Goal: Task Accomplishment & Management: Manage account settings

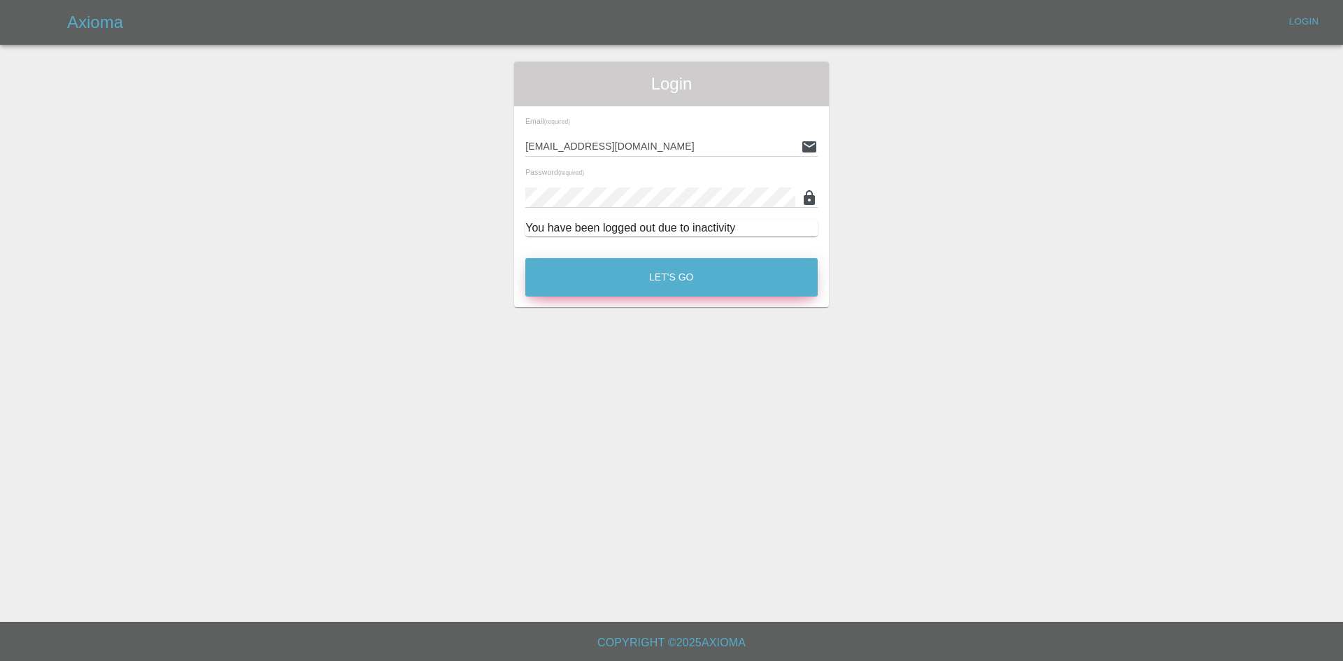
click at [633, 272] on button "Let's Go" at bounding box center [671, 277] width 292 height 38
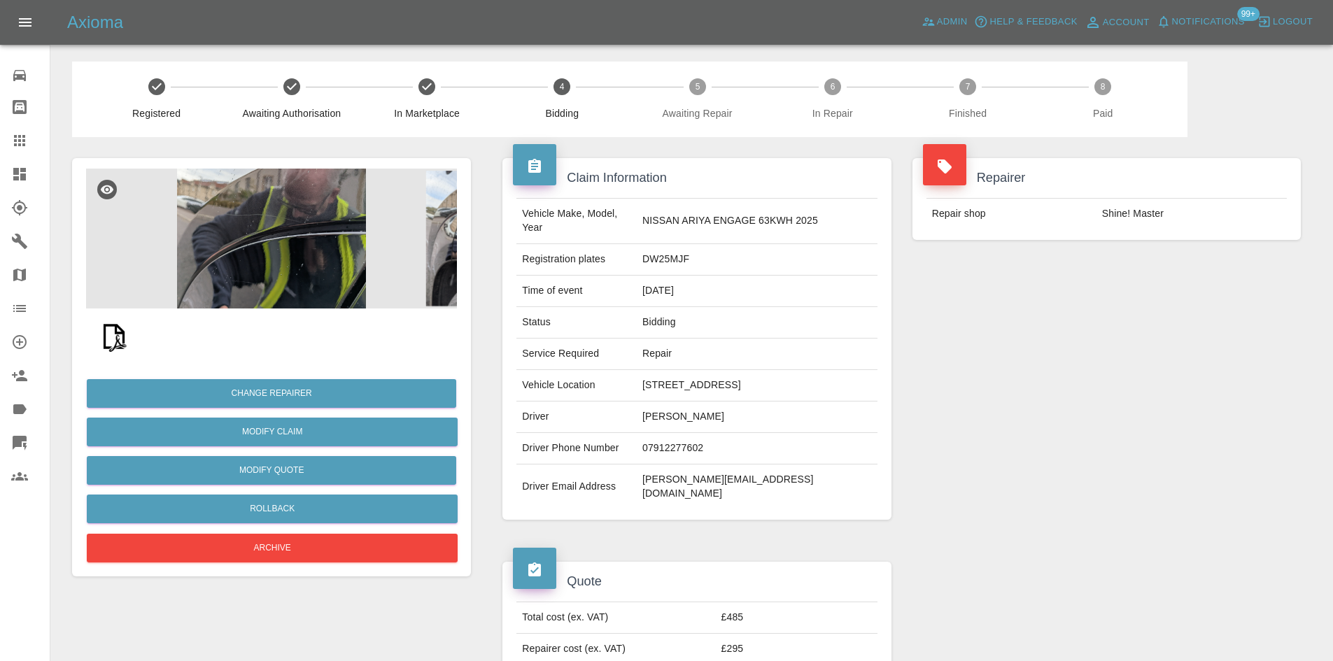
click at [282, 240] on img at bounding box center [271, 239] width 371 height 140
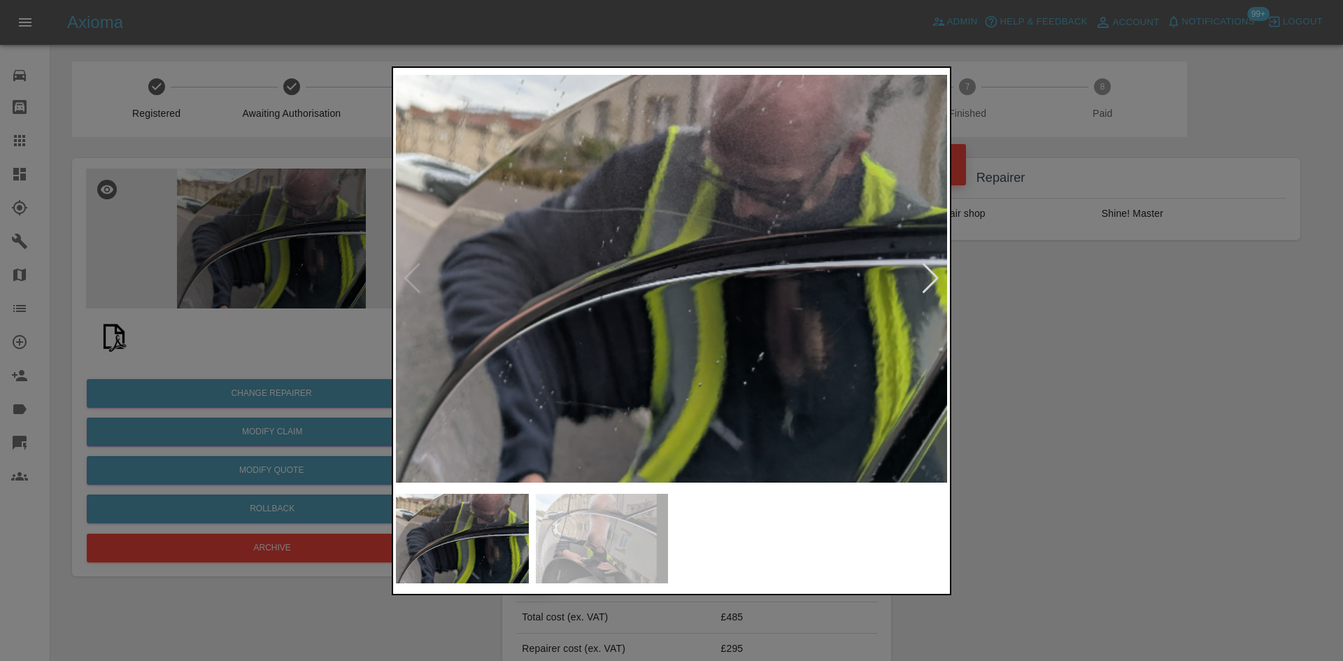
click at [462, 305] on img at bounding box center [671, 279] width 551 height 416
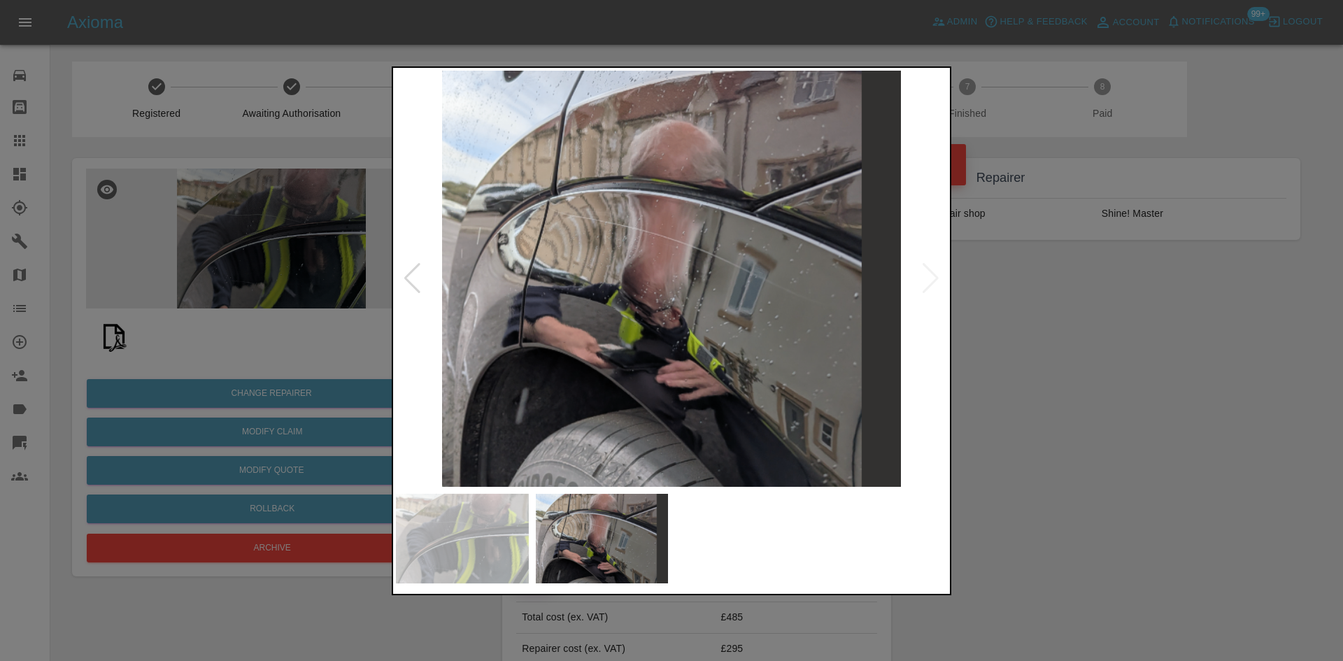
click at [484, 341] on img at bounding box center [671, 279] width 551 height 416
click at [699, 297] on img at bounding box center [671, 279] width 551 height 416
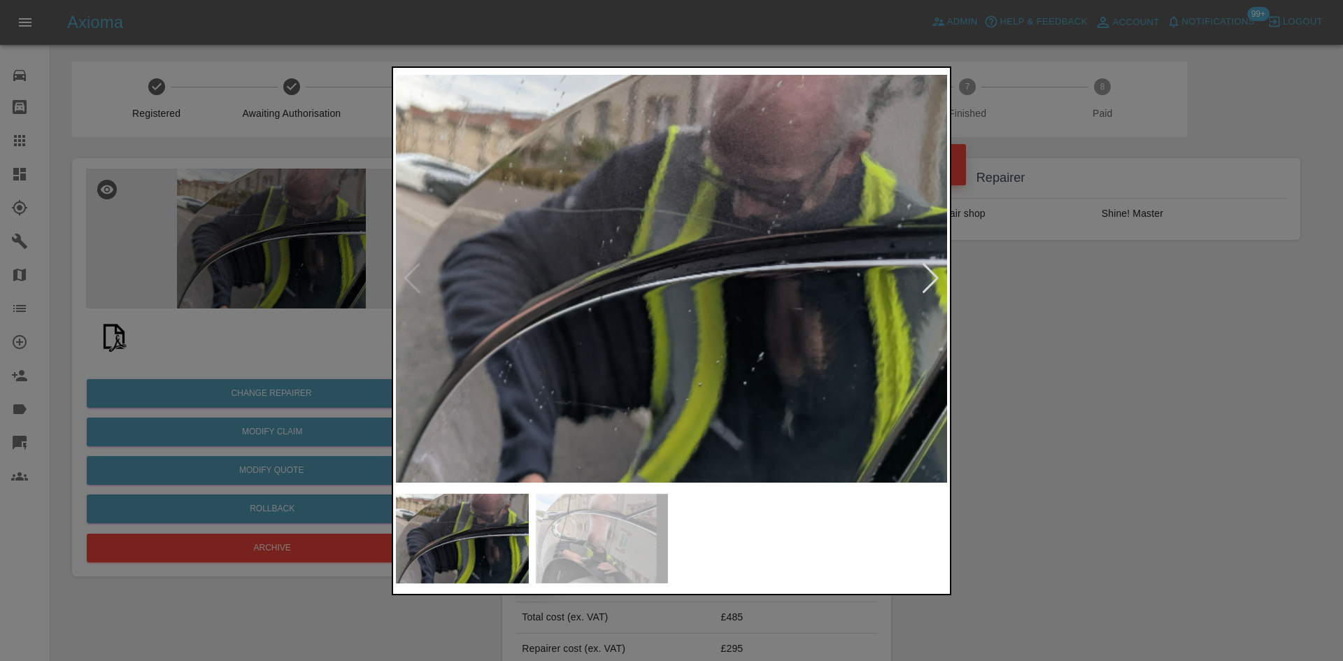
click at [654, 251] on img at bounding box center [671, 279] width 551 height 416
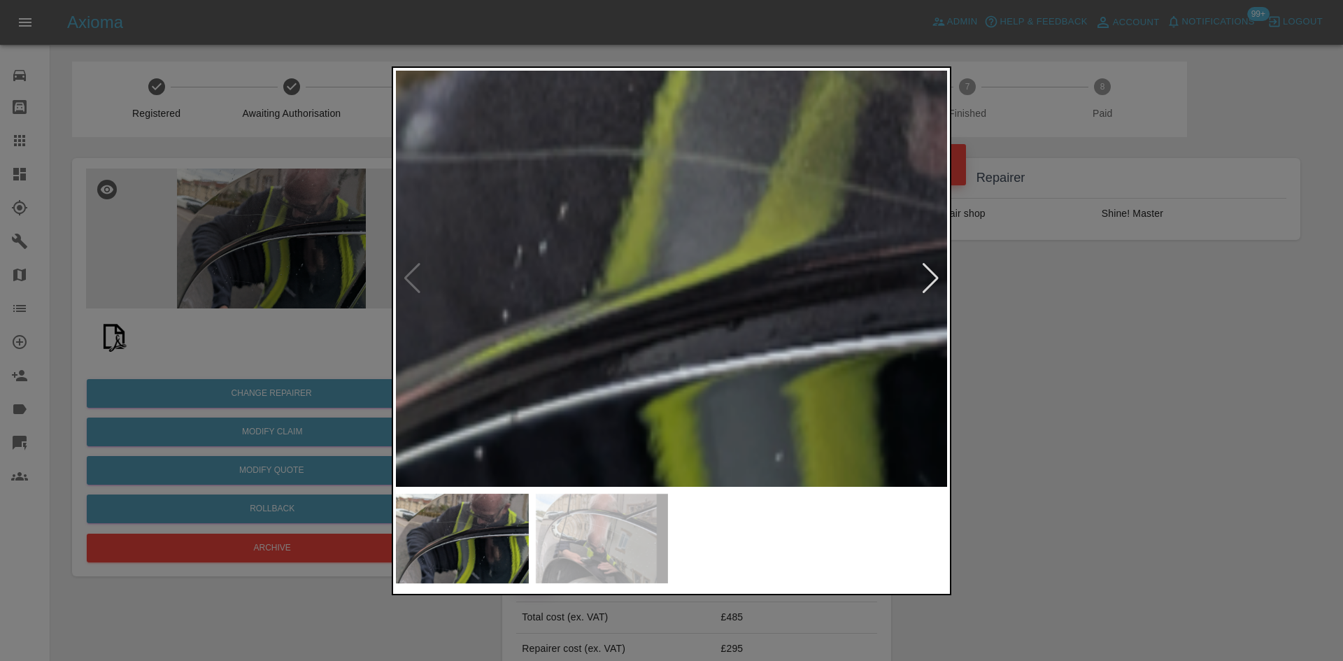
click at [649, 247] on img at bounding box center [724, 360] width 1654 height 1249
click at [598, 247] on img at bounding box center [724, 360] width 1654 height 1249
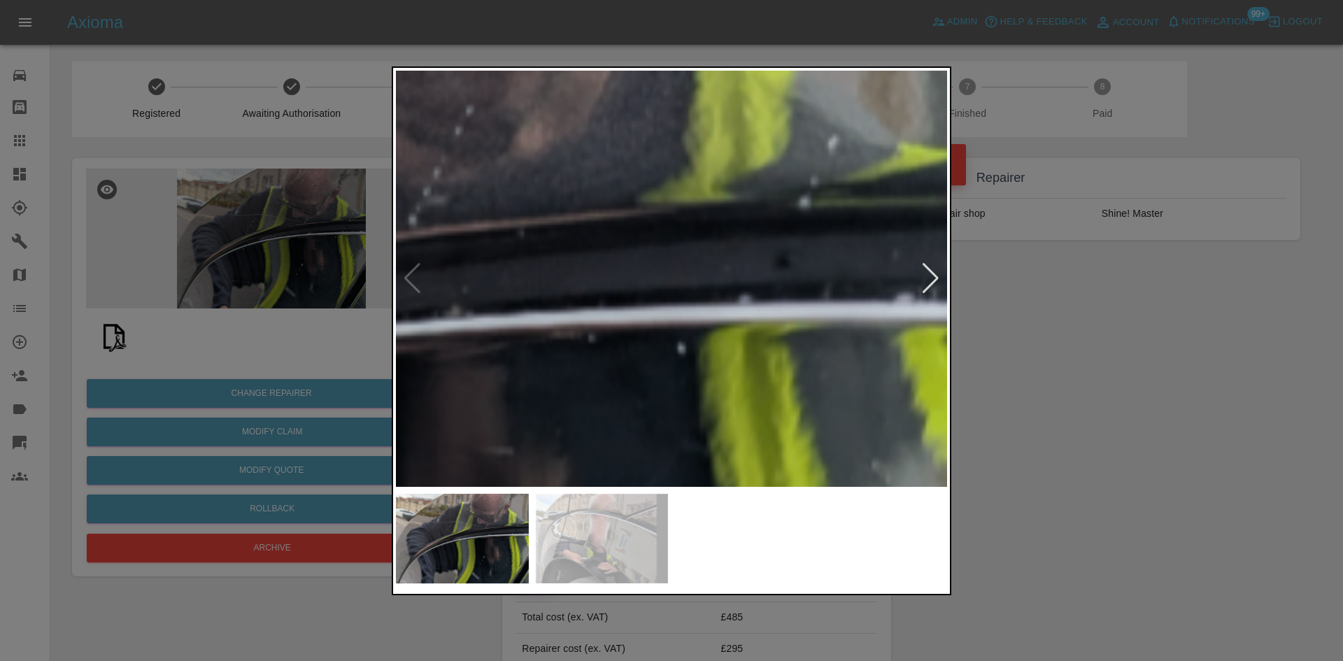
drag, startPoint x: 222, startPoint y: 247, endPoint x: 232, endPoint y: 262, distance: 17.7
click at [222, 251] on div at bounding box center [671, 330] width 1343 height 661
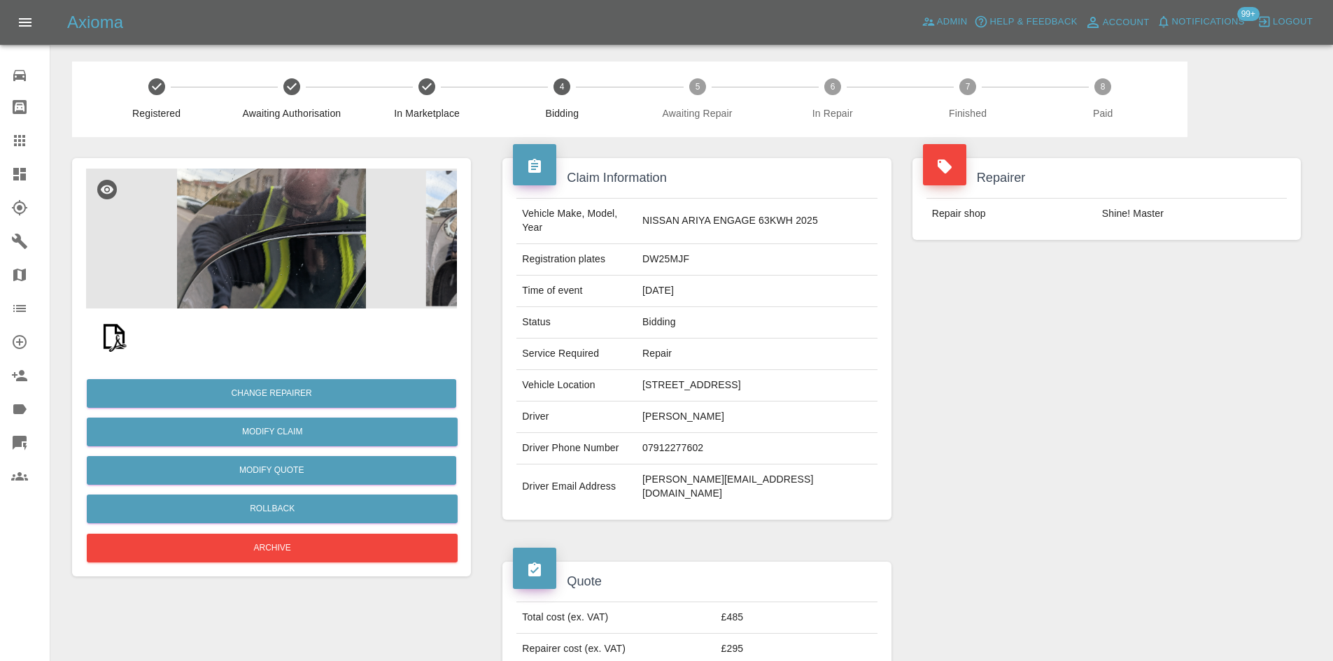
drag, startPoint x: 289, startPoint y: 160, endPoint x: 265, endPoint y: 224, distance: 68.0
click at [290, 166] on div "Change Repairer Modify Claim Modify Quote Rollback Archive" at bounding box center [271, 367] width 399 height 418
click at [266, 224] on img at bounding box center [271, 239] width 371 height 140
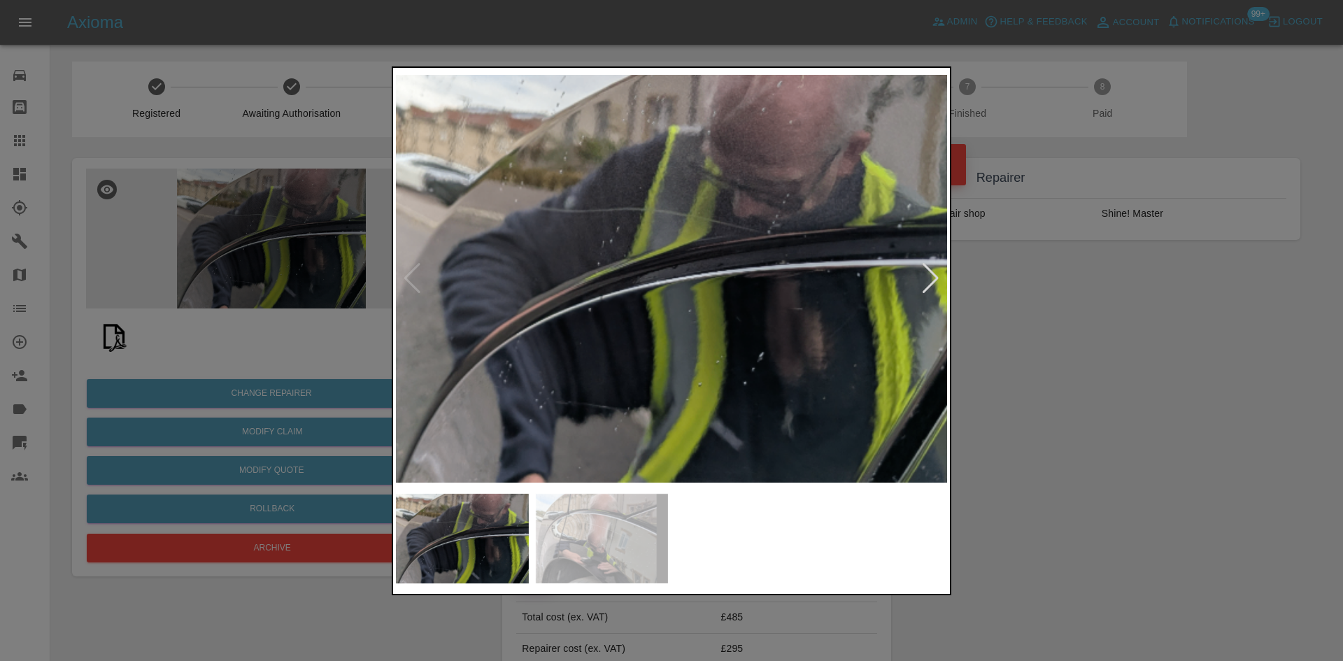
click at [607, 309] on img at bounding box center [671, 279] width 551 height 416
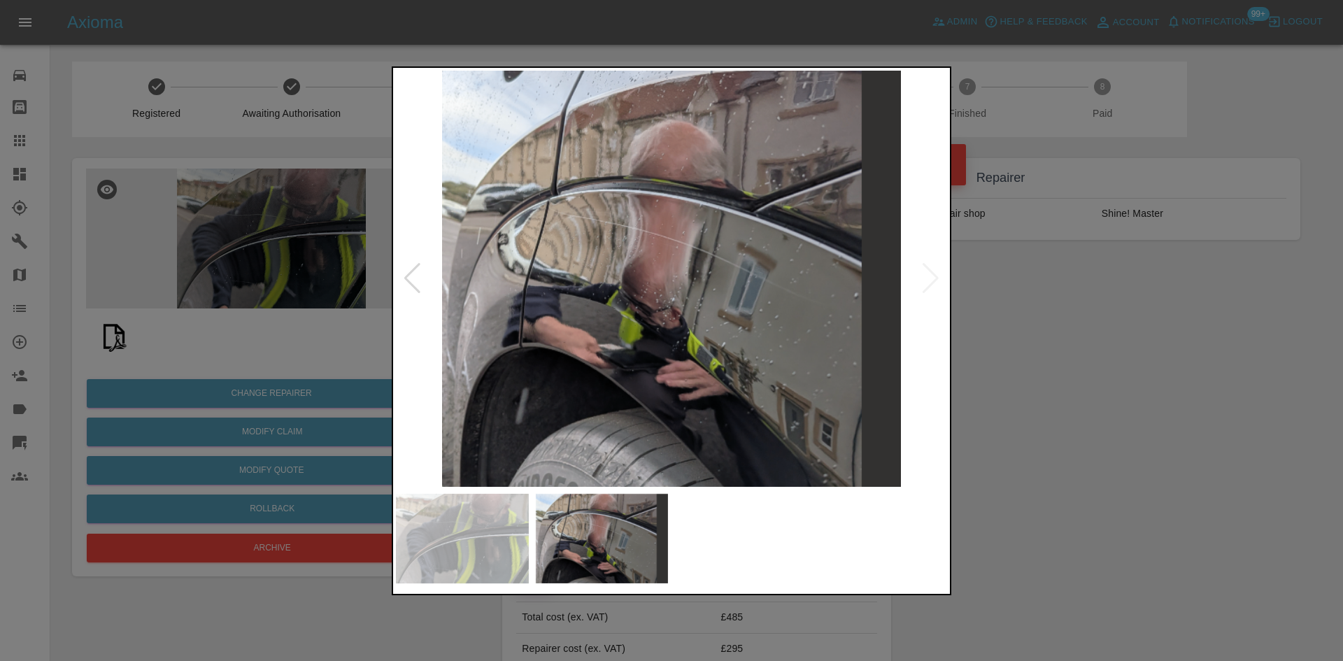
drag, startPoint x: 355, startPoint y: 260, endPoint x: 71, endPoint y: 256, distance: 284.8
click at [346, 260] on div at bounding box center [671, 330] width 1343 height 661
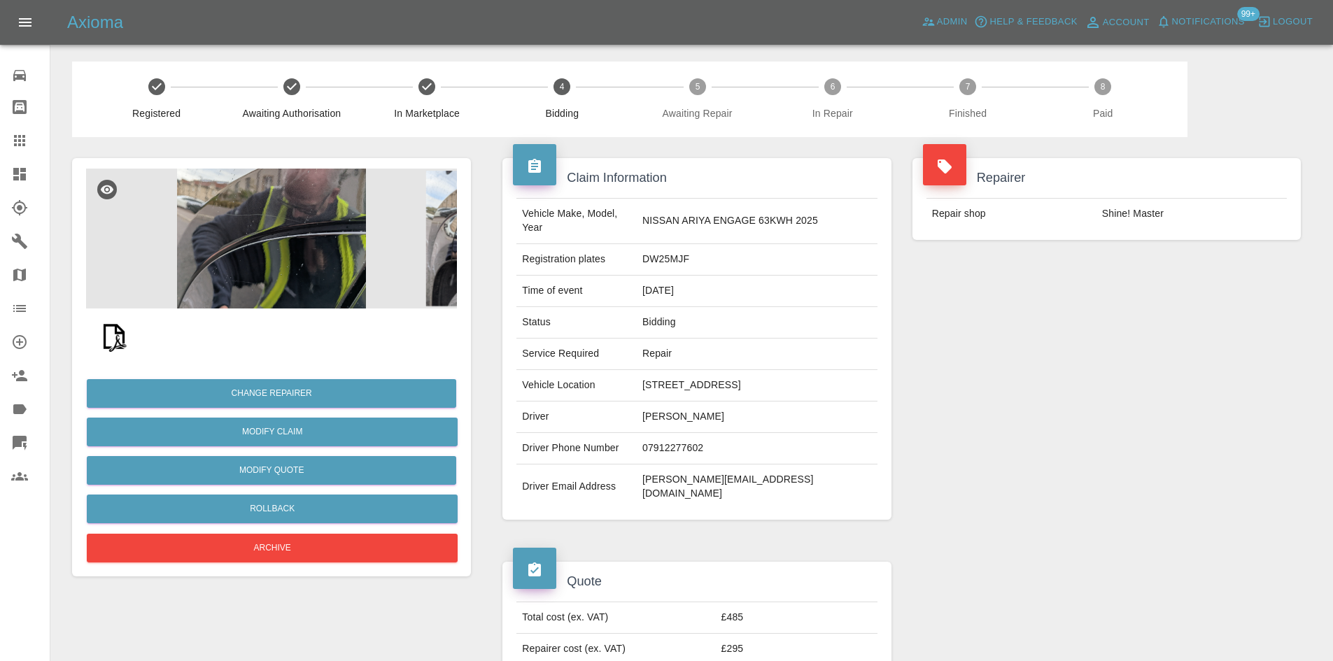
click at [685, 250] on td "DW25MJF" at bounding box center [757, 259] width 241 height 31
copy td "DW25MJF"
drag, startPoint x: 751, startPoint y: 266, endPoint x: 728, endPoint y: 248, distance: 29.0
click at [748, 276] on td "16/09/2025" at bounding box center [757, 291] width 241 height 31
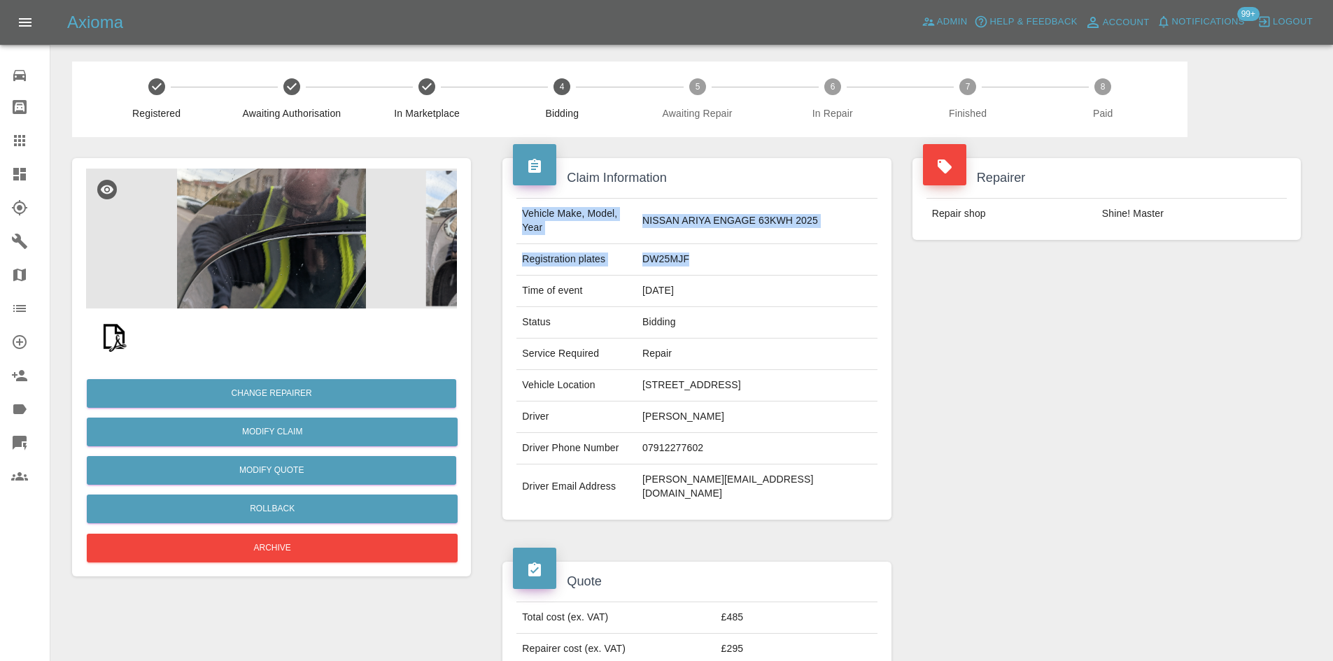
drag, startPoint x: 721, startPoint y: 242, endPoint x: 520, endPoint y: 227, distance: 201.4
click at [520, 227] on tbody "Vehicle Make, Model, Year NISSAN ARIYA ENGAGE 63KWH 2025 Registration plates DW…" at bounding box center [696, 354] width 360 height 311
copy tbody "Vehicle Make, Model, Year NISSAN ARIYA ENGAGE 63KWH 2025 Registration plates DW…"
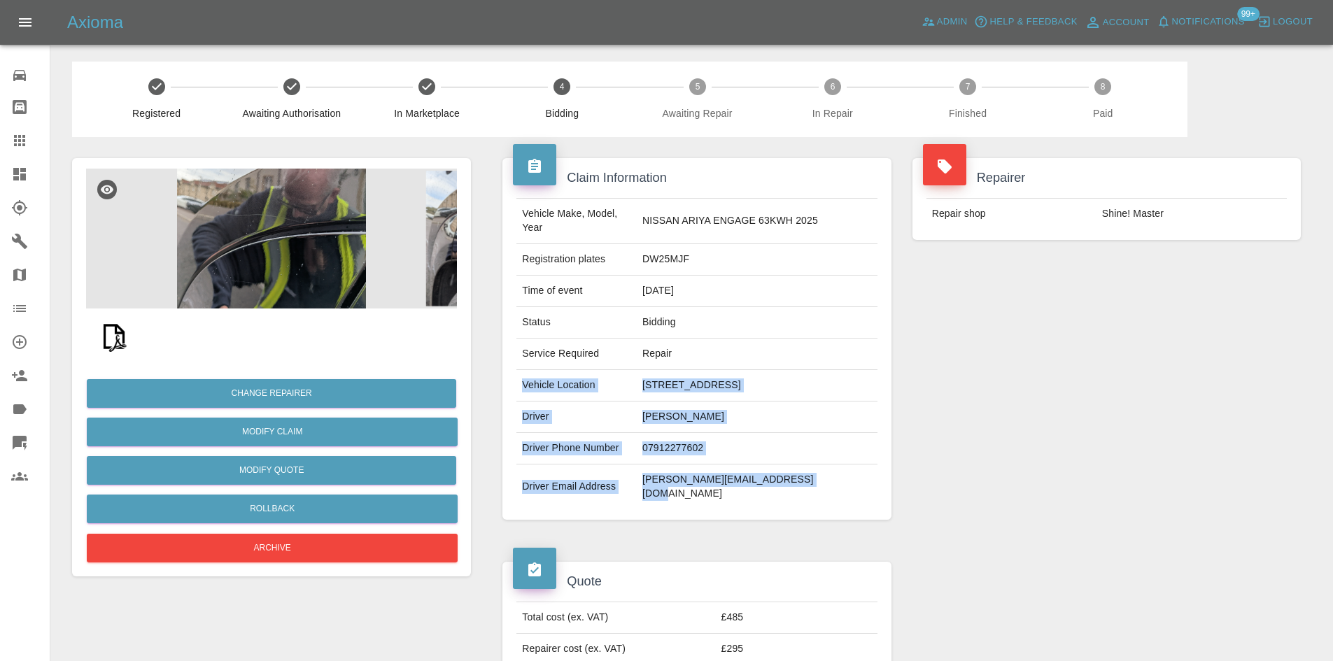
drag, startPoint x: 829, startPoint y: 471, endPoint x: 504, endPoint y: 370, distance: 339.9
click at [516, 374] on tbody "Vehicle Make, Model, Year NISSAN ARIYA ENGAGE 63KWH 2025 Registration plates DW…" at bounding box center [696, 354] width 360 height 311
copy tbody "Vehicle Location 8, Weavers Loan, Aberlady, EH32 0FE Driver David Smith Driver …"
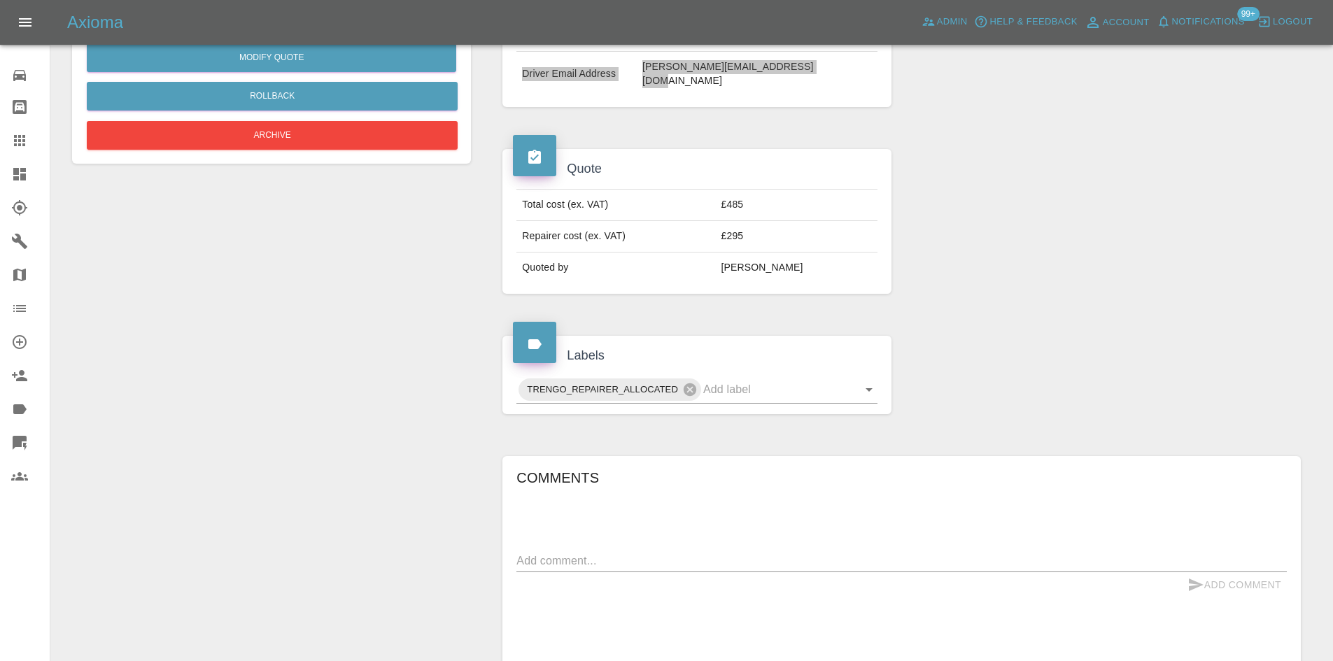
scroll to position [619, 0]
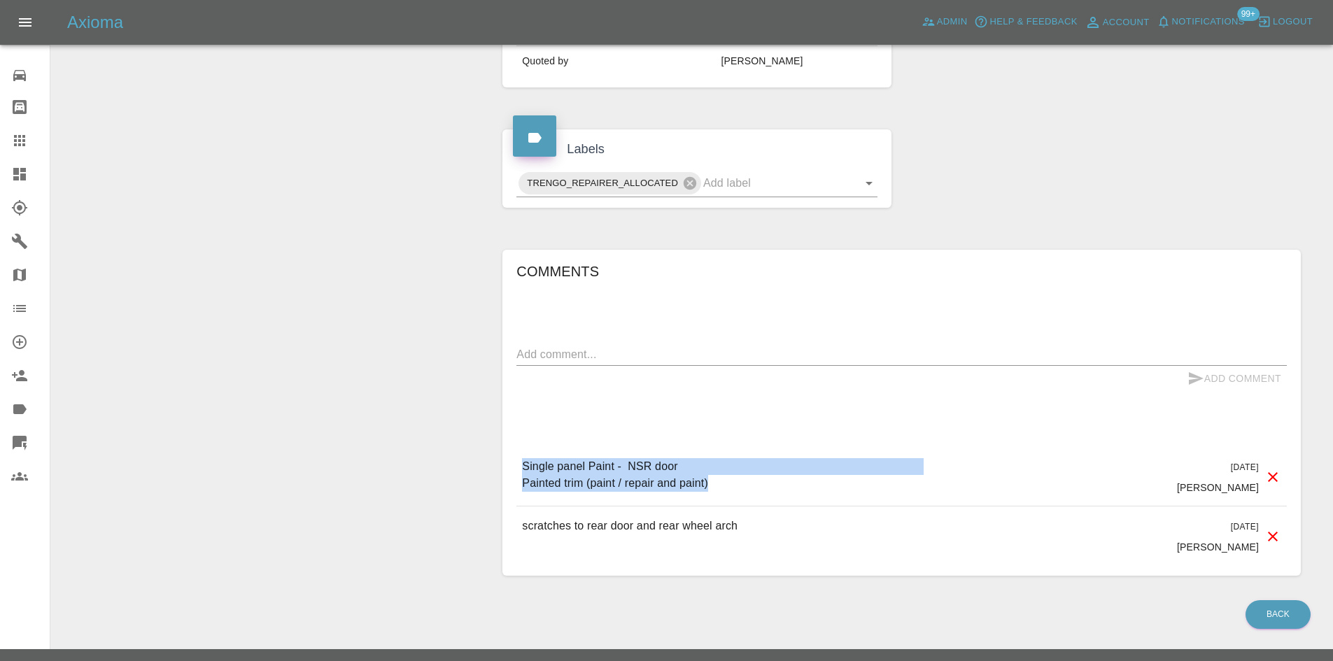
drag, startPoint x: 714, startPoint y: 452, endPoint x: 506, endPoint y: 430, distance: 209.0
click at [512, 429] on div "Comments x Add Comment Single panel Paint - NSR door Painted trim (paint / repa…" at bounding box center [901, 413] width 798 height 327
copy p "Single panel Paint - NSR door Painted trim (paint / repair and paint)"
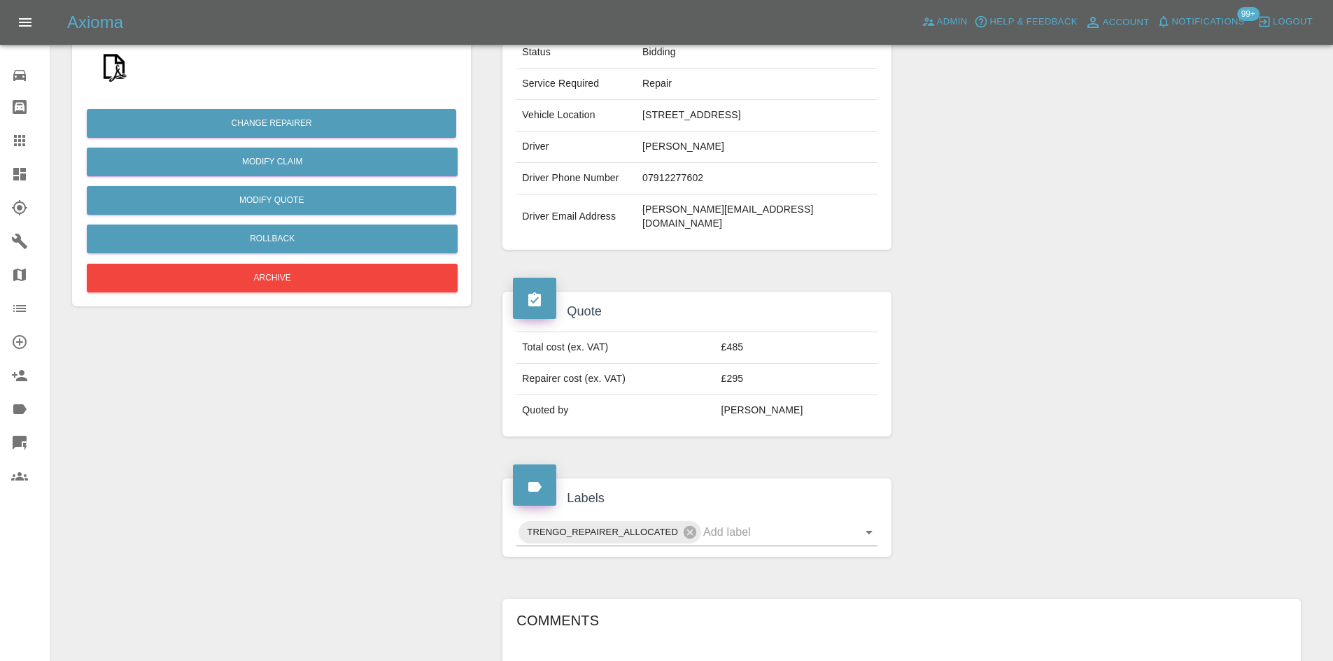
scroll to position [269, 0]
drag, startPoint x: 777, startPoint y: 346, endPoint x: 87, endPoint y: 352, distance: 689.8
click at [743, 364] on td "£295" at bounding box center [797, 379] width 162 height 31
copy td "£295"
click at [712, 364] on td "Repairer cost (ex. VAT)" at bounding box center [615, 379] width 199 height 31
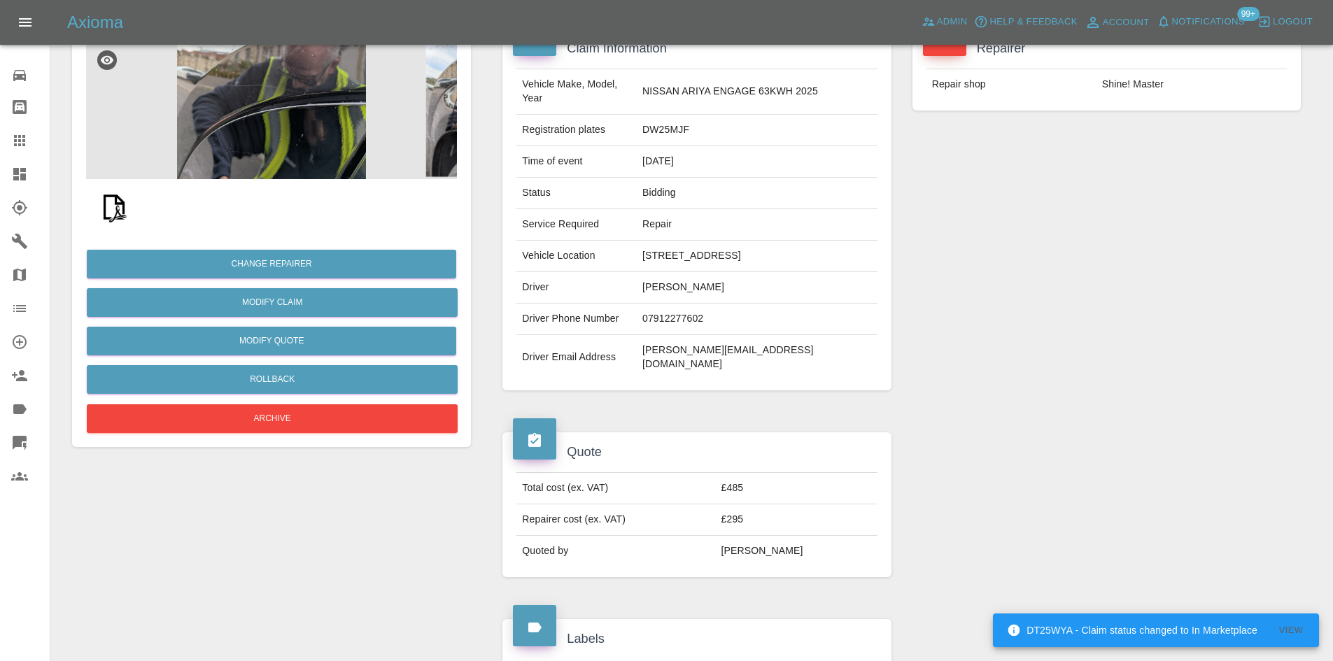
scroll to position [0, 0]
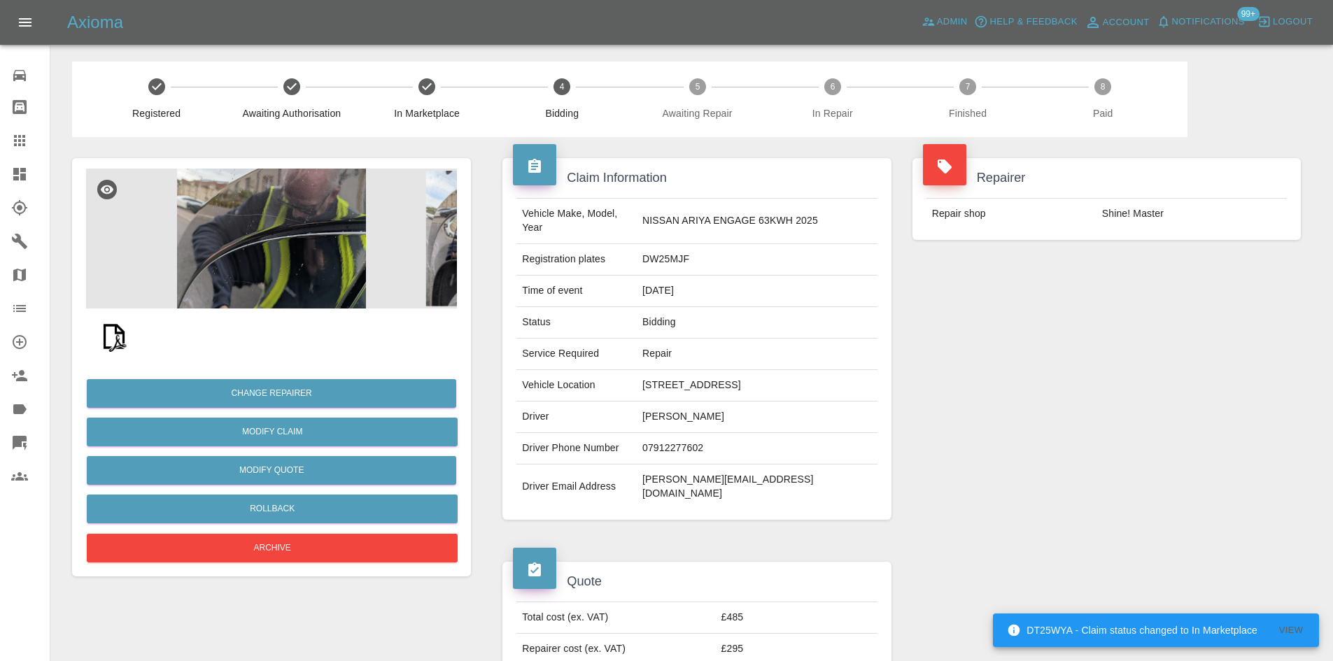
drag, startPoint x: 27, startPoint y: 178, endPoint x: 0, endPoint y: 201, distance: 36.2
click at [27, 178] on icon at bounding box center [19, 174] width 17 height 17
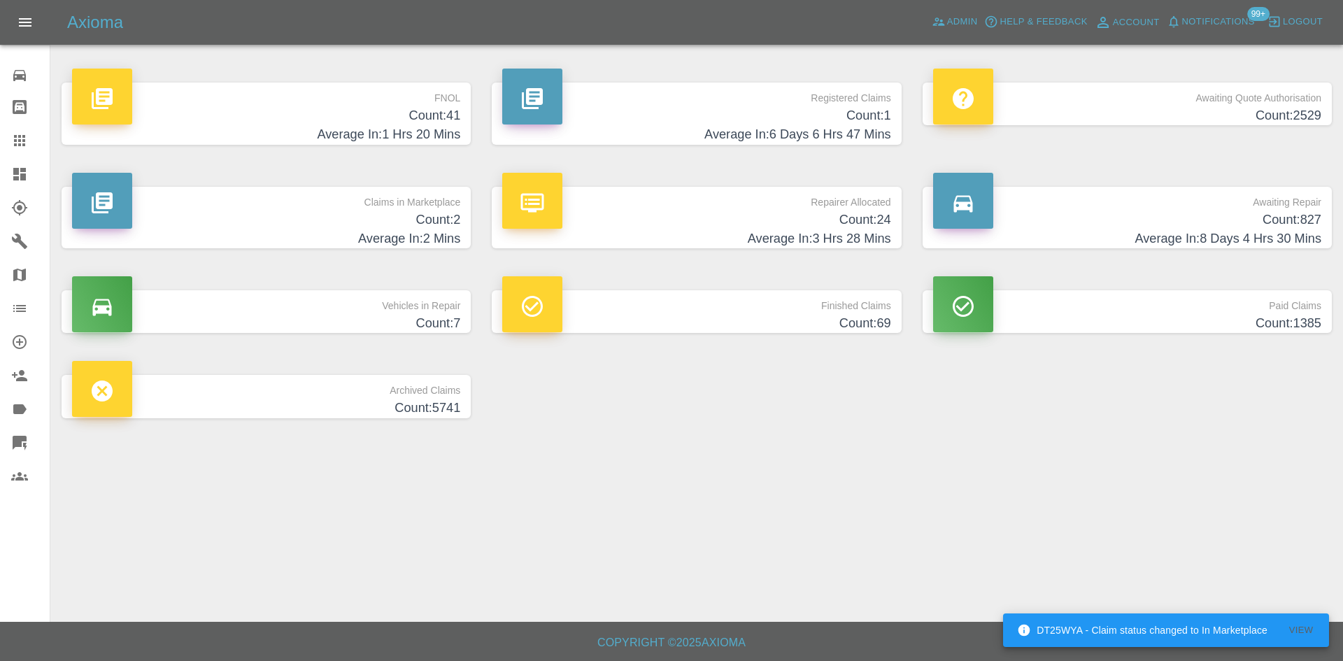
drag, startPoint x: 354, startPoint y: 113, endPoint x: 628, endPoint y: 271, distance: 315.9
click at [354, 113] on h4 "Count: 41" at bounding box center [266, 115] width 388 height 19
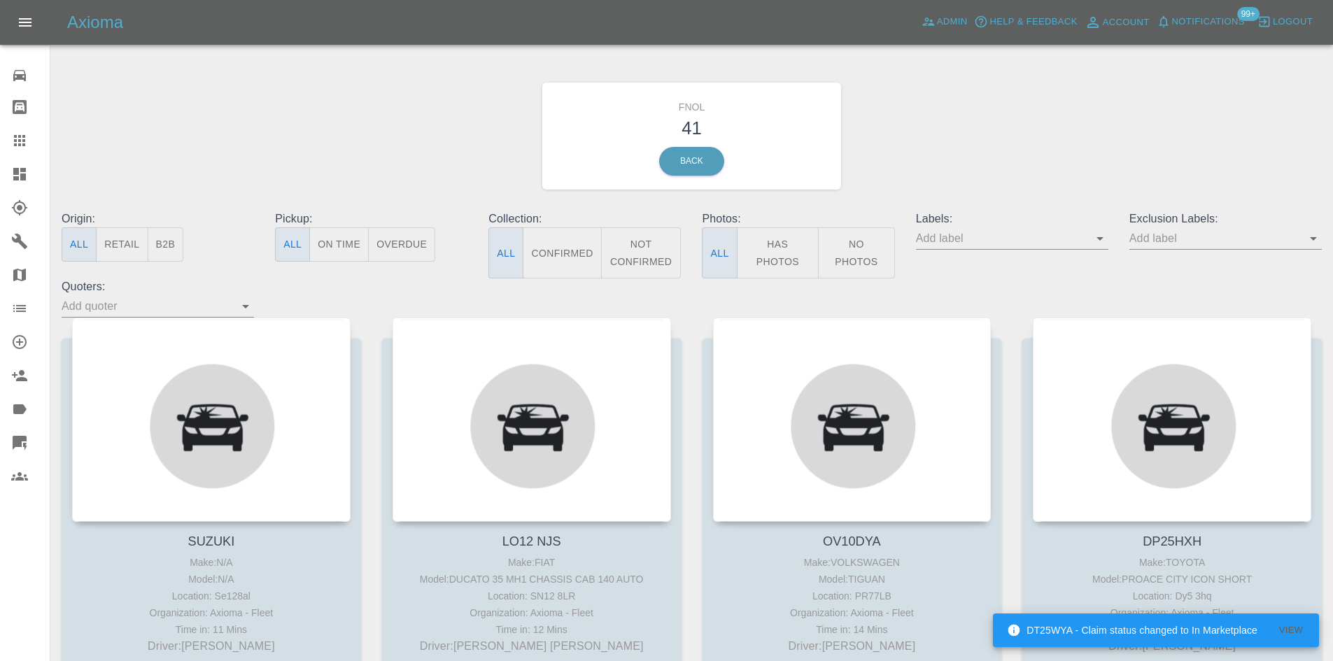
click at [784, 252] on button "Has Photos" at bounding box center [778, 252] width 83 height 51
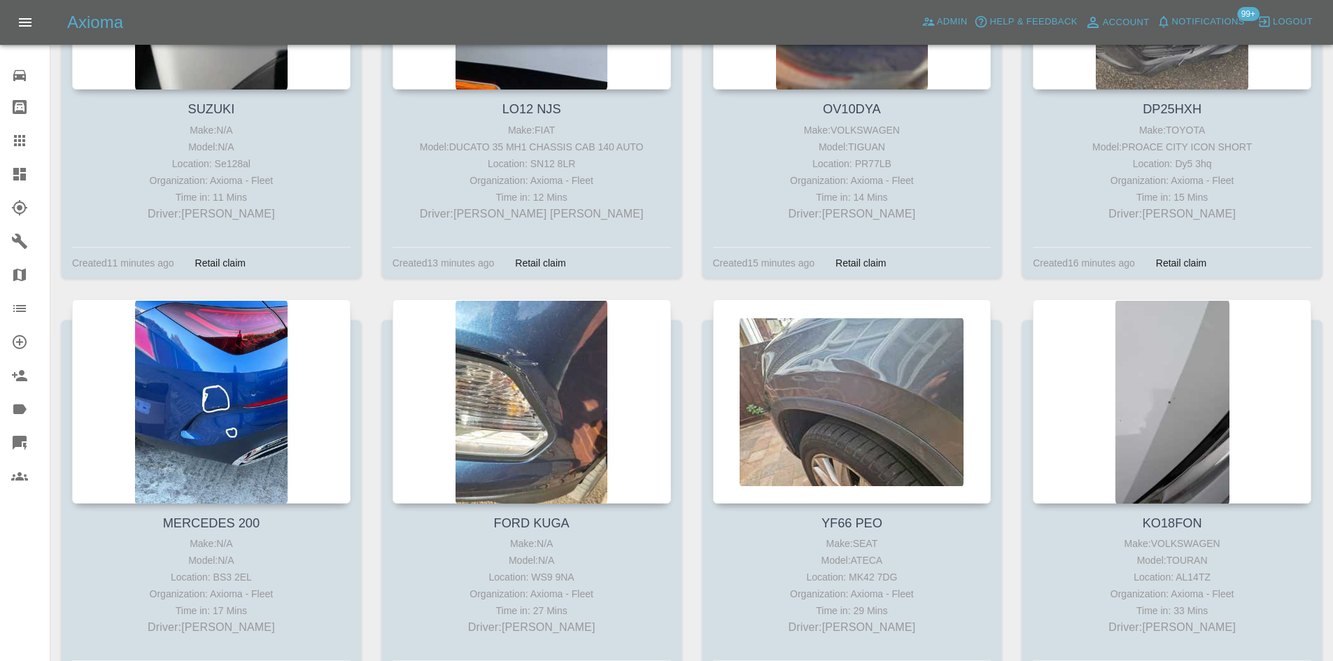
scroll to position [210, 0]
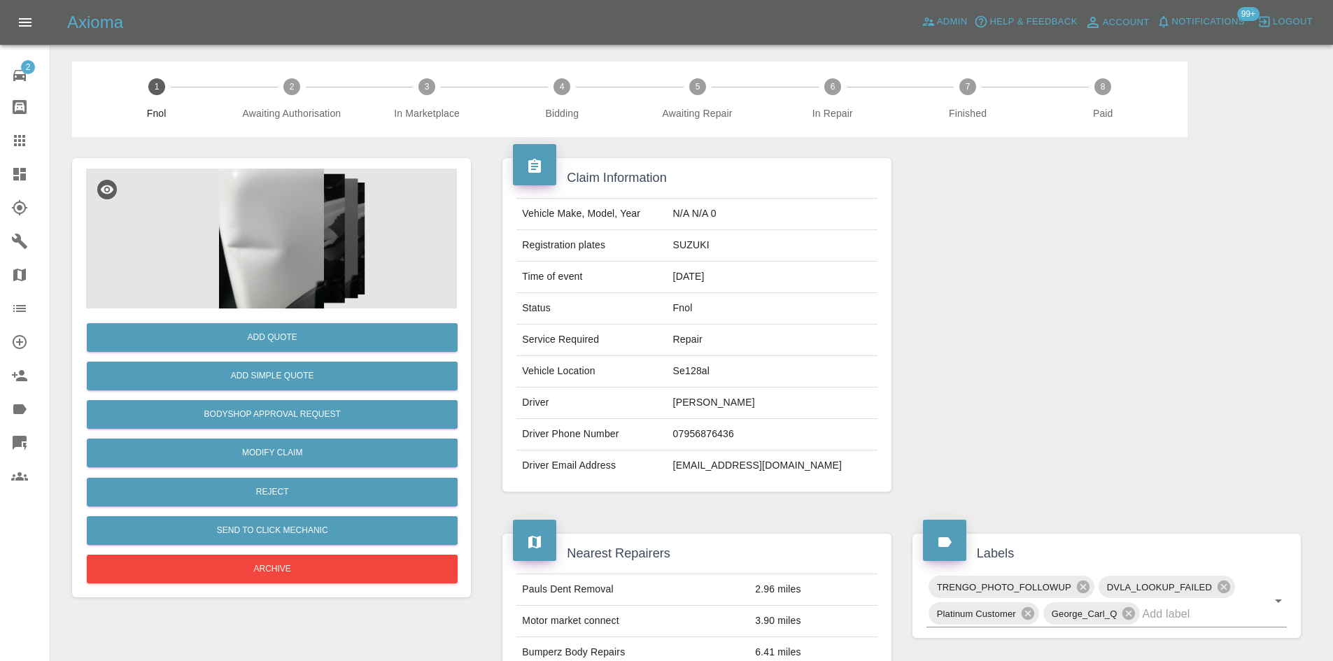
click at [323, 211] on img at bounding box center [271, 239] width 371 height 140
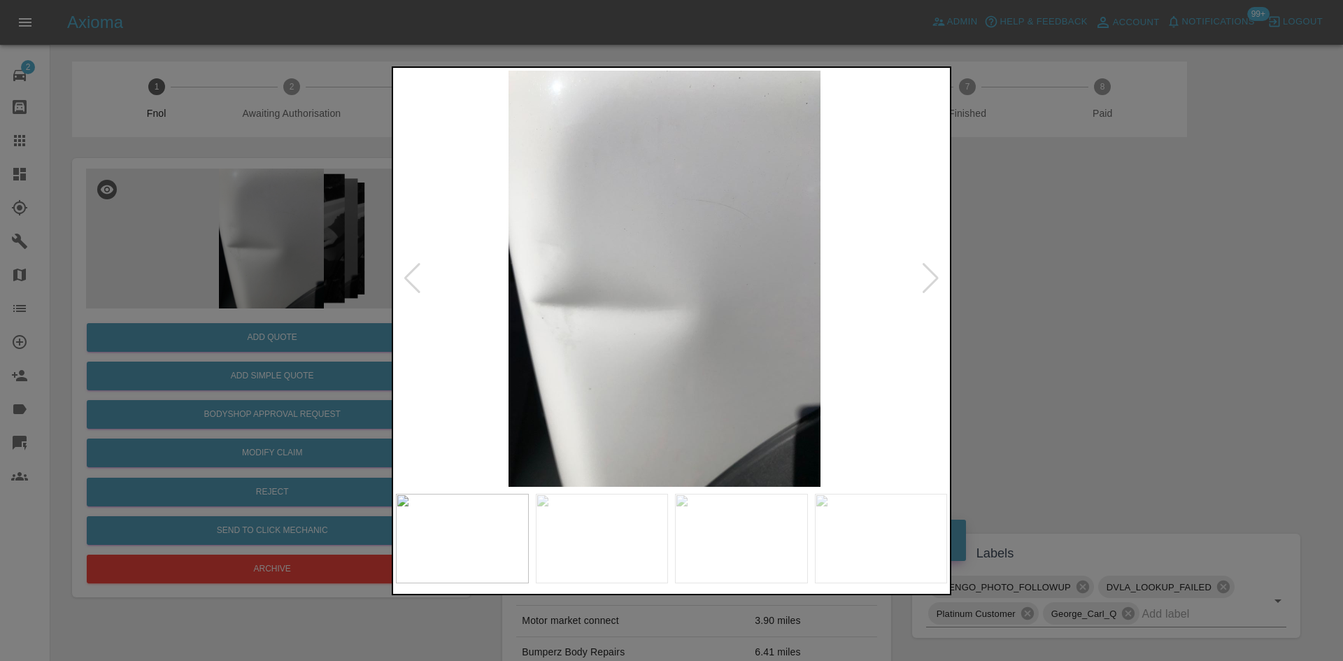
click at [535, 301] on img at bounding box center [664, 279] width 551 height 416
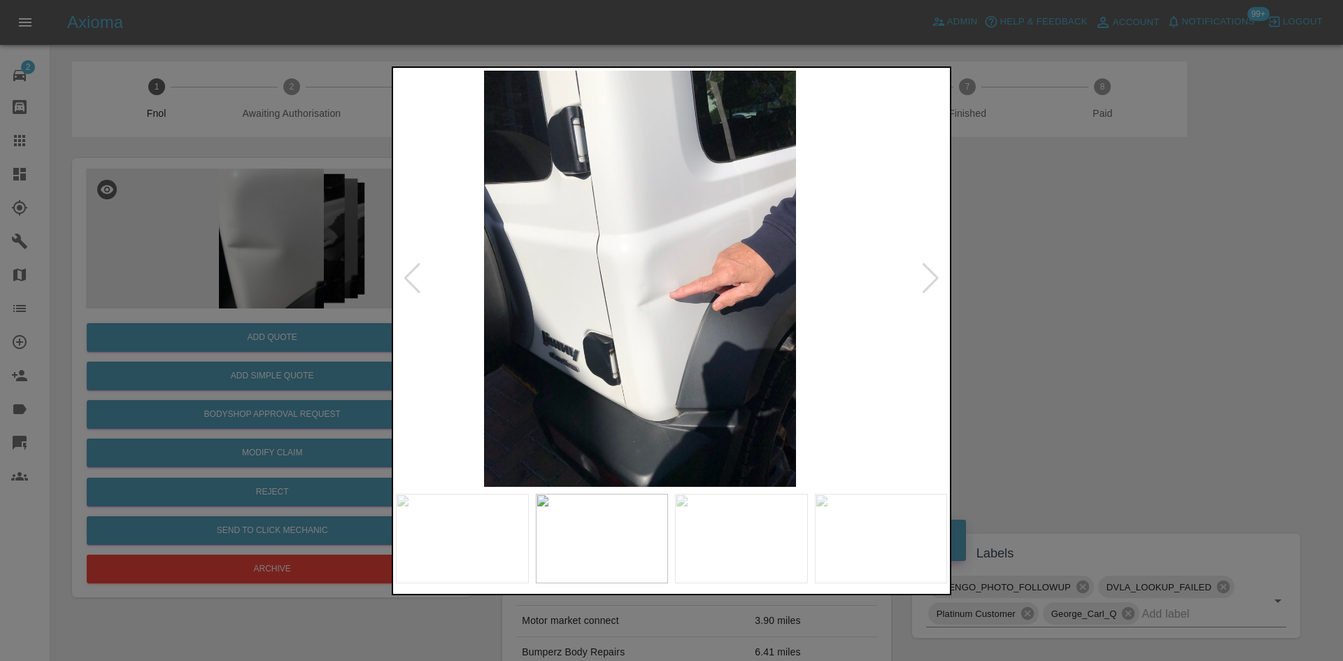
click at [483, 352] on img at bounding box center [639, 279] width 551 height 416
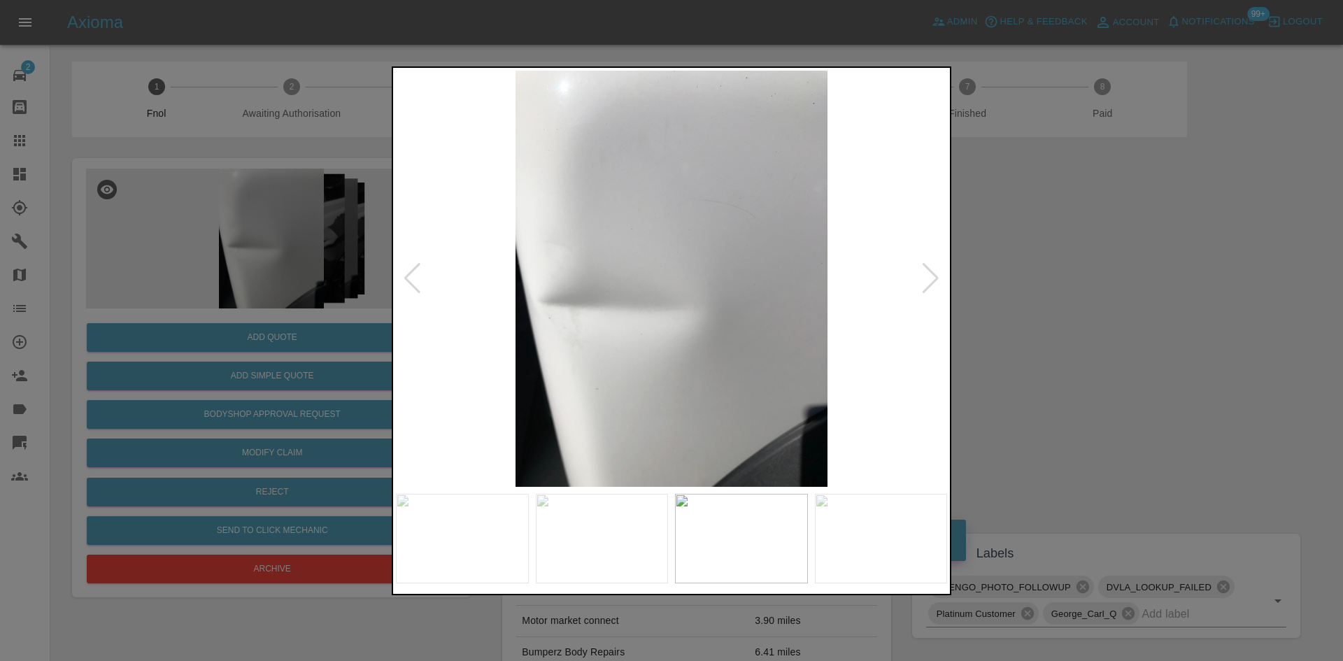
click at [483, 350] on img at bounding box center [671, 279] width 551 height 416
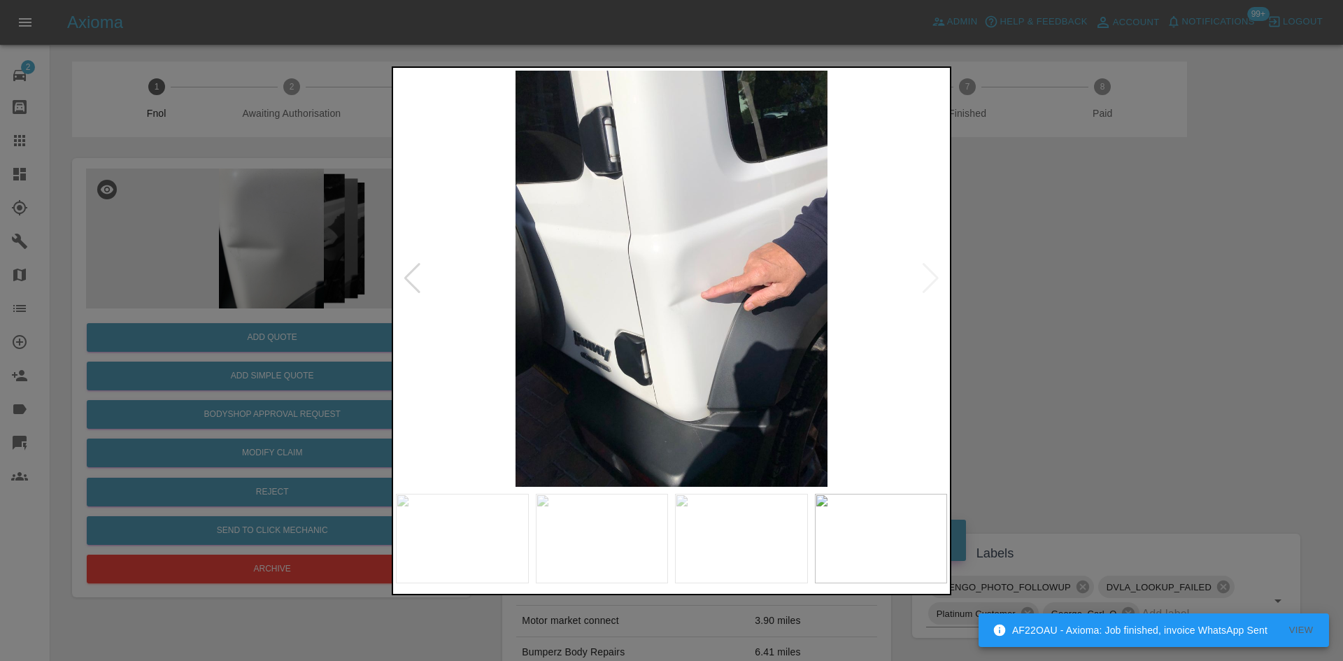
click at [704, 311] on img at bounding box center [671, 279] width 551 height 416
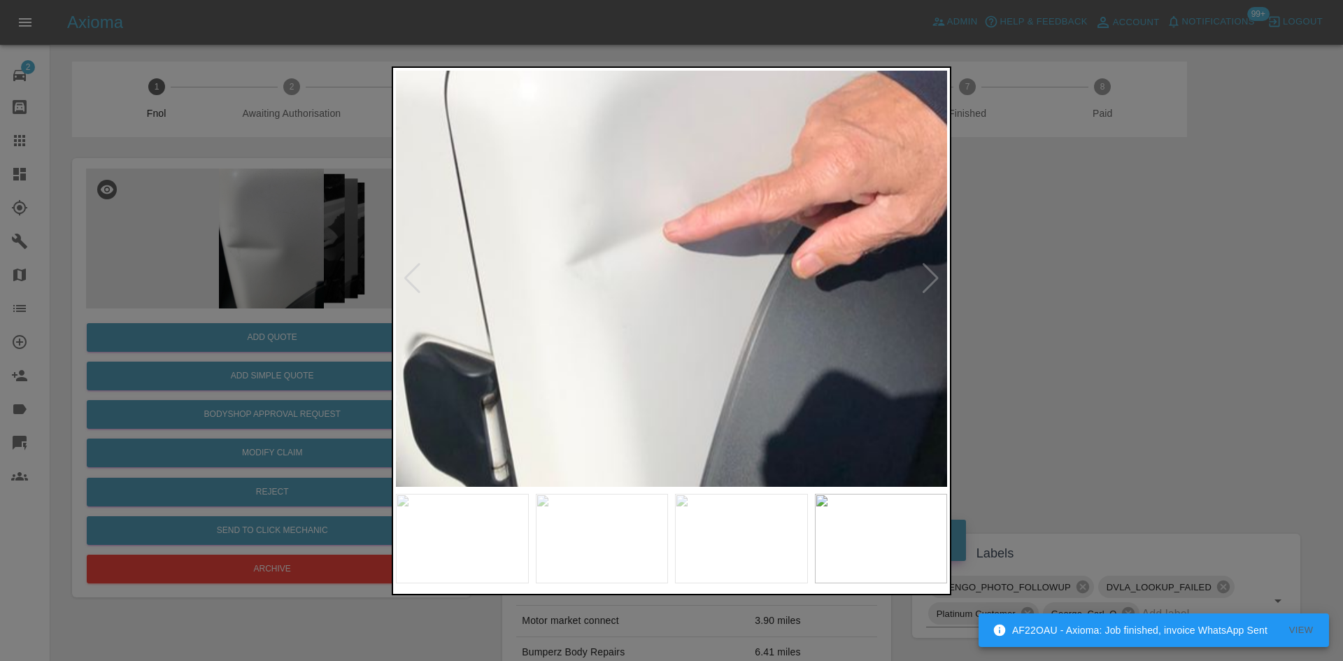
click at [704, 311] on img at bounding box center [575, 181] width 1654 height 1249
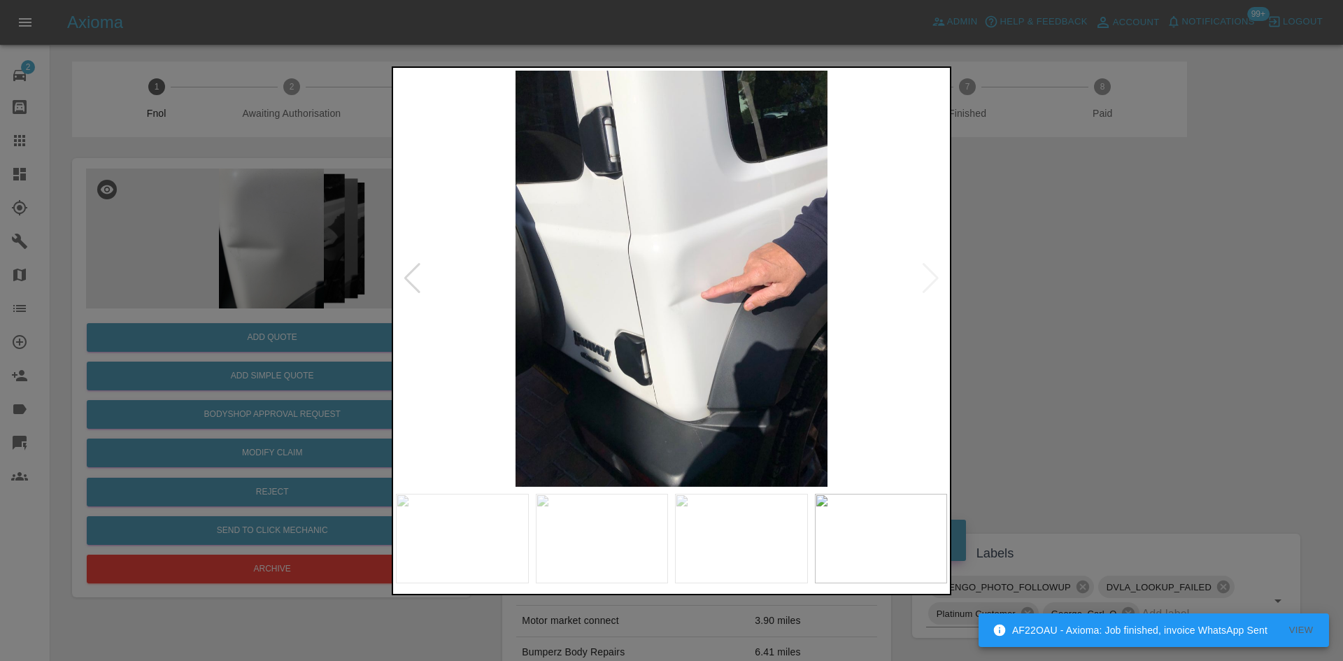
click at [544, 338] on img at bounding box center [671, 279] width 551 height 416
click at [458, 350] on img at bounding box center [671, 279] width 551 height 416
click at [220, 328] on div at bounding box center [671, 330] width 1343 height 661
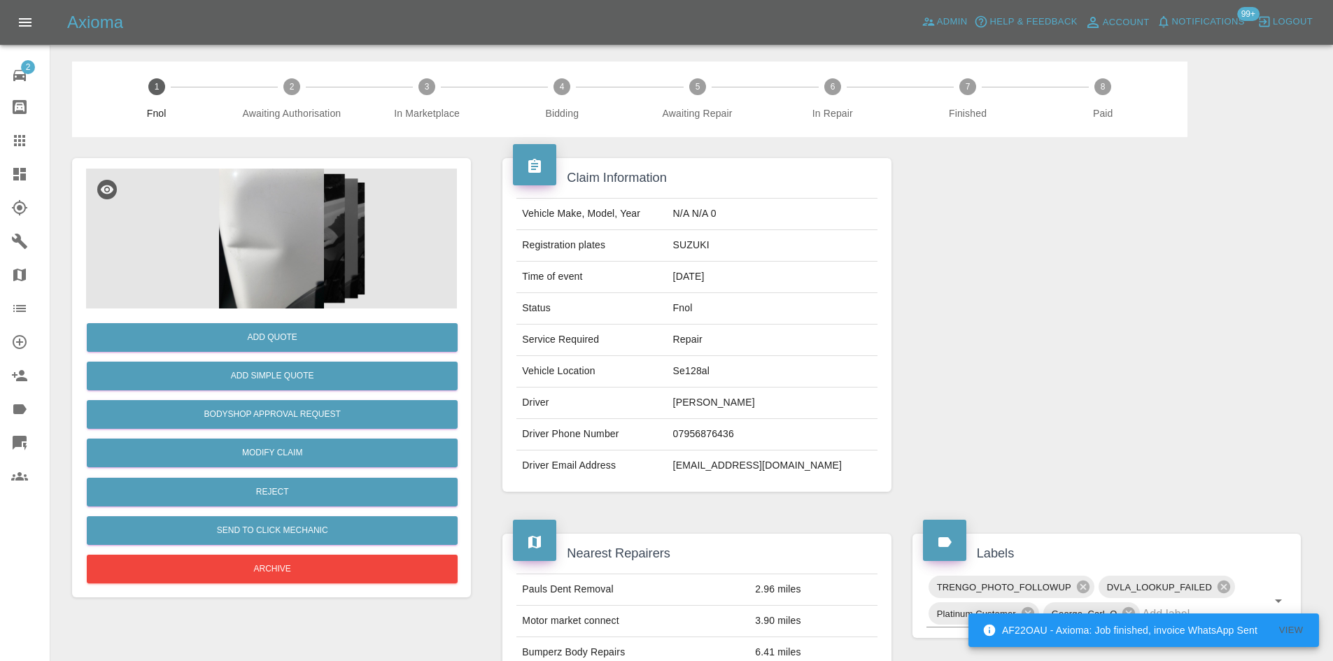
click at [249, 291] on img at bounding box center [271, 239] width 371 height 140
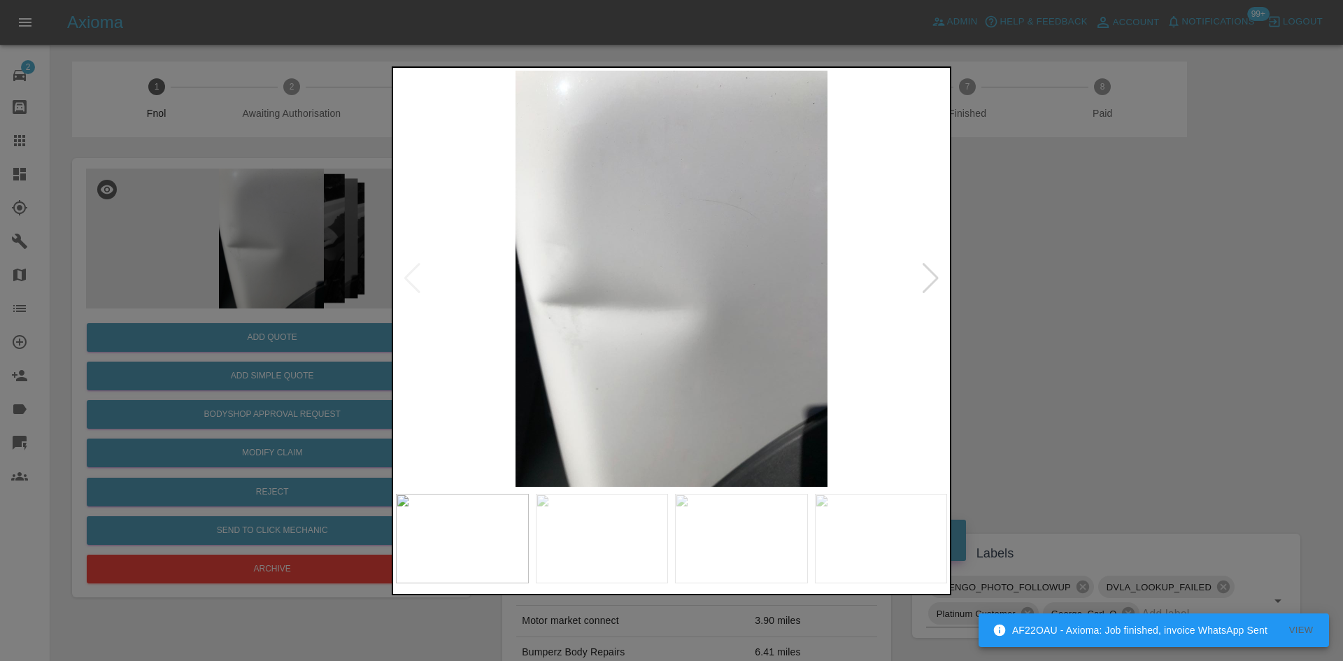
click at [671, 371] on img at bounding box center [671, 279] width 551 height 416
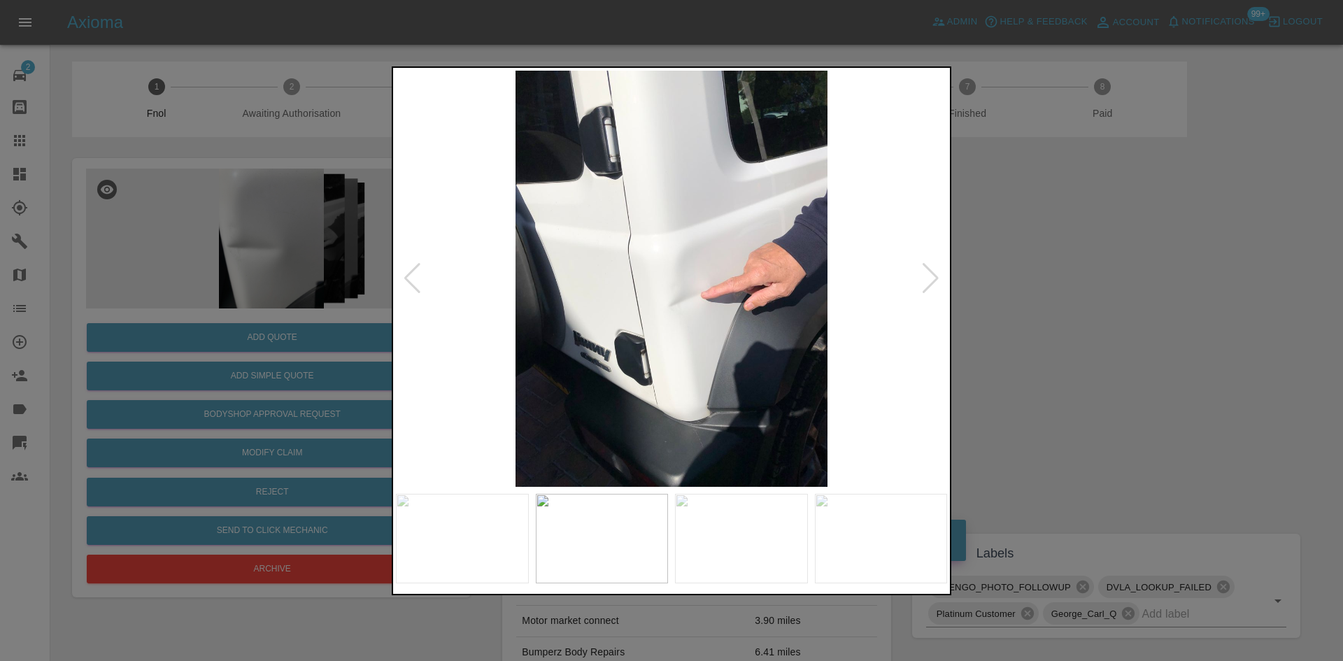
click at [325, 329] on div at bounding box center [671, 330] width 1343 height 661
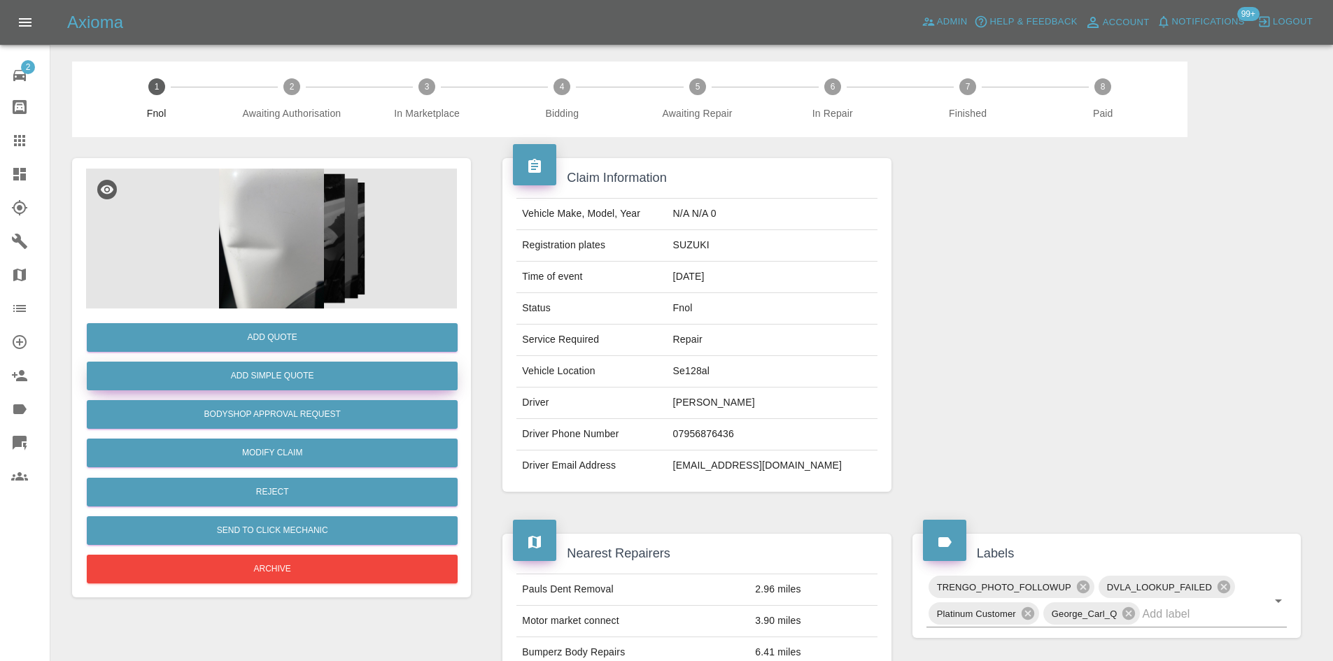
click at [313, 367] on button "Add Simple Quote" at bounding box center [272, 376] width 371 height 29
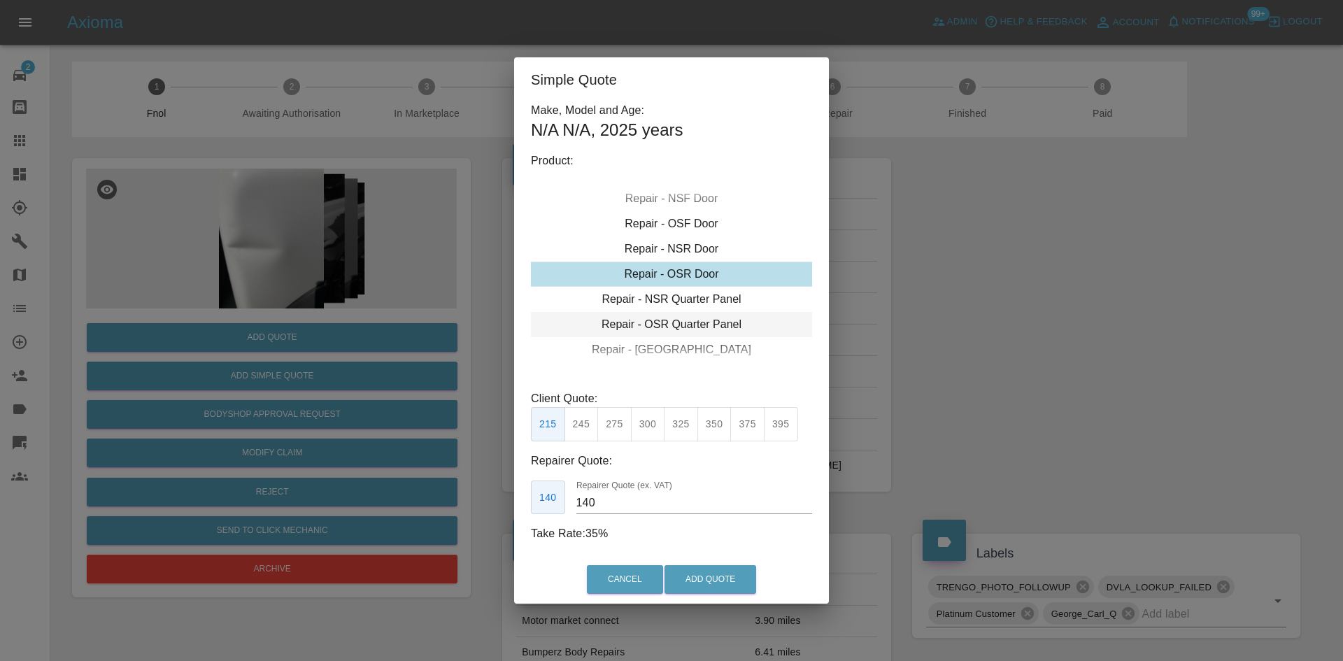
click at [676, 328] on div "Repair - OSR Quarter Panel" at bounding box center [671, 324] width 281 height 25
click at [676, 436] on button "325" at bounding box center [681, 424] width 34 height 34
drag, startPoint x: 614, startPoint y: 505, endPoint x: 325, endPoint y: 486, distance: 288.9
click at [367, 497] on div "Simple Quote Make, Model and Age: N/A N/A , 2025 years Product: Repair - Front …" at bounding box center [671, 330] width 1343 height 661
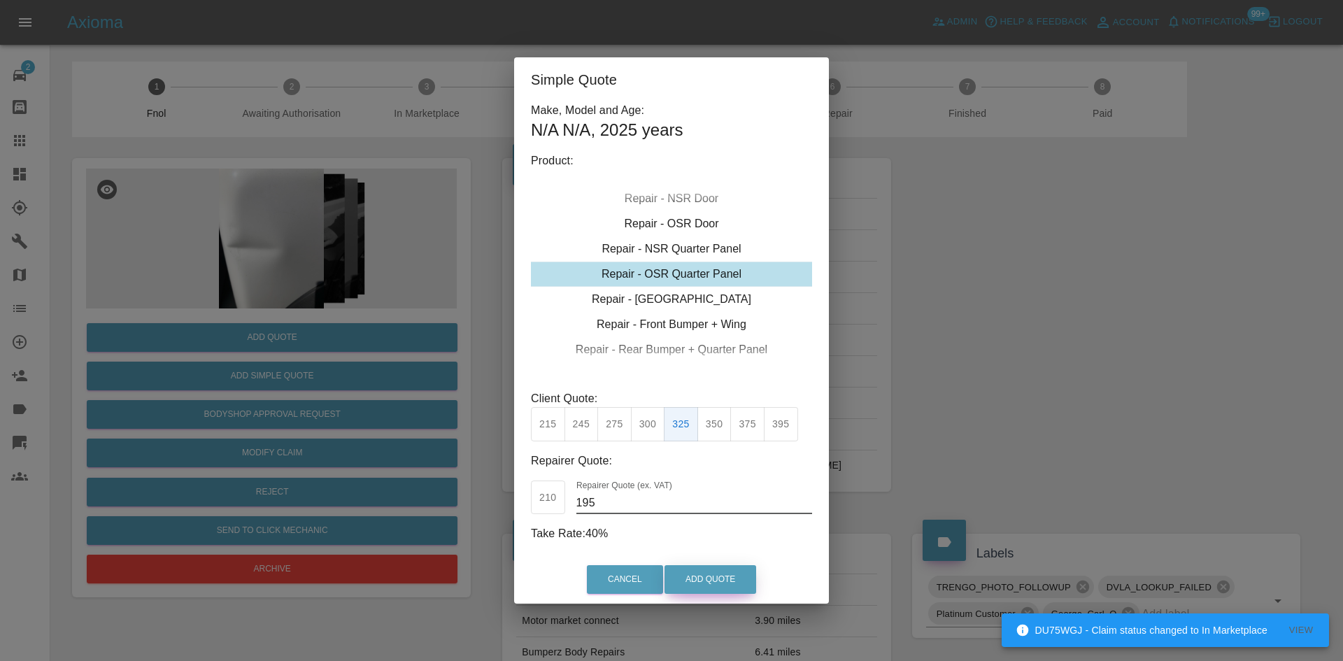
type input "195"
drag, startPoint x: 707, startPoint y: 567, endPoint x: 729, endPoint y: 635, distance: 72.1
click at [706, 567] on button "Add Quote" at bounding box center [711, 579] width 92 height 29
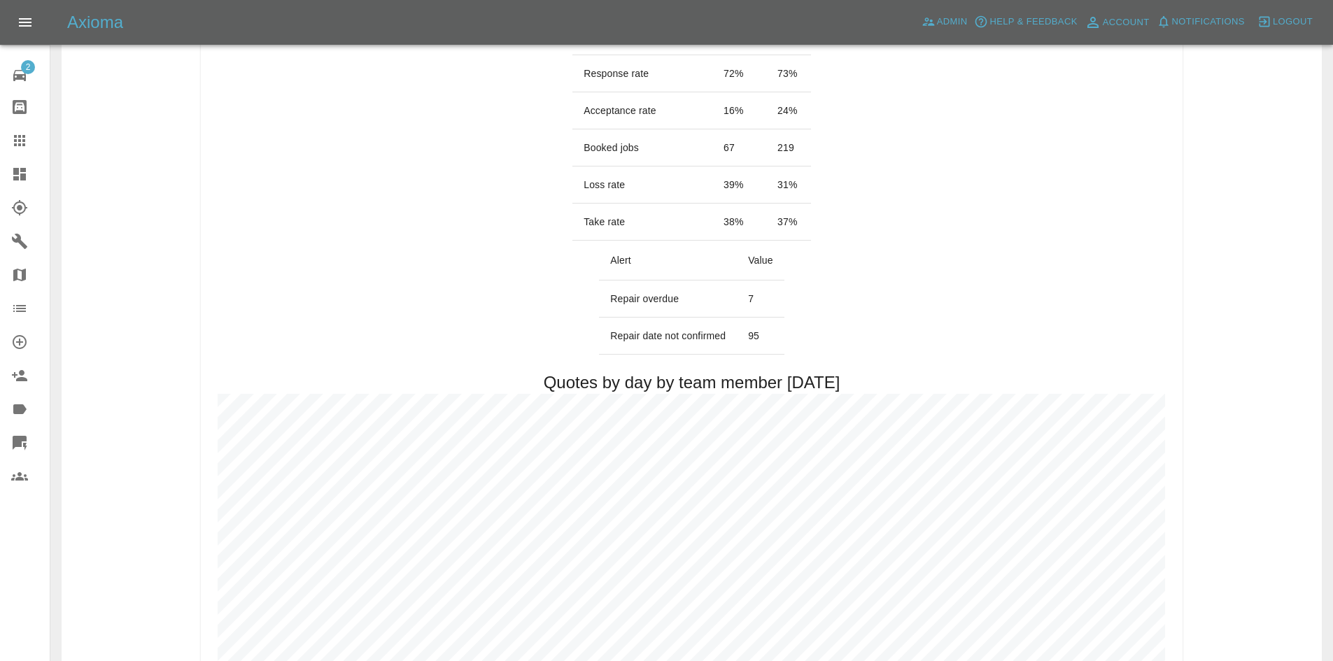
scroll to position [630, 0]
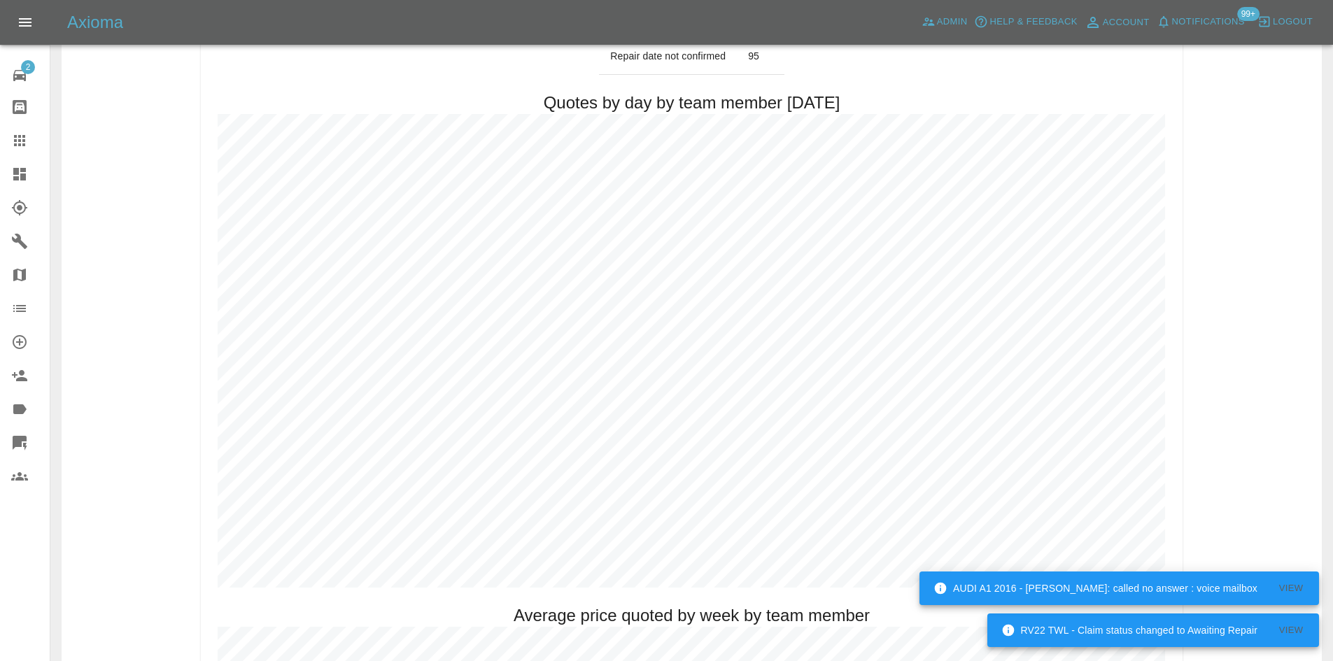
click at [19, 171] on icon at bounding box center [19, 174] width 13 height 13
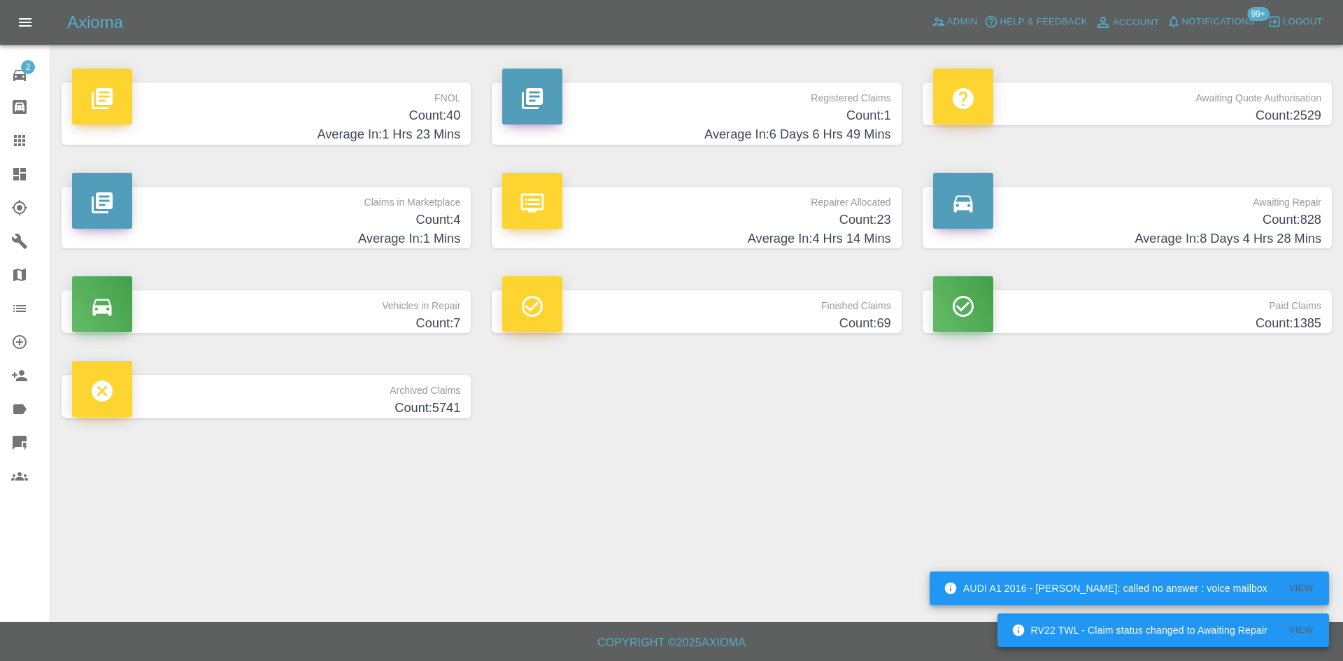
drag, startPoint x: 439, startPoint y: 108, endPoint x: 626, endPoint y: 113, distance: 186.8
click at [439, 108] on h4 "Count: 40" at bounding box center [266, 115] width 388 height 19
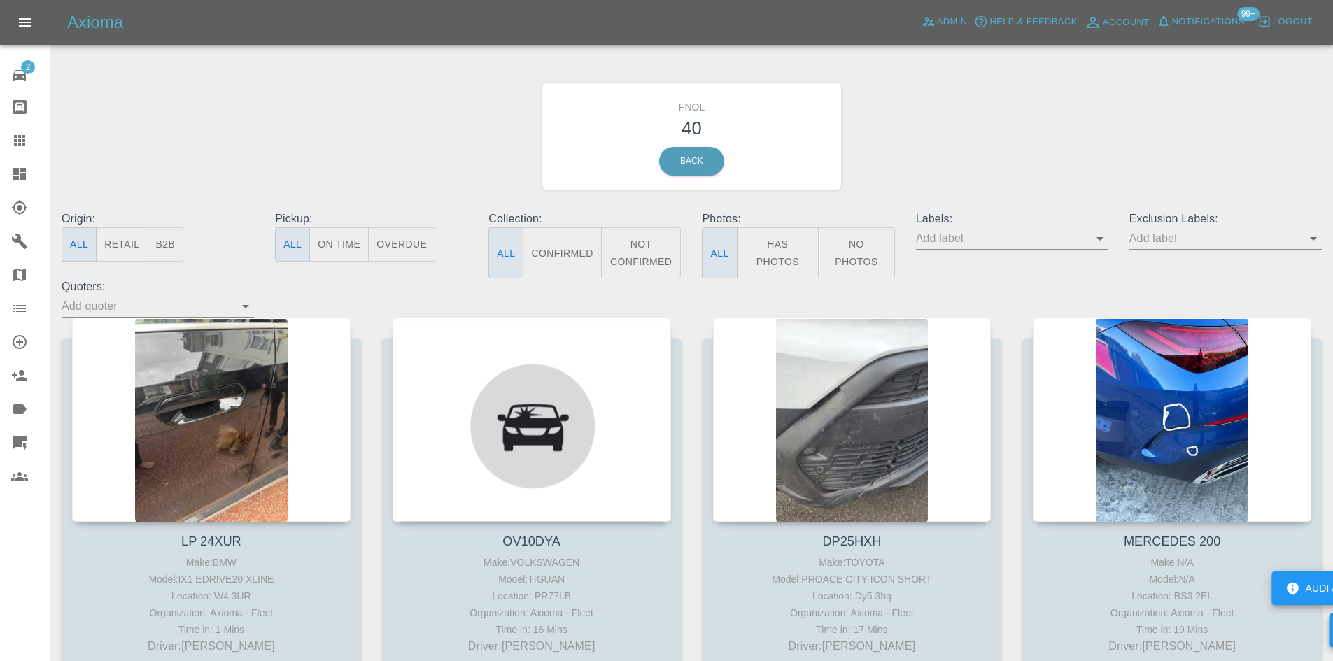
click at [781, 261] on button "Has Photos" at bounding box center [778, 252] width 83 height 51
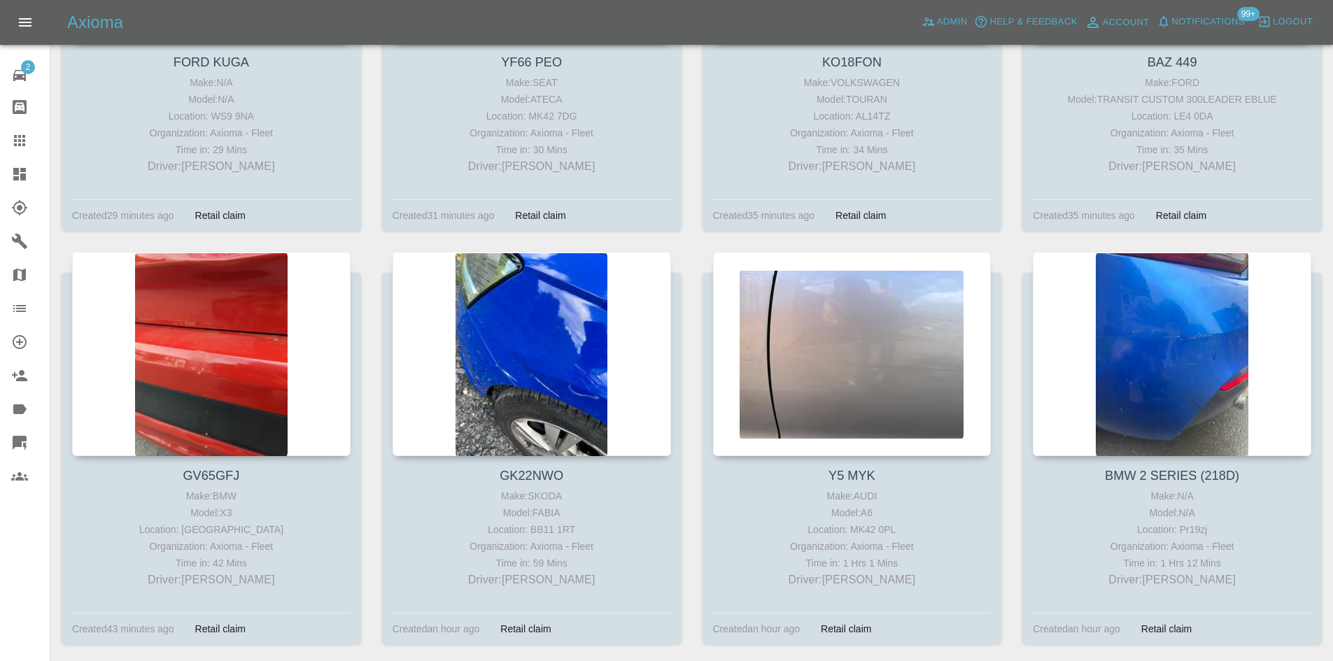
scroll to position [909, 0]
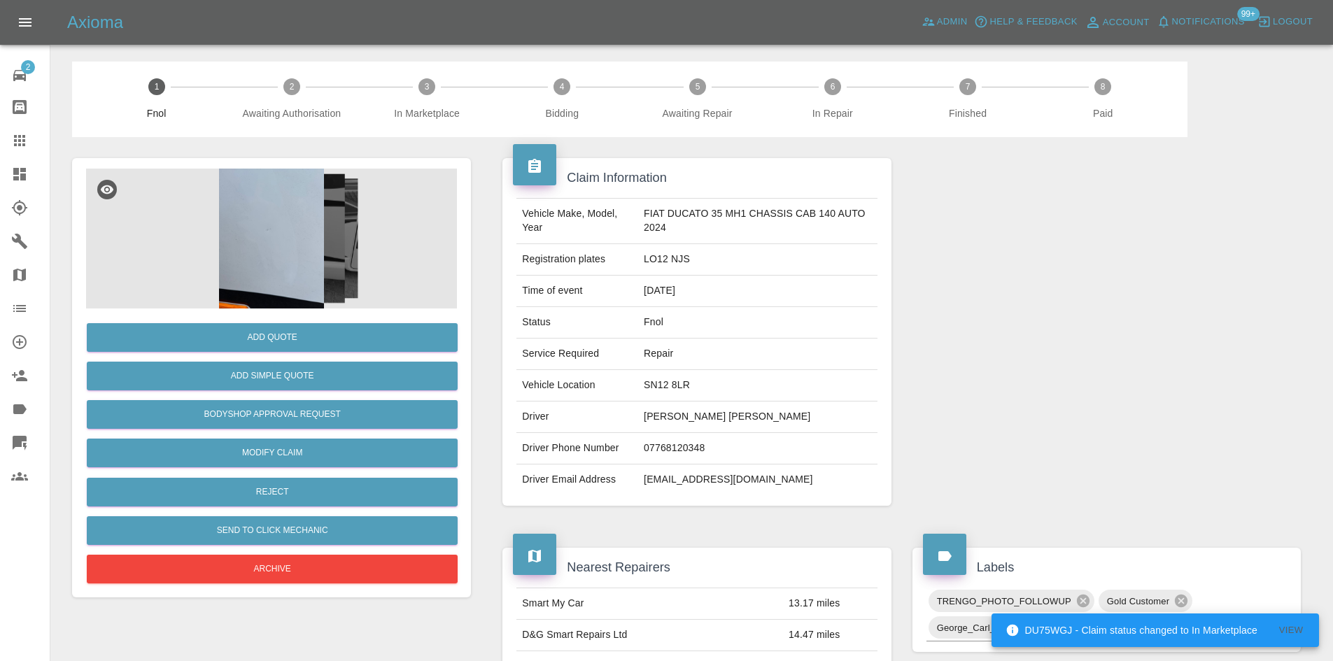
click at [268, 244] on img at bounding box center [271, 239] width 371 height 140
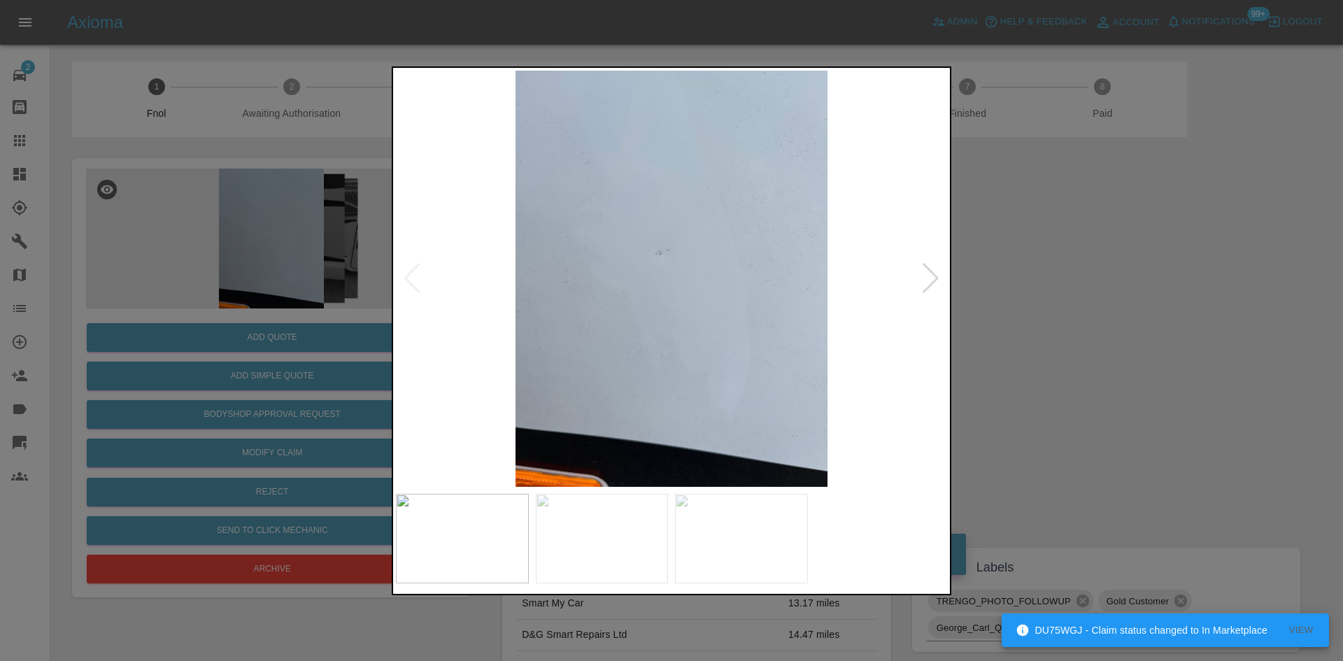
click at [614, 335] on img at bounding box center [671, 279] width 551 height 416
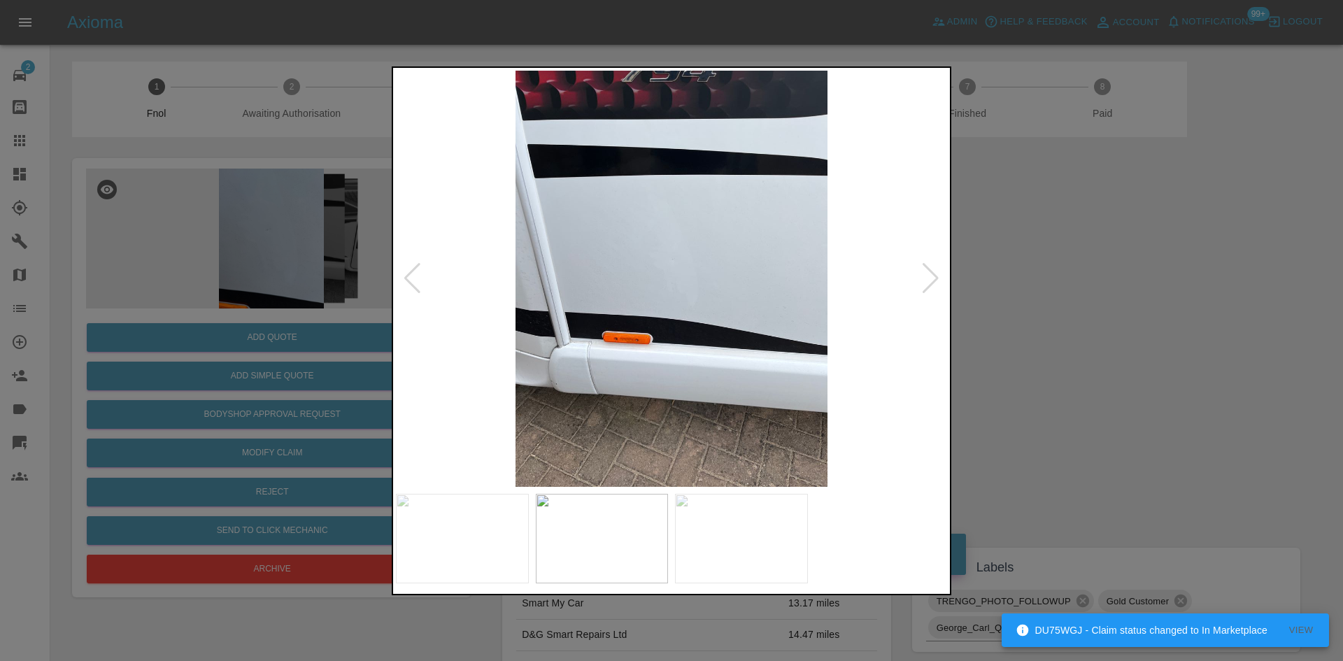
click at [631, 336] on img at bounding box center [671, 279] width 551 height 416
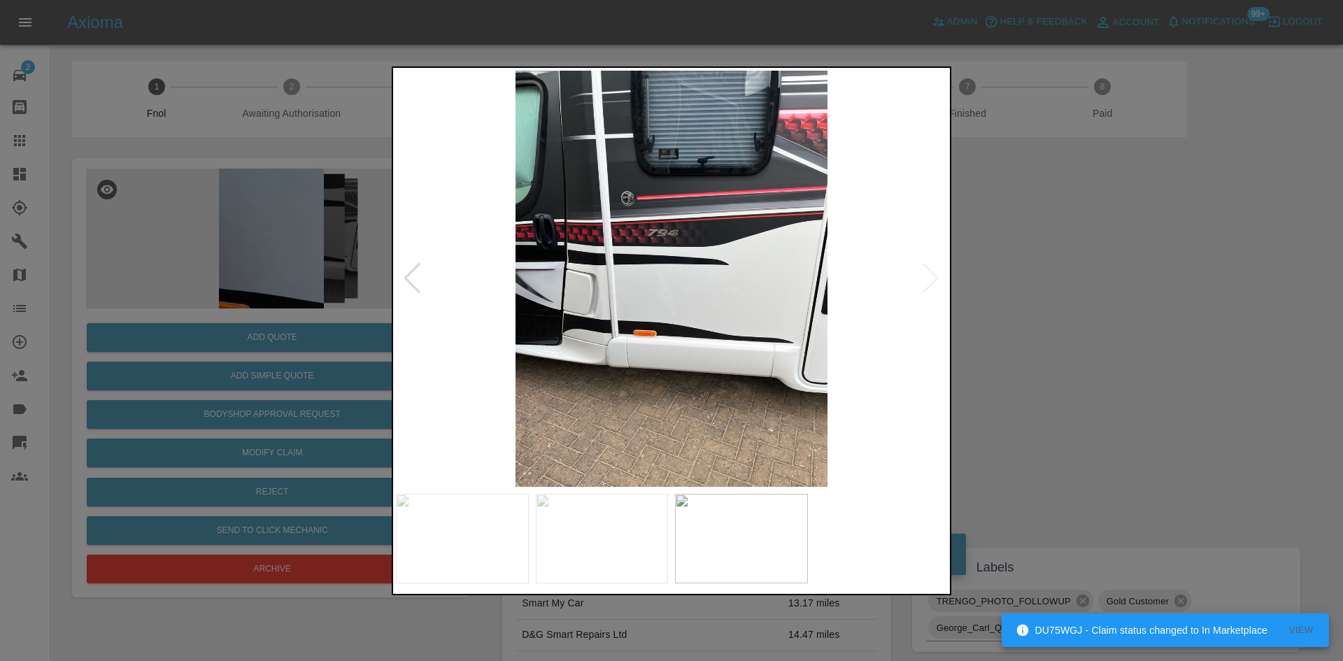
click at [536, 328] on img at bounding box center [671, 279] width 551 height 416
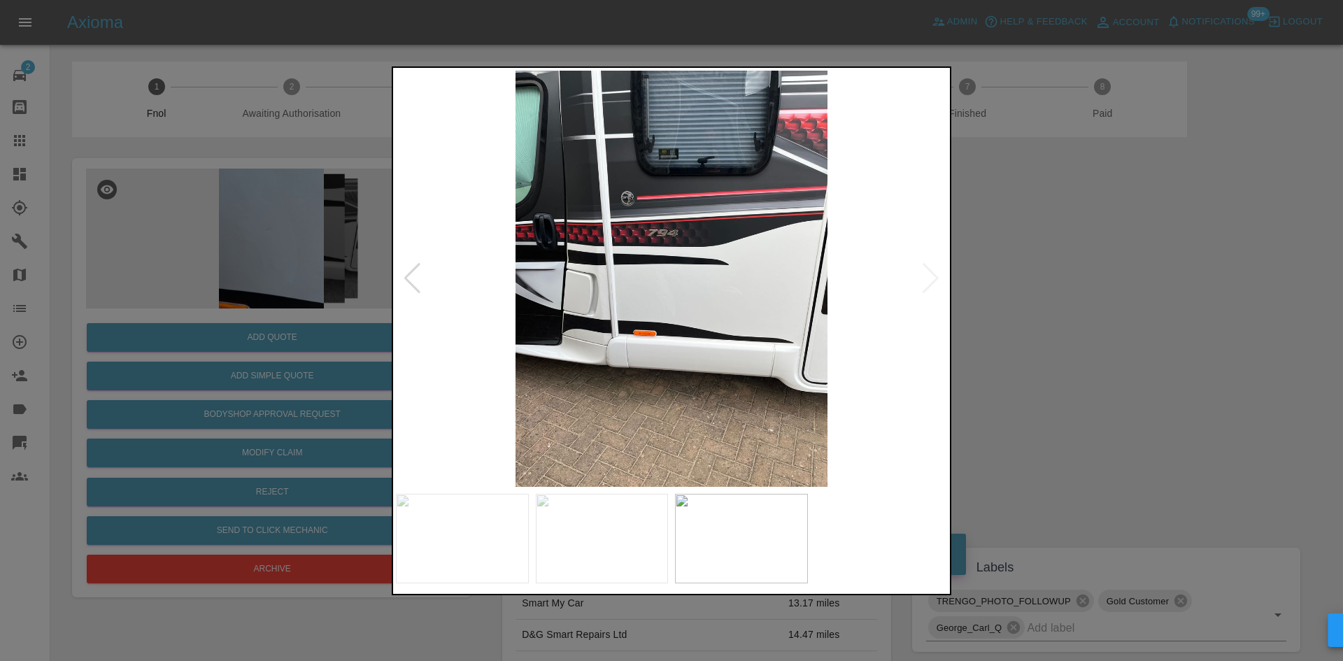
click at [637, 331] on img at bounding box center [671, 279] width 551 height 416
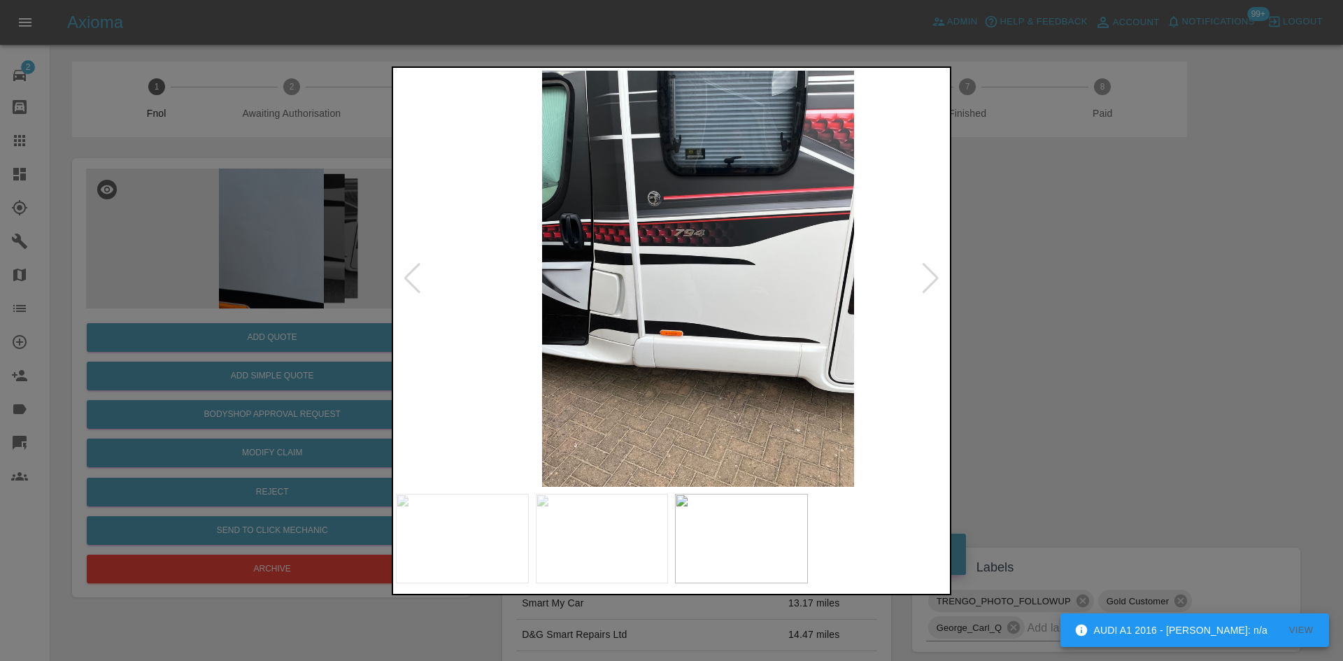
click at [665, 349] on img at bounding box center [698, 279] width 551 height 416
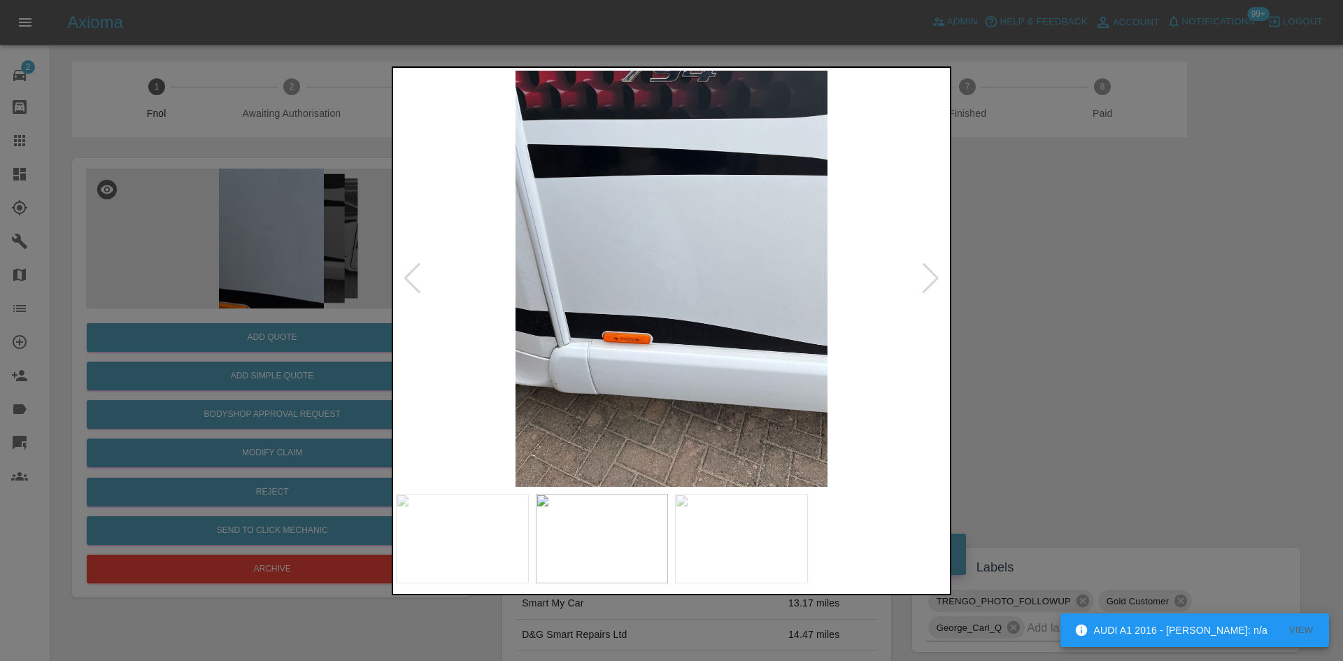
click at [669, 351] on img at bounding box center [671, 279] width 551 height 416
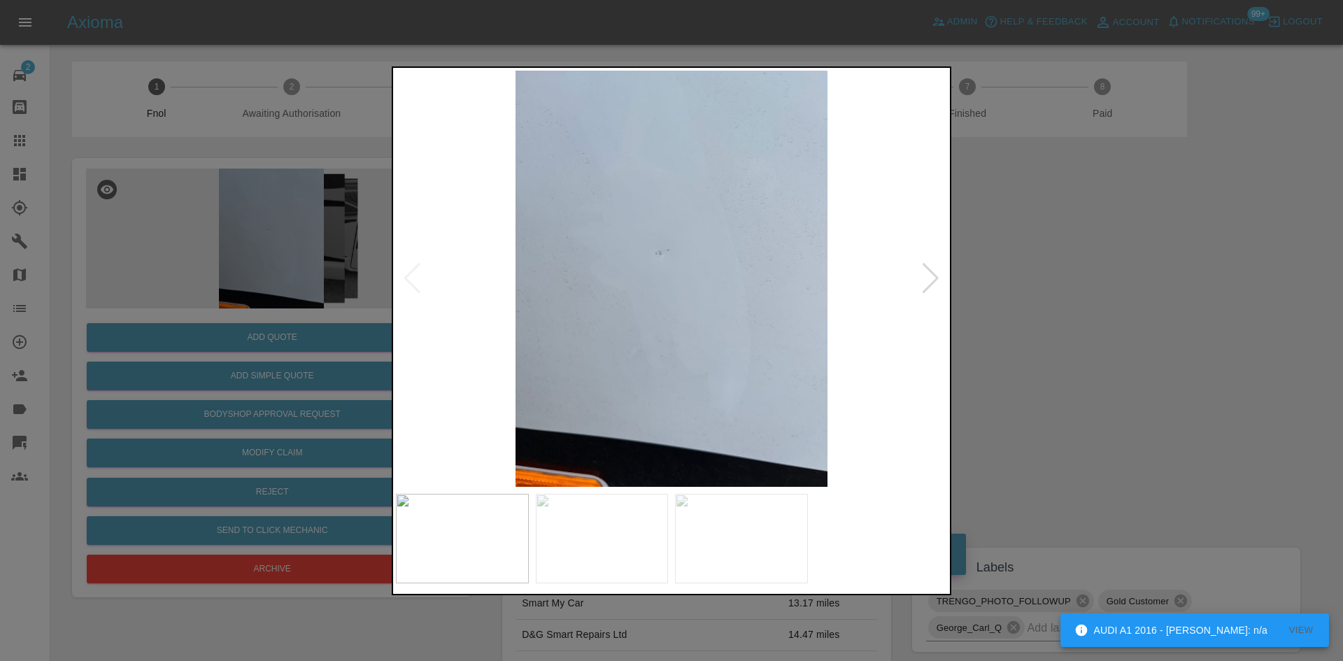
click at [767, 357] on img at bounding box center [671, 279] width 551 height 416
click at [580, 260] on img at bounding box center [671, 279] width 551 height 416
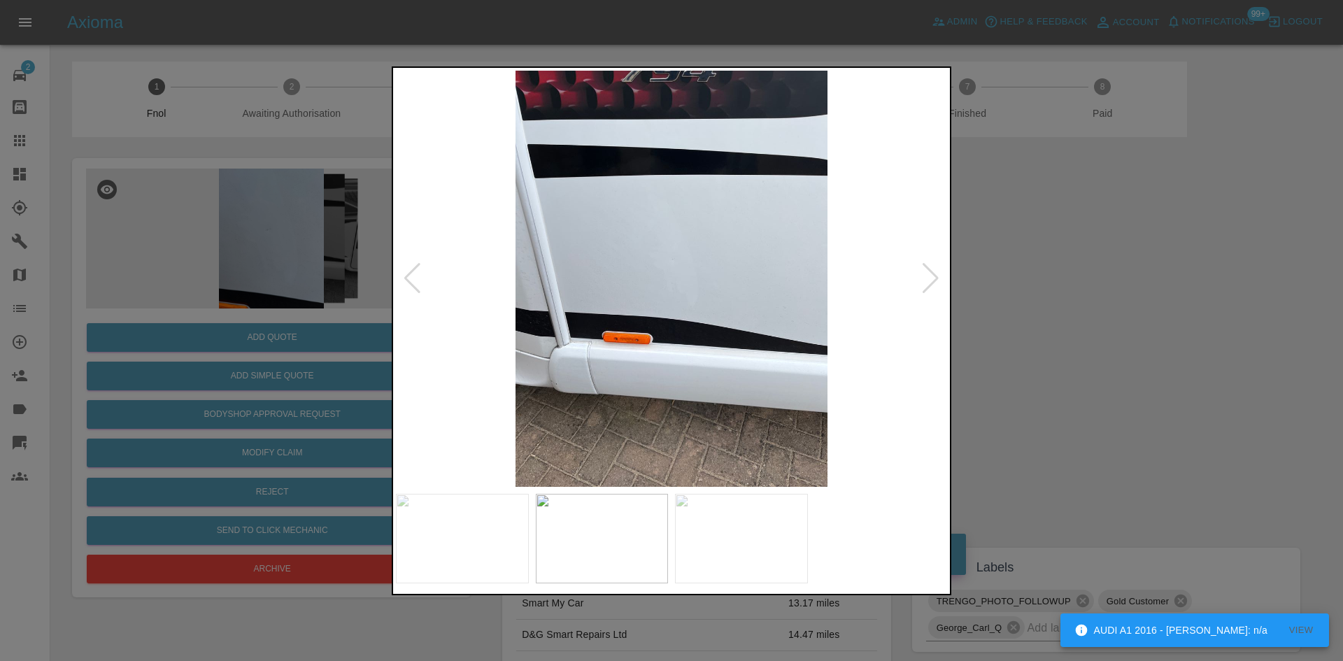
click at [632, 281] on img at bounding box center [671, 279] width 551 height 416
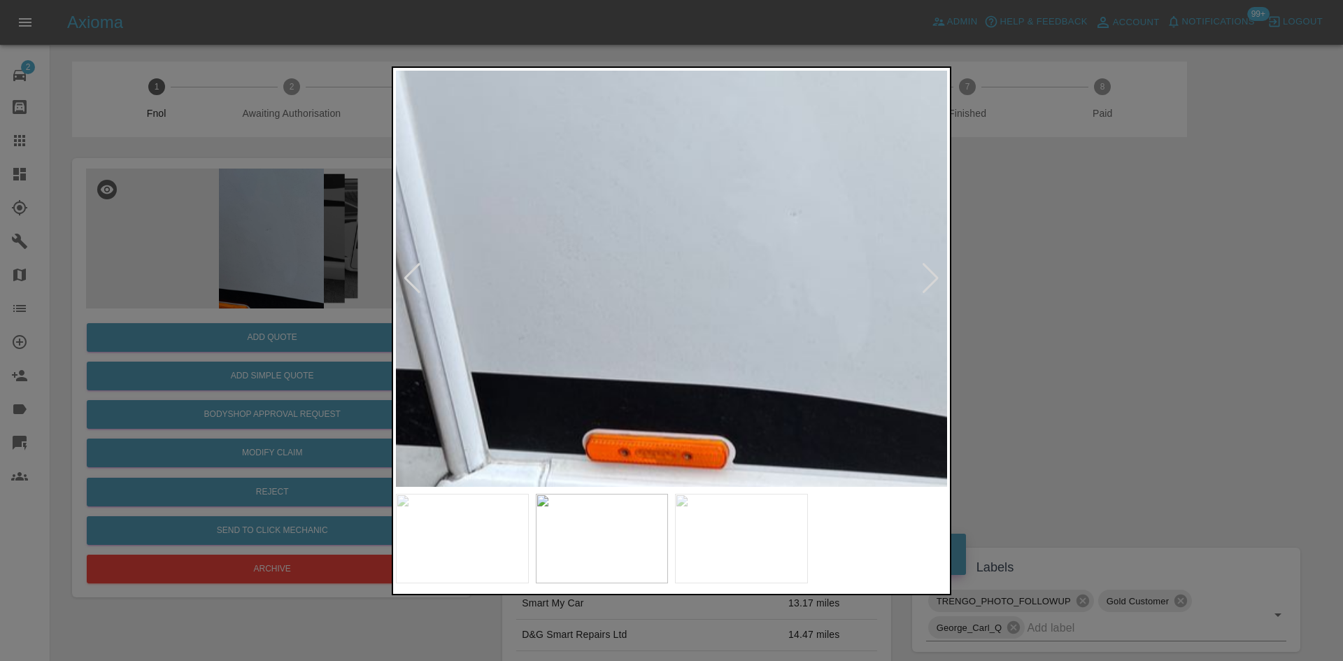
click at [618, 292] on img at bounding box center [791, 271] width 1654 height 1249
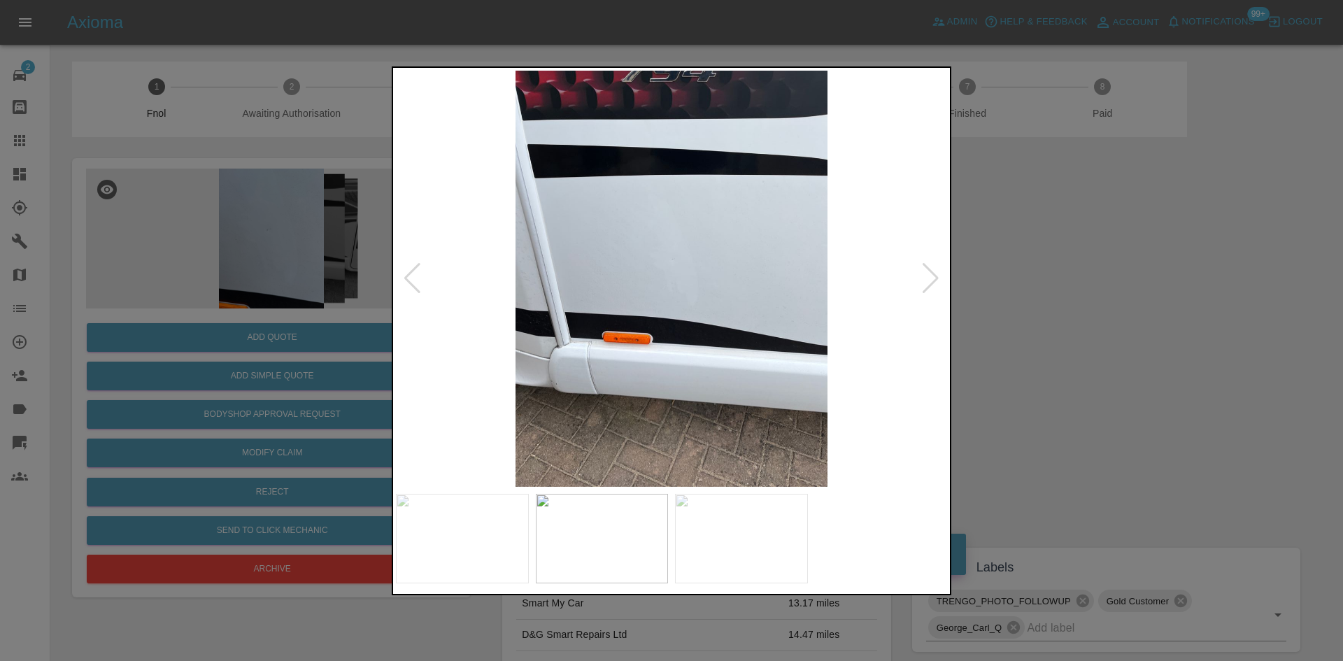
click at [563, 318] on img at bounding box center [671, 279] width 551 height 416
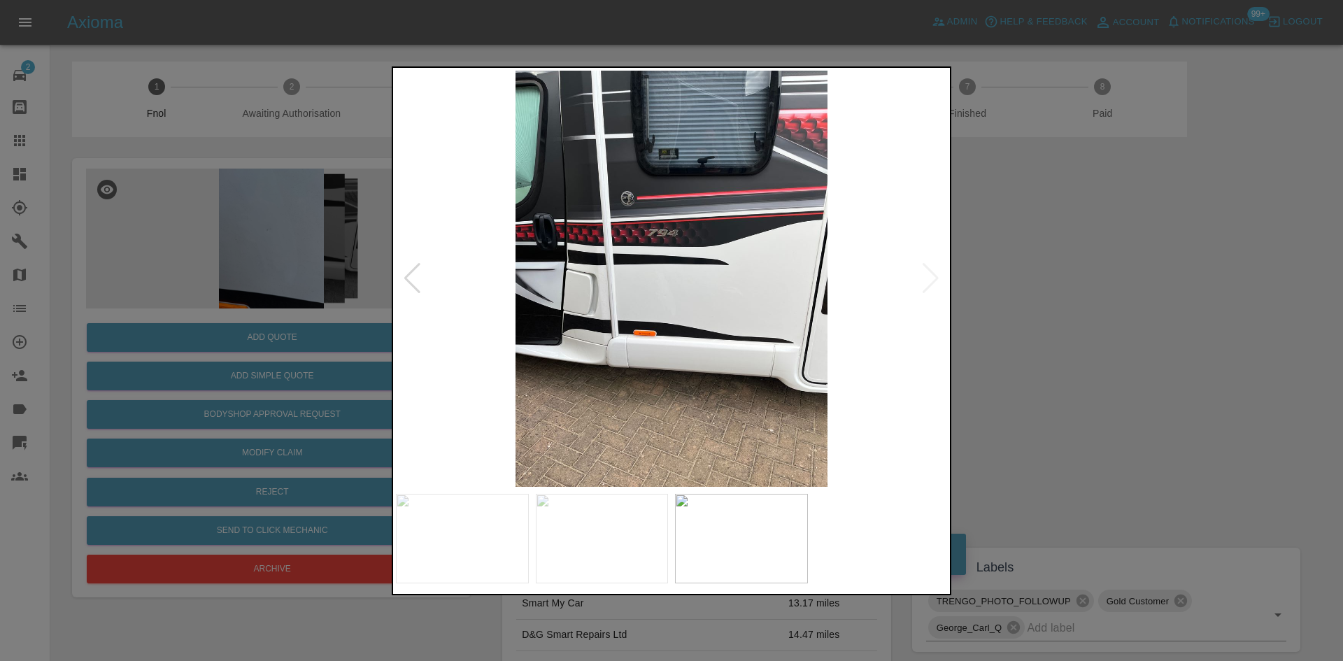
click at [285, 290] on div at bounding box center [671, 330] width 1343 height 661
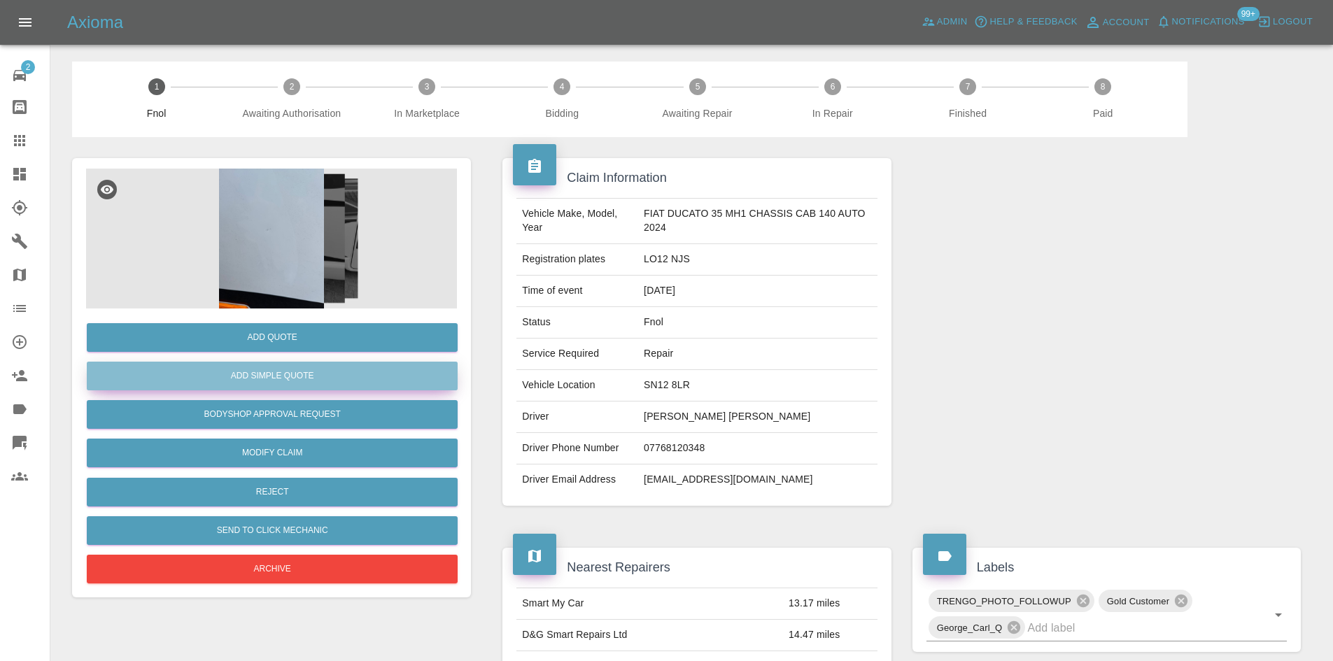
click at [304, 378] on button "Add Simple Quote" at bounding box center [272, 376] width 371 height 29
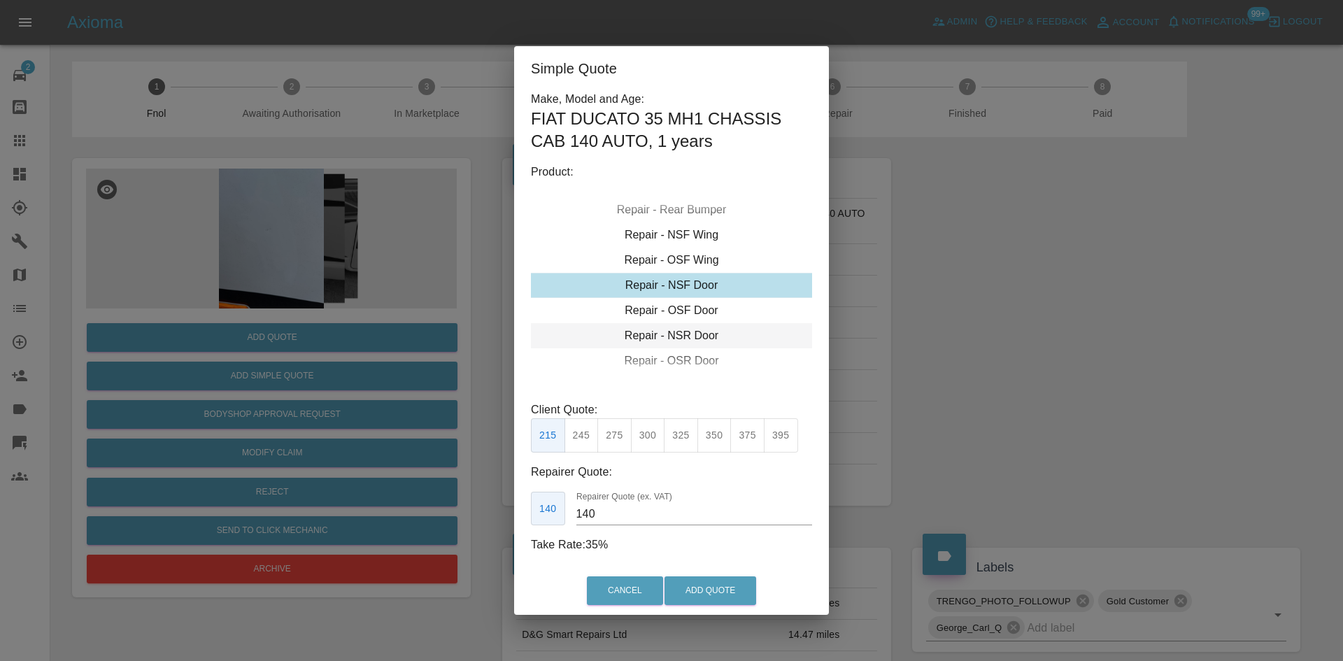
click at [661, 332] on div "Repair - NSR Door" at bounding box center [671, 335] width 281 height 25
click at [585, 439] on button "245" at bounding box center [582, 435] width 34 height 34
type input "160"
click at [690, 597] on button "Add Quote" at bounding box center [711, 590] width 92 height 29
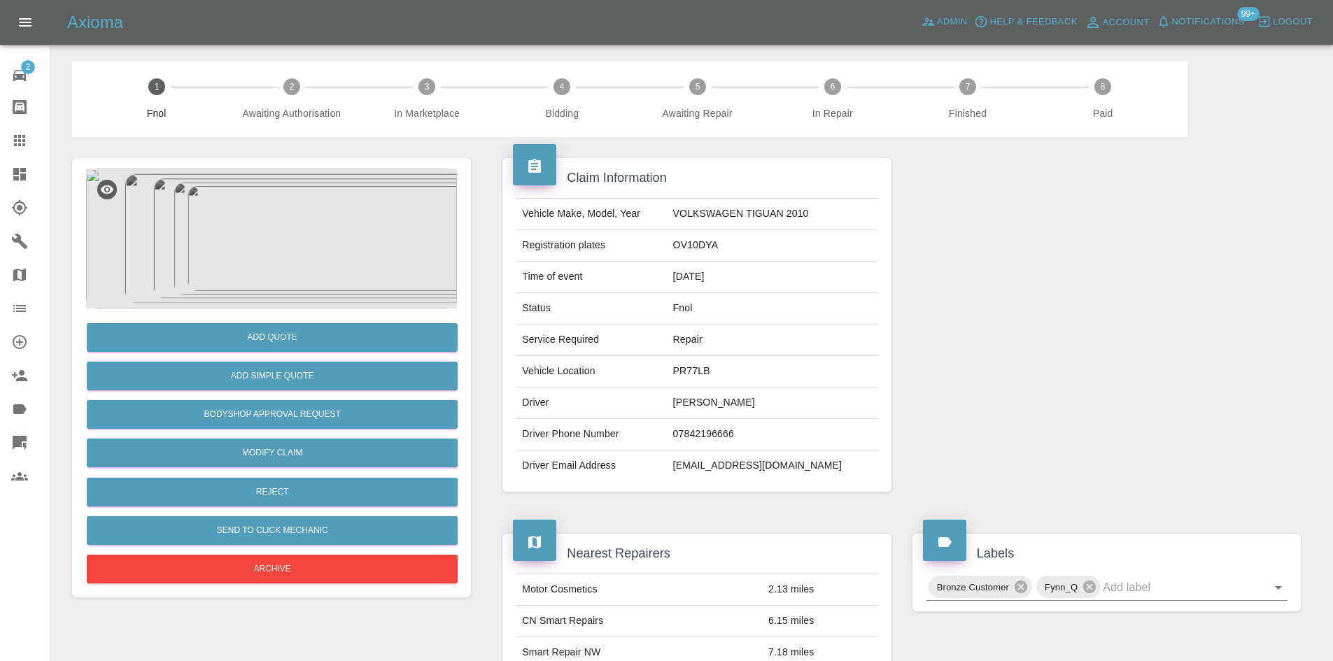
click at [251, 234] on img at bounding box center [271, 239] width 371 height 140
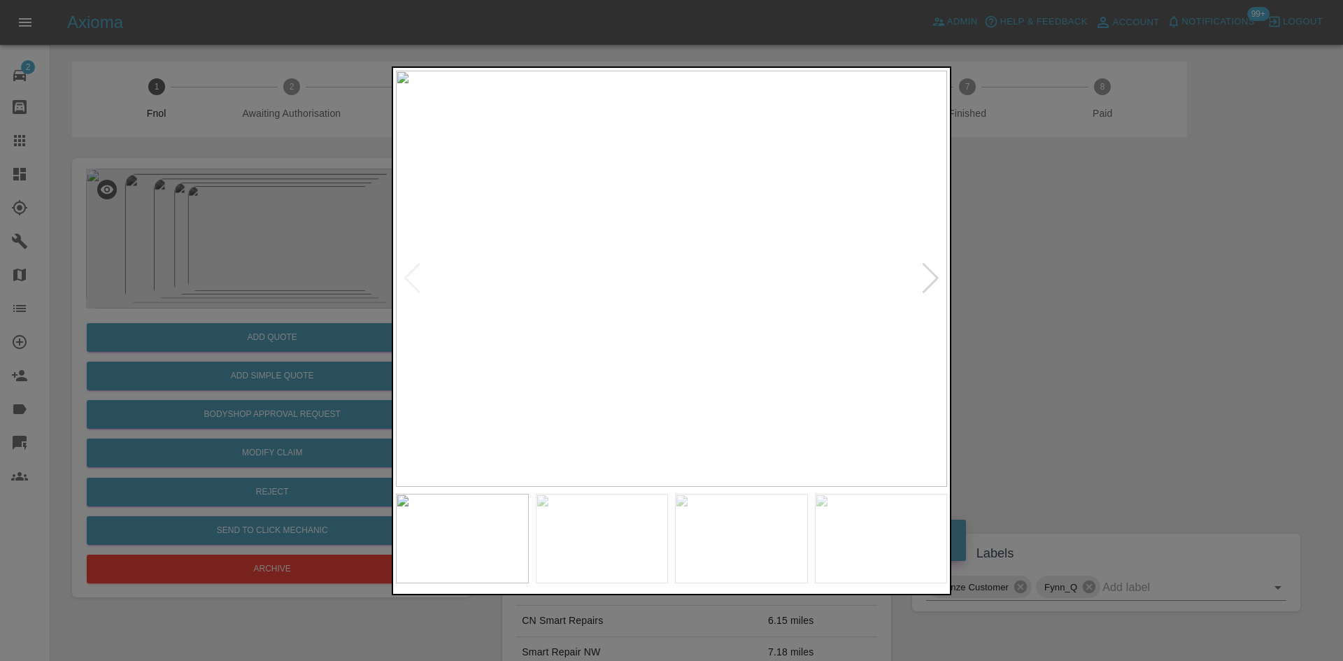
click at [612, 320] on img at bounding box center [671, 279] width 551 height 416
click at [590, 324] on img at bounding box center [671, 279] width 551 height 416
click at [562, 292] on img at bounding box center [671, 279] width 551 height 416
click at [393, 285] on div at bounding box center [672, 330] width 560 height 529
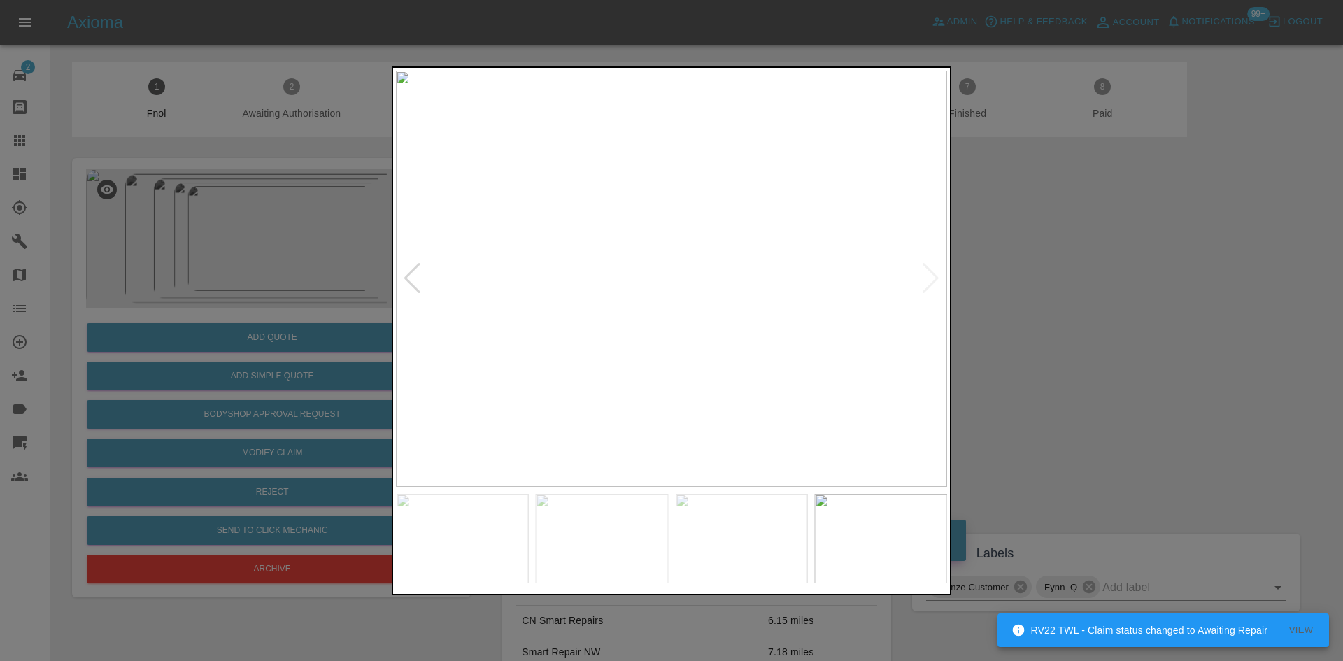
click at [335, 102] on div at bounding box center [671, 330] width 1343 height 661
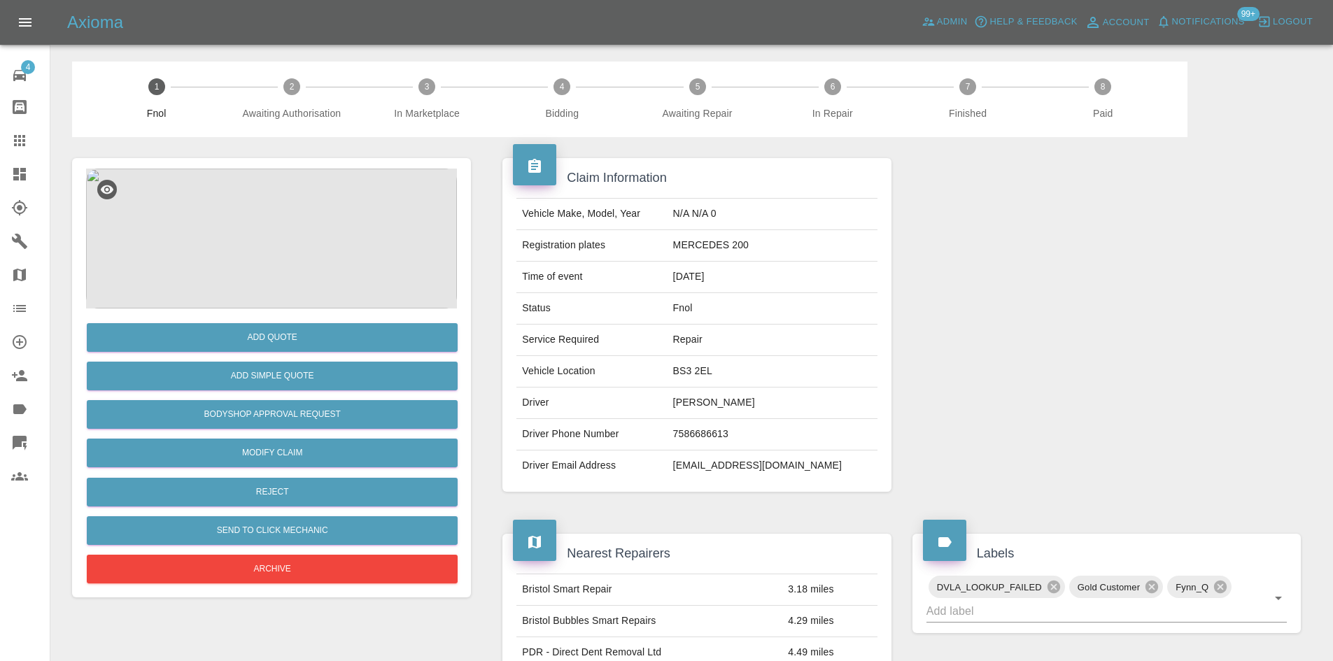
click at [279, 255] on img at bounding box center [271, 239] width 371 height 140
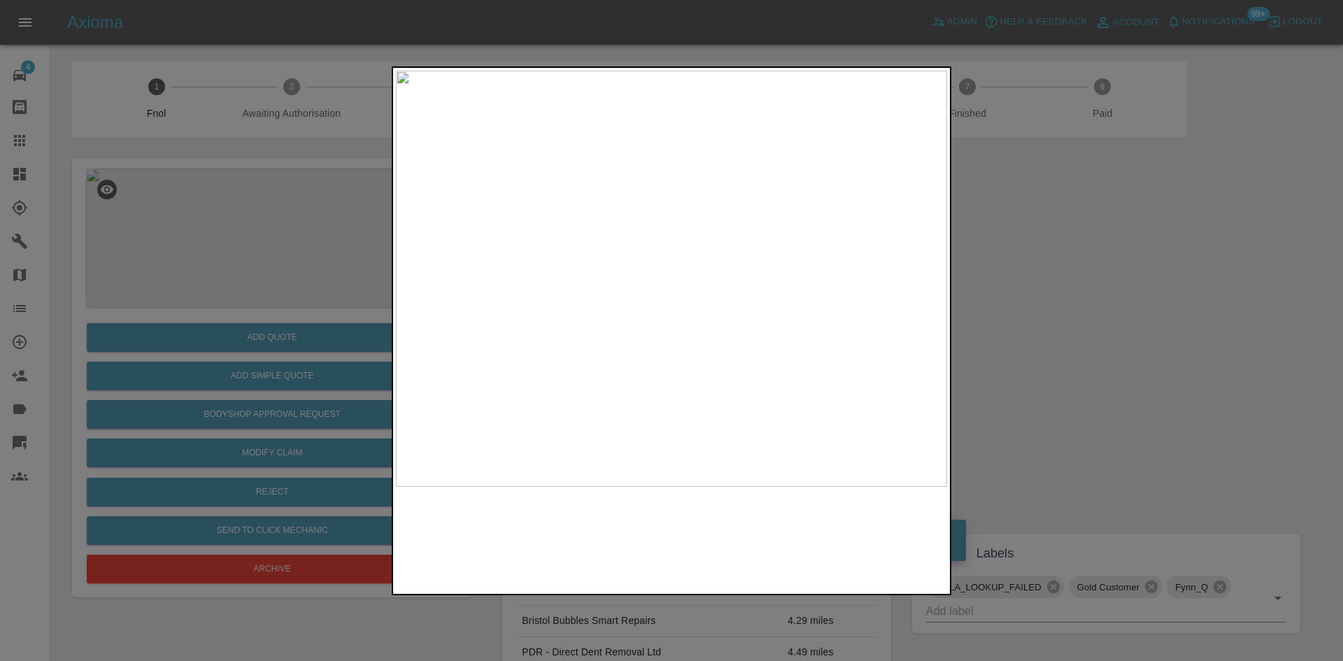
click at [674, 330] on img at bounding box center [671, 279] width 551 height 416
click at [676, 334] on img at bounding box center [665, 122] width 1654 height 1249
click at [623, 322] on img at bounding box center [671, 279] width 551 height 416
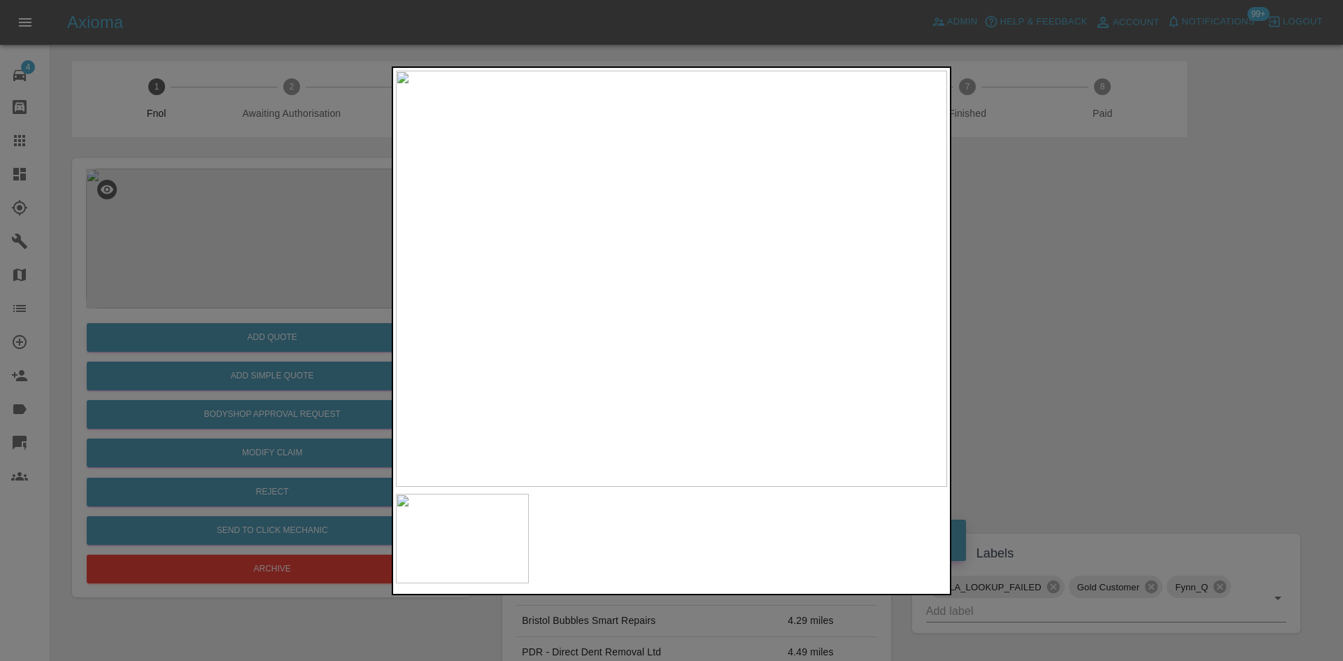
click at [490, 358] on img at bounding box center [671, 279] width 551 height 416
click at [702, 302] on img at bounding box center [671, 279] width 551 height 416
click at [694, 301] on img at bounding box center [671, 279] width 551 height 416
click at [678, 305] on img at bounding box center [605, 211] width 1654 height 1249
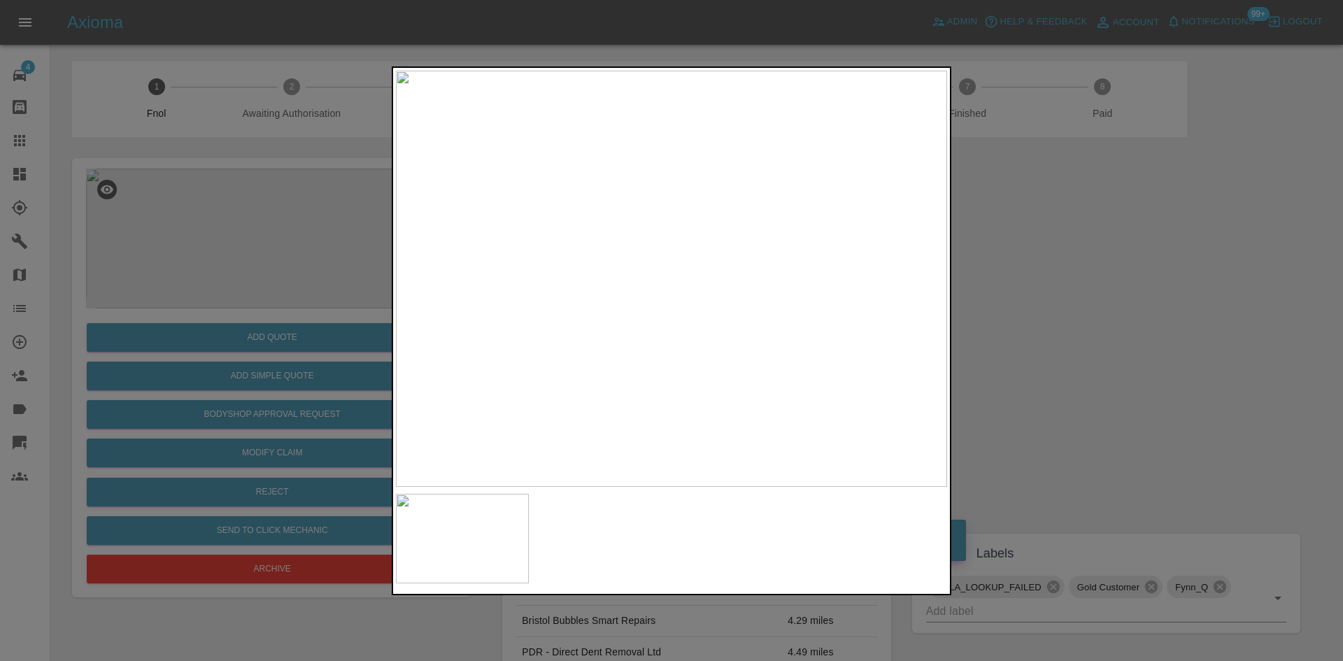
click at [600, 364] on img at bounding box center [671, 279] width 551 height 416
click at [703, 370] on img at bounding box center [671, 279] width 551 height 416
drag, startPoint x: 194, startPoint y: 330, endPoint x: 227, endPoint y: 387, distance: 65.5
click at [193, 341] on div at bounding box center [671, 330] width 1343 height 661
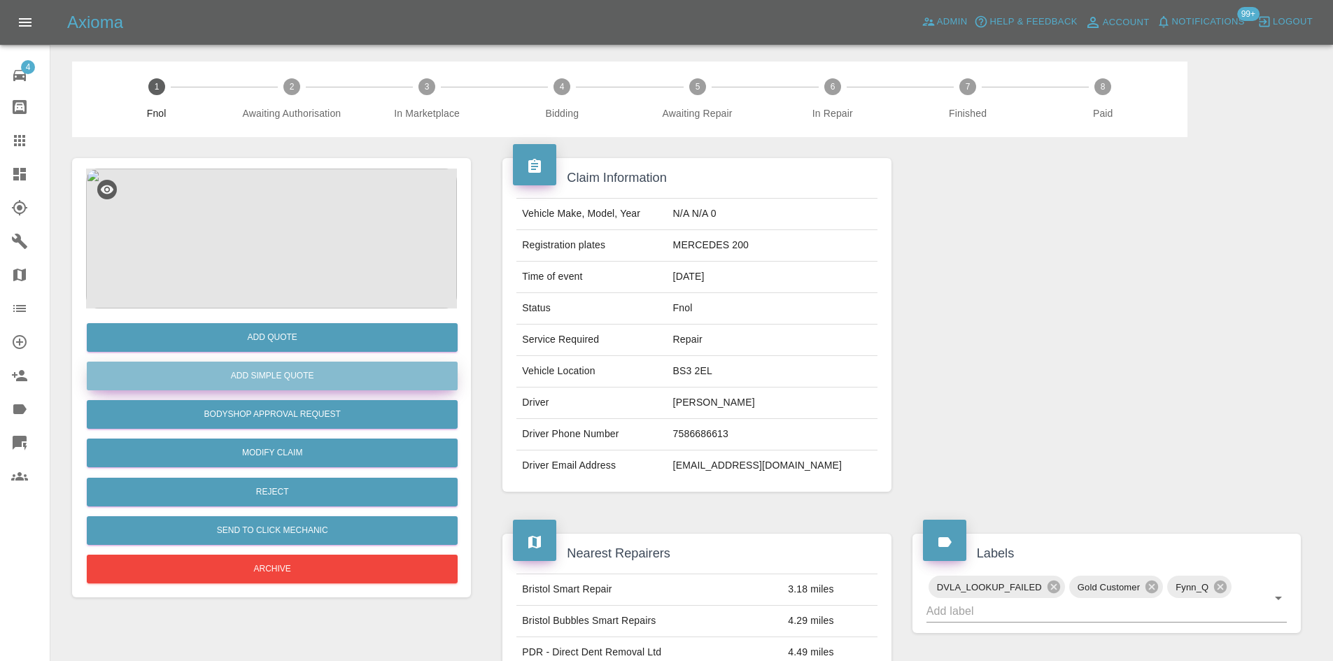
click at [262, 372] on button "Add Simple Quote" at bounding box center [272, 376] width 371 height 29
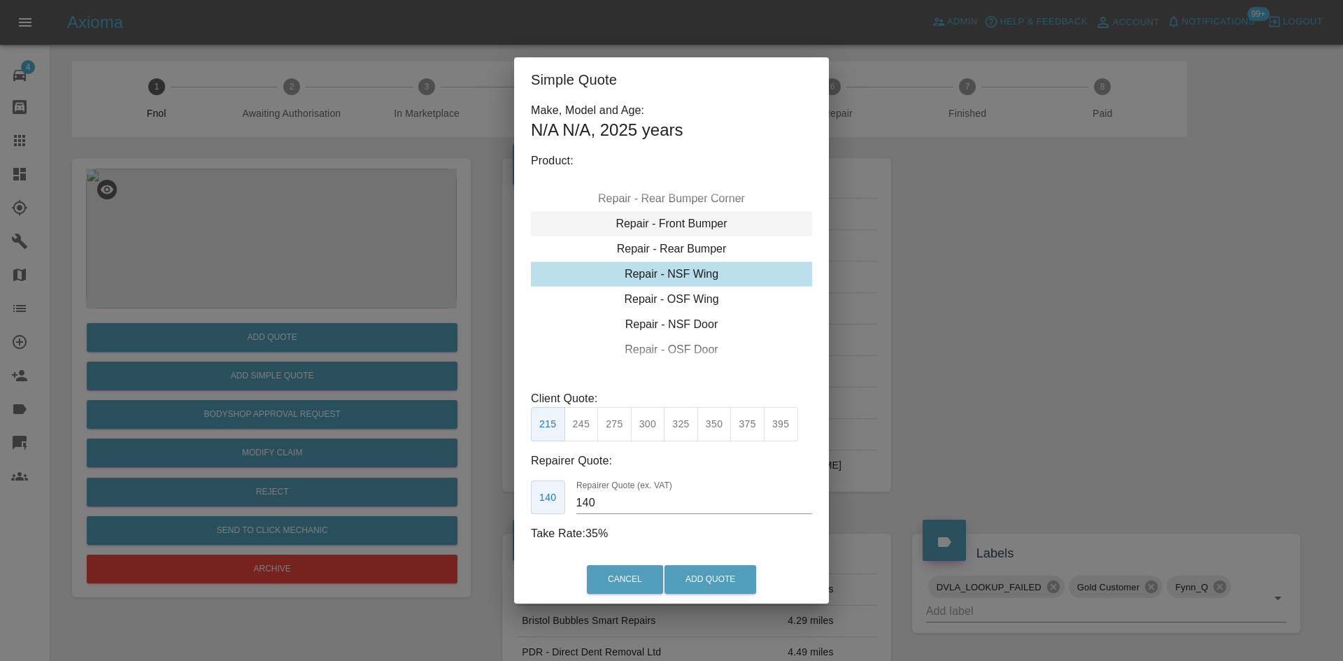
click at [678, 222] on div "Repair - Front Bumper" at bounding box center [671, 223] width 281 height 25
click at [667, 248] on div "Repair - Rear Bumper Corner" at bounding box center [671, 248] width 281 height 25
type input "120"
click at [581, 425] on button "199" at bounding box center [582, 424] width 34 height 34
click at [697, 577] on button "Add Quote" at bounding box center [711, 579] width 92 height 29
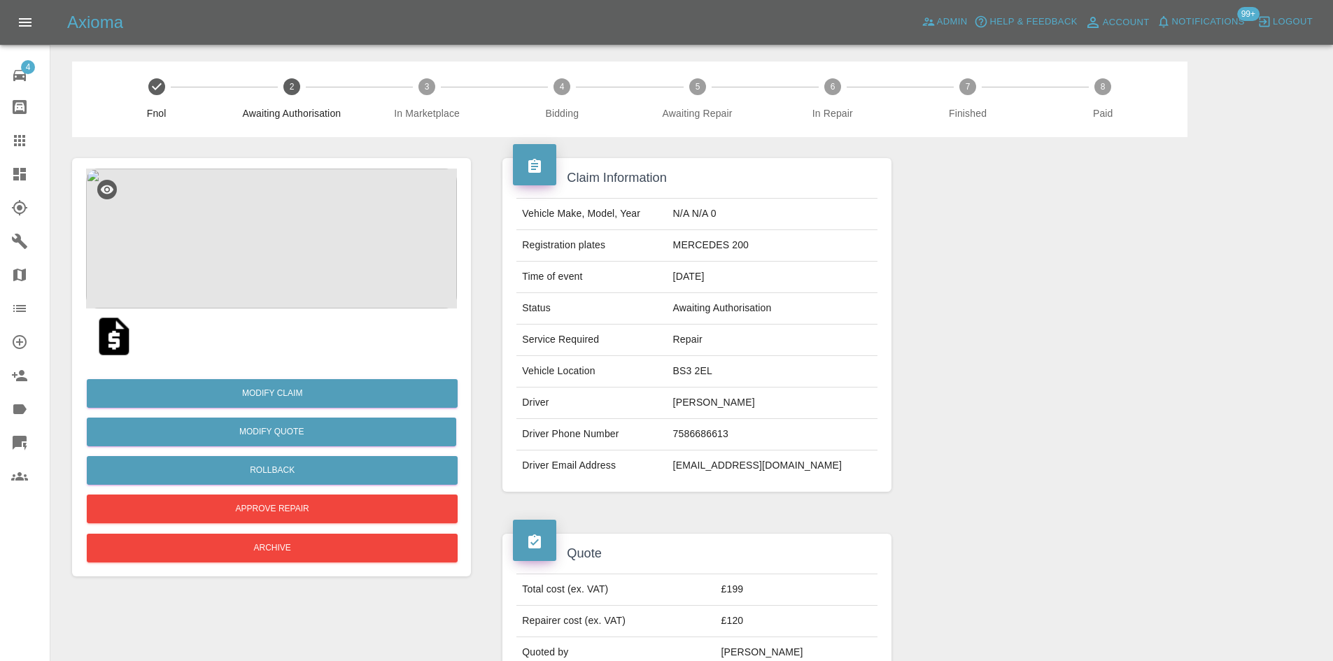
click at [28, 139] on div at bounding box center [30, 140] width 39 height 17
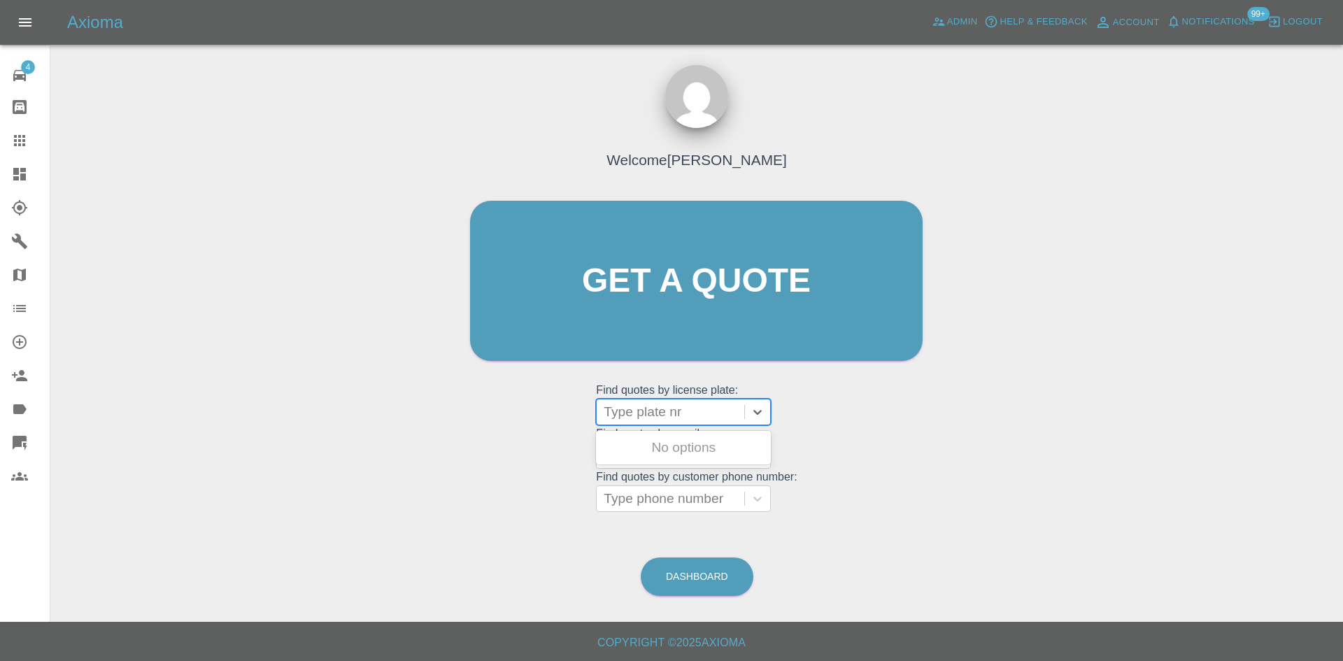
click at [655, 406] on div at bounding box center [671, 412] width 134 height 20
paste input "BAZ 449"
type input "BAZ 449"
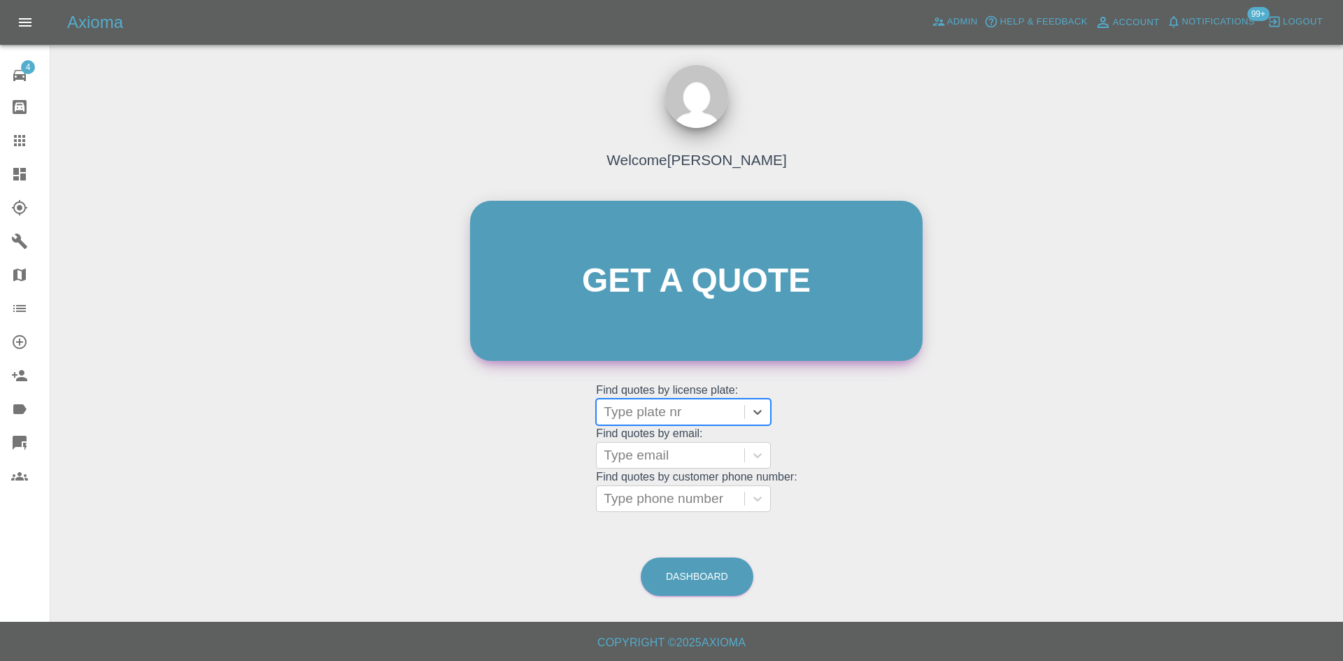
drag, startPoint x: 20, startPoint y: 177, endPoint x: 665, endPoint y: 249, distance: 649.0
click at [20, 178] on icon at bounding box center [19, 174] width 13 height 13
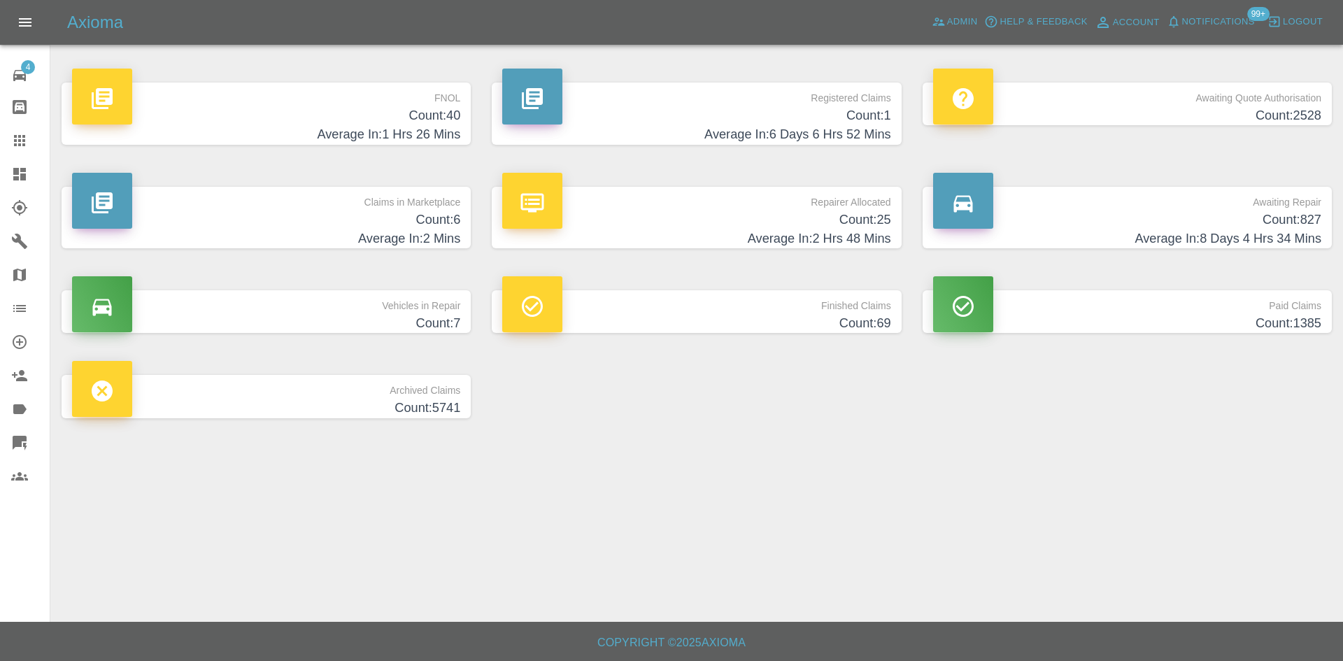
click at [1128, 201] on p "Awaiting Repair" at bounding box center [1127, 199] width 388 height 24
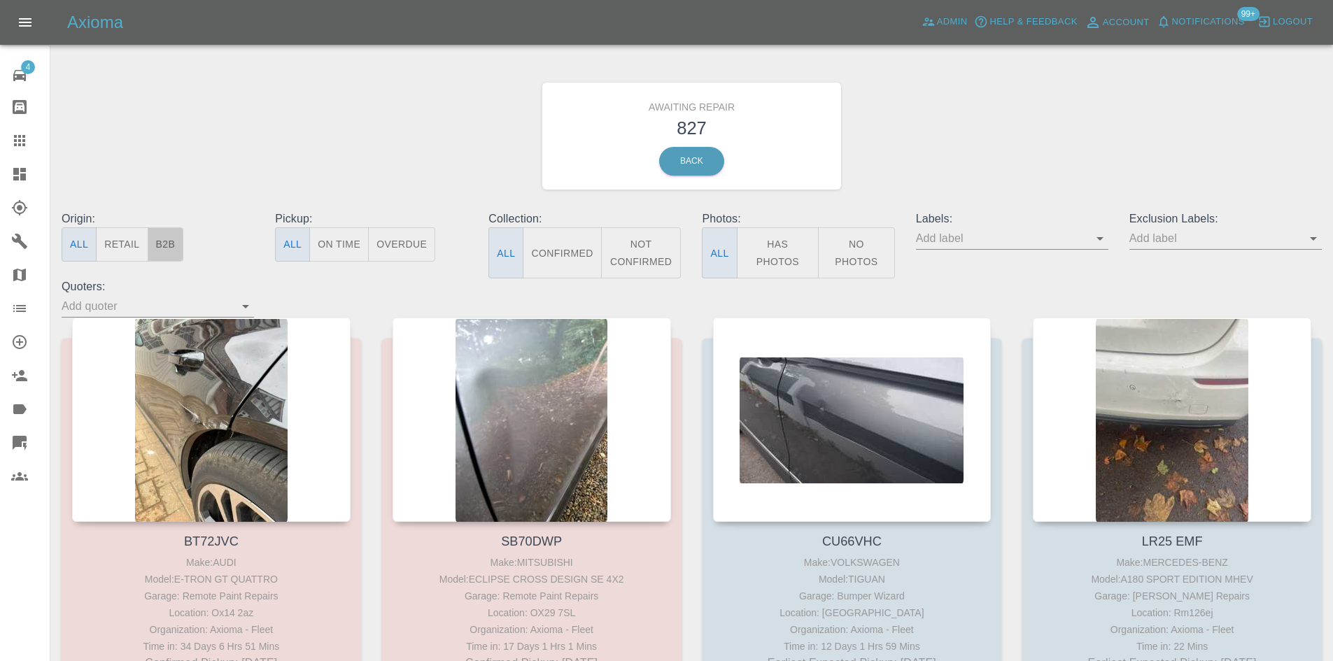
click at [167, 250] on button "B2B" at bounding box center [166, 244] width 36 height 34
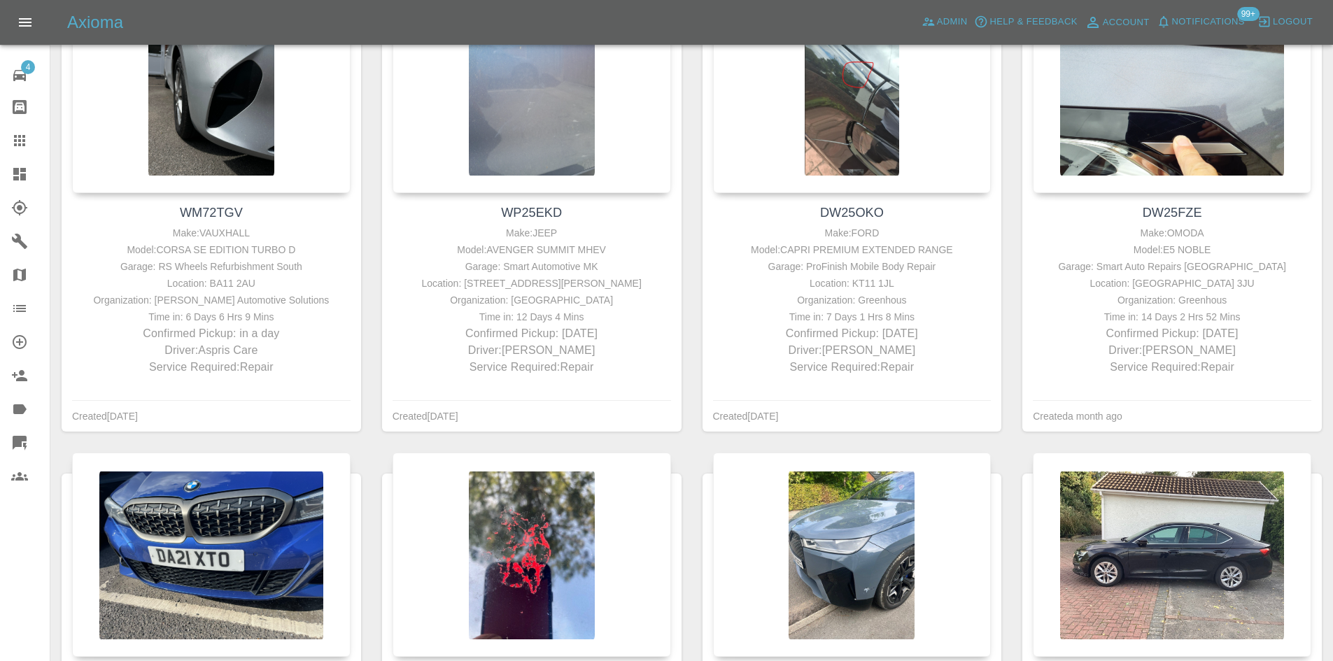
scroll to position [770, 0]
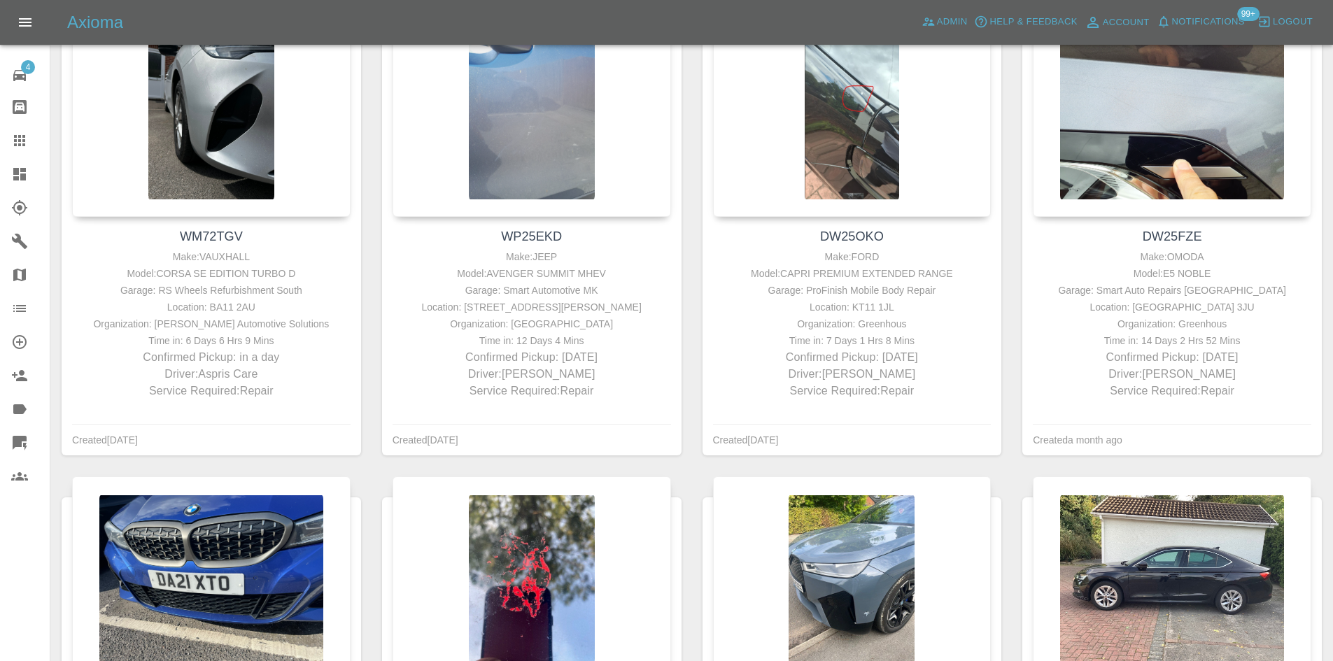
drag, startPoint x: 29, startPoint y: 176, endPoint x: 25, endPoint y: 182, distance: 7.2
click at [29, 176] on div at bounding box center [30, 174] width 39 height 17
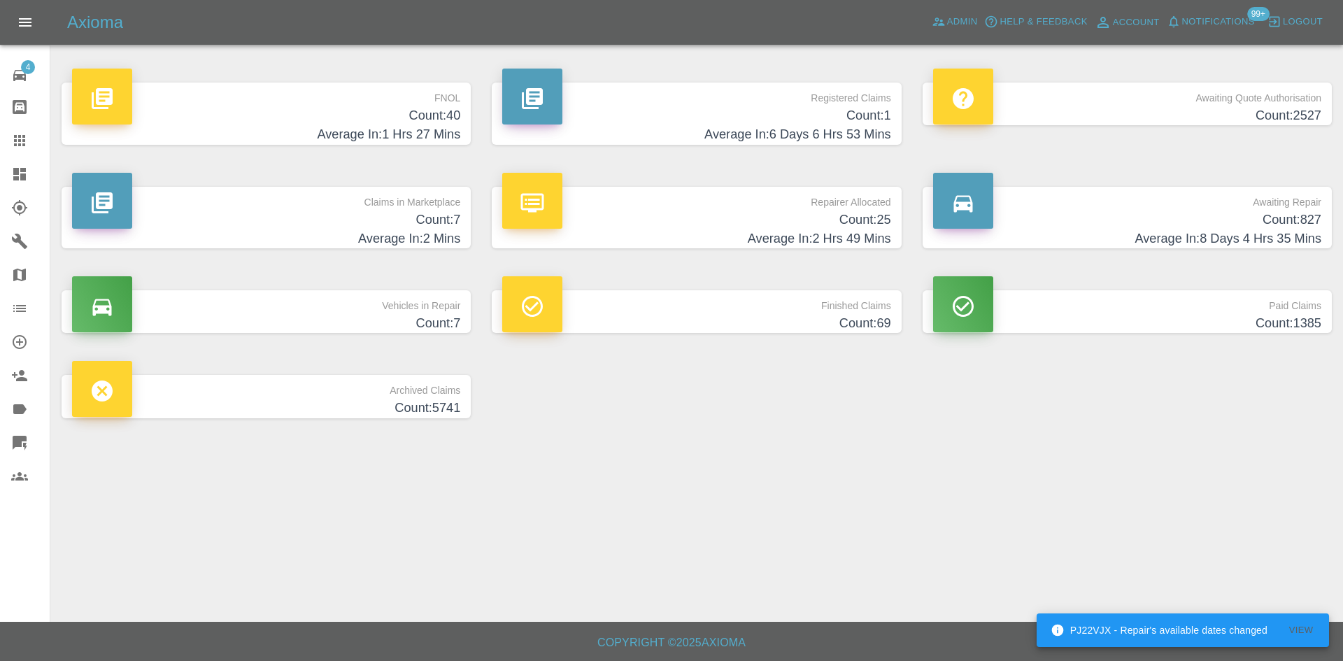
click at [424, 218] on h4 "Count: 7" at bounding box center [266, 220] width 388 height 19
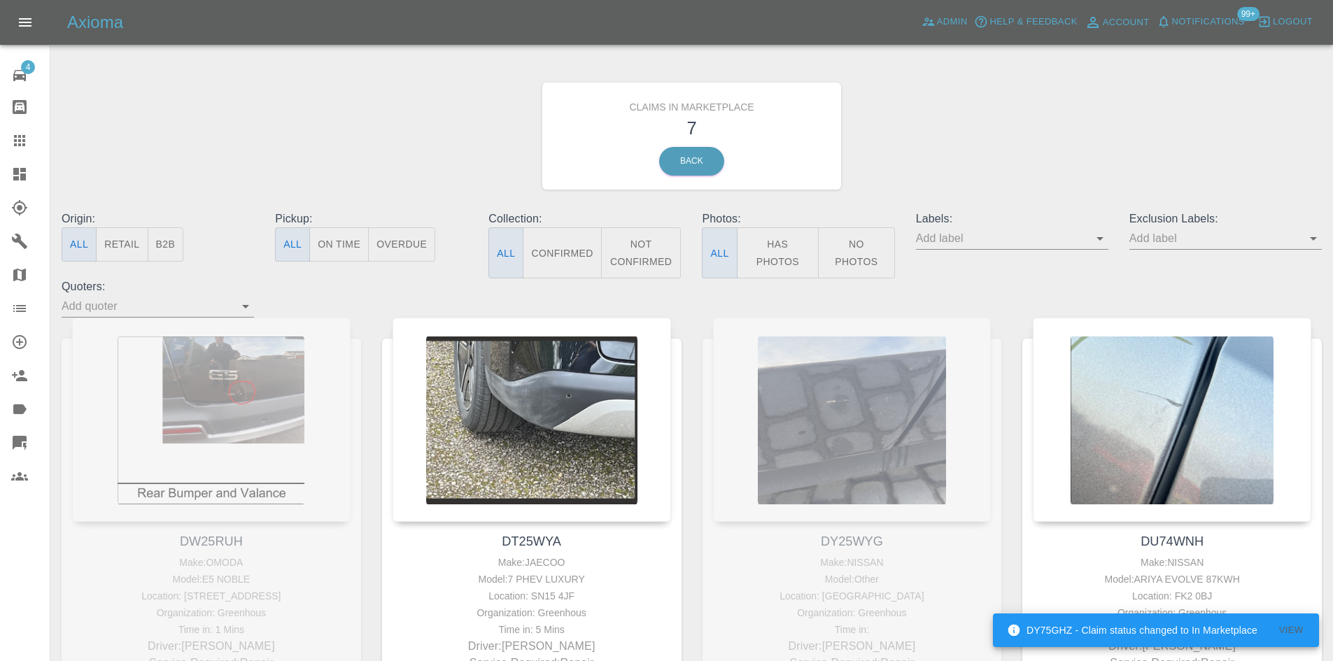
click at [164, 243] on button "B2B" at bounding box center [166, 244] width 36 height 34
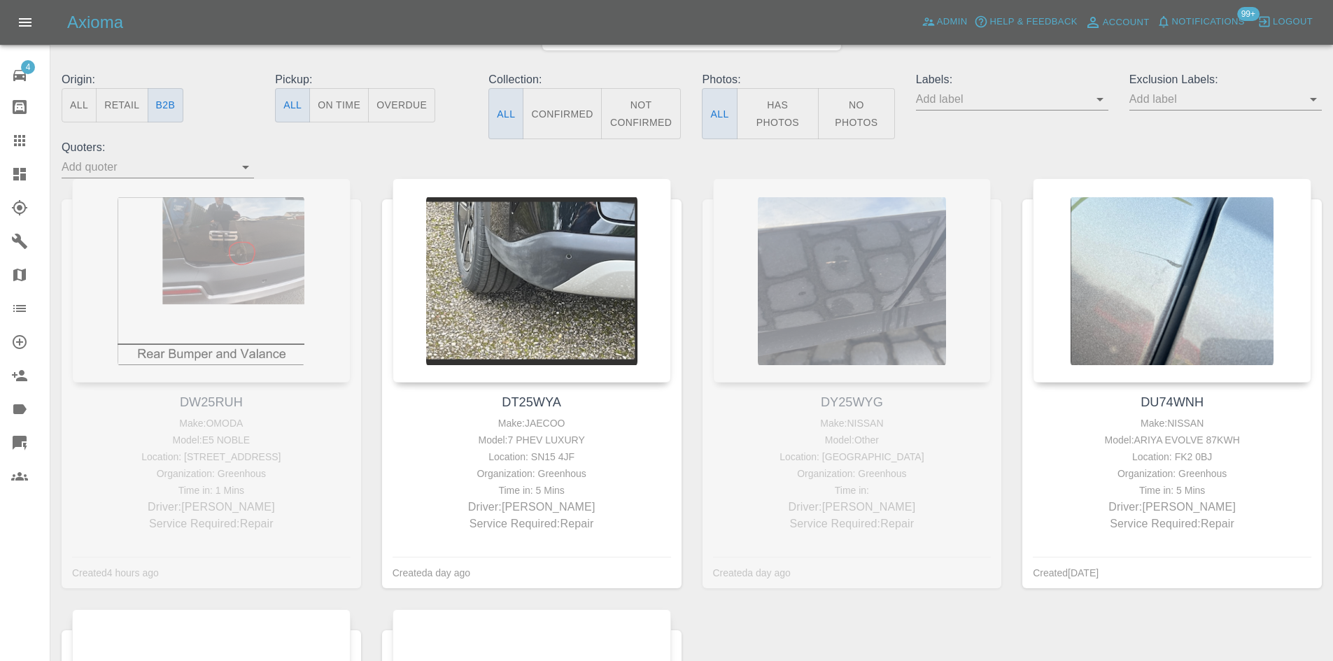
scroll to position [140, 0]
click at [370, 180] on div "DW25RUH Make: OMODA Model: E5 NOBLE Location: 2, ESK ROAD, TROON, KA10 7EH Orga…" at bounding box center [211, 393] width 320 height 430
drag, startPoint x: 259, startPoint y: 229, endPoint x: 343, endPoint y: 148, distance: 117.3
click at [343, 148] on div "Origin: All Retail B2B Pickup: All On Time Overdue Collection: All Confirmed No…" at bounding box center [691, 124] width 1281 height 107
click at [236, 244] on div "DW25RUH Make: OMODA Model: E5 NOBLE Location: 2, ESK ROAD, TROON, KA10 7EH Orga…" at bounding box center [211, 393] width 320 height 430
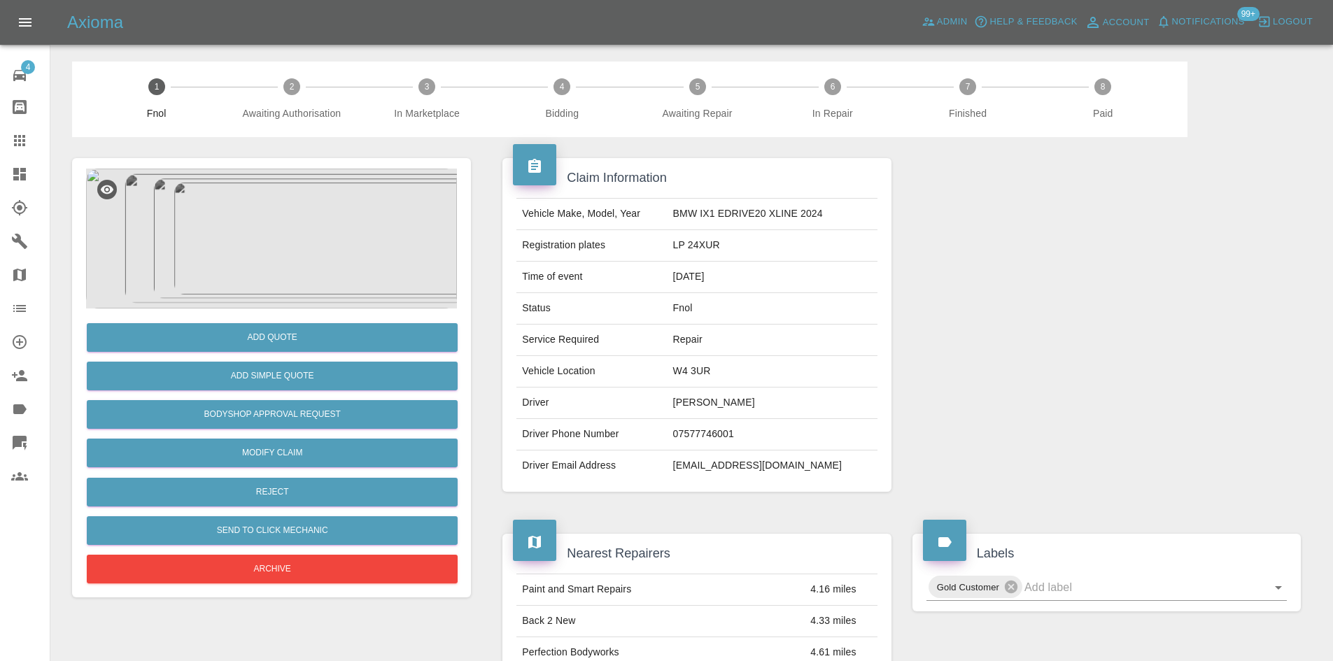
drag, startPoint x: 329, startPoint y: 153, endPoint x: 309, endPoint y: 201, distance: 52.6
click at [307, 218] on img at bounding box center [271, 239] width 371 height 140
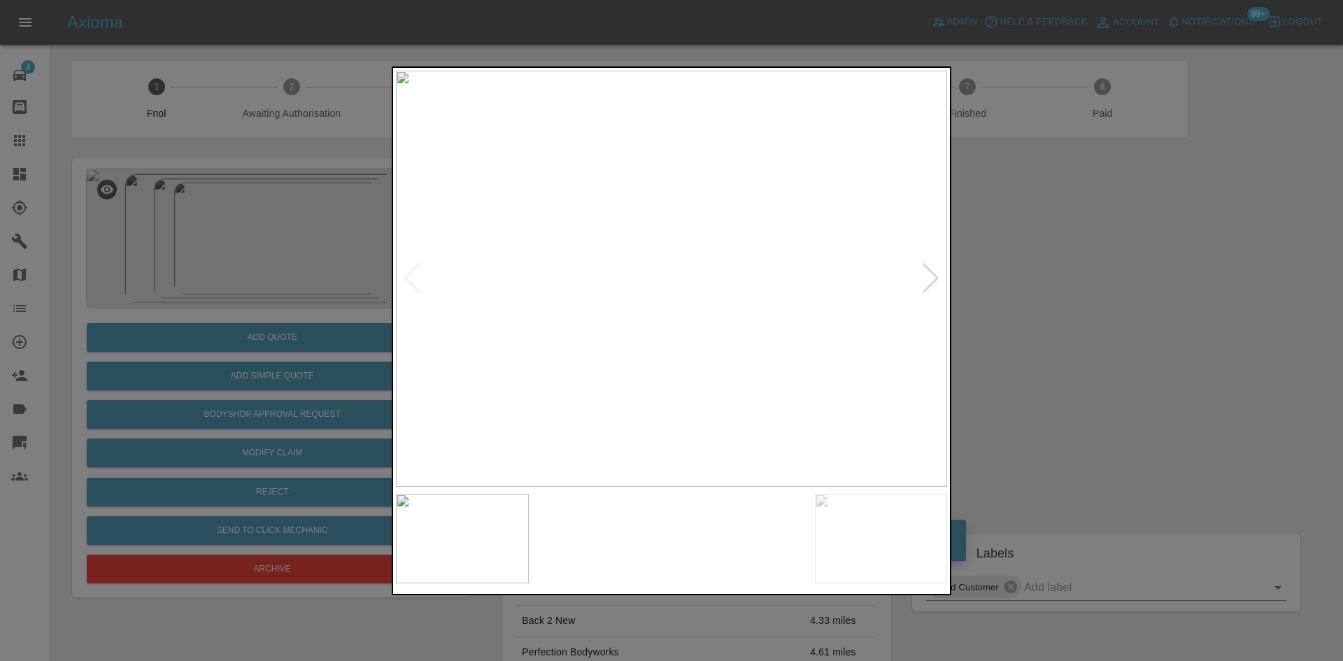
click at [697, 305] on img at bounding box center [671, 279] width 551 height 416
click at [667, 308] on img at bounding box center [671, 279] width 551 height 416
click at [513, 306] on img at bounding box center [671, 279] width 551 height 416
click at [560, 279] on img at bounding box center [671, 279] width 551 height 416
click at [657, 286] on img at bounding box center [671, 279] width 551 height 416
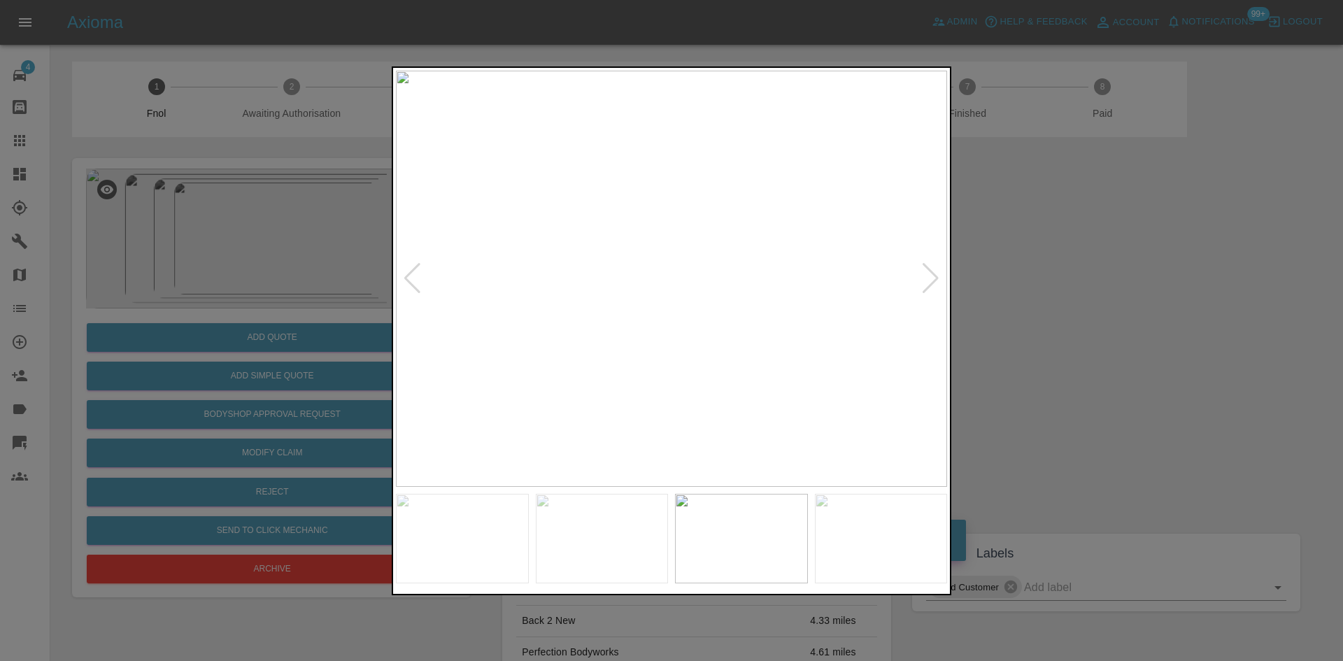
click at [676, 299] on img at bounding box center [671, 279] width 551 height 416
click at [324, 252] on div at bounding box center [671, 330] width 1343 height 661
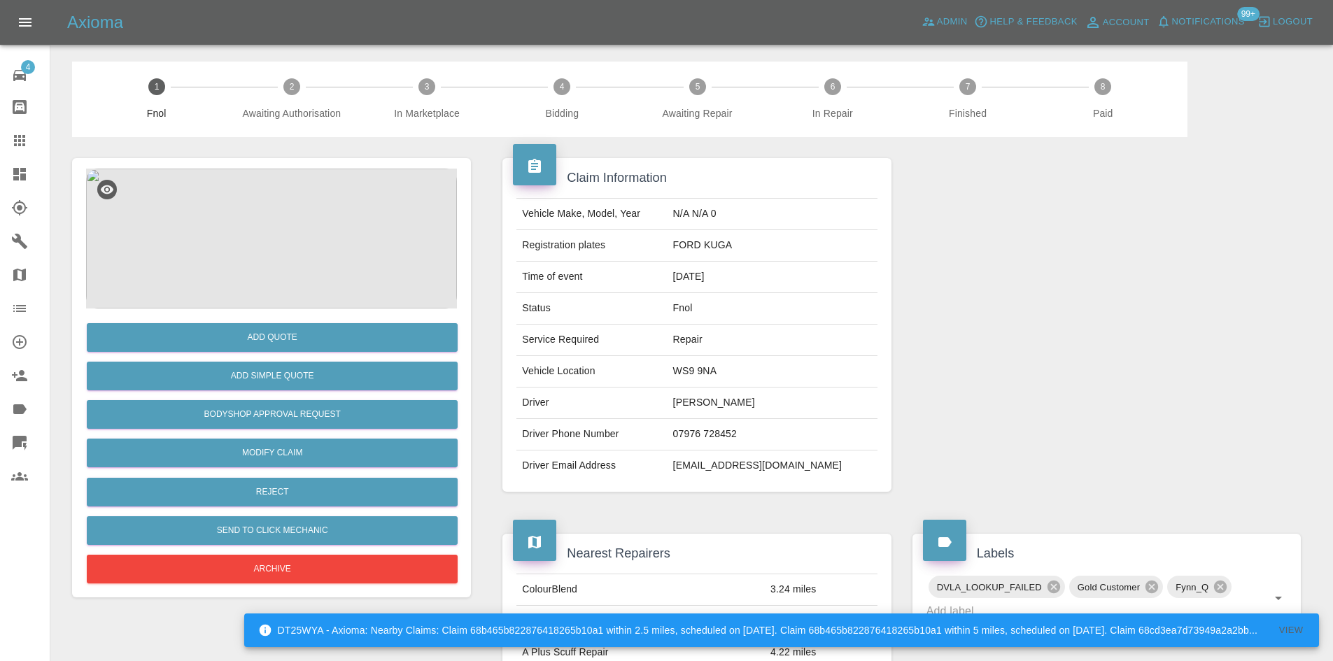
click at [271, 247] on img at bounding box center [271, 239] width 371 height 140
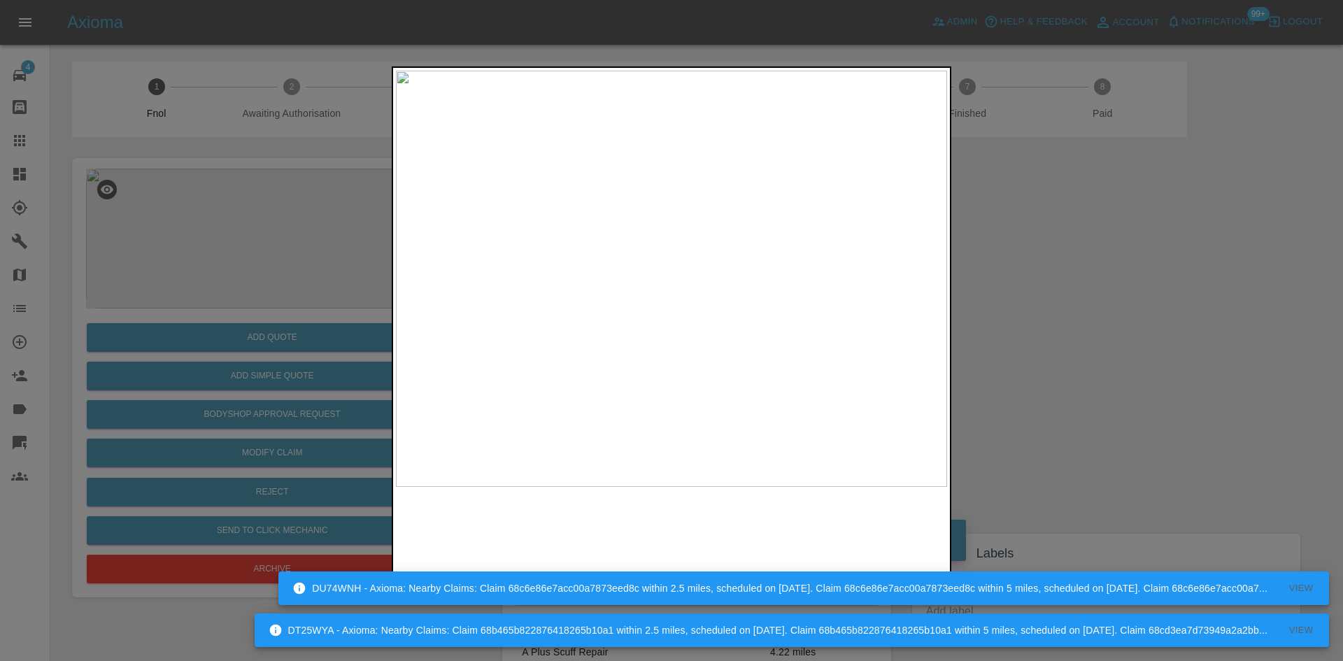
click at [584, 325] on img at bounding box center [671, 279] width 551 height 416
click at [579, 318] on img at bounding box center [671, 279] width 551 height 416
click at [212, 387] on div at bounding box center [671, 330] width 1343 height 661
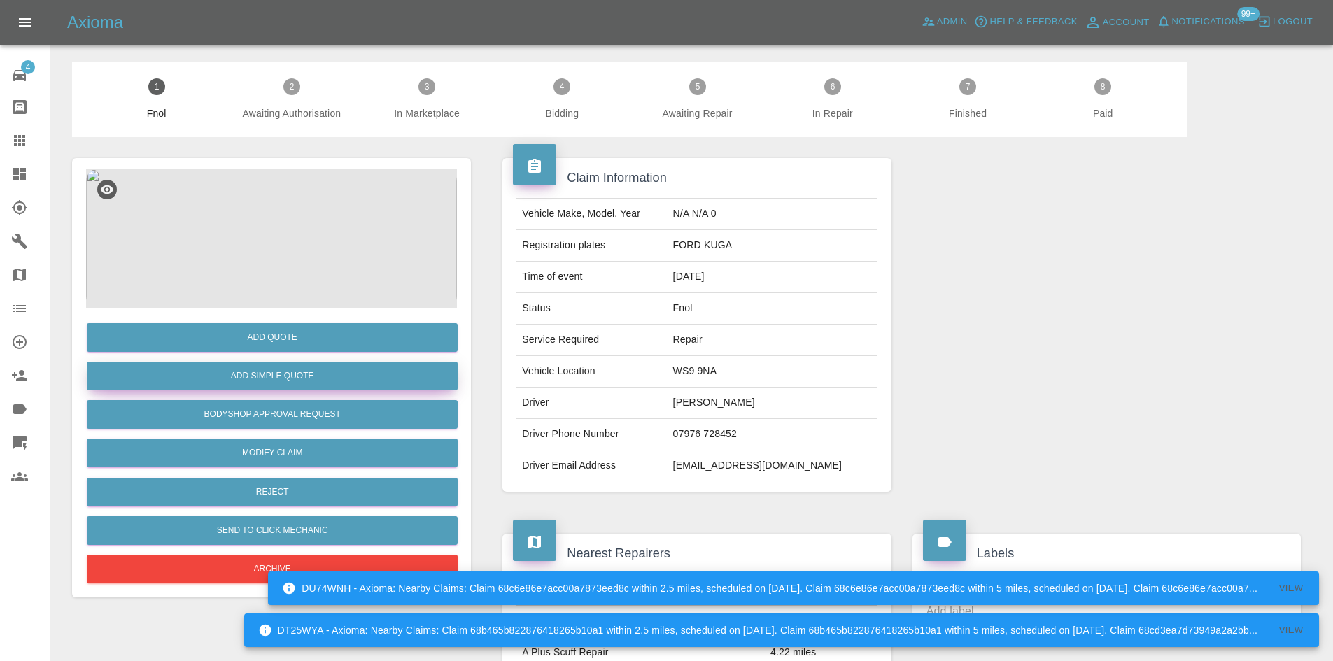
click at [260, 376] on button "Add Simple Quote" at bounding box center [272, 376] width 371 height 29
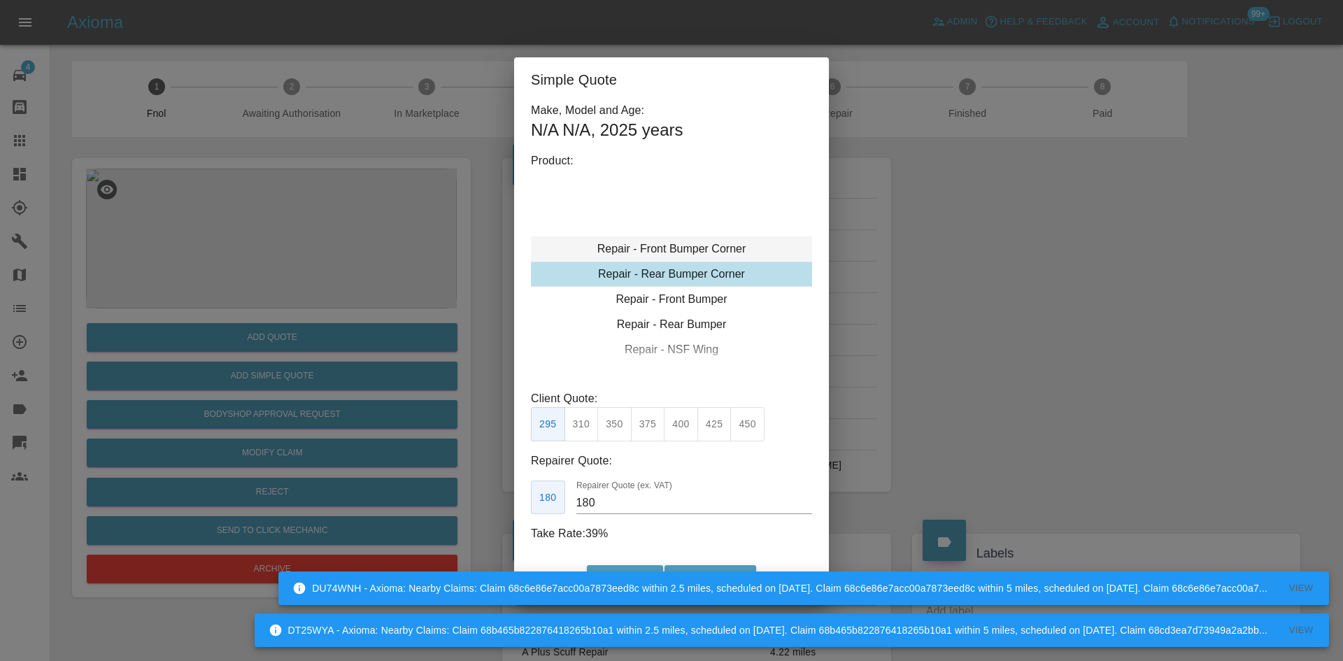
type input "120"
click at [666, 277] on div "Repair - Front Bumper Corner" at bounding box center [671, 274] width 281 height 25
click at [584, 434] on button "199" at bounding box center [582, 424] width 34 height 34
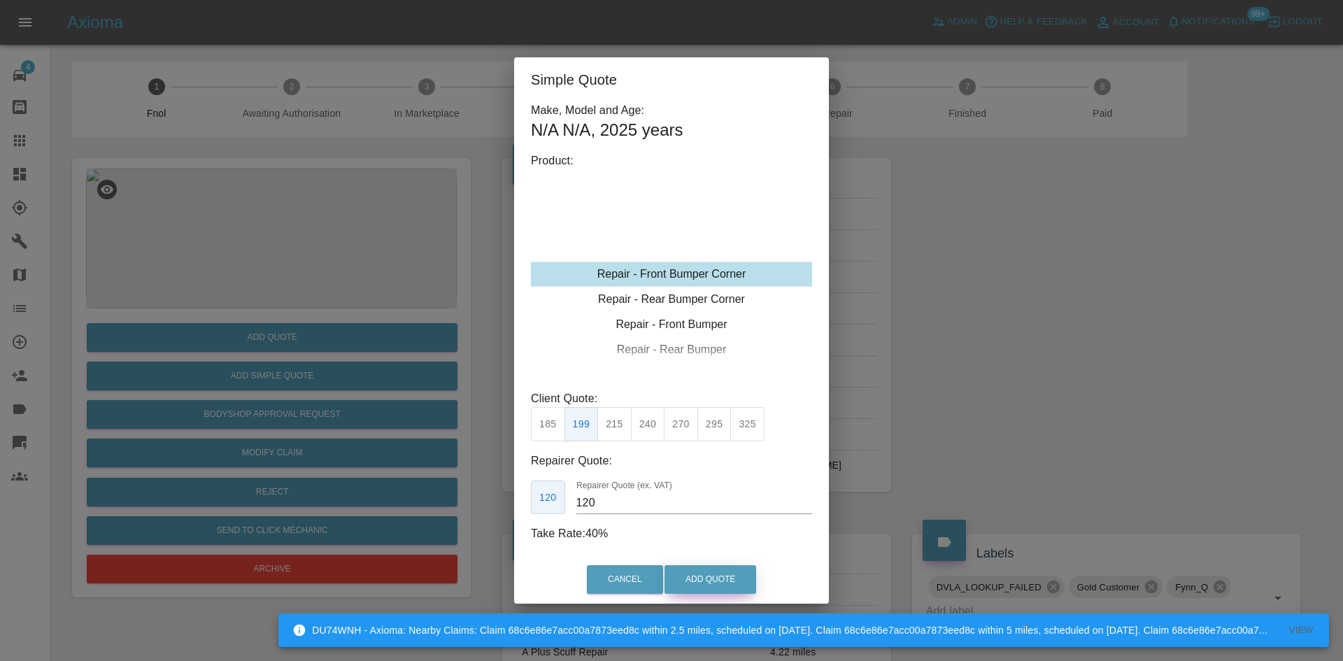
click at [704, 574] on button "Add Quote" at bounding box center [711, 579] width 92 height 29
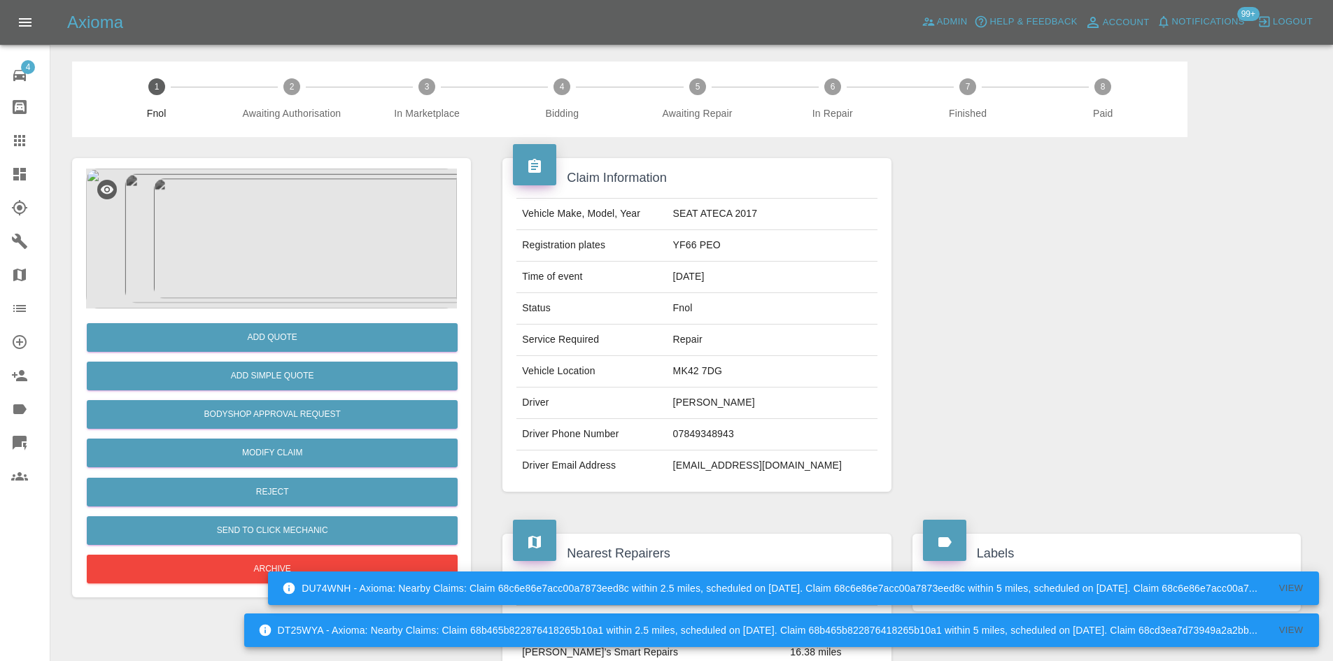
click at [269, 220] on img at bounding box center [271, 239] width 371 height 140
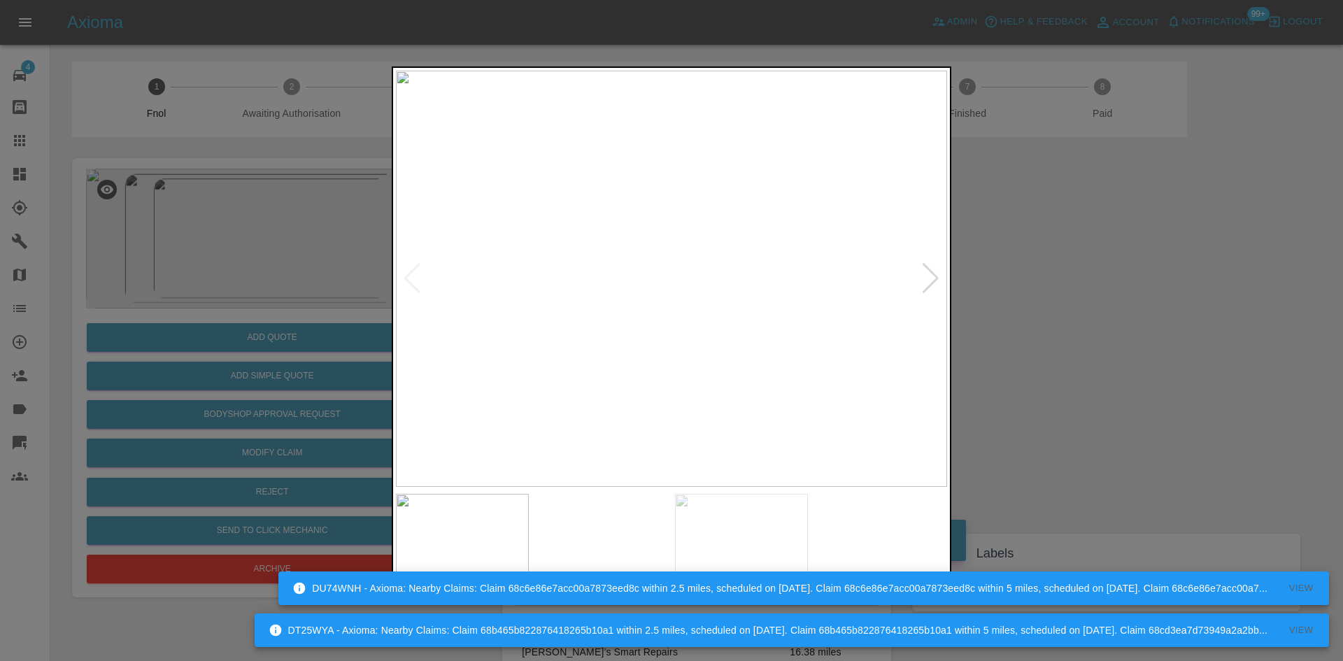
click at [620, 287] on img at bounding box center [671, 279] width 551 height 416
click at [609, 297] on img at bounding box center [653, 279] width 551 height 416
click at [515, 286] on img at bounding box center [671, 279] width 551 height 416
click at [594, 307] on img at bounding box center [671, 279] width 551 height 416
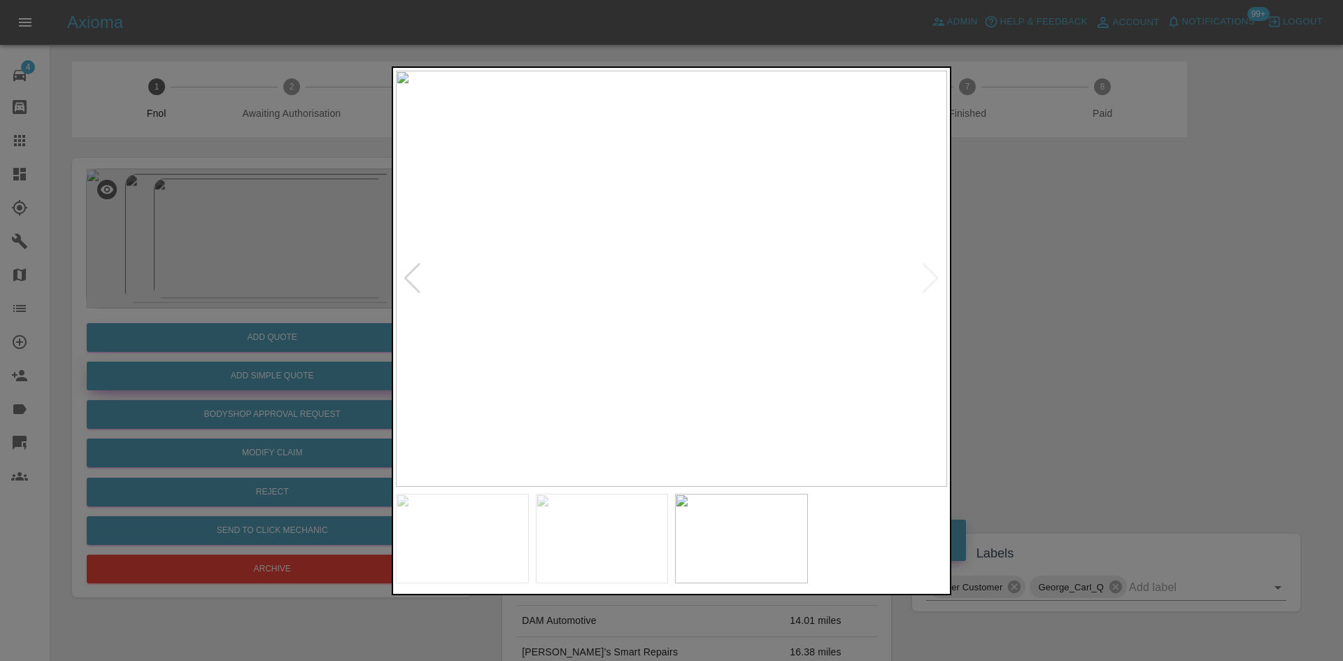
click at [104, 278] on div at bounding box center [671, 330] width 1343 height 661
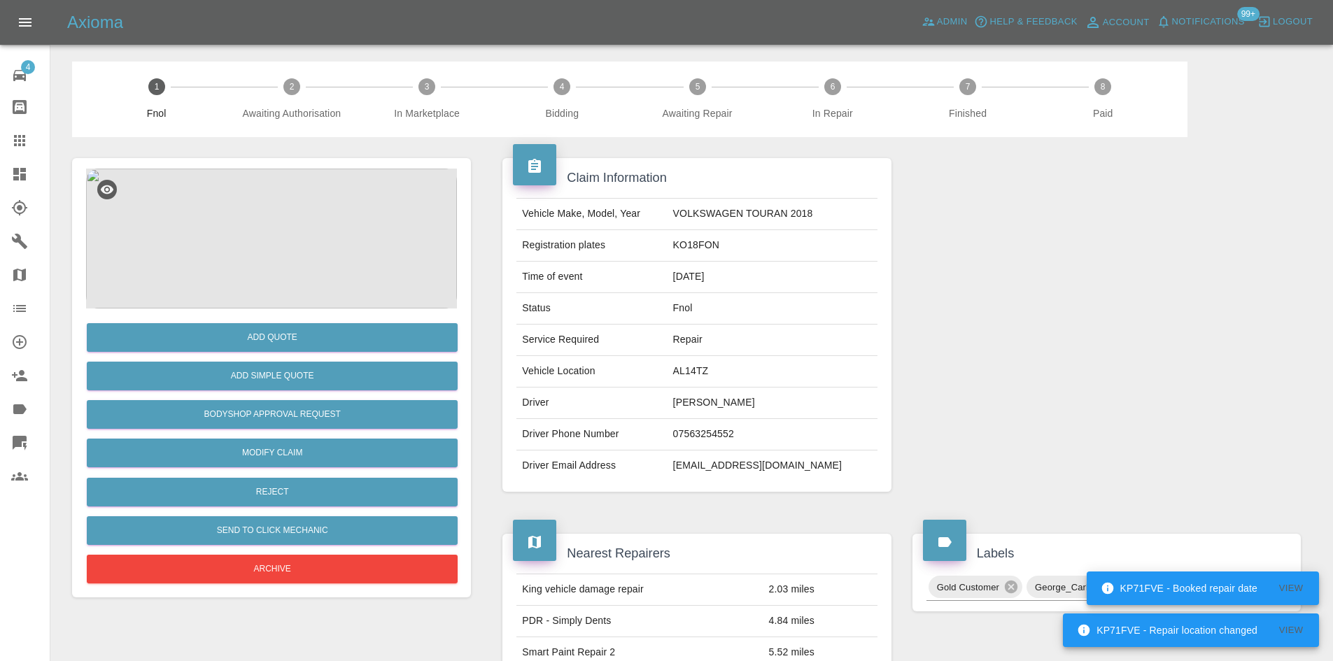
click at [302, 269] on img at bounding box center [271, 239] width 371 height 140
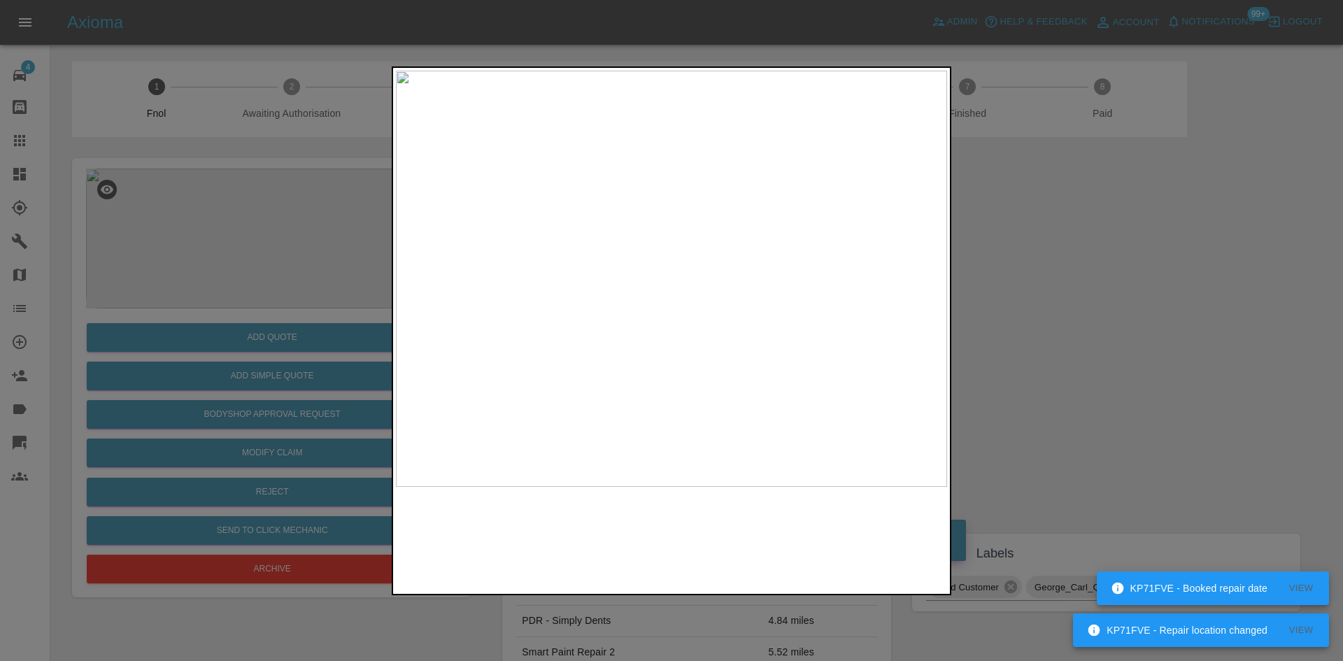
click at [606, 295] on img at bounding box center [671, 279] width 551 height 416
click at [616, 337] on img at bounding box center [671, 279] width 551 height 416
click at [626, 365] on img at bounding box center [671, 279] width 551 height 416
click at [565, 343] on img at bounding box center [671, 279] width 551 height 416
click at [277, 334] on div at bounding box center [671, 330] width 1343 height 661
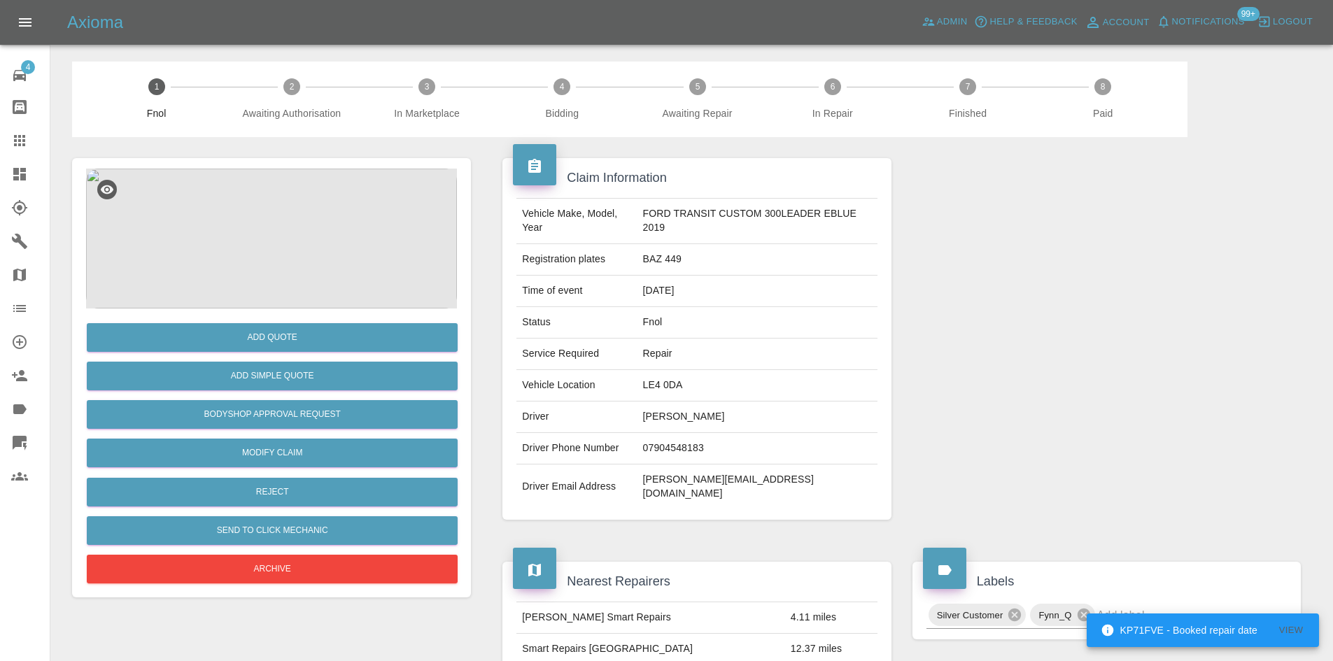
click at [321, 214] on img at bounding box center [271, 239] width 371 height 140
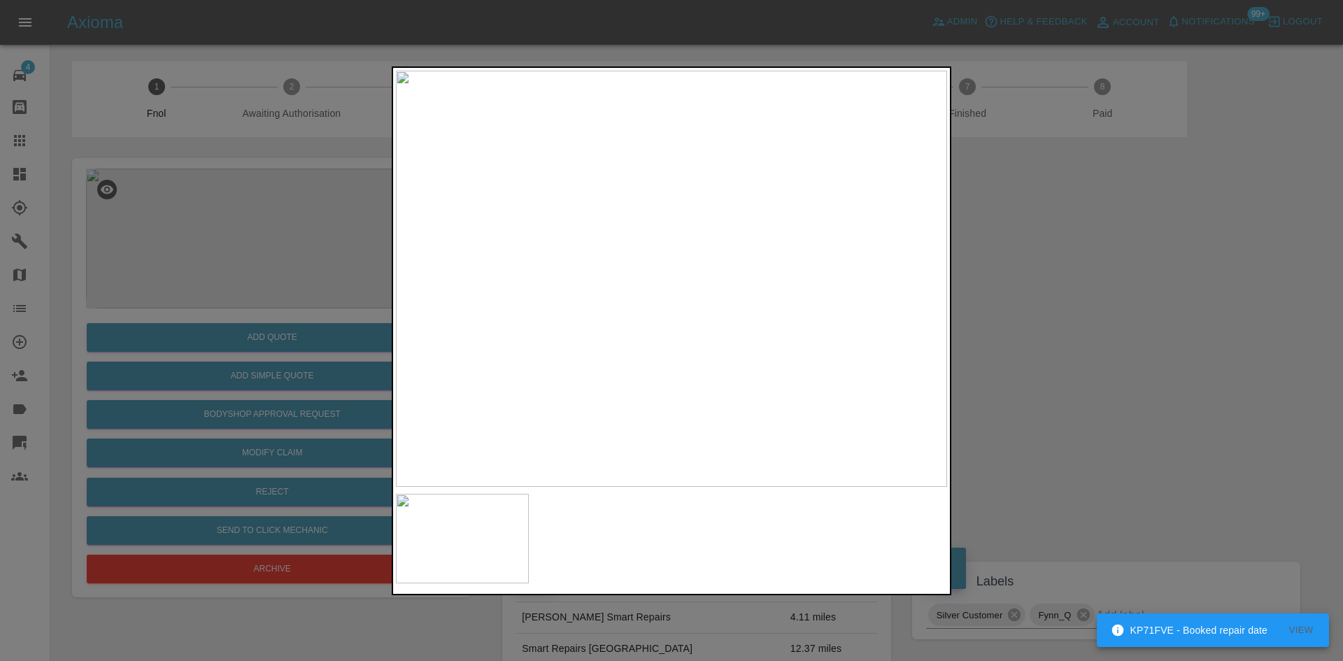
click at [622, 301] on img at bounding box center [671, 279] width 551 height 416
click at [532, 320] on img at bounding box center [671, 279] width 551 height 416
click at [603, 302] on img at bounding box center [671, 279] width 551 height 416
click at [742, 313] on img at bounding box center [671, 279] width 551 height 416
click at [602, 310] on img at bounding box center [671, 279] width 551 height 416
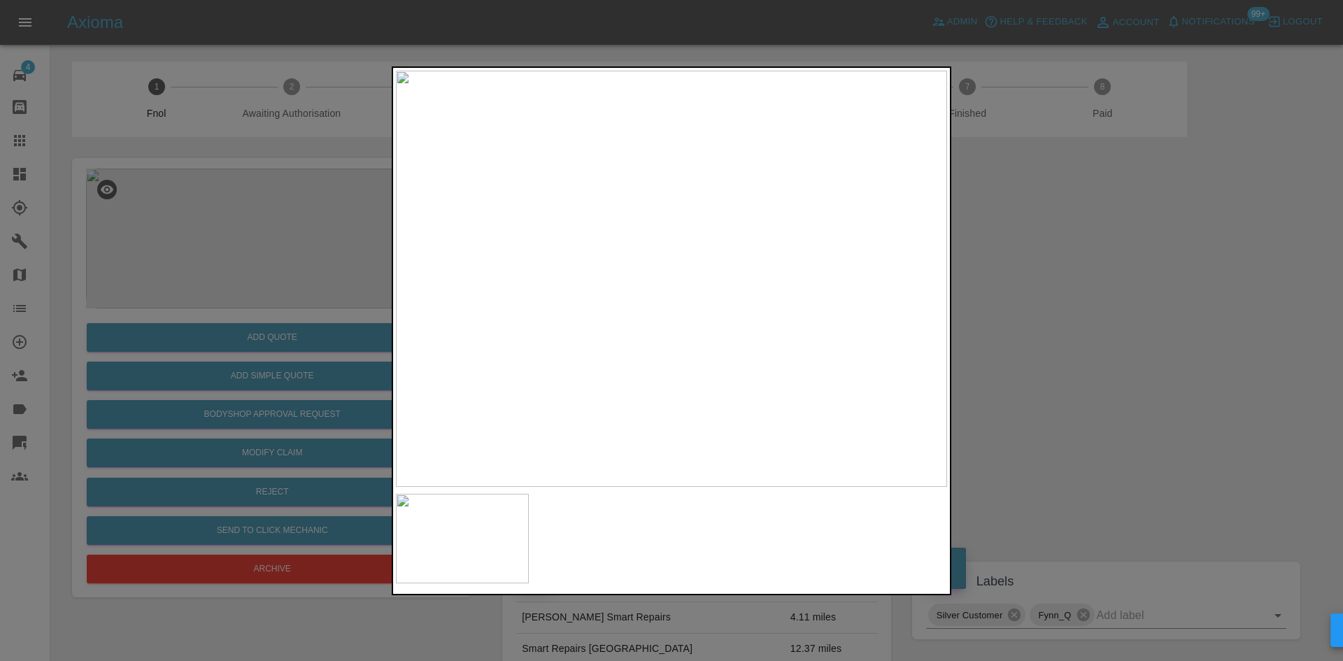
click at [695, 307] on img at bounding box center [671, 279] width 551 height 416
click at [696, 307] on img at bounding box center [671, 279] width 551 height 416
click at [744, 104] on img at bounding box center [642, 91] width 1654 height 1249
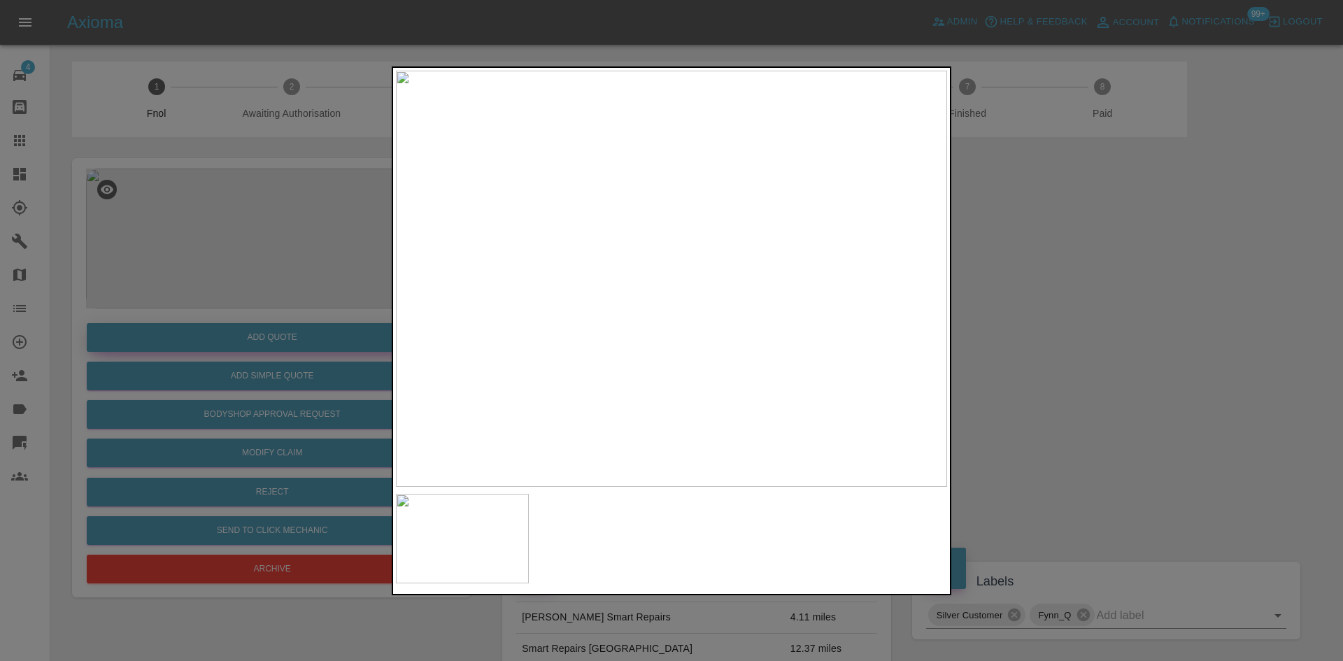
drag, startPoint x: 282, startPoint y: 357, endPoint x: 274, endPoint y: 349, distance: 11.4
click at [281, 357] on div at bounding box center [671, 330] width 1343 height 661
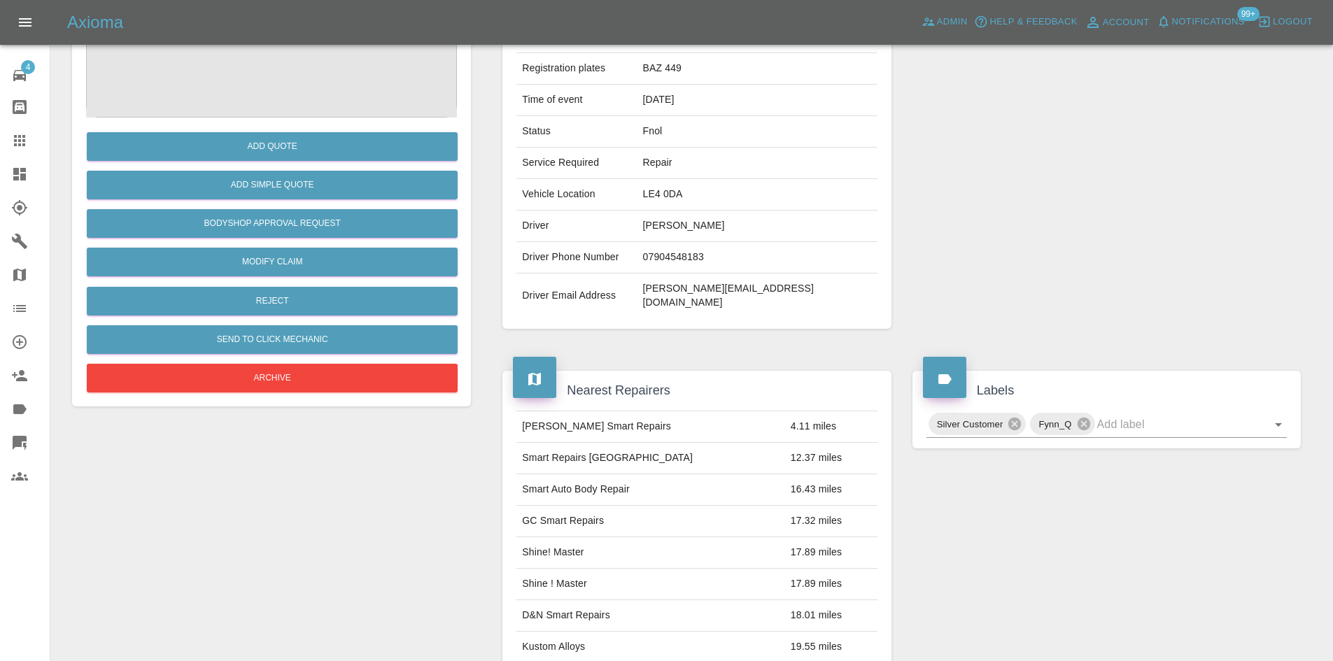
scroll to position [26, 0]
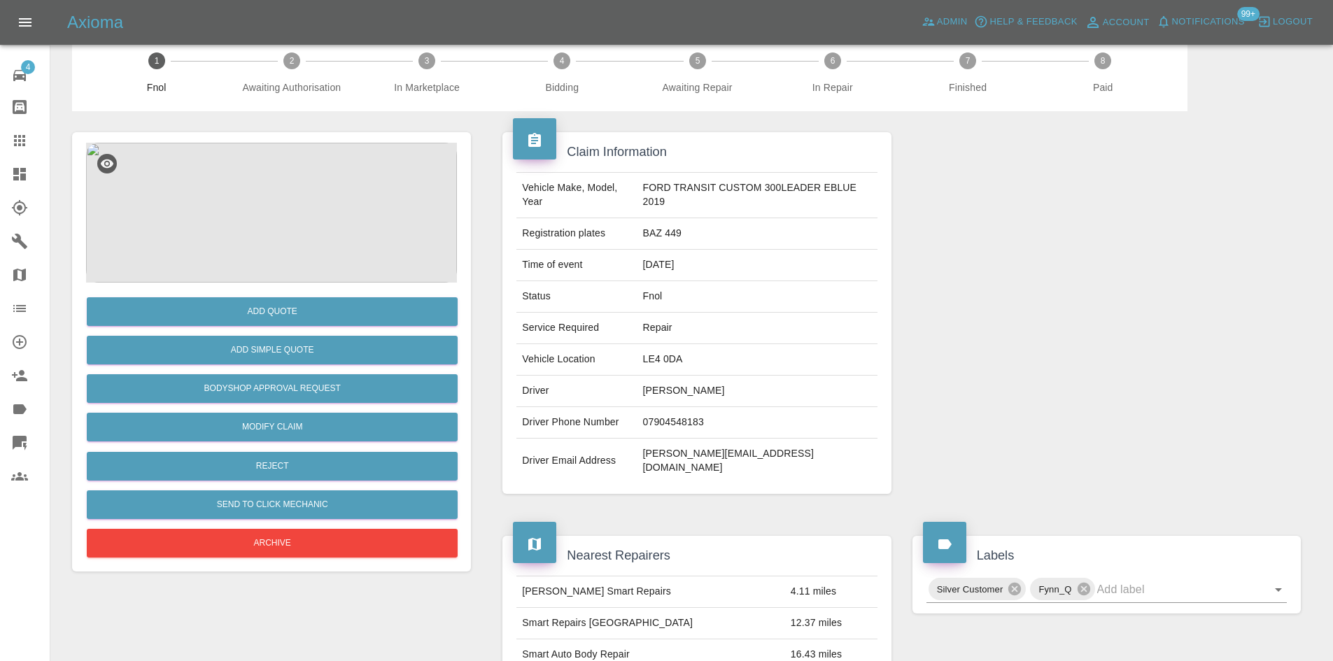
click at [661, 239] on td "BAZ 449" at bounding box center [757, 233] width 240 height 31
copy td "BAZ 449"
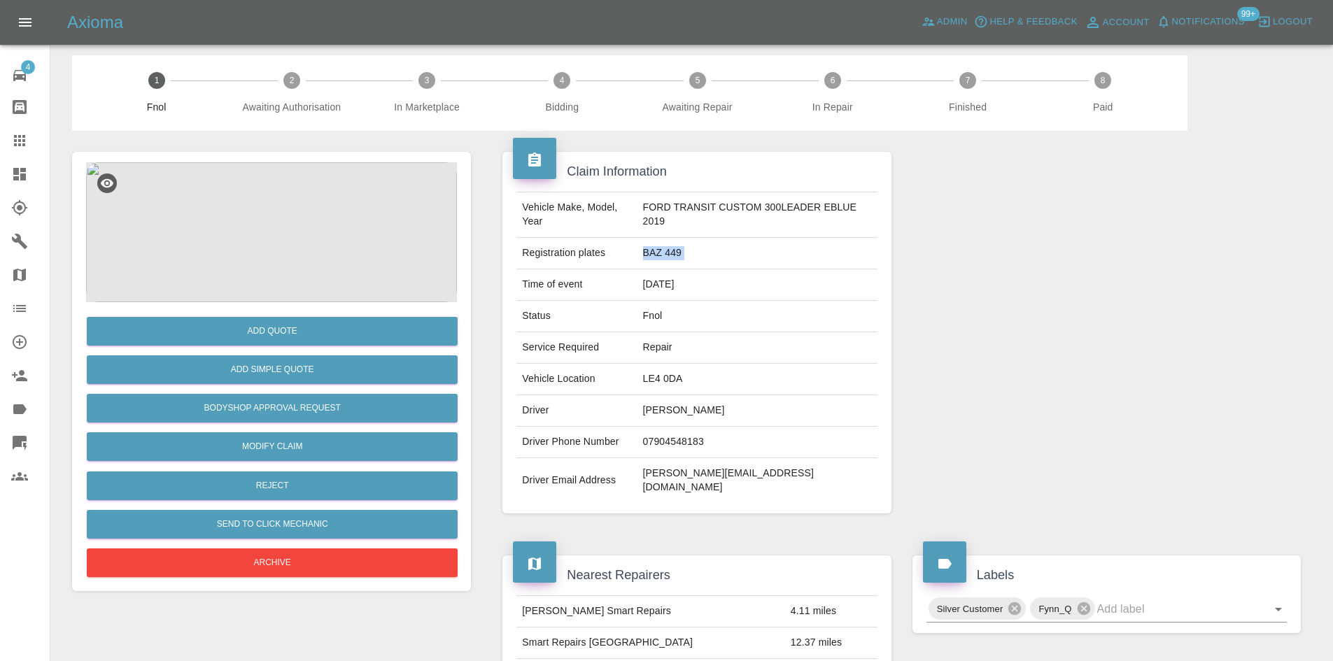
scroll to position [0, 0]
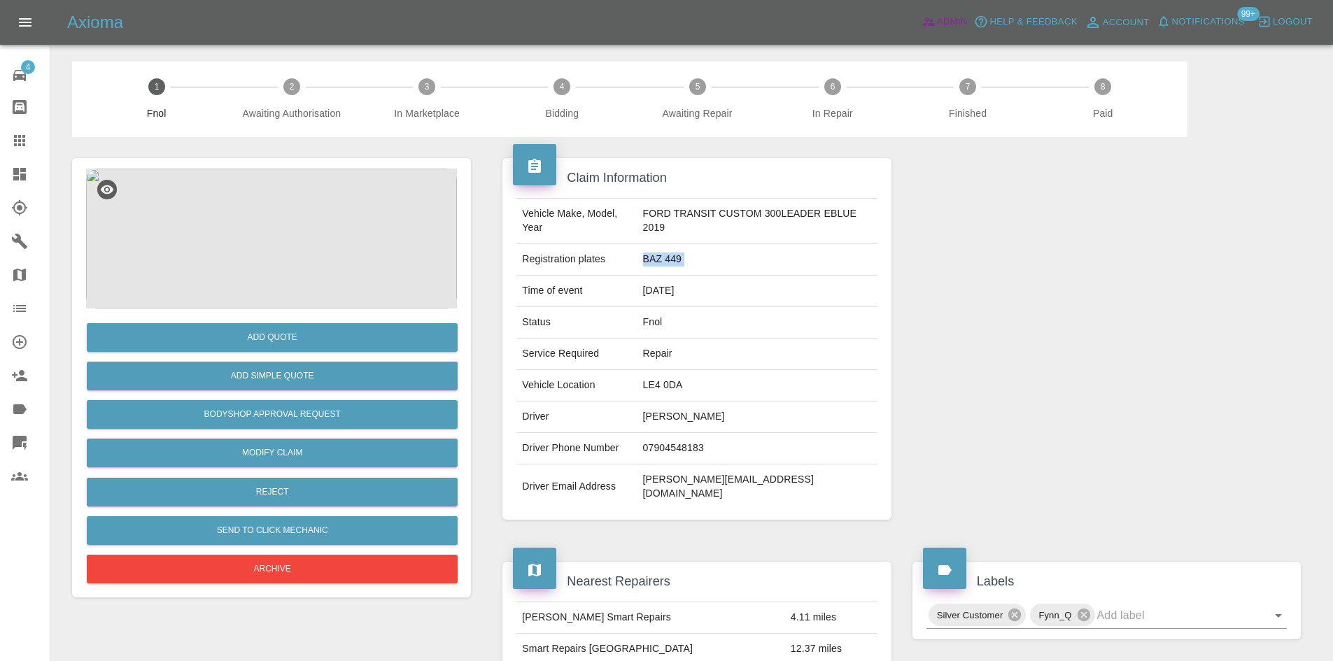
drag, startPoint x: 953, startPoint y: 14, endPoint x: 1049, endPoint y: 6, distance: 96.1
click at [953, 14] on span "Admin" at bounding box center [952, 22] width 31 height 16
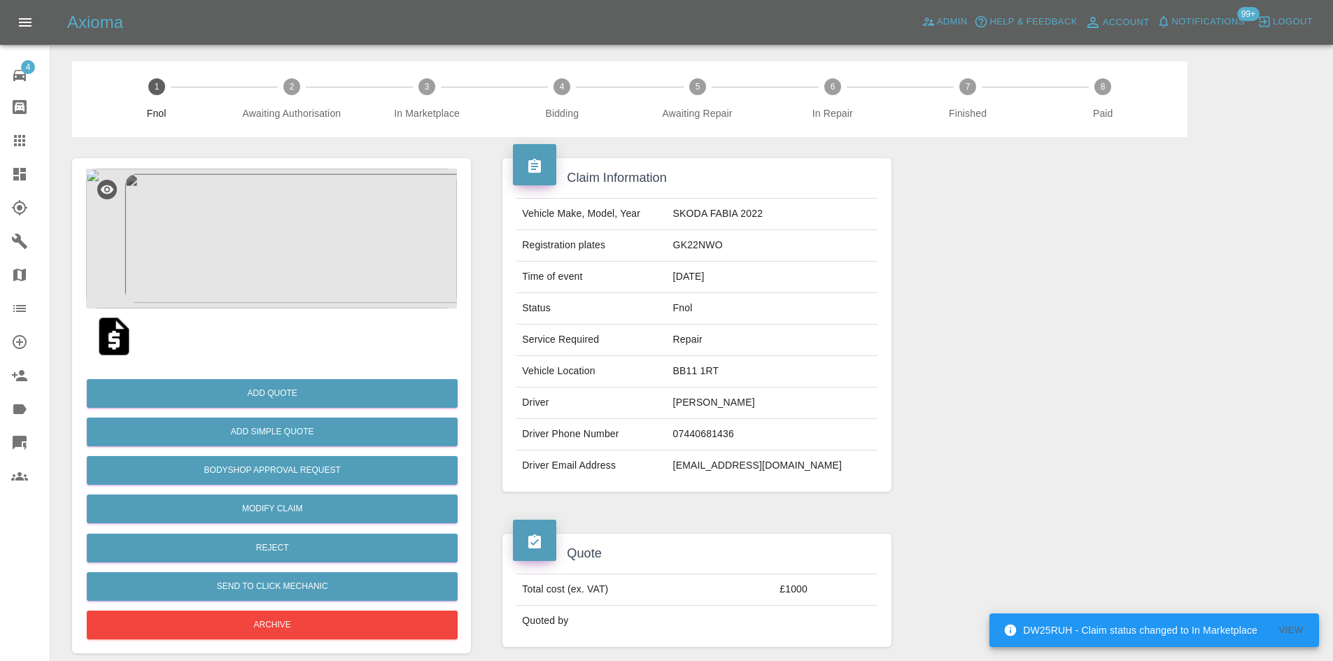
click at [281, 206] on img at bounding box center [271, 239] width 371 height 140
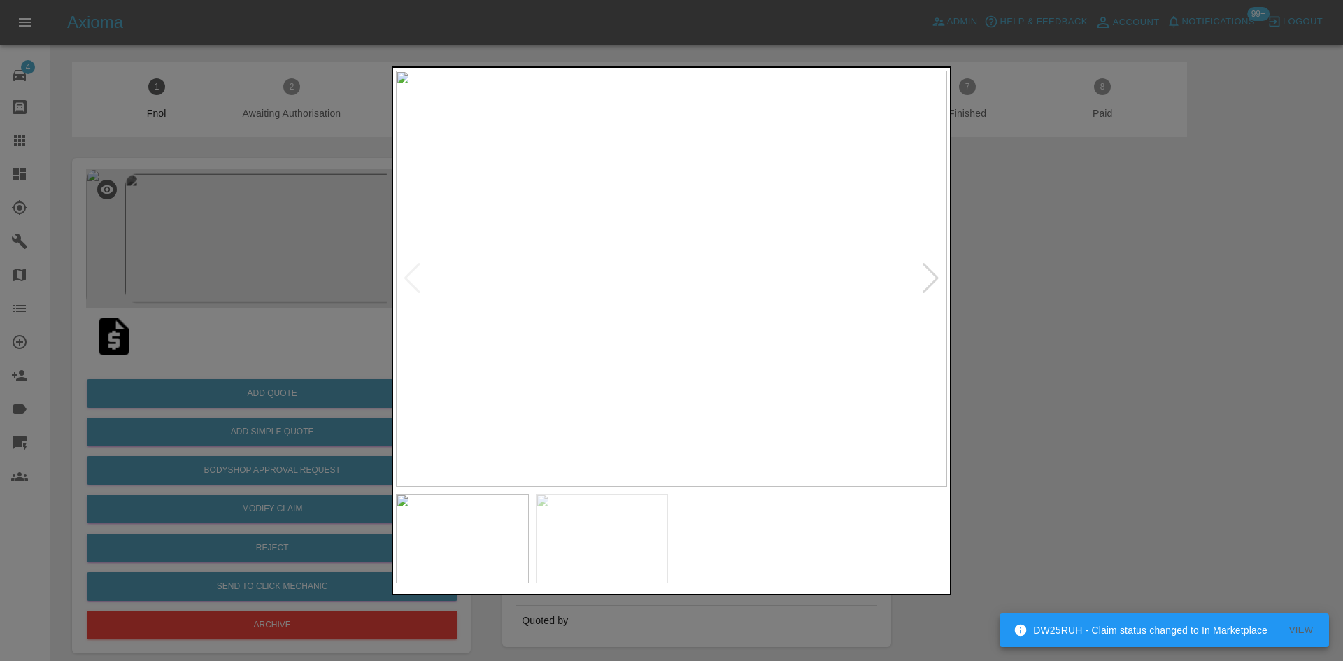
click at [604, 324] on img at bounding box center [671, 279] width 551 height 416
click at [616, 340] on img at bounding box center [671, 279] width 551 height 416
click at [483, 319] on img at bounding box center [671, 279] width 551 height 416
click at [232, 295] on div at bounding box center [671, 330] width 1343 height 661
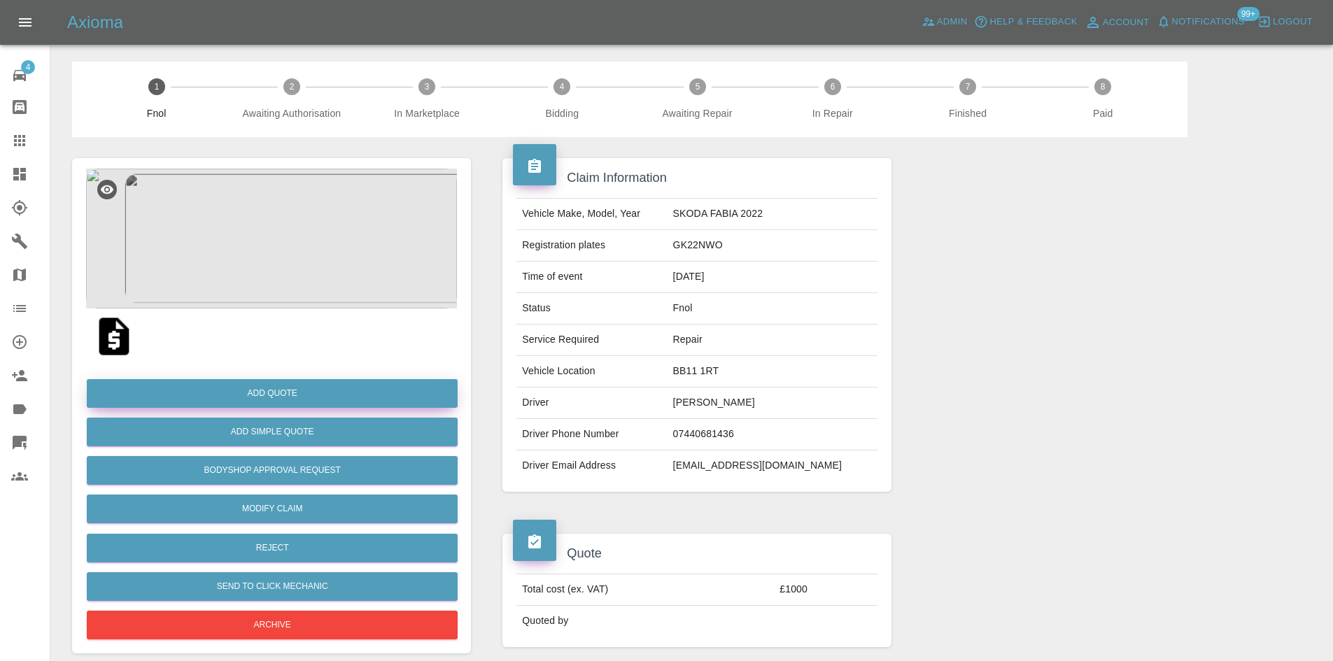
click at [258, 391] on button "Add Quote" at bounding box center [272, 393] width 371 height 29
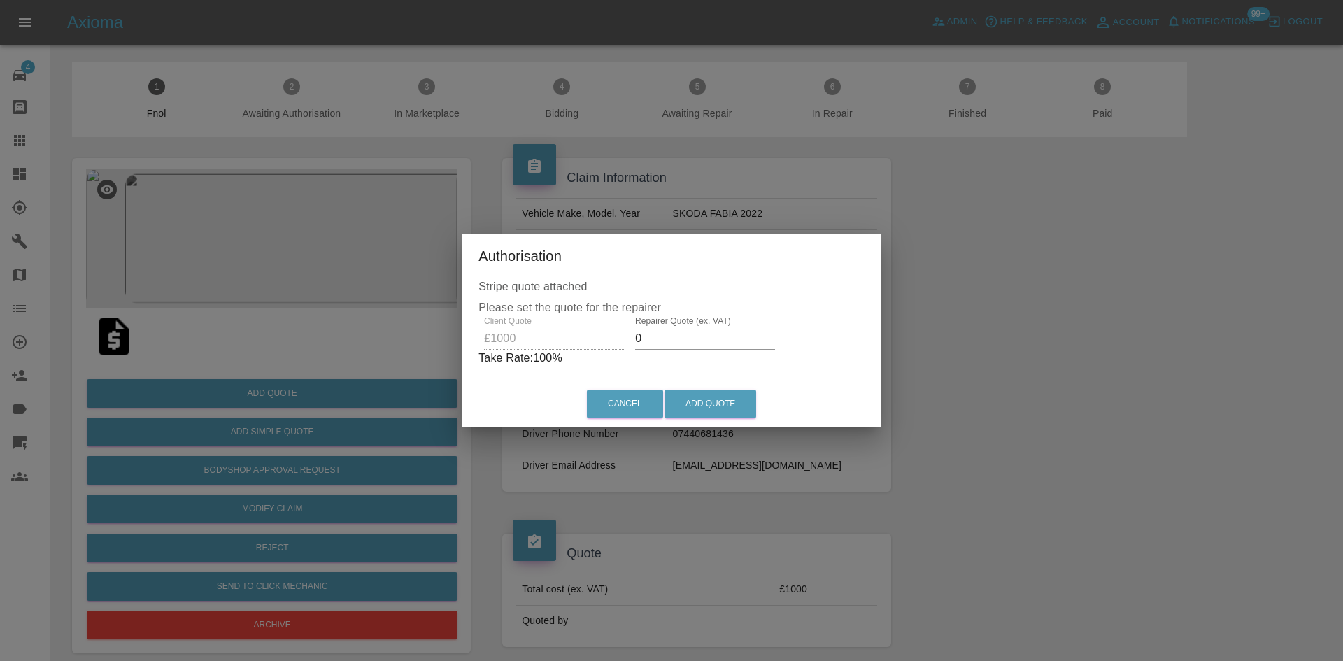
click at [567, 337] on div "Client Quote £1000 Repairer Quote (ex. VAT) 0 Take Rate: 100 %" at bounding box center [672, 341] width 386 height 50
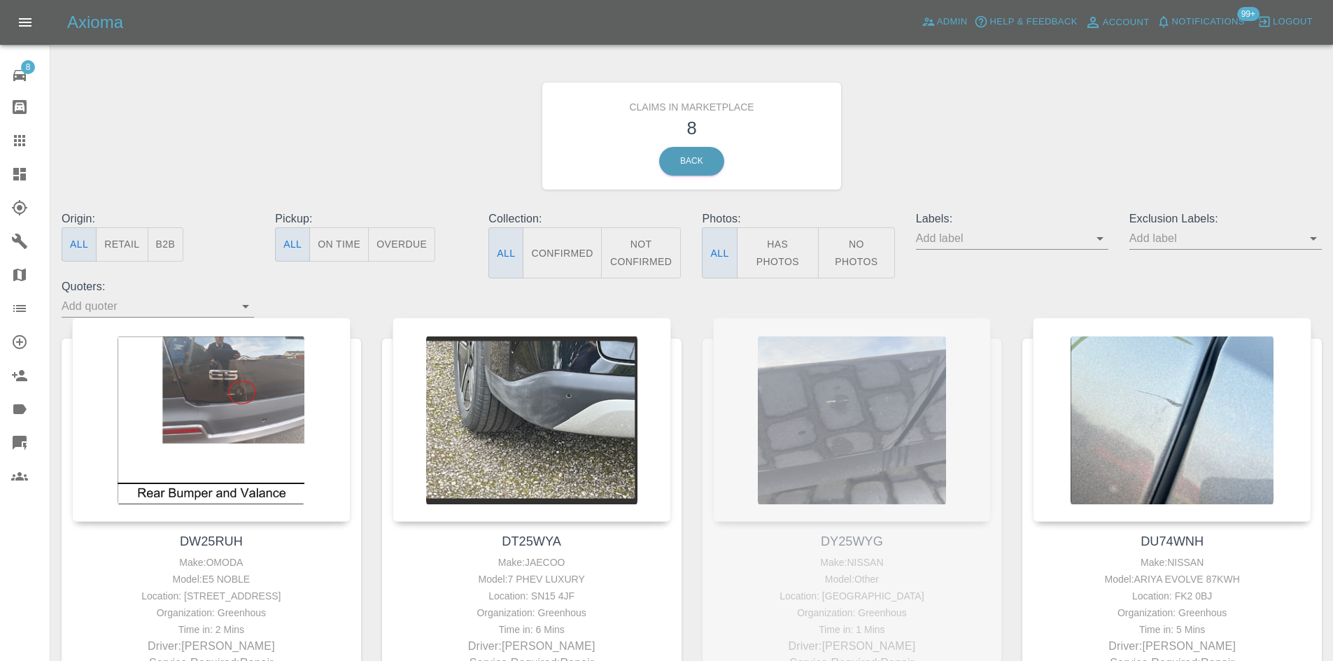
drag, startPoint x: 31, startPoint y: 176, endPoint x: 87, endPoint y: 297, distance: 133.3
click at [31, 176] on div at bounding box center [30, 174] width 39 height 17
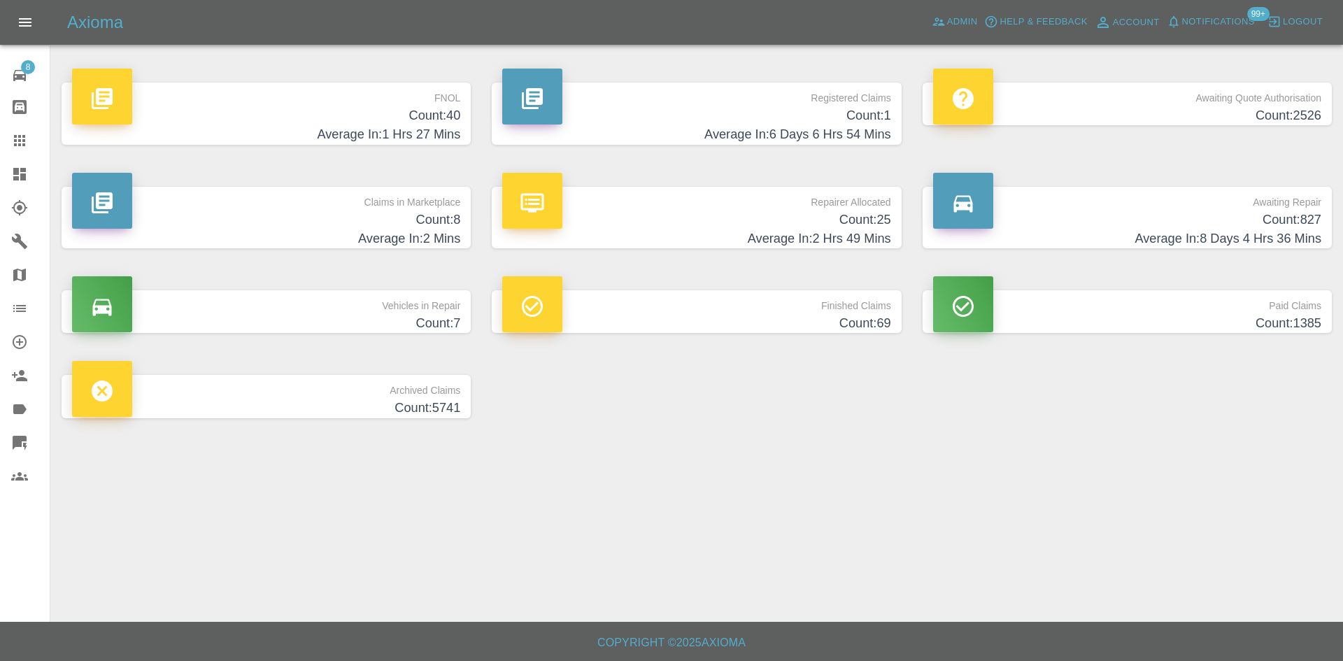
click at [837, 221] on h4 "Count: 25" at bounding box center [696, 220] width 388 height 19
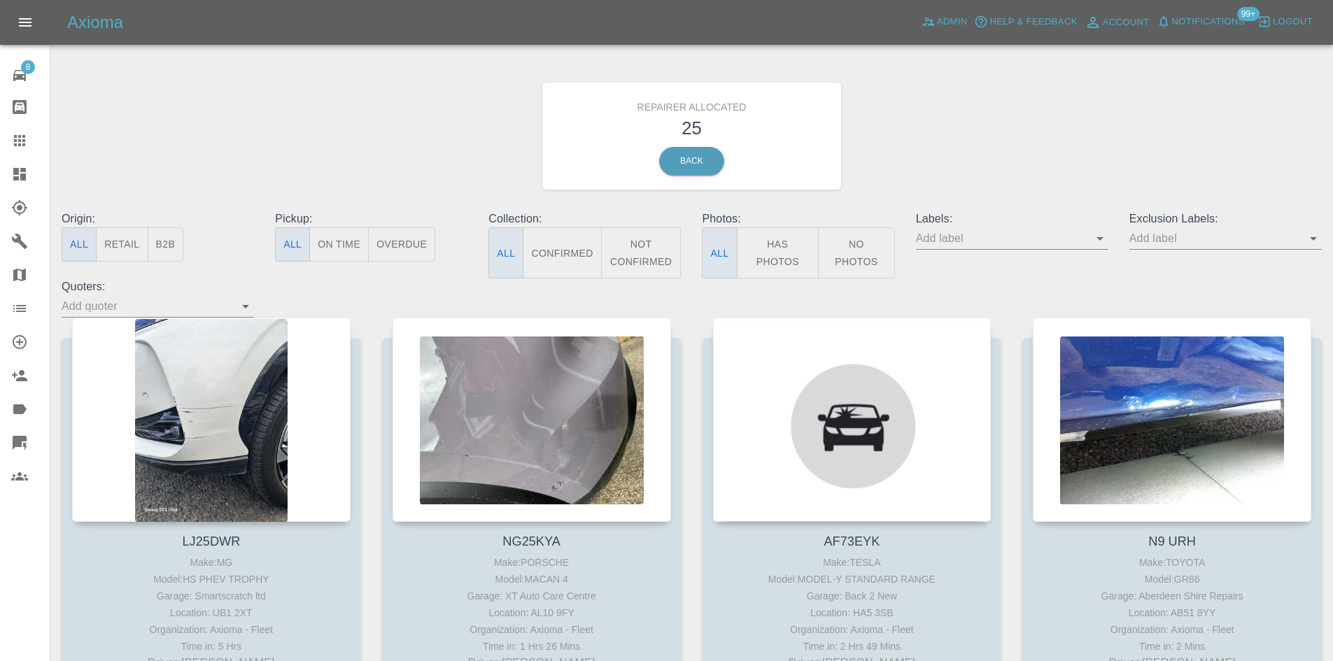
click at [175, 239] on button "B2B" at bounding box center [166, 244] width 36 height 34
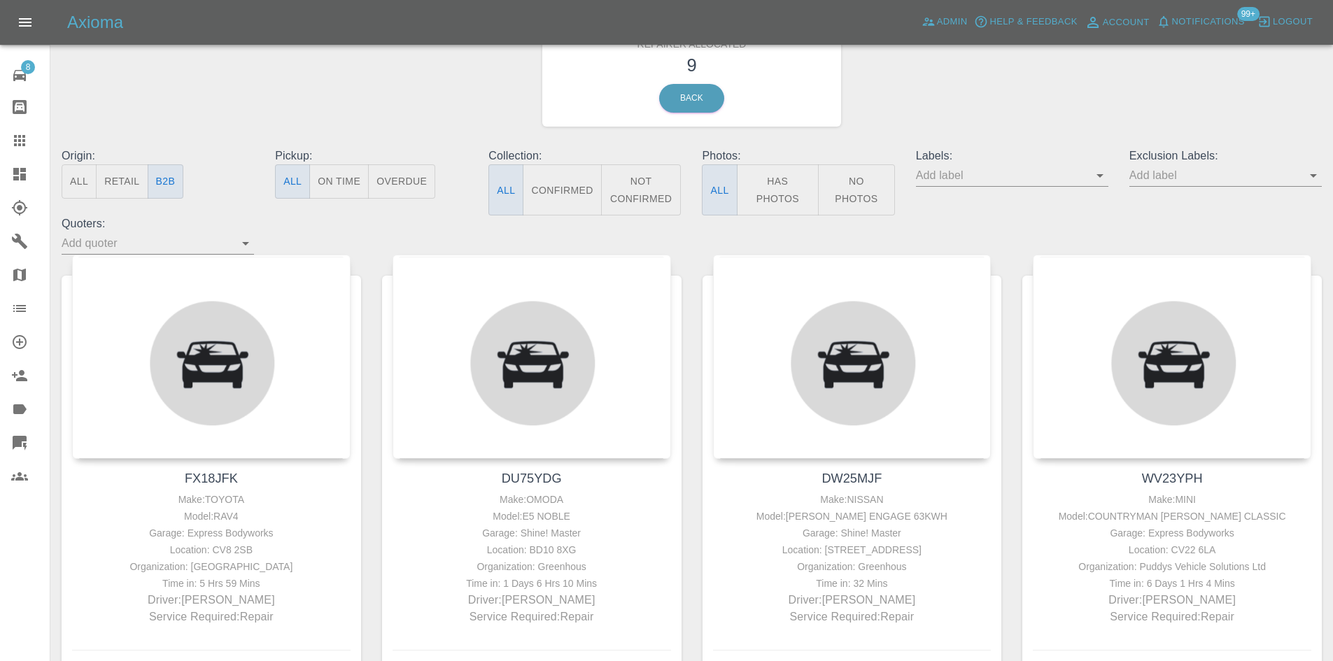
scroll to position [70, 0]
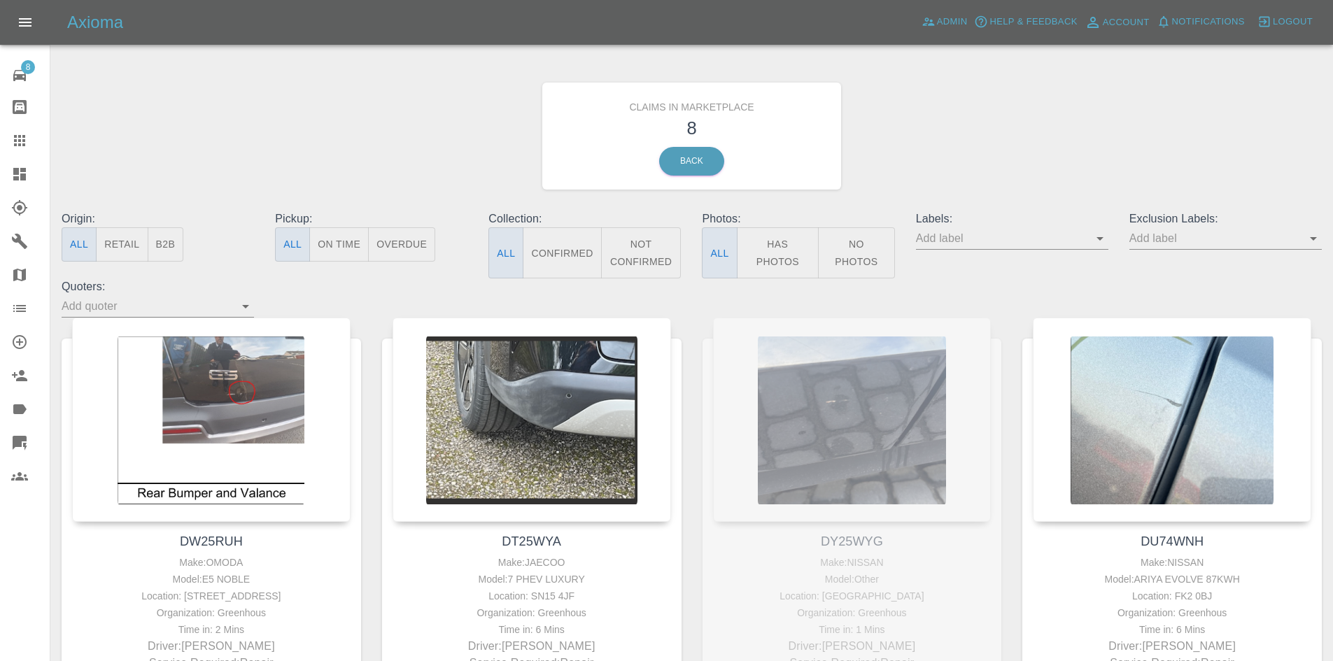
click at [157, 251] on button "B2B" at bounding box center [166, 244] width 36 height 34
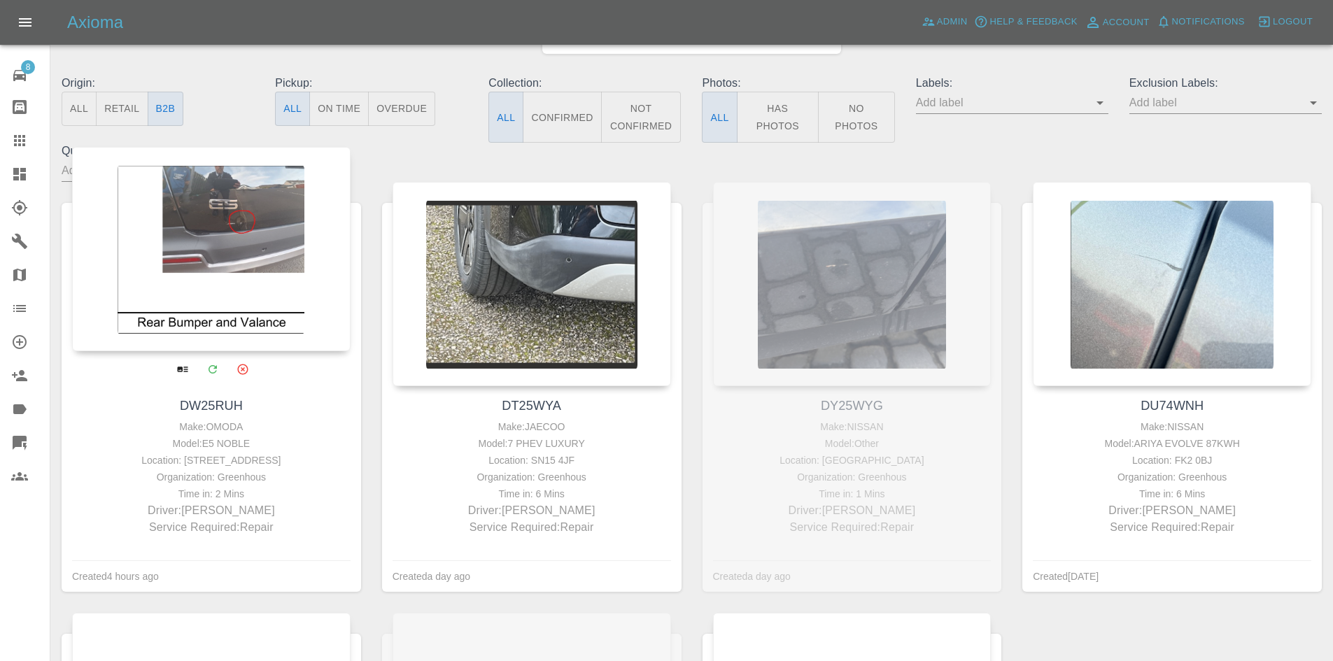
scroll to position [140, 0]
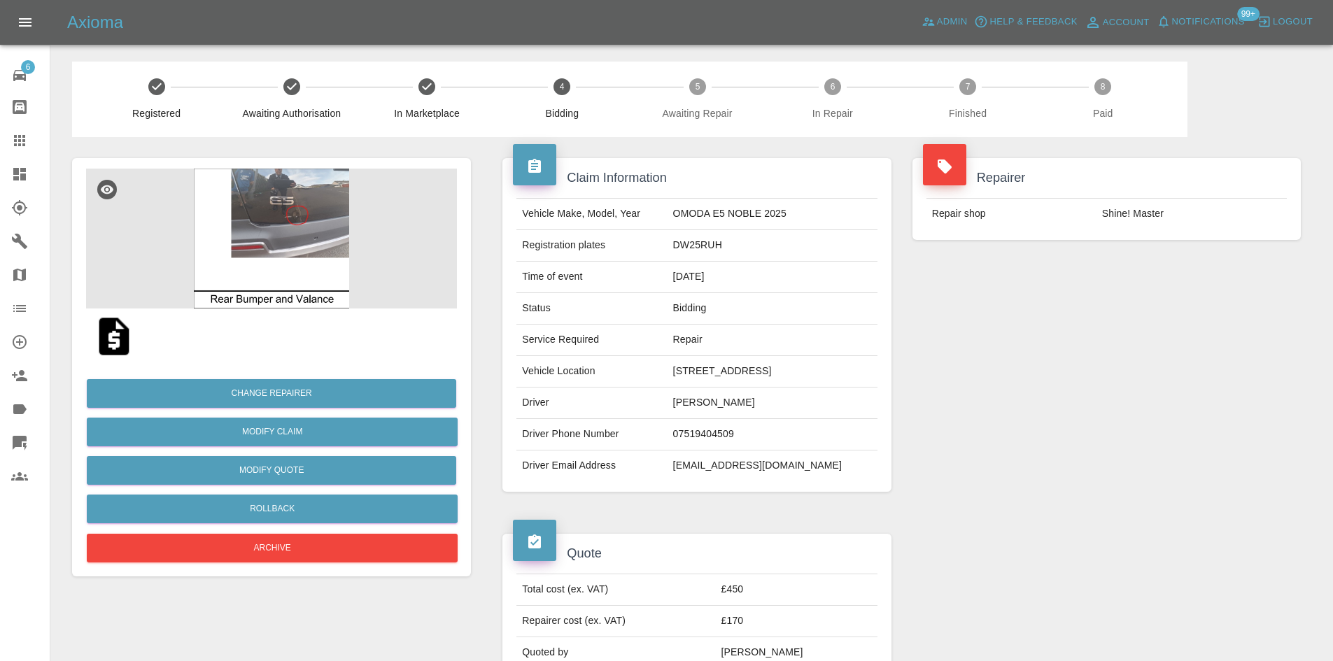
click at [704, 250] on td "DW25RUH" at bounding box center [772, 245] width 210 height 31
click at [701, 236] on td "DW25RUH" at bounding box center [772, 245] width 210 height 31
click at [704, 247] on td "DW25RUH" at bounding box center [772, 245] width 210 height 31
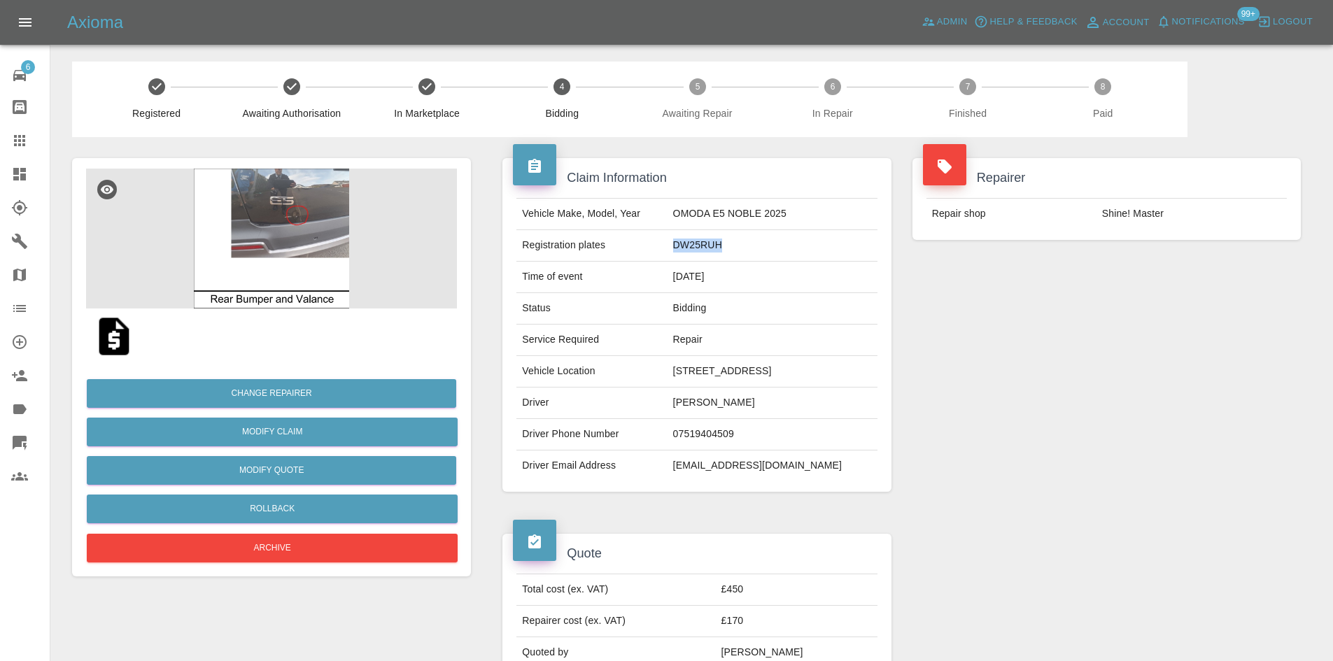
drag, startPoint x: 565, startPoint y: 220, endPoint x: 540, endPoint y: 220, distance: 25.2
click at [558, 220] on td "Vehicle Make, Model, Year" at bounding box center [591, 214] width 150 height 31
drag, startPoint x: 520, startPoint y: 215, endPoint x: 746, endPoint y: 250, distance: 228.7
click at [746, 250] on tbody "Vehicle Make, Model, Year OMODA E5 NOBLE 2025 Registration plates DW25RUH Time …" at bounding box center [696, 340] width 360 height 283
copy tbody "Vehicle Make, Model, Year OMODA E5 NOBLE 2025 Registration plates DW25RUH"
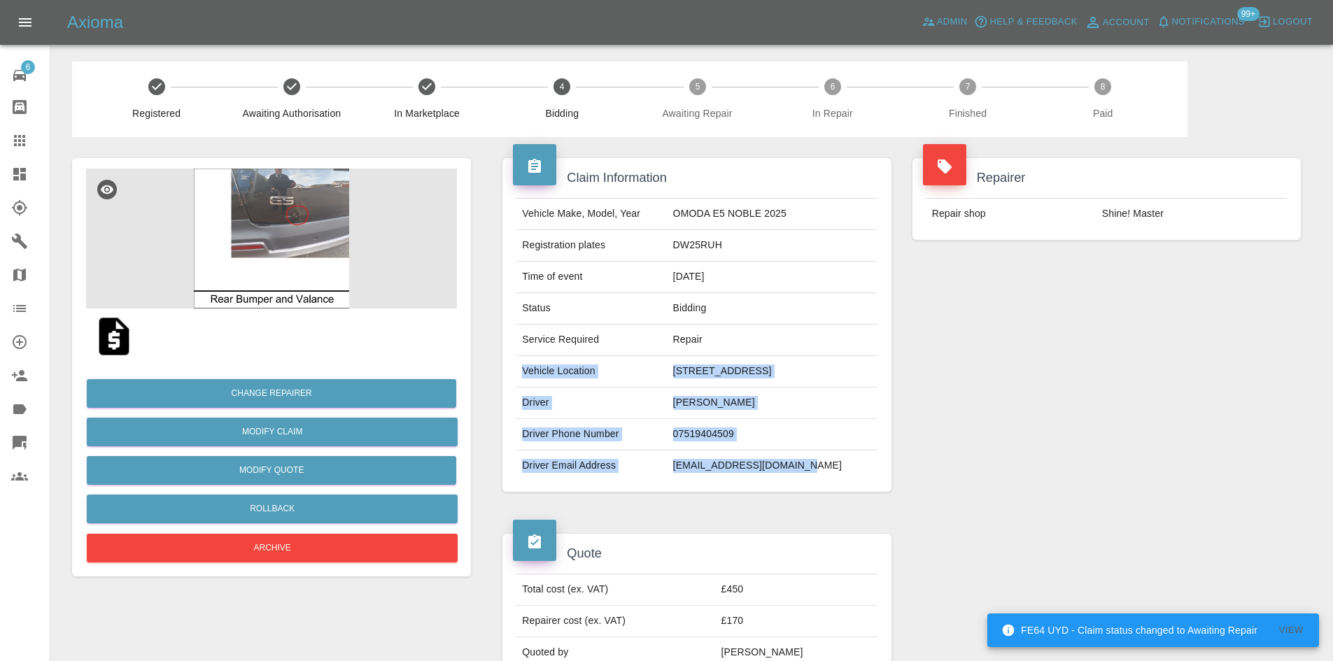
drag, startPoint x: 521, startPoint y: 370, endPoint x: 810, endPoint y: 462, distance: 303.3
click at [810, 462] on tbody "Vehicle Make, Model, Year OMODA E5 NOBLE 2025 Registration plates DW25RUH Time …" at bounding box center [696, 340] width 360 height 283
copy tbody "Vehicle Location 2, ESK ROAD, TROON, KA10 7EH Driver ROSS BARBOUR Driver Phone …"
click at [291, 183] on img at bounding box center [271, 239] width 371 height 140
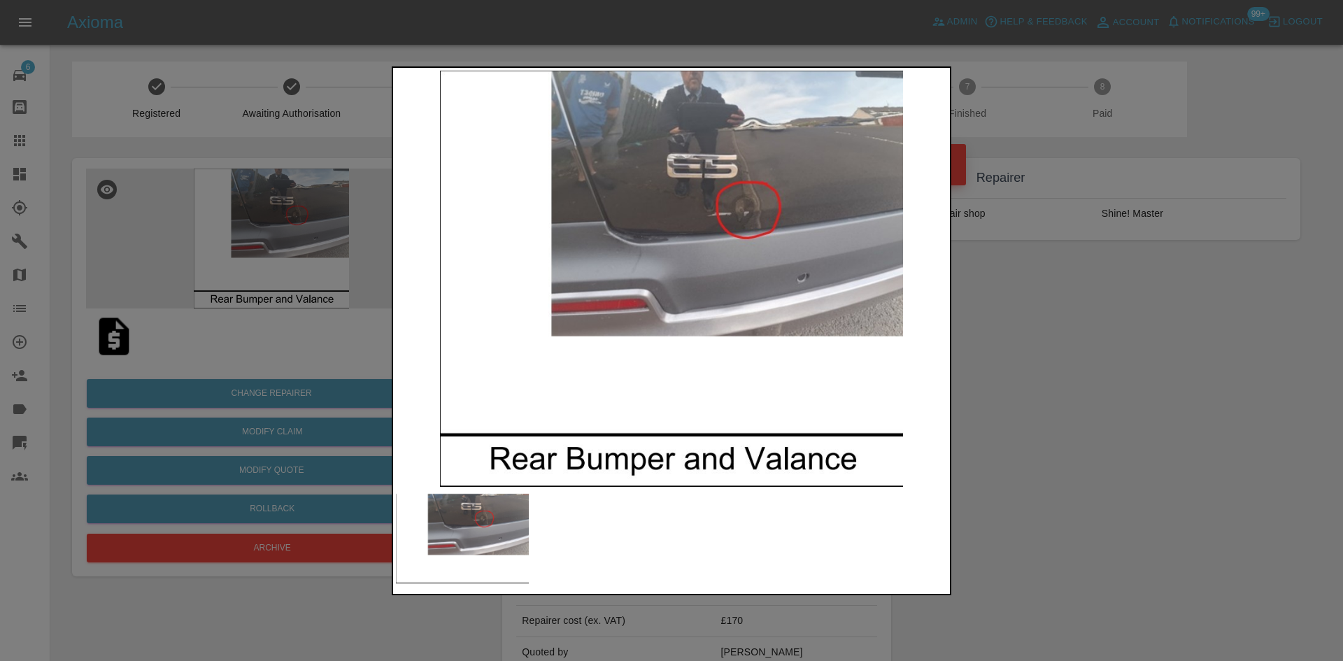
drag, startPoint x: 283, startPoint y: 248, endPoint x: 267, endPoint y: 378, distance: 131.8
click at [283, 248] on div at bounding box center [671, 330] width 1343 height 661
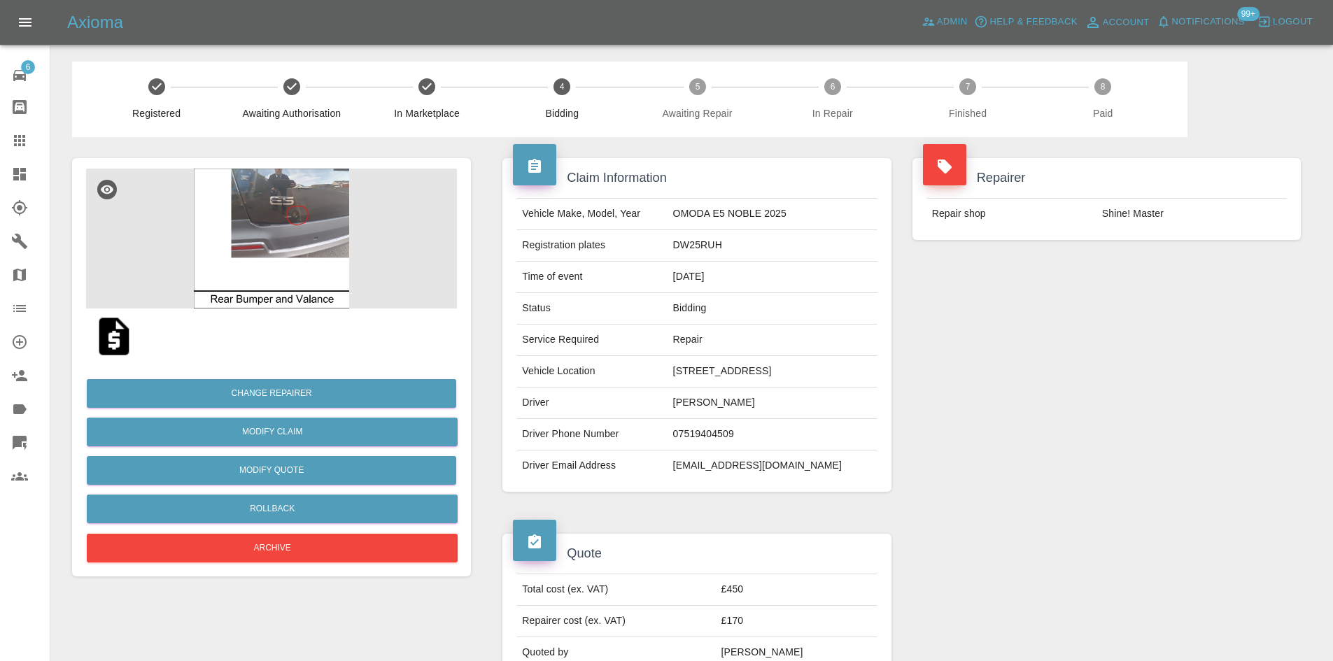
click at [265, 222] on img at bounding box center [271, 239] width 371 height 140
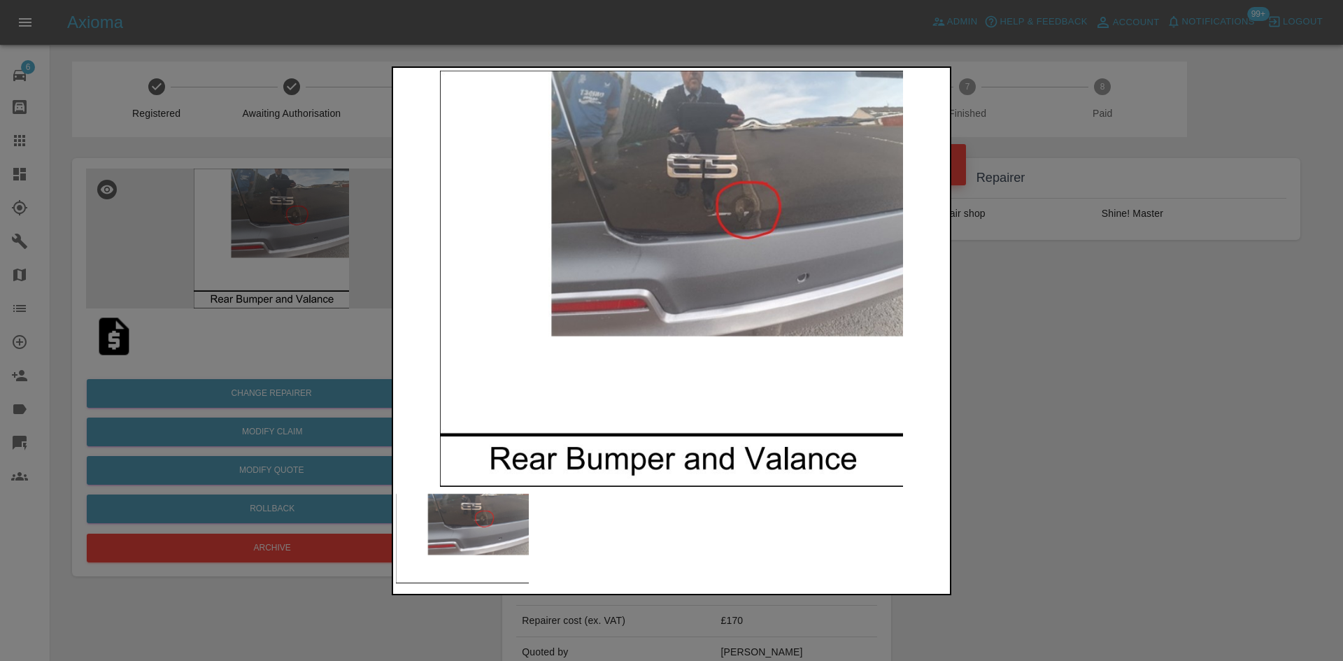
click at [532, 257] on img at bounding box center [671, 279] width 551 height 416
click at [697, 307] on img at bounding box center [671, 279] width 551 height 416
click at [263, 259] on div at bounding box center [671, 330] width 1343 height 661
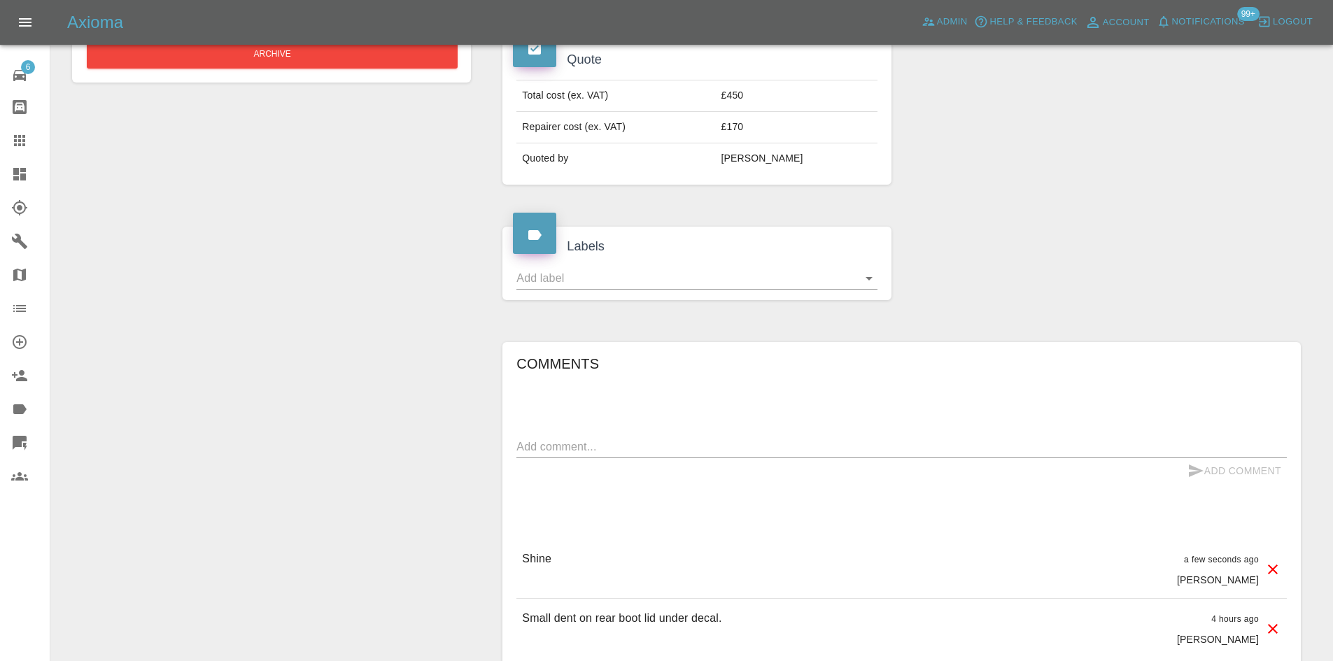
scroll to position [334, 0]
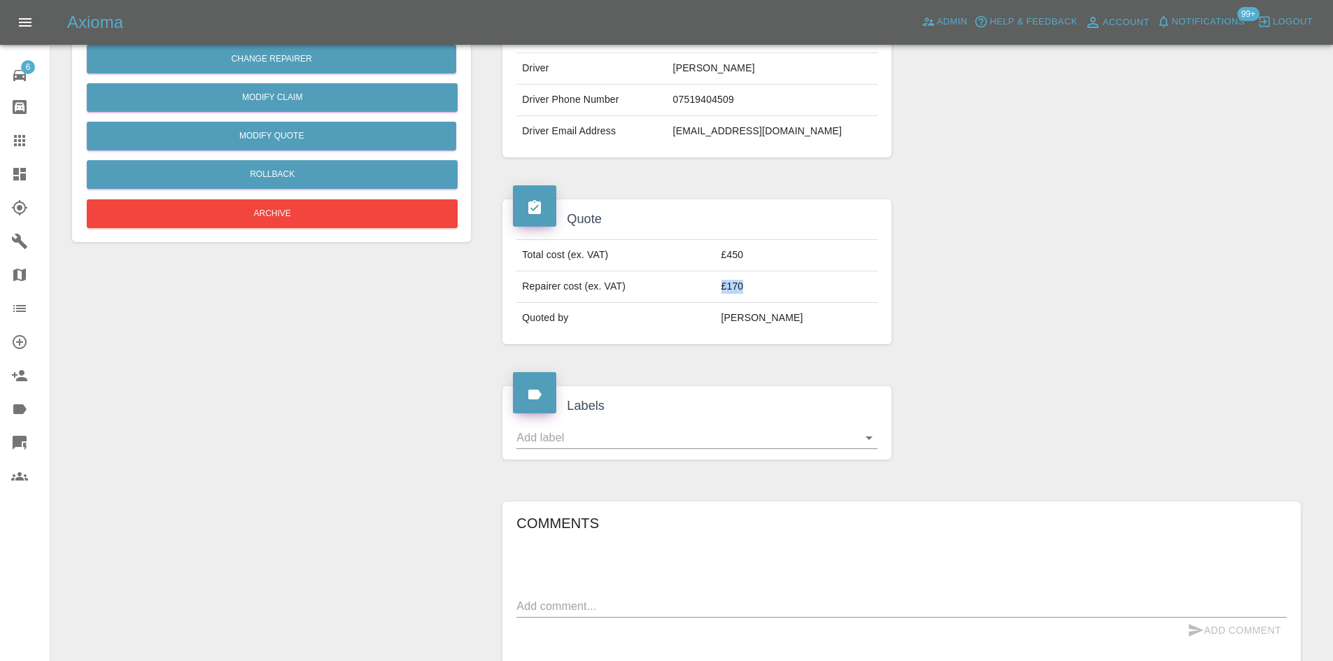
drag, startPoint x: 770, startPoint y: 290, endPoint x: 749, endPoint y: 289, distance: 20.3
click at [749, 289] on td "£170" at bounding box center [797, 286] width 162 height 31
copy td "£170"
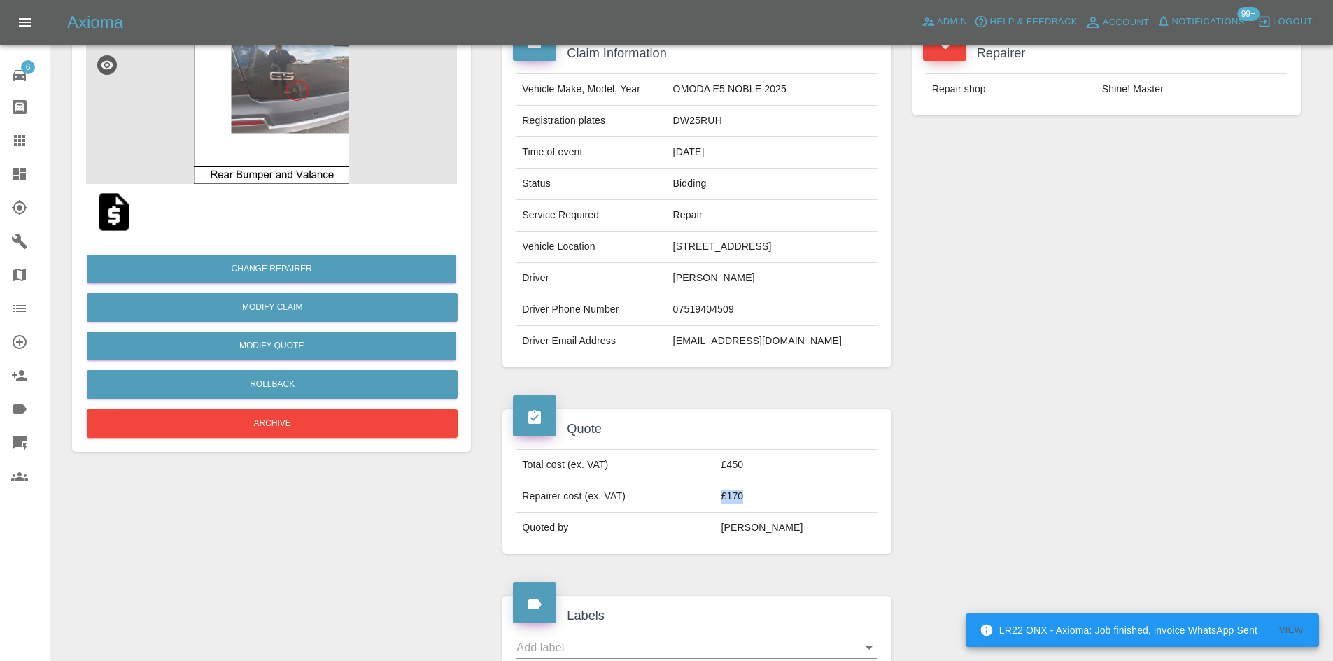
drag, startPoint x: 969, startPoint y: 465, endPoint x: 867, endPoint y: 450, distance: 103.3
click at [969, 465] on div at bounding box center [1106, 481] width 409 height 187
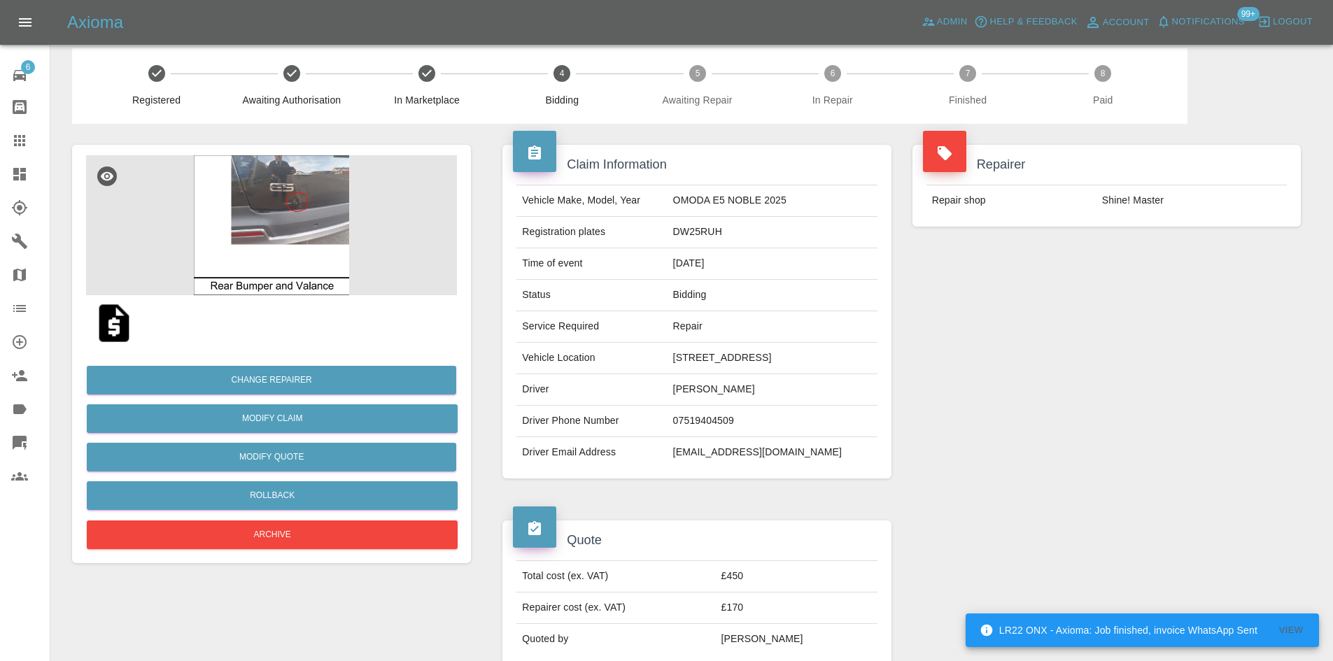
scroll to position [0, 0]
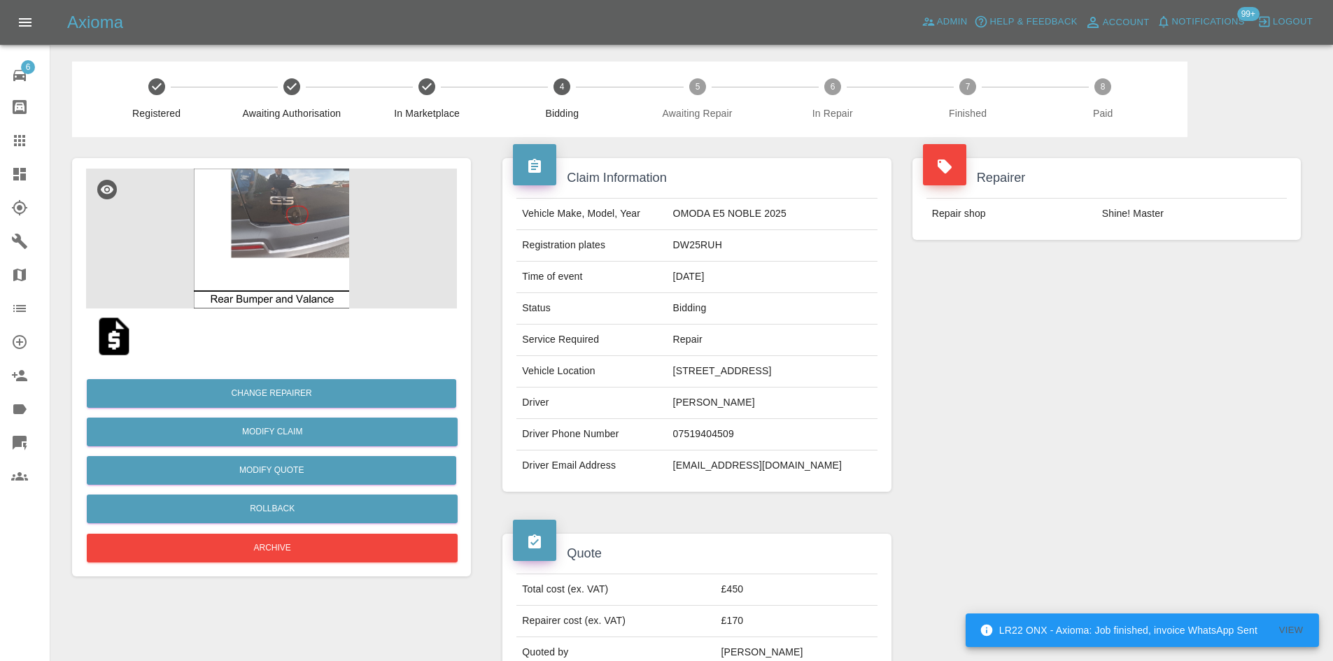
click at [286, 218] on img at bounding box center [271, 239] width 371 height 140
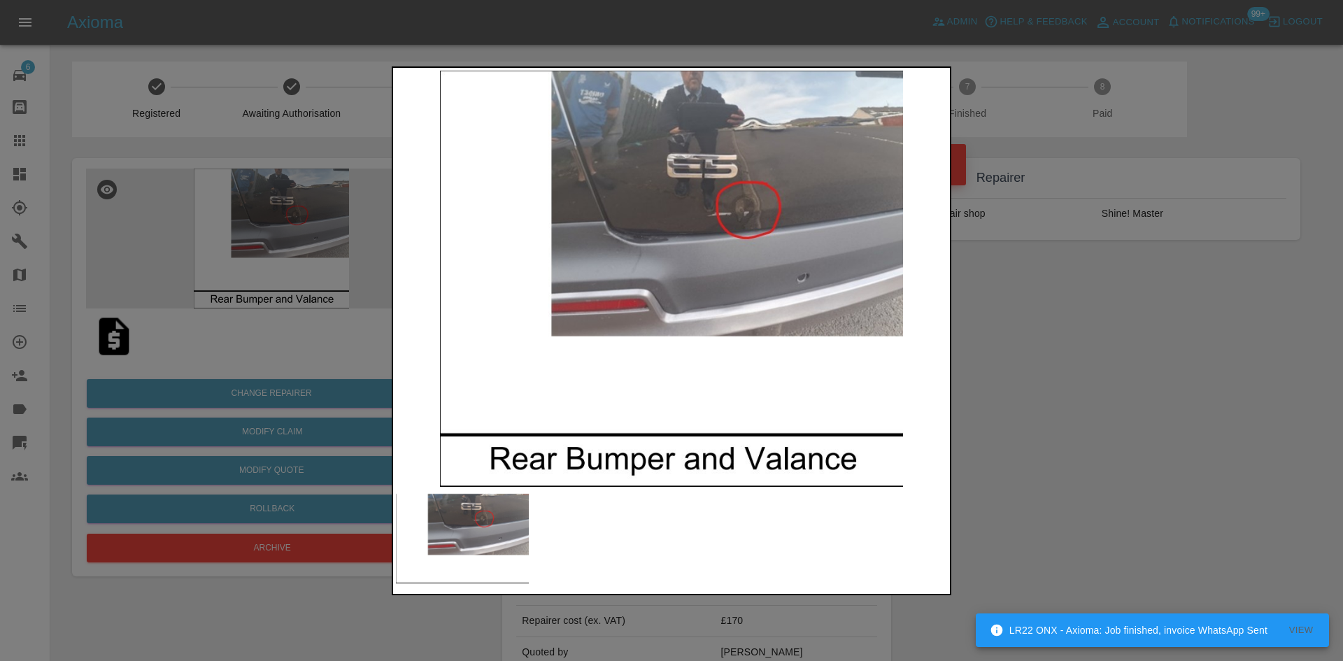
click at [720, 203] on img at bounding box center [671, 279] width 551 height 416
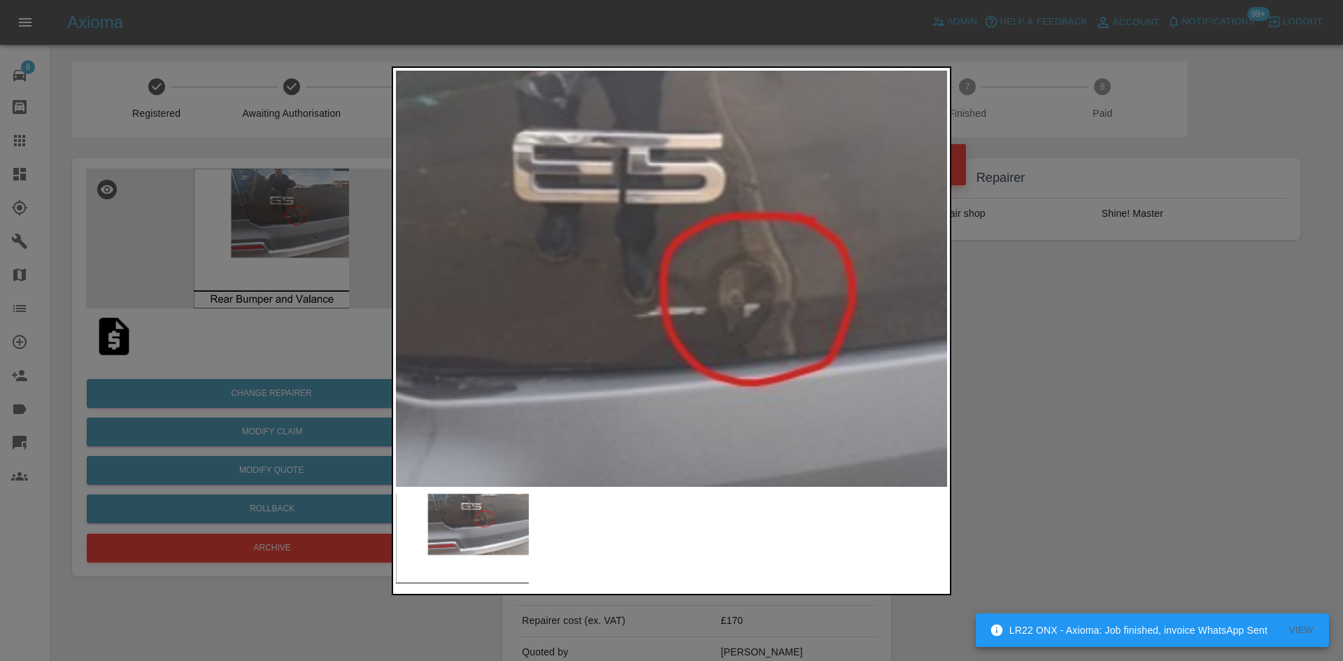
click at [699, 205] on img at bounding box center [527, 504] width 1654 height 1249
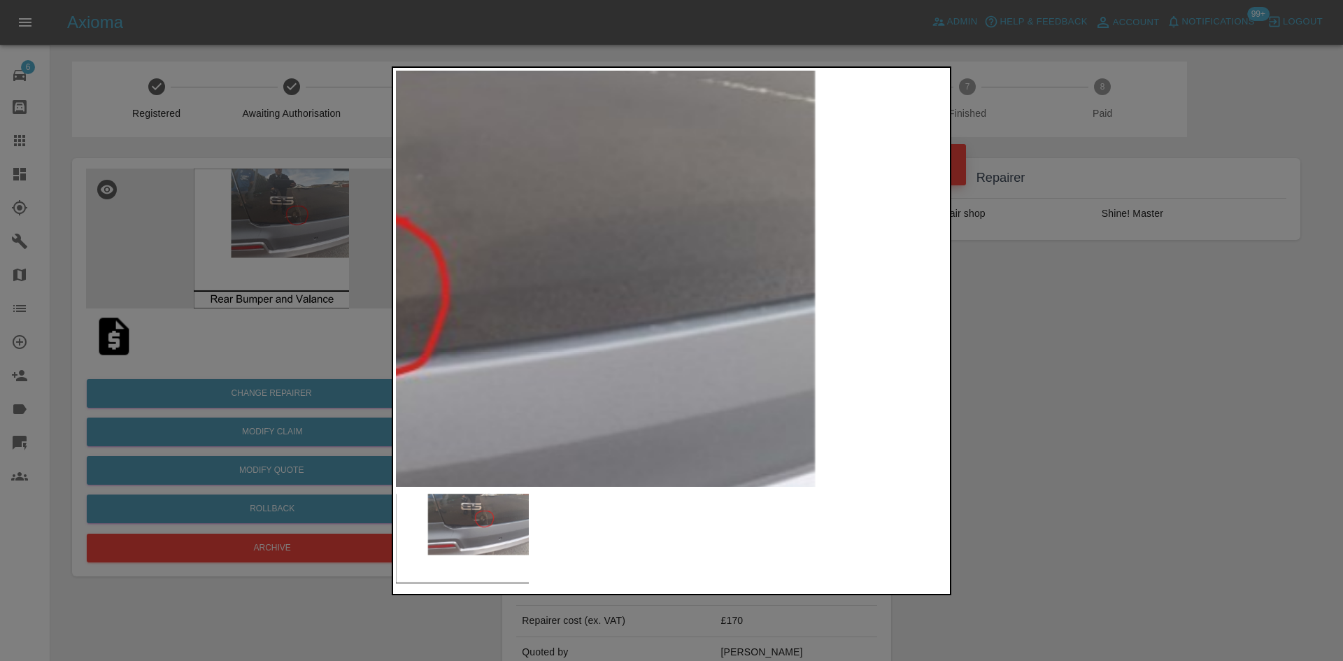
click at [607, 301] on img at bounding box center [120, 505] width 1654 height 1249
click at [607, 301] on img at bounding box center [120, 506] width 1654 height 1249
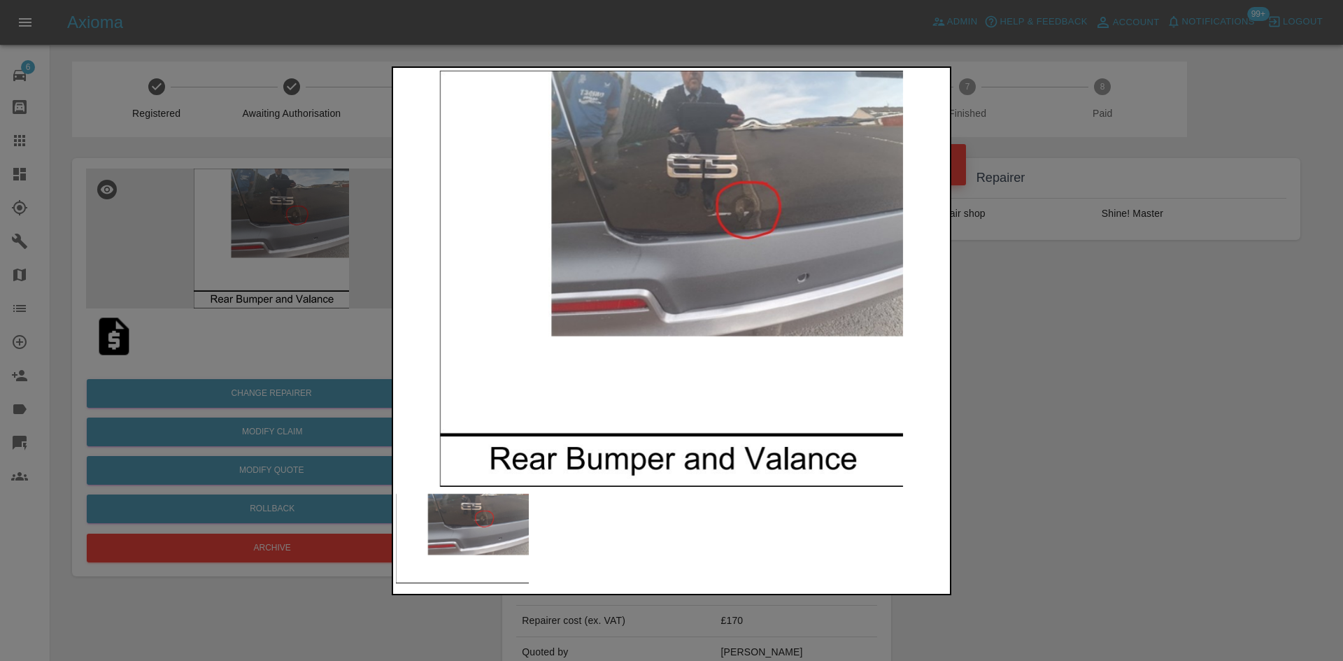
click at [1141, 379] on div at bounding box center [671, 330] width 1343 height 661
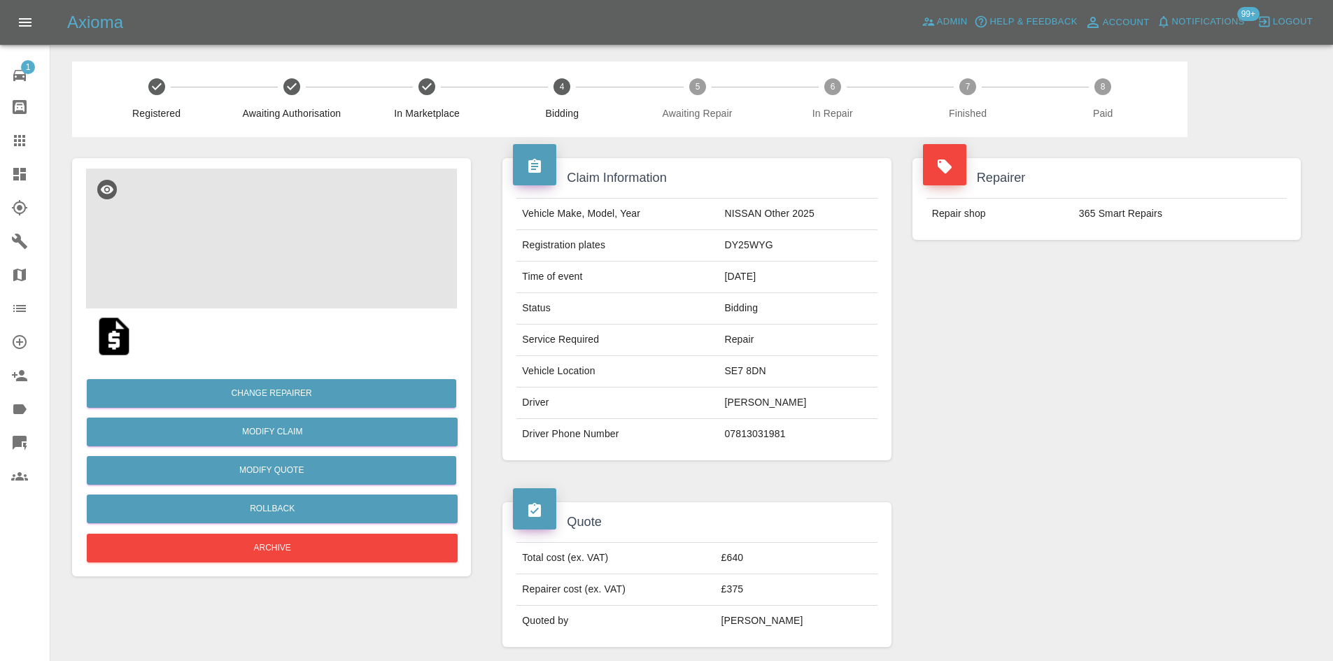
click at [273, 225] on img at bounding box center [271, 239] width 371 height 140
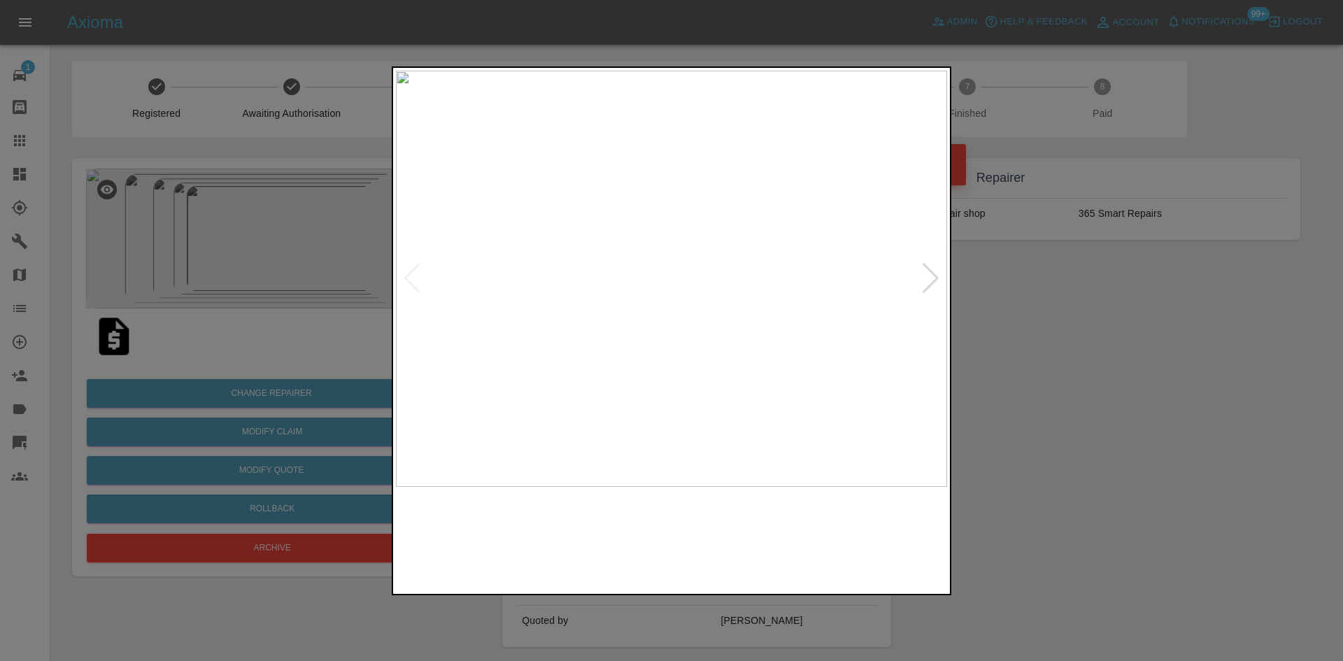
click at [665, 241] on img at bounding box center [671, 279] width 551 height 416
click at [665, 241] on img at bounding box center [693, 391] width 1654 height 1249
click at [603, 320] on img at bounding box center [671, 279] width 551 height 416
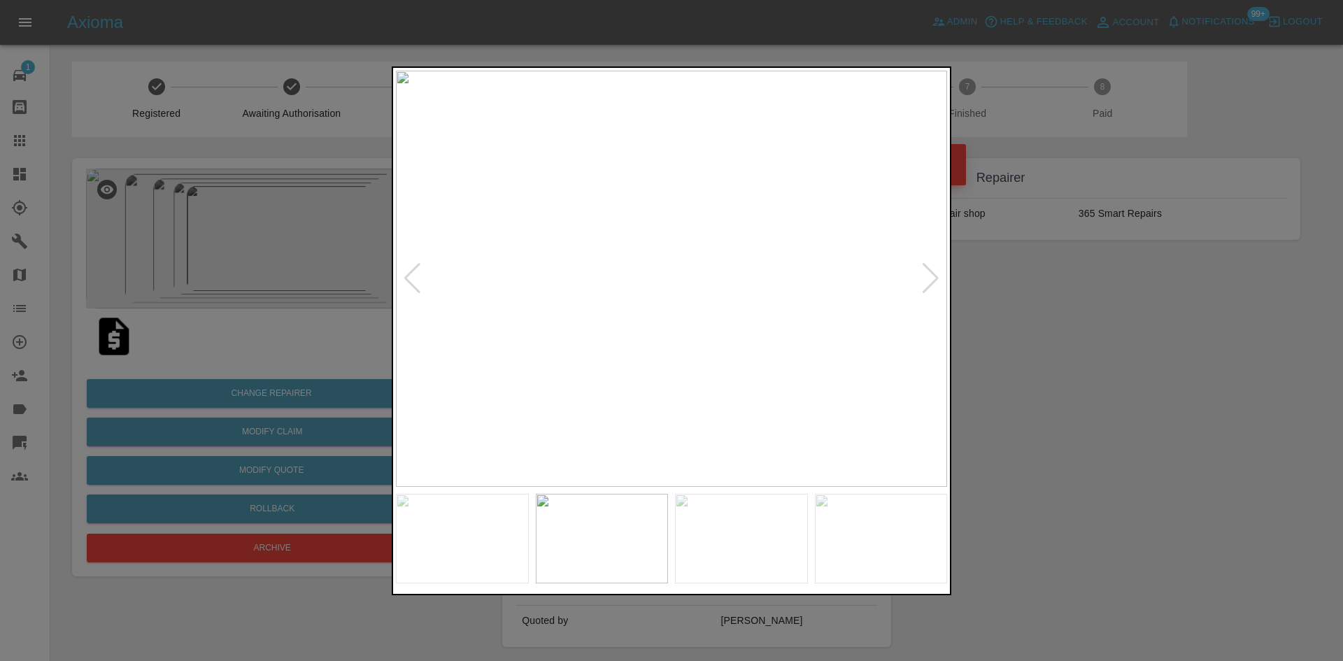
click at [634, 332] on img at bounding box center [671, 279] width 551 height 416
click at [639, 343] on img at bounding box center [624, 279] width 551 height 416
click at [715, 354] on img at bounding box center [671, 279] width 551 height 416
click at [718, 360] on img at bounding box center [671, 279] width 551 height 416
click at [689, 355] on img at bounding box center [671, 279] width 551 height 416
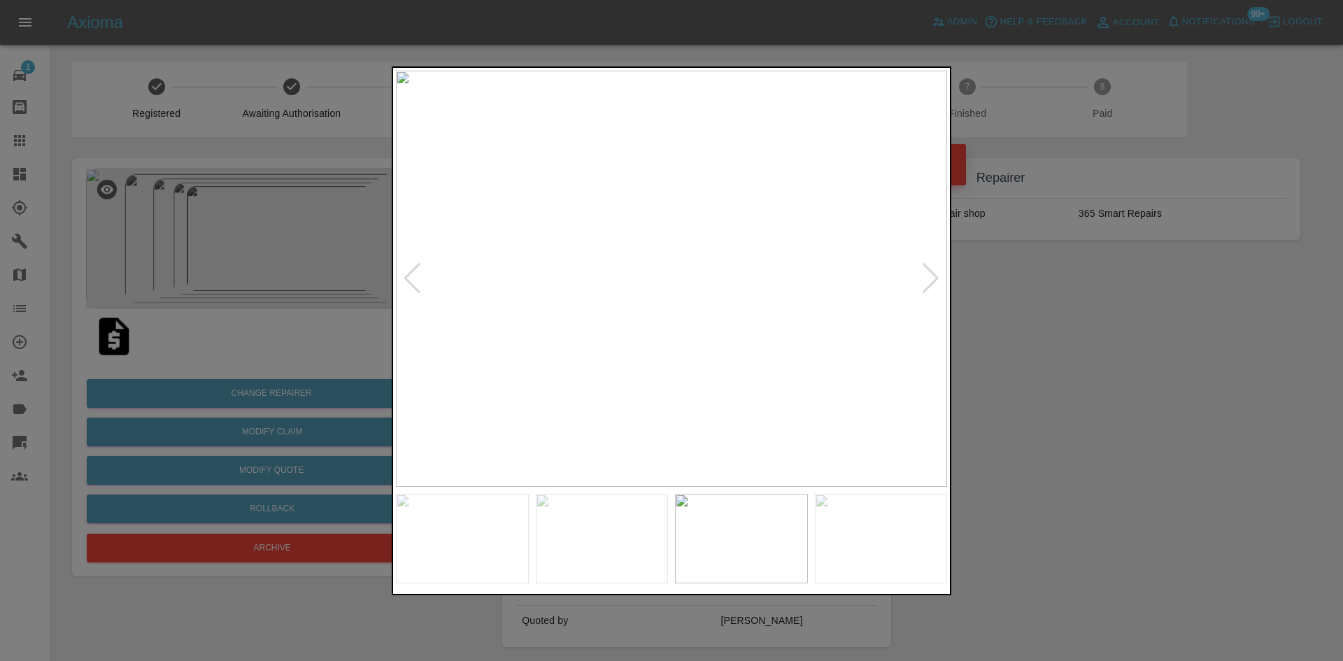
click at [703, 357] on img at bounding box center [671, 279] width 551 height 416
click at [704, 353] on img at bounding box center [671, 279] width 551 height 416
click at [600, 334] on img at bounding box center [671, 279] width 551 height 416
click at [546, 327] on img at bounding box center [671, 279] width 551 height 416
click at [292, 273] on div at bounding box center [671, 330] width 1343 height 661
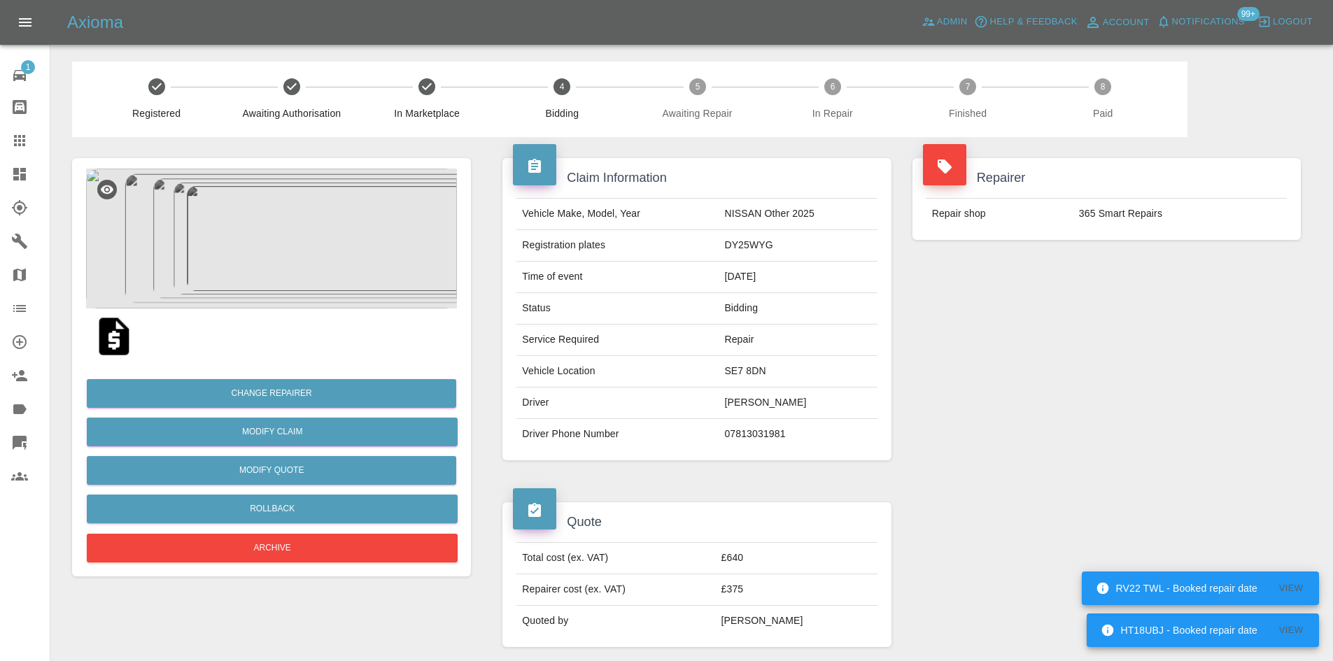
click at [299, 199] on img at bounding box center [271, 239] width 371 height 140
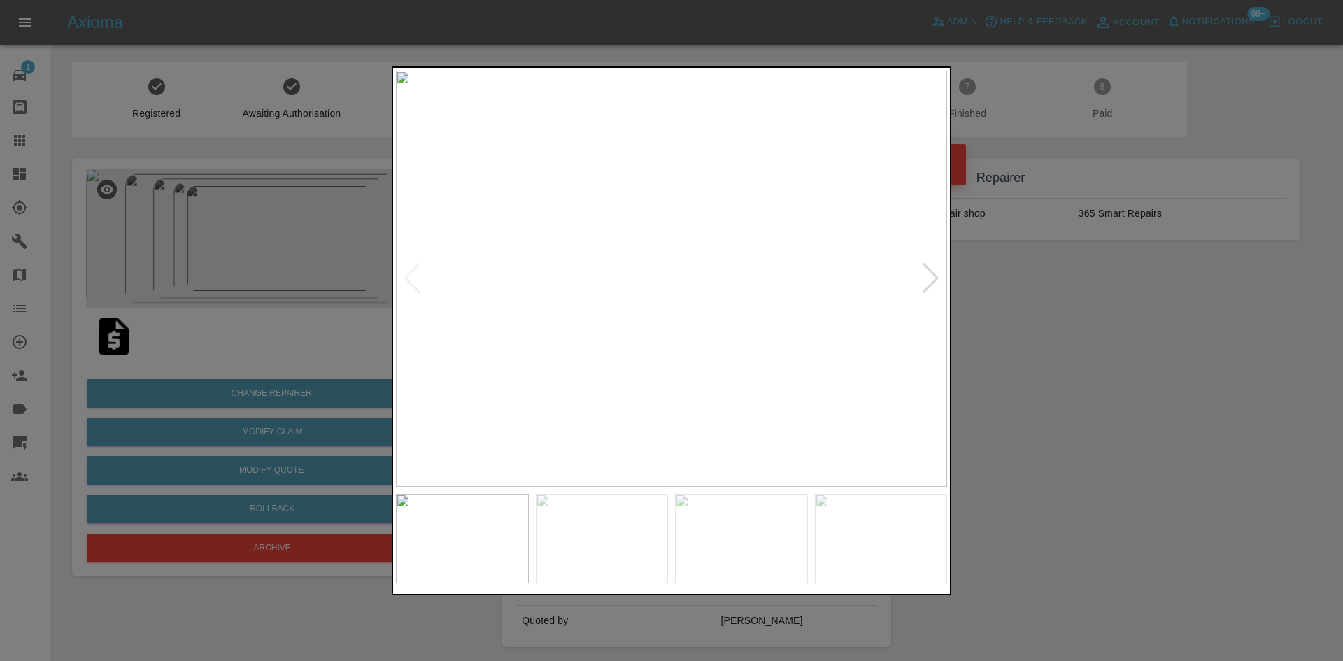
click at [548, 294] on img at bounding box center [671, 279] width 551 height 416
click at [472, 297] on img at bounding box center [542, 279] width 551 height 416
click at [593, 367] on img at bounding box center [627, 279] width 551 height 416
click at [554, 337] on img at bounding box center [671, 279] width 551 height 416
click at [697, 238] on img at bounding box center [598, 279] width 551 height 416
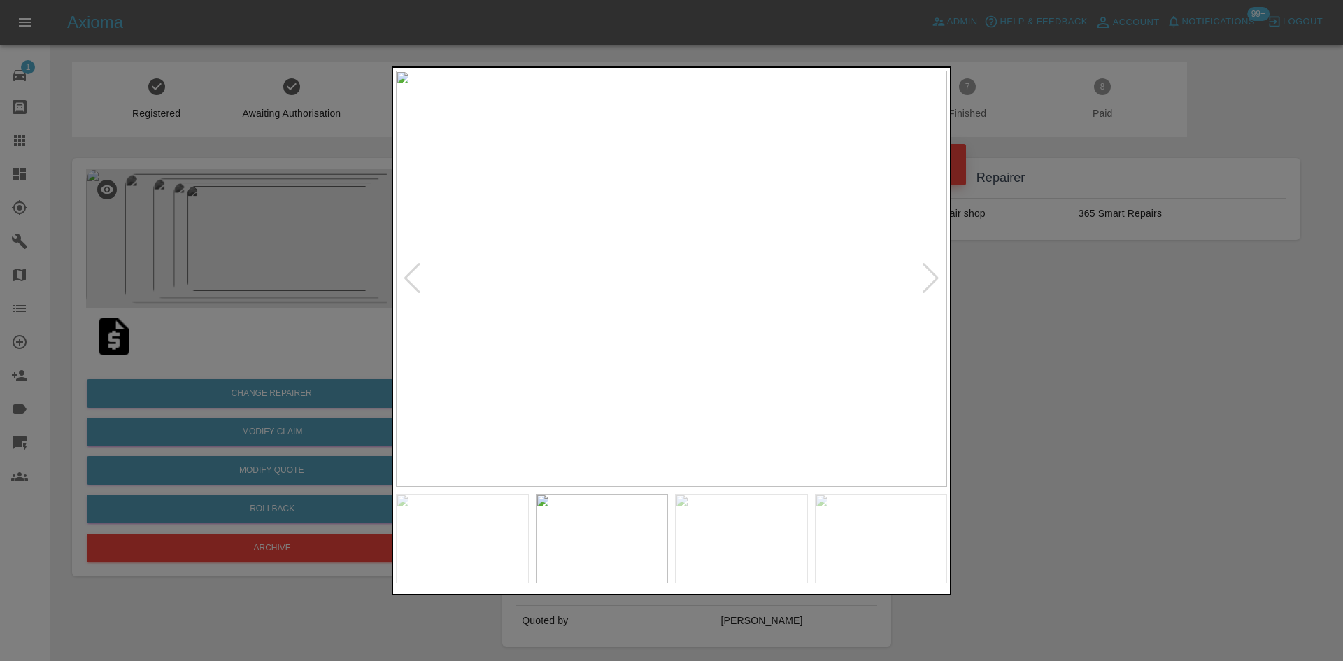
click at [536, 292] on img at bounding box center [671, 279] width 551 height 416
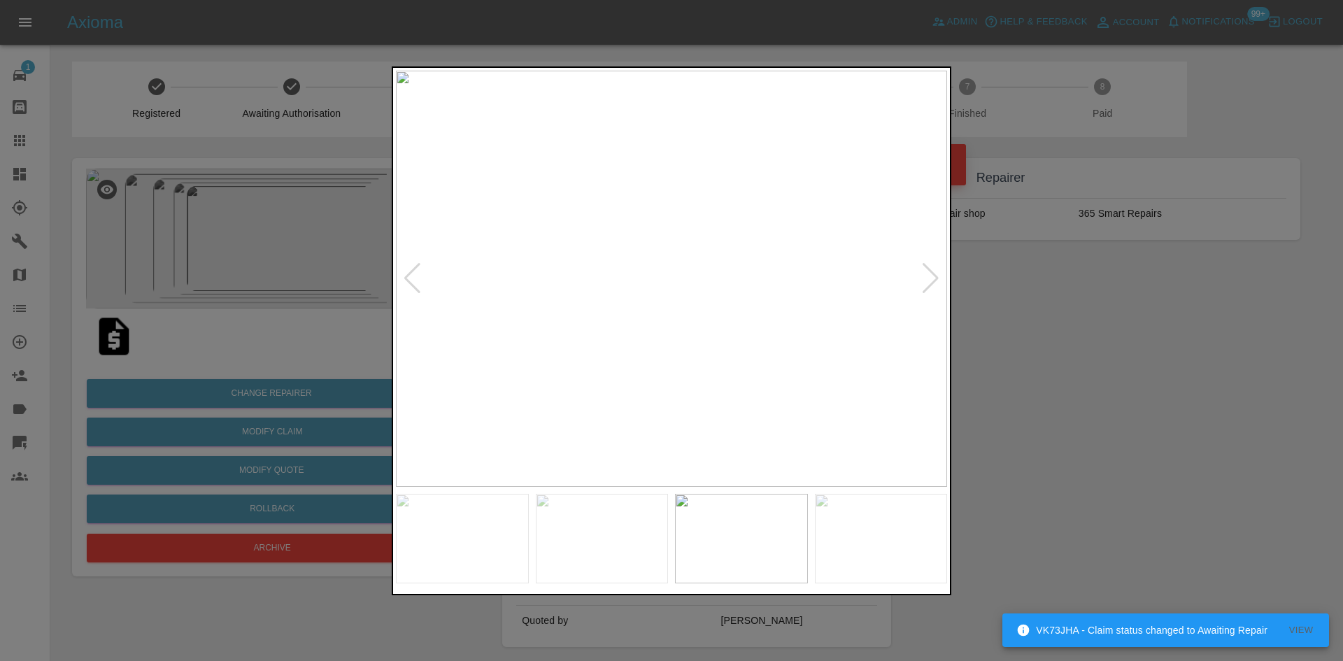
click at [584, 290] on img at bounding box center [671, 279] width 551 height 416
click at [625, 315] on img at bounding box center [671, 279] width 551 height 416
click at [473, 287] on img at bounding box center [671, 279] width 551 height 416
drag, startPoint x: 294, startPoint y: 262, endPoint x: 405, endPoint y: 306, distance: 119.6
click at [293, 262] on div at bounding box center [671, 330] width 1343 height 661
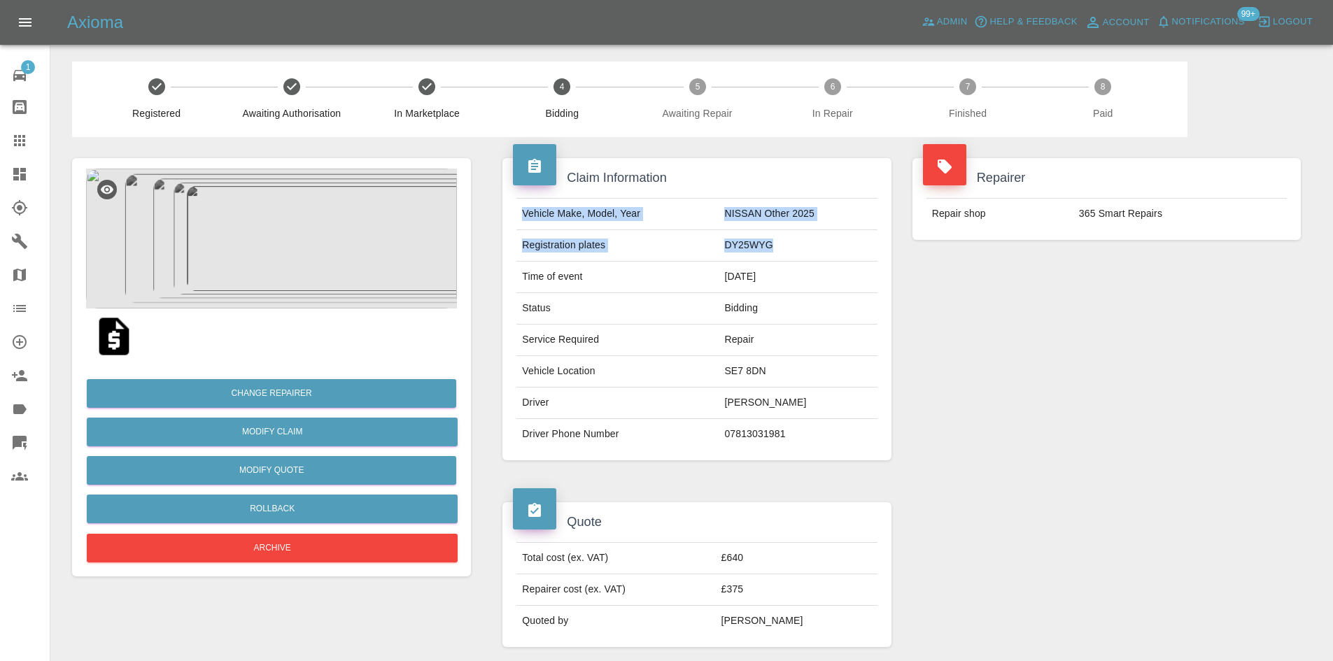
drag, startPoint x: 779, startPoint y: 246, endPoint x: 508, endPoint y: 200, distance: 274.6
click at [508, 200] on div "Vehicle Make, Model, Year NISSAN Other 2025 Registration plates DY25WYG Time of…" at bounding box center [696, 324] width 381 height 252
click at [775, 246] on td "DY25WYG" at bounding box center [797, 245] width 158 height 31
drag, startPoint x: 739, startPoint y: 246, endPoint x: 115, endPoint y: 239, distance: 624.7
click at [549, 247] on tr "Registration plates DY25WYG" at bounding box center [696, 245] width 360 height 31
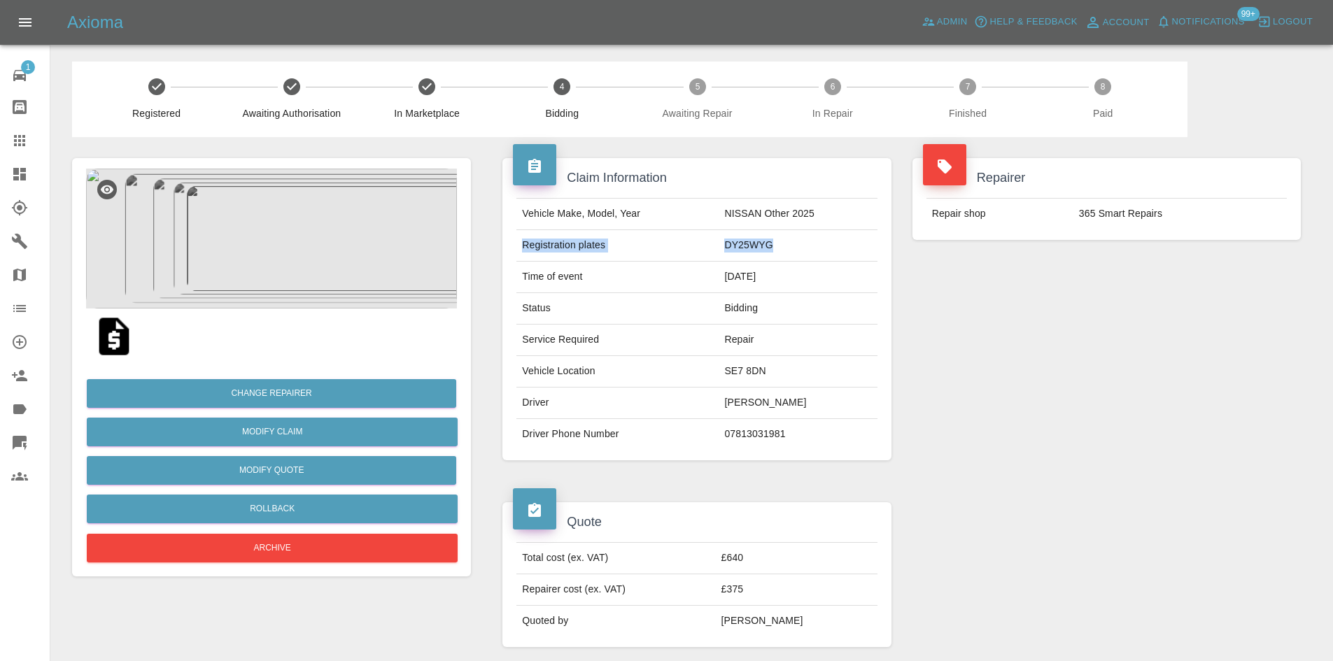
copy tr "Registration plates DY25WYG"
drag, startPoint x: 603, startPoint y: 367, endPoint x: 153, endPoint y: 317, distance: 453.3
click at [519, 369] on td "Vehicle Location" at bounding box center [617, 371] width 202 height 31
copy td "Vehicle Location"
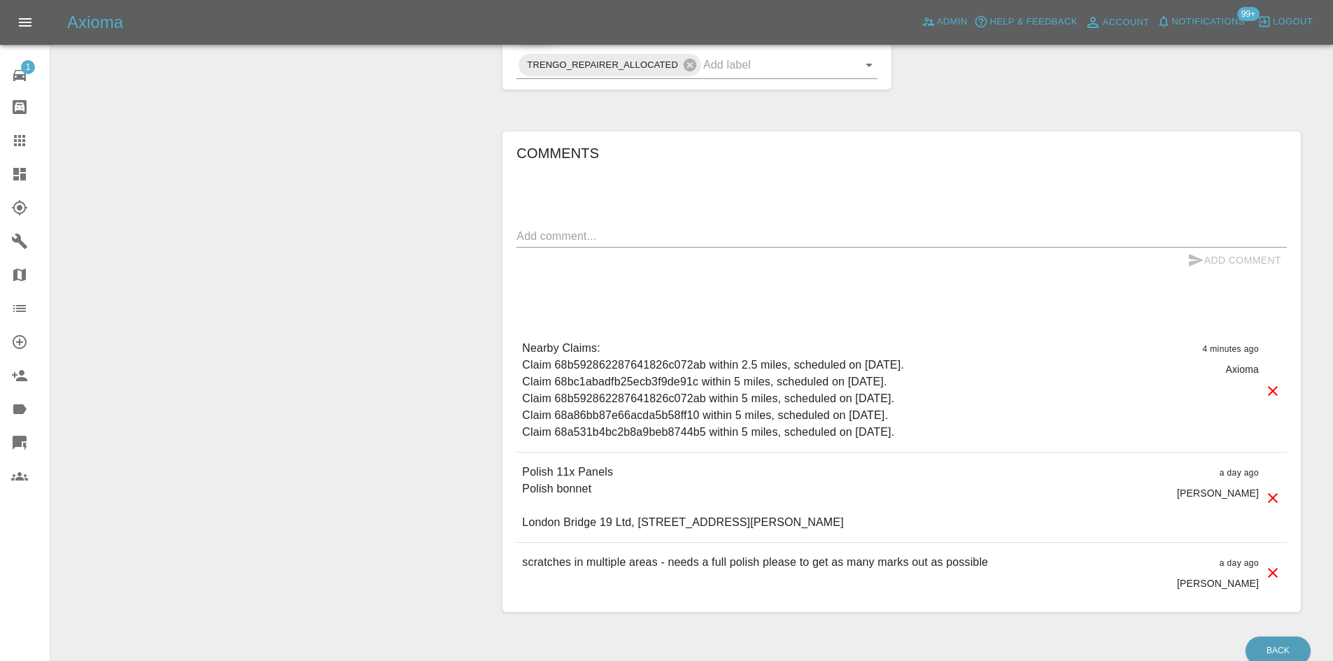
scroll to position [742, 0]
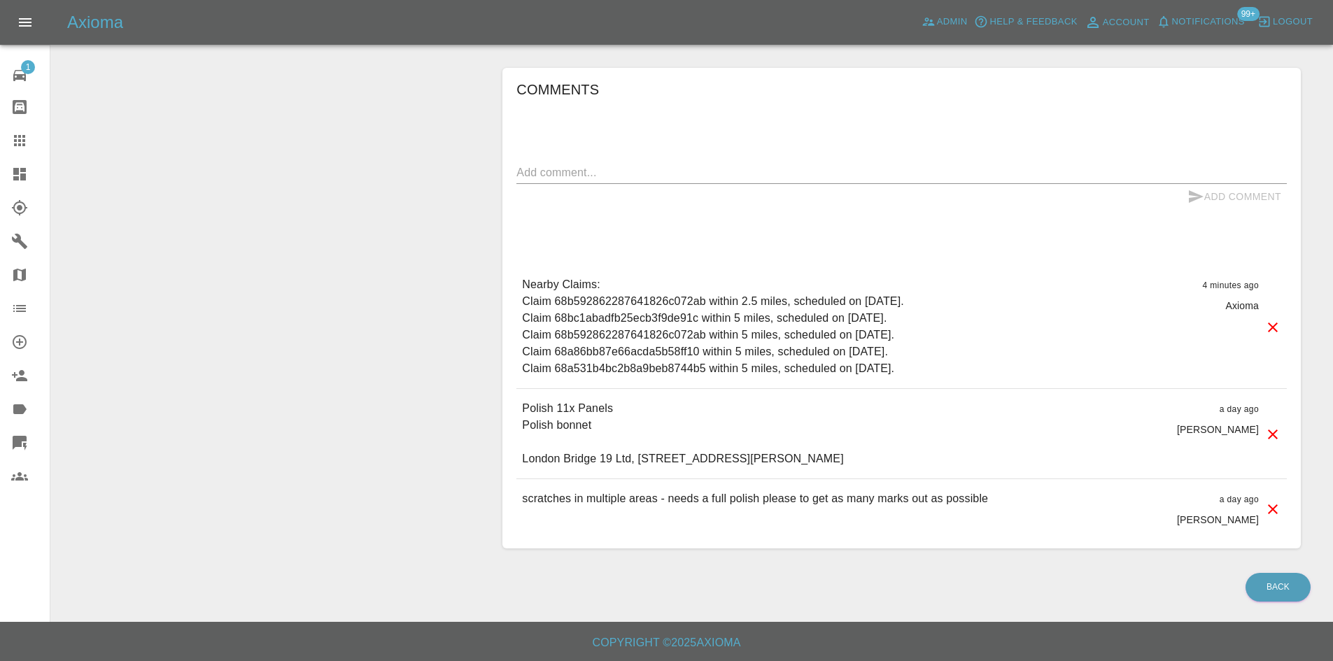
click at [815, 458] on p "Polish 11x Panels Polish bonnet London Bridge 19 Ltd, 1 Lancey Close, Charlton,…" at bounding box center [683, 433] width 323 height 67
click at [813, 458] on p "Polish 11x Panels Polish bonnet London Bridge 19 Ltd, 1 Lancey Close, Charlton,…" at bounding box center [683, 433] width 323 height 67
click at [812, 458] on p "Polish 11x Panels Polish bonnet London Bridge 19 Ltd, 1 Lancey Close, Charlton,…" at bounding box center [683, 433] width 323 height 67
copy p "London Bridge 19 Ltd, 1 Lancey Close, Charlton, London, SE7 8DN"
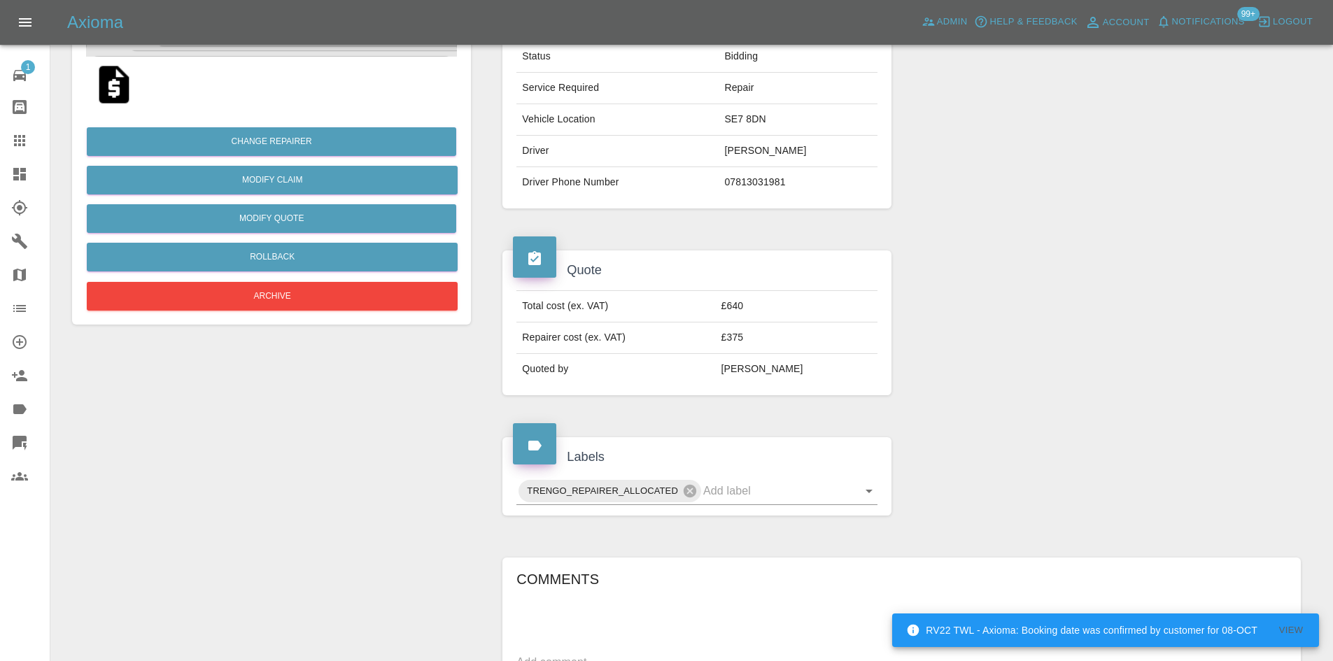
scroll to position [0, 0]
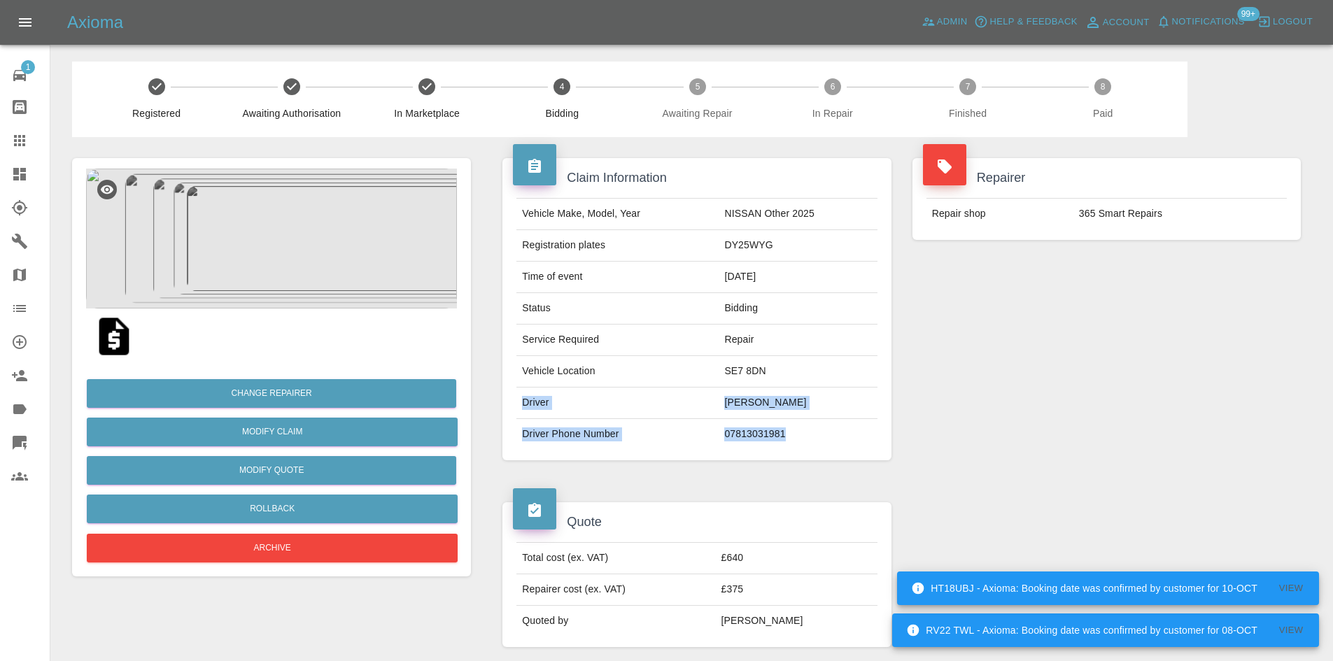
drag, startPoint x: 523, startPoint y: 401, endPoint x: 799, endPoint y: 442, distance: 278.7
click at [799, 442] on tbody "Vehicle Make, Model, Year NISSAN Other 2025 Registration plates DY25WYG Time of…" at bounding box center [696, 324] width 360 height 251
copy tbody "Driver Amir Sharon Driver Phone Number 07813031981"
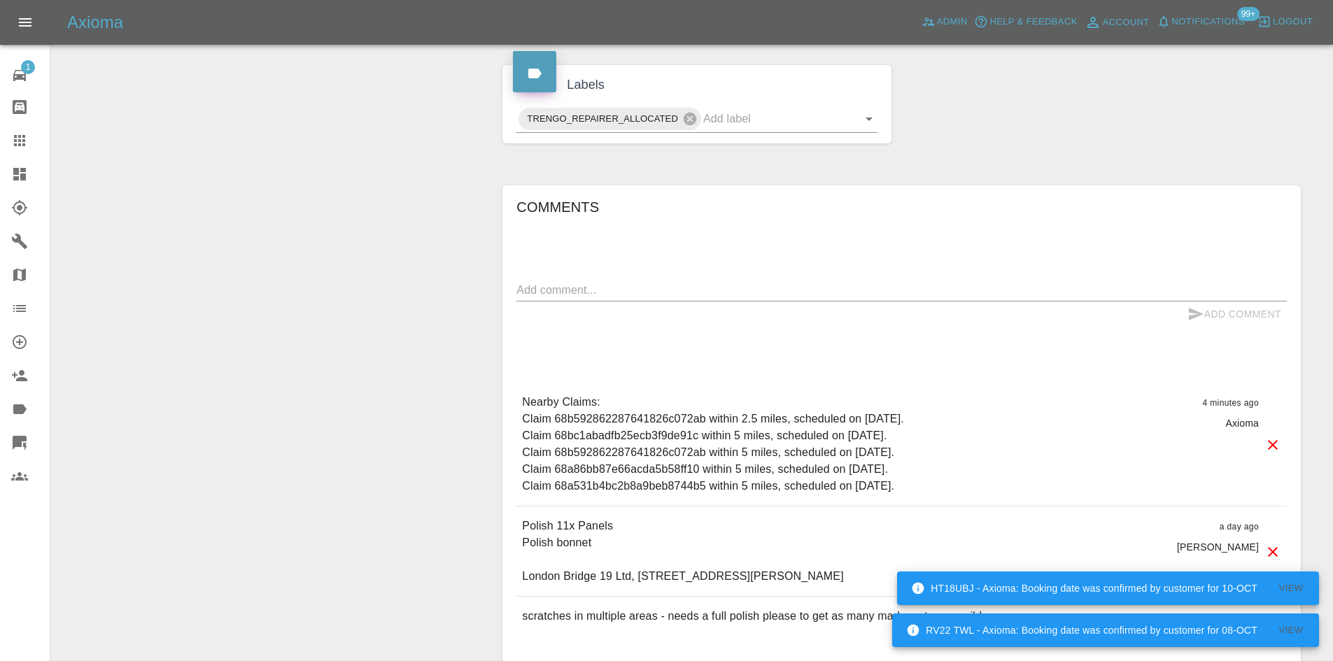
scroll to position [742, 0]
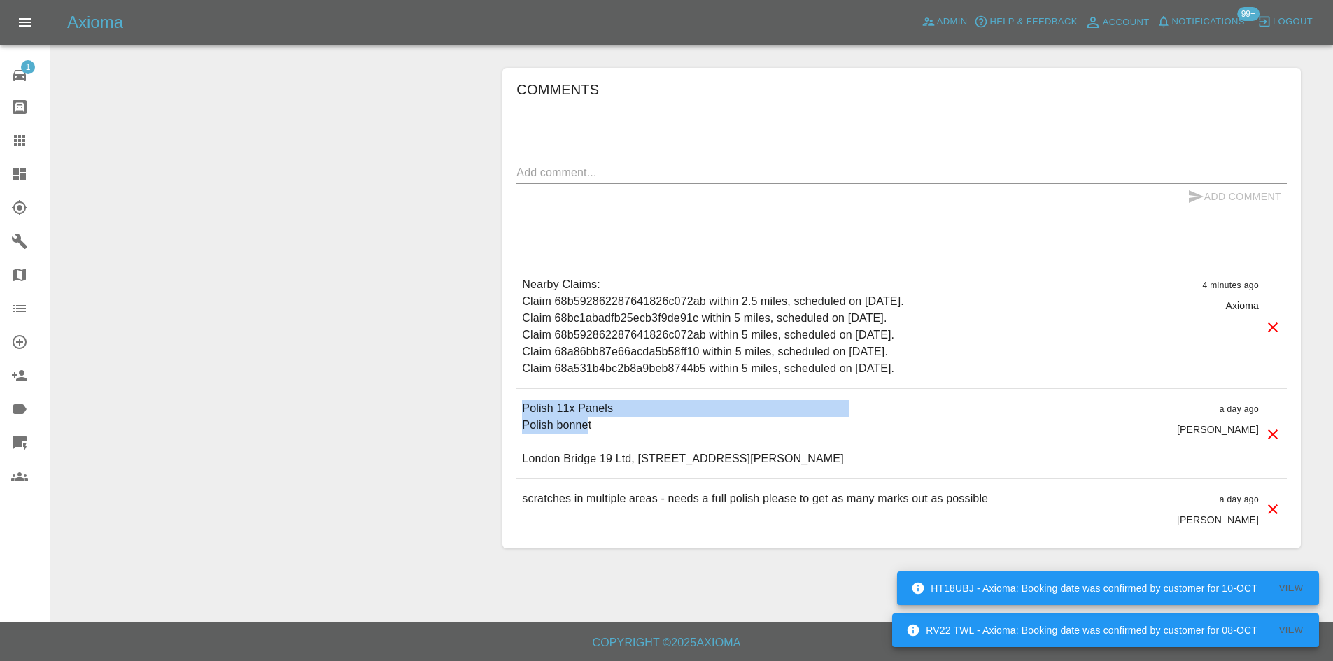
drag, startPoint x: 523, startPoint y: 407, endPoint x: 589, endPoint y: 417, distance: 66.5
click at [589, 417] on p "Polish 11x Panels Polish bonnet London Bridge 19 Ltd, 1 Lancey Close, Charlton,…" at bounding box center [683, 433] width 323 height 67
copy p "Polish 11x Panels Polish bonne"
drag, startPoint x: 576, startPoint y: 397, endPoint x: 623, endPoint y: 417, distance: 50.2
click at [576, 397] on div "Polish 11x Panels Polish bonnet London Bridge 19 Ltd, 1 Lancey Close, Charlton,…" at bounding box center [901, 434] width 770 height 90
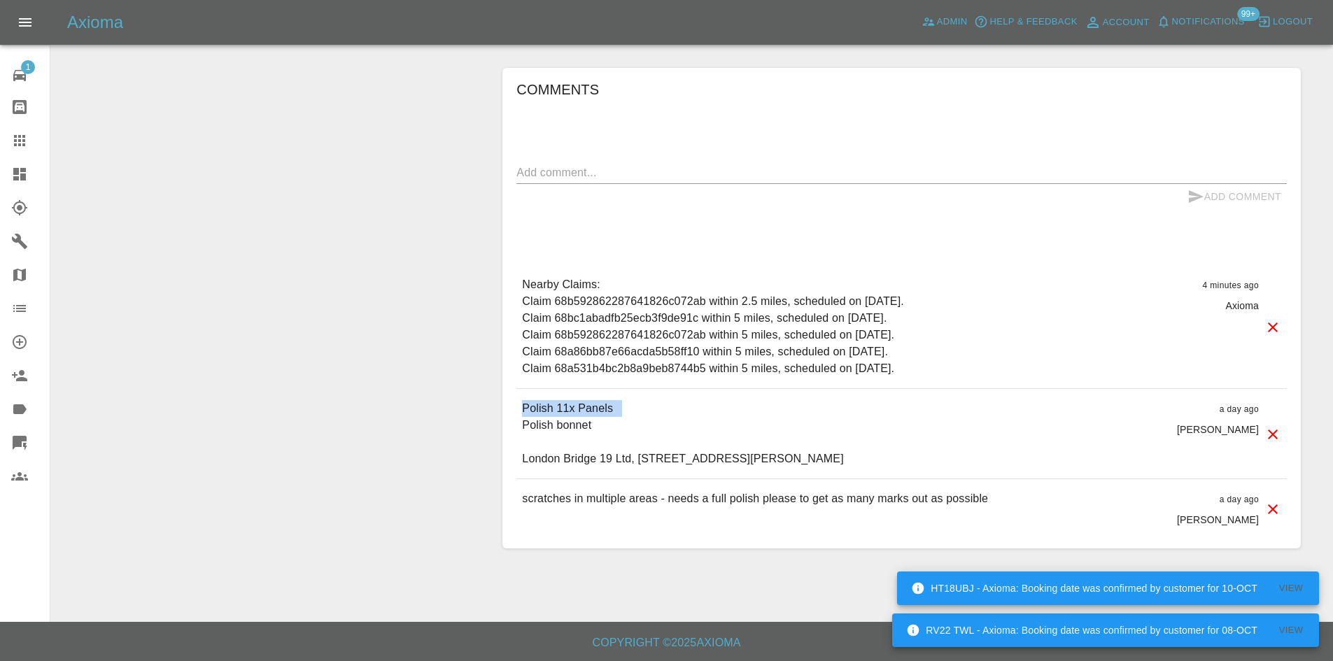
drag, startPoint x: 622, startPoint y: 411, endPoint x: 419, endPoint y: 402, distance: 203.1
click at [520, 413] on div "Polish 11x Panels Polish bonnet London Bridge 19 Ltd, 1 Lancey Close, Charlton,…" at bounding box center [901, 434] width 770 height 90
copy p "Polish 11x Panels"
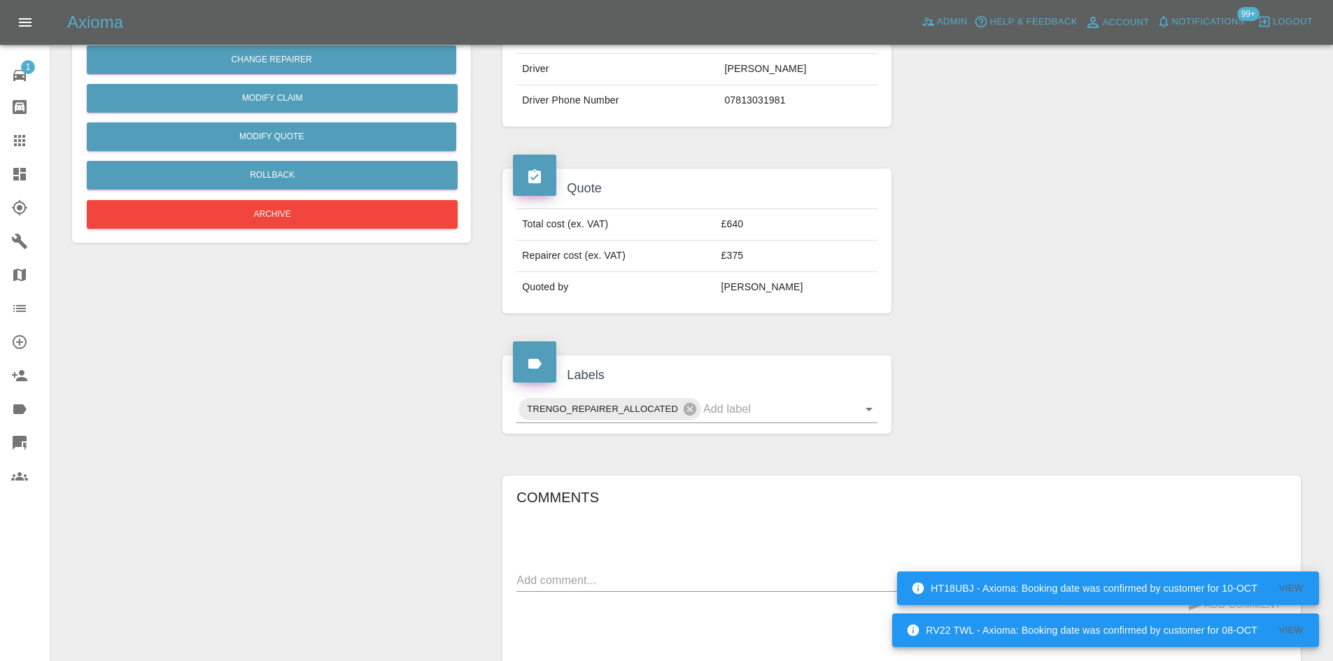
scroll to position [323, 0]
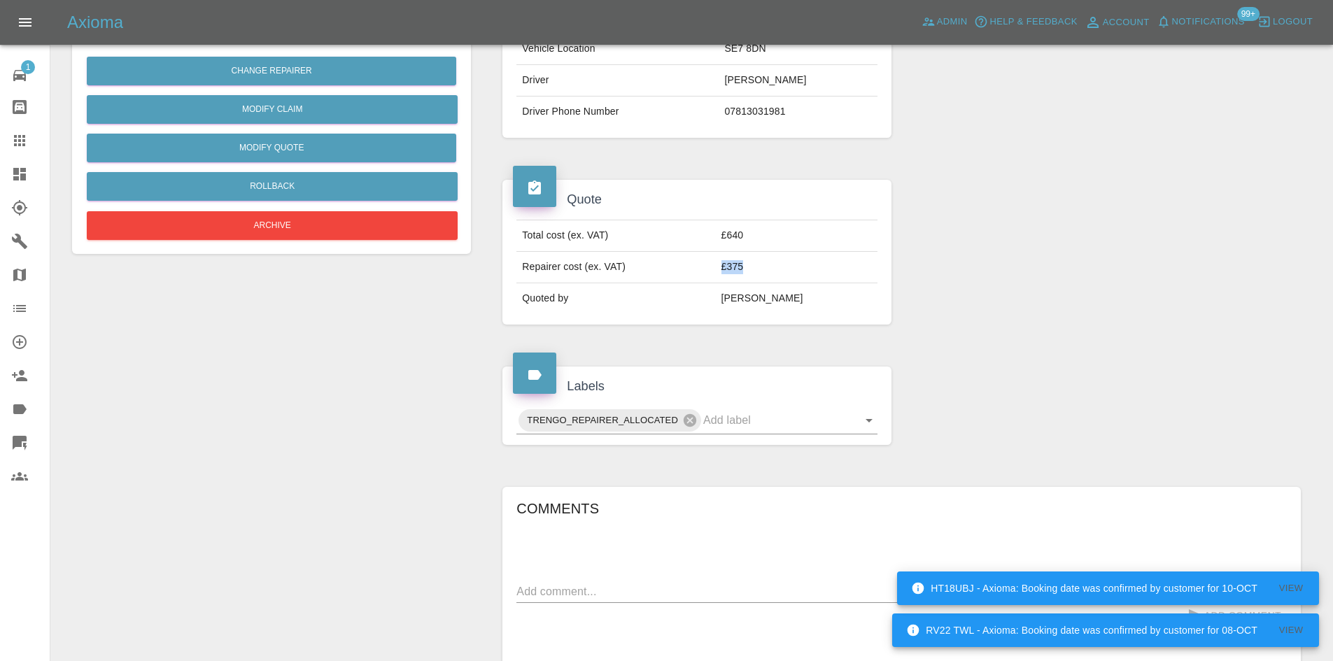
drag, startPoint x: 770, startPoint y: 271, endPoint x: 736, endPoint y: 271, distance: 34.3
click at [736, 271] on tr "Repairer cost (ex. VAT) £375" at bounding box center [696, 267] width 360 height 31
copy tr "£375"
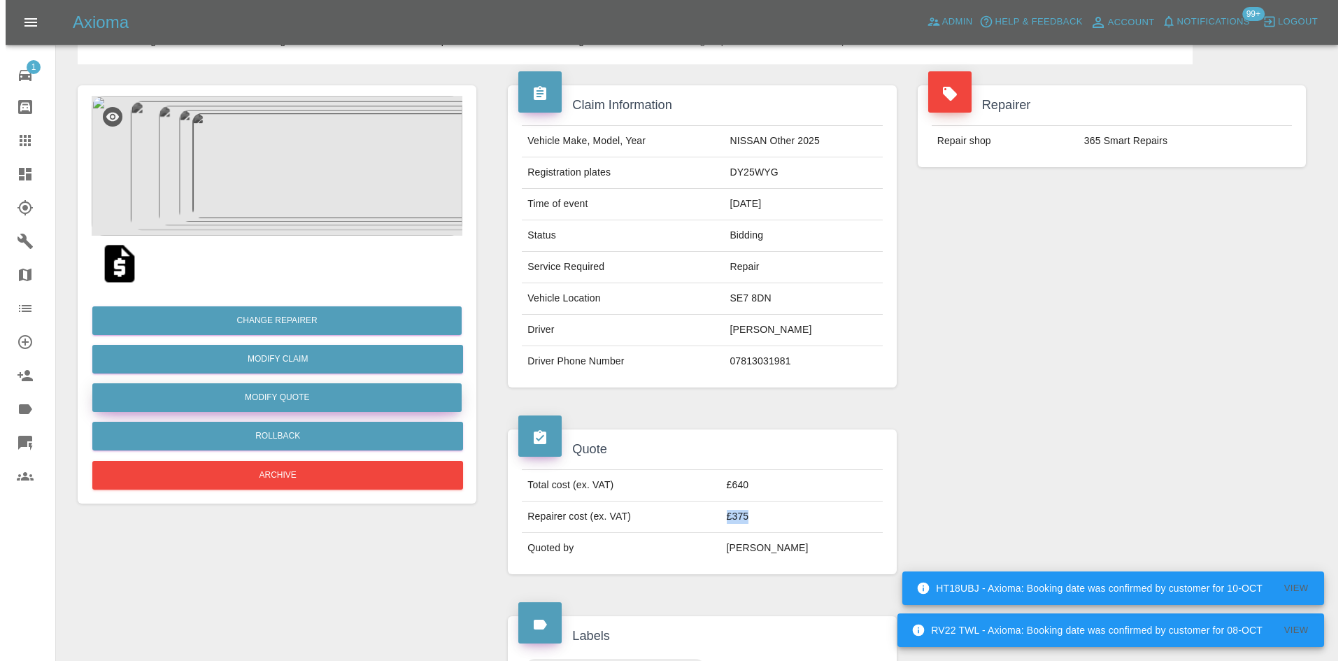
scroll to position [0, 0]
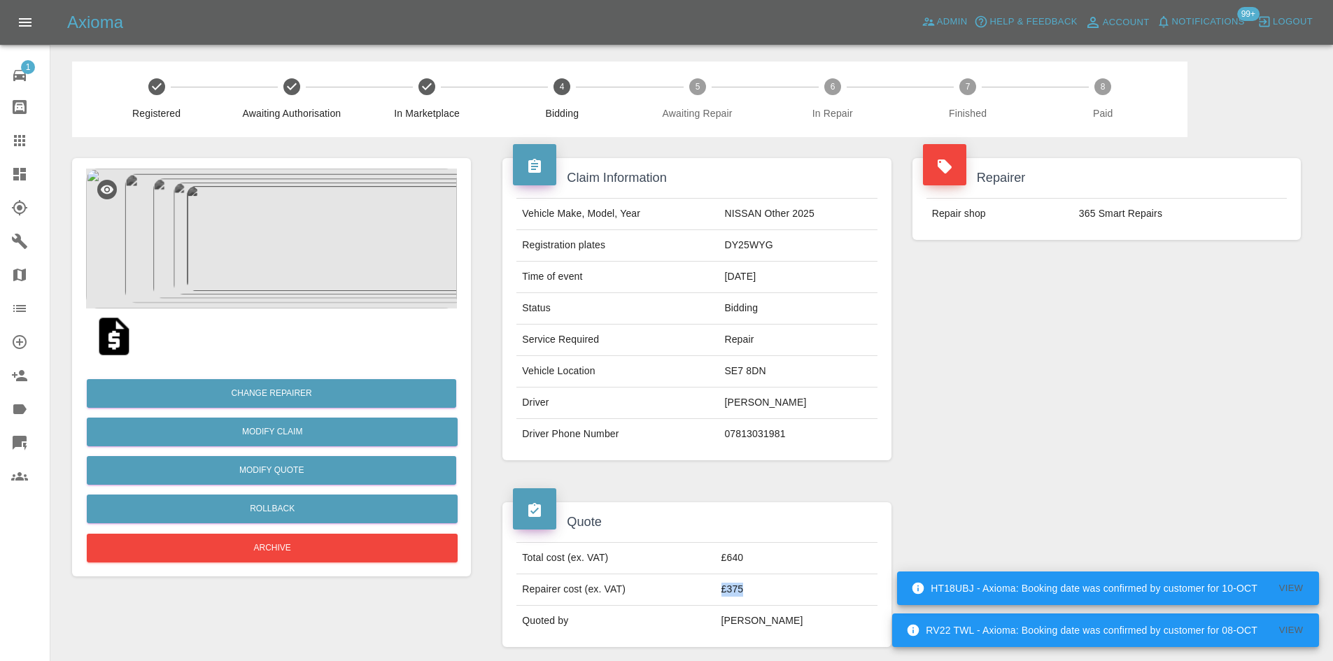
click at [316, 229] on img at bounding box center [271, 239] width 371 height 140
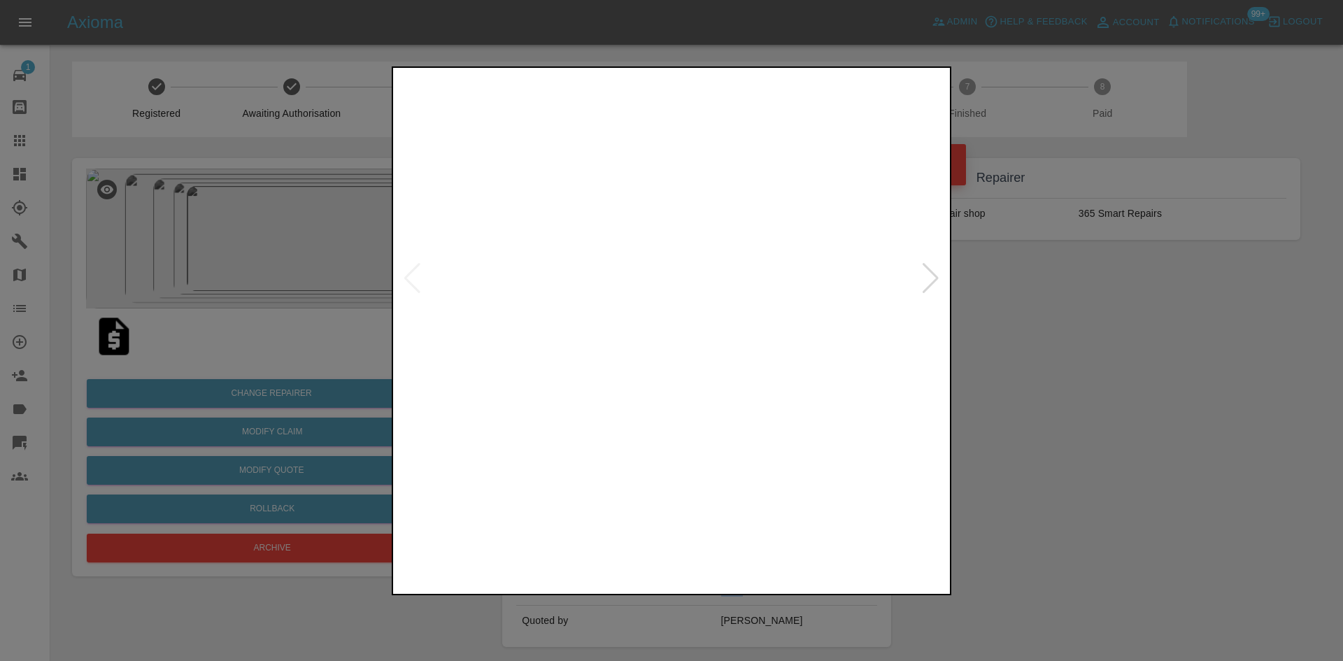
click at [667, 312] on img at bounding box center [671, 279] width 551 height 416
click at [683, 333] on img at bounding box center [671, 279] width 551 height 416
click at [616, 323] on img at bounding box center [671, 279] width 551 height 416
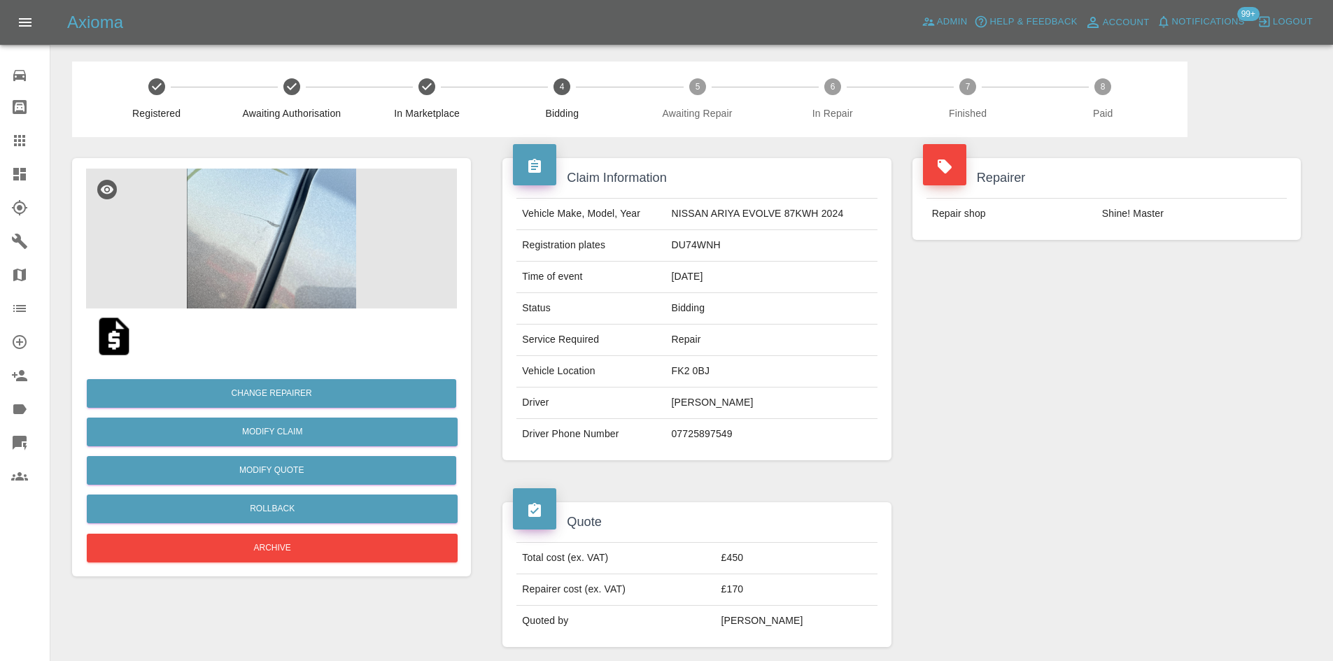
click at [302, 223] on img at bounding box center [271, 239] width 371 height 140
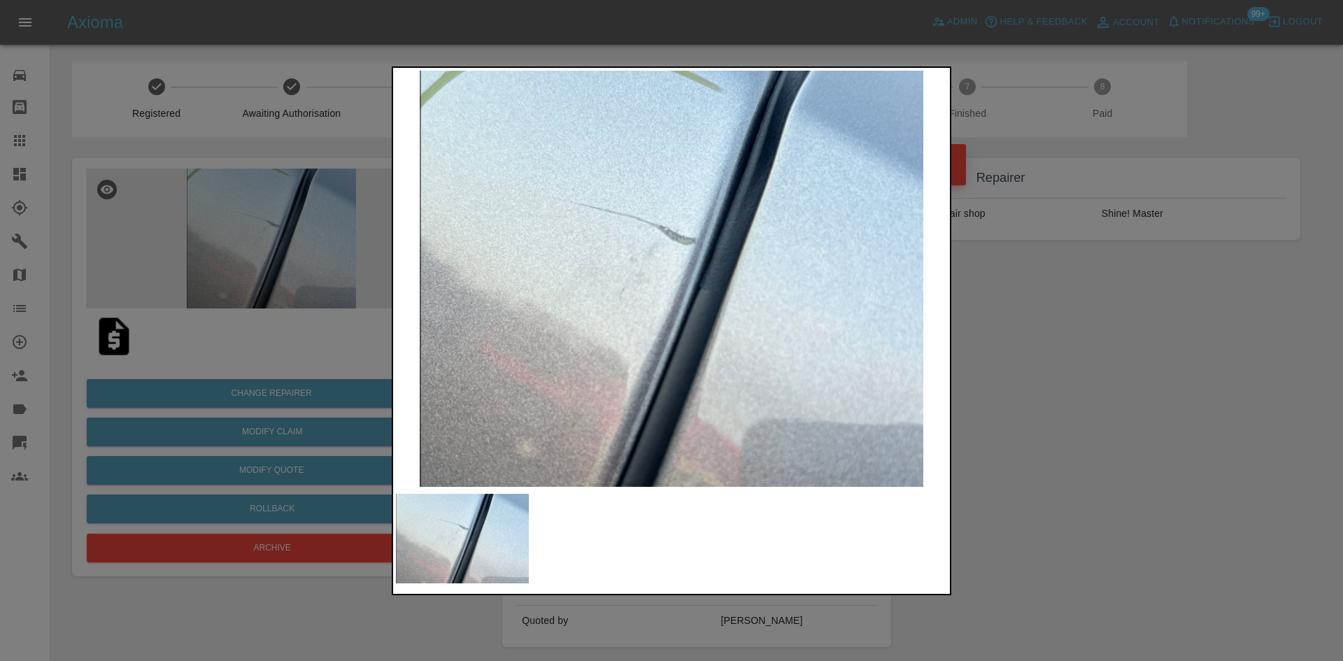
click at [587, 293] on img at bounding box center [671, 279] width 551 height 416
click at [661, 328] on img at bounding box center [671, 279] width 551 height 416
click at [683, 357] on img at bounding box center [671, 279] width 551 height 416
click at [861, 372] on img at bounding box center [671, 279] width 551 height 416
click at [858, 372] on img at bounding box center [671, 279] width 551 height 416
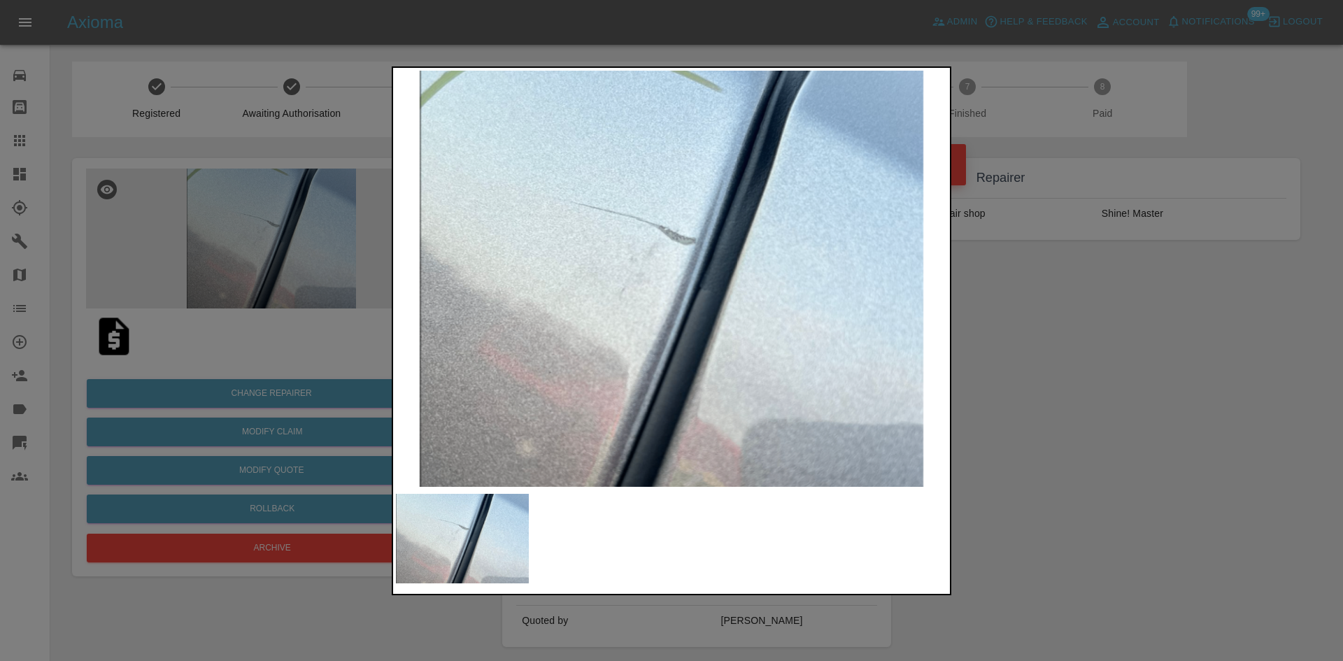
click at [1149, 397] on div at bounding box center [671, 330] width 1343 height 661
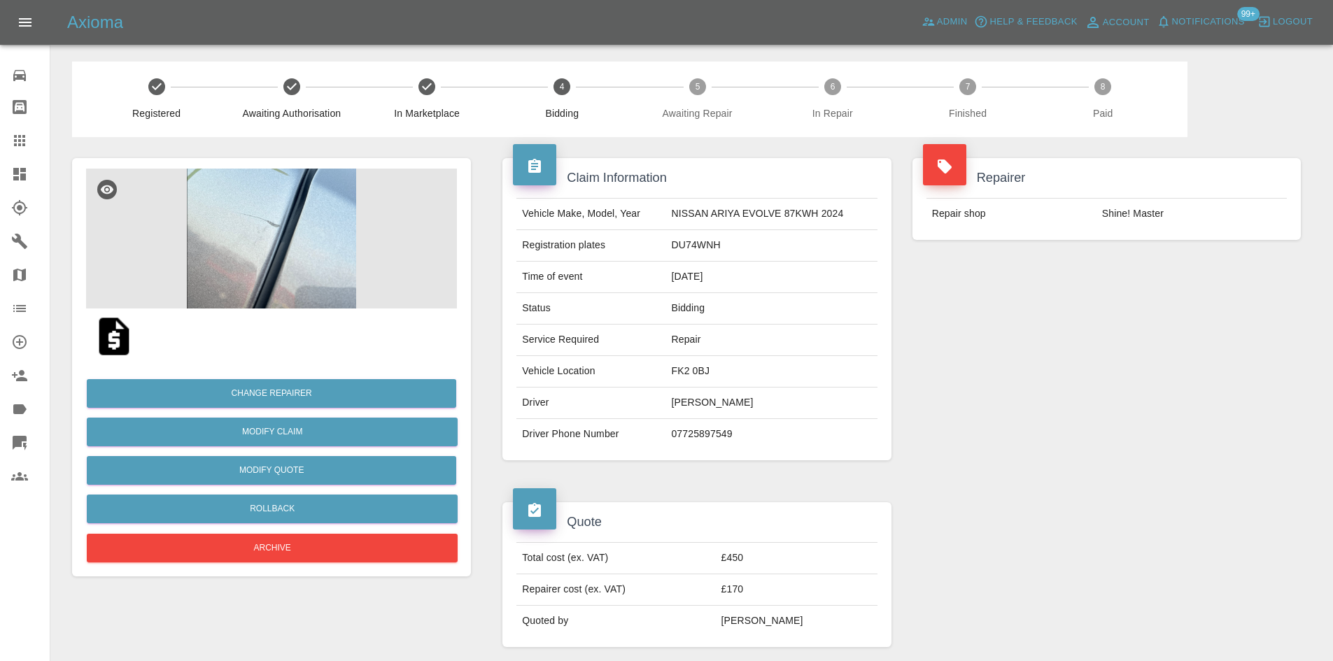
click at [275, 253] on img at bounding box center [271, 239] width 371 height 140
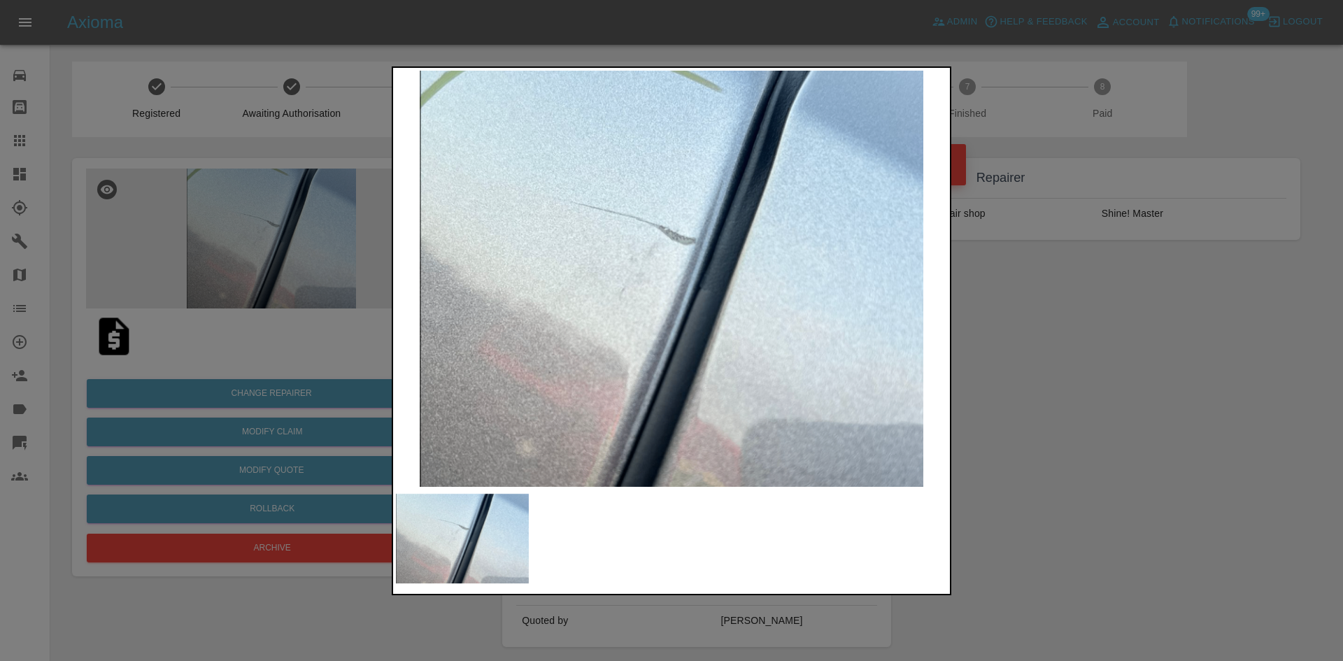
click at [285, 268] on div at bounding box center [671, 330] width 1343 height 661
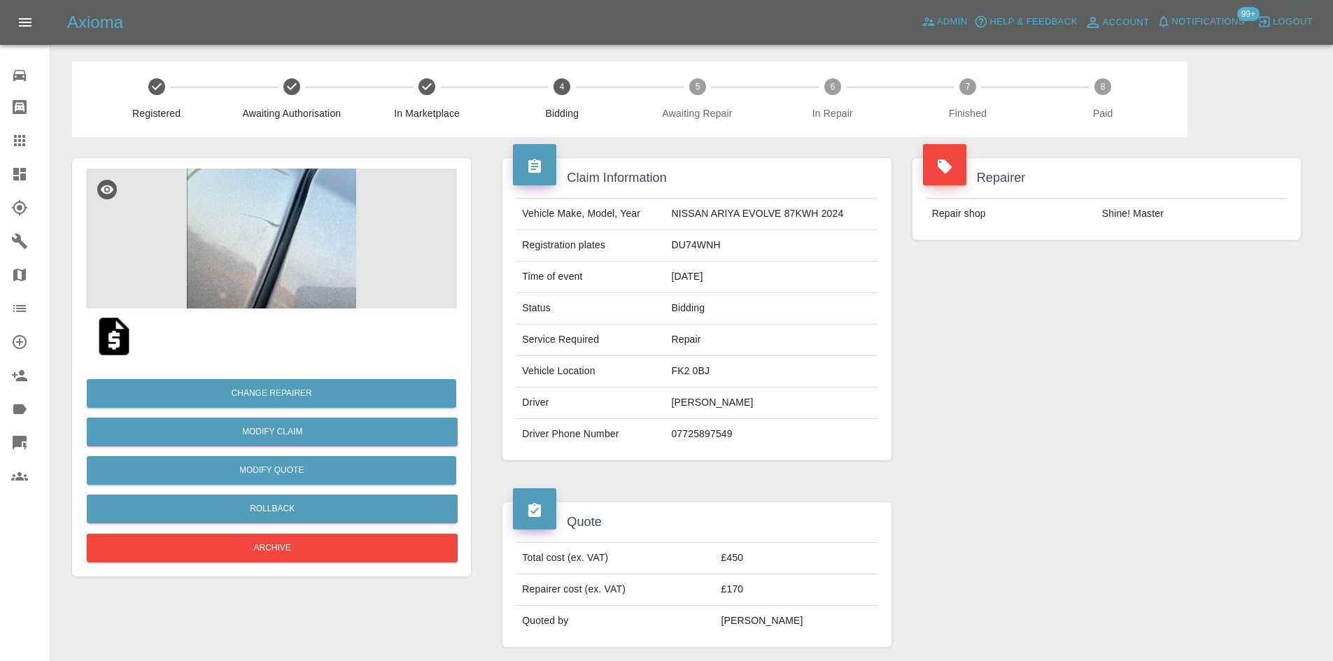
click at [118, 329] on img at bounding box center [114, 336] width 45 height 45
click at [344, 222] on img at bounding box center [271, 239] width 371 height 140
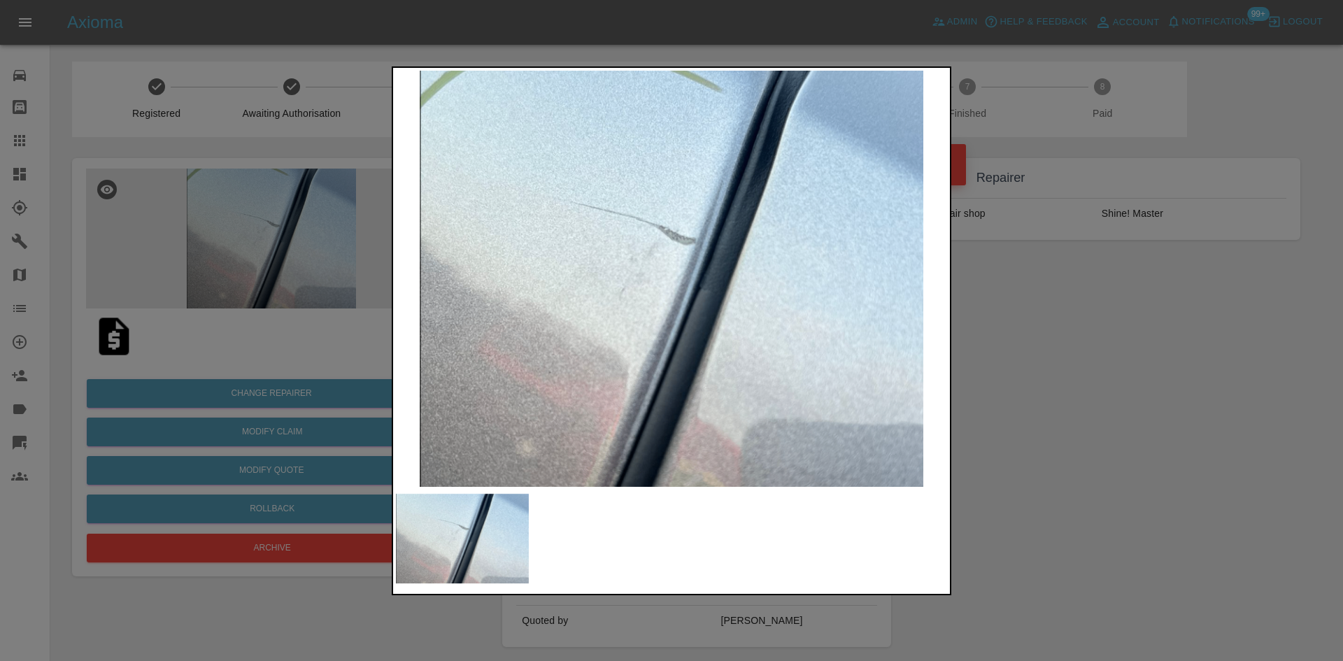
drag, startPoint x: 174, startPoint y: 334, endPoint x: 48, endPoint y: 360, distance: 129.1
click at [174, 335] on div at bounding box center [671, 330] width 1343 height 661
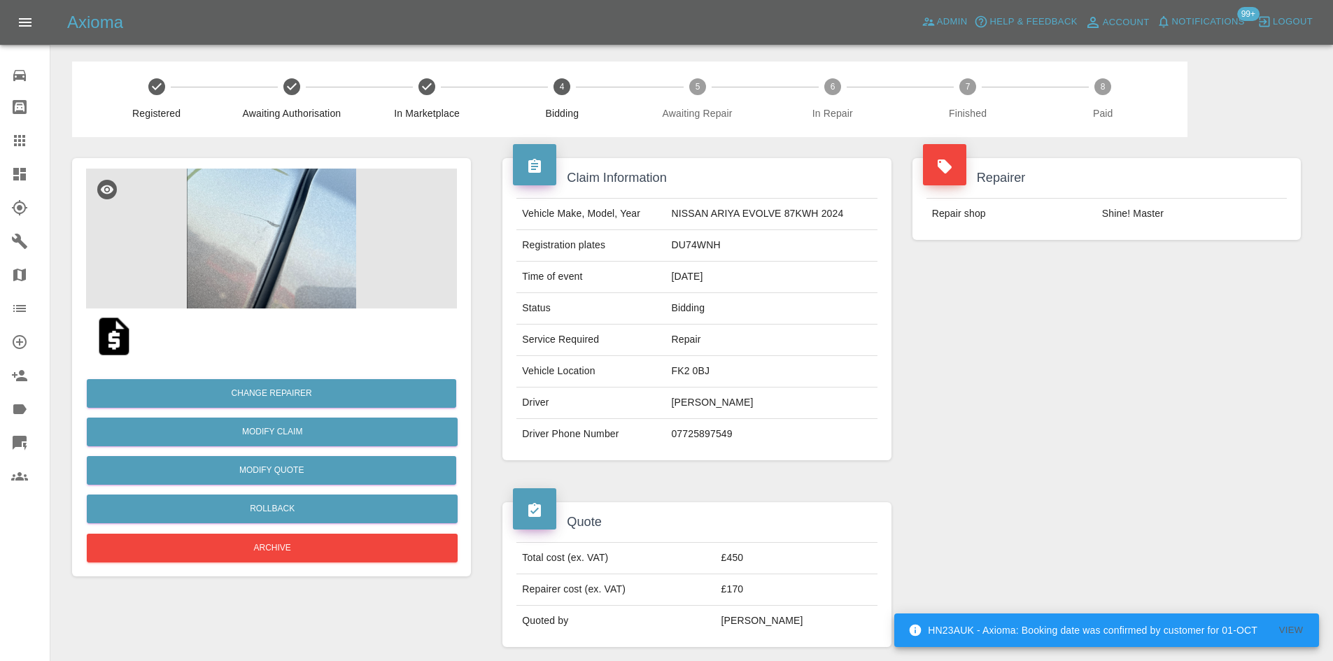
click at [691, 241] on td "DU74WNH" at bounding box center [770, 245] width 211 height 31
copy td "DU74WNH"
click at [741, 246] on td "DU74WNH" at bounding box center [770, 245] width 211 height 31
drag, startPoint x: 828, startPoint y: 273, endPoint x: 820, endPoint y: 273, distance: 7.7
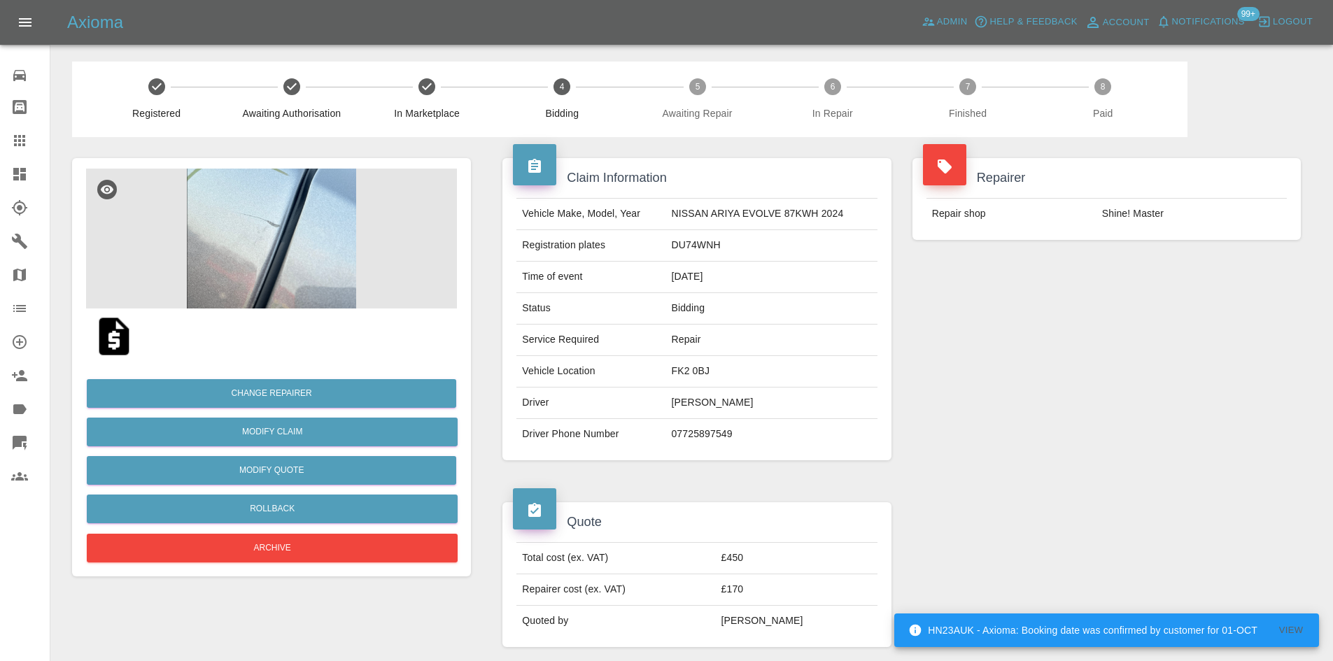
click at [820, 273] on td "[DATE]" at bounding box center [770, 277] width 211 height 31
drag, startPoint x: 725, startPoint y: 246, endPoint x: 507, endPoint y: 204, distance: 221.6
click at [507, 204] on div "Vehicle Make, Model, Year NISSAN ARIYA EVOLVE 87KWH 2024 Registration plates DU…" at bounding box center [696, 324] width 381 height 252
copy tbody "Vehicle Make, Model, Year NISSAN ARIYA EVOLVE 87KWH 2024 Registration plates DU…"
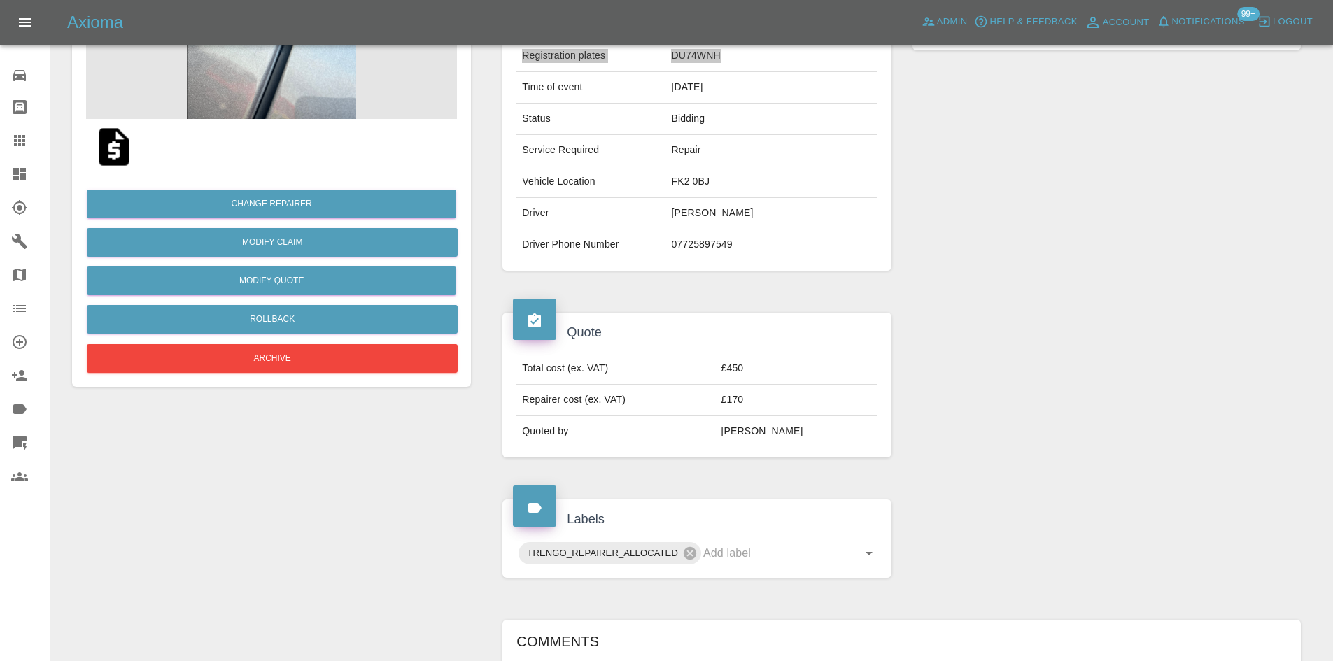
scroll to position [210, 0]
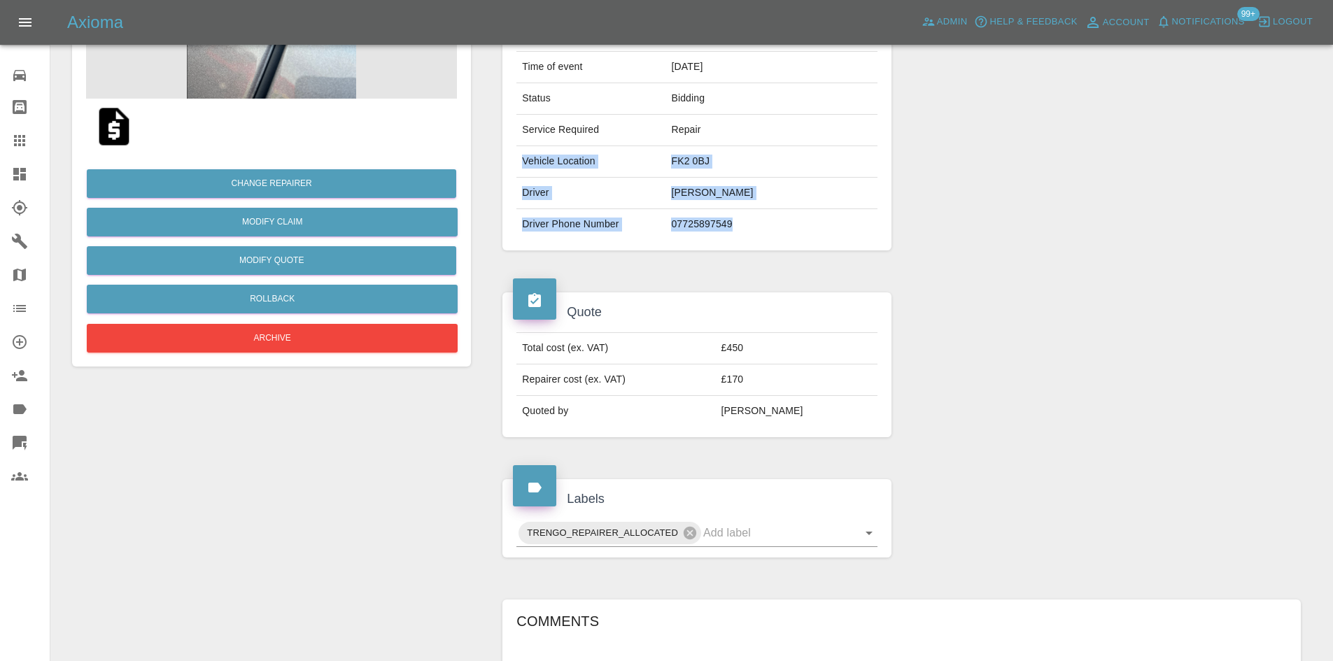
drag, startPoint x: 737, startPoint y: 227, endPoint x: 504, endPoint y: 163, distance: 240.8
click at [516, 160] on div "Vehicle Make, Model, Year NISSAN ARIYA EVOLVE 87KWH 2024 Registration plates DU…" at bounding box center [696, 114] width 381 height 252
copy tbody "Vehicle Make, Model, Year NISSAN ARIYA EVOLVE 87KWH 2024 Registration plates DU…"
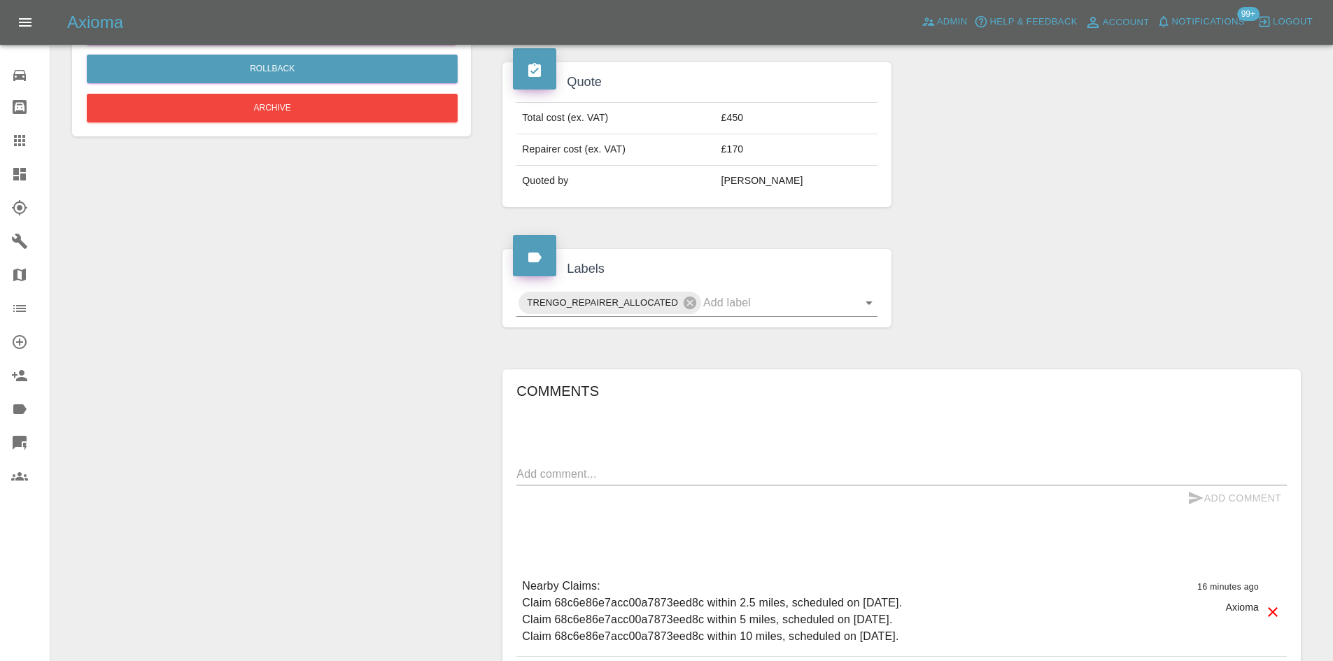
scroll to position [678, 0]
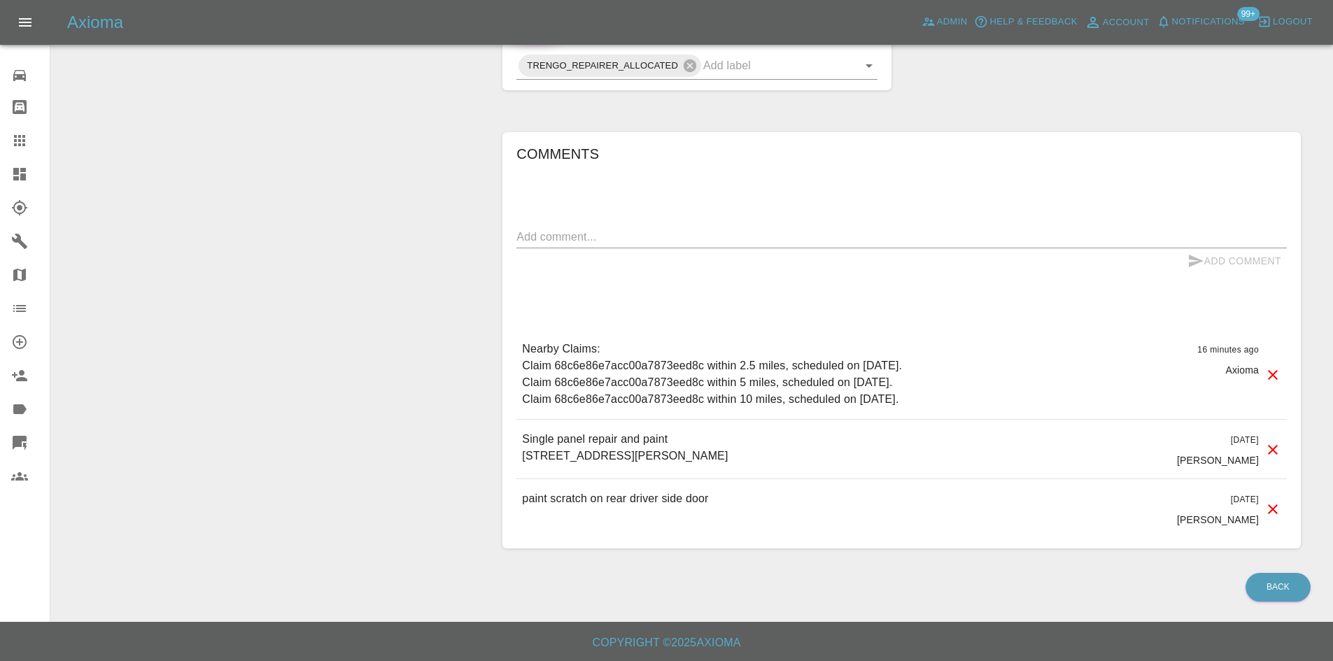
drag, startPoint x: 755, startPoint y: 453, endPoint x: 492, endPoint y: 460, distance: 262.4
click at [492, 460] on div "Comments x Add Comment Nearby Claims: Claim 68c6e86e7acc00a7873eed8c within 2.5…" at bounding box center [901, 340] width 819 height 459
copy p "5, PENDER GARDENS, RUMFORD, FK2 0BJ"
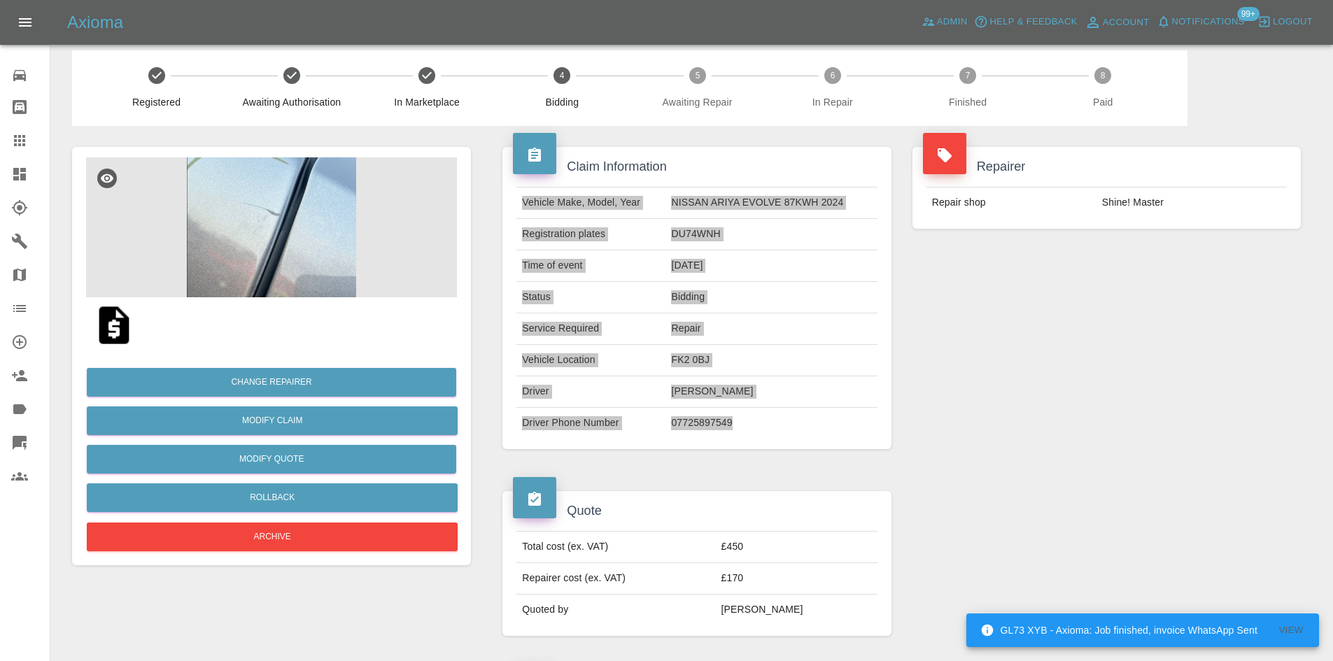
scroll to position [0, 0]
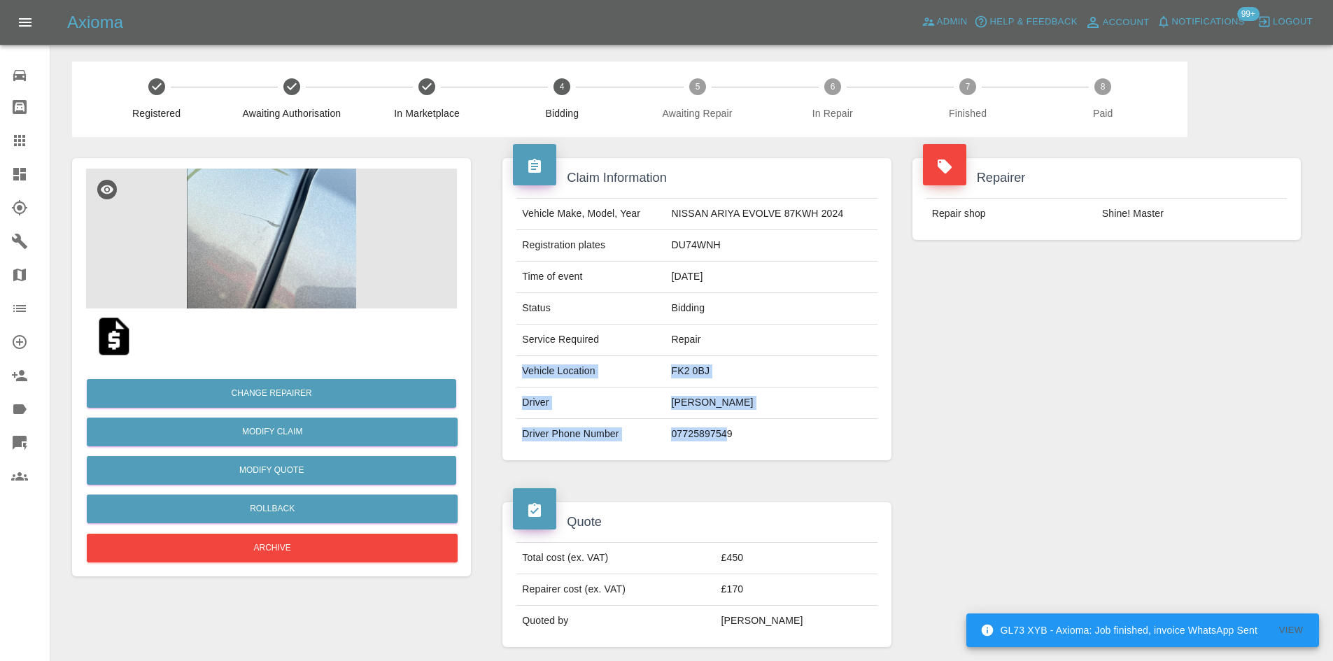
drag, startPoint x: 724, startPoint y: 445, endPoint x: 520, endPoint y: 375, distance: 215.3
click at [520, 375] on tbody "Vehicle Make, Model, Year NISSAN ARIYA EVOLVE 87KWH 2024 Registration plates DU…" at bounding box center [696, 324] width 360 height 251
copy tbody "Vehicle Location FK2 0BJ Driver Mark Weaver Driver Phone Number 0772589754"
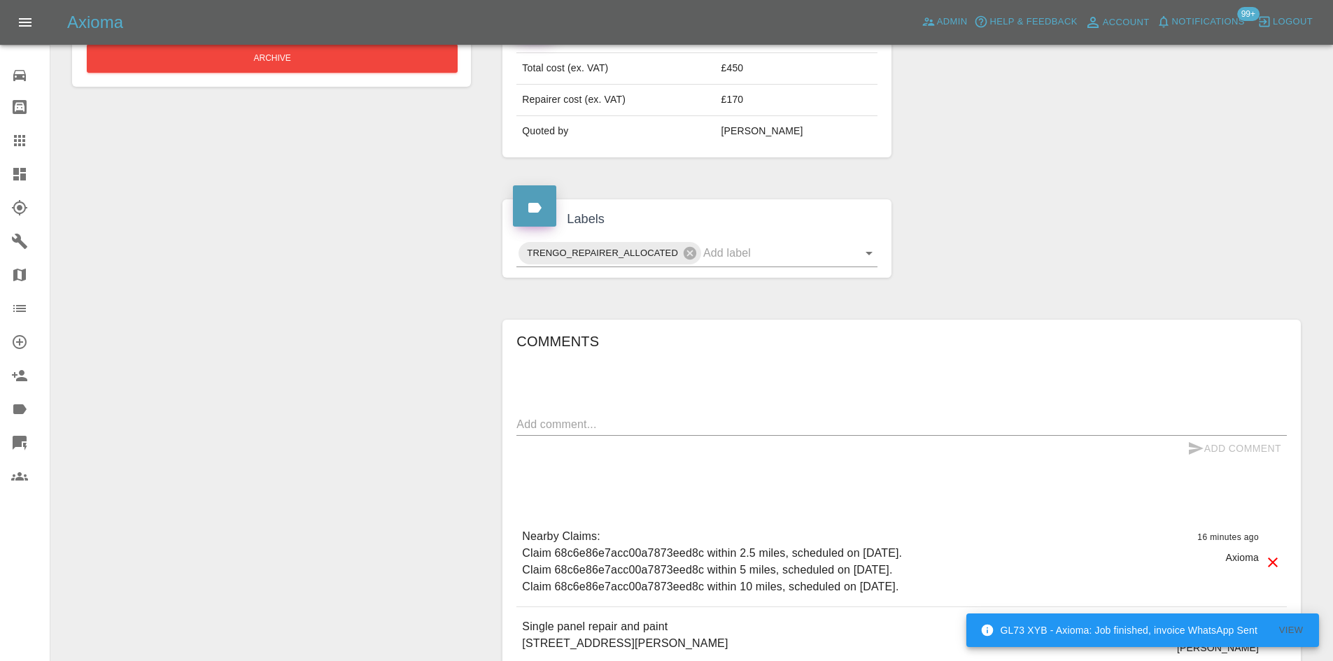
scroll to position [678, 0]
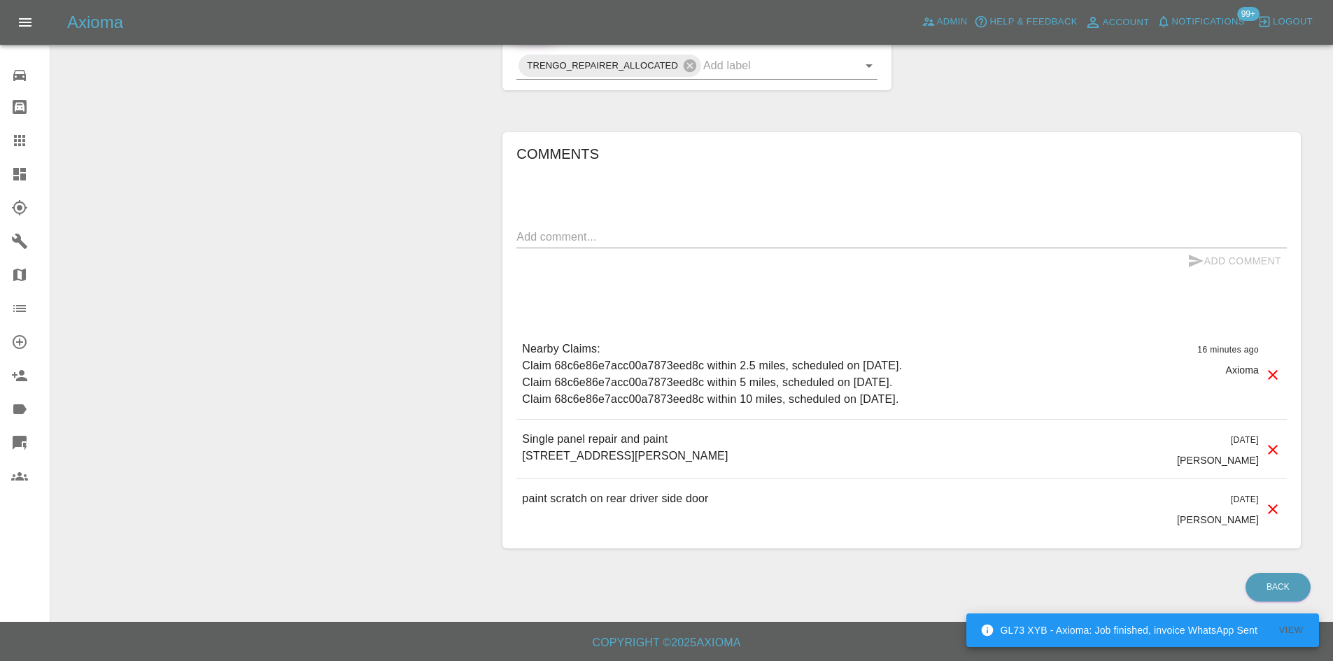
click at [641, 458] on p "Single panel repair and paint 5, PENDER GARDENS, RUMFORD, FK2 0BJ" at bounding box center [721, 448] width 398 height 34
copy p "5, PENDER GARDENS, RUMFORD, FK2 0BJ"
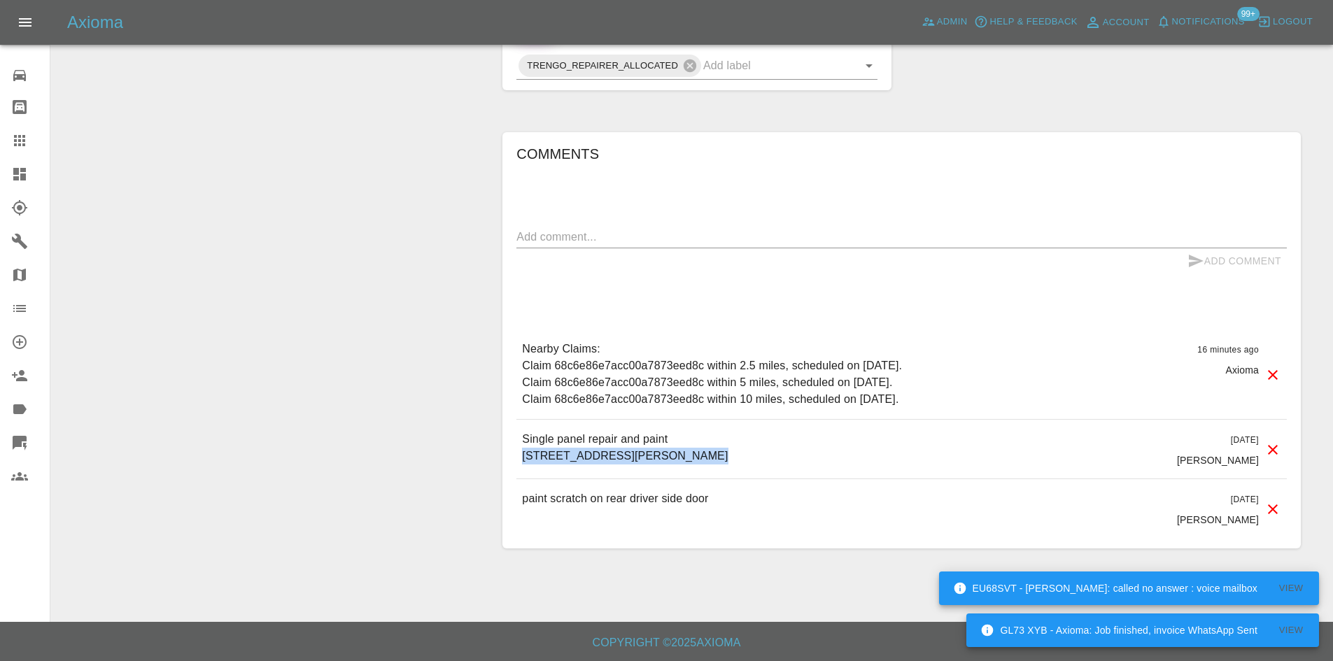
click at [590, 445] on p "Single panel repair and paint 5, PENDER GARDENS, RUMFORD, FK2 0BJ" at bounding box center [721, 448] width 398 height 34
click at [590, 443] on p "Single panel repair and paint 5, PENDER GARDENS, RUMFORD, FK2 0BJ" at bounding box center [721, 448] width 398 height 34
click at [590, 442] on p "Single panel repair and paint 5, PENDER GARDENS, RUMFORD, FK2 0BJ" at bounding box center [721, 448] width 398 height 34
copy p "Single panel repair and paint"
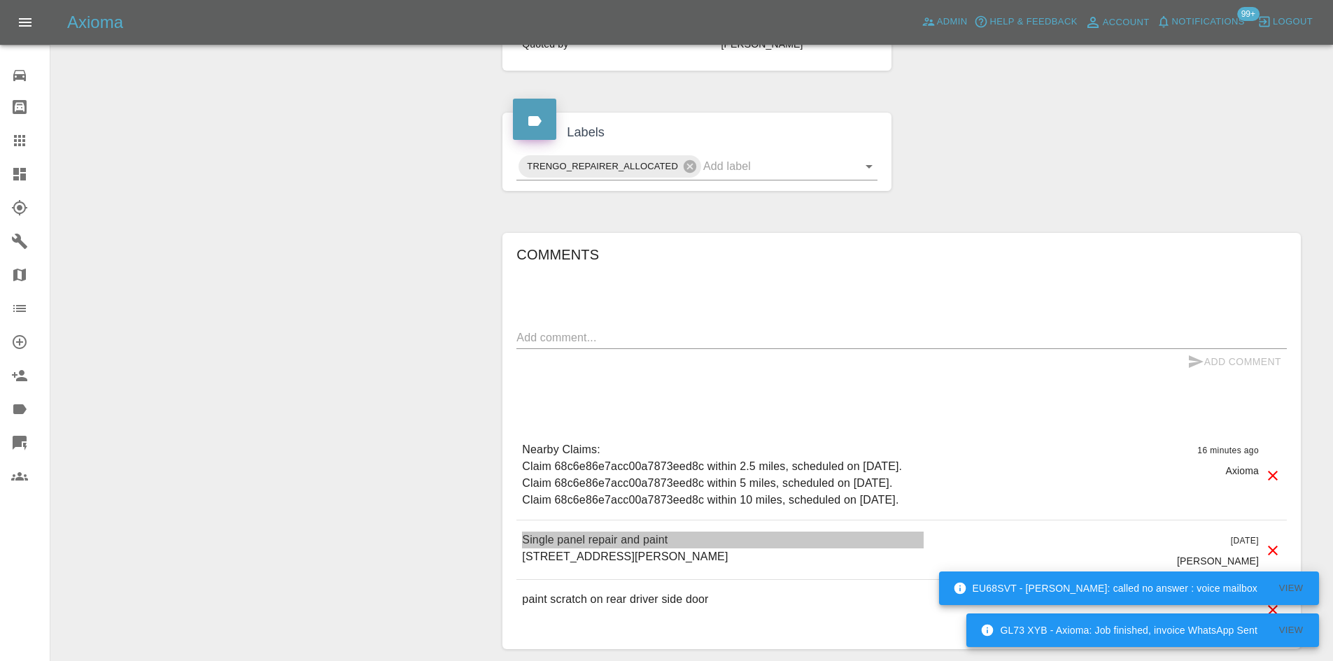
scroll to position [328, 0]
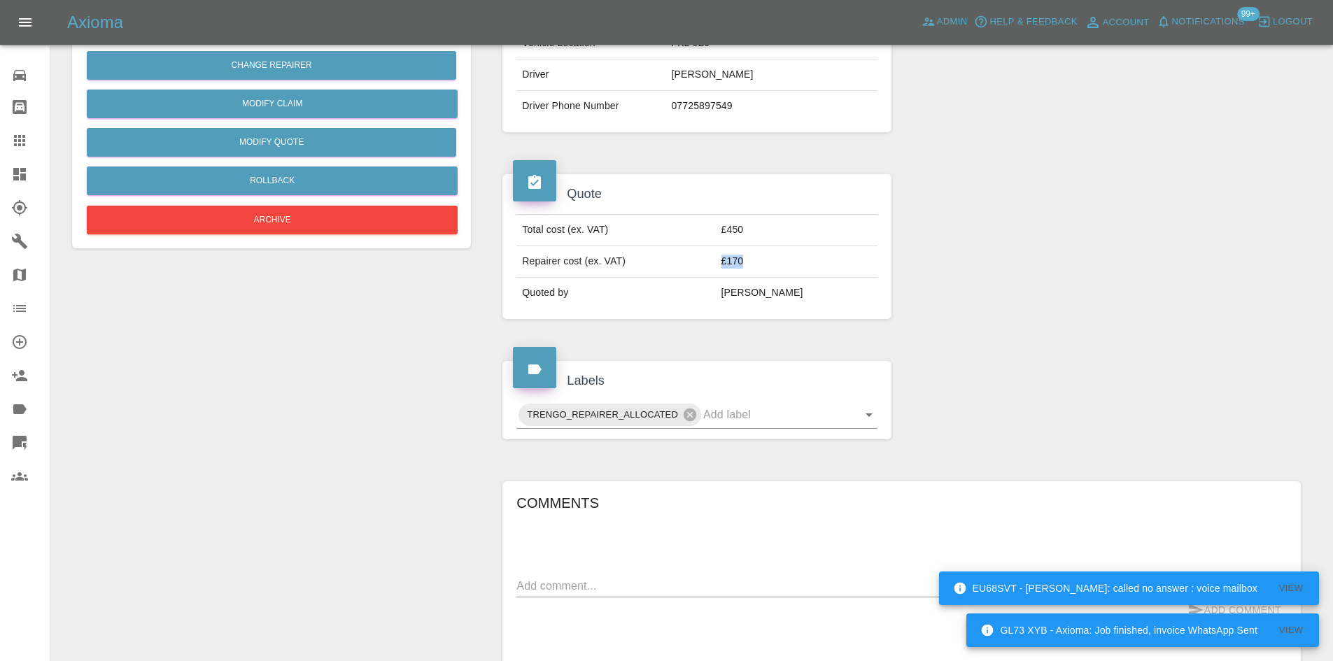
drag, startPoint x: 772, startPoint y: 264, endPoint x: 737, endPoint y: 264, distance: 34.3
click at [737, 264] on tr "Repairer cost (ex. VAT) £170" at bounding box center [696, 261] width 360 height 31
copy tr "£170"
click at [873, 308] on div "Total cost (ex. VAT) £450 Repairer cost (ex. VAT) £170 Quoted by Ankur Mehta" at bounding box center [696, 261] width 381 height 94
drag, startPoint x: 772, startPoint y: 261, endPoint x: 173, endPoint y: 329, distance: 603.4
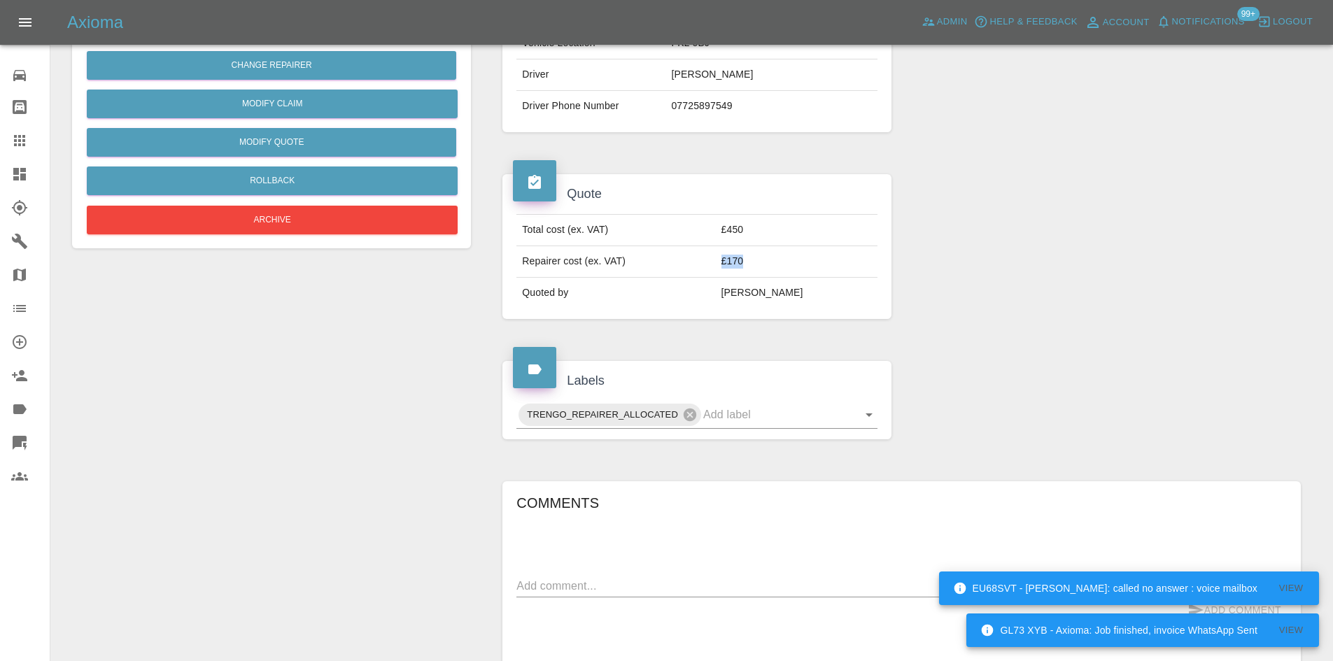
click at [744, 262] on td "£170" at bounding box center [797, 261] width 162 height 31
copy td "£170"
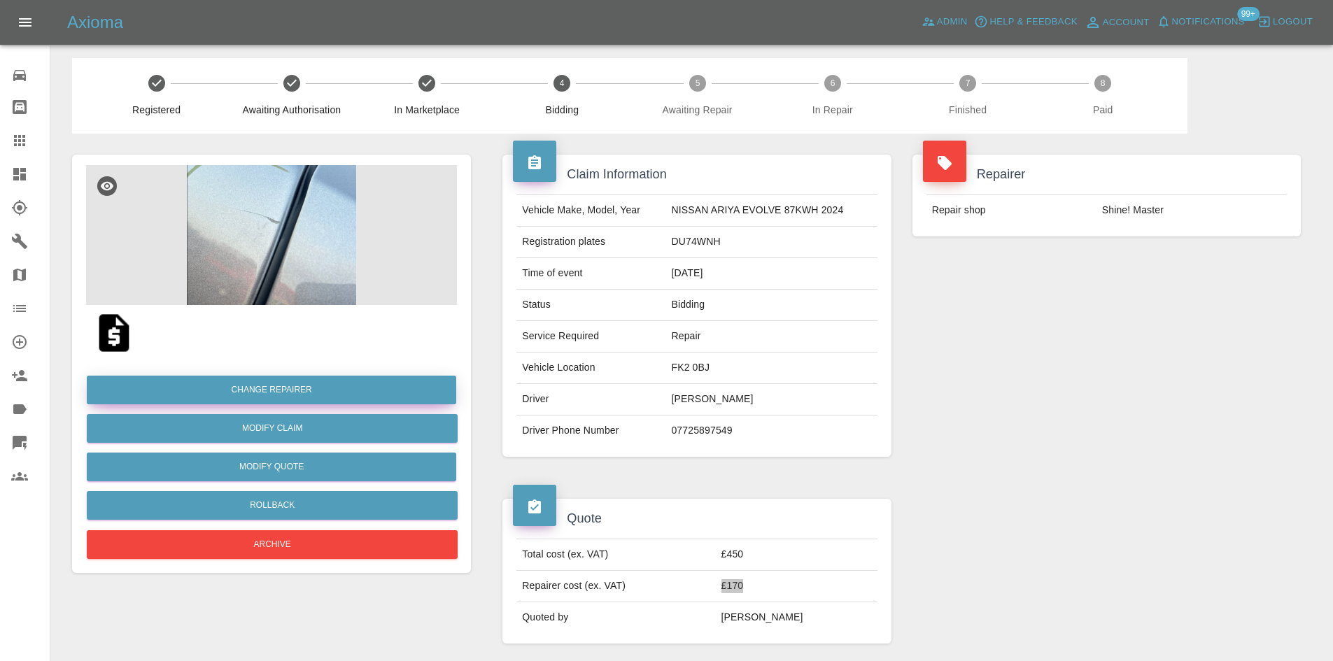
scroll to position [0, 0]
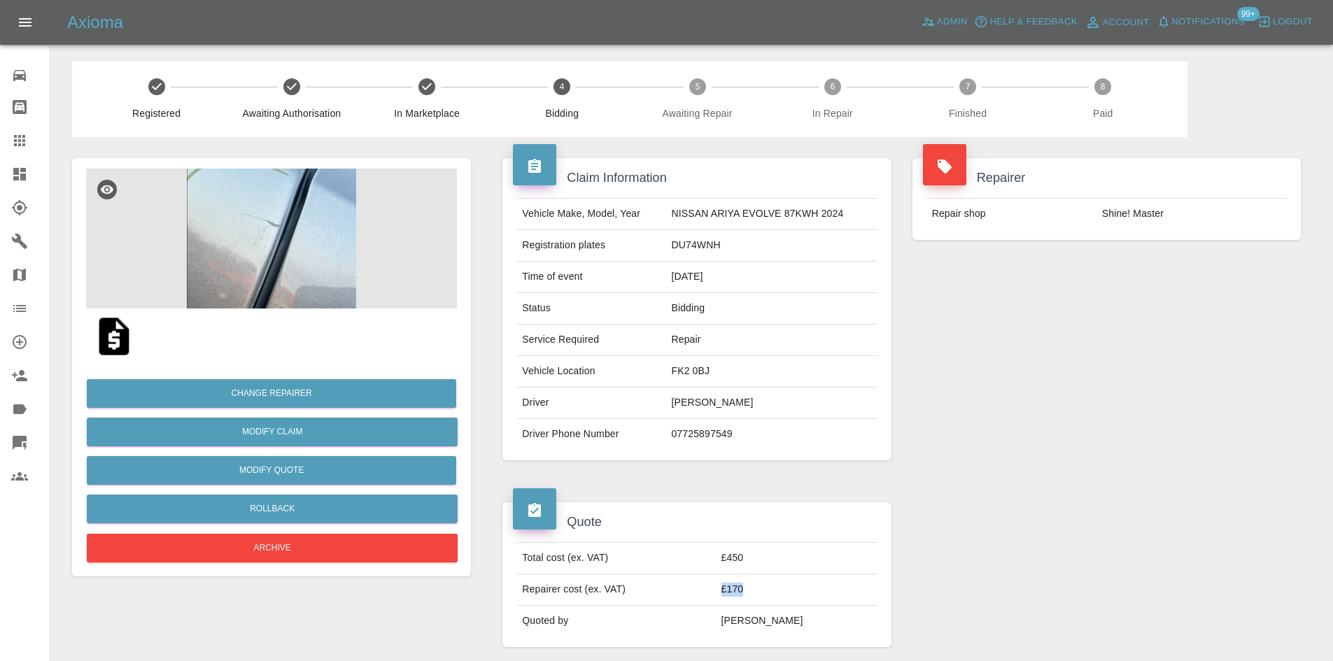
click at [294, 231] on img at bounding box center [271, 239] width 371 height 140
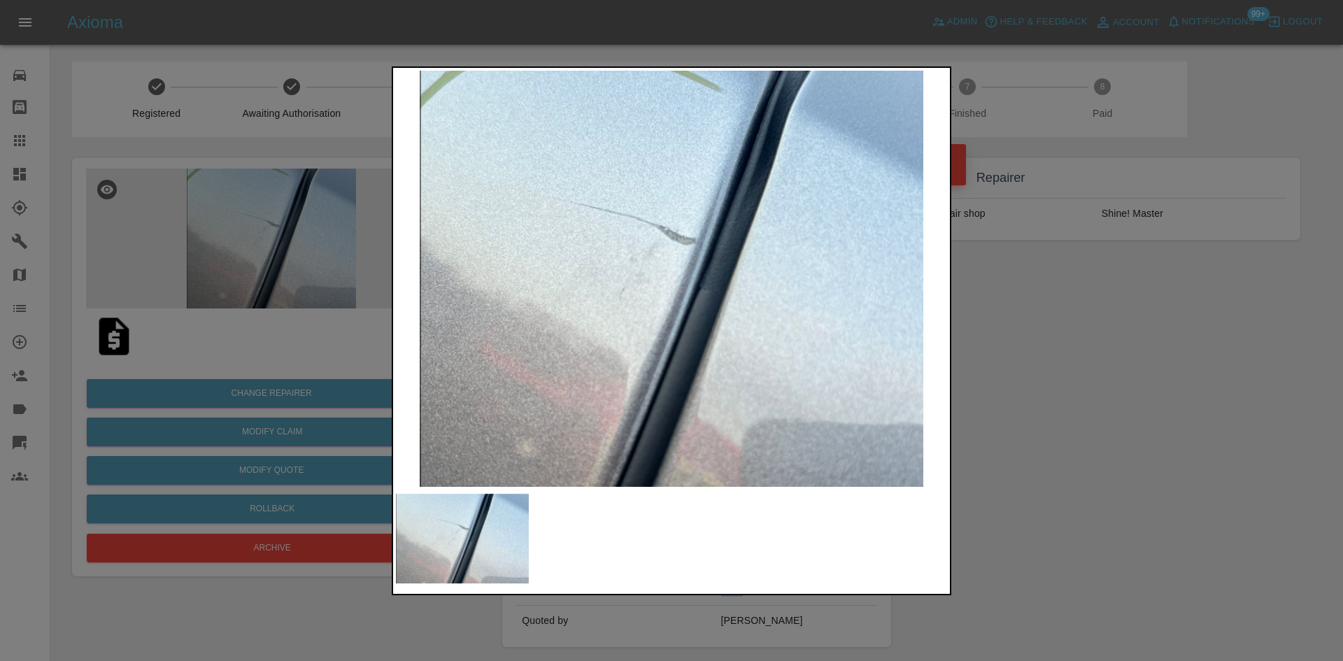
click at [602, 293] on img at bounding box center [671, 279] width 551 height 416
click at [585, 286] on img at bounding box center [671, 279] width 551 height 416
click at [697, 272] on img at bounding box center [671, 279] width 551 height 416
click at [667, 274] on img at bounding box center [671, 279] width 551 height 416
click at [260, 251] on div at bounding box center [671, 330] width 1343 height 661
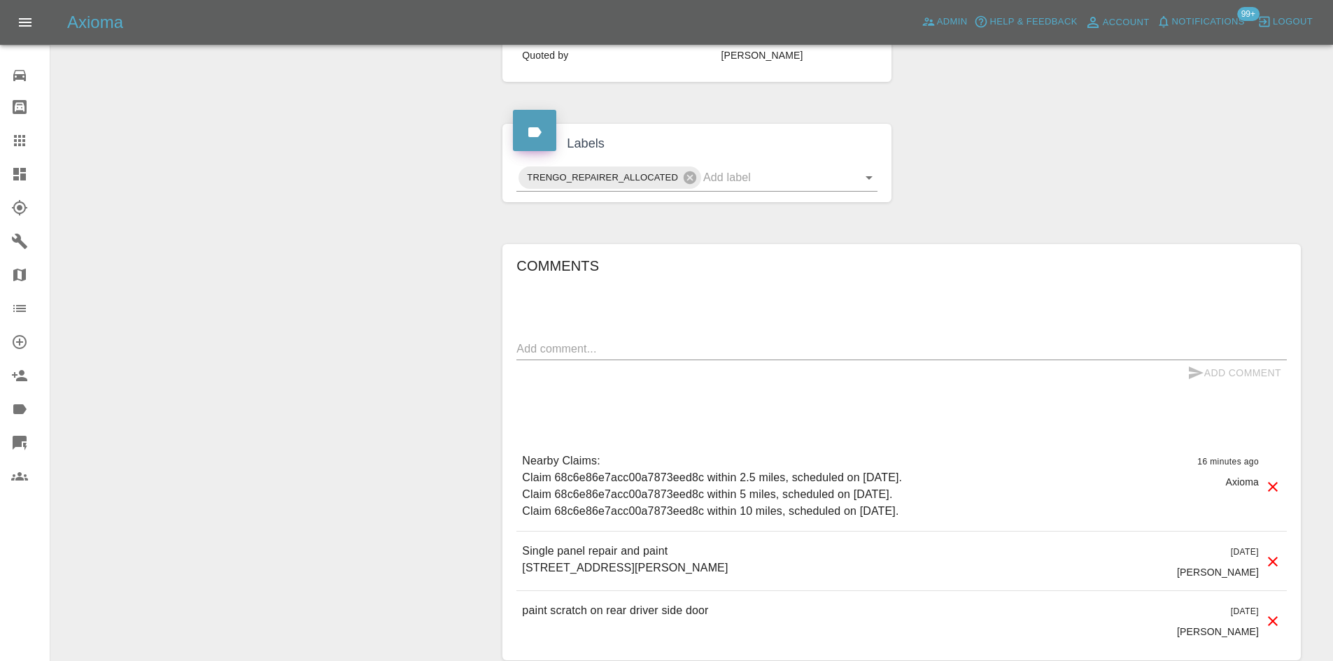
scroll to position [678, 0]
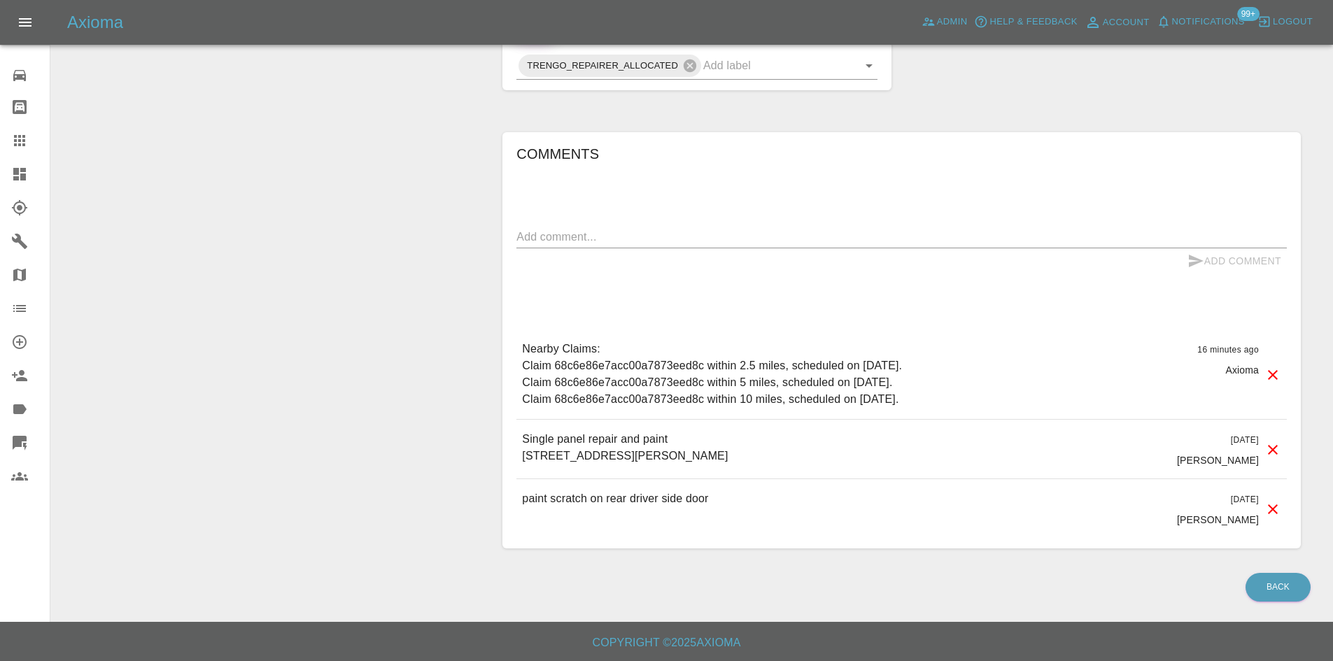
click at [652, 329] on div "Nearby Claims: Claim 68c6e86e7acc00a7873eed8c within 2.5 miles, scheduled on Se…" at bounding box center [901, 374] width 770 height 90
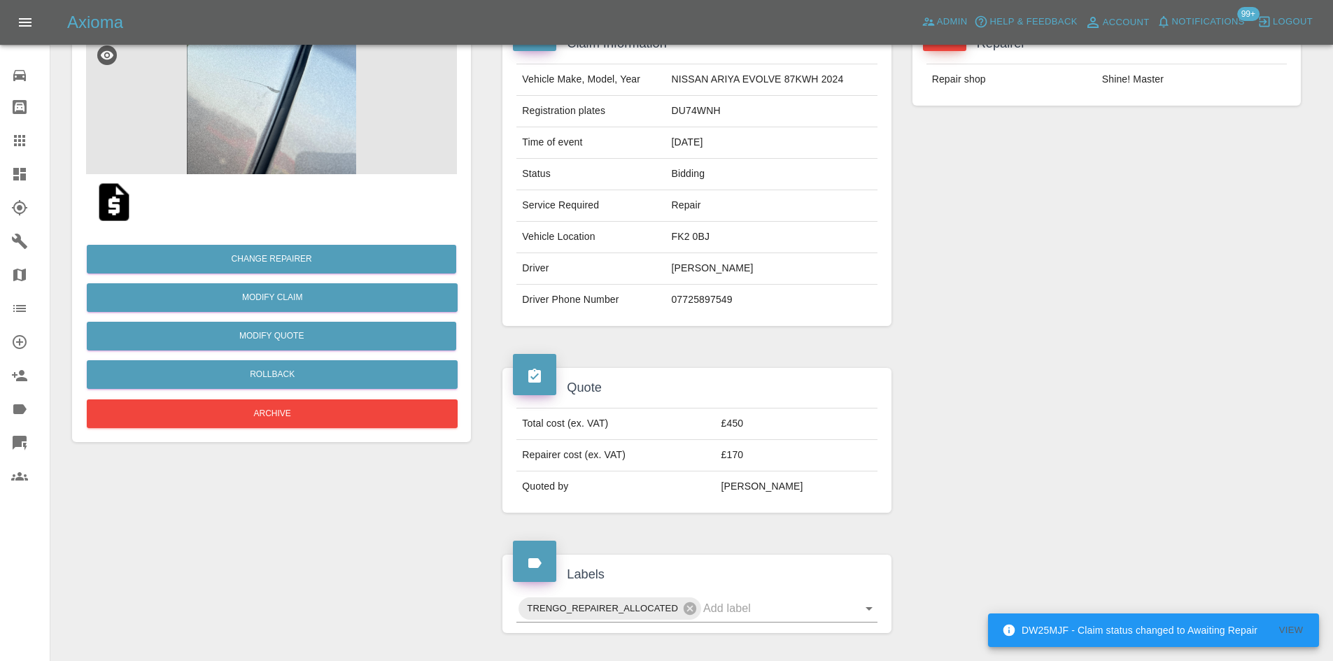
scroll to position [0, 0]
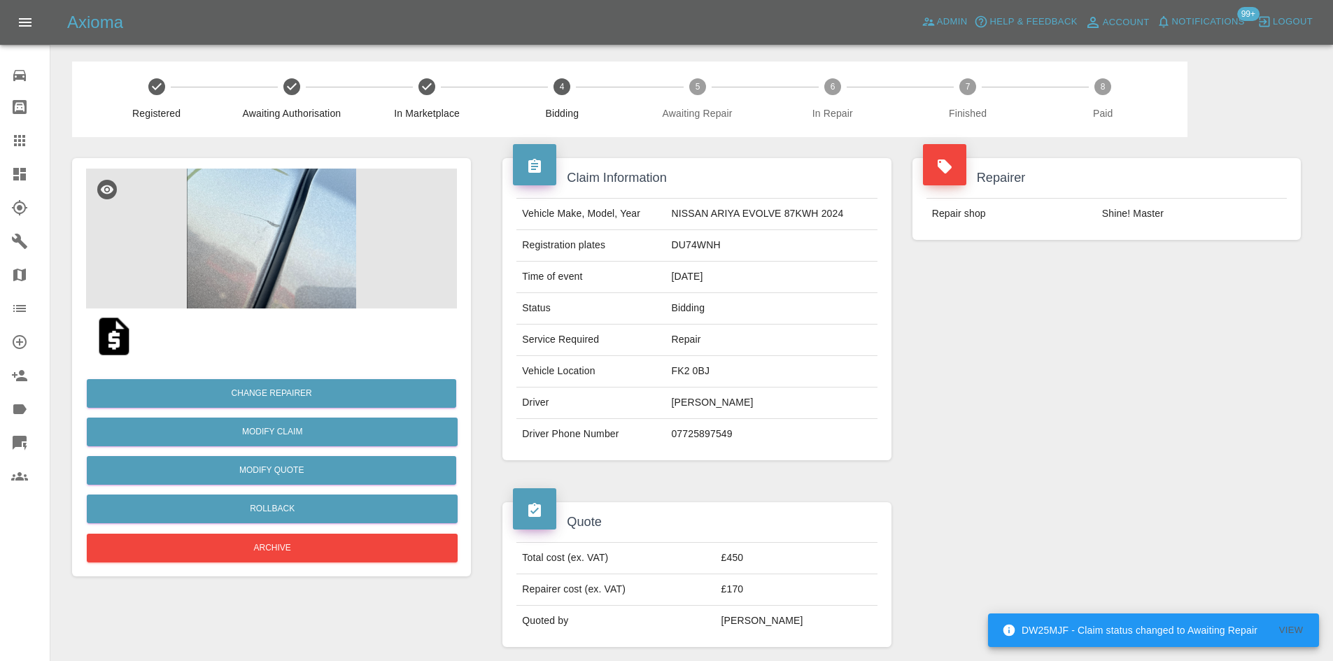
drag, startPoint x: 692, startPoint y: 279, endPoint x: 18, endPoint y: 404, distance: 685.1
click at [692, 279] on td "[DATE]" at bounding box center [770, 277] width 211 height 31
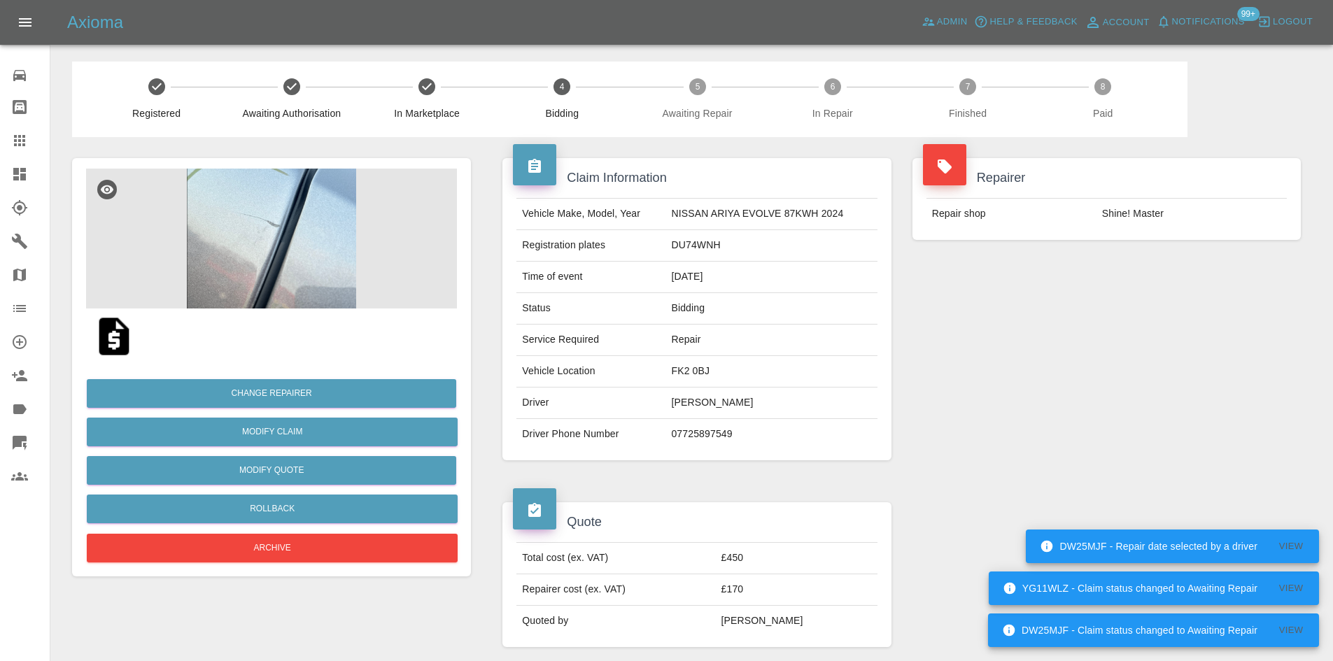
drag, startPoint x: 24, startPoint y: 131, endPoint x: 521, endPoint y: 297, distance: 524.3
click at [24, 131] on link "Claims" at bounding box center [25, 141] width 50 height 34
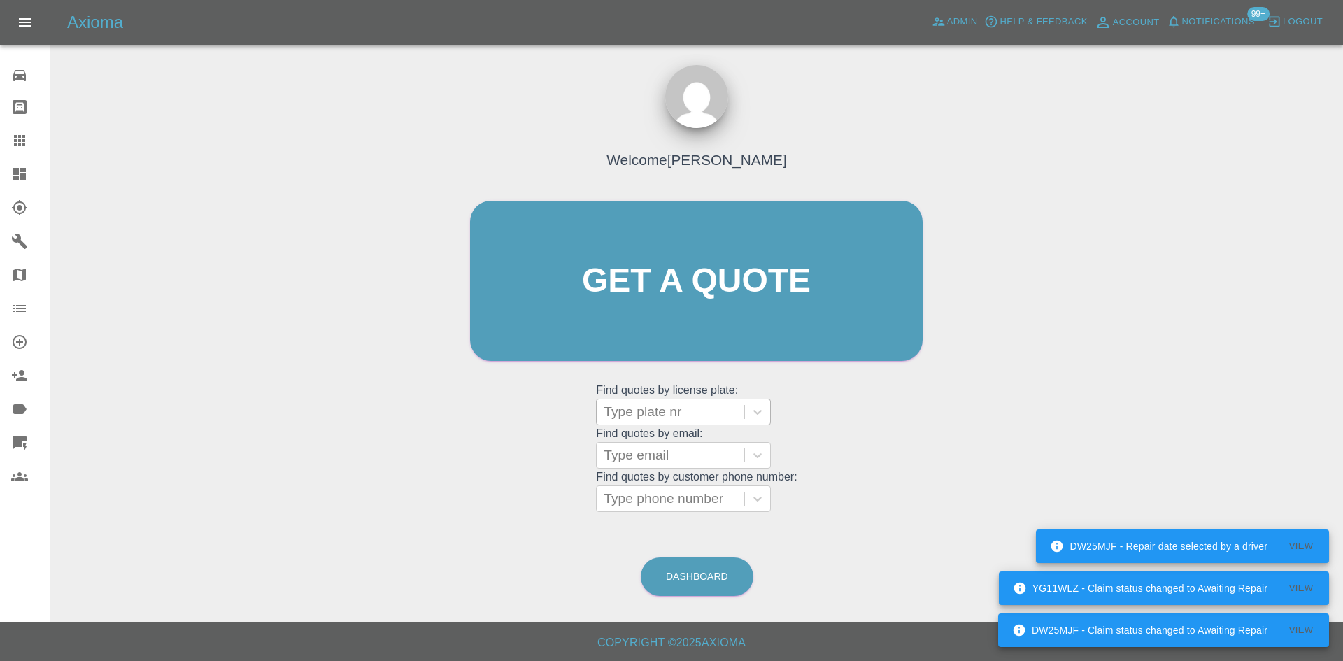
click at [644, 409] on div at bounding box center [671, 412] width 134 height 20
paste input "DW25MJF"
type input "DW25MJF"
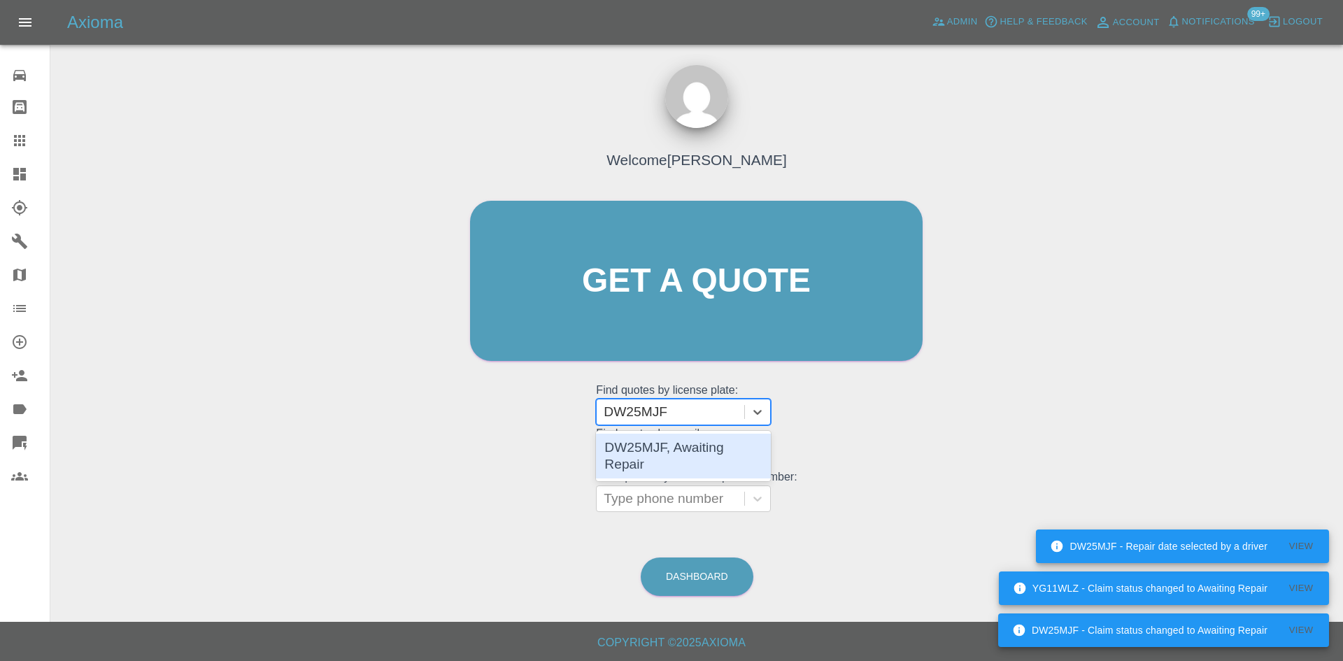
click at [672, 443] on div "DW25MJF, Awaiting Repair" at bounding box center [683, 456] width 175 height 45
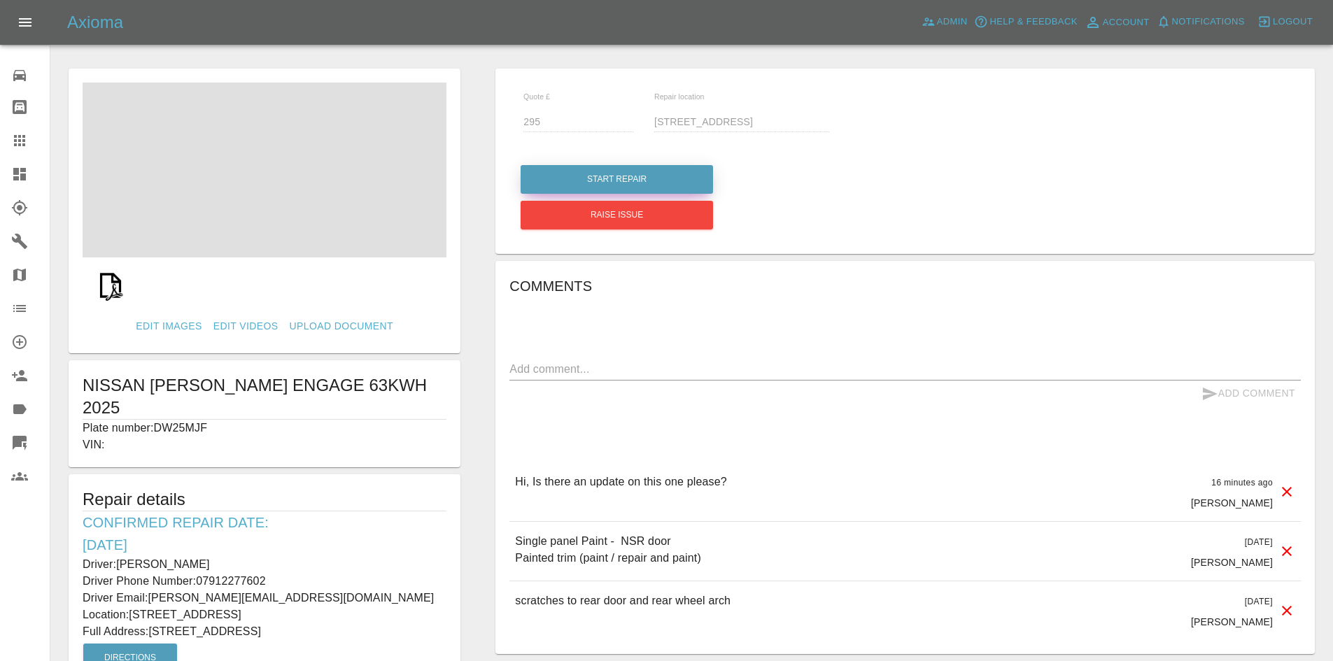
click at [611, 185] on button "Start Repair" at bounding box center [616, 179] width 192 height 29
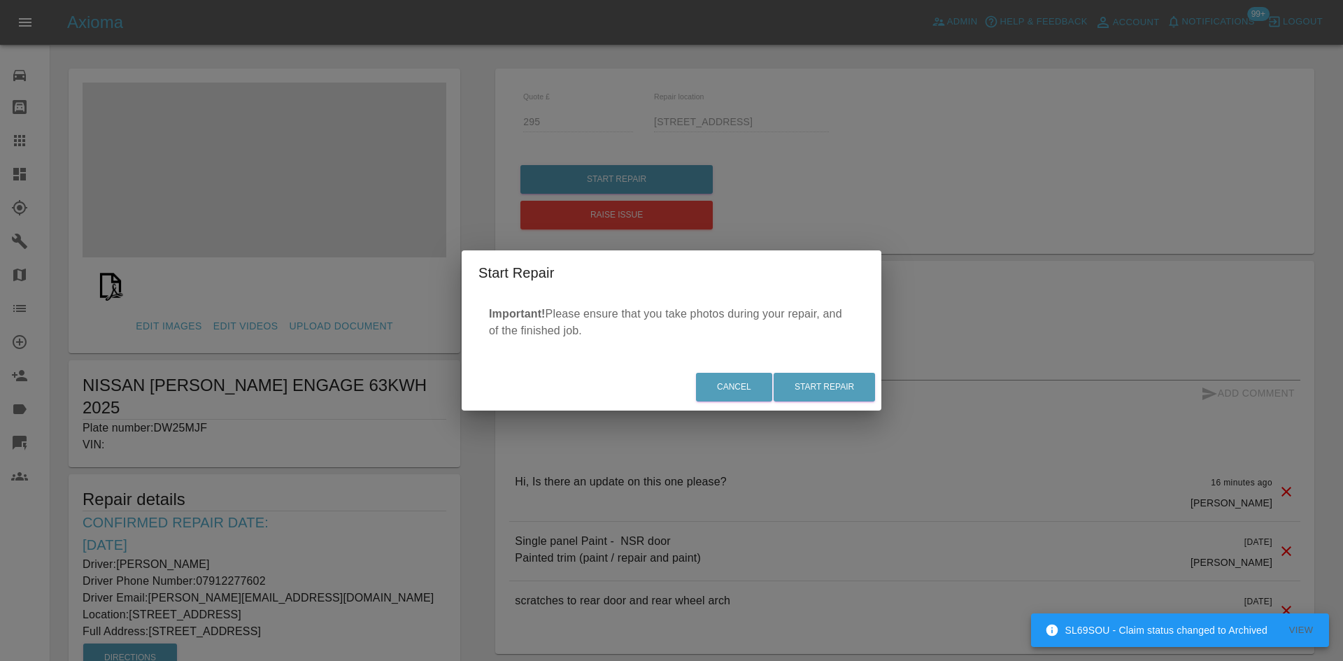
click at [809, 193] on div "Start Repair Important! Please ensure that you take photos during your repair, …" at bounding box center [671, 330] width 1343 height 661
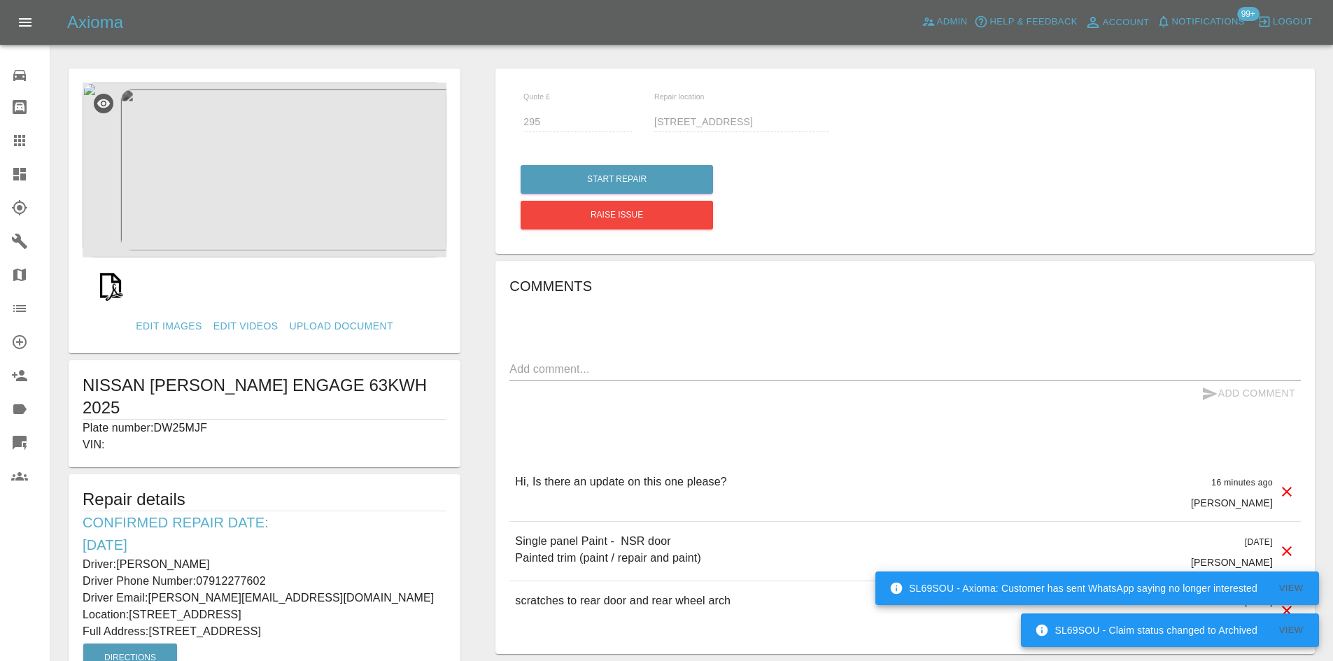
click at [179, 420] on p "Plate number: DW25MJF" at bounding box center [265, 428] width 364 height 17
copy p "DW25MJF"
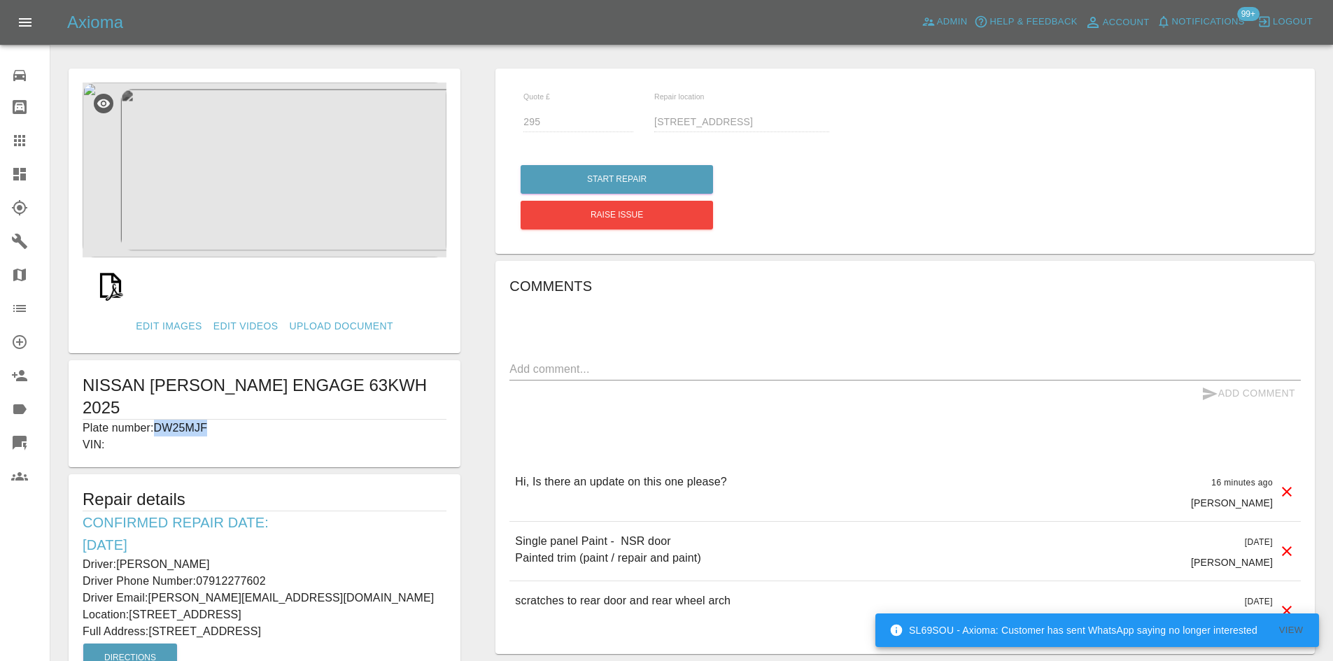
click at [27, 143] on icon at bounding box center [19, 140] width 17 height 17
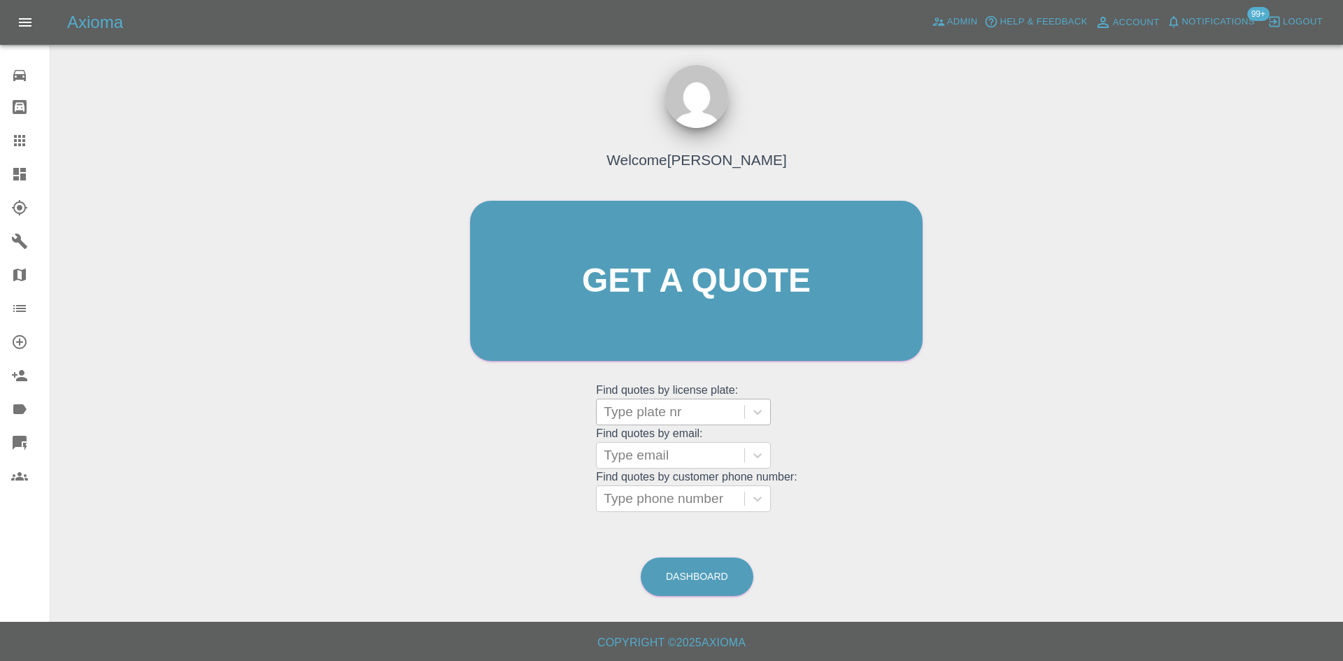
paste input "DW25MJF"
type input "DW25MJF"
click at [637, 419] on div "DW25MJF" at bounding box center [671, 412] width 134 height 20
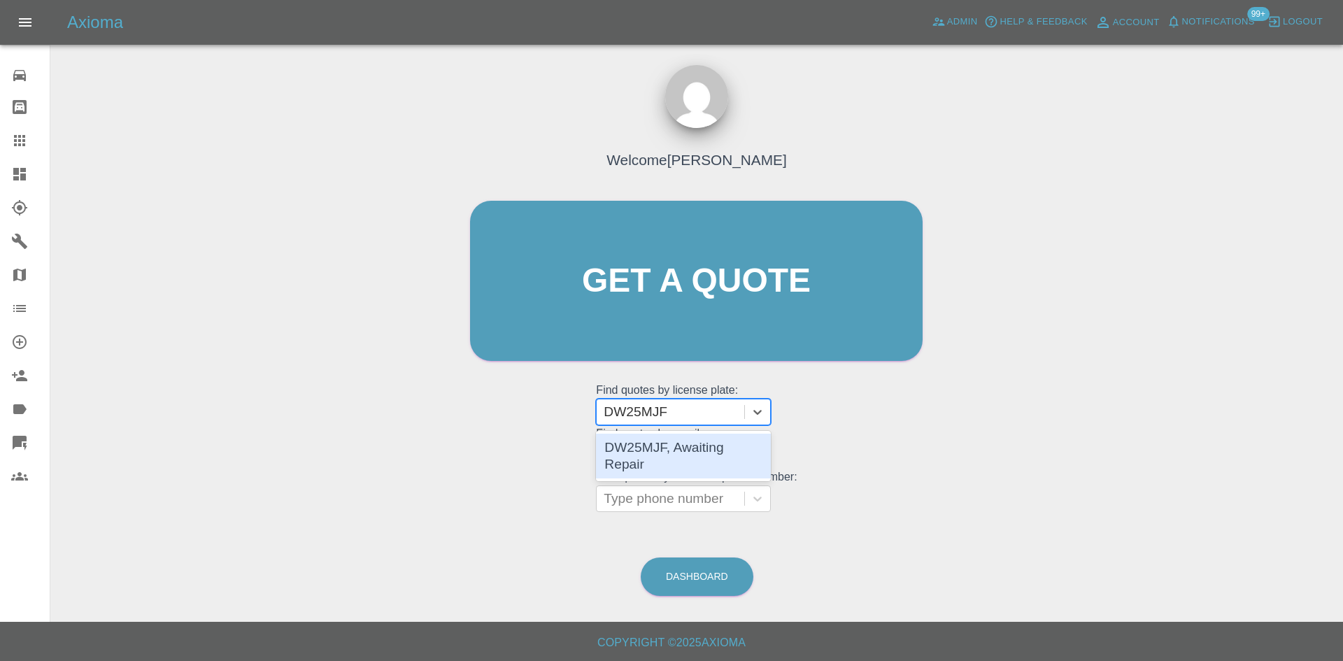
click at [662, 451] on div "DW25MJF, Awaiting Repair" at bounding box center [683, 456] width 175 height 45
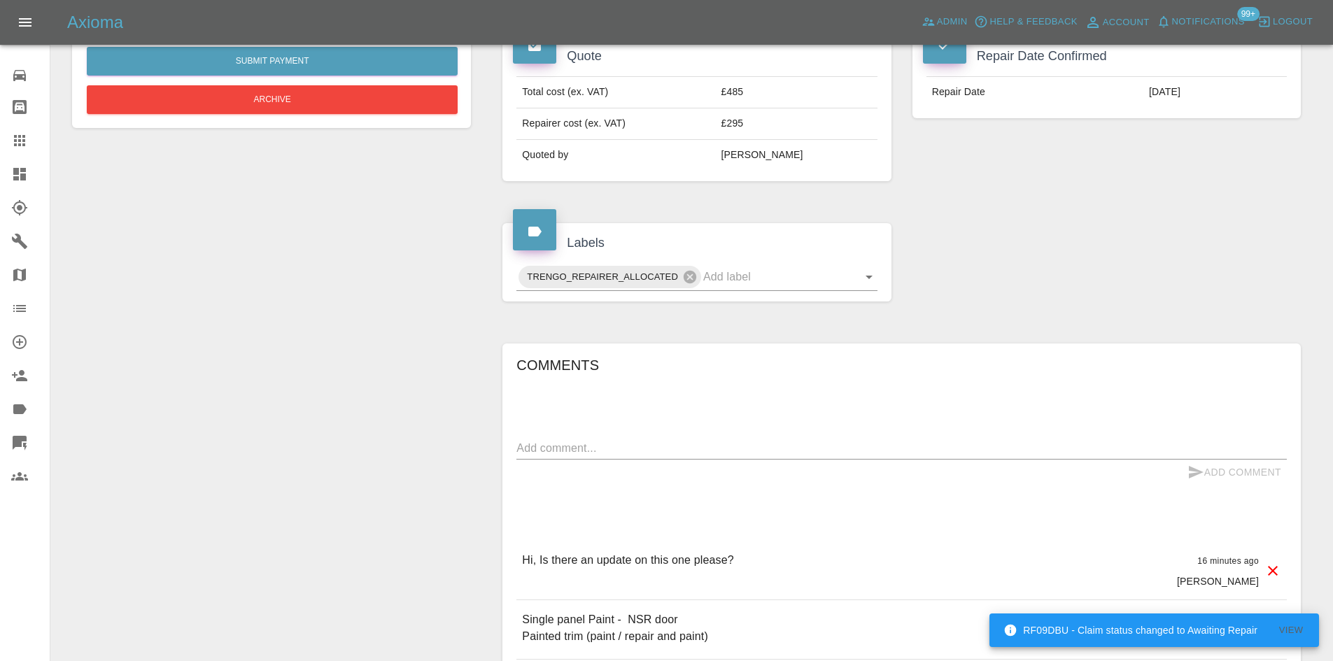
scroll to position [679, 0]
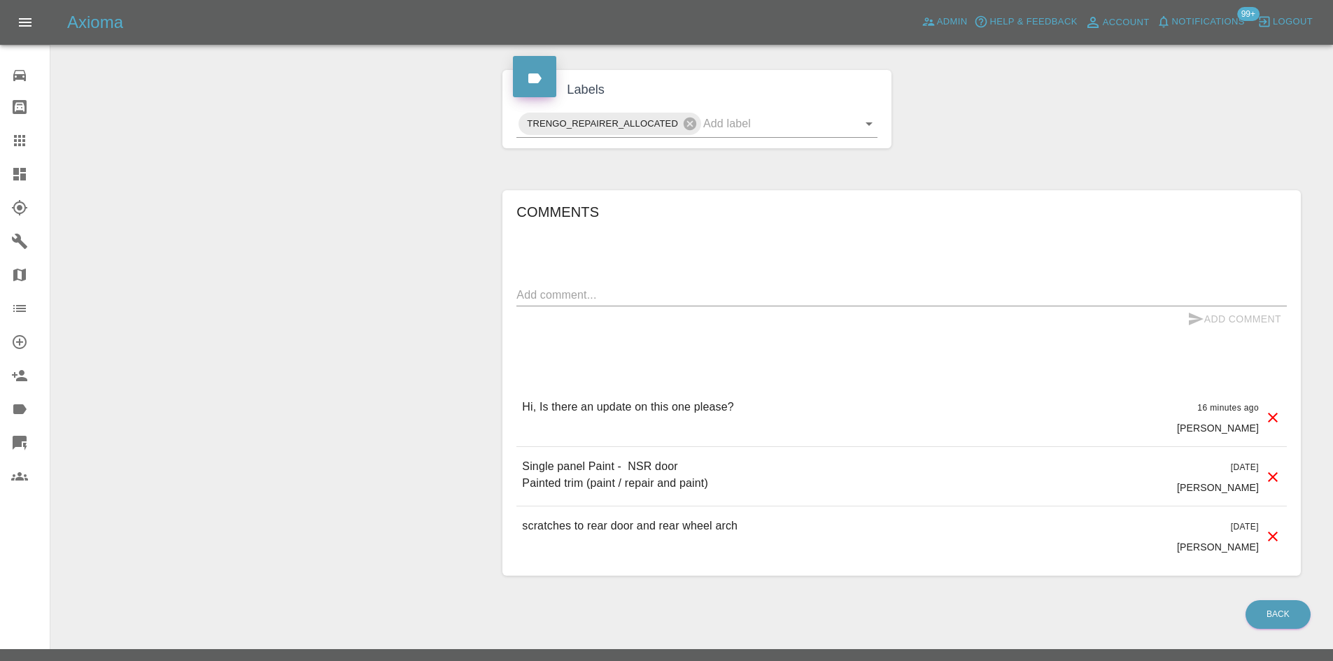
click at [635, 287] on textarea at bounding box center [901, 295] width 770 height 16
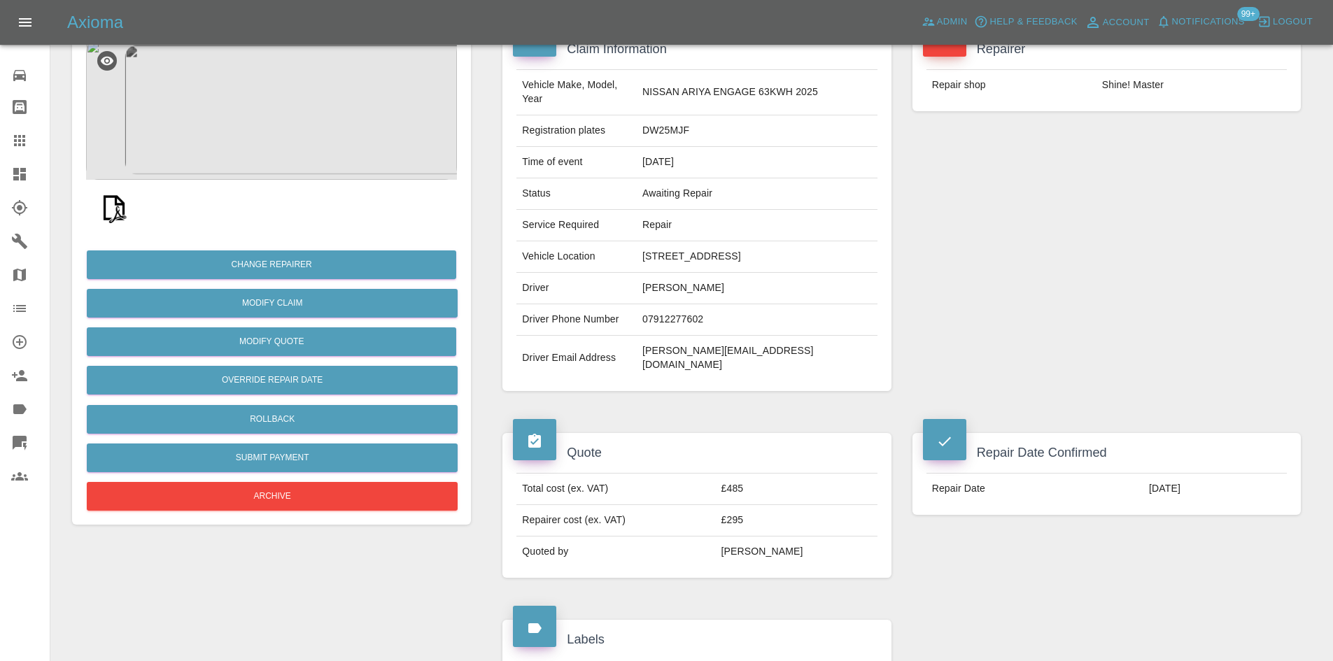
scroll to position [119, 0]
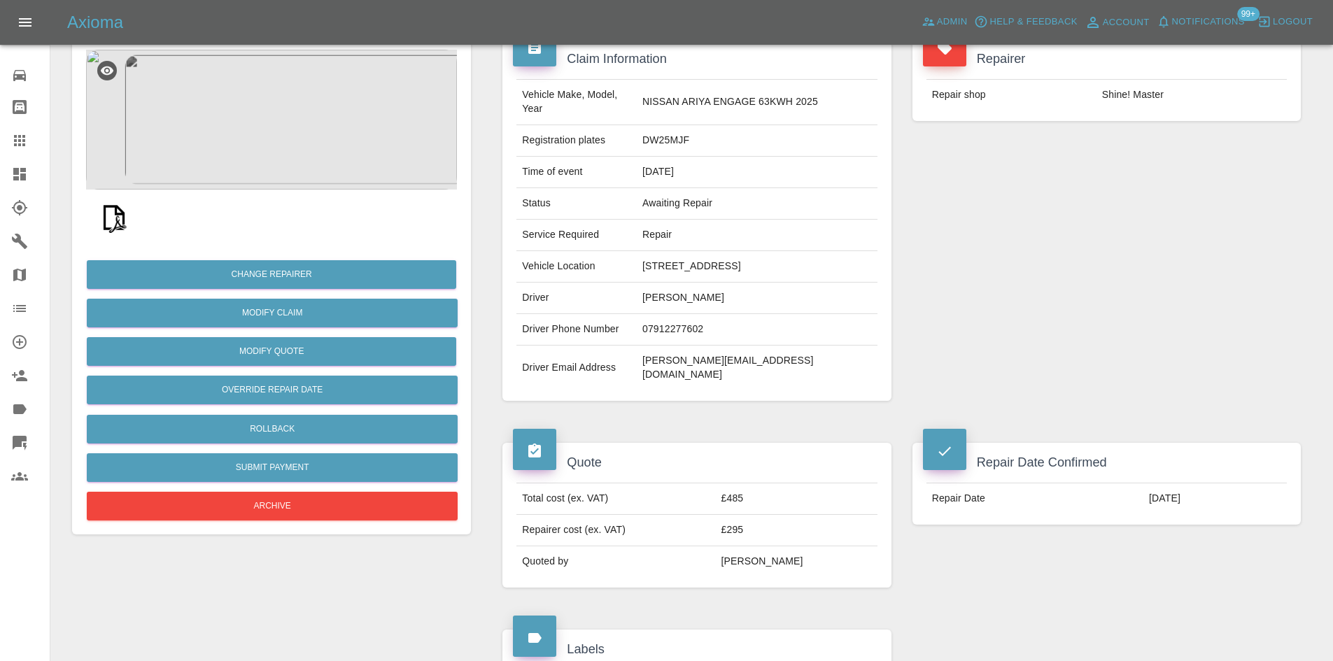
click at [1143, 483] on td "[DATE]" at bounding box center [1214, 498] width 143 height 31
copy div "[DATE]"
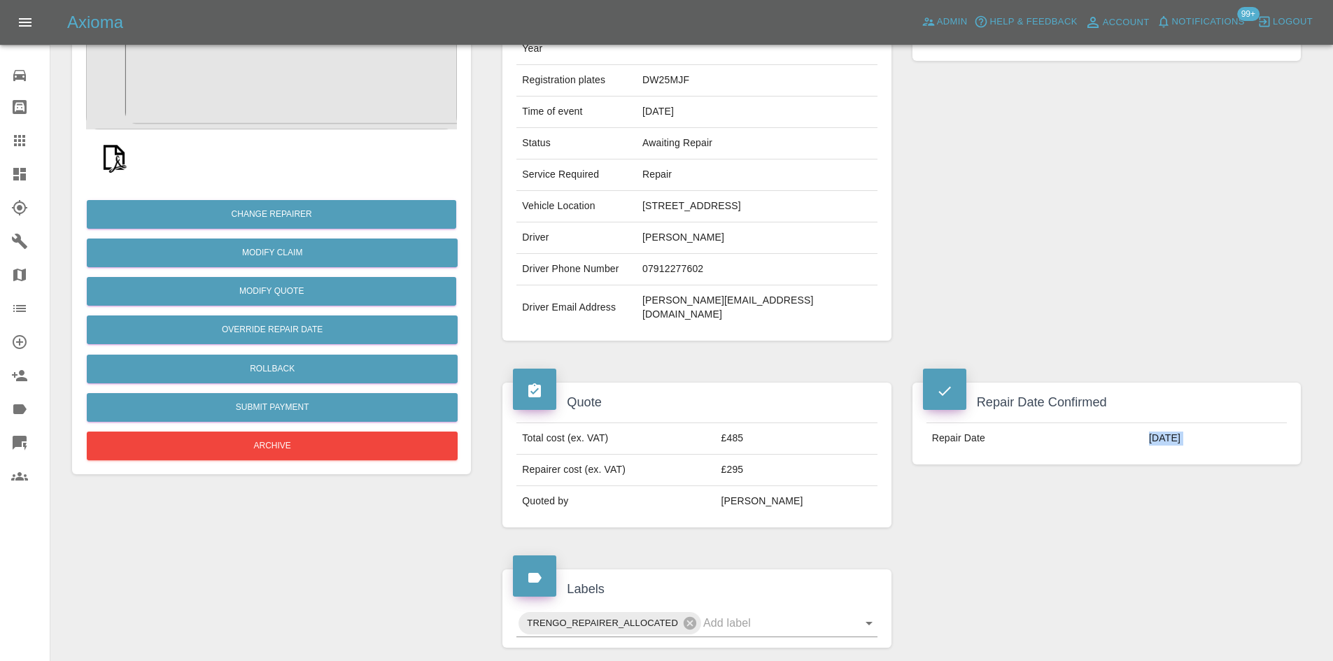
scroll to position [609, 0]
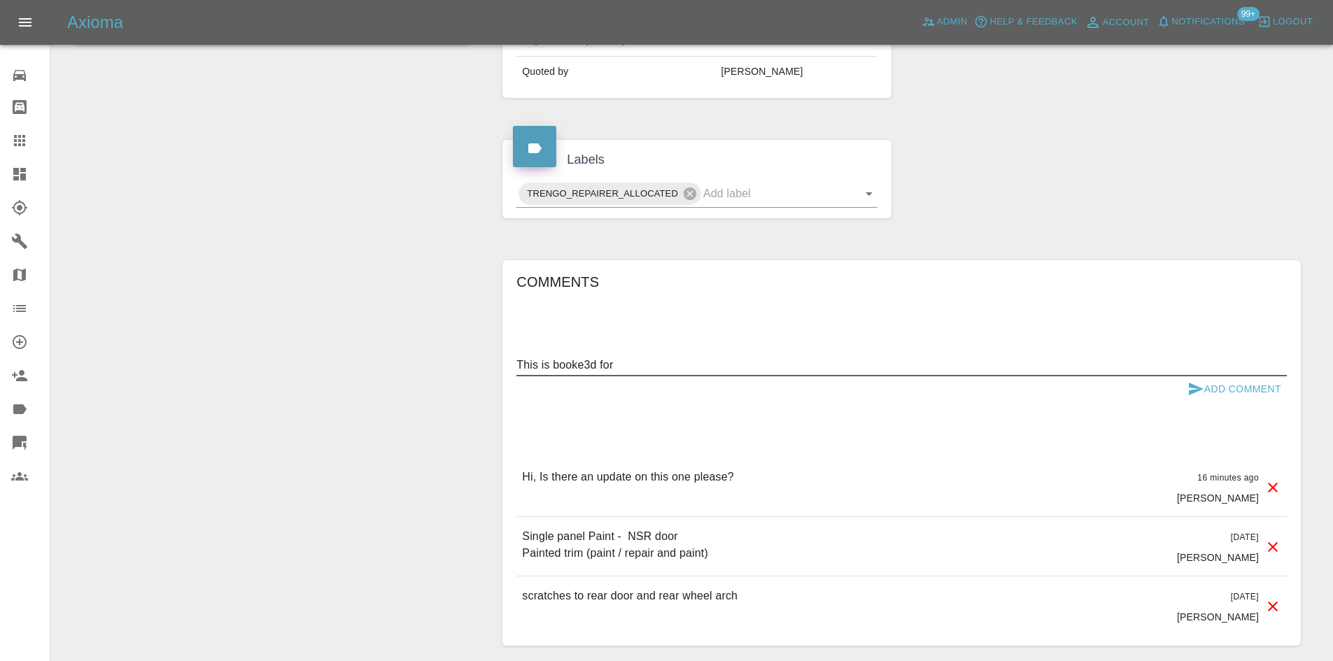
click at [626, 357] on textarea "This is booke3d for" at bounding box center [901, 365] width 770 height 16
paste textarea "[DATE]"
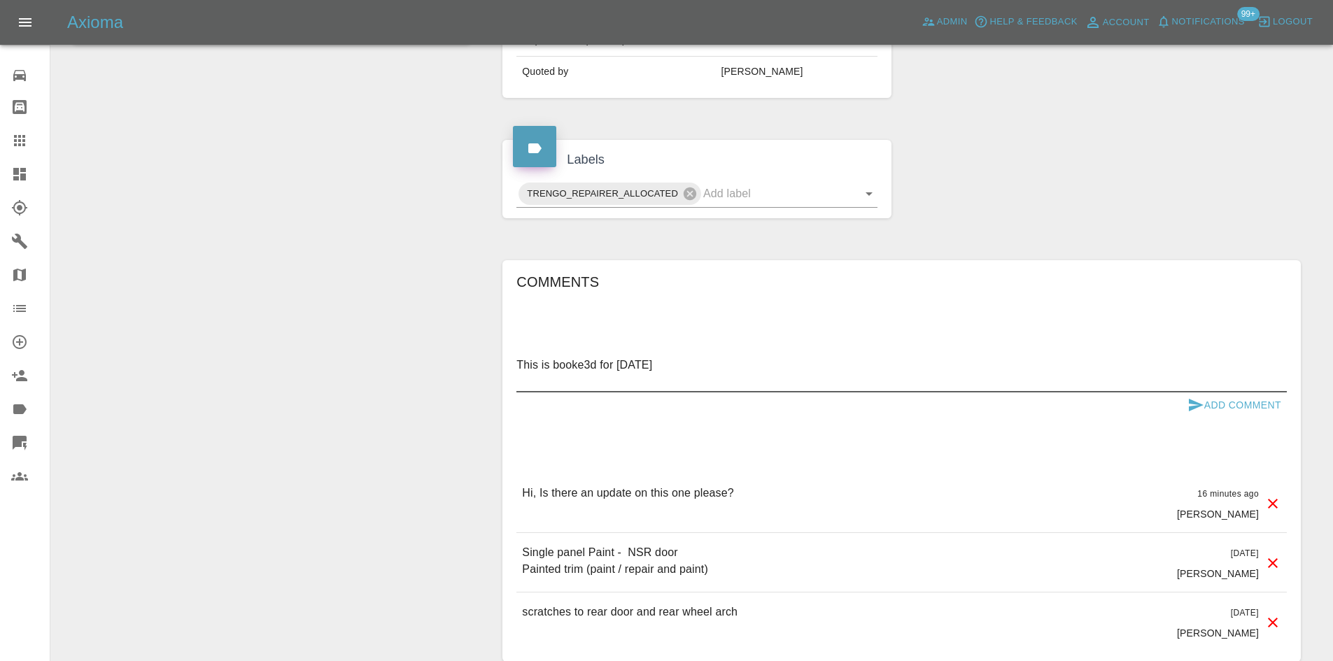
click at [592, 357] on textarea "This is booke3d for [DATE]" at bounding box center [901, 373] width 770 height 32
click at [573, 357] on textarea "This is booked for [DATE]" at bounding box center [901, 373] width 770 height 32
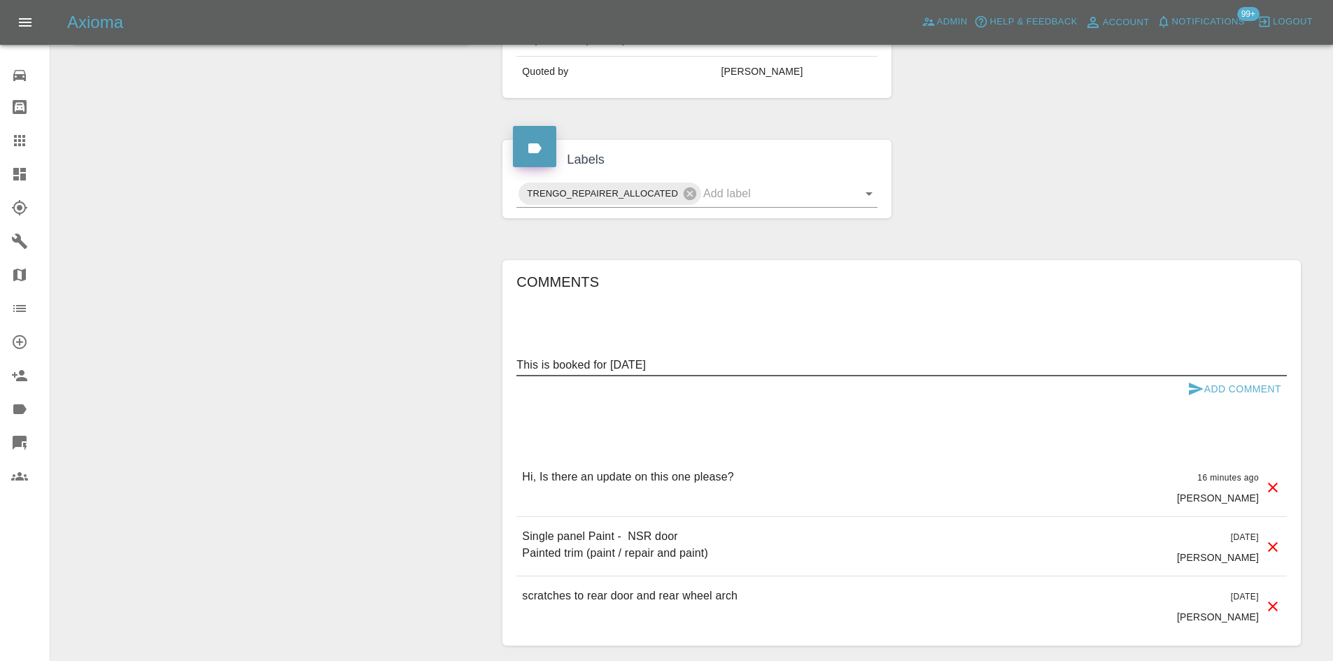
click at [715, 357] on textarea "This is booked for [DATE]" at bounding box center [901, 365] width 770 height 16
type textarea "This is booked for [DATE]"
drag, startPoint x: 1212, startPoint y: 349, endPoint x: 1215, endPoint y: 359, distance: 10.2
click at [1213, 376] on button "Add Comment" at bounding box center [1234, 389] width 105 height 26
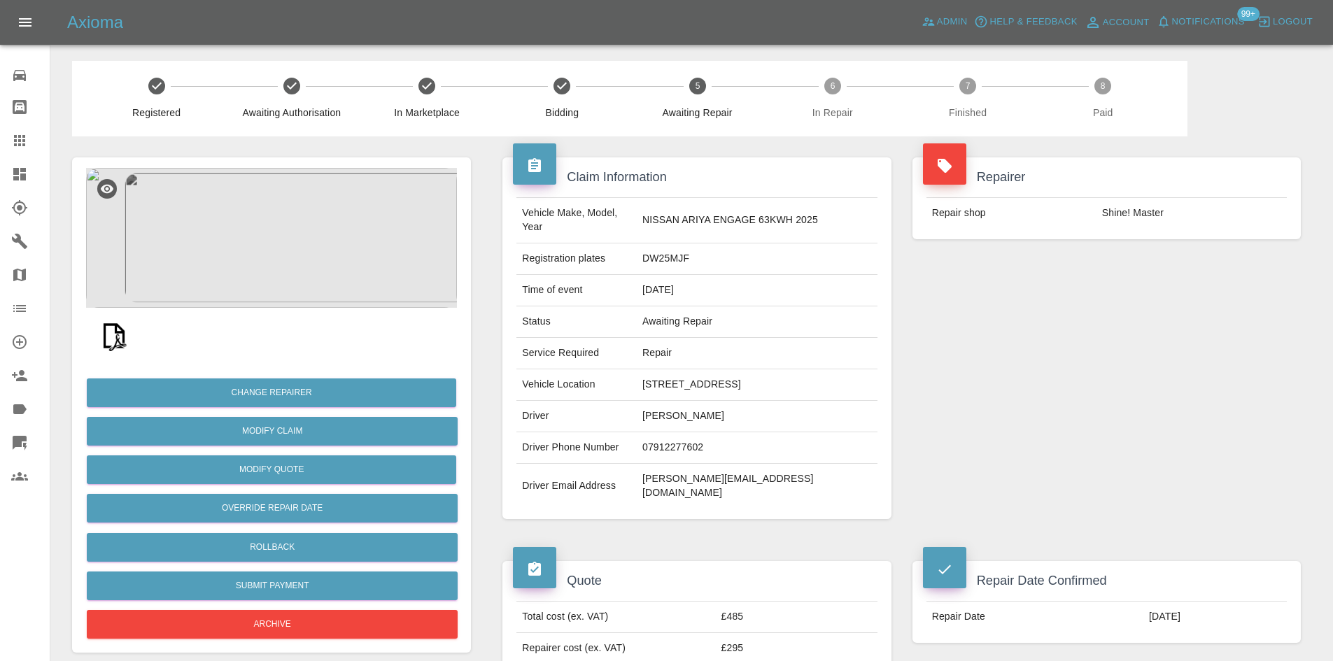
scroll to position [0, 0]
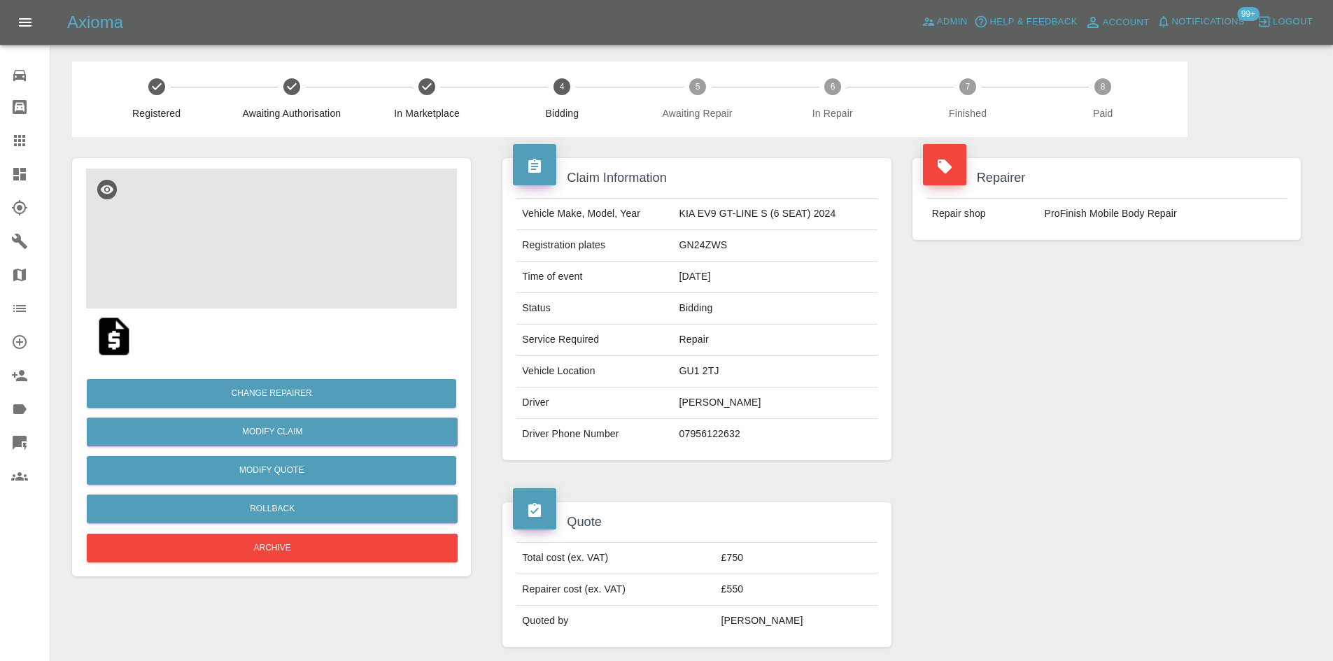
click at [288, 237] on img at bounding box center [271, 239] width 371 height 140
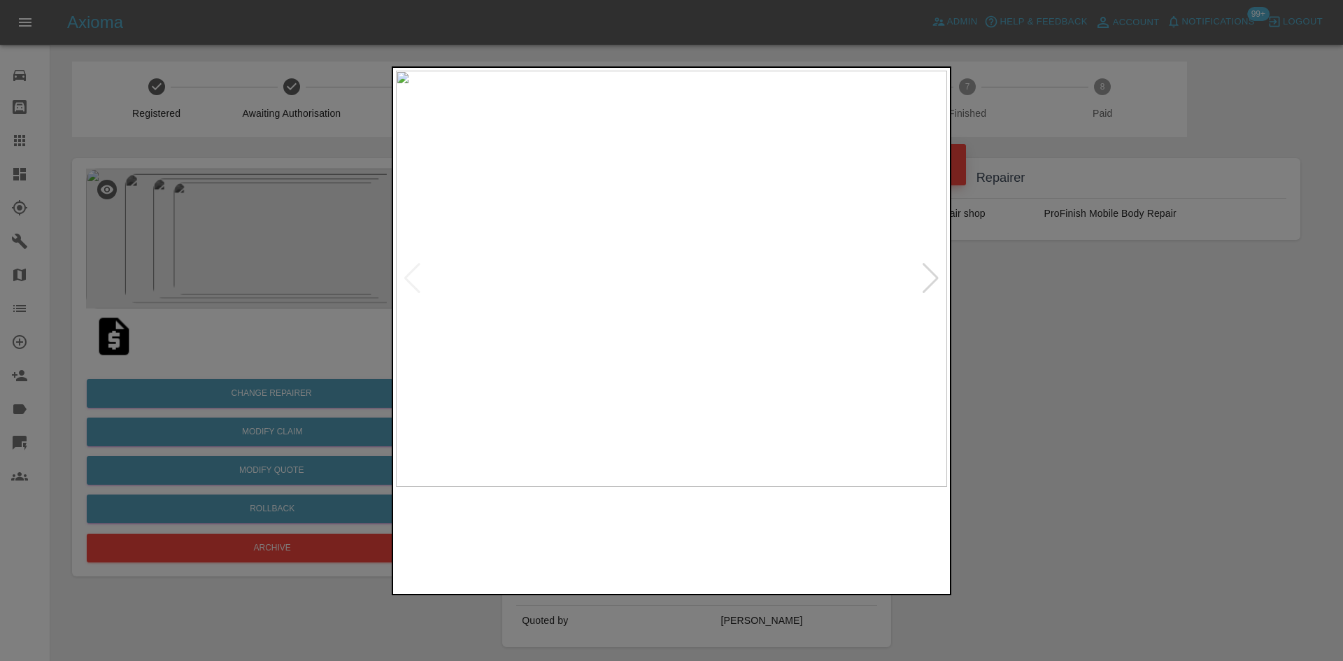
click at [604, 301] on img at bounding box center [671, 279] width 551 height 416
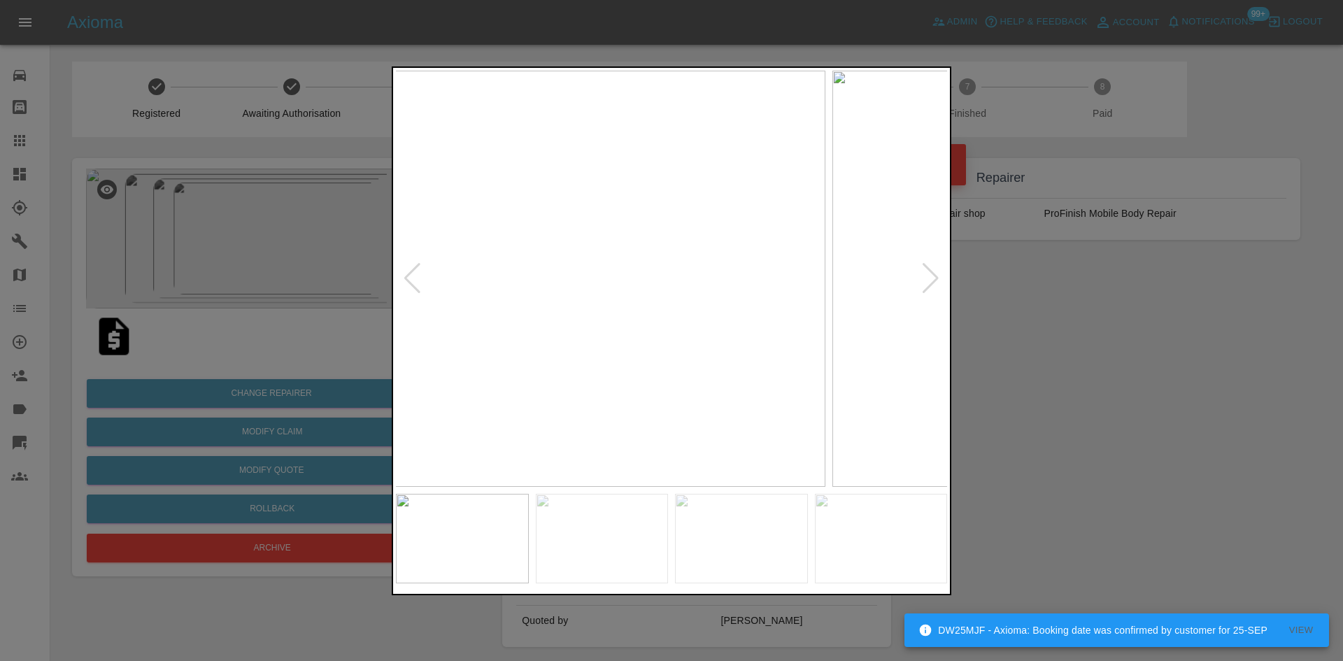
click at [576, 298] on img at bounding box center [549, 279] width 551 height 416
click at [595, 298] on img at bounding box center [653, 279] width 551 height 416
click at [610, 314] on img at bounding box center [600, 279] width 551 height 416
click at [570, 329] on img at bounding box center [671, 279] width 551 height 416
click at [551, 331] on img at bounding box center [671, 279] width 551 height 416
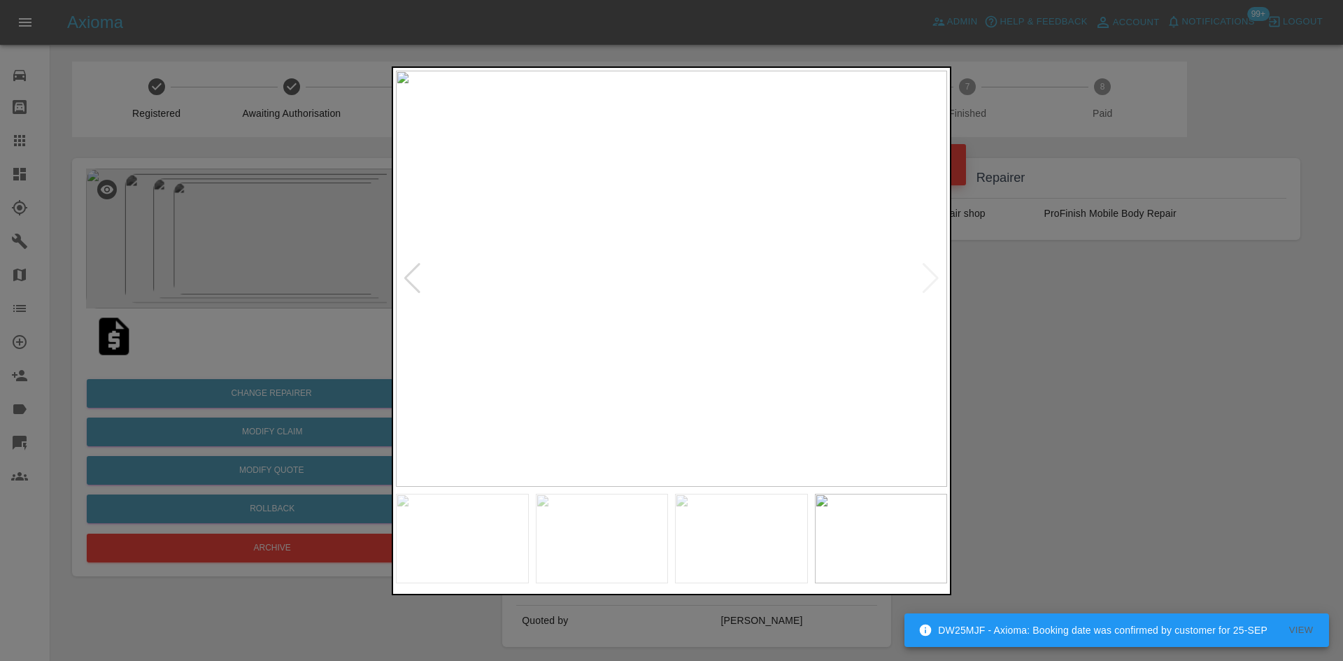
click at [288, 353] on div at bounding box center [671, 330] width 1343 height 661
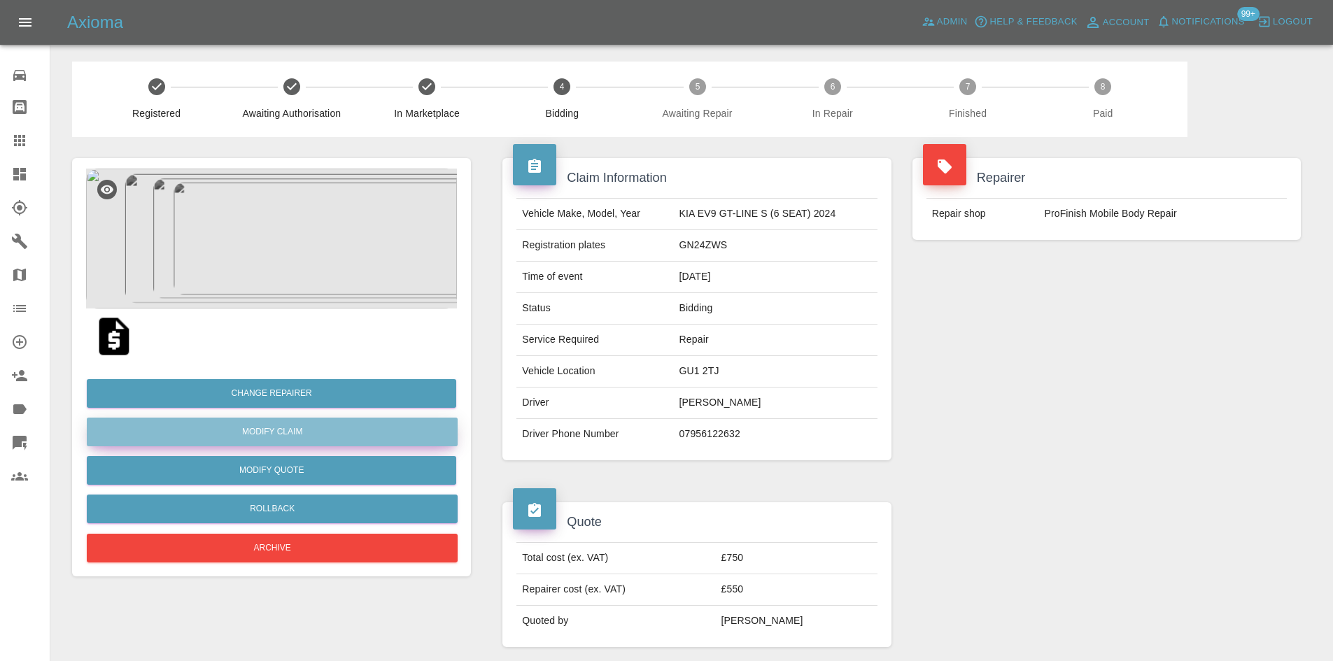
click at [287, 431] on link "Modify Claim" at bounding box center [272, 432] width 371 height 29
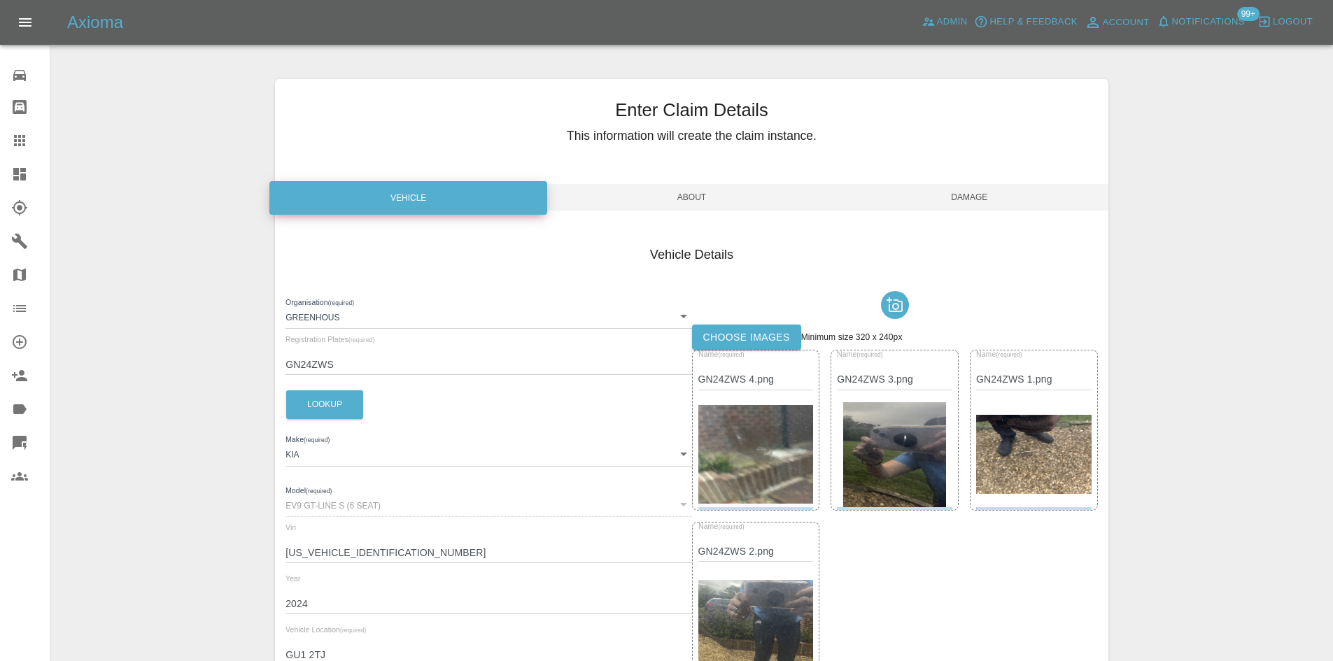
click at [955, 188] on span "Damage" at bounding box center [969, 197] width 278 height 27
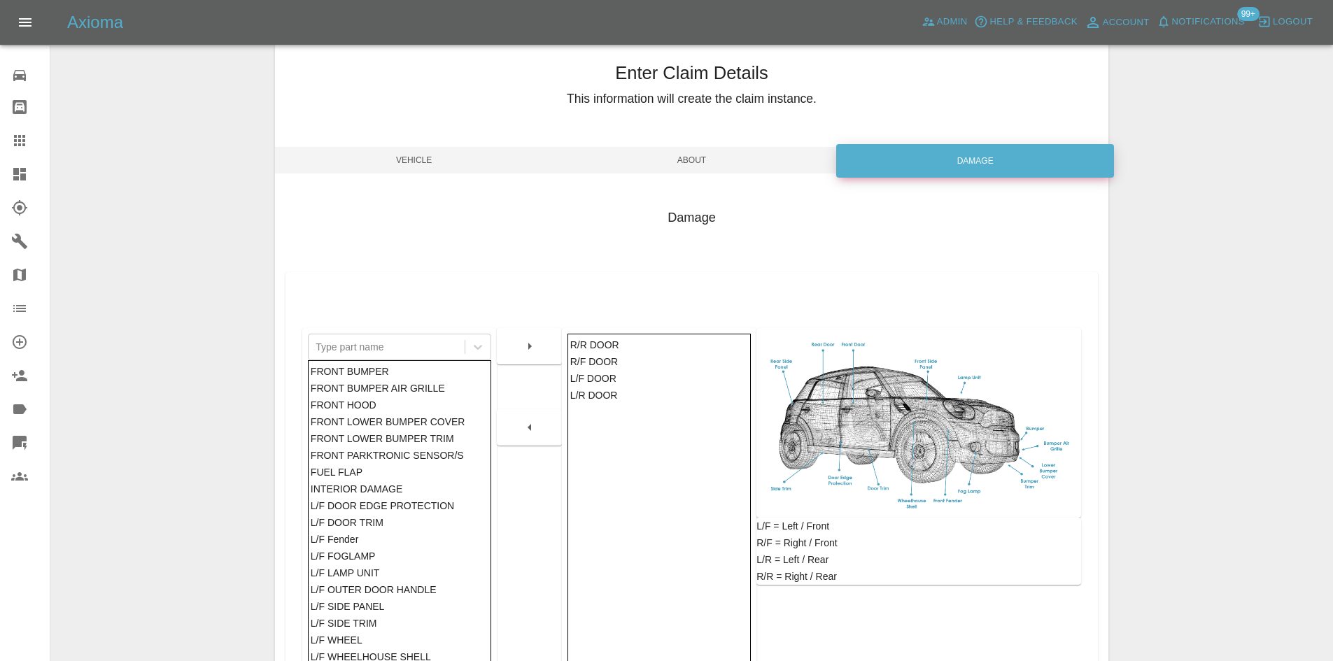
scroll to position [140, 0]
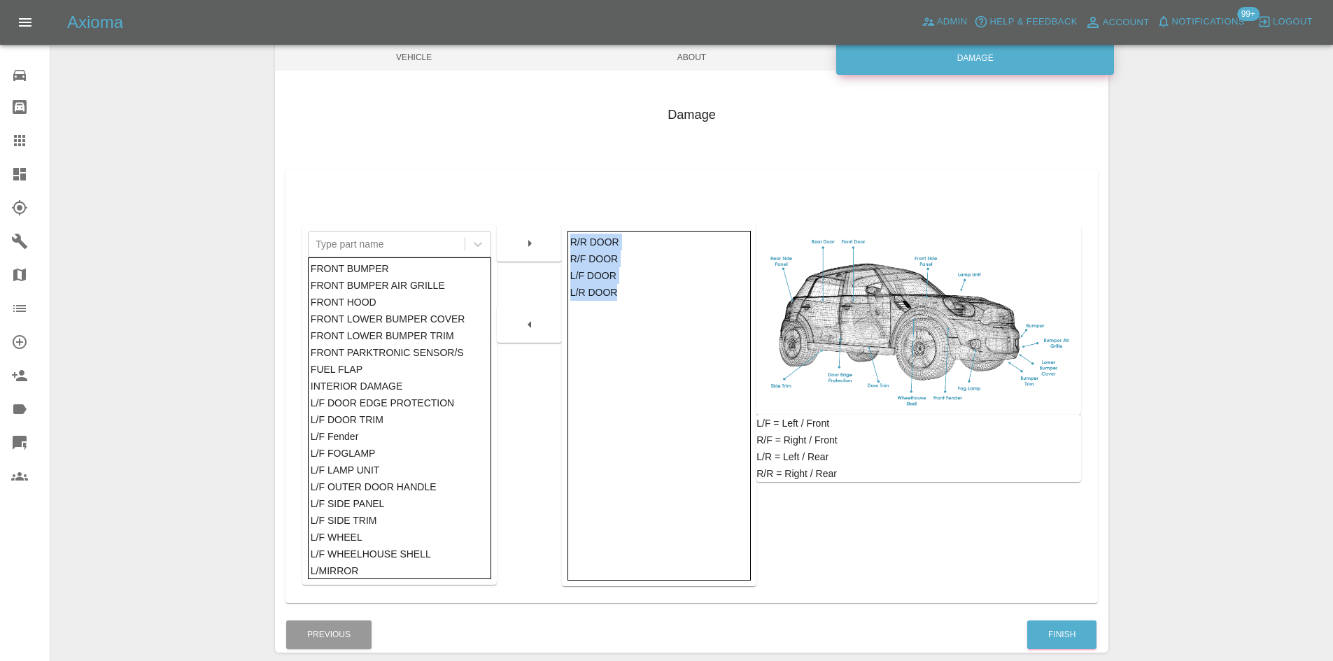
drag, startPoint x: 620, startPoint y: 291, endPoint x: 562, endPoint y: 243, distance: 74.5
click at [562, 243] on div "R/R DOOR R/F DOOR L/F DOOR L/R DOOR" at bounding box center [659, 405] width 194 height 361
copy div "R/R DOOR R/F DOOR L/F DOOR L/R DOOR"
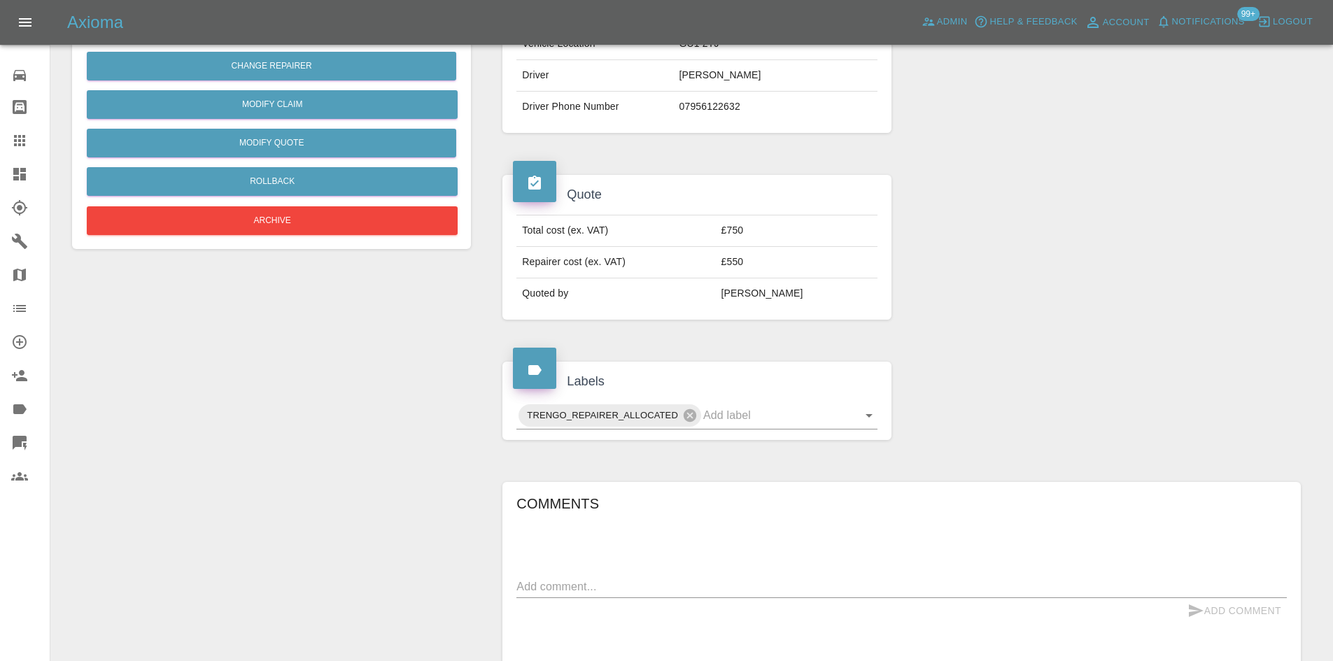
scroll to position [630, 0]
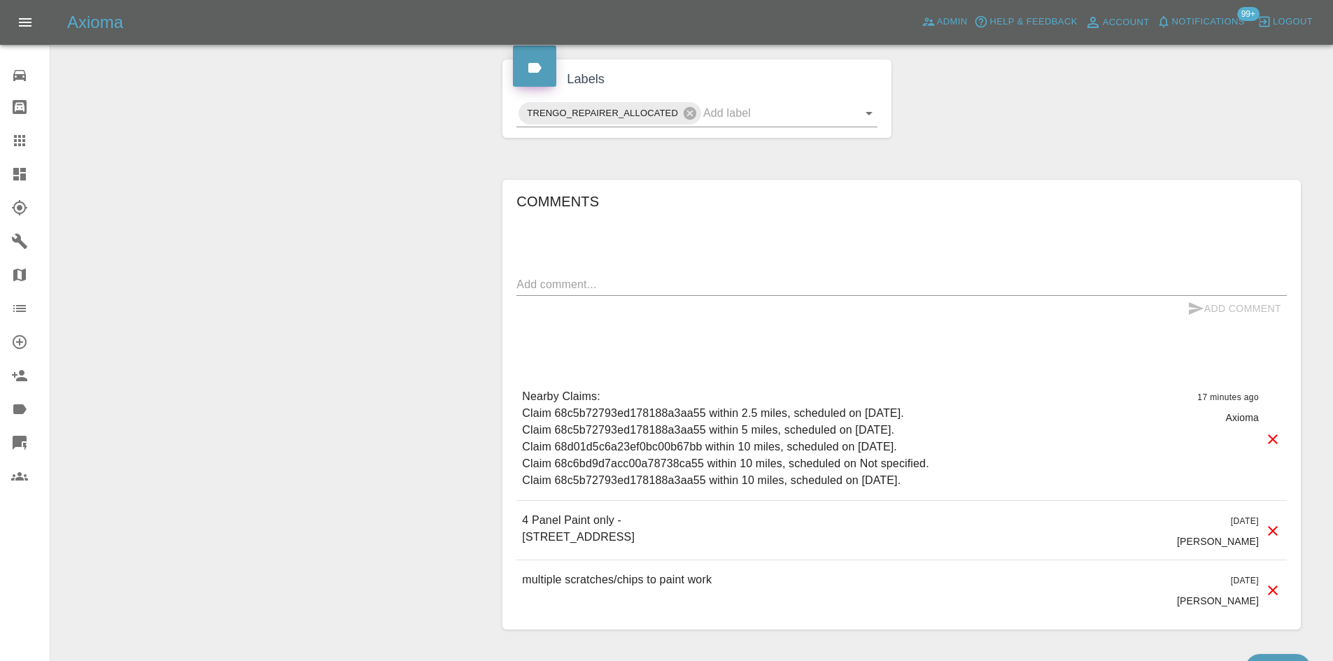
click at [584, 284] on textarea at bounding box center [901, 284] width 770 height 16
paste textarea "R/R DOOR R/F DOOR L/F DOOR L/R DOOR"
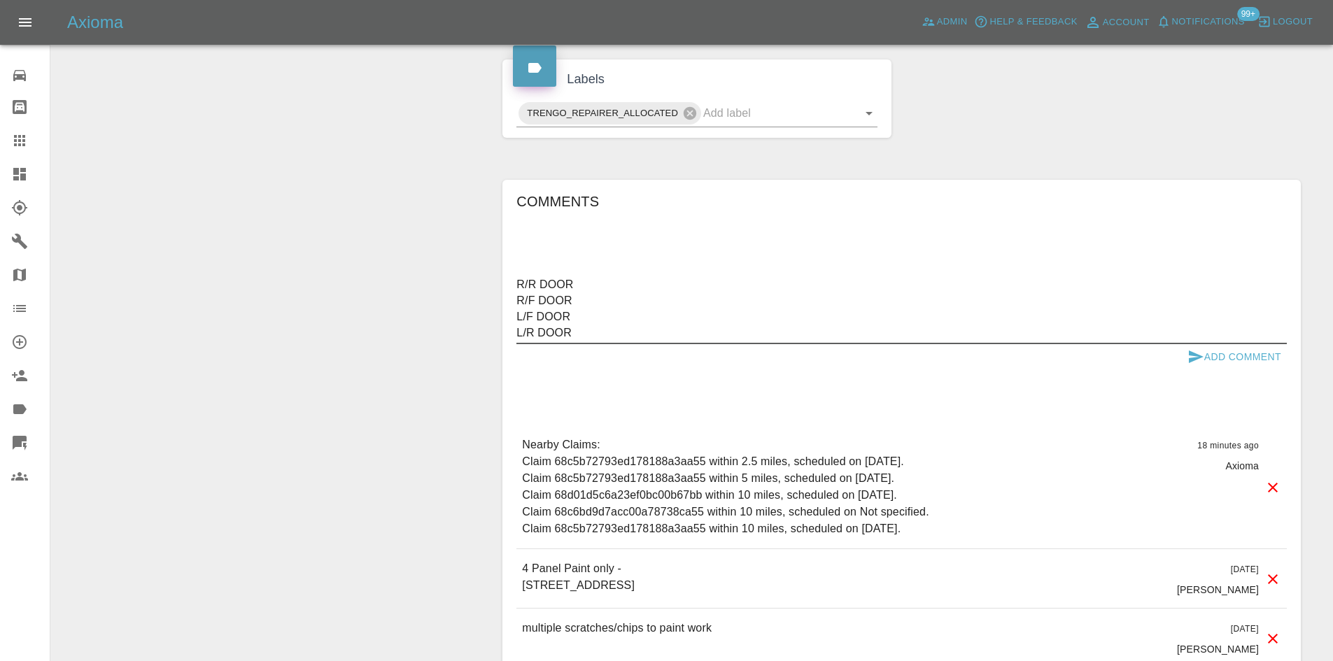
click at [518, 281] on textarea "R/R DOOR R/F DOOR L/F DOOR L/R DOOR" at bounding box center [901, 308] width 770 height 64
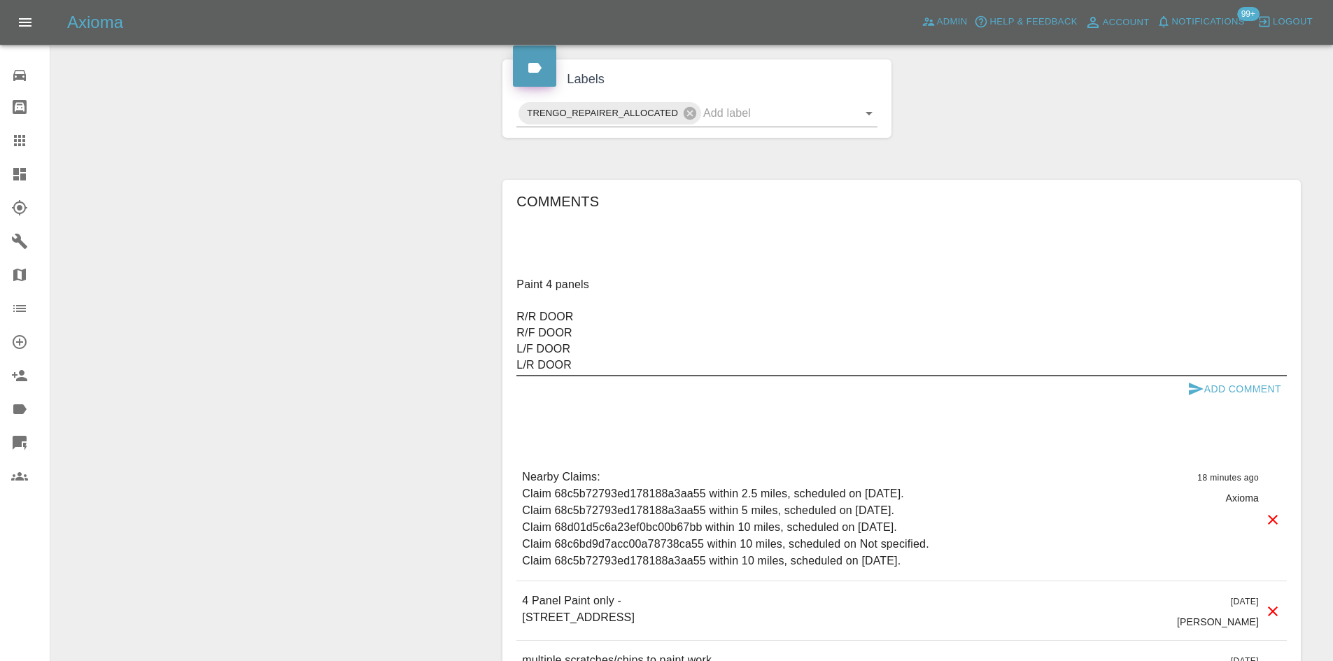
click at [566, 283] on textarea "Paint 4 panels R/R DOOR R/F DOOR L/F DOOR L/R DOOR" at bounding box center [901, 324] width 770 height 97
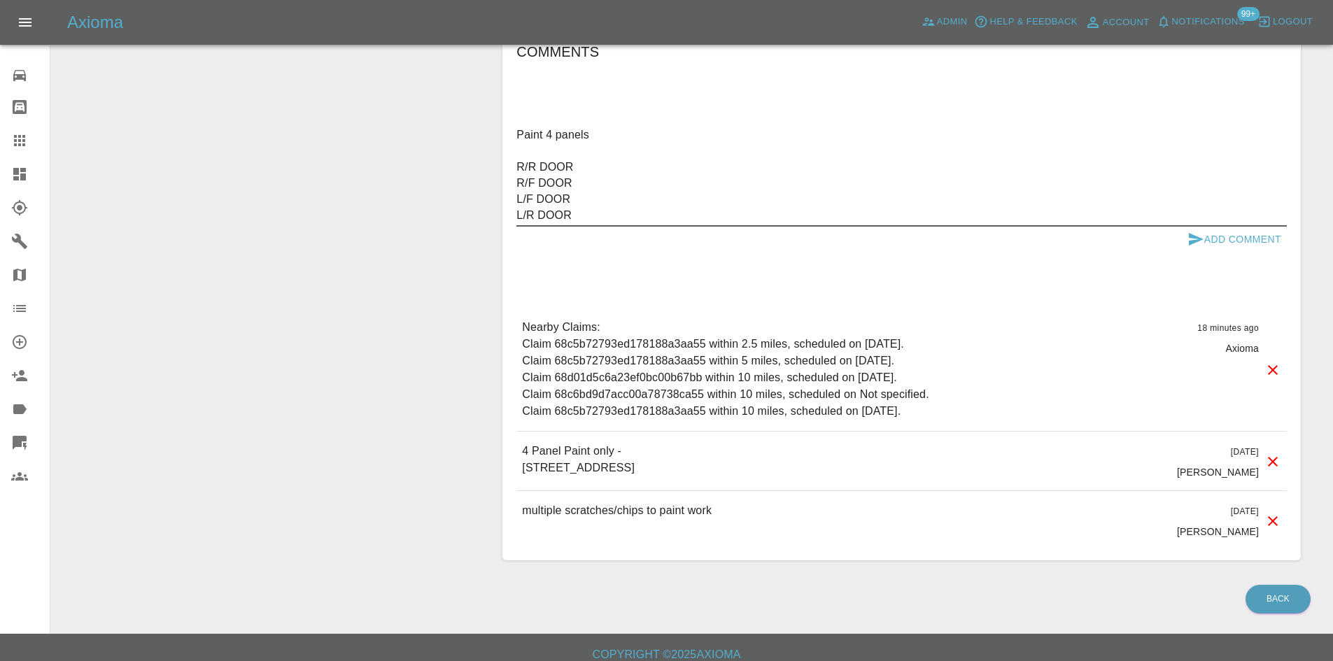
scroll to position [792, 0]
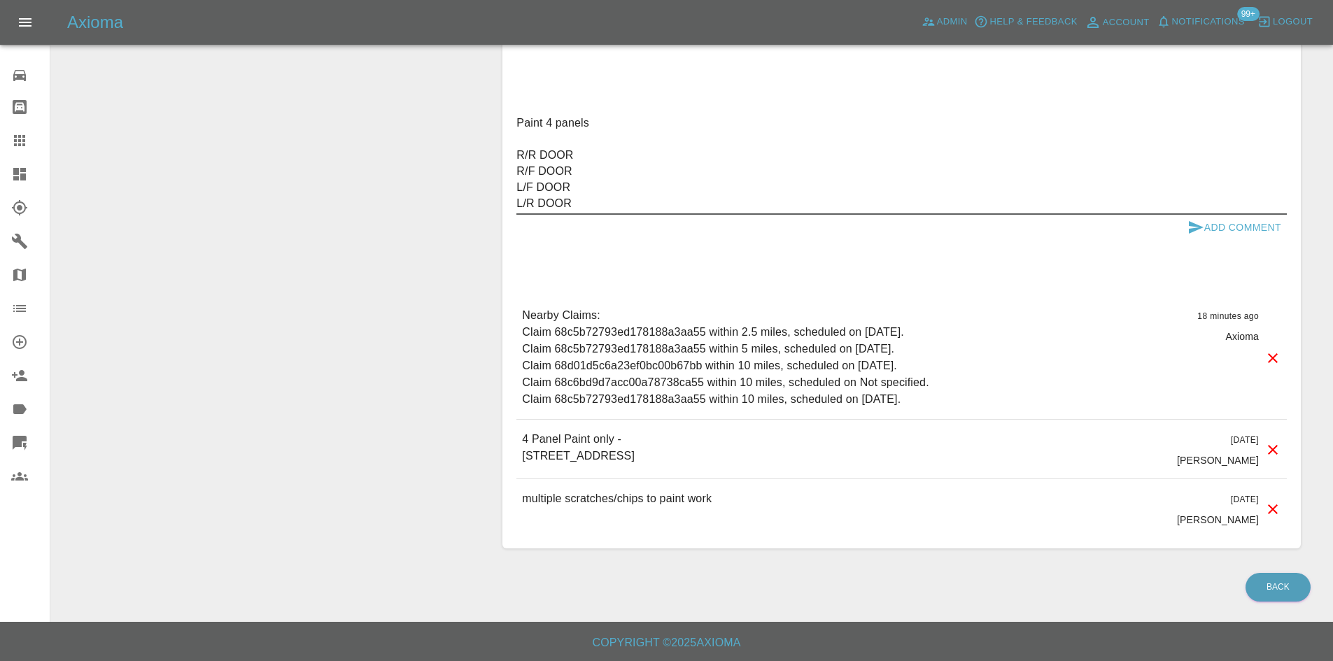
click at [601, 202] on textarea "Paint 4 panels R/R DOOR R/F DOOR L/F DOOR L/R DOOR" at bounding box center [901, 163] width 770 height 97
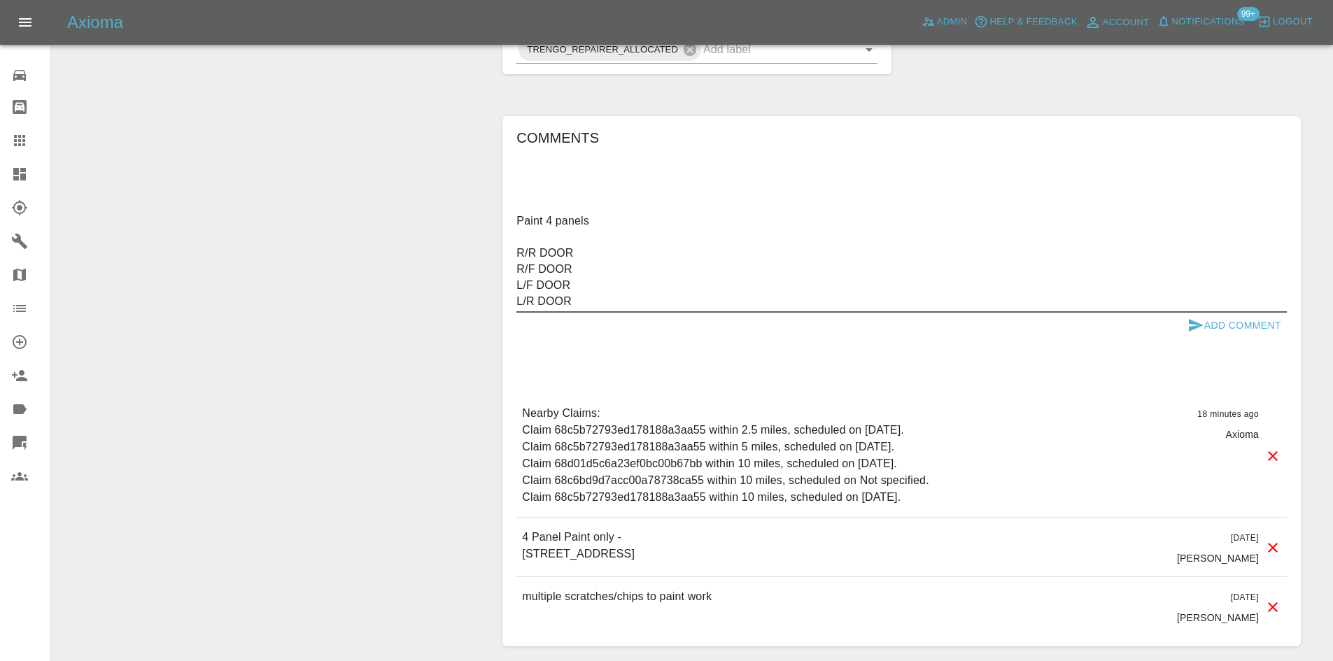
scroll to position [700, 0]
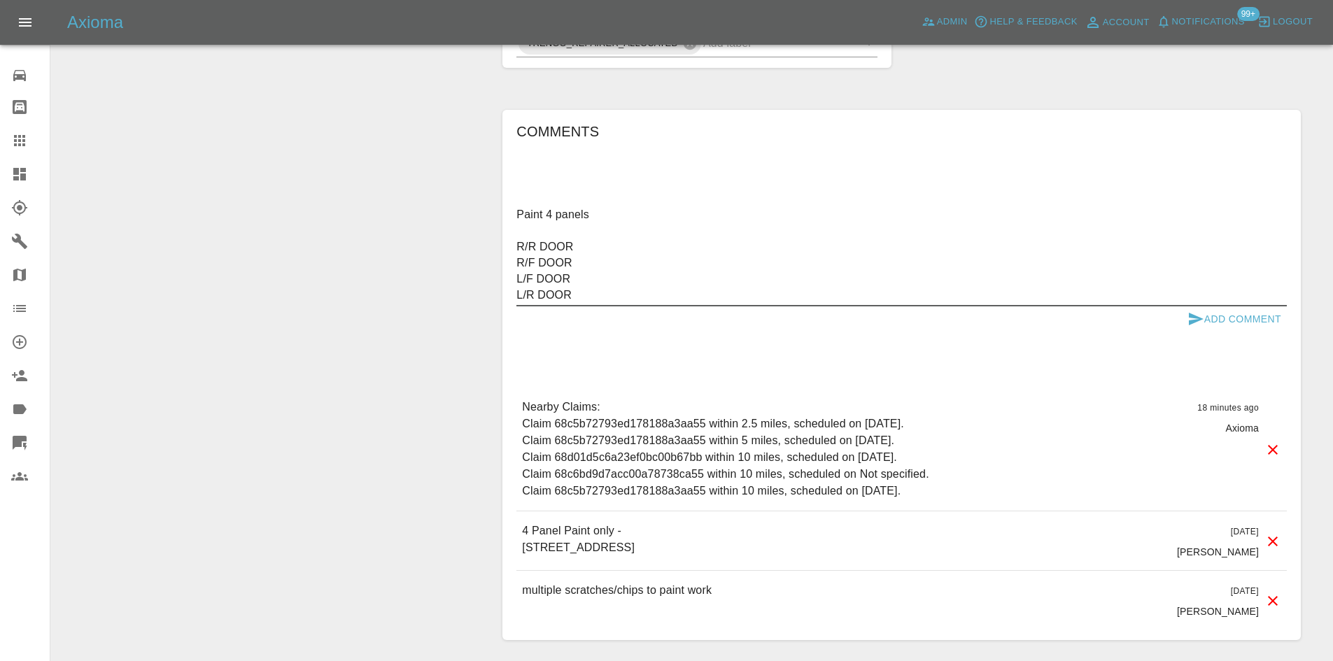
type textarea "Paint 4 panels R/R DOOR R/F DOOR L/F DOOR L/R DOOR"
click at [1225, 317] on button "Add Comment" at bounding box center [1234, 319] width 105 height 26
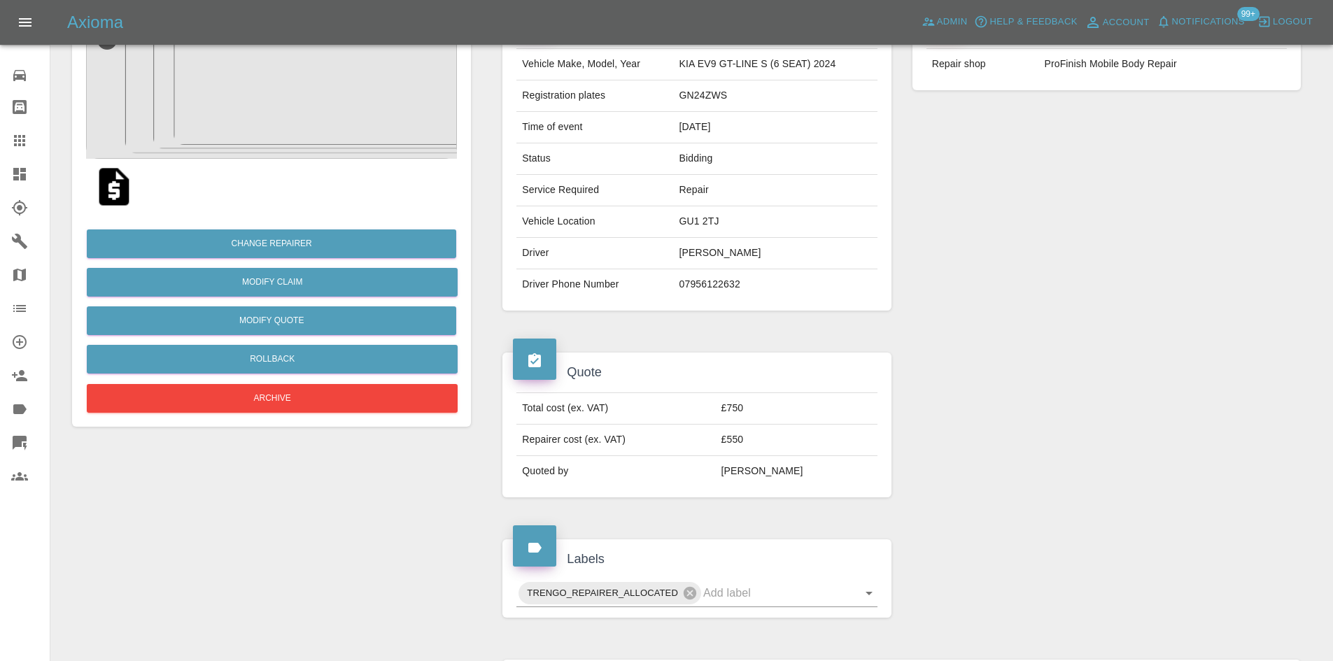
scroll to position [0, 0]
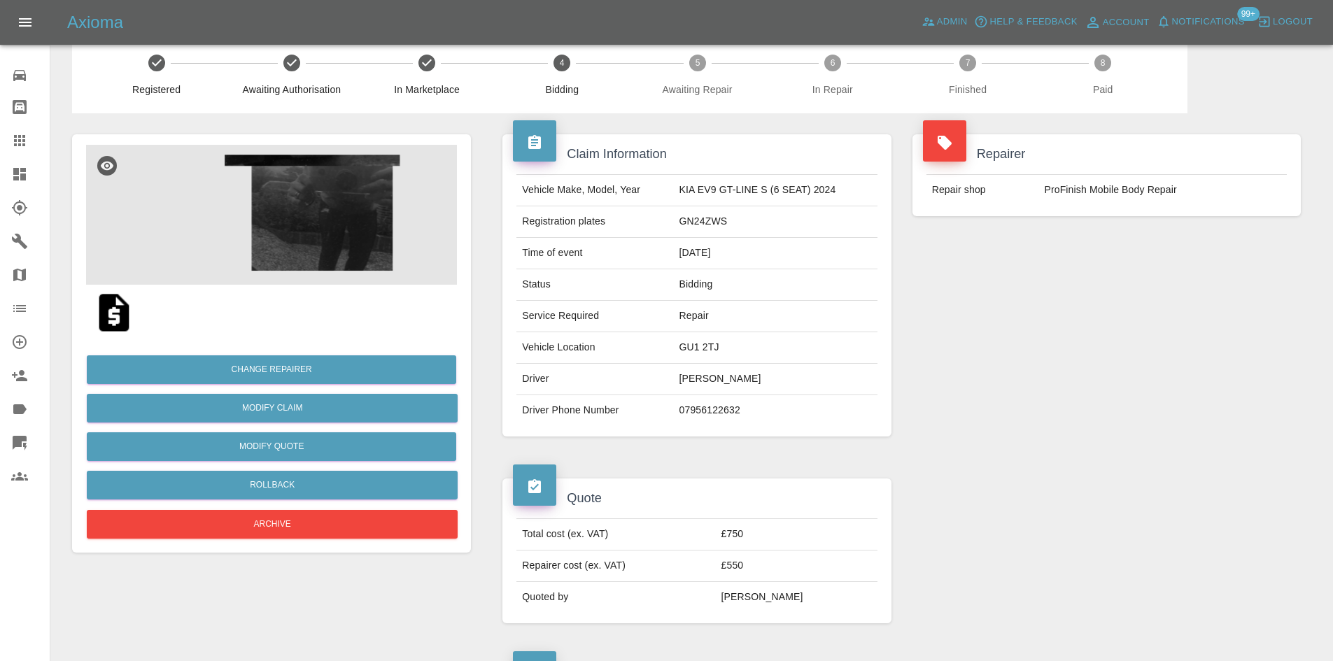
scroll to position [70, 0]
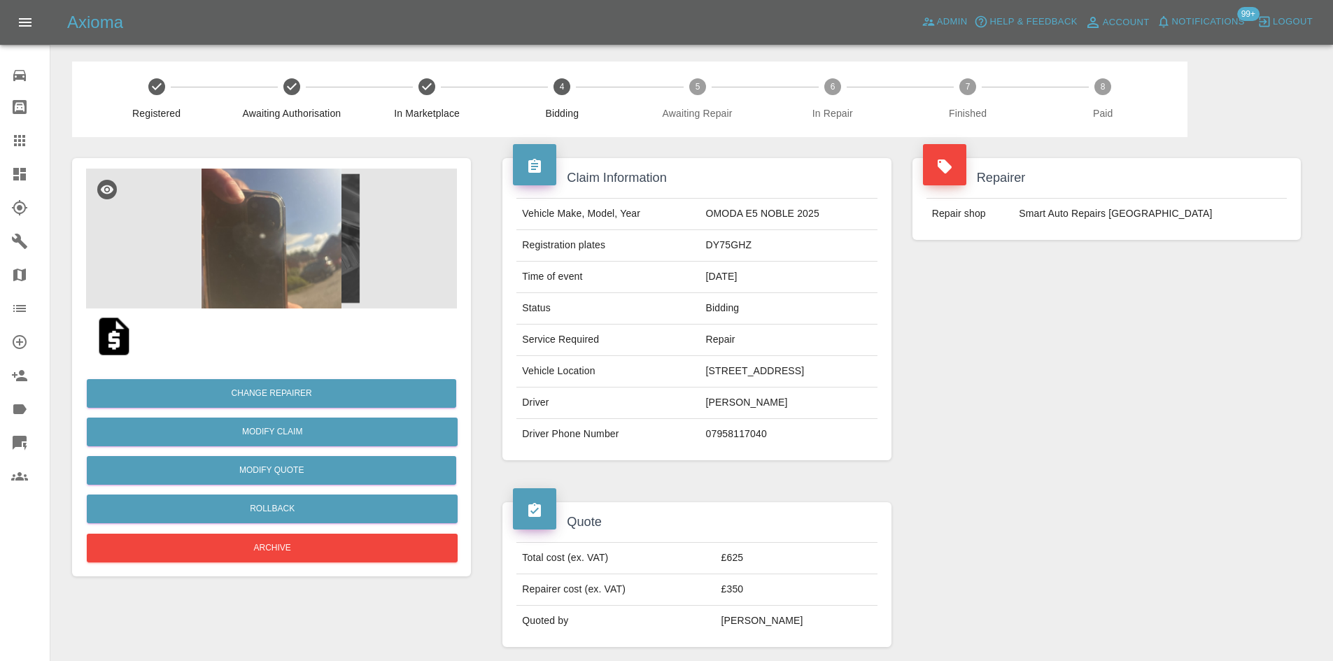
click at [261, 272] on img at bounding box center [271, 239] width 371 height 140
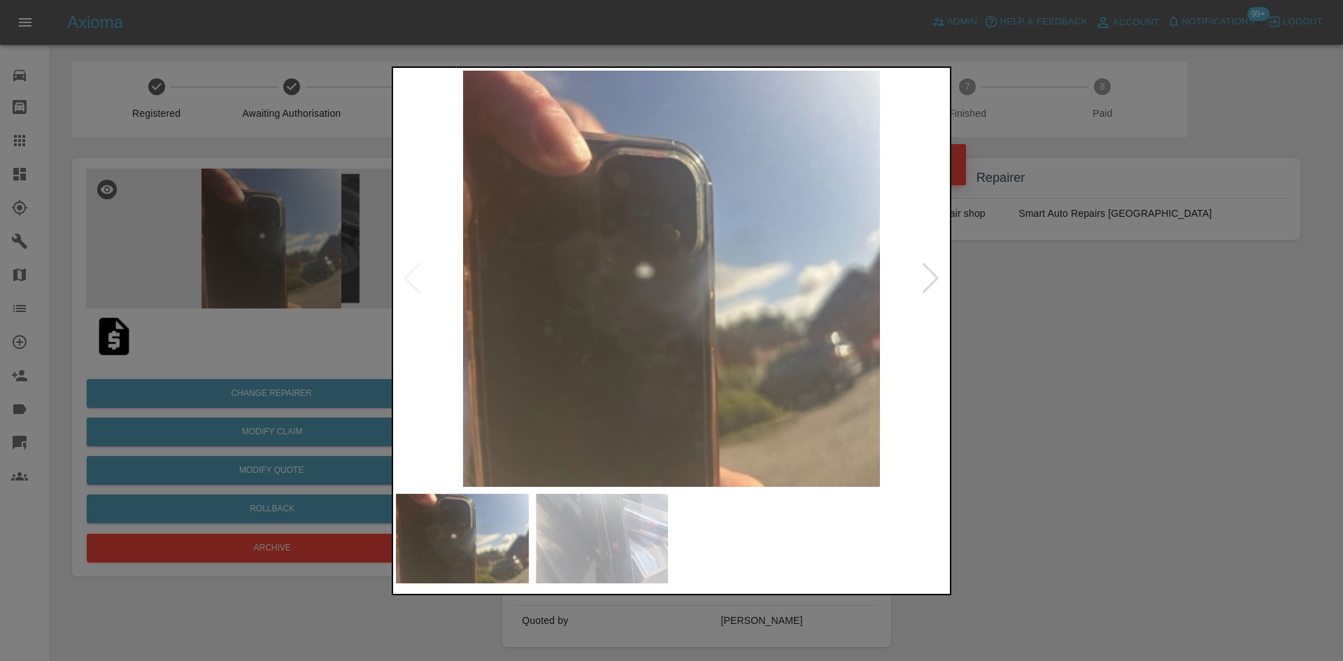
click at [547, 309] on img at bounding box center [671, 279] width 551 height 416
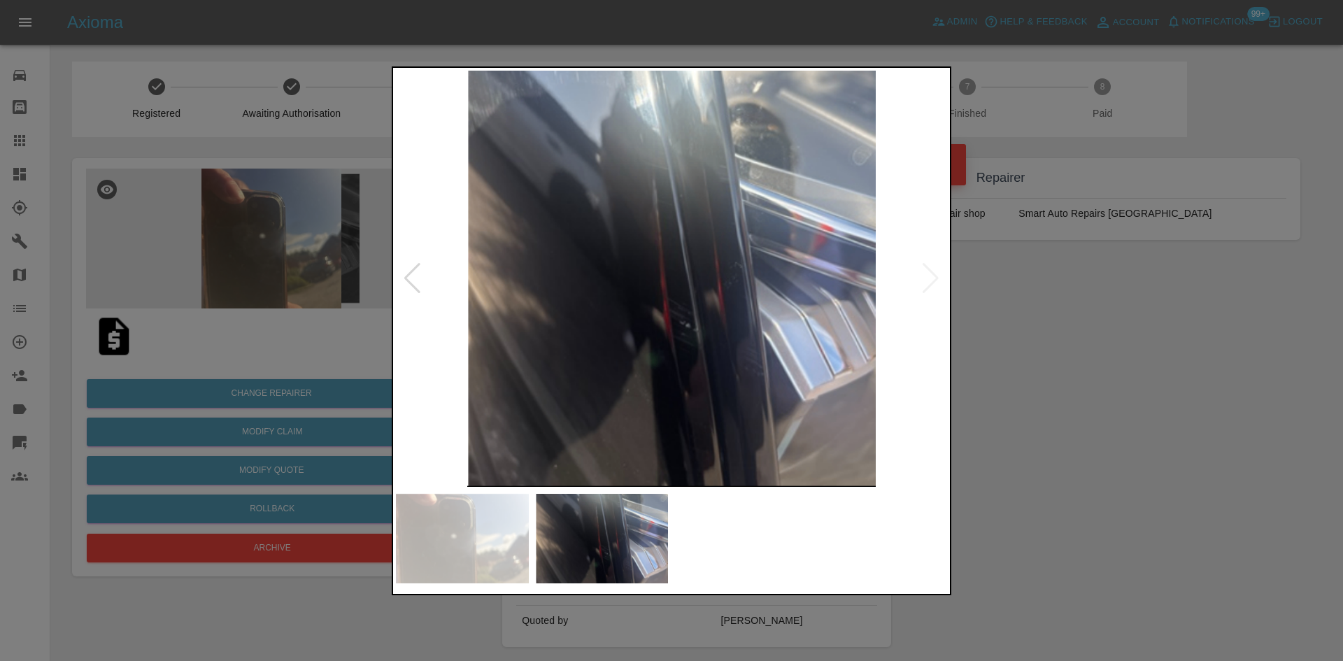
click at [648, 327] on img at bounding box center [671, 279] width 551 height 416
click at [567, 360] on img at bounding box center [671, 279] width 551 height 416
click at [630, 350] on img at bounding box center [671, 279] width 551 height 416
click at [307, 302] on div at bounding box center [671, 330] width 1343 height 661
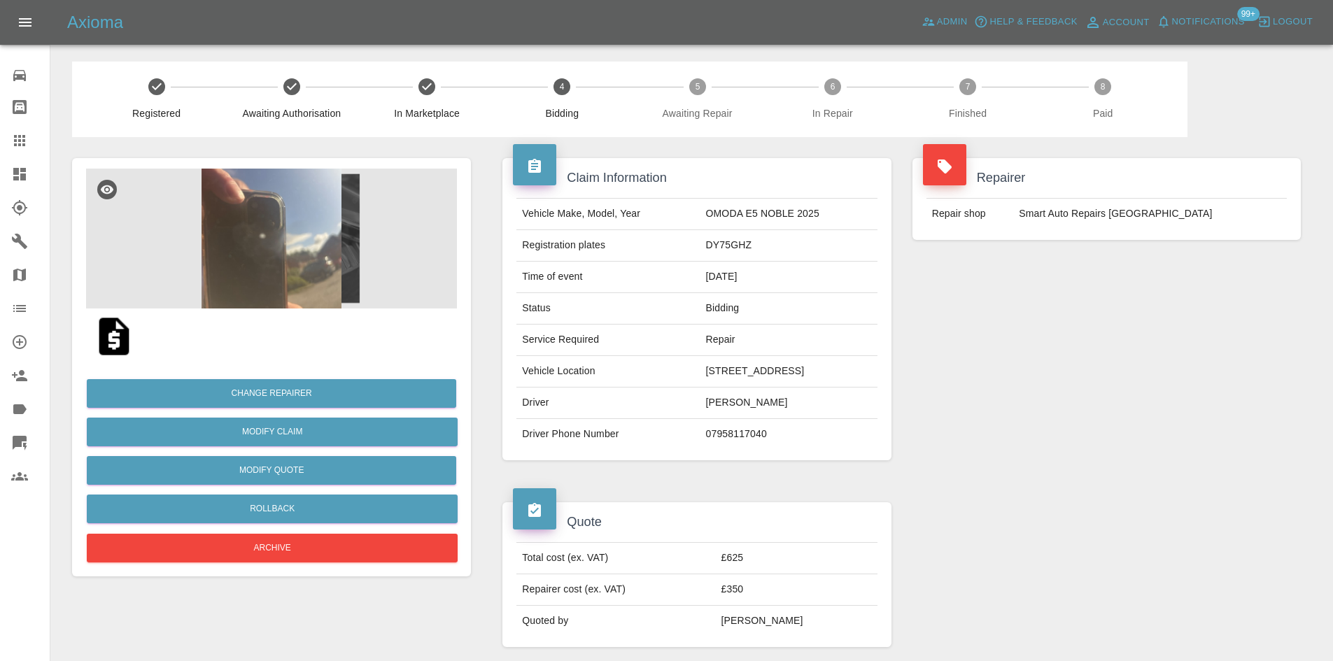
click at [292, 270] on img at bounding box center [271, 239] width 371 height 140
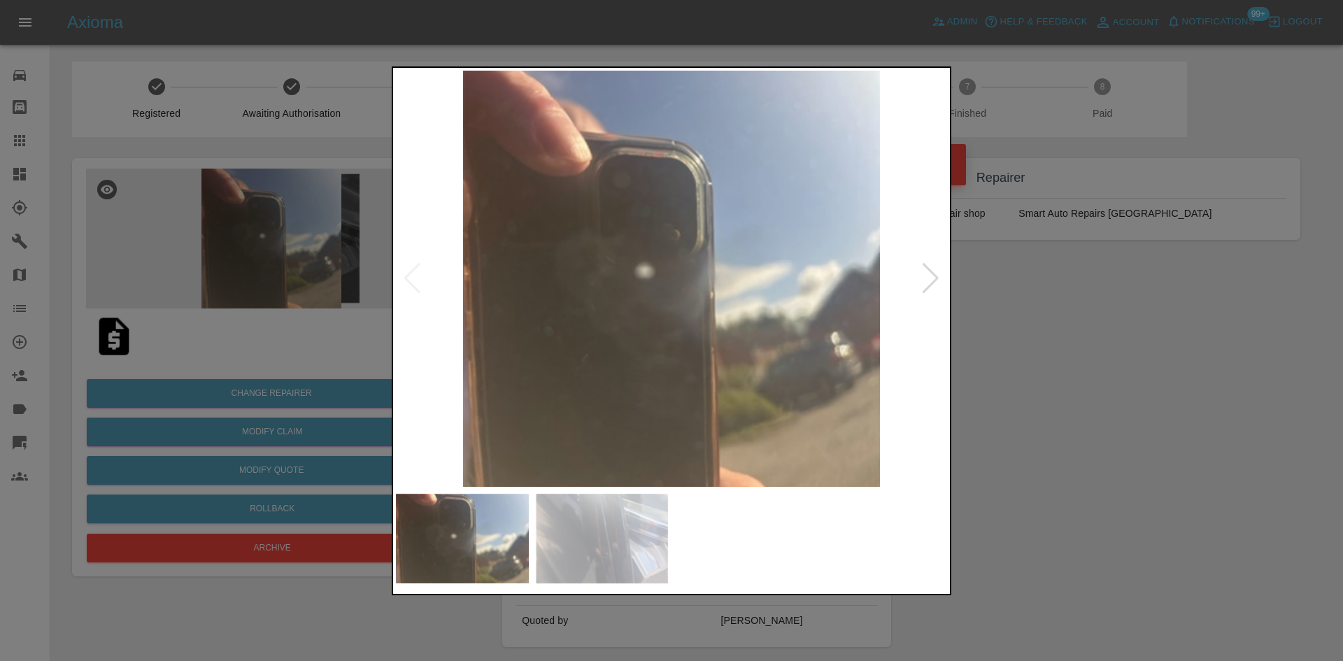
click at [572, 331] on img at bounding box center [671, 279] width 551 height 416
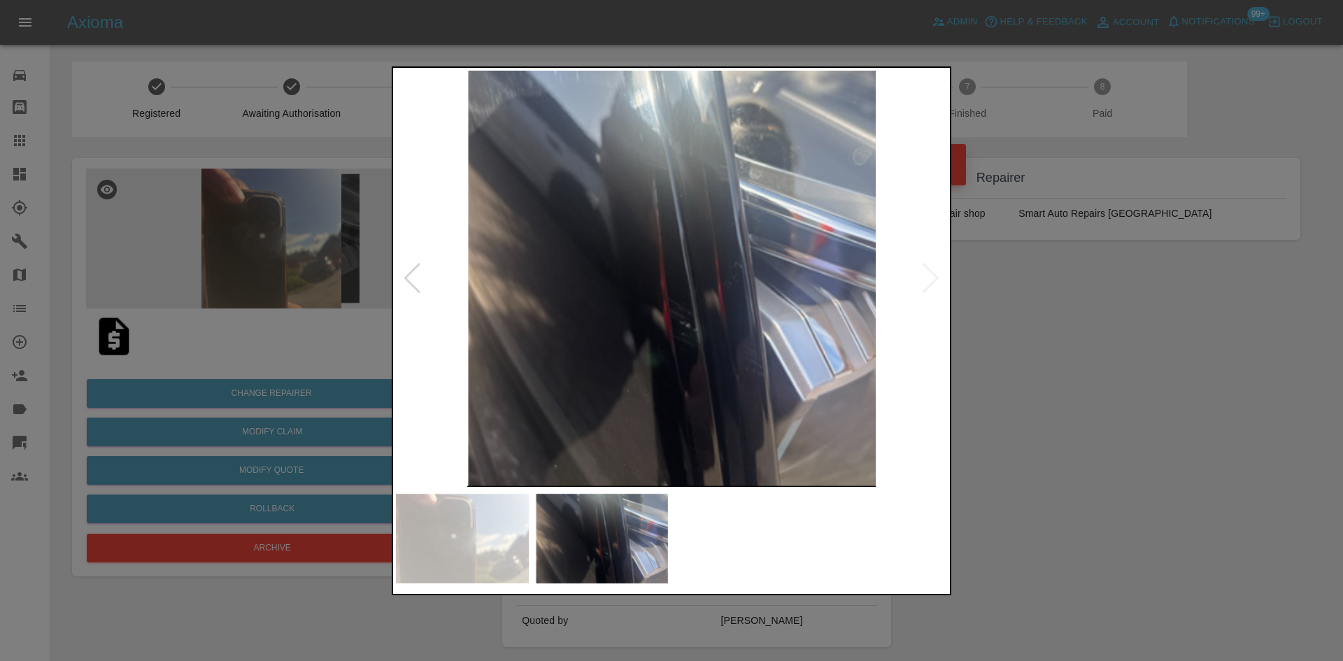
click at [593, 358] on img at bounding box center [671, 279] width 551 height 416
click at [572, 374] on img at bounding box center [671, 279] width 551 height 416
click at [607, 255] on img at bounding box center [671, 279] width 551 height 416
click at [914, 271] on img at bounding box center [671, 279] width 551 height 416
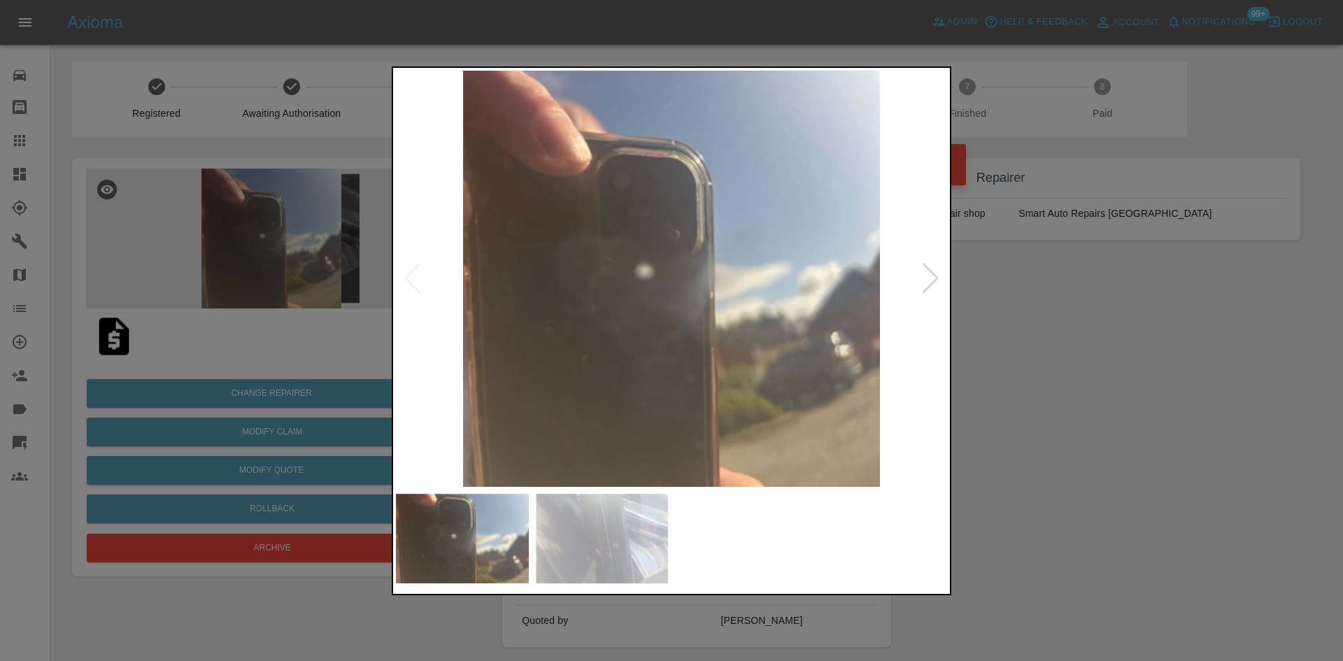
click at [287, 334] on div at bounding box center [671, 330] width 1343 height 661
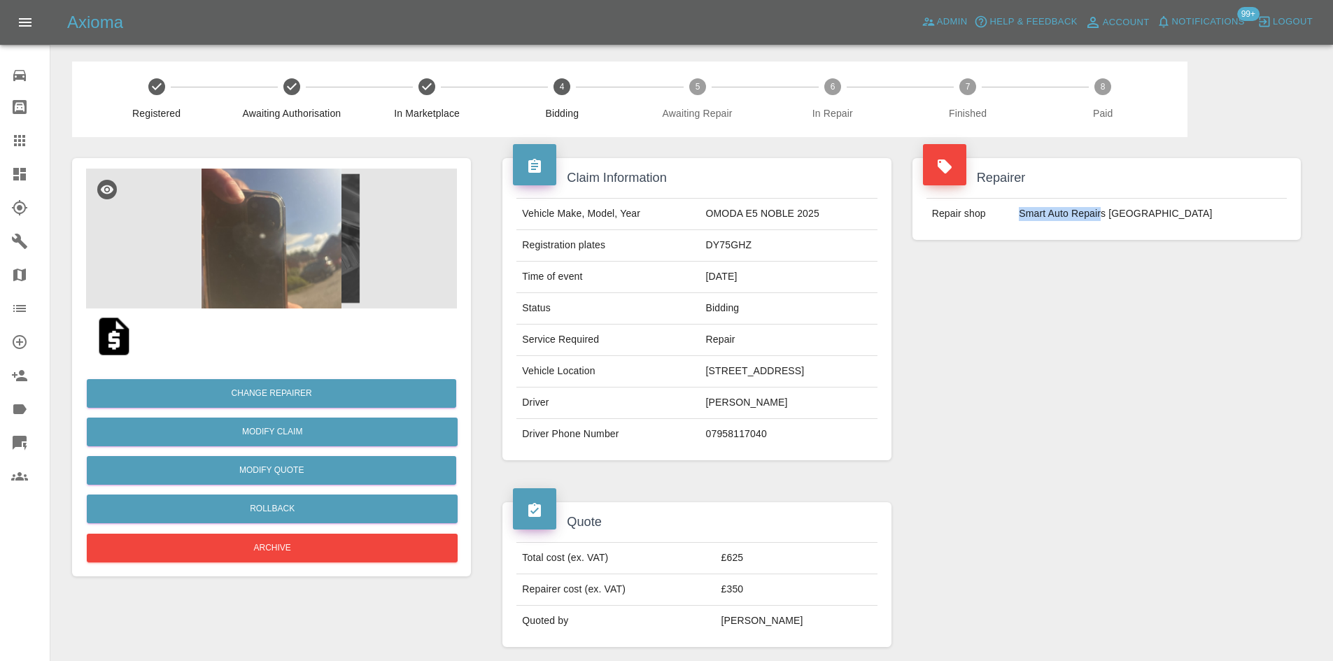
drag, startPoint x: 1043, startPoint y: 217, endPoint x: 1130, endPoint y: 218, distance: 86.7
click at [1130, 218] on td "Smart Auto Repairs Cheshire" at bounding box center [1150, 214] width 274 height 31
copy td "Smart Auto Repair"
click at [700, 258] on td "DY75GHZ" at bounding box center [788, 245] width 177 height 31
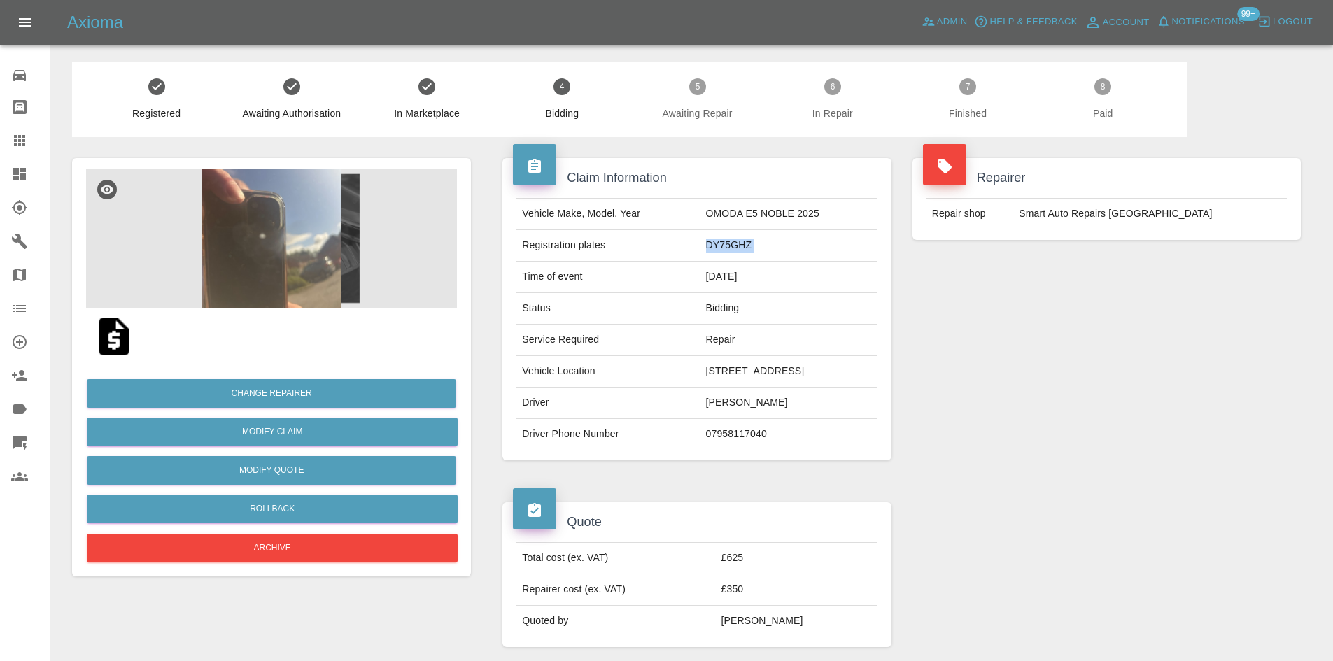
click at [700, 258] on td "DY75GHZ" at bounding box center [788, 245] width 177 height 31
copy td "DY75GHZ"
drag, startPoint x: 704, startPoint y: 256, endPoint x: 693, endPoint y: 256, distance: 10.5
click at [702, 256] on td "DY75GHZ" at bounding box center [788, 245] width 177 height 31
click at [700, 262] on td "DY75GHZ" at bounding box center [788, 245] width 177 height 31
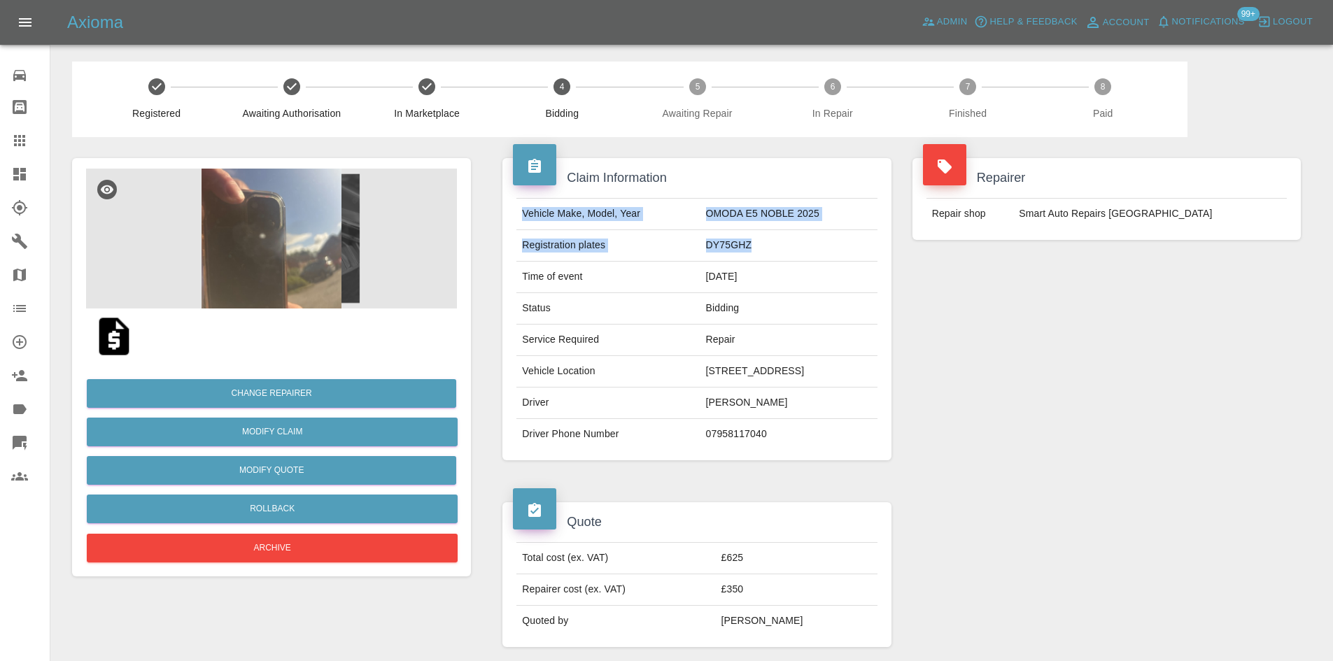
drag, startPoint x: 549, startPoint y: 257, endPoint x: 519, endPoint y: 220, distance: 47.2
click at [519, 220] on tbody "Vehicle Make, Model, Year OMODA E5 NOBLE 2025 Registration plates DY75GHZ Time …" at bounding box center [696, 324] width 360 height 251
copy tbody "Vehicle Make, Model, Year OMODA E5 NOBLE 2025 Registration plates DY75GHZ"
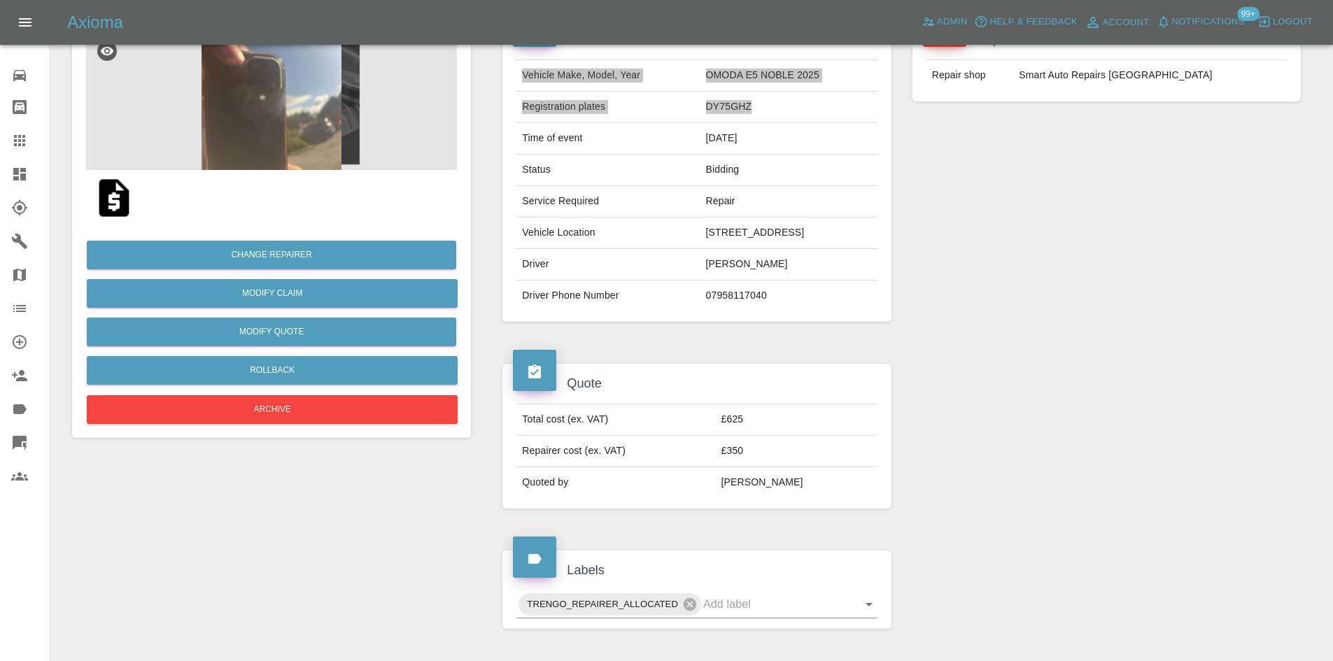
scroll to position [140, 0]
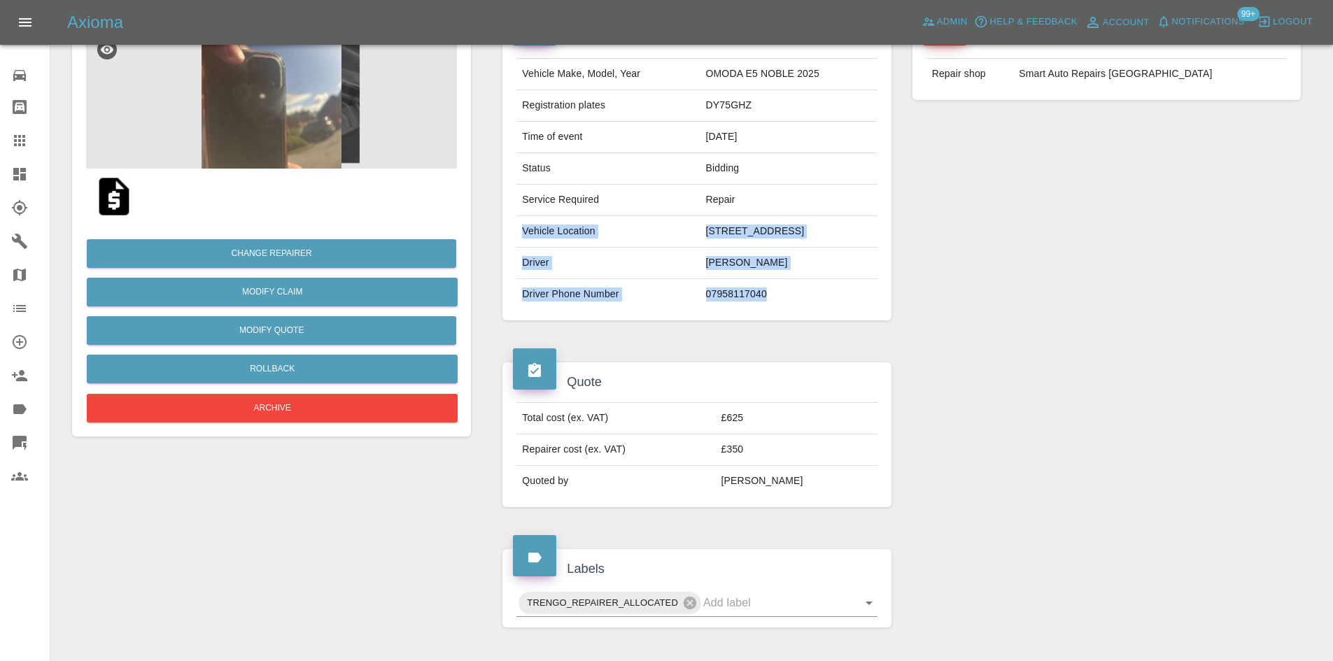
drag, startPoint x: 686, startPoint y: 330, endPoint x: 519, endPoint y: 250, distance: 184.6
click at [519, 250] on tbody "Vehicle Make, Model, Year OMODA E5 NOBLE 2025 Registration plates DY75GHZ Time …" at bounding box center [696, 184] width 360 height 251
copy tbody "Vehicle Location 237 HOLYROOD, THELWALL ROAD, GRAPPENHALL, WARRINGTON, WA4 2XT …"
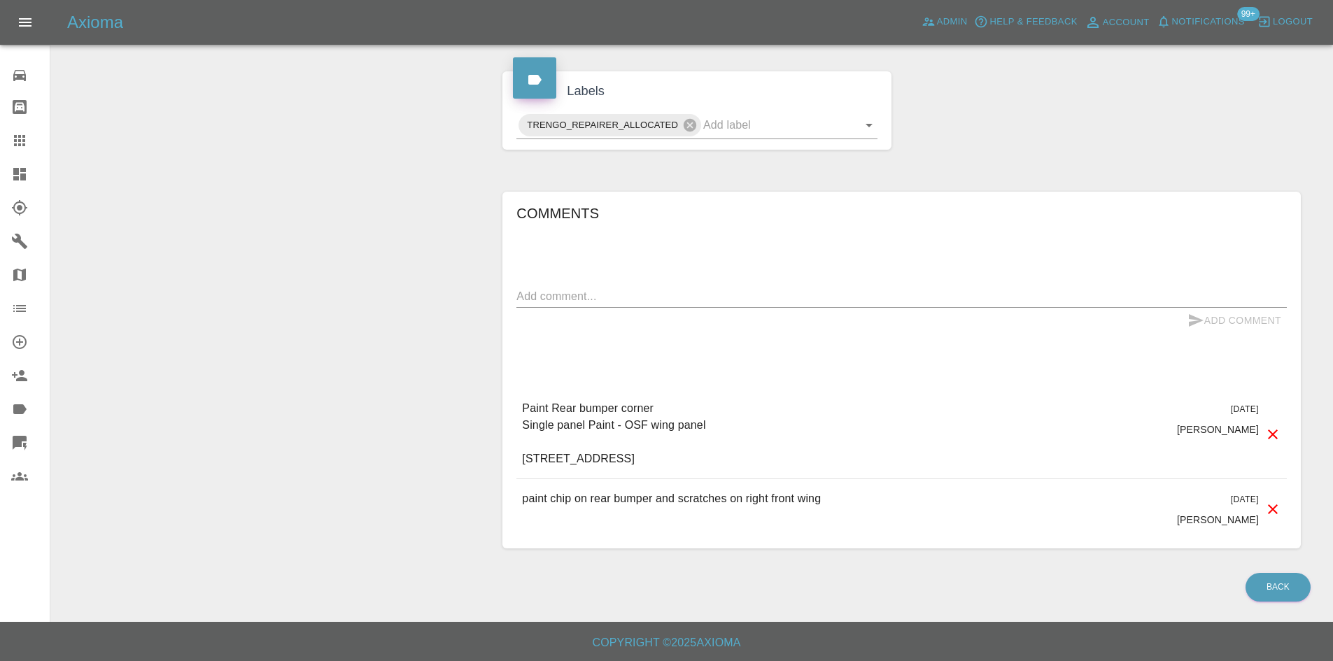
scroll to position [660, 0]
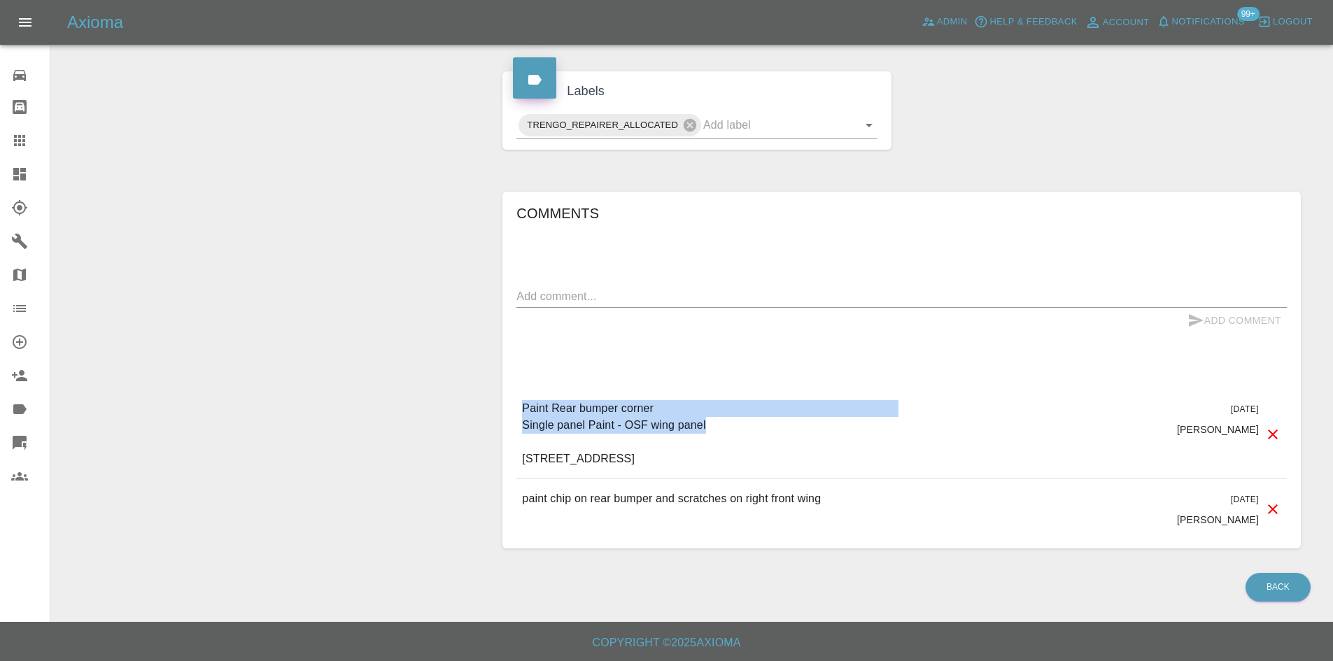
drag, startPoint x: 576, startPoint y: 426, endPoint x: 490, endPoint y: 410, distance: 86.9
click at [490, 410] on div "Claim Information Vehicle Make, Model, Year OMODA E5 NOBLE 2025 Registration pl…" at bounding box center [901, 44] width 840 height 1050
copy p "Paint Rear bumper corner Single panel Paint - OSF wing panel"
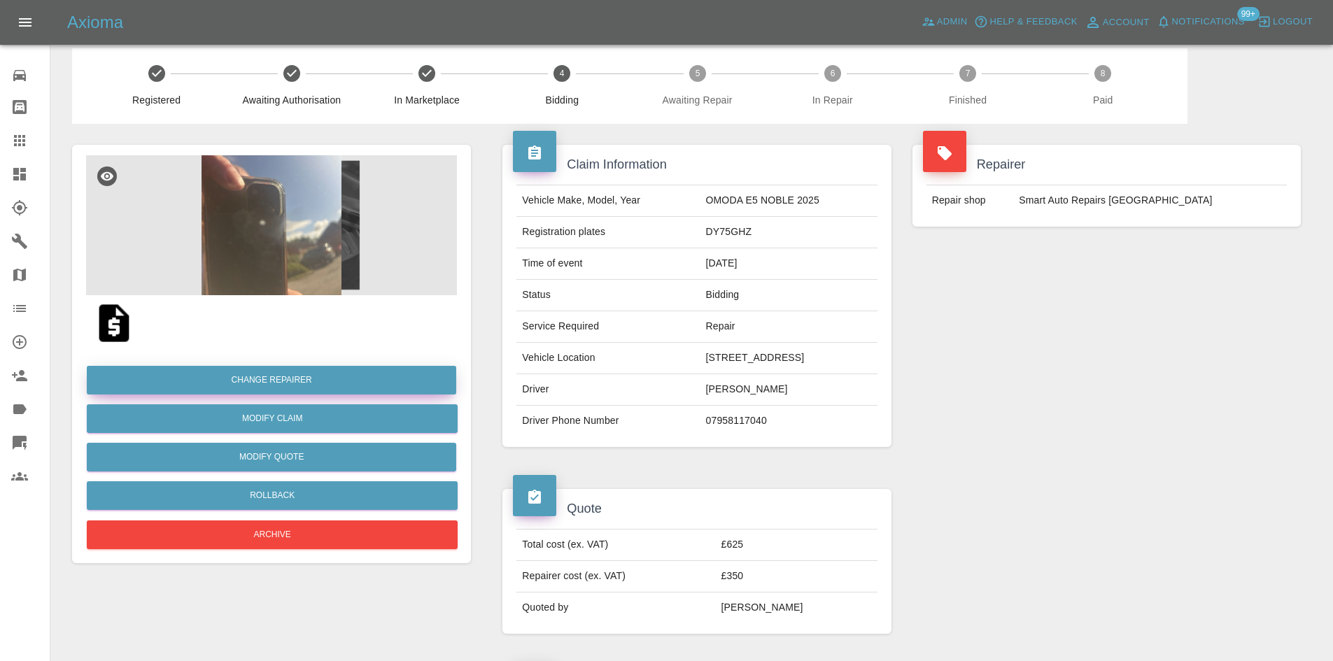
scroll to position [0, 0]
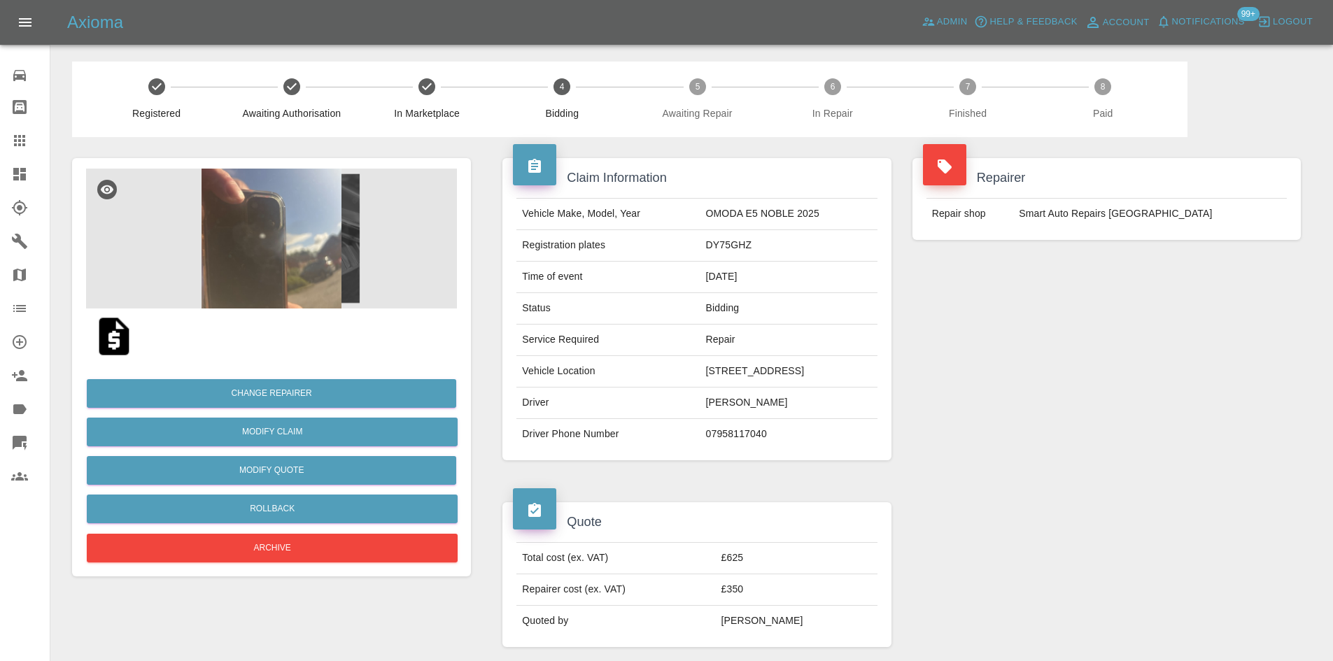
click at [270, 276] on img at bounding box center [271, 239] width 371 height 140
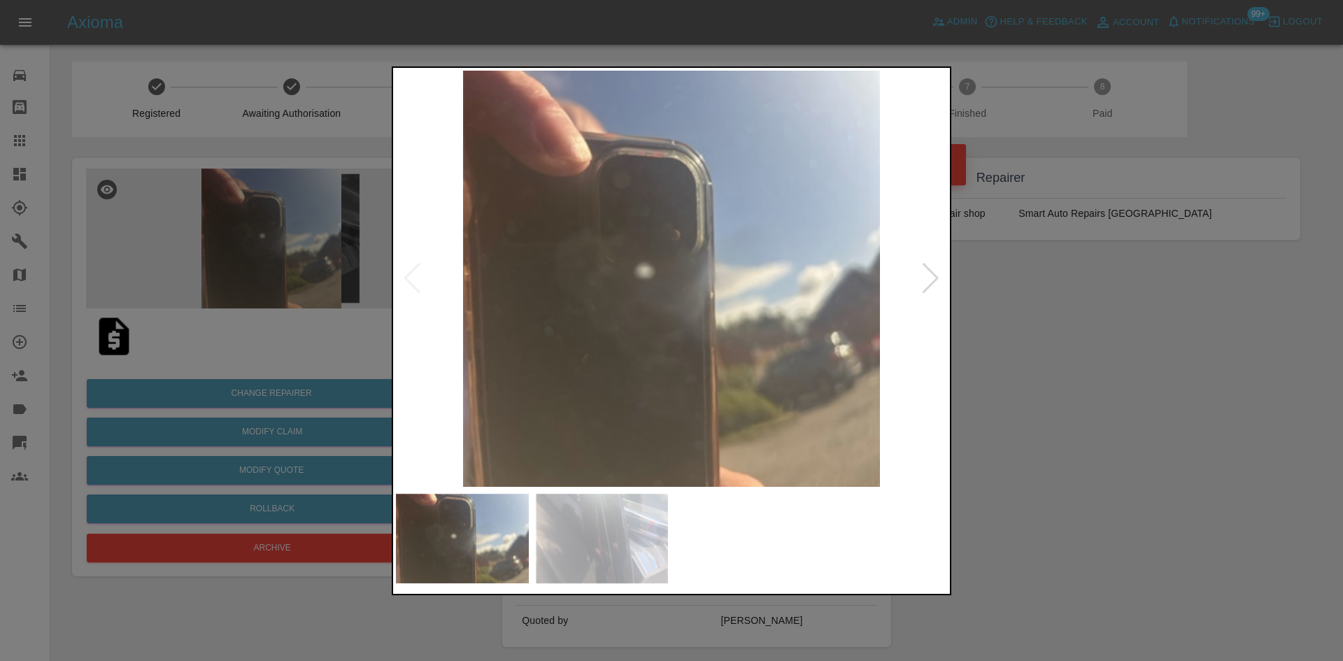
click at [555, 306] on img at bounding box center [671, 279] width 551 height 416
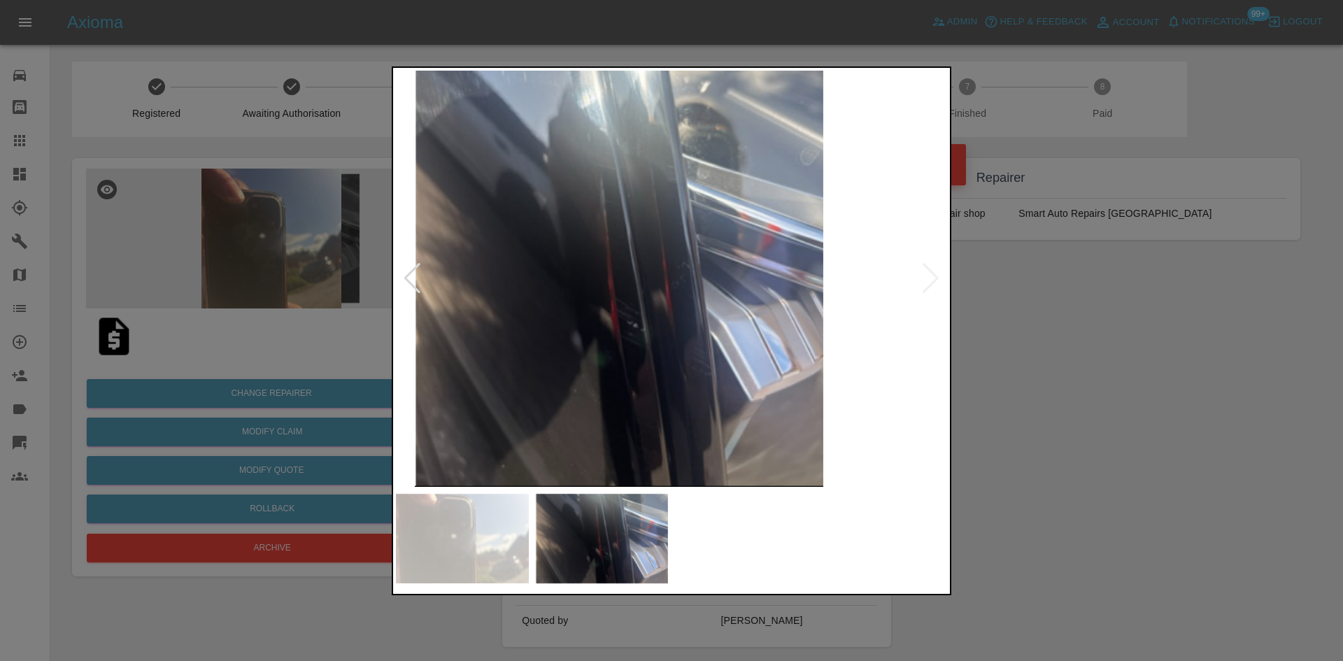
click at [615, 313] on img at bounding box center [618, 279] width 551 height 416
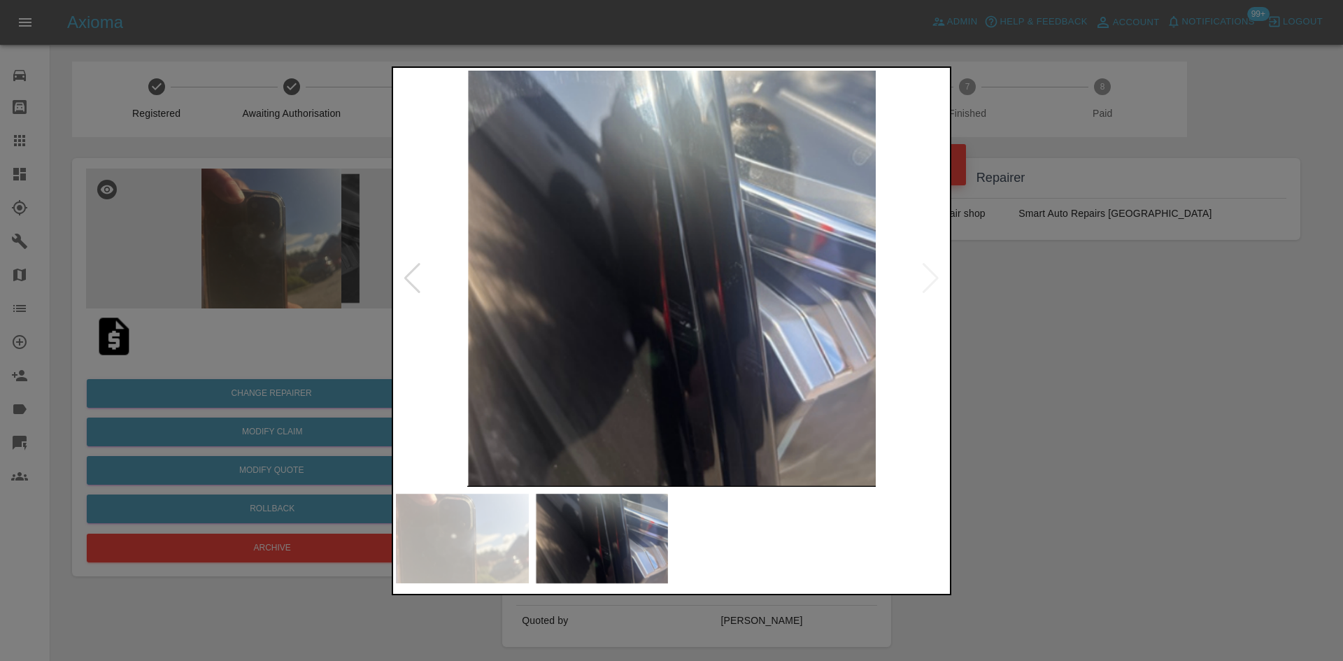
click at [572, 306] on img at bounding box center [671, 279] width 551 height 416
click at [728, 312] on img at bounding box center [671, 279] width 551 height 416
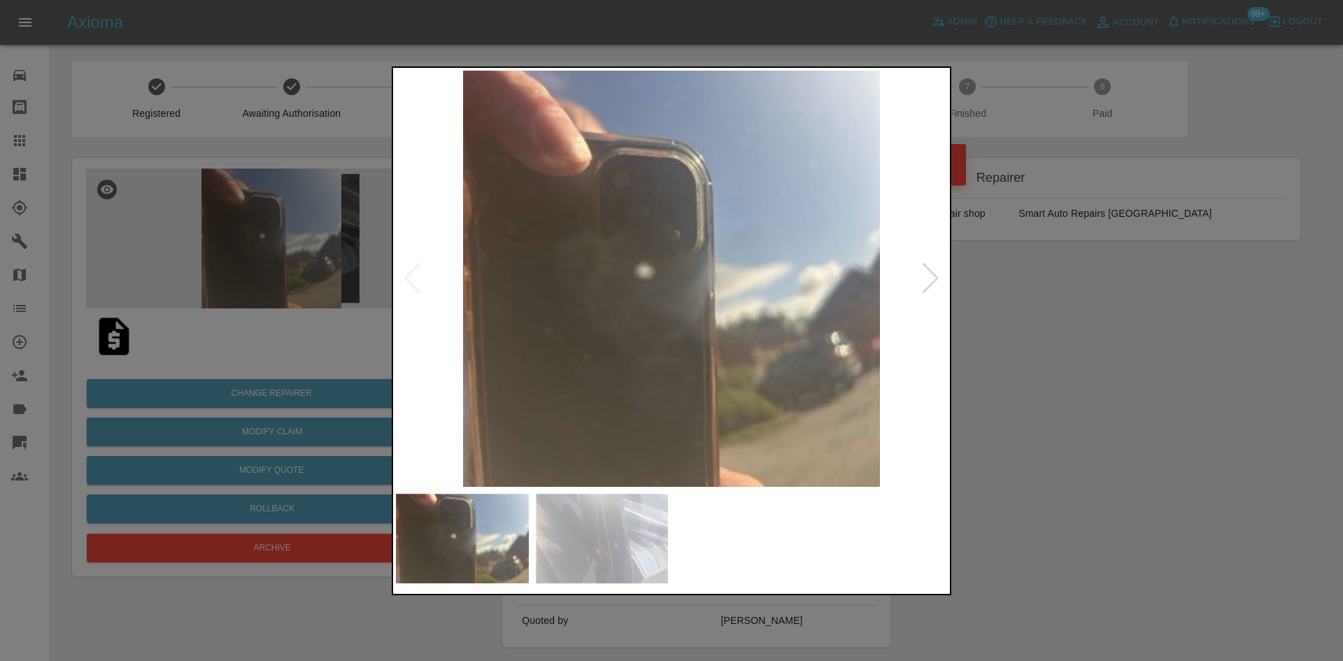
click at [683, 306] on img at bounding box center [671, 279] width 551 height 416
click at [264, 238] on div at bounding box center [671, 330] width 1343 height 661
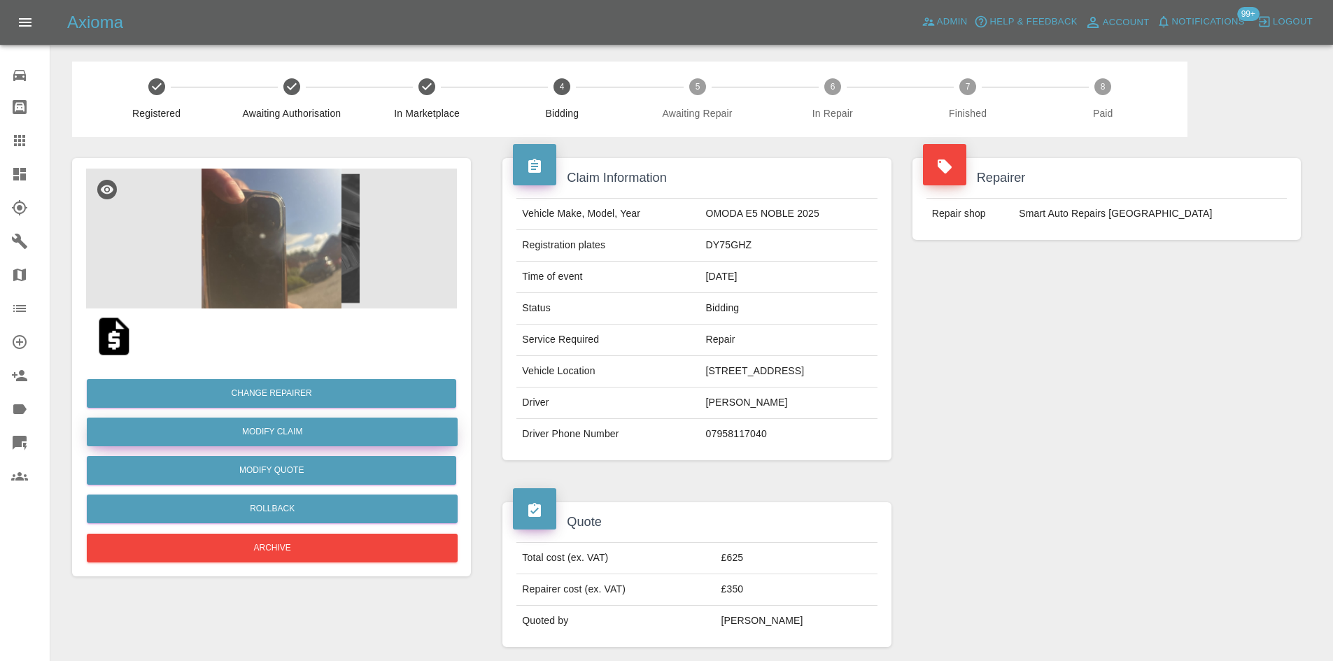
drag, startPoint x: 281, startPoint y: 431, endPoint x: 674, endPoint y: 397, distance: 394.7
click at [281, 431] on link "Modify Claim" at bounding box center [272, 432] width 371 height 29
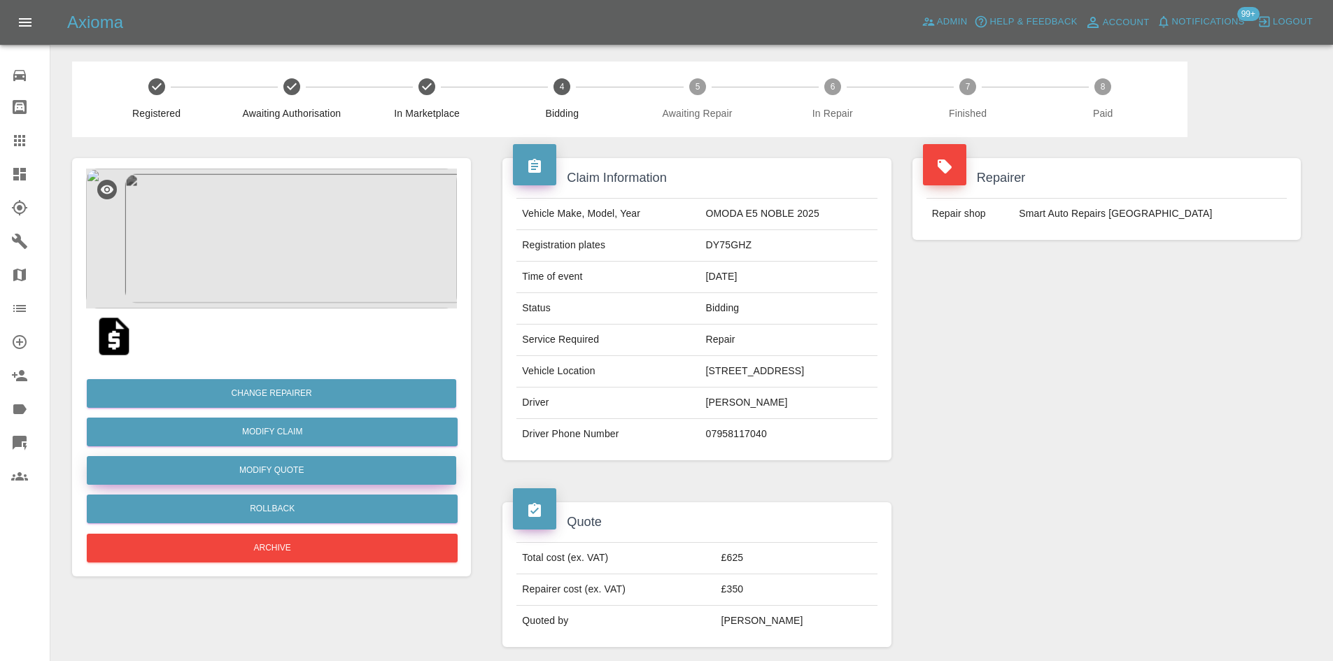
click at [286, 464] on button "Modify Quote" at bounding box center [271, 470] width 369 height 29
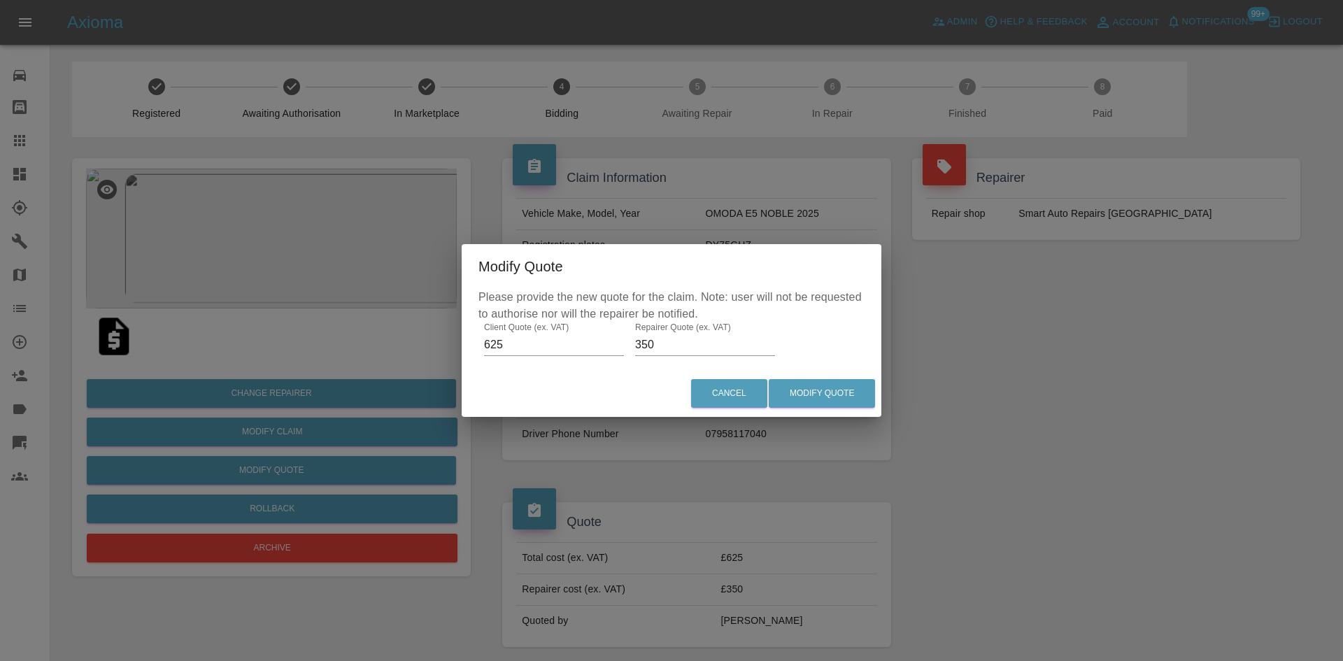
drag, startPoint x: 673, startPoint y: 344, endPoint x: 495, endPoint y: 348, distance: 178.4
click at [495, 348] on div "Please provide the new quote for the claim. Note: user will not be requested to…" at bounding box center [672, 329] width 420 height 81
type input "400"
click at [818, 404] on button "Modify Quote" at bounding box center [822, 393] width 106 height 29
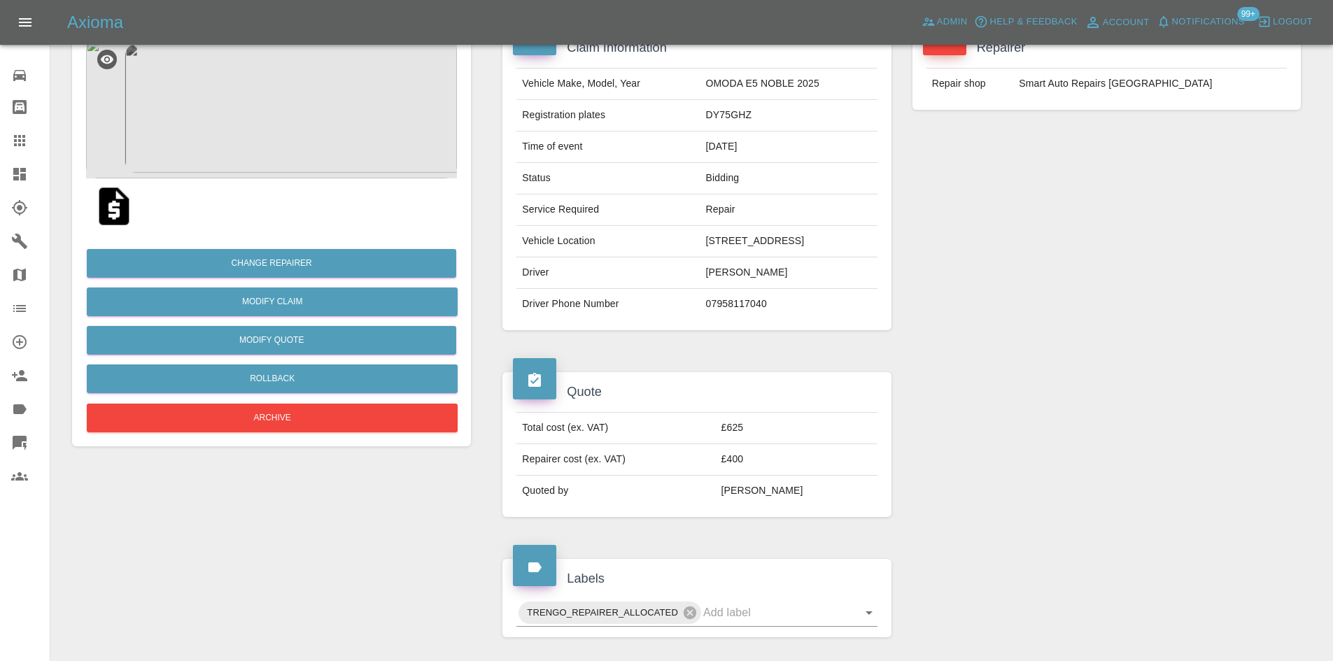
scroll to position [140, 0]
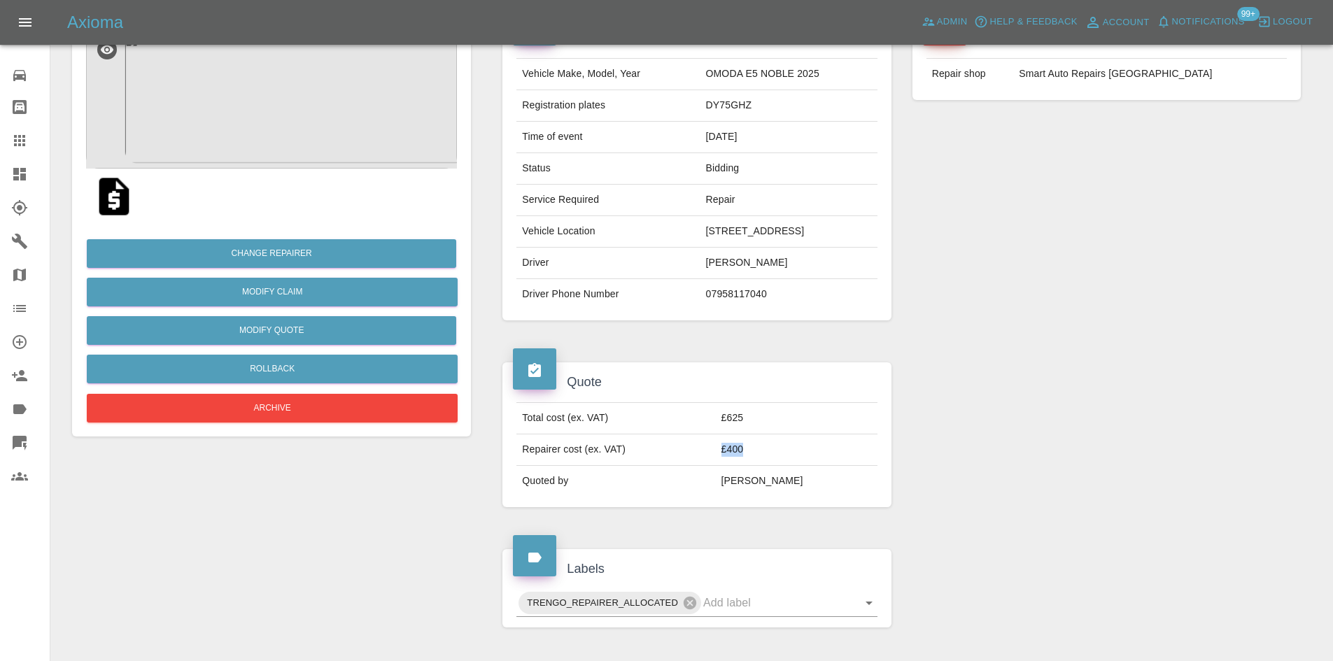
drag, startPoint x: 773, startPoint y: 490, endPoint x: 742, endPoint y: 495, distance: 31.2
click at [742, 466] on td "£400" at bounding box center [797, 449] width 162 height 31
copy td "£400"
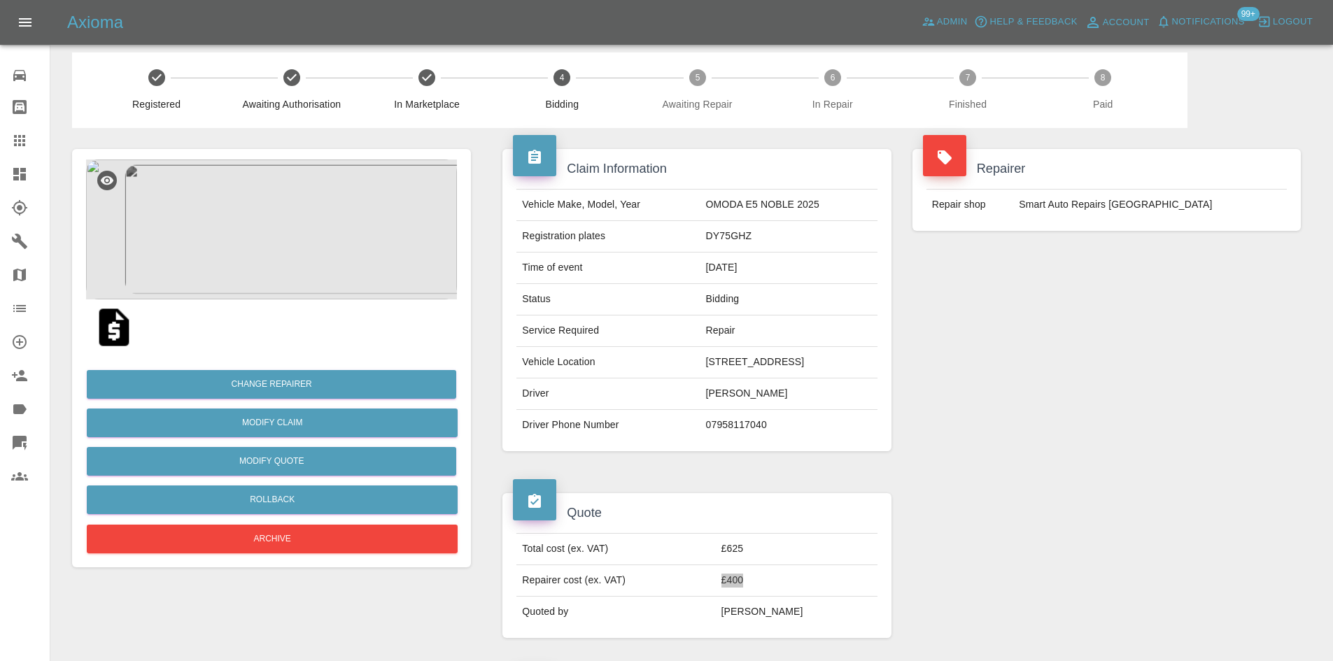
scroll to position [0, 0]
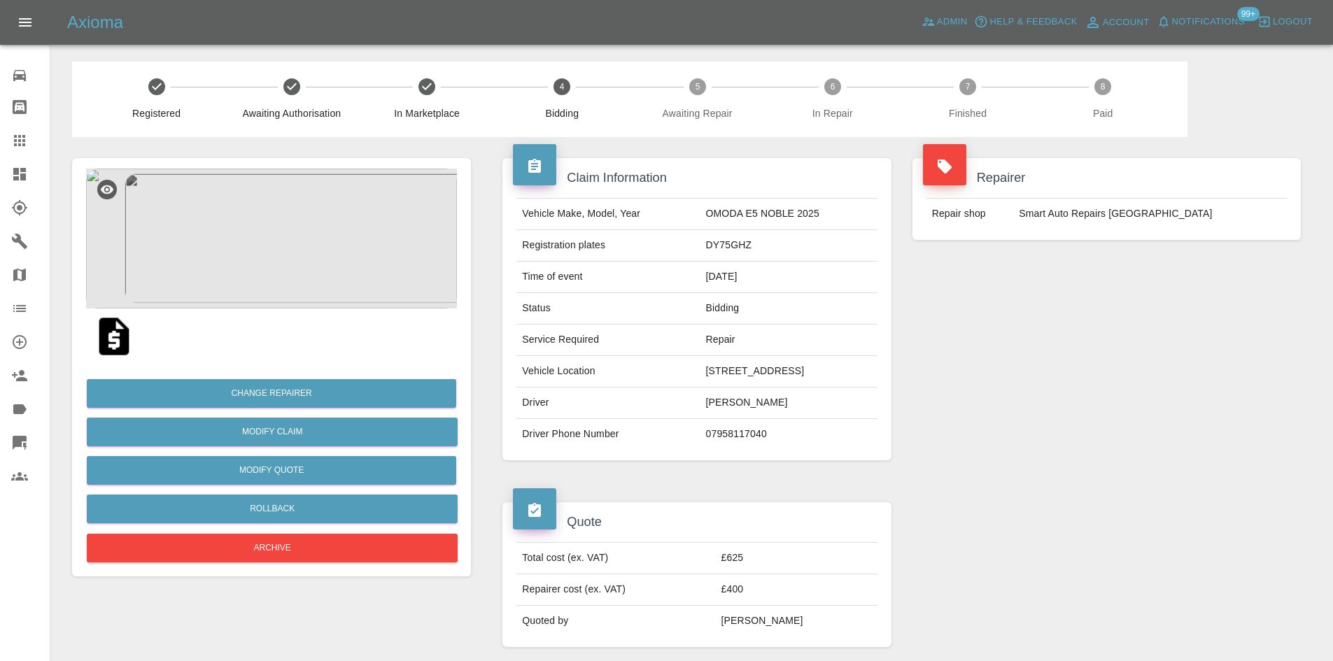
click at [700, 257] on td "DY75GHZ" at bounding box center [788, 245] width 177 height 31
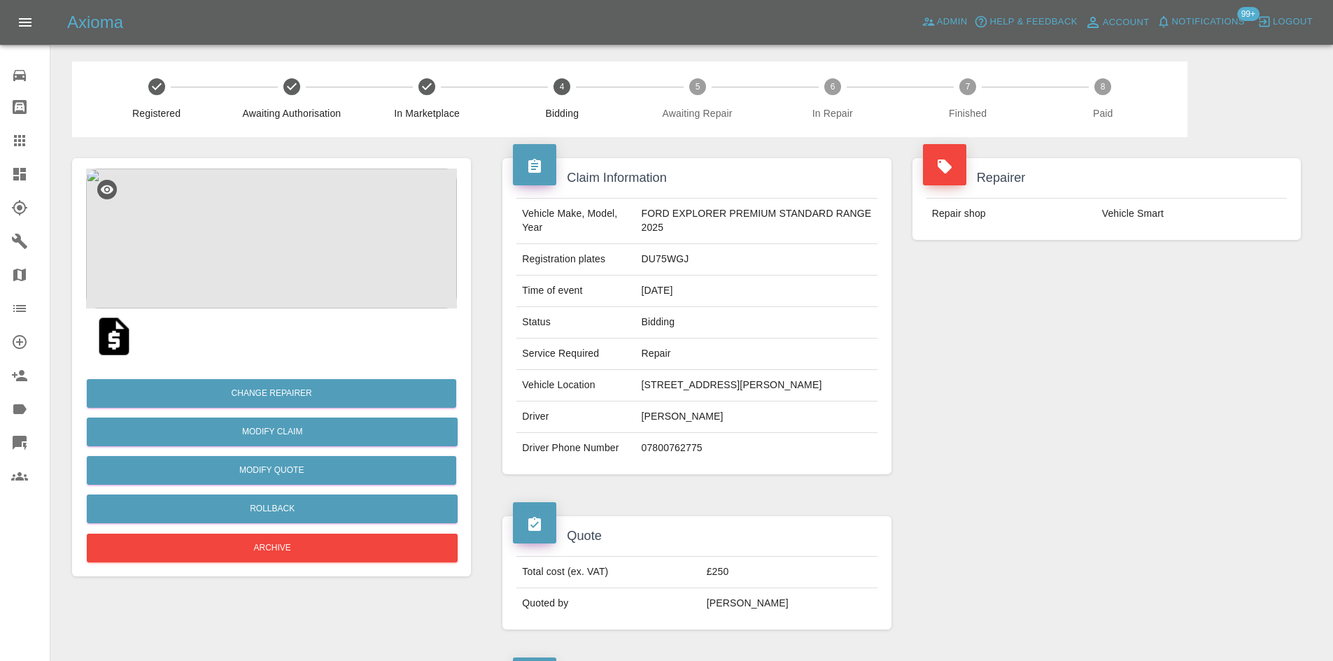
click at [1117, 217] on td "Vehicle Smart" at bounding box center [1191, 214] width 190 height 31
click at [1117, 218] on td "Vehicle Smart" at bounding box center [1191, 214] width 190 height 31
copy td "Vehicle"
click at [1131, 218] on td "Vehicle Smart" at bounding box center [1191, 214] width 190 height 31
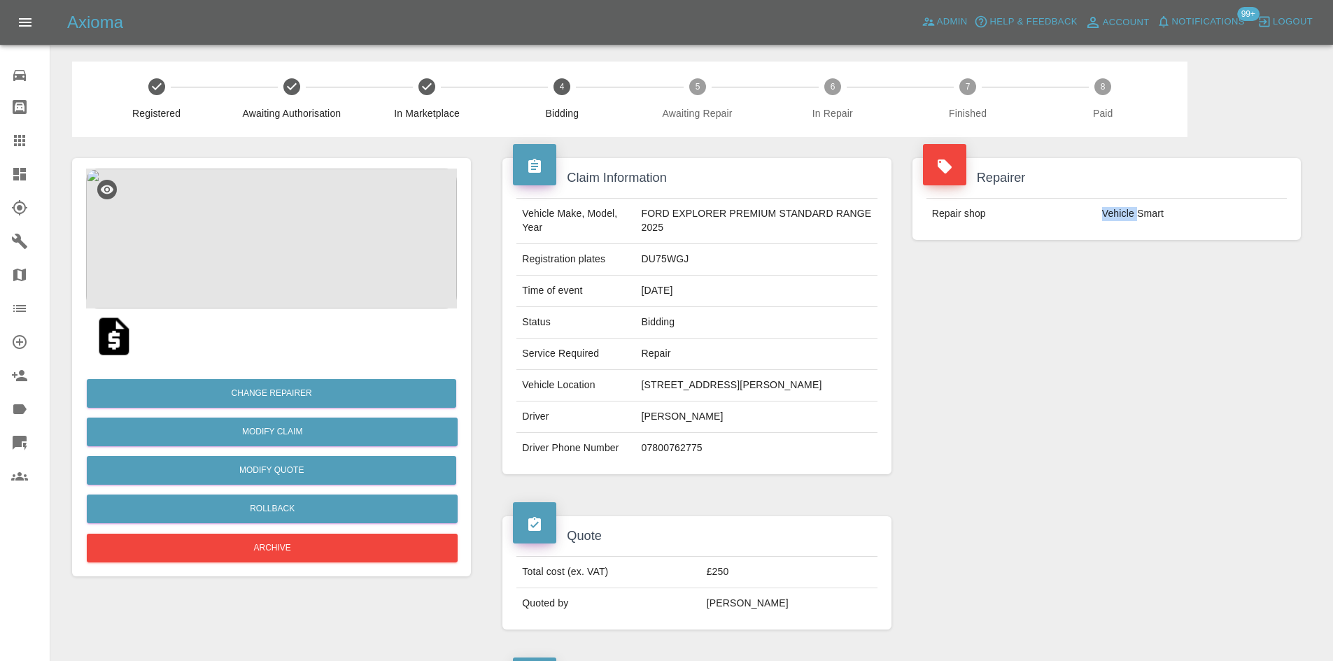
click at [1131, 218] on td "Vehicle Smart" at bounding box center [1191, 214] width 190 height 31
click at [650, 259] on td "DU75WGJ" at bounding box center [755, 259] width 241 height 31
copy td "DU75WGJ"
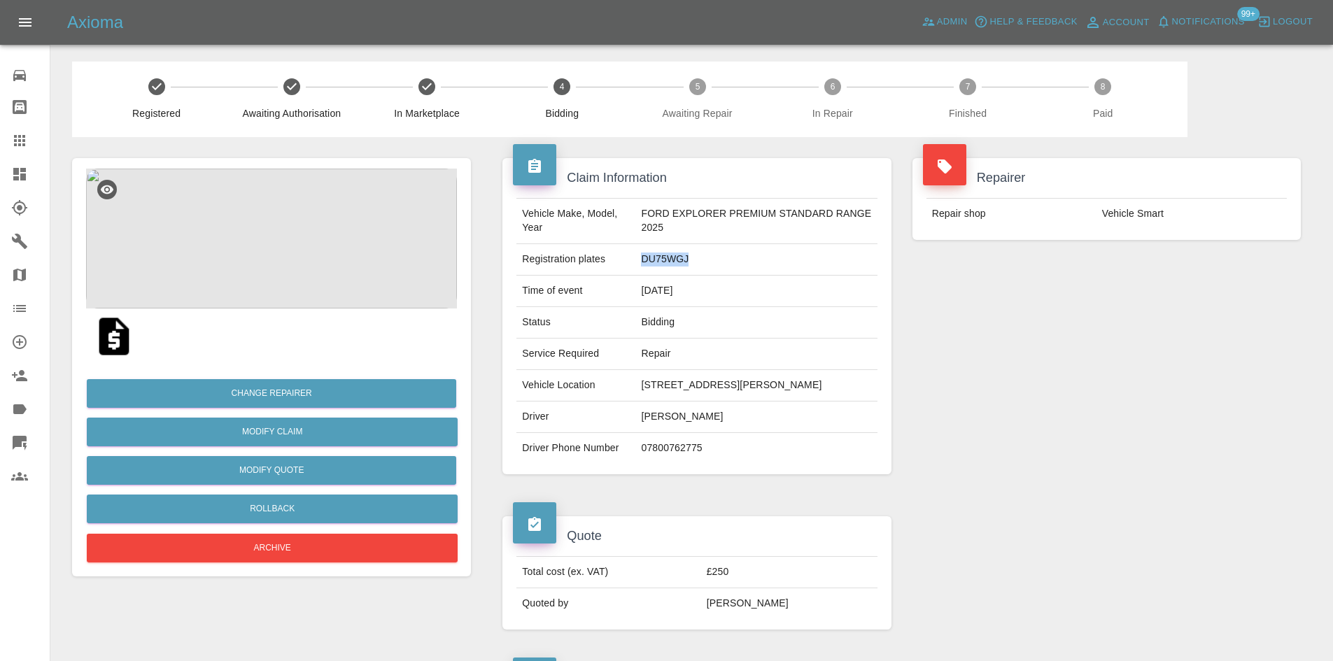
copy td "DU75WGJ"
click at [273, 233] on img at bounding box center [271, 239] width 371 height 140
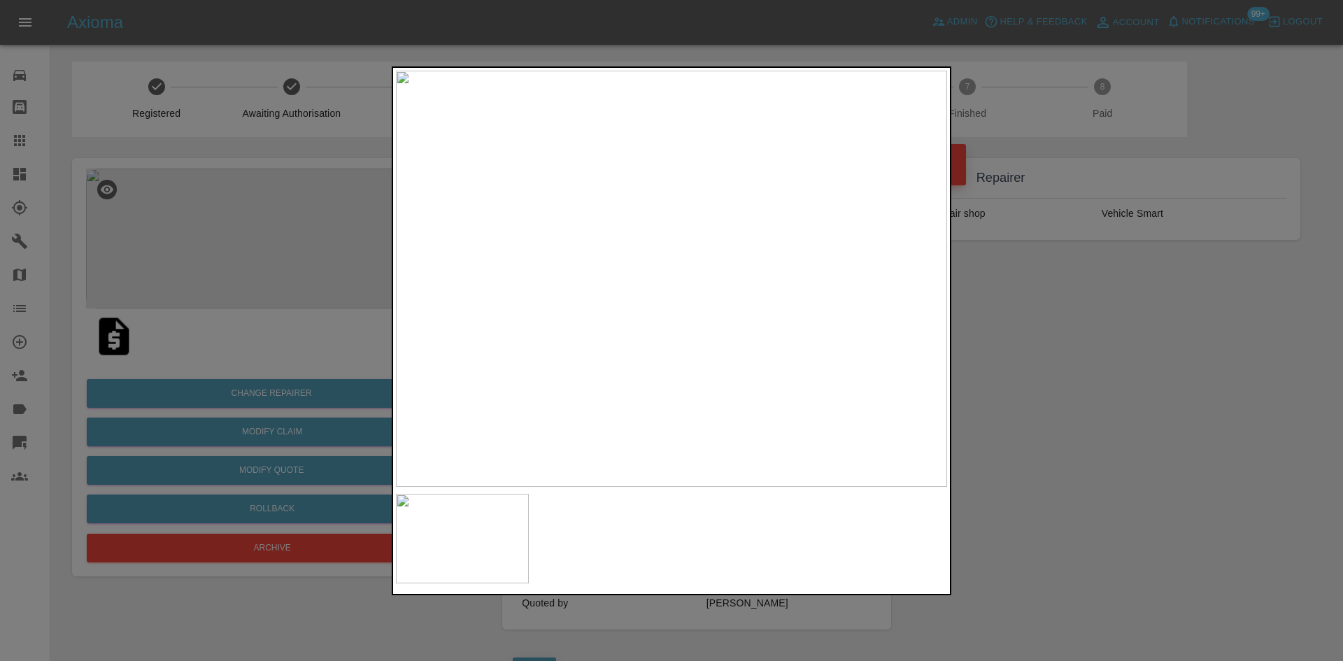
click at [536, 256] on img at bounding box center [671, 279] width 551 height 416
click at [539, 248] on img at bounding box center [671, 279] width 551 height 416
click at [278, 247] on div at bounding box center [671, 330] width 1343 height 661
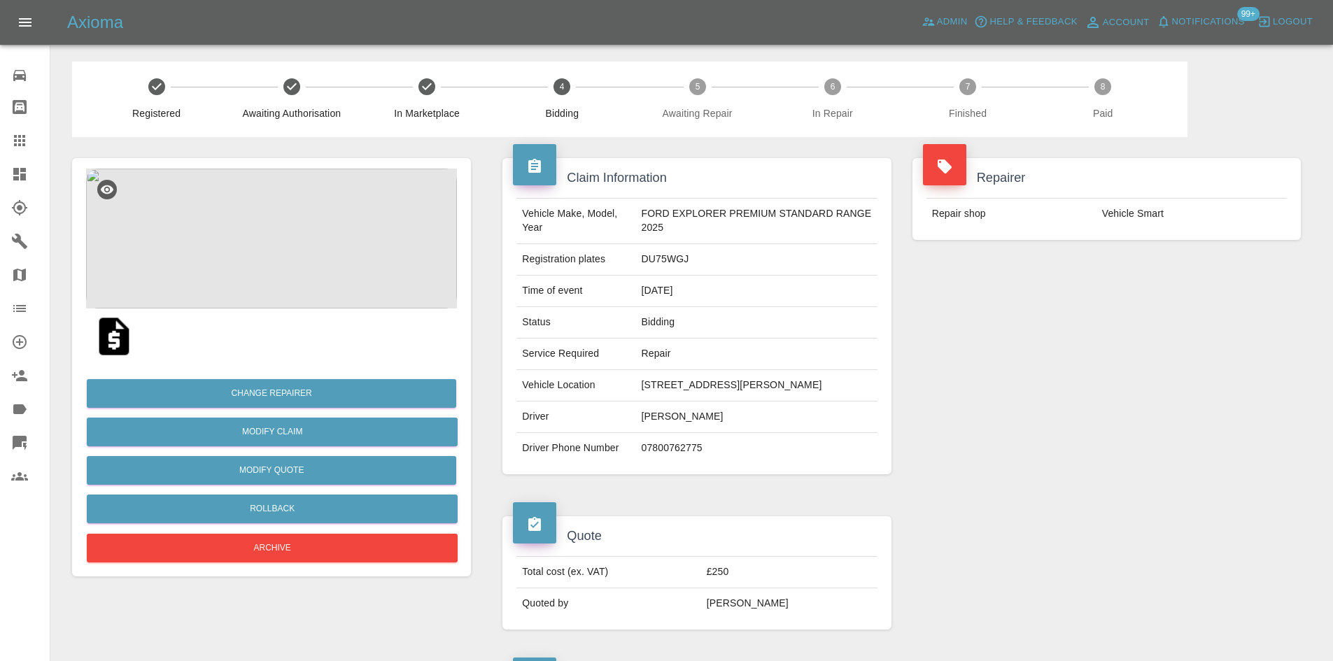
click at [249, 242] on img at bounding box center [271, 239] width 371 height 140
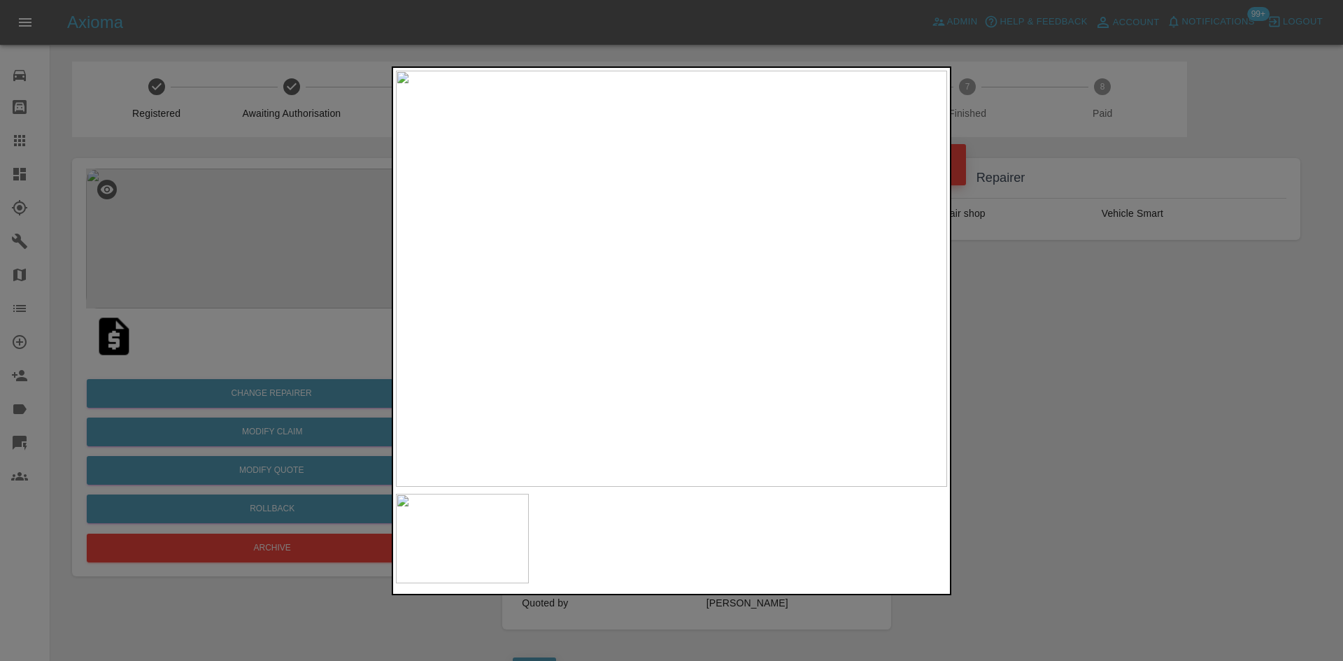
click at [280, 339] on div at bounding box center [671, 330] width 1343 height 661
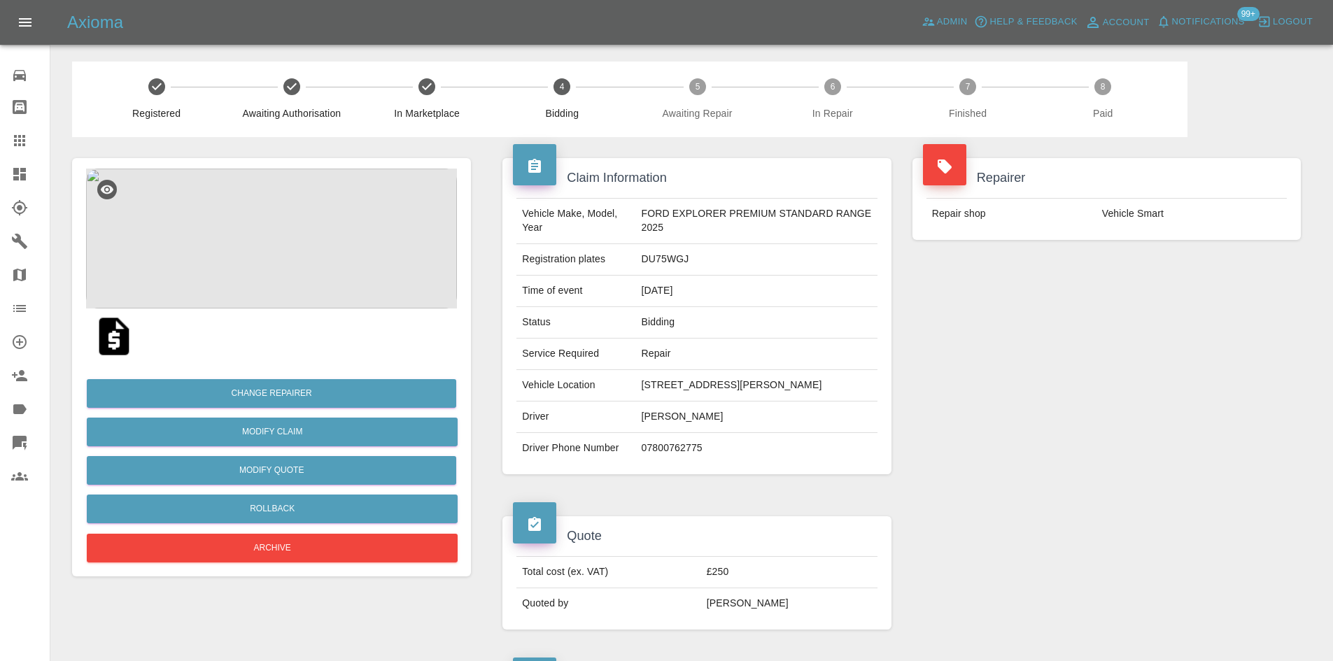
click at [274, 221] on img at bounding box center [271, 239] width 371 height 140
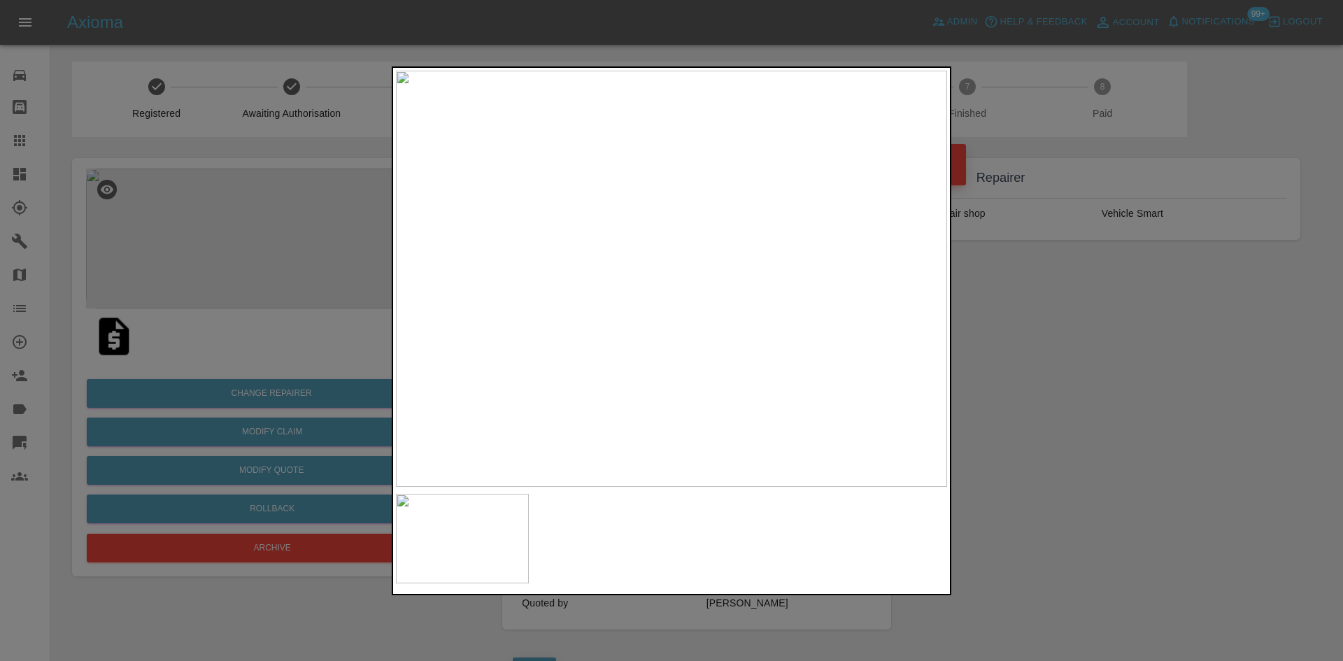
click at [260, 333] on div at bounding box center [671, 330] width 1343 height 661
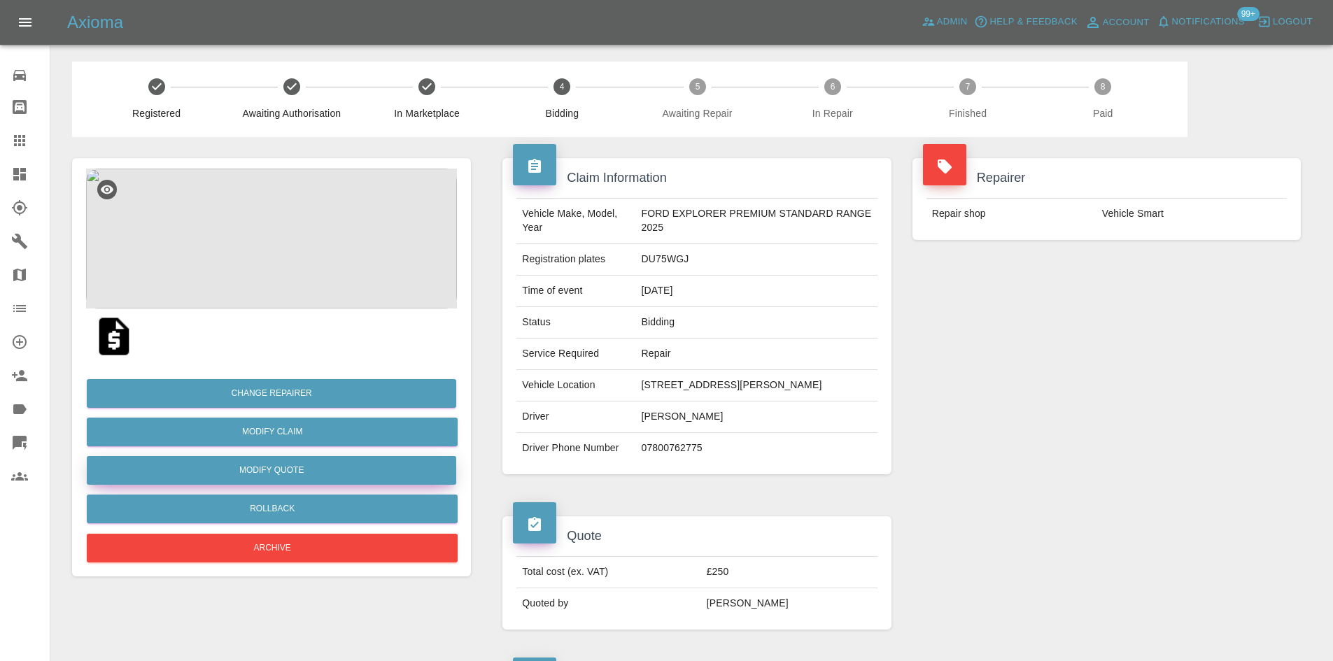
click at [276, 469] on button "Modify Quote" at bounding box center [271, 470] width 369 height 29
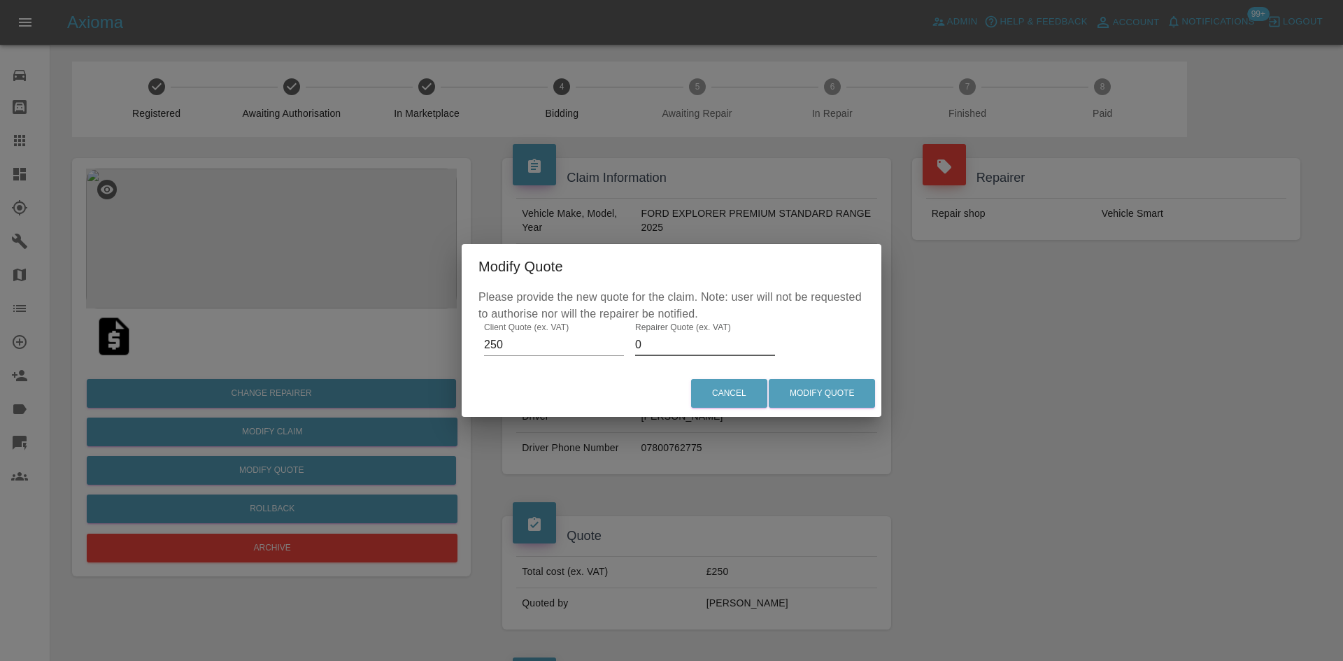
drag, startPoint x: 658, startPoint y: 339, endPoint x: 581, endPoint y: 351, distance: 78.0
click at [581, 351] on div "Please provide the new quote for the claim. Note: user will not be requested to…" at bounding box center [672, 329] width 420 height 81
type input "150"
click at [870, 393] on button "Modify Quote" at bounding box center [822, 393] width 106 height 29
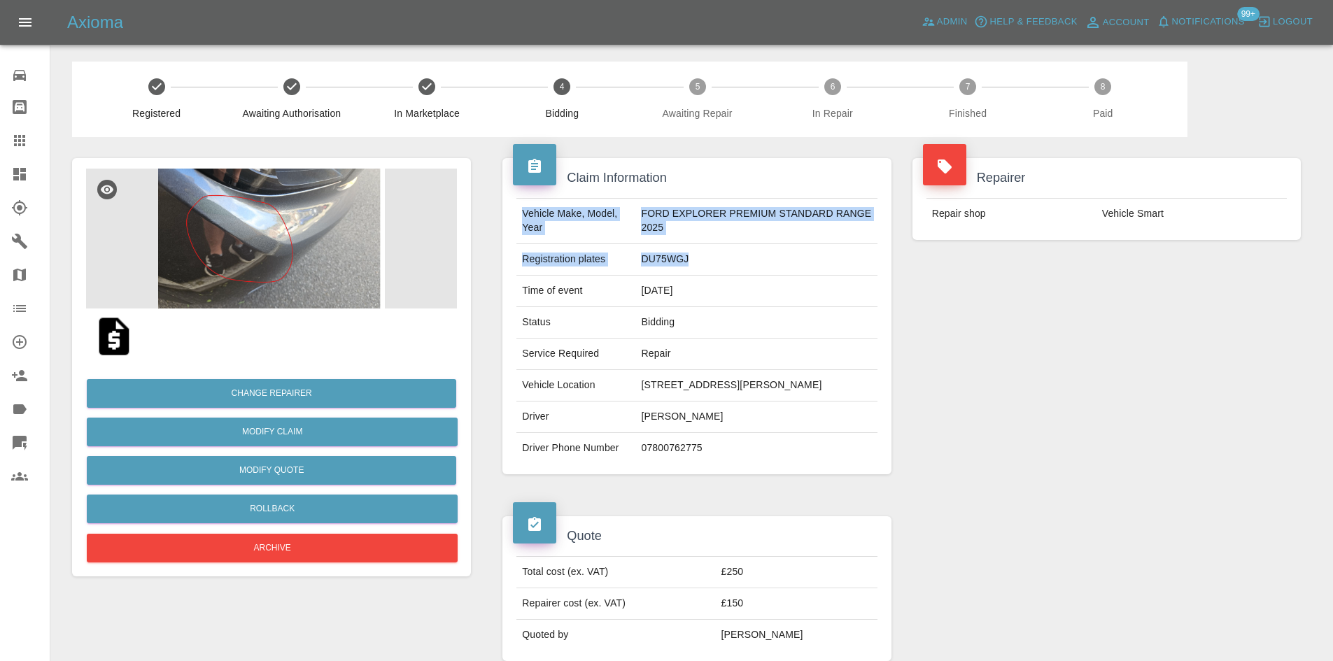
drag, startPoint x: 541, startPoint y: 218, endPoint x: 697, endPoint y: 254, distance: 159.4
click at [697, 254] on tbody "Vehicle Make, Model, Year FORD EXPLORER PREMIUM STANDARD RANGE 2025 Registratio…" at bounding box center [696, 331] width 360 height 265
copy tbody "Vehicle Make, Model, Year FORD EXPLORER PREMIUM STANDARD RANGE 2025 Registratio…"
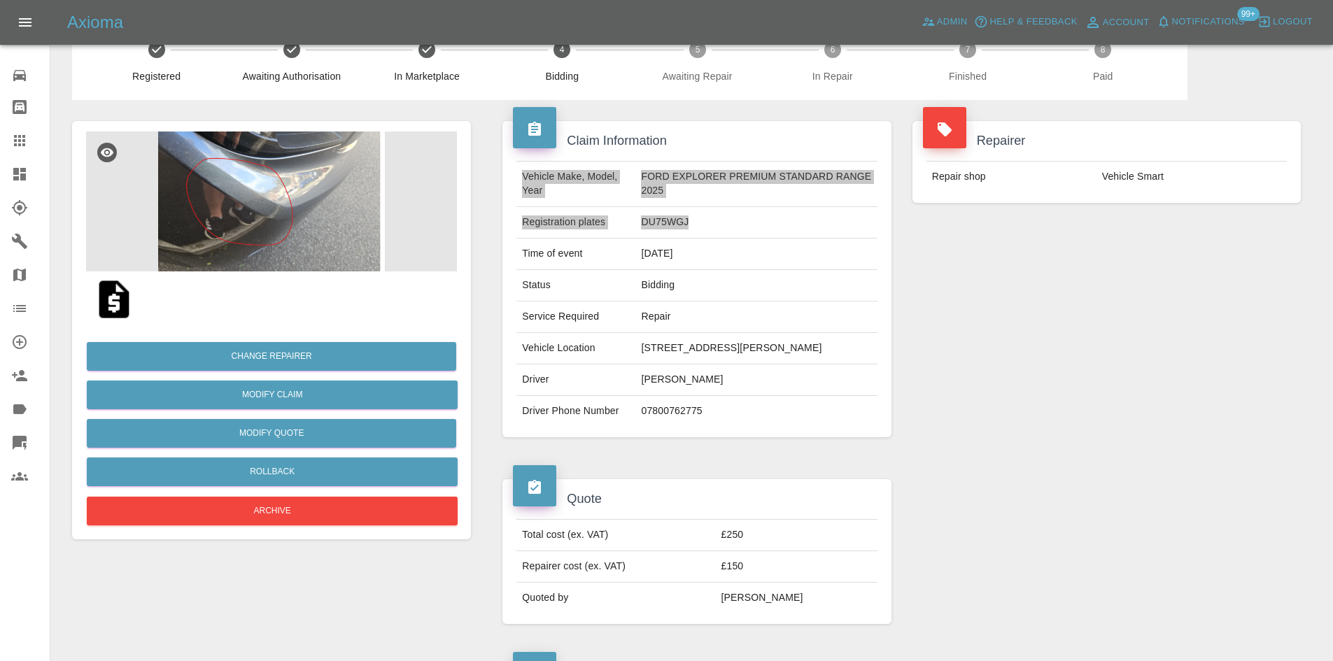
scroll to position [70, 0]
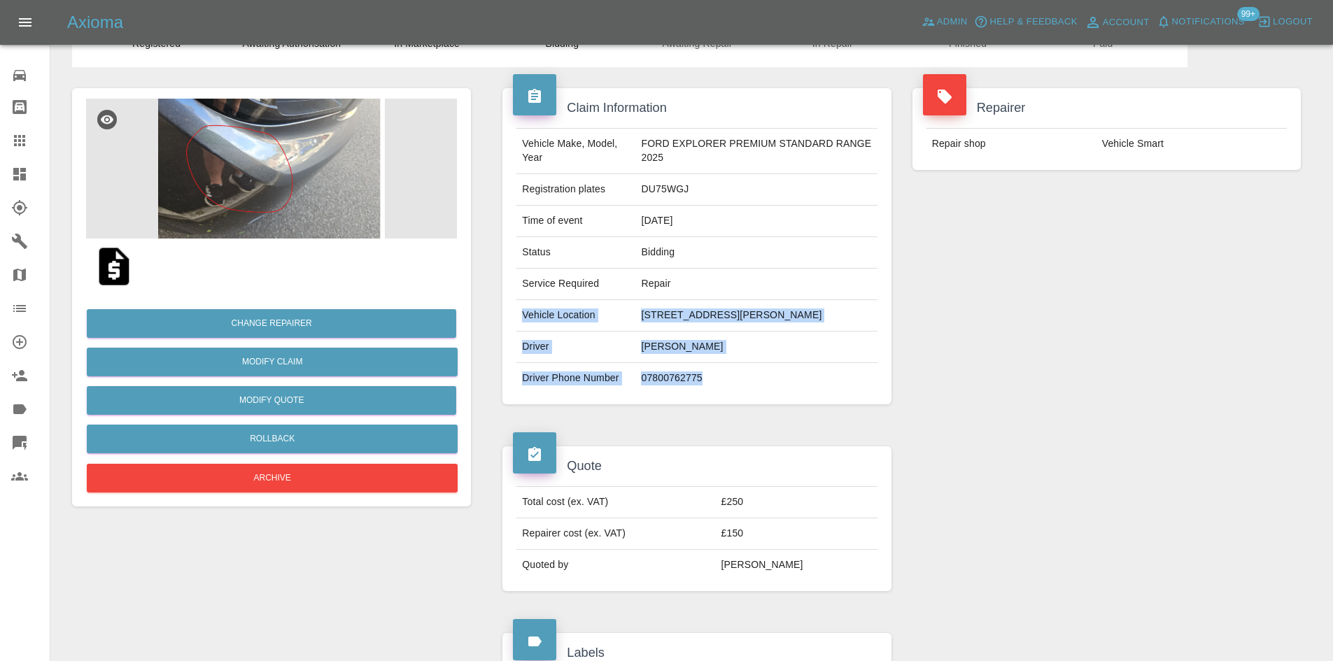
drag, startPoint x: 707, startPoint y: 392, endPoint x: 500, endPoint y: 358, distance: 209.2
click at [516, 323] on tbody "Vehicle Make, Model, Year FORD EXPLORER PREMIUM STANDARD RANGE 2025 Registratio…" at bounding box center [696, 261] width 360 height 265
copy tbody "Vehicle Location 57, HASLEWOOD ROAD, NEWTON AYCLIFFE, DL5 4XF Driver CHARLOTTE …"
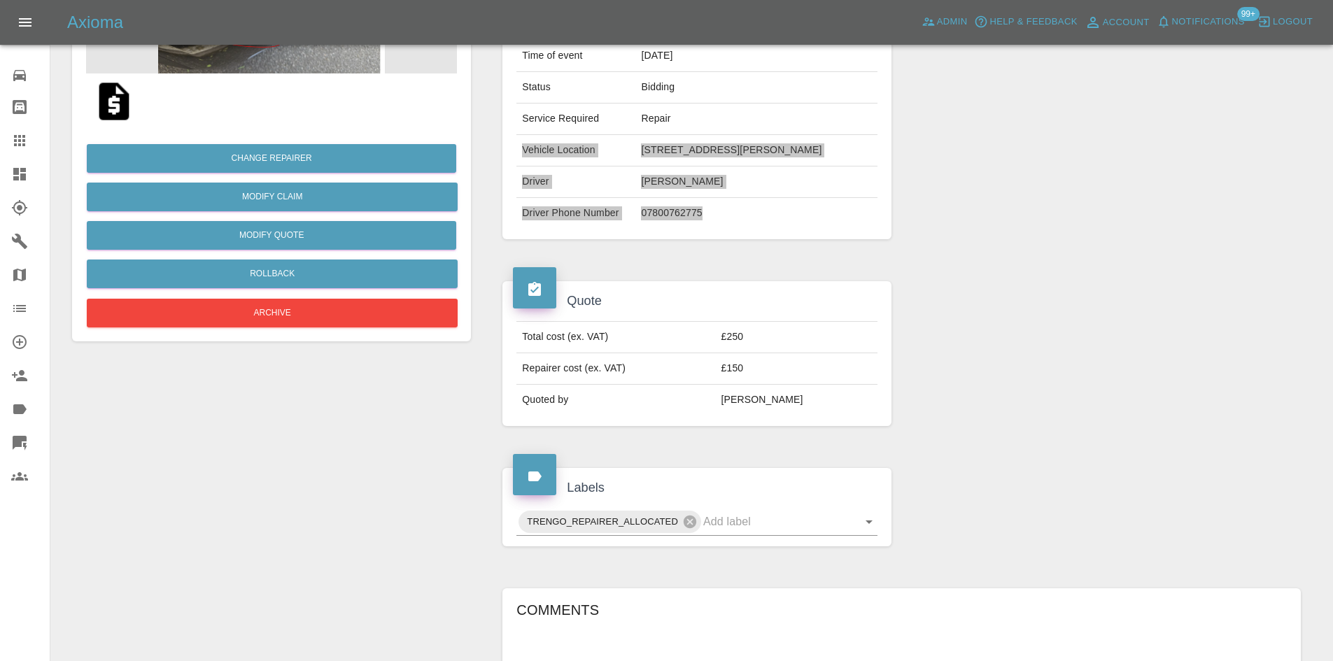
scroll to position [556, 0]
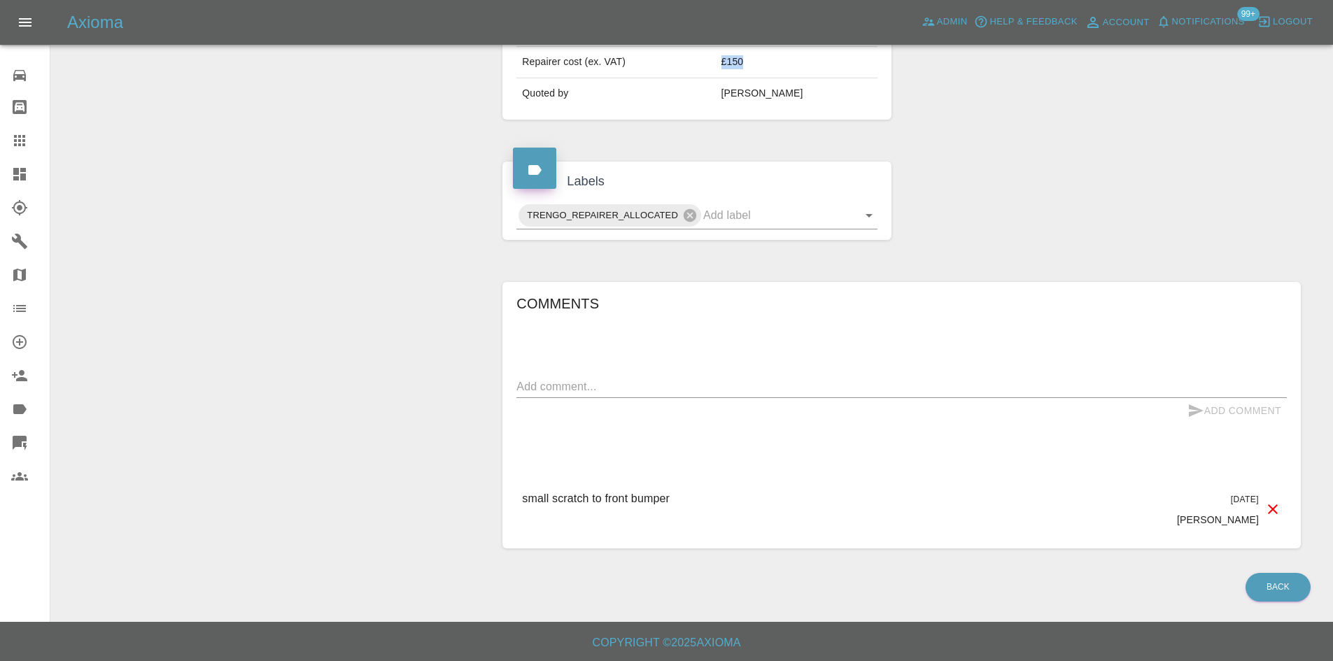
drag, startPoint x: 772, startPoint y: 62, endPoint x: 71, endPoint y: 169, distance: 709.1
click at [749, 69] on td "£150" at bounding box center [797, 62] width 162 height 31
copy td "£150"
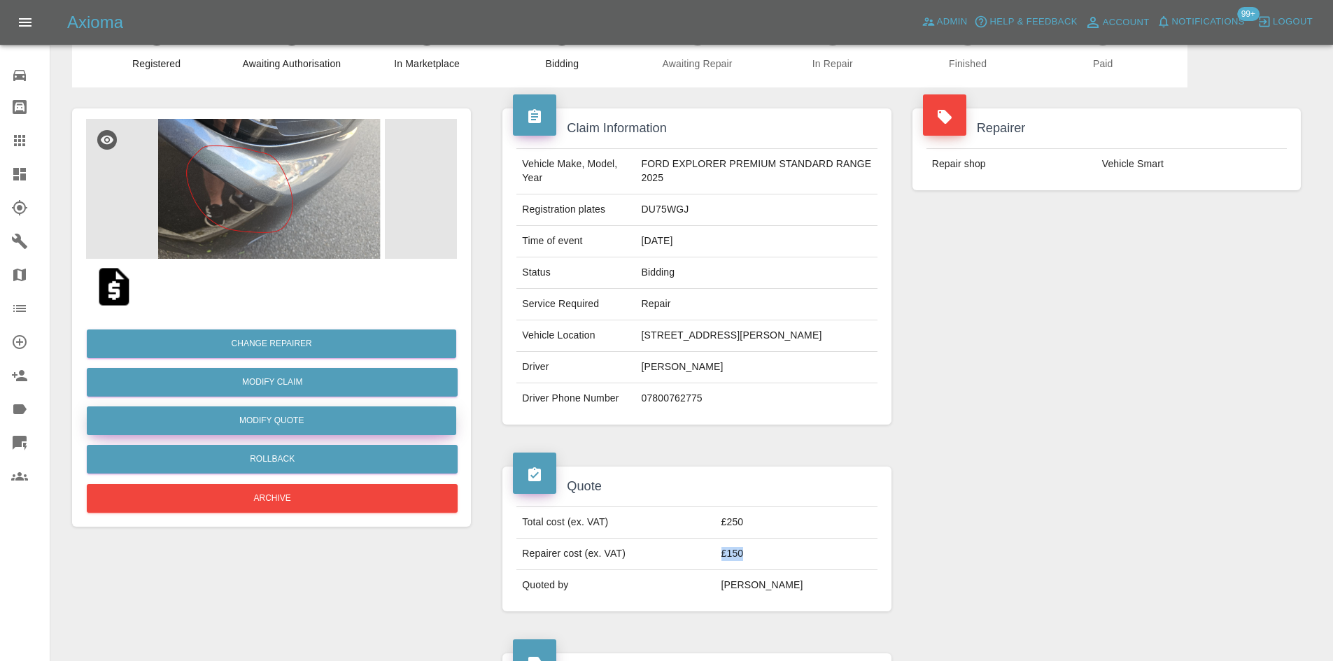
scroll to position [0, 0]
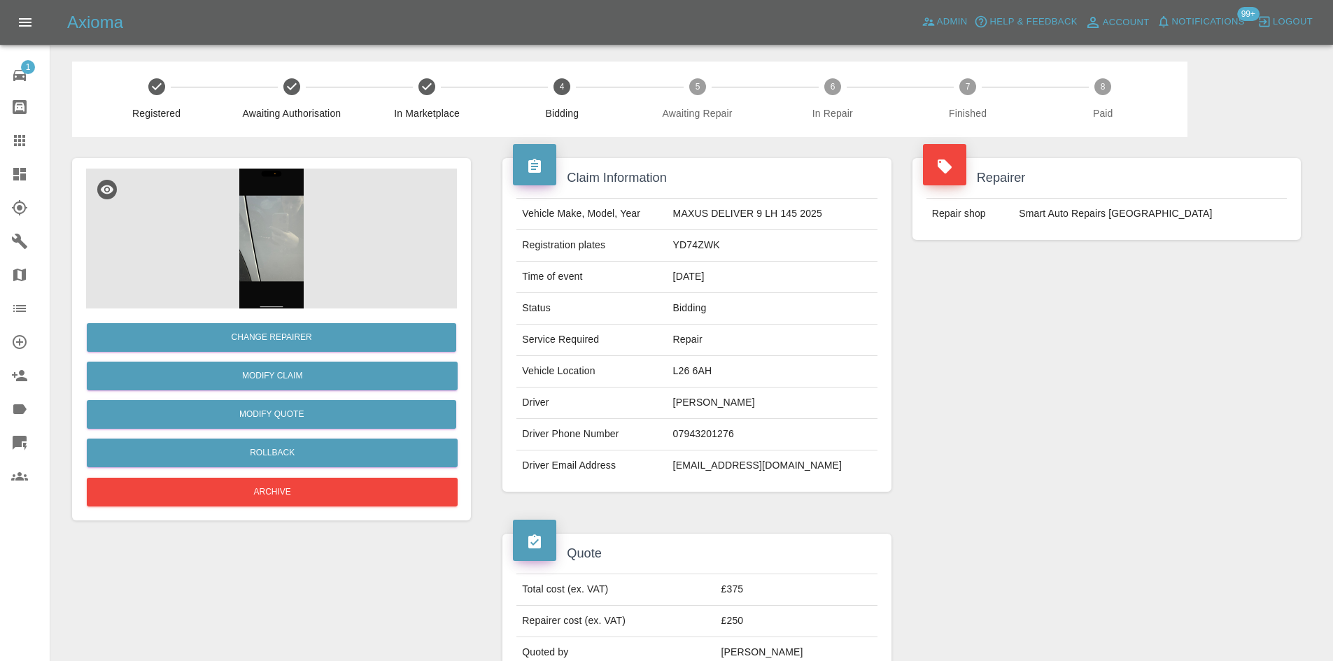
click at [275, 239] on img at bounding box center [271, 239] width 371 height 140
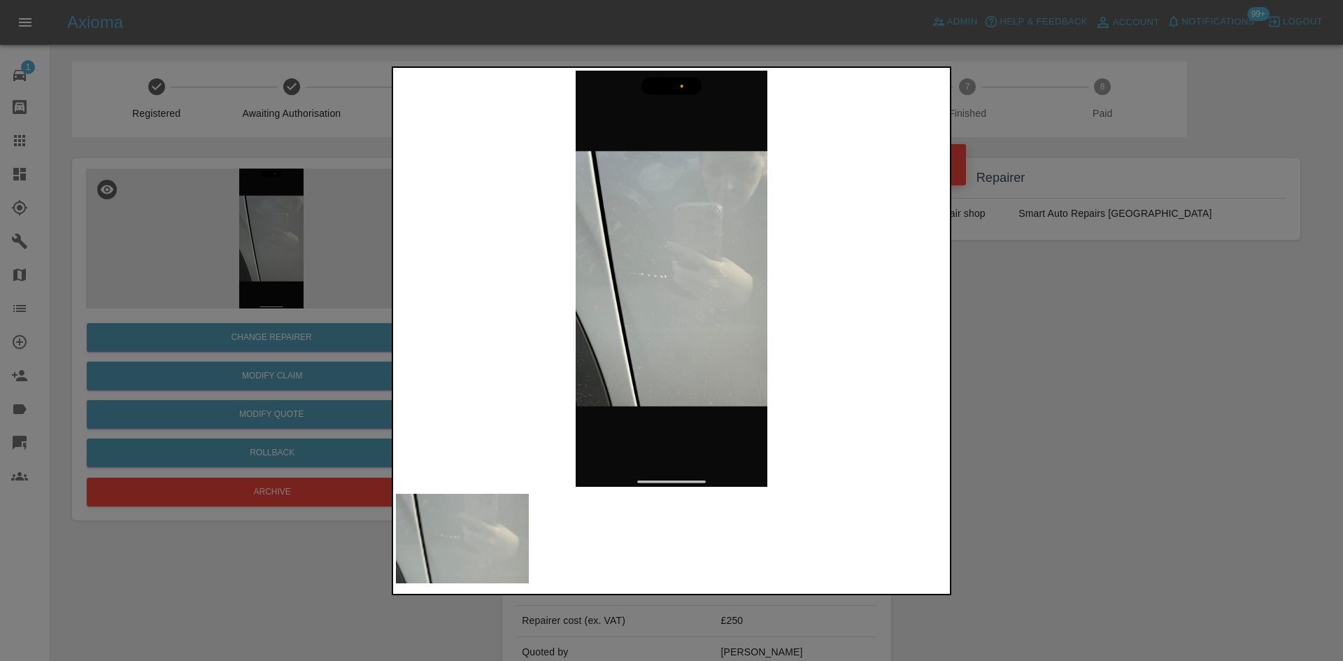
click at [602, 278] on img at bounding box center [671, 279] width 551 height 416
click at [572, 284] on img at bounding box center [671, 279] width 551 height 416
click at [659, 289] on img at bounding box center [671, 279] width 551 height 416
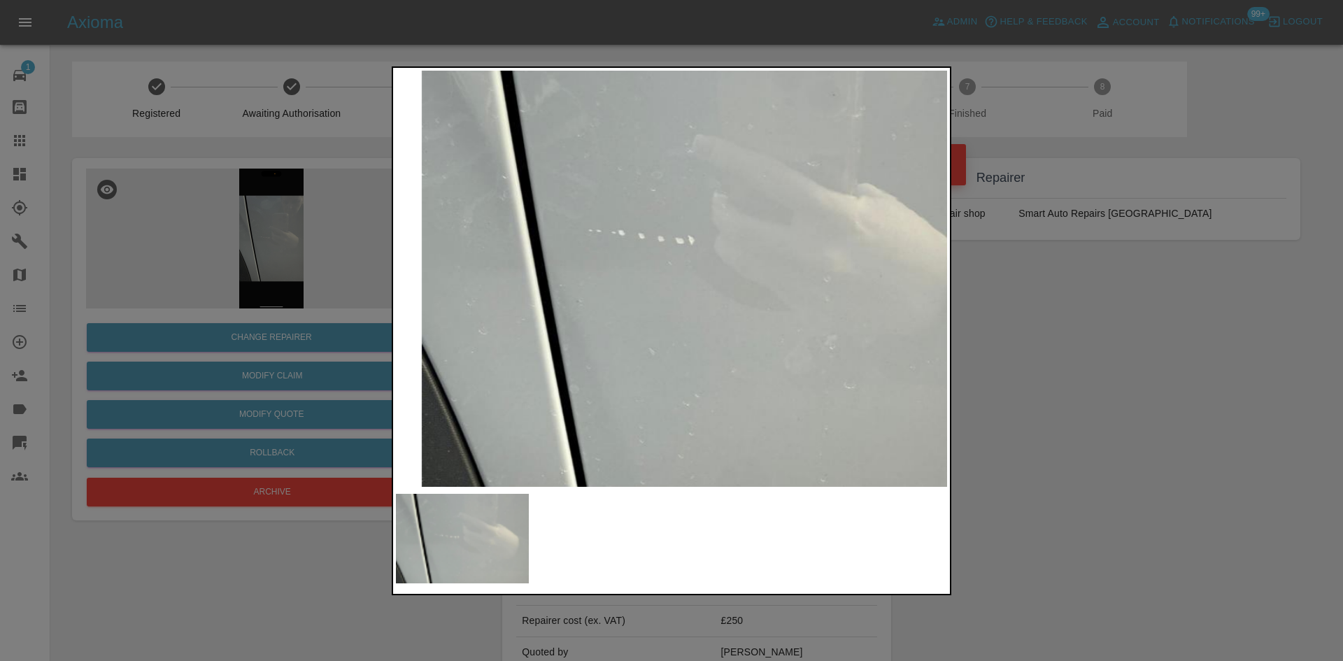
drag, startPoint x: 225, startPoint y: 255, endPoint x: 195, endPoint y: 328, distance: 78.7
click at [224, 255] on div at bounding box center [671, 330] width 1343 height 661
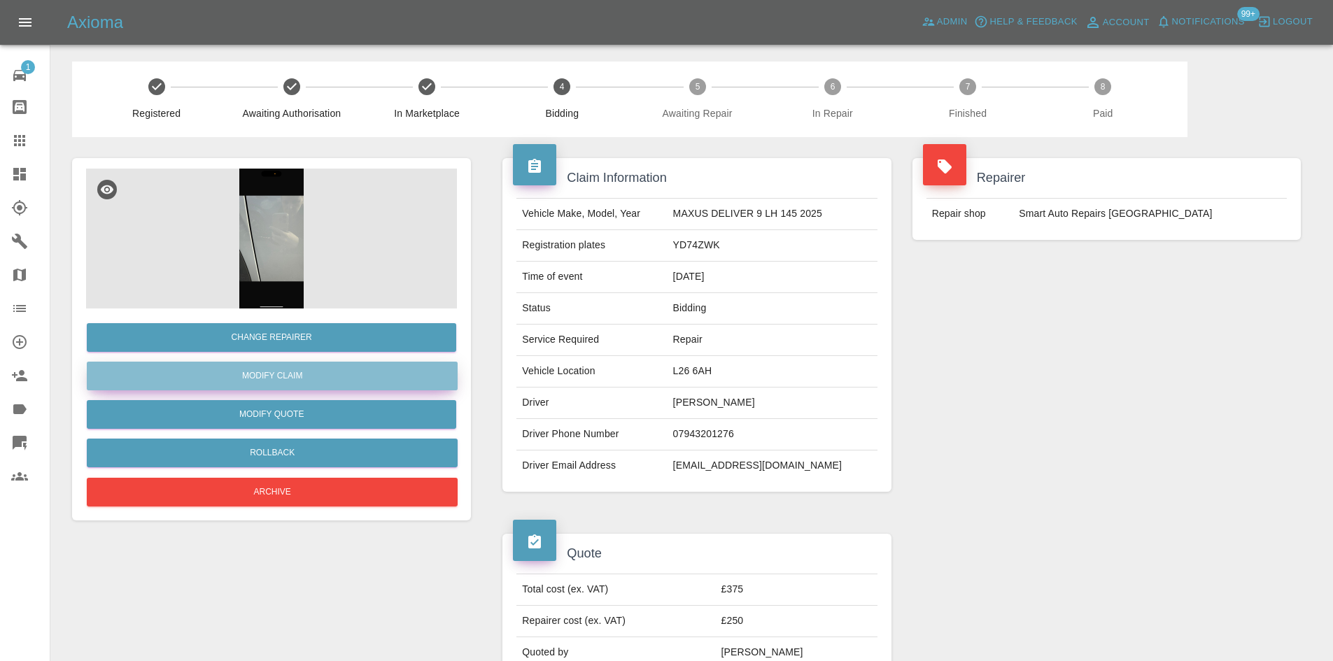
click at [276, 374] on link "Modify Claim" at bounding box center [272, 376] width 371 height 29
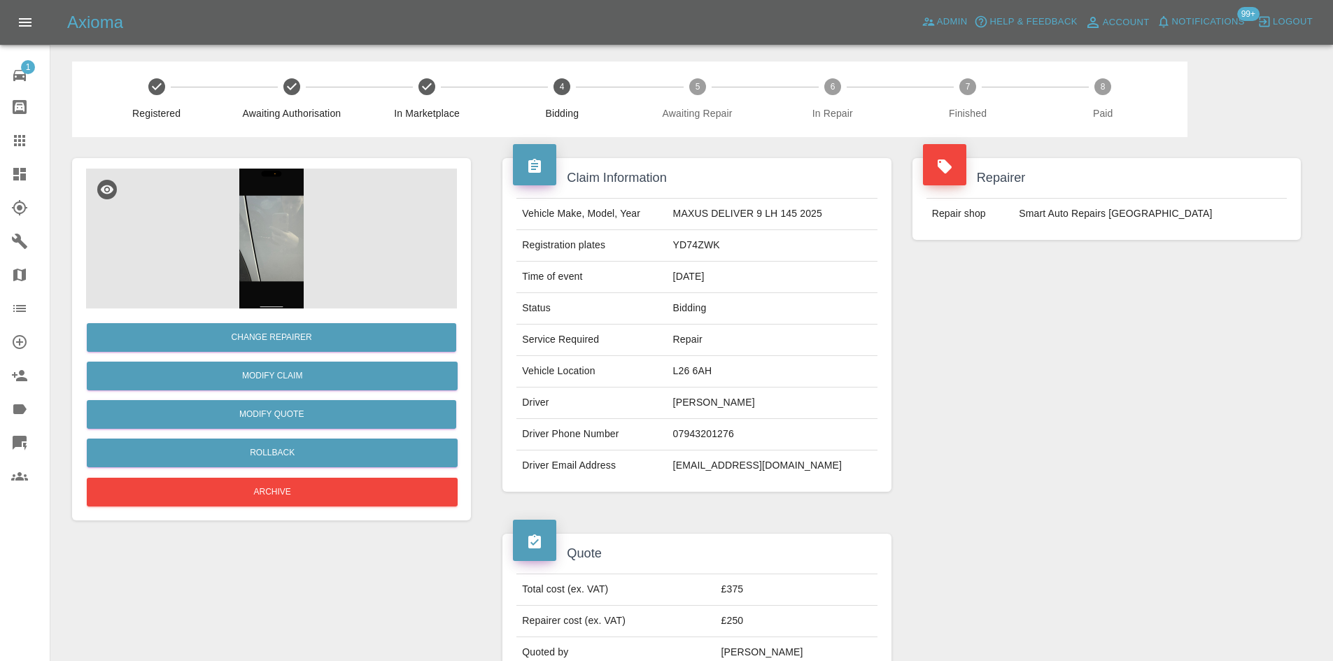
click at [256, 216] on img at bounding box center [271, 239] width 371 height 140
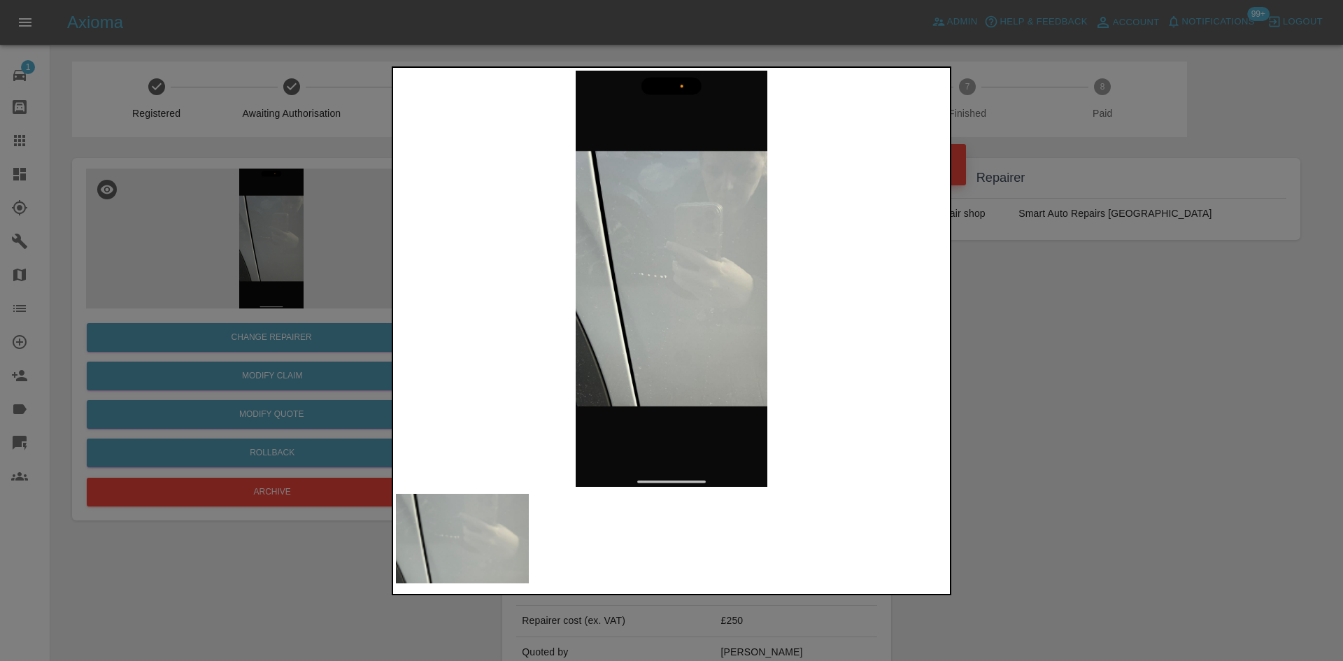
click at [634, 280] on img at bounding box center [671, 279] width 551 height 416
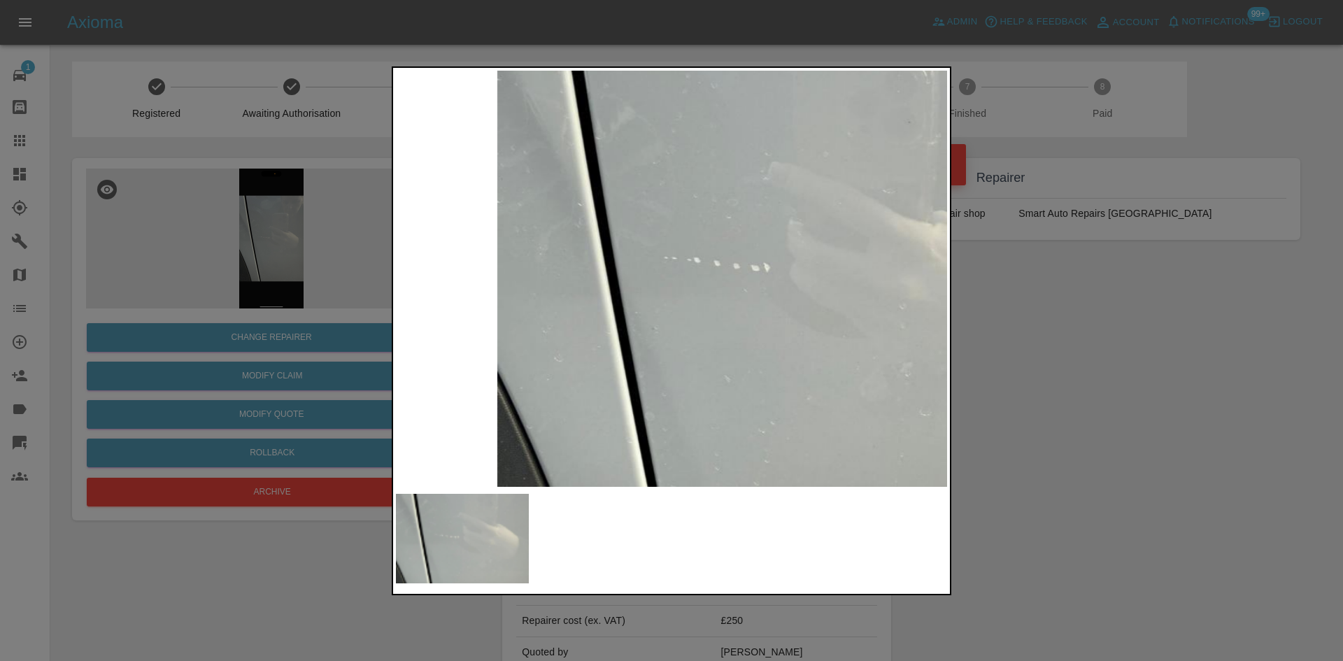
click at [708, 312] on img at bounding box center [785, 274] width 1654 height 1249
click at [197, 236] on div at bounding box center [671, 330] width 1343 height 661
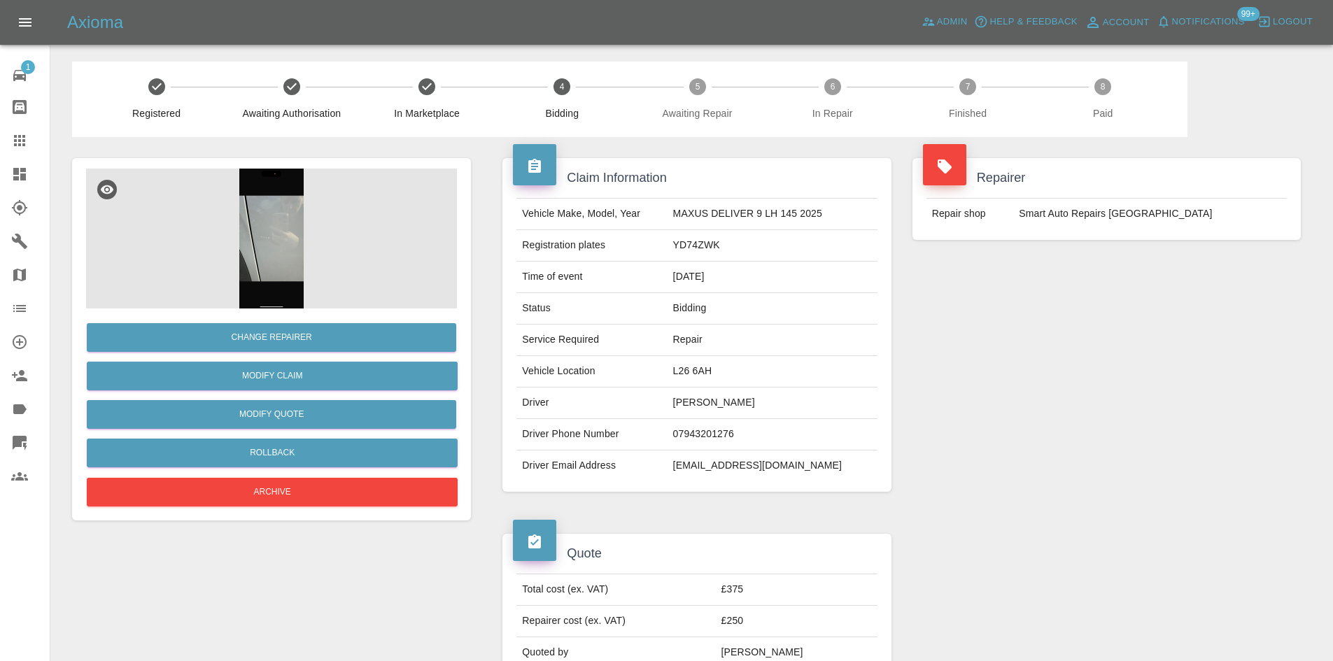
click at [284, 227] on img at bounding box center [271, 239] width 371 height 140
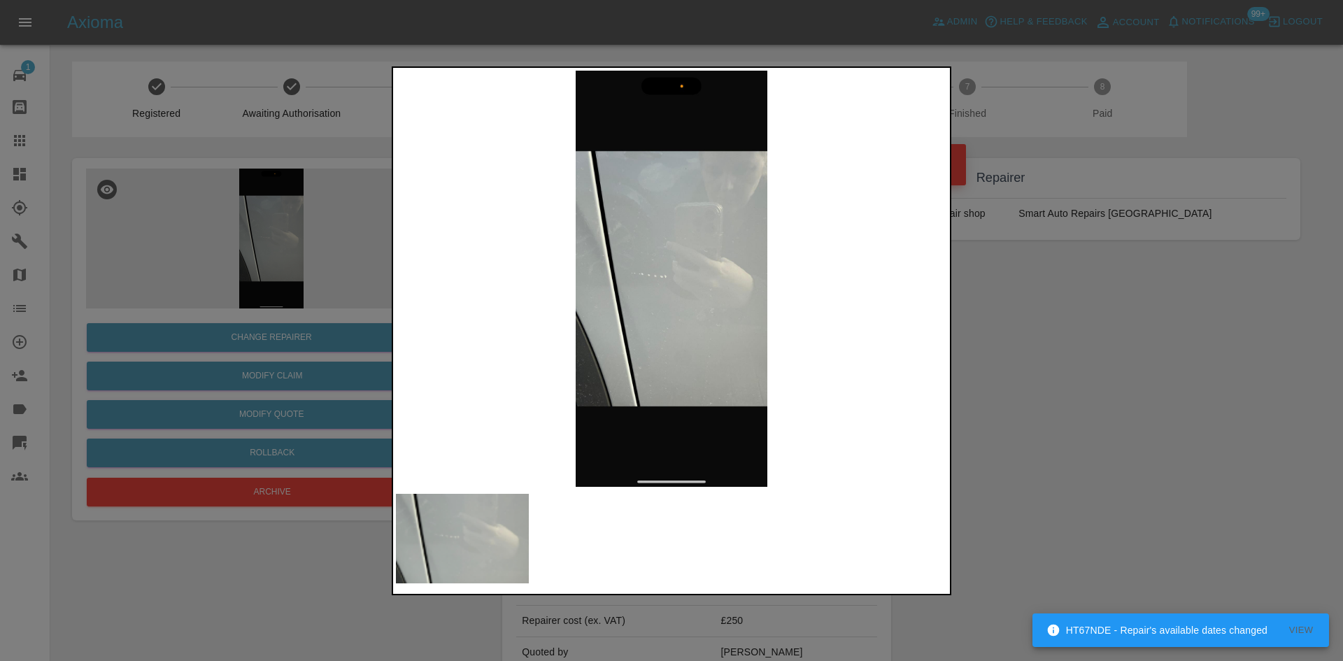
click at [134, 244] on div at bounding box center [671, 330] width 1343 height 661
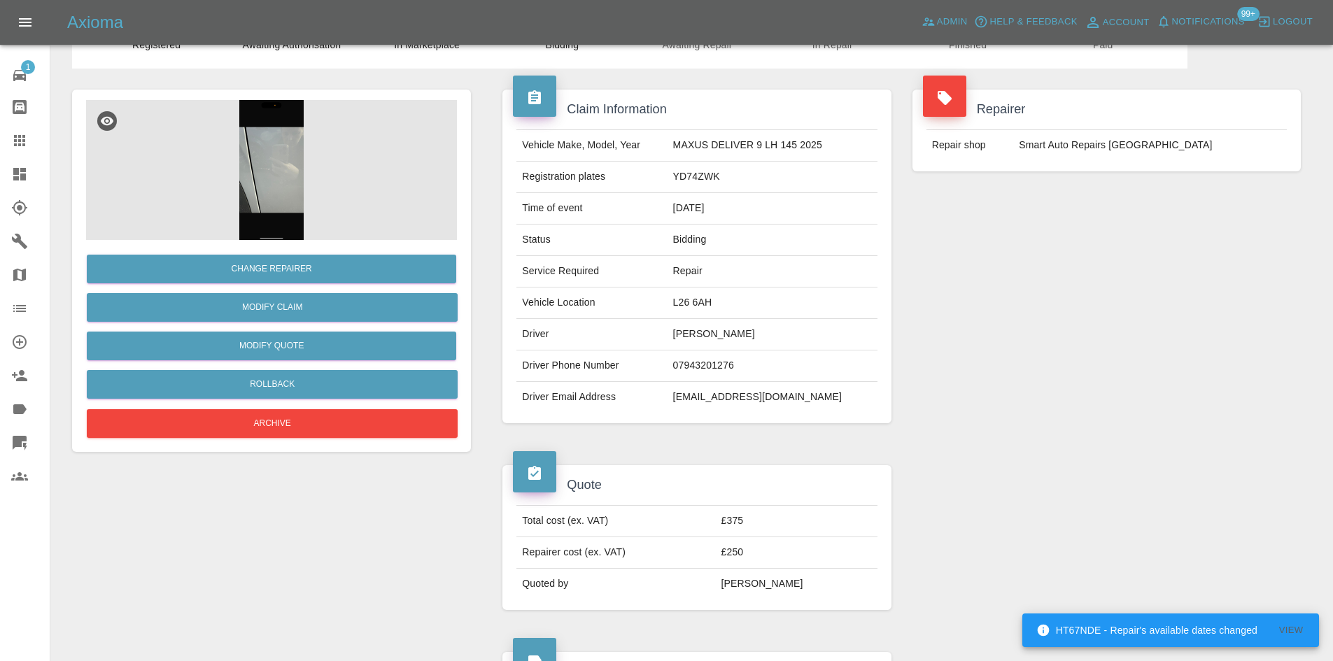
scroll to position [70, 0]
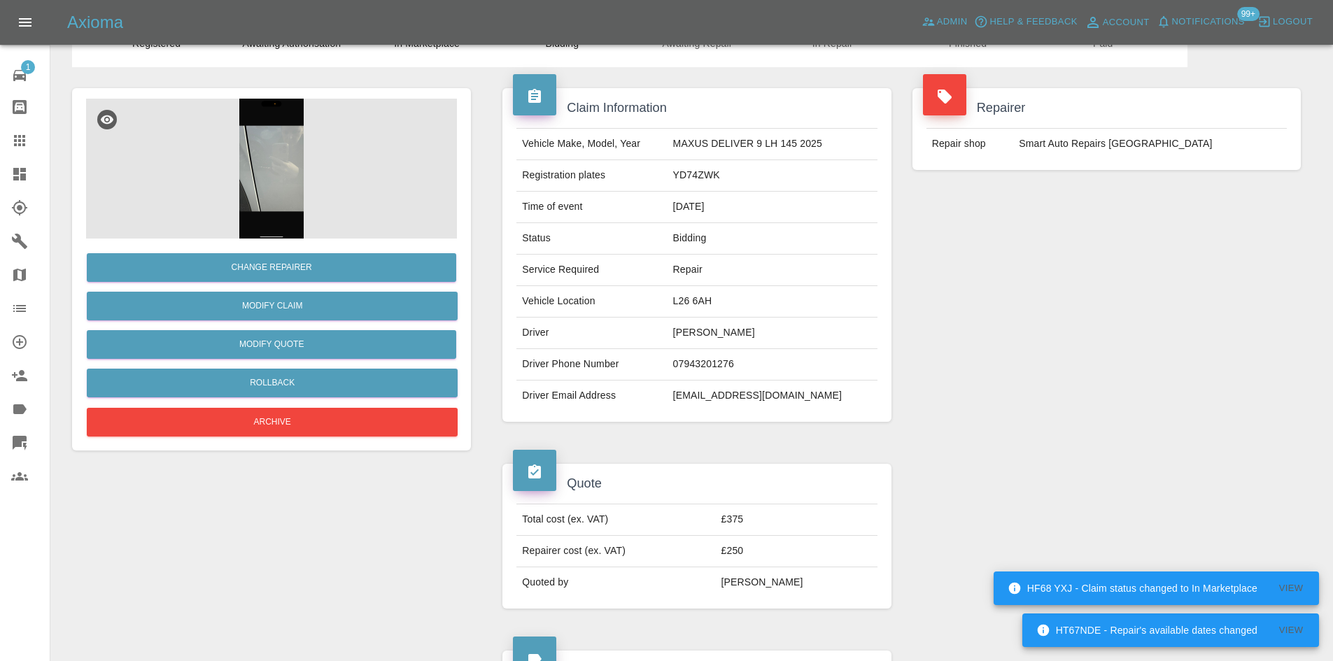
click at [277, 183] on img at bounding box center [271, 169] width 371 height 140
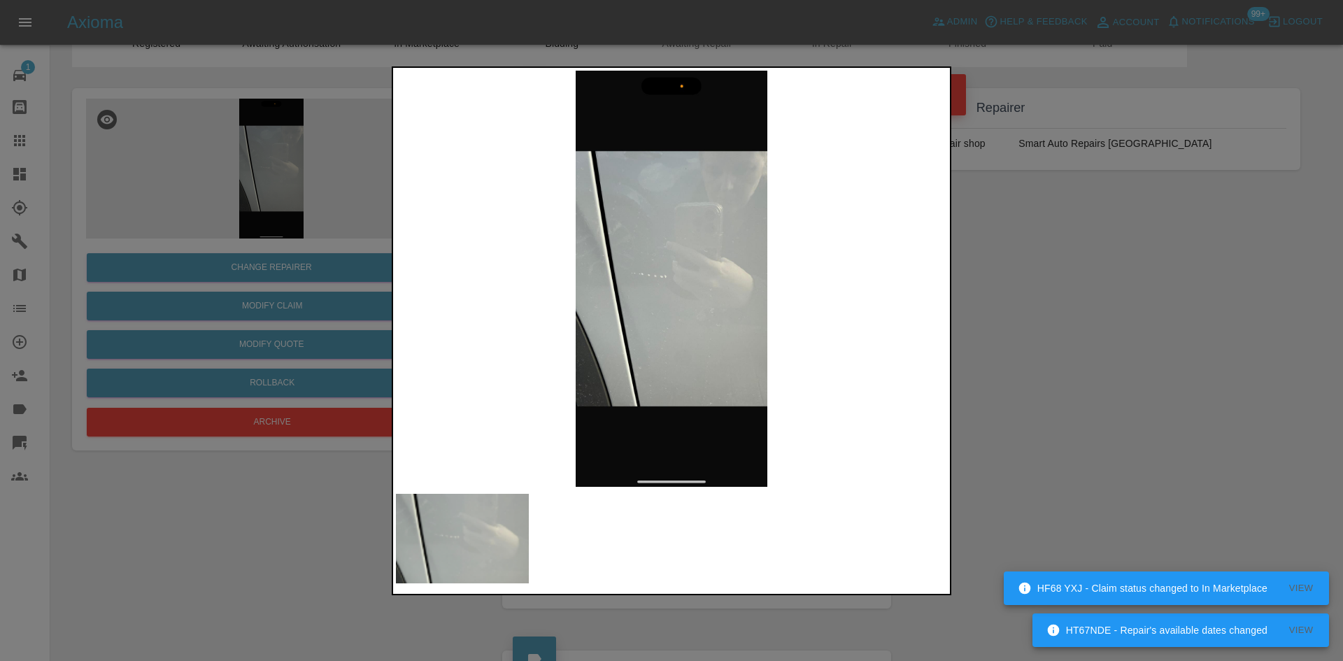
click at [648, 278] on img at bounding box center [671, 279] width 551 height 416
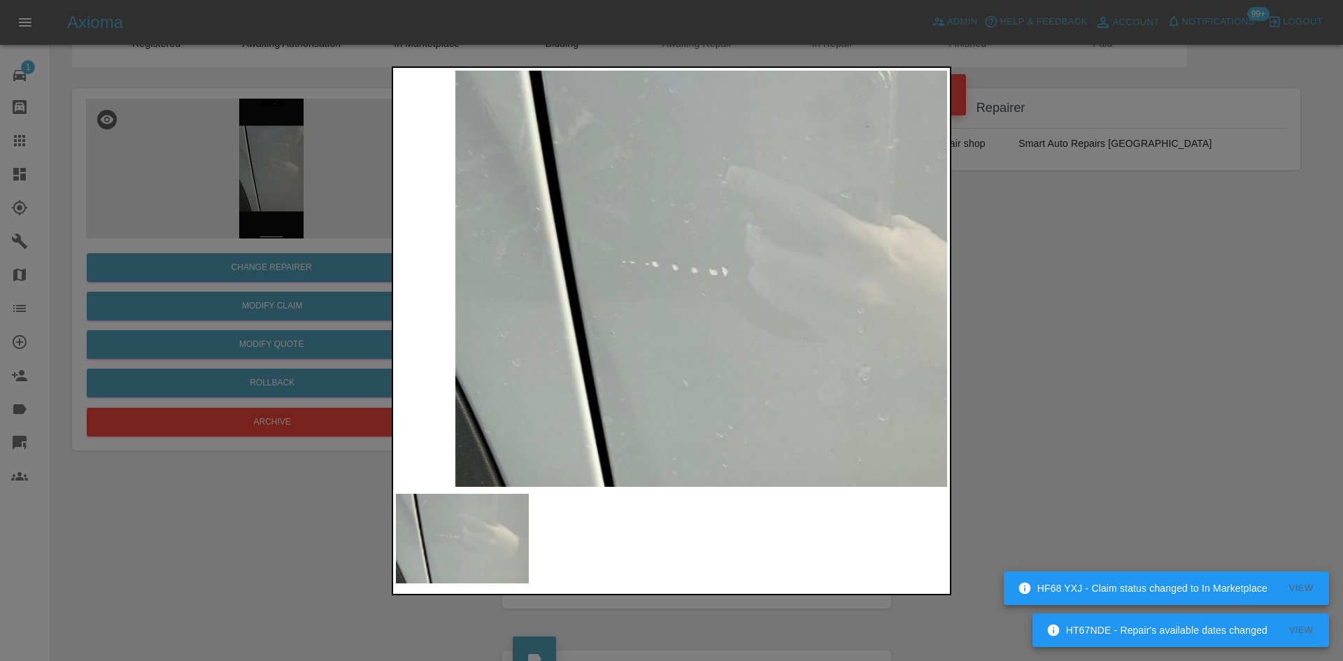
click at [676, 287] on img at bounding box center [743, 278] width 1654 height 1249
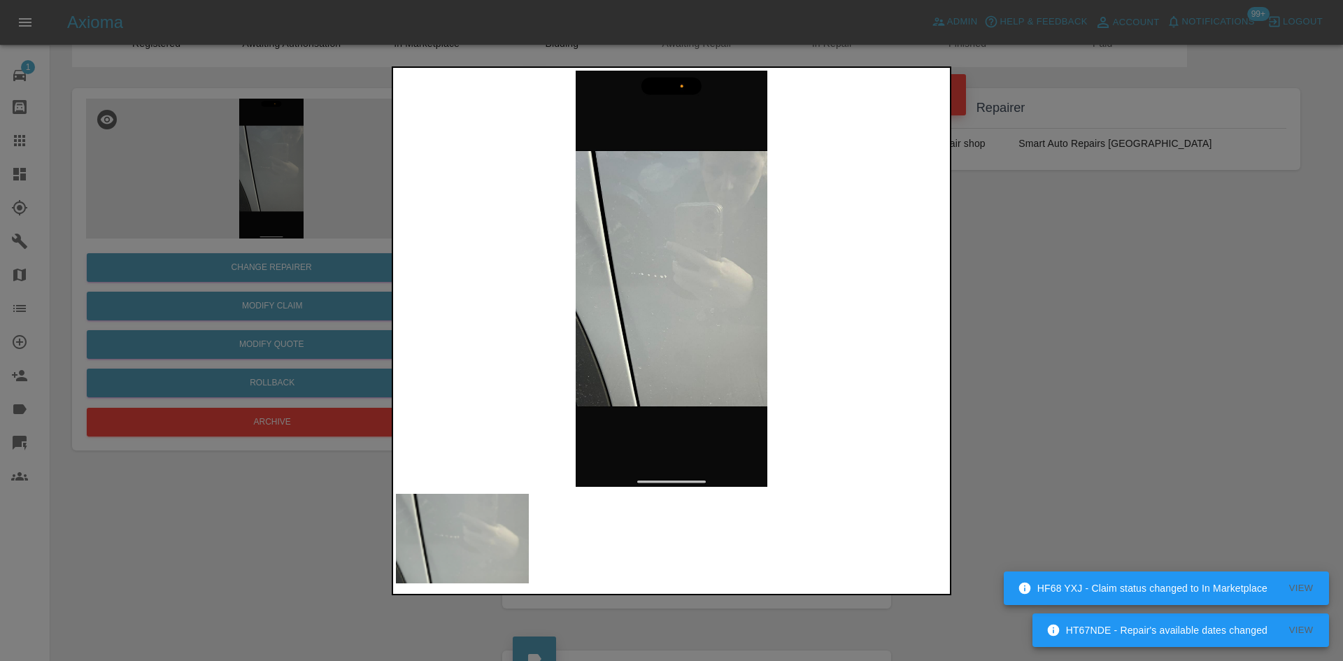
click at [653, 281] on img at bounding box center [671, 279] width 551 height 416
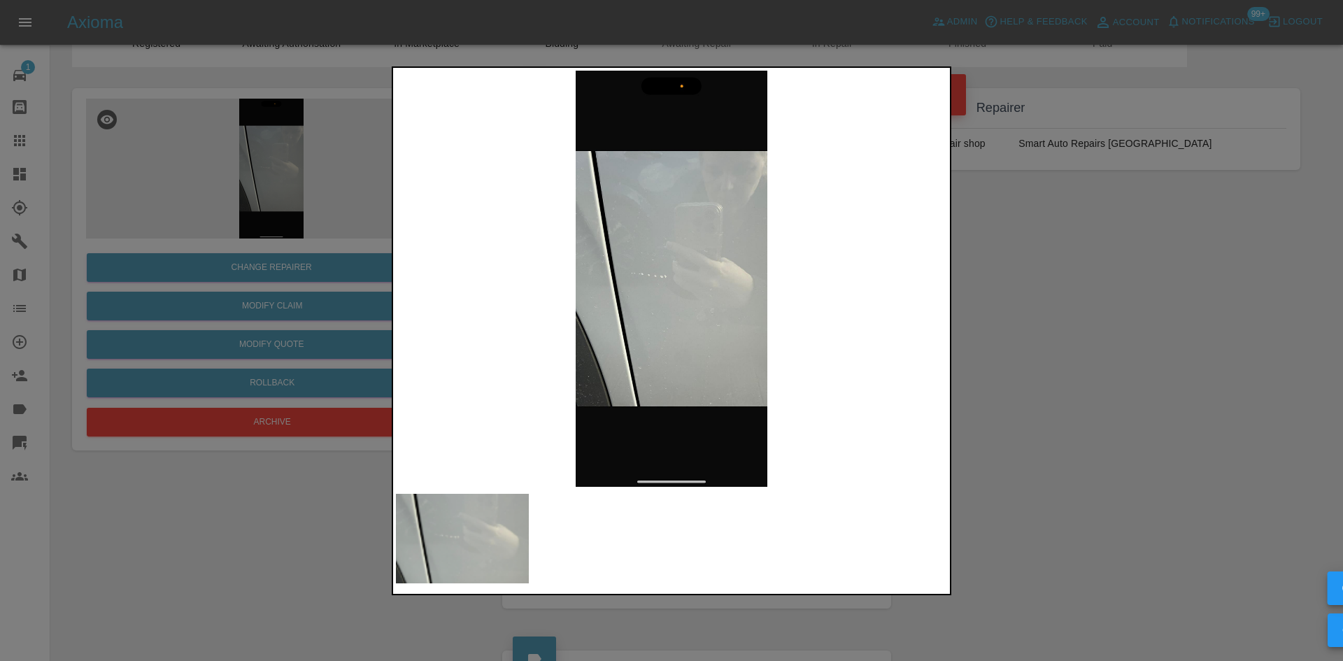
click at [653, 281] on img at bounding box center [671, 279] width 551 height 416
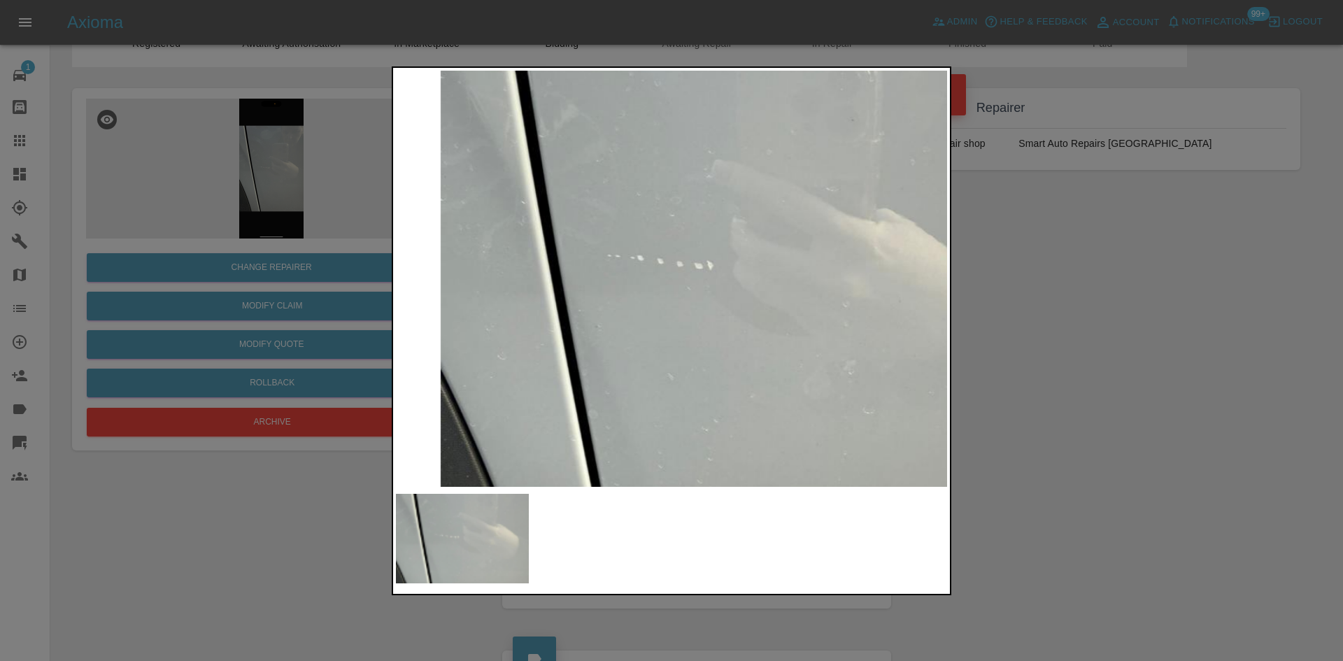
click at [675, 304] on img at bounding box center [728, 271] width 1654 height 1249
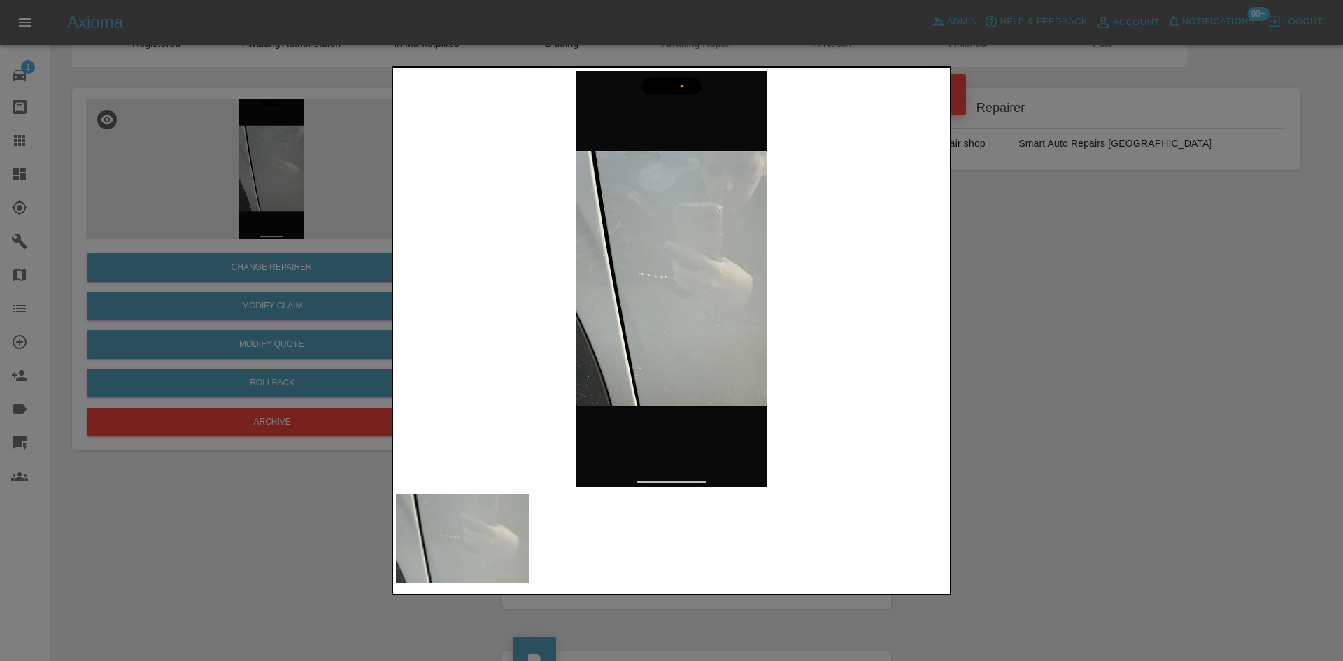
drag, startPoint x: 368, startPoint y: 233, endPoint x: 332, endPoint y: 246, distance: 37.8
click at [362, 233] on div at bounding box center [671, 330] width 1343 height 661
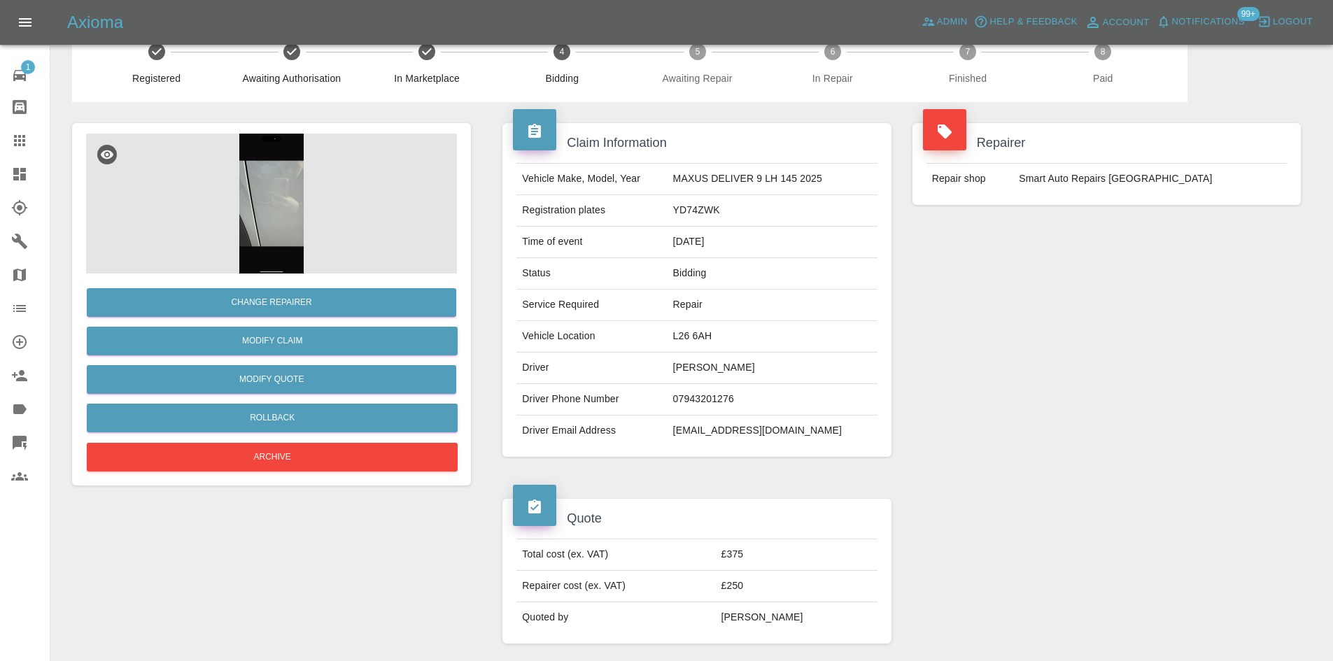
scroll to position [0, 0]
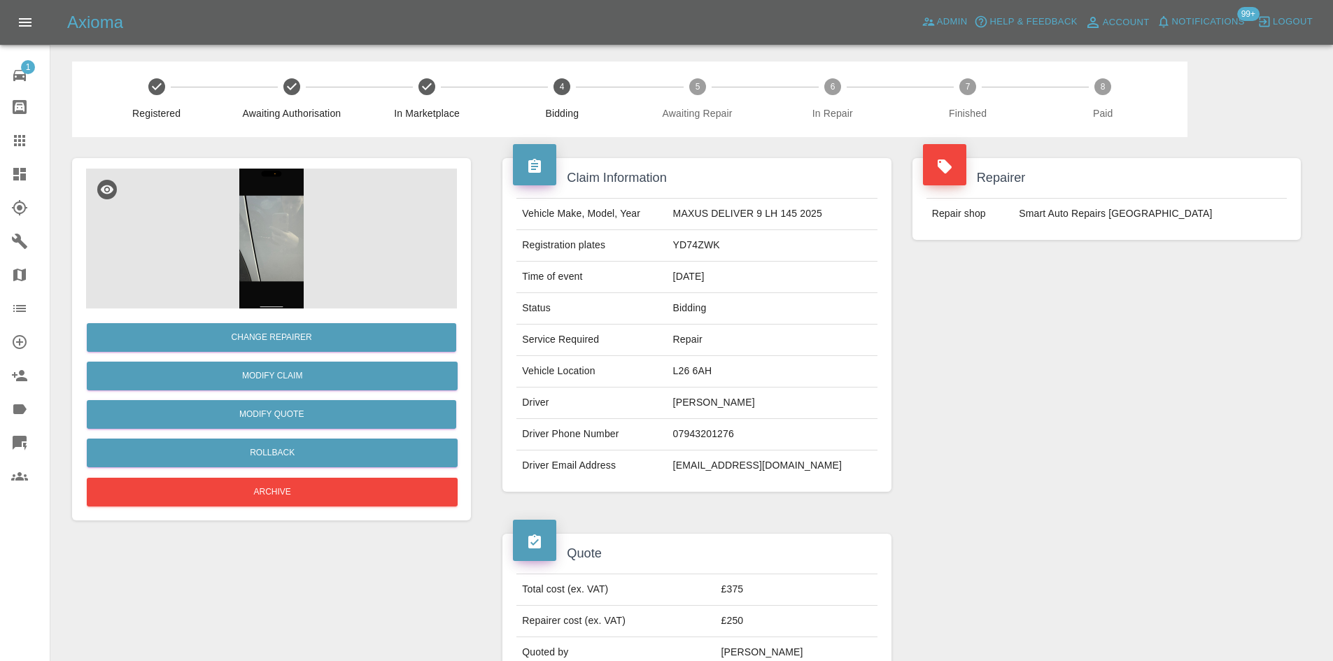
click at [283, 232] on img at bounding box center [271, 239] width 371 height 140
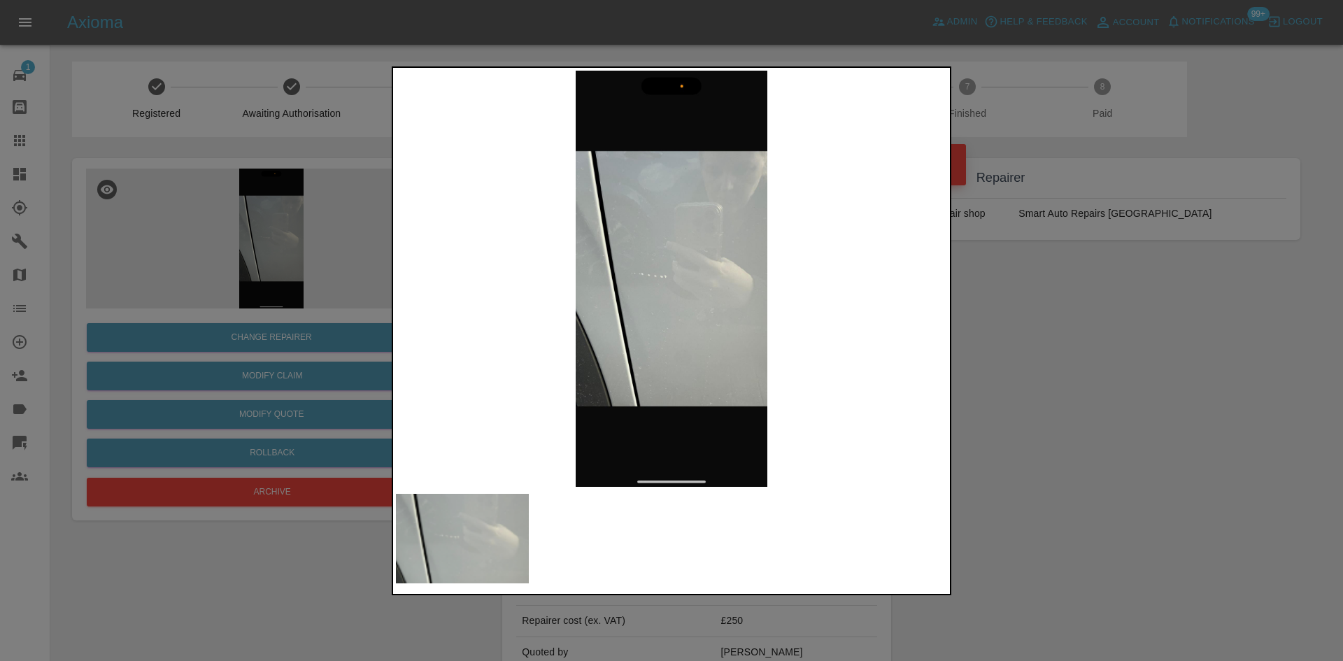
click at [647, 290] on img at bounding box center [671, 279] width 551 height 416
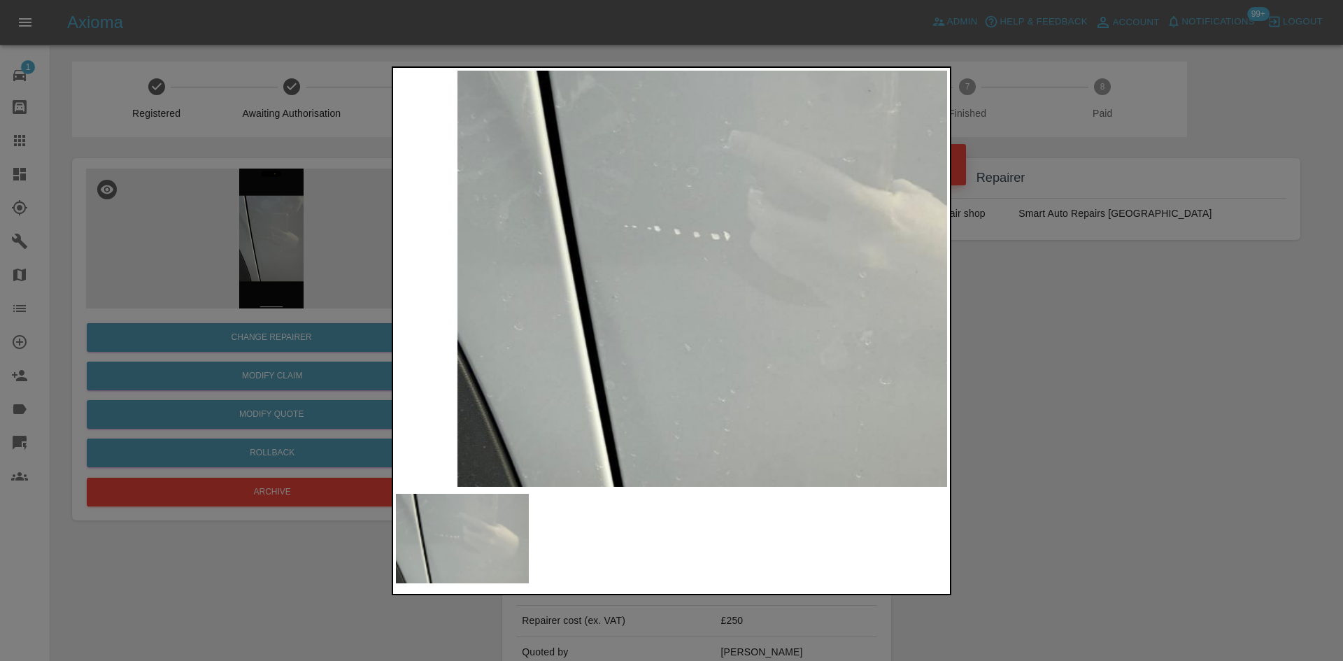
click at [663, 274] on img at bounding box center [745, 242] width 1654 height 1249
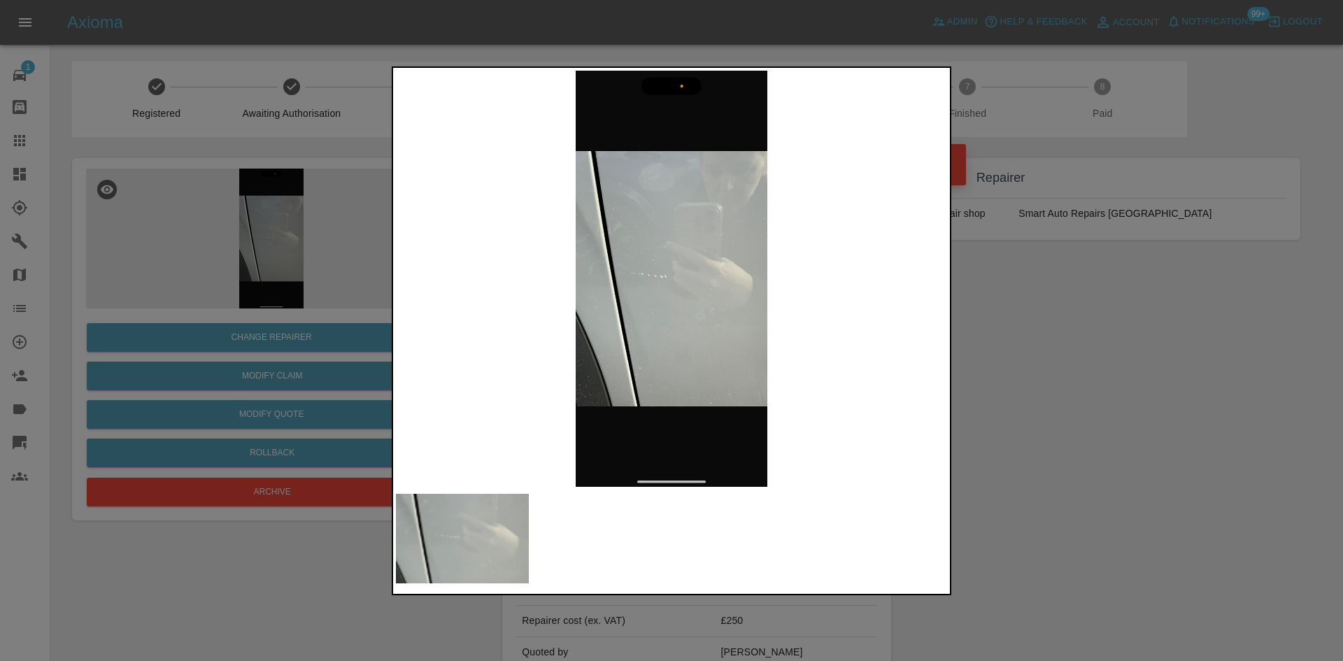
click at [676, 251] on img at bounding box center [671, 279] width 551 height 416
click at [1212, 386] on div at bounding box center [671, 330] width 1343 height 661
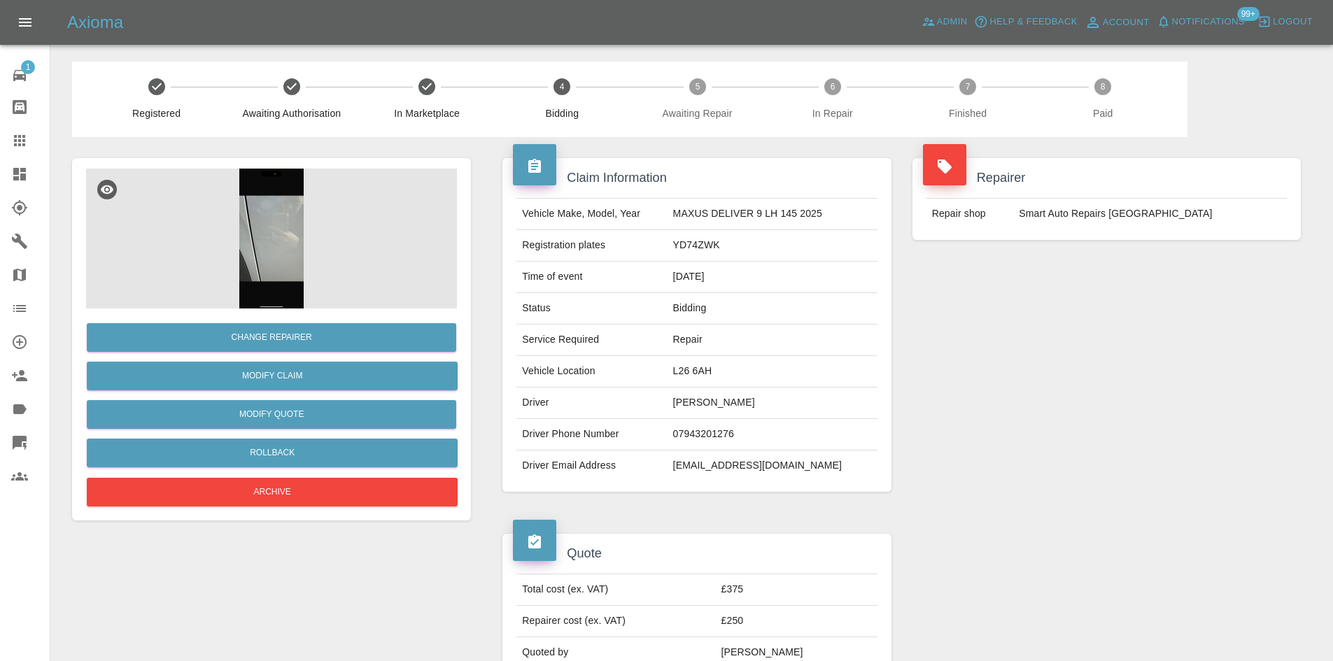
click at [710, 251] on td "YD74ZWK" at bounding box center [772, 245] width 210 height 31
click at [710, 250] on td "YD74ZWK" at bounding box center [772, 245] width 210 height 31
copy td "YD74ZWK"
copy td "Smart Auto Repairs"
drag, startPoint x: 1115, startPoint y: 220, endPoint x: 10, endPoint y: 178, distance: 1106.1
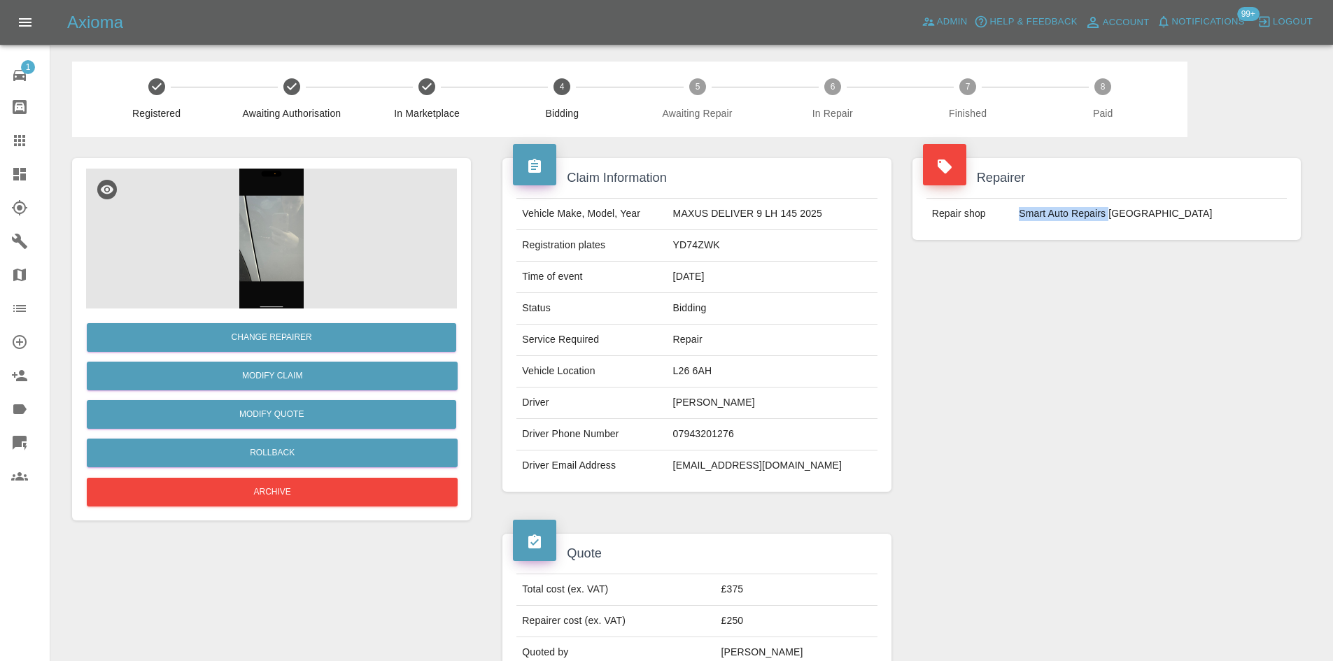
click at [1043, 222] on td "Smart Auto Repairs Cheshire" at bounding box center [1150, 214] width 274 height 31
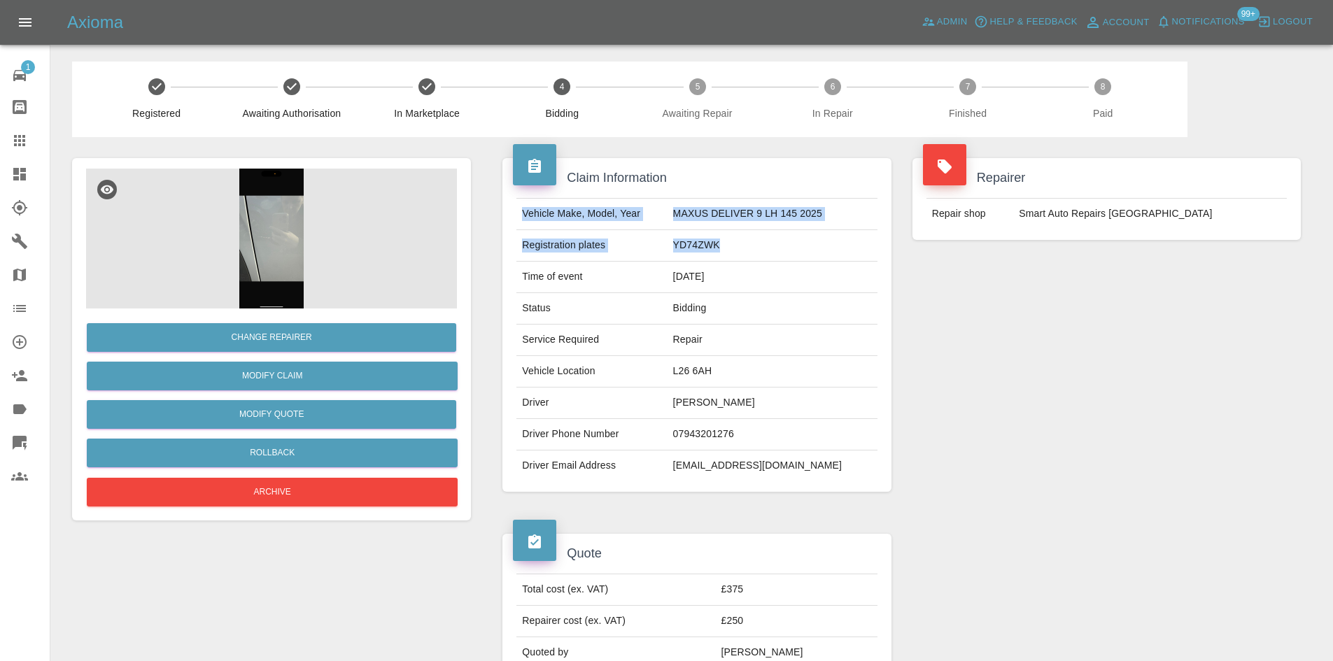
drag, startPoint x: 643, startPoint y: 244, endPoint x: 519, endPoint y: 221, distance: 126.0
click at [519, 221] on tbody "Vehicle Make, Model, Year MAXUS DELIVER 9 LH 145 2025 Registration plates YD74Z…" at bounding box center [696, 340] width 360 height 283
copy tbody "Vehicle Make, Model, Year MAXUS DELIVER 9 LH 145 2025 Registration plates YD74Z…"
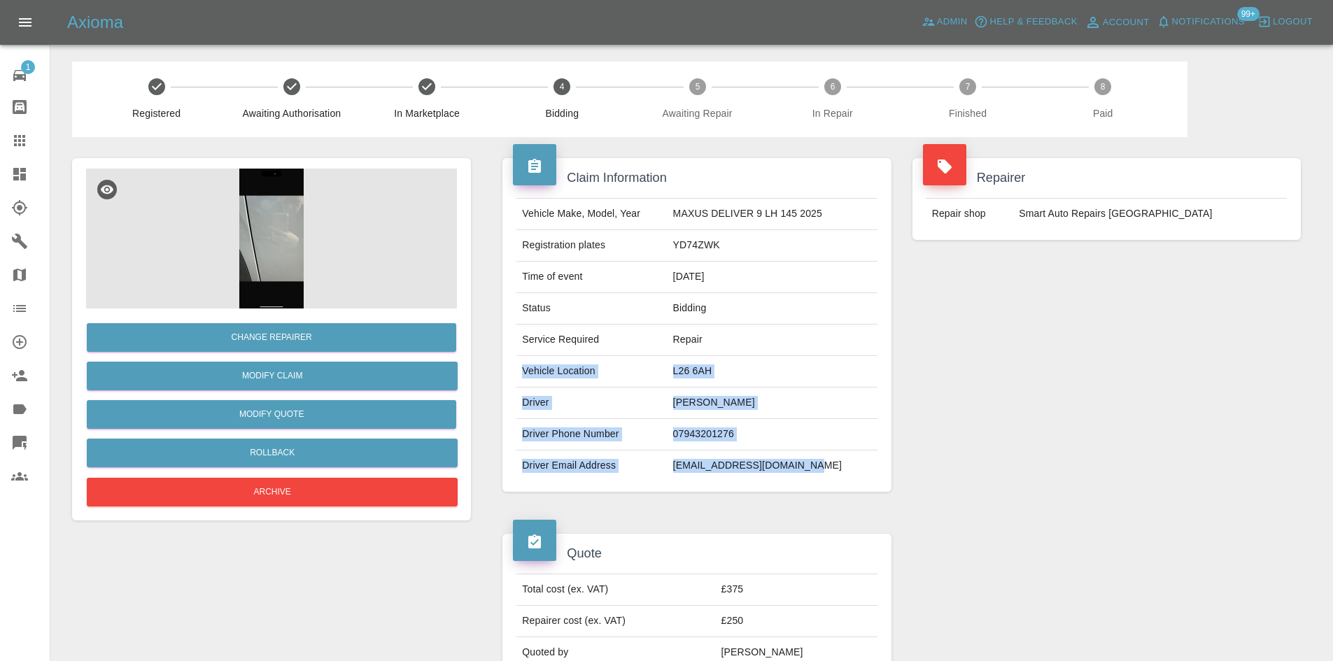
drag, startPoint x: 805, startPoint y: 469, endPoint x: 514, endPoint y: 374, distance: 305.5
click at [517, 374] on tbody "Vehicle Make, Model, Year MAXUS DELIVER 9 LH 145 2025 Registration plates YD74Z…" at bounding box center [696, 340] width 360 height 283
copy tbody "Vehicle Location L26 6AH Driver Laura Riding Driver Phone Number 07943201276 Dr…"
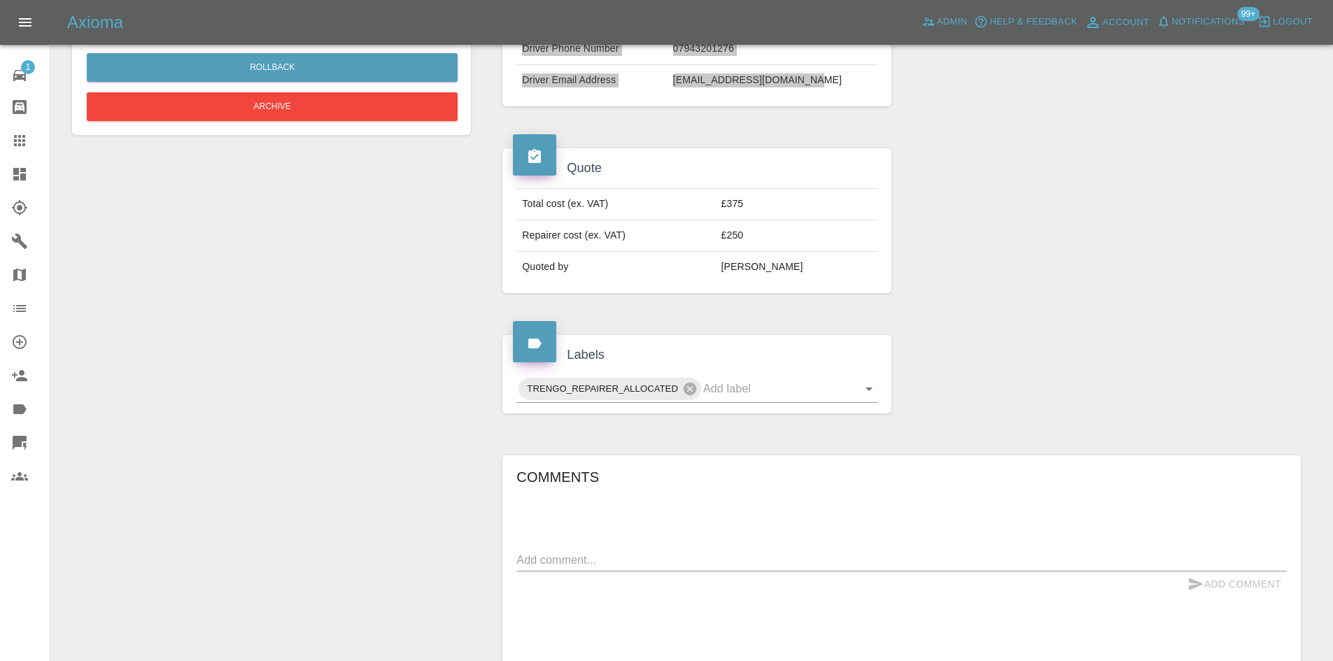
scroll to position [420, 0]
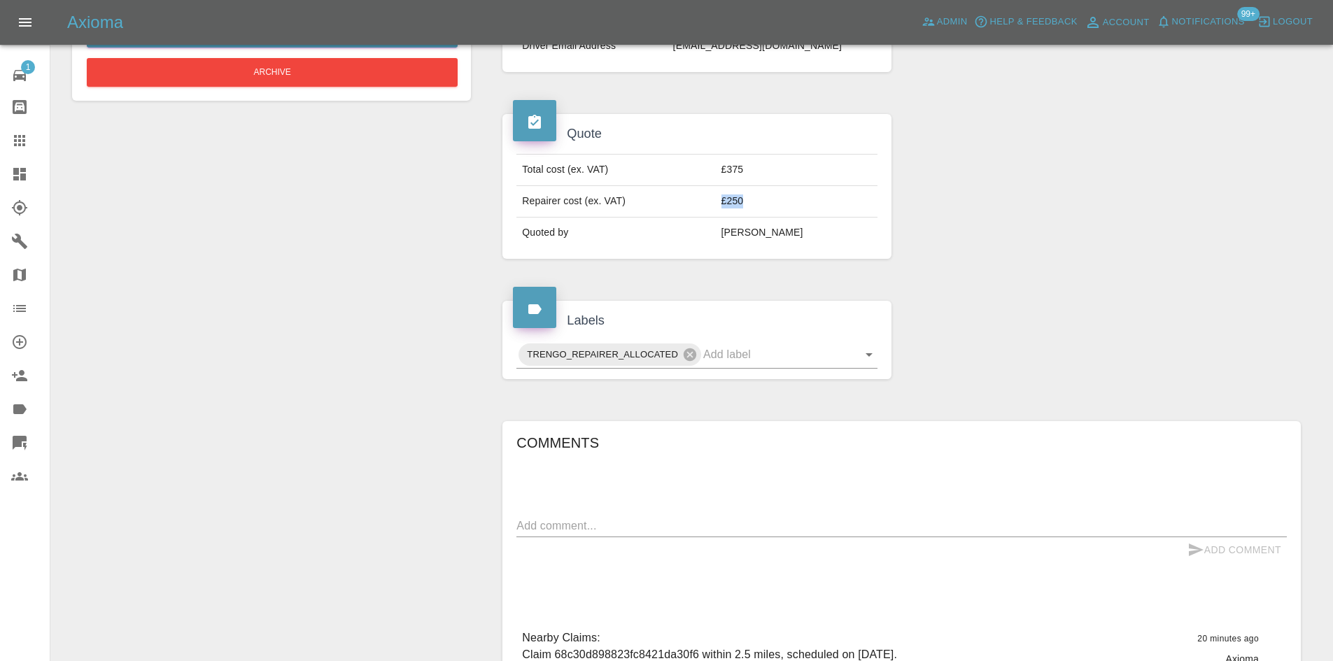
drag, startPoint x: 773, startPoint y: 207, endPoint x: 751, endPoint y: 203, distance: 22.8
click at [751, 203] on td "£250" at bounding box center [797, 201] width 162 height 31
copy td "£250"
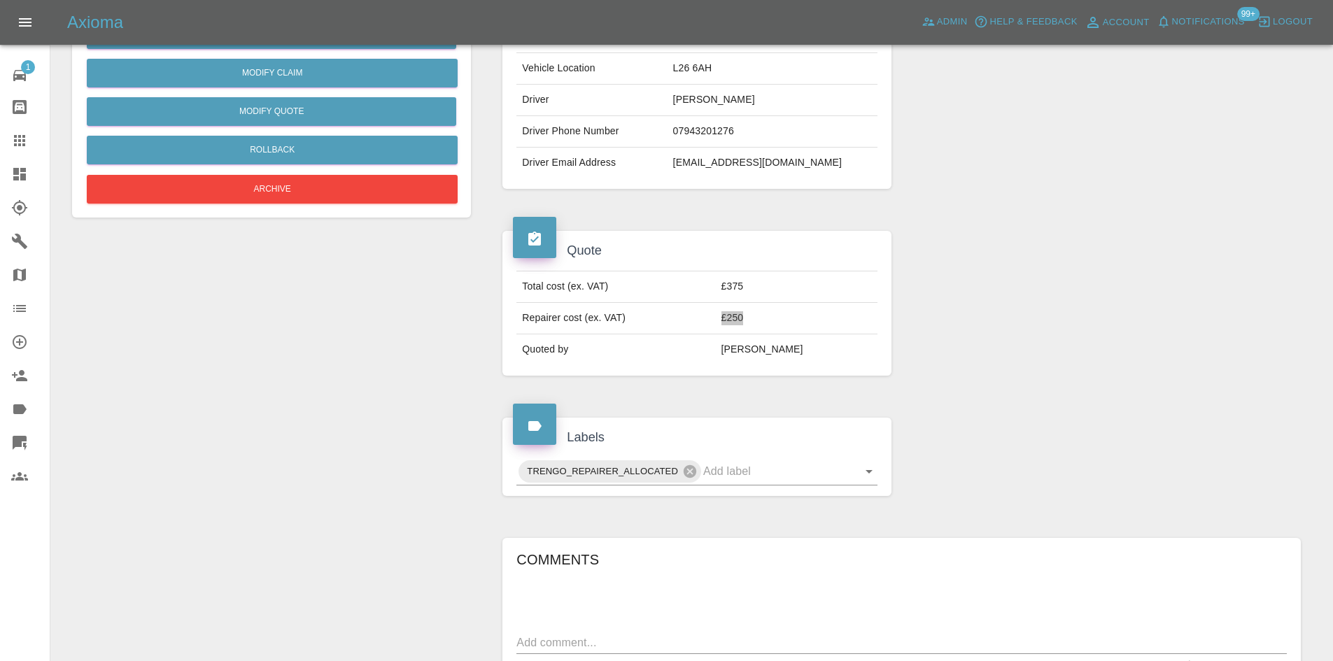
scroll to position [0, 0]
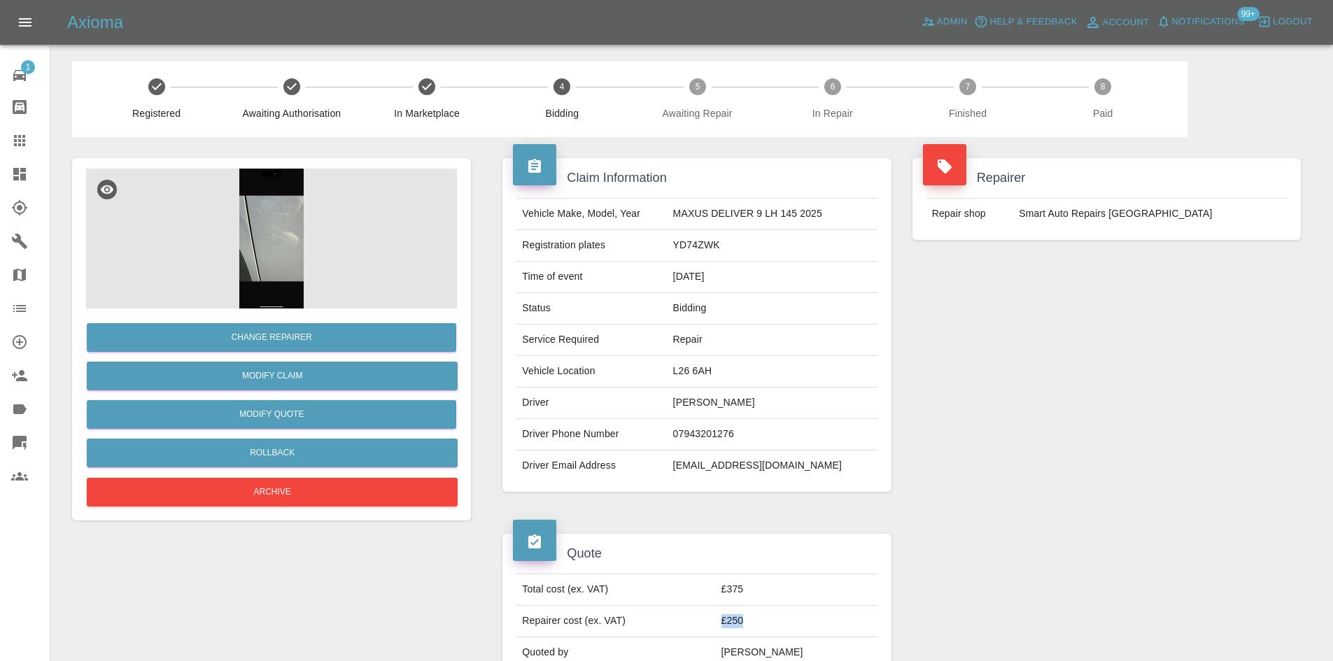
click at [1105, 340] on div "Repairer Repair shop Smart Auto Repairs Cheshire" at bounding box center [1106, 325] width 409 height 376
click at [283, 265] on img at bounding box center [271, 239] width 371 height 140
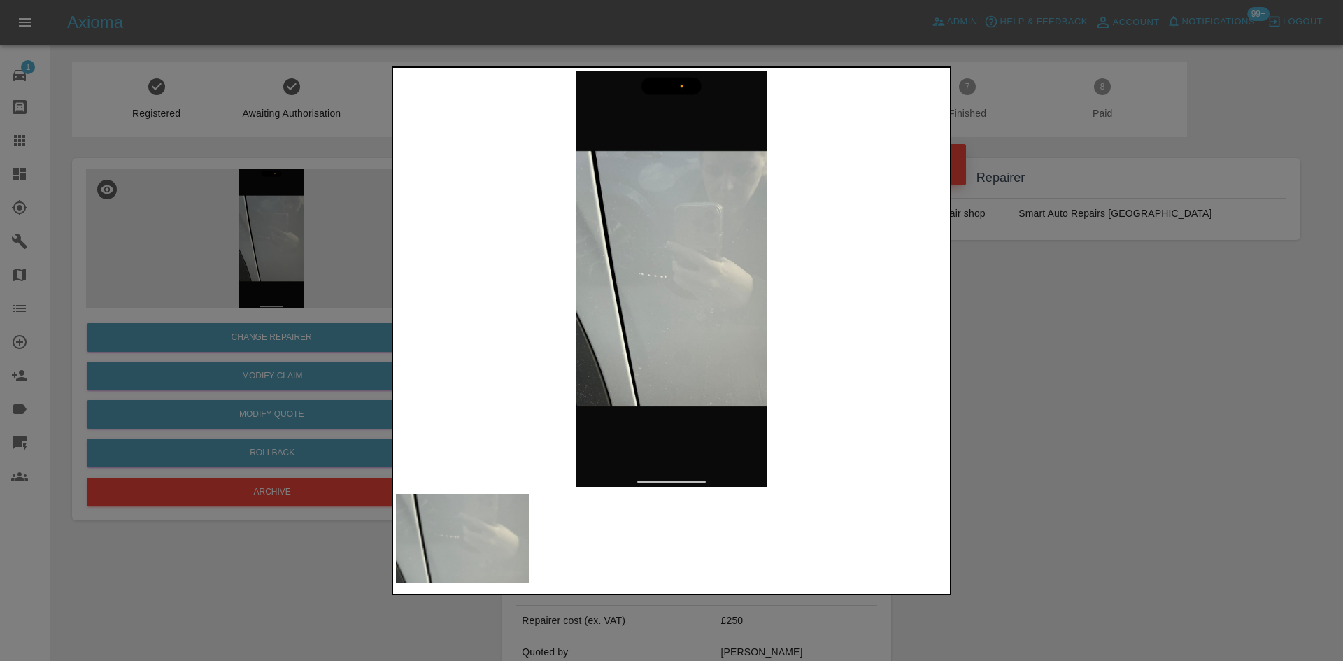
click at [288, 249] on div at bounding box center [671, 330] width 1343 height 661
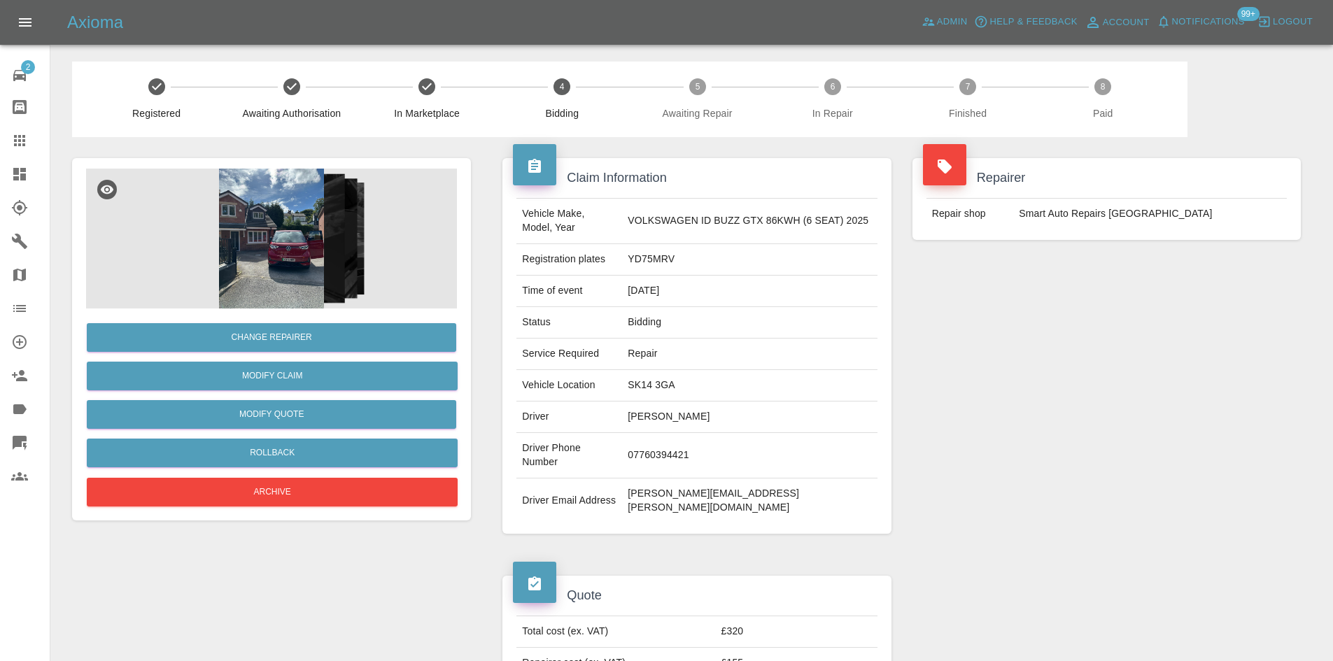
click at [299, 267] on img at bounding box center [271, 239] width 371 height 140
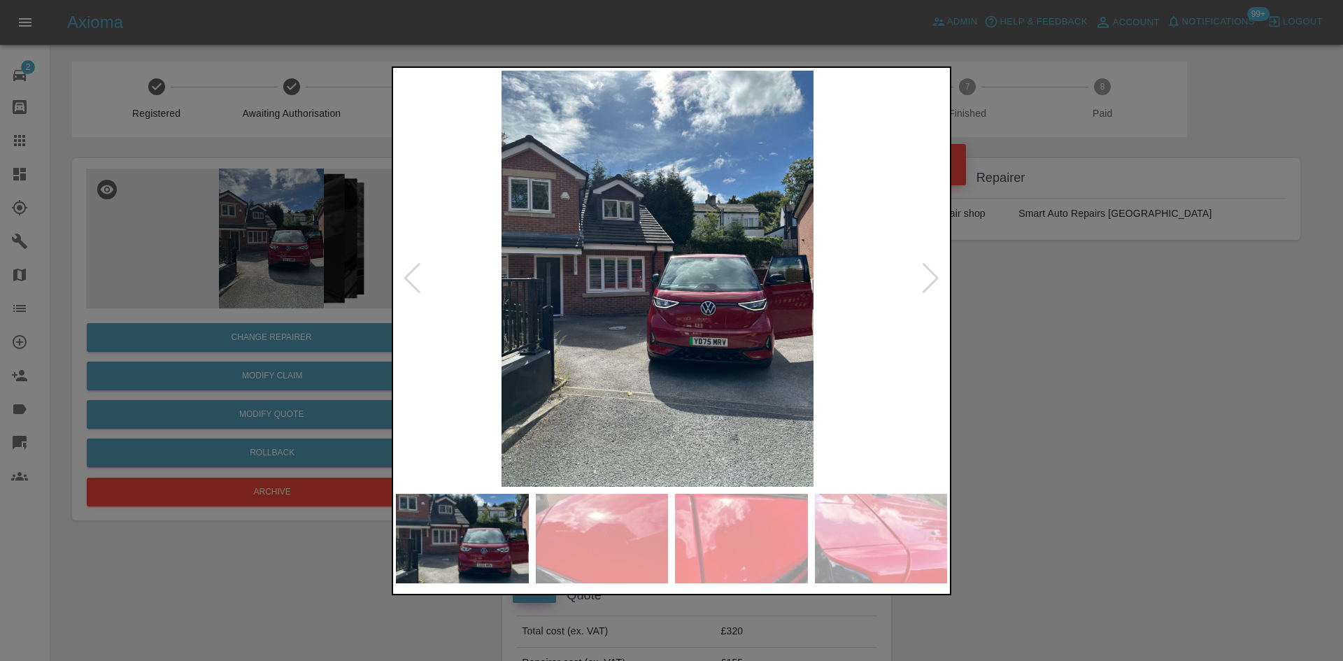
click at [602, 327] on img at bounding box center [657, 279] width 551 height 416
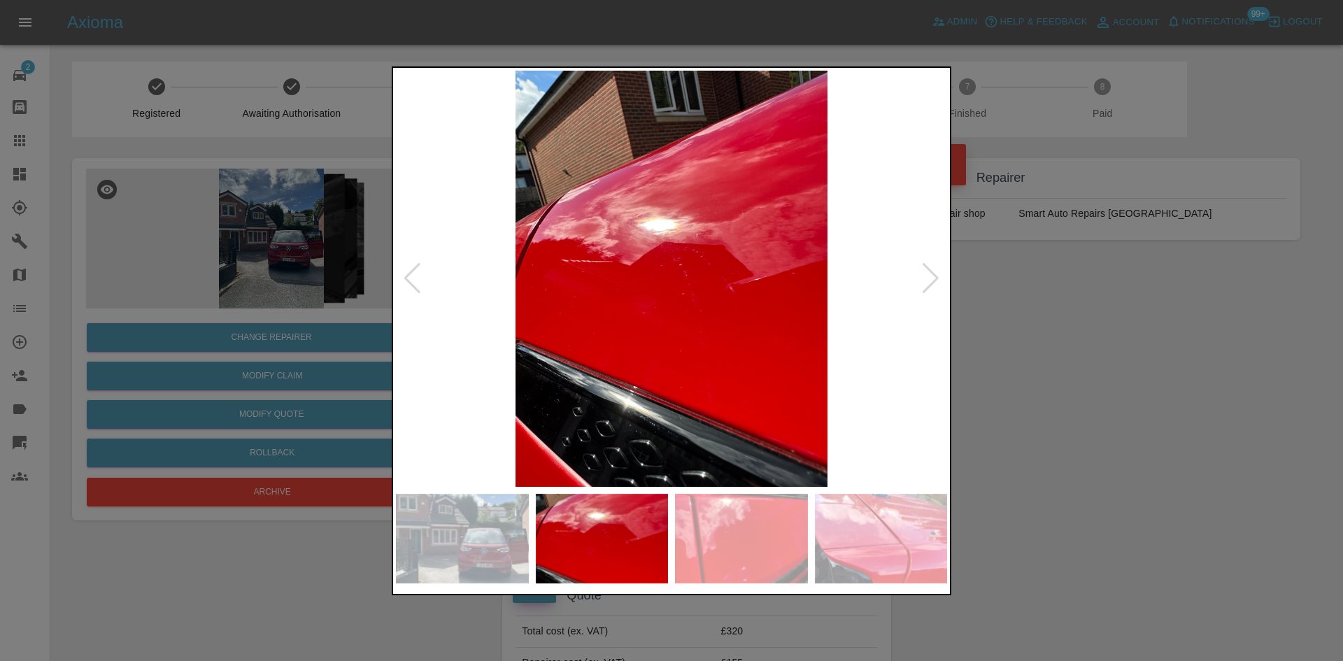
click at [592, 343] on img at bounding box center [671, 279] width 551 height 416
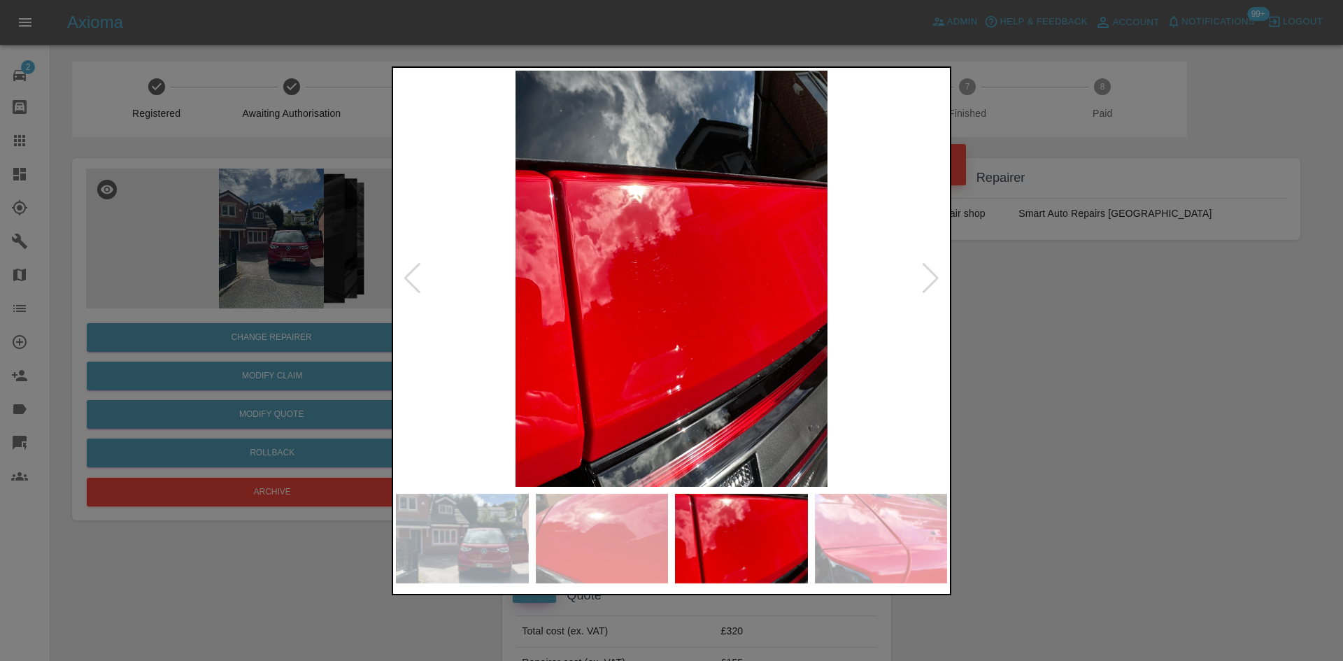
click at [565, 335] on img at bounding box center [671, 279] width 551 height 416
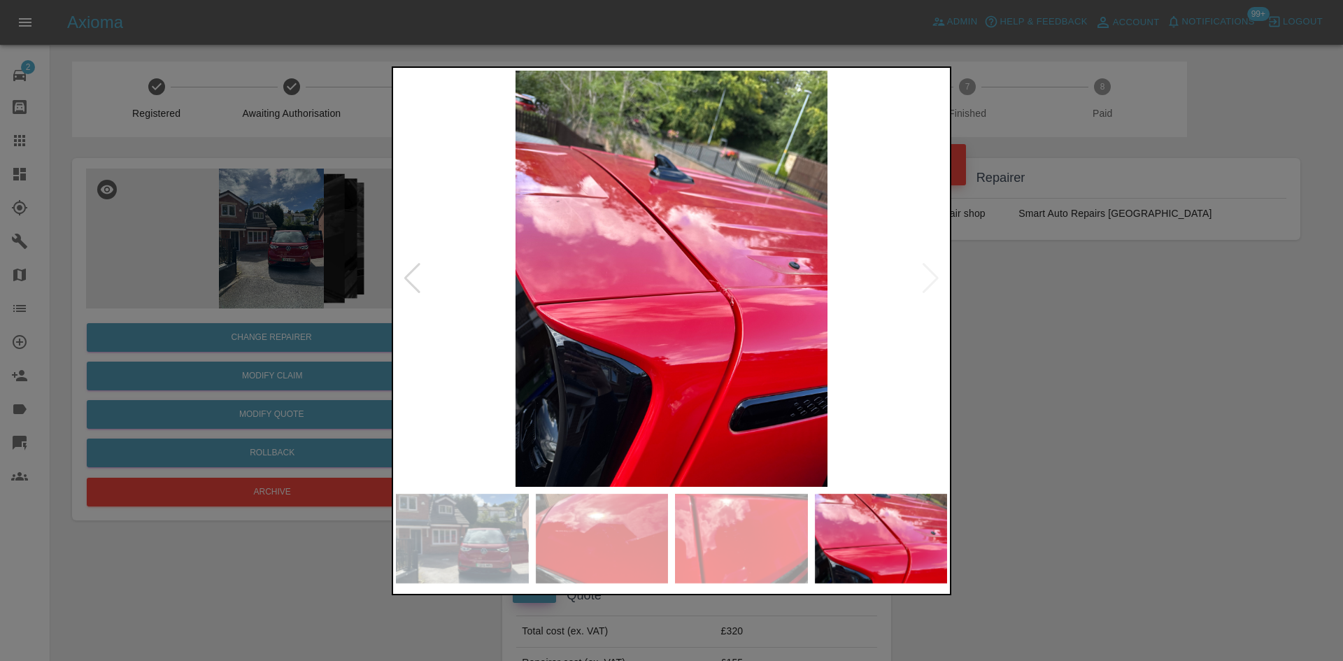
click at [595, 337] on img at bounding box center [671, 279] width 551 height 416
click at [601, 341] on img at bounding box center [671, 279] width 551 height 416
click at [418, 302] on img at bounding box center [671, 279] width 551 height 416
click at [264, 262] on div at bounding box center [671, 330] width 1343 height 661
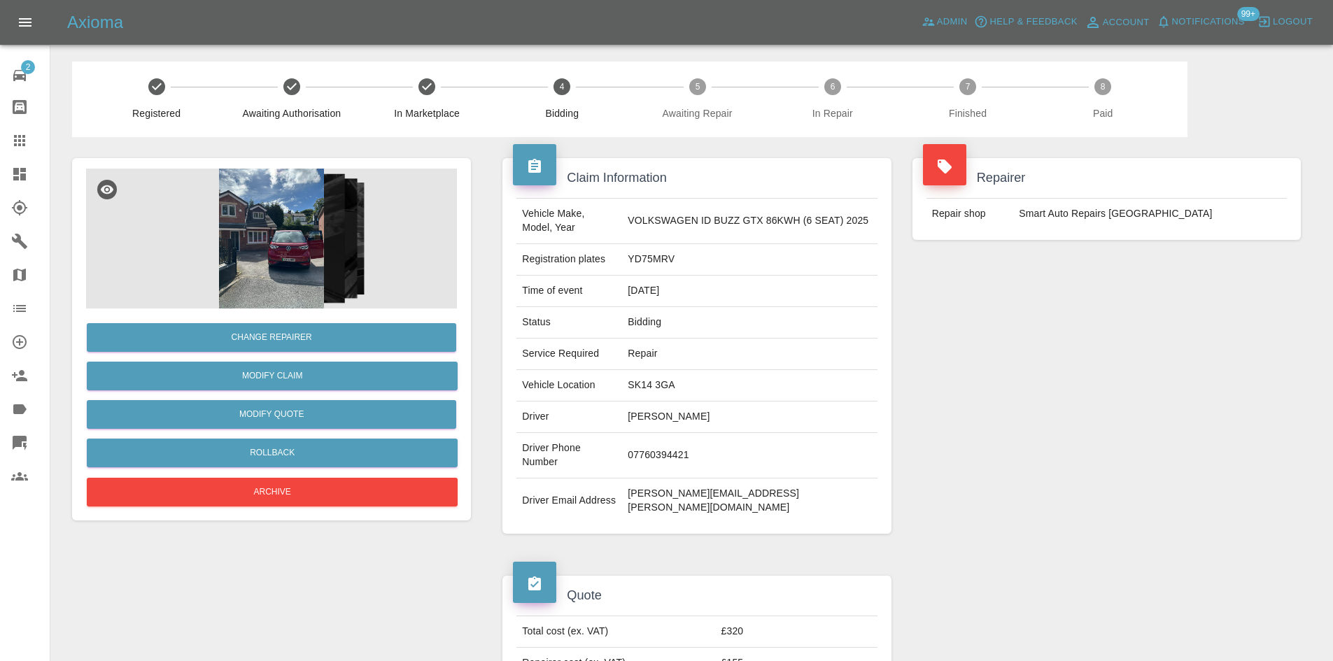
click at [305, 252] on img at bounding box center [271, 239] width 371 height 140
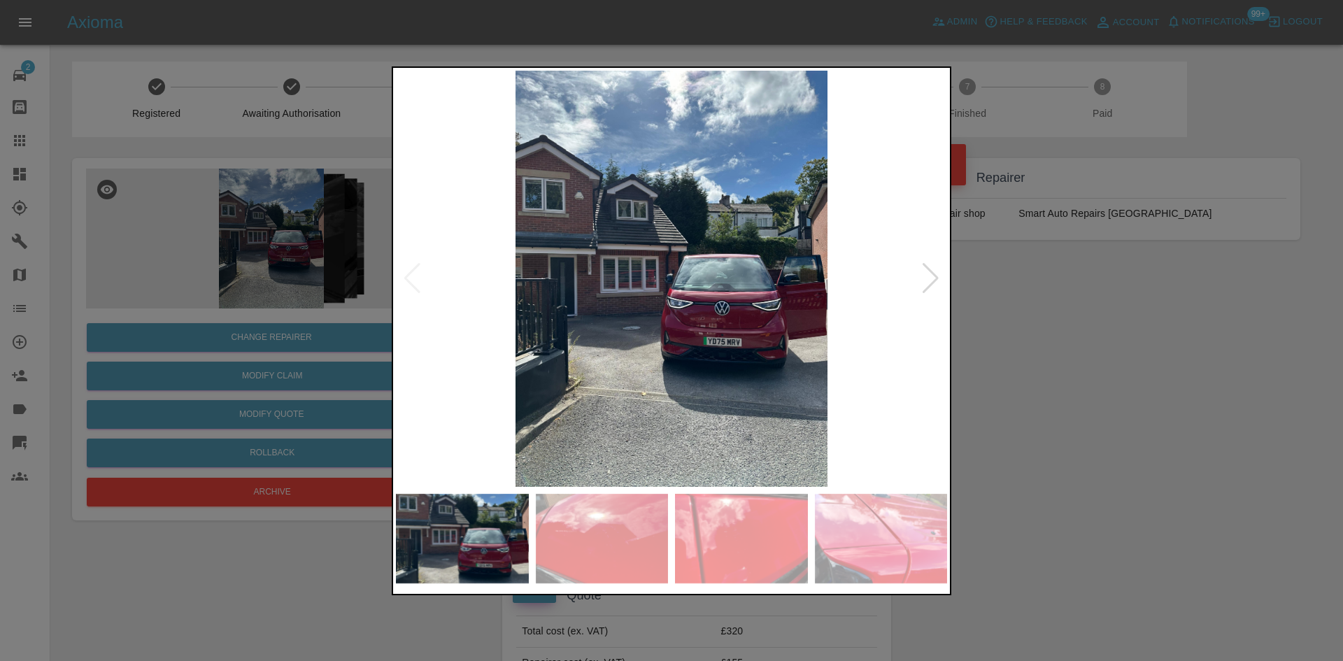
click at [597, 297] on img at bounding box center [671, 279] width 551 height 416
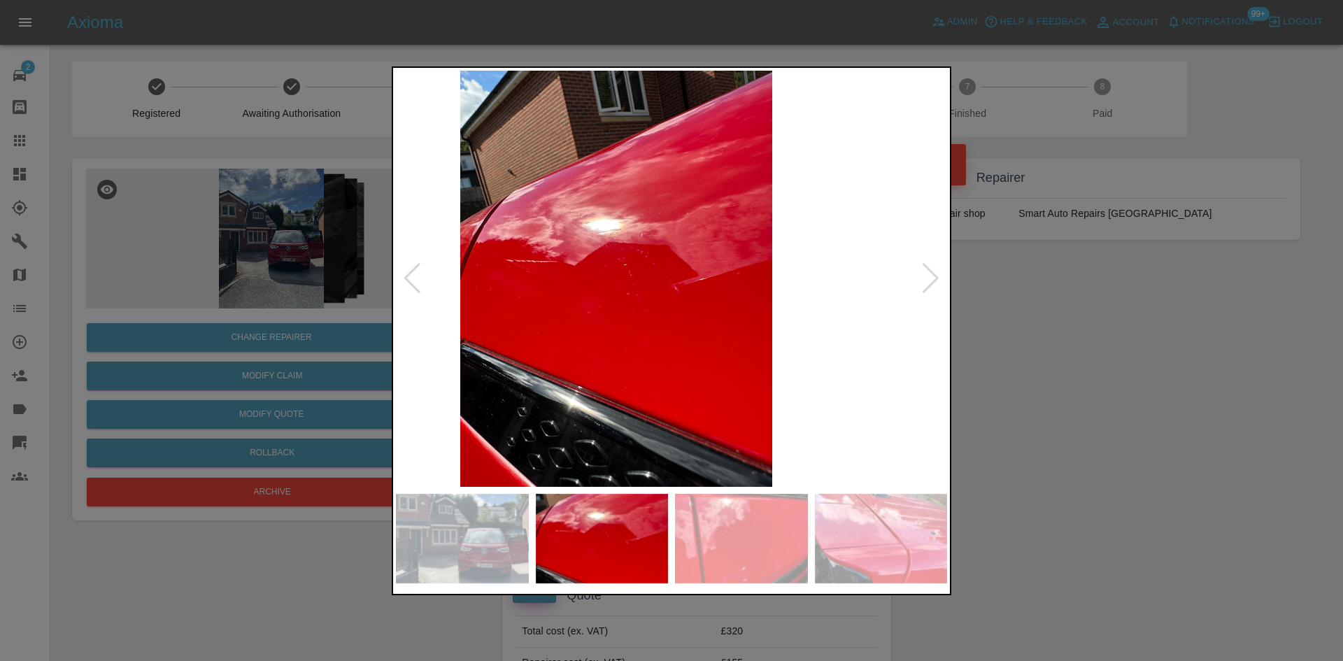
click at [633, 306] on img at bounding box center [616, 279] width 551 height 416
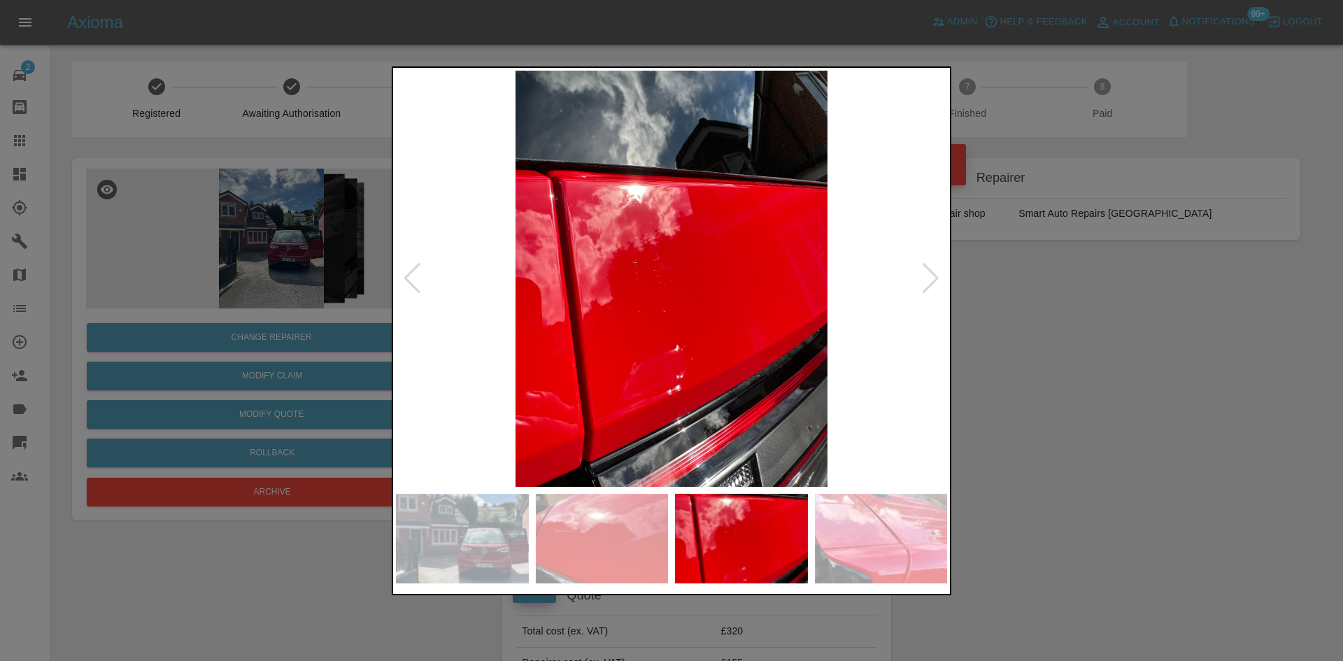
click at [574, 296] on img at bounding box center [671, 279] width 551 height 416
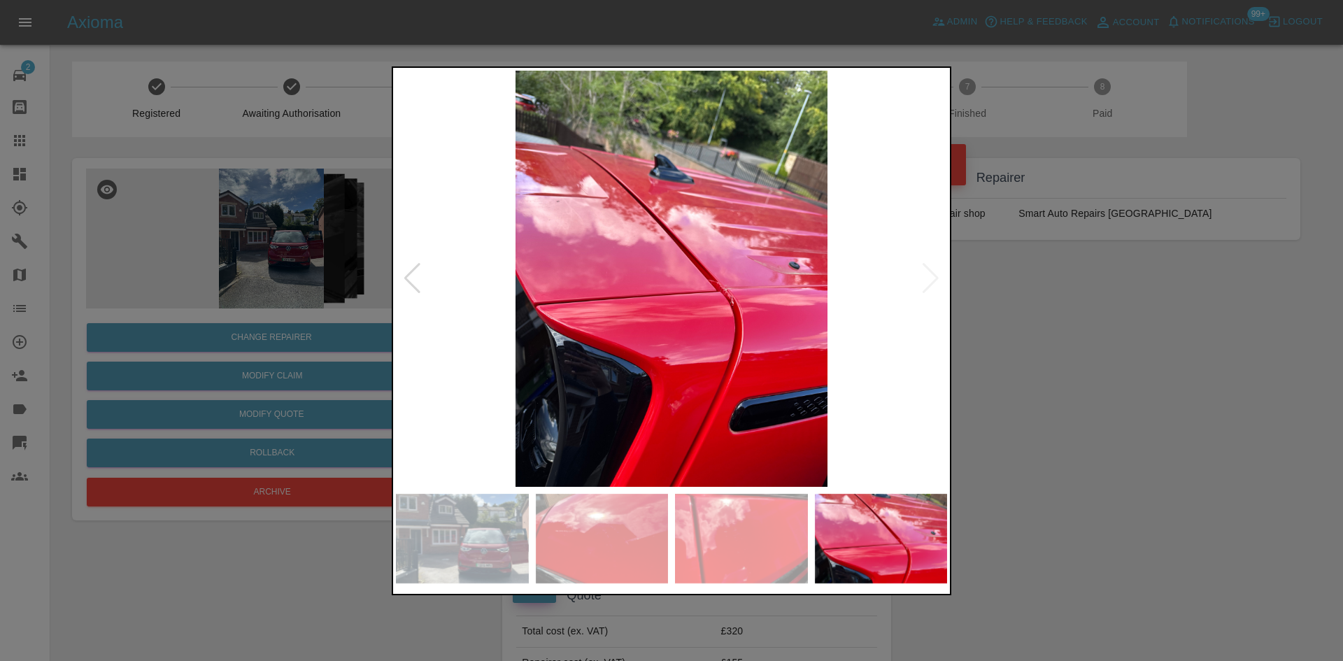
click at [536, 305] on img at bounding box center [671, 279] width 551 height 416
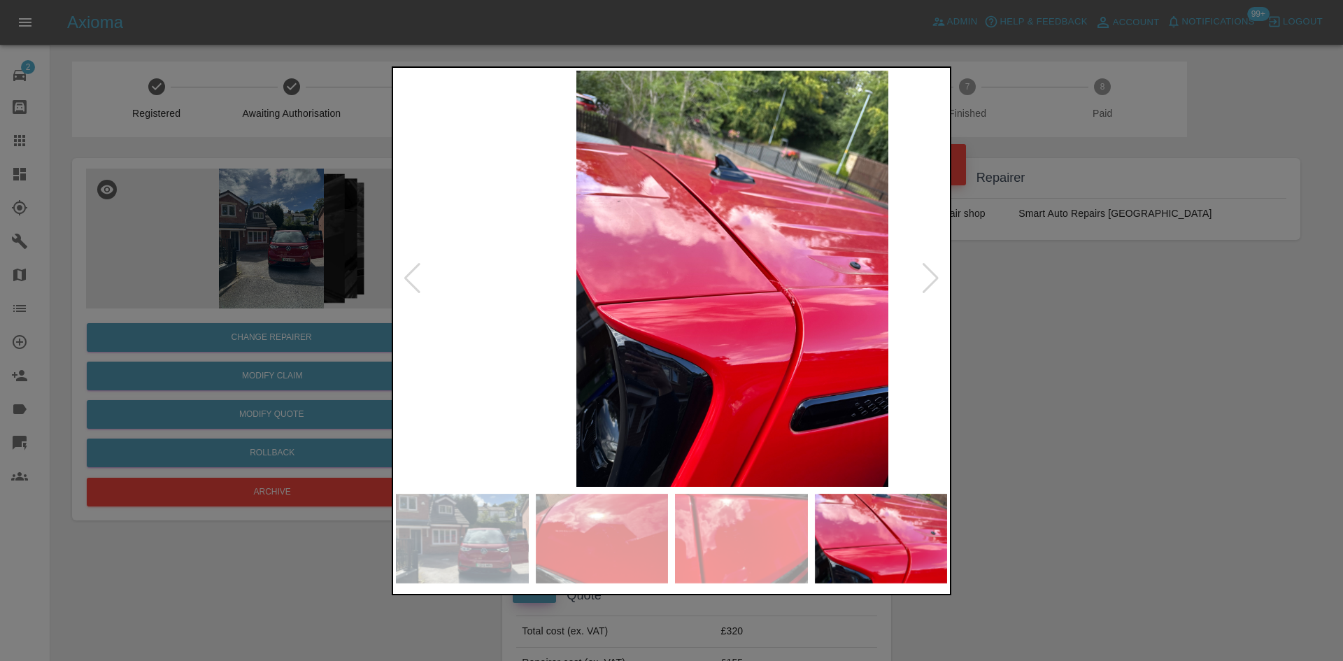
click at [751, 342] on img at bounding box center [732, 279] width 551 height 416
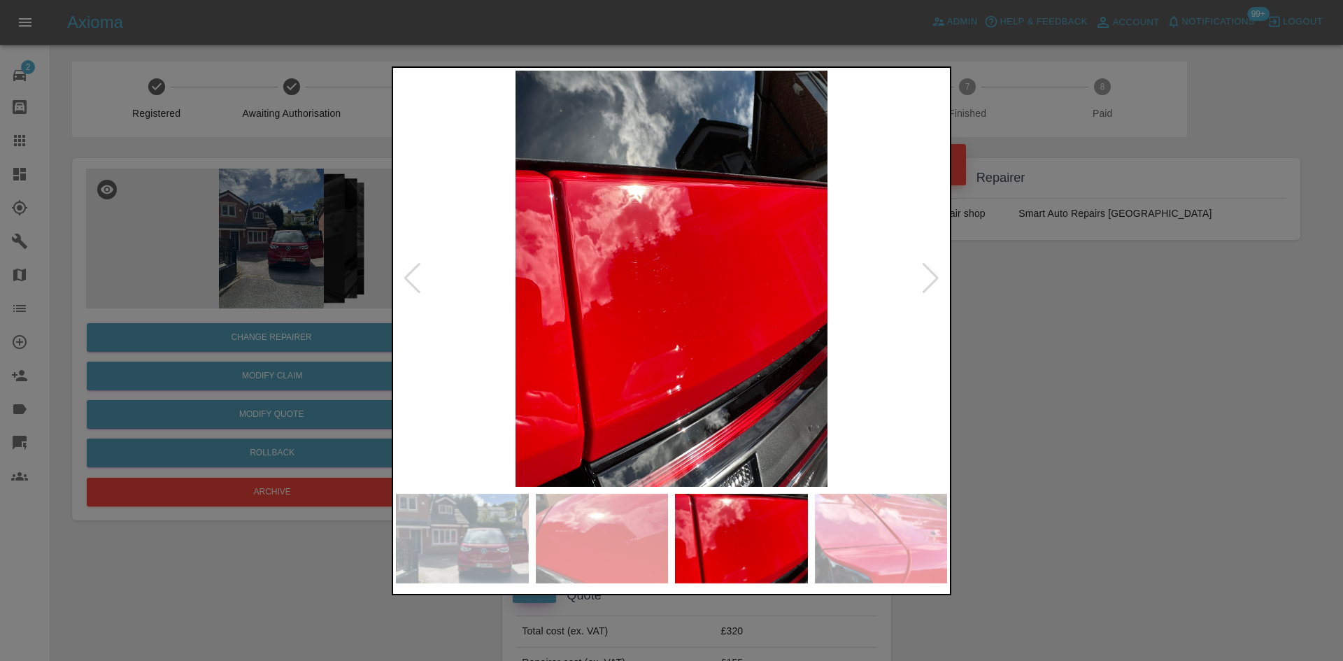
click at [297, 250] on div at bounding box center [671, 330] width 1343 height 661
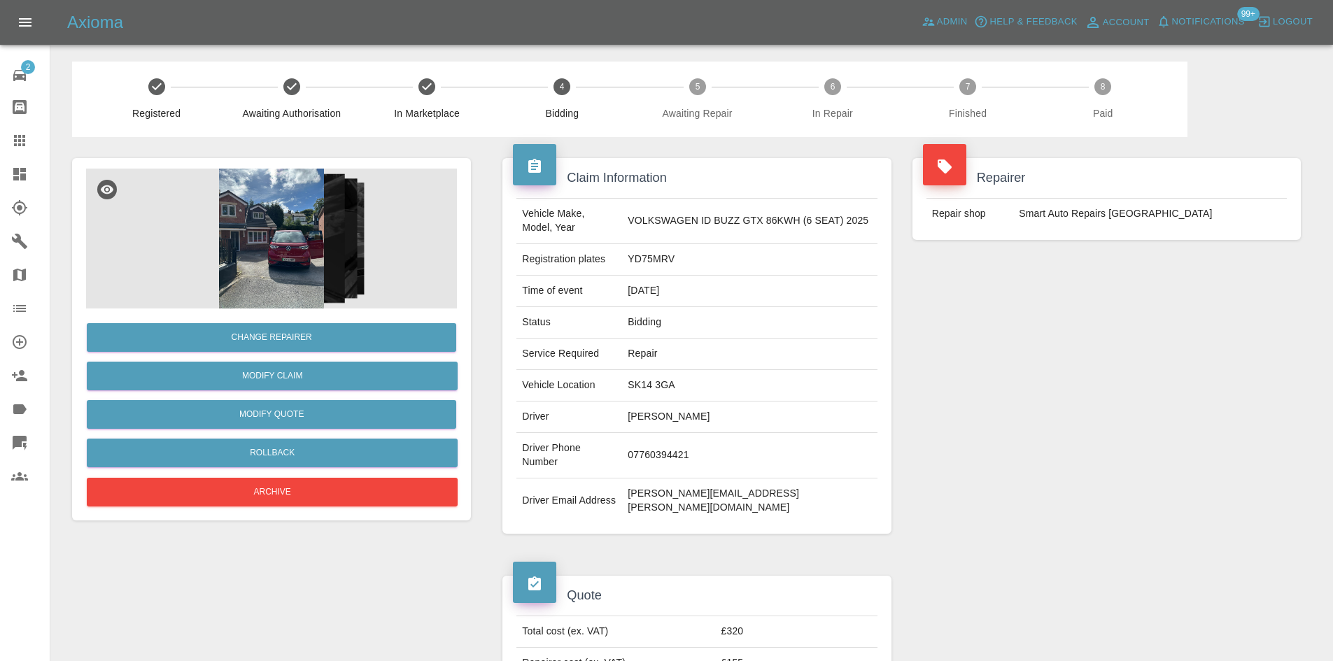
click at [272, 259] on img at bounding box center [271, 239] width 371 height 140
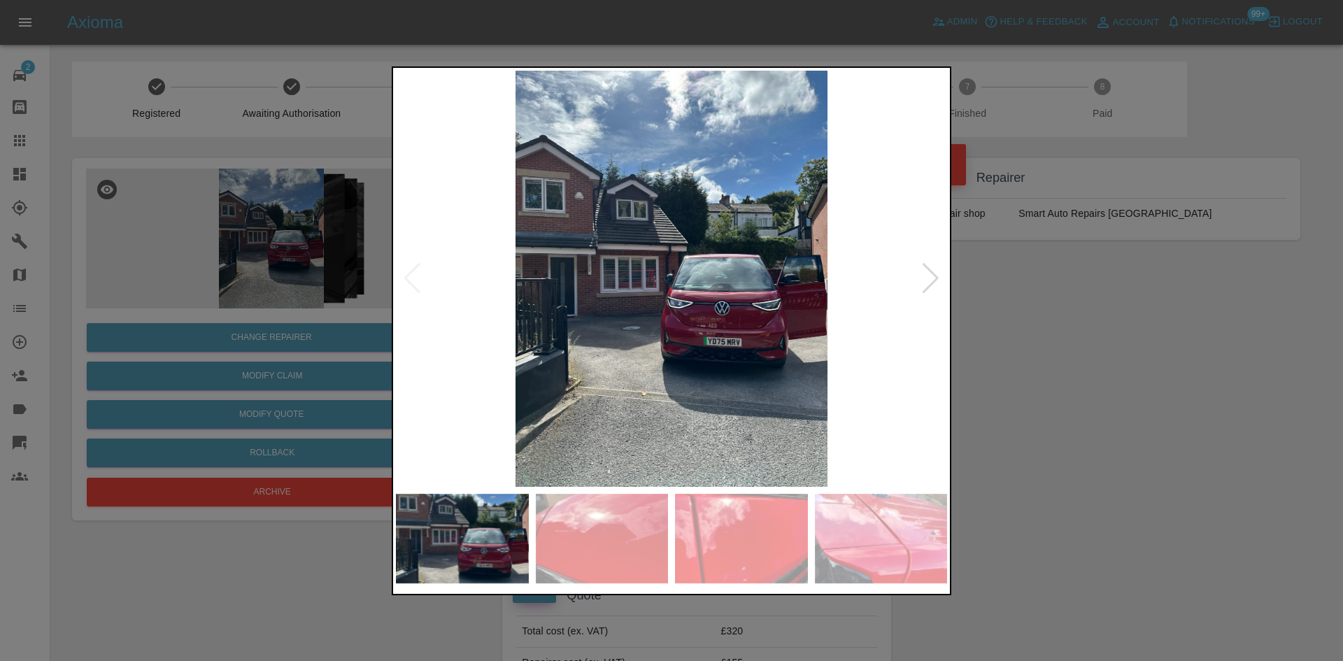
click at [196, 287] on div at bounding box center [671, 330] width 1343 height 661
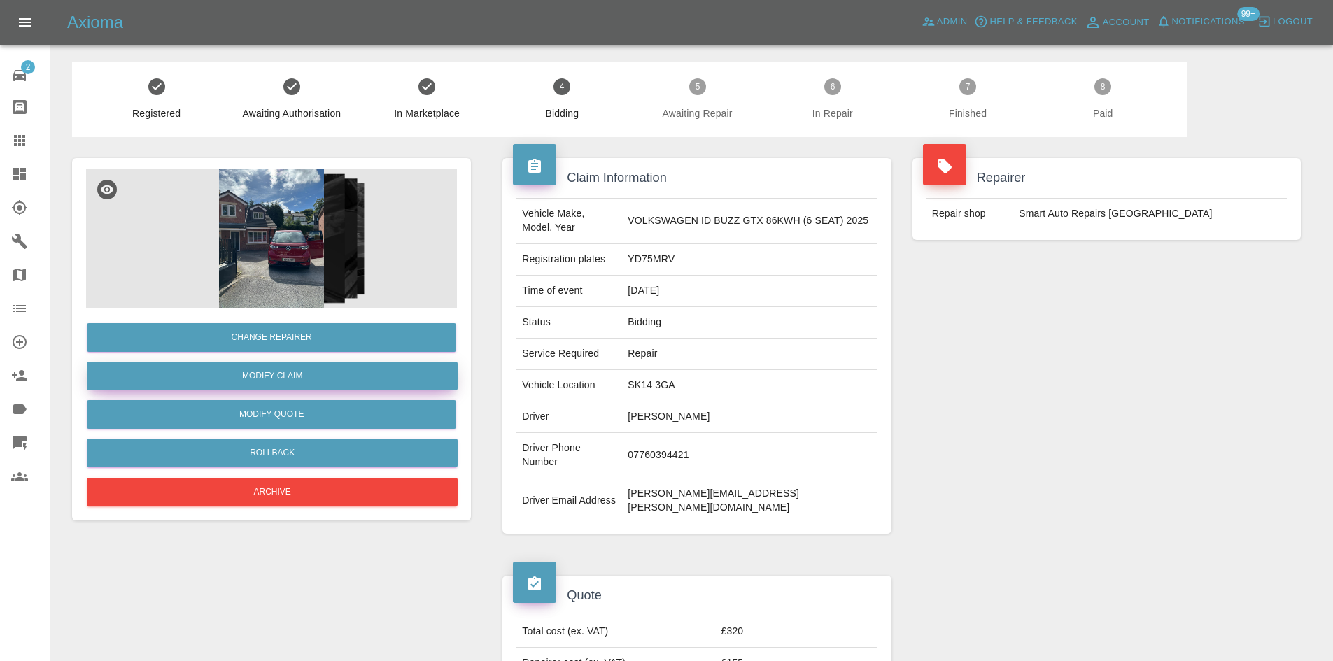
drag, startPoint x: 281, startPoint y: 379, endPoint x: 283, endPoint y: 387, distance: 8.2
click at [281, 379] on link "Modify Claim" at bounding box center [272, 376] width 371 height 29
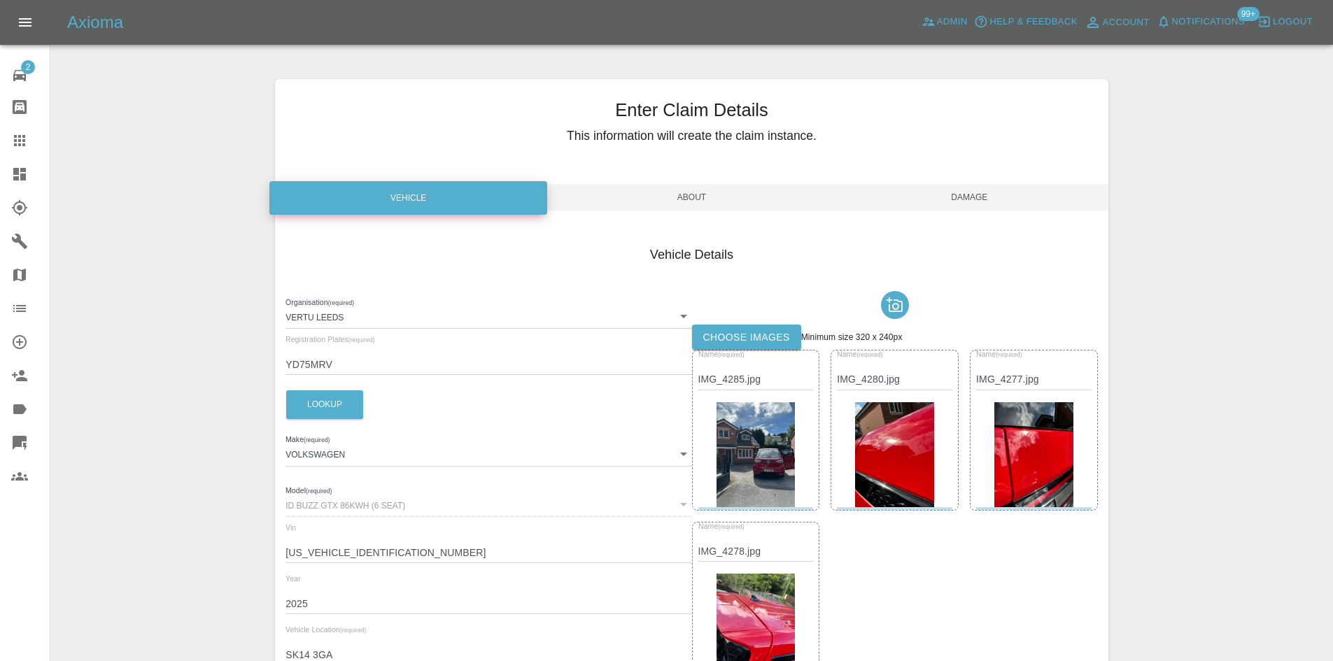
click at [948, 207] on span "Damage" at bounding box center [969, 197] width 278 height 27
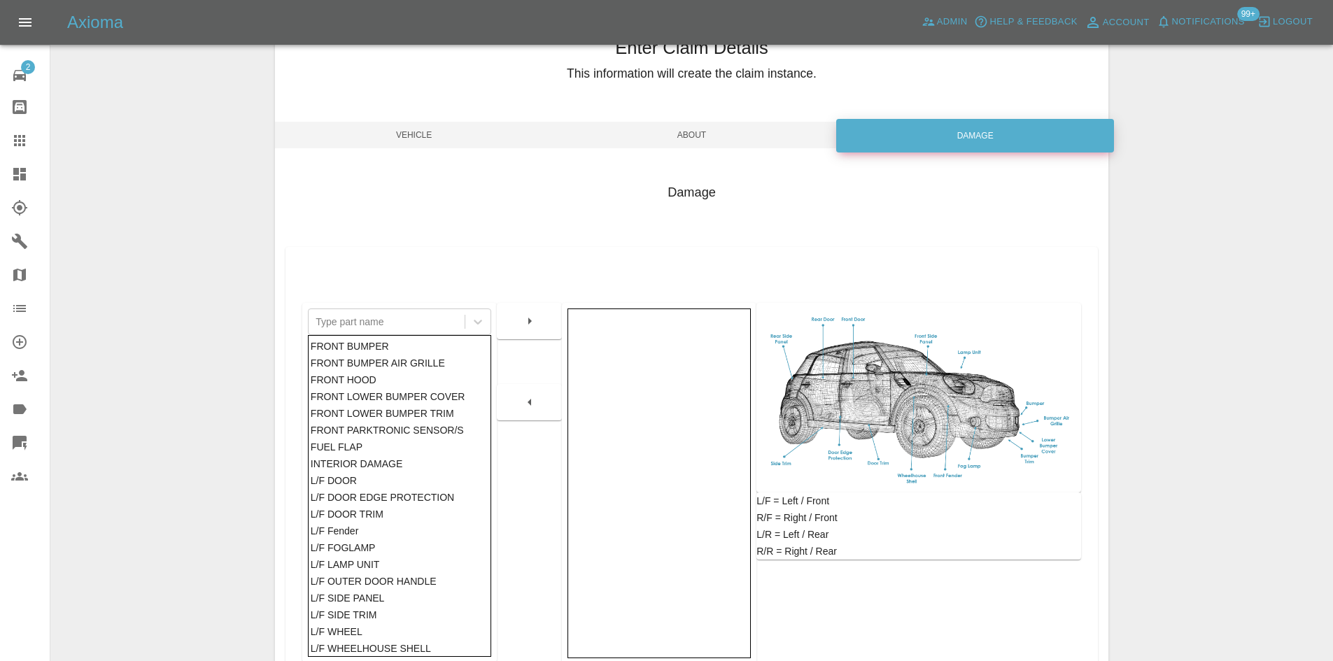
scroll to position [205, 0]
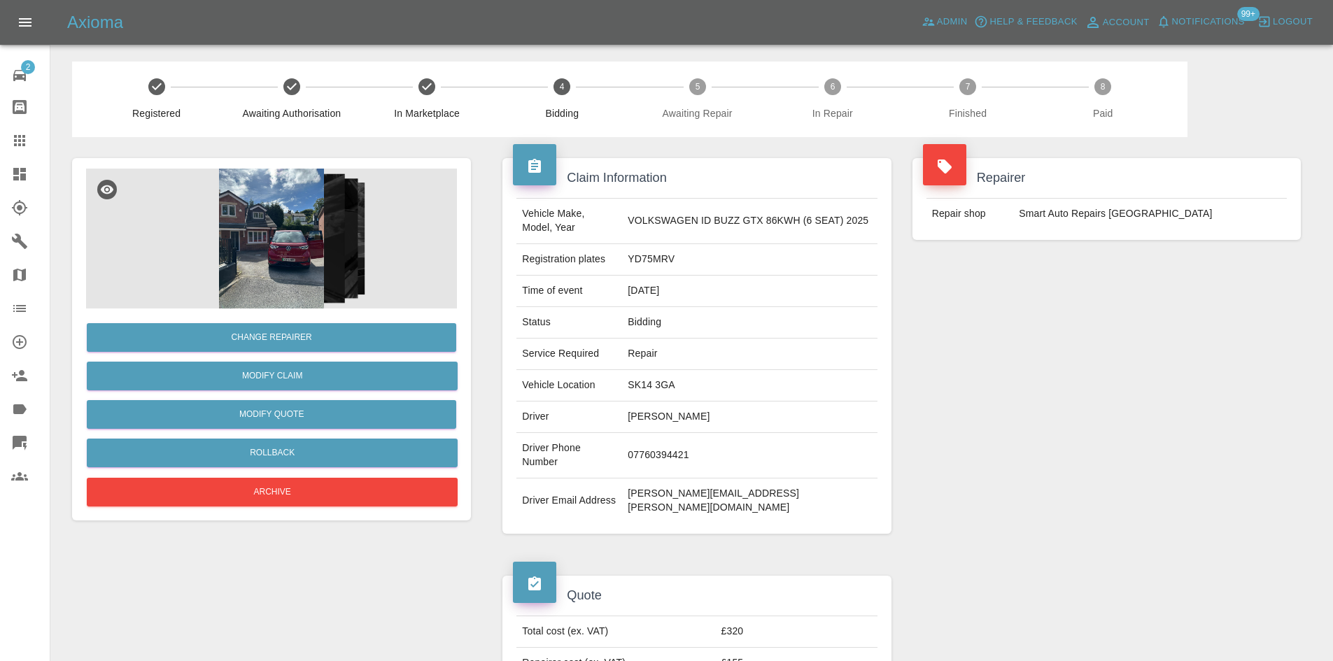
click at [311, 231] on img at bounding box center [271, 239] width 371 height 140
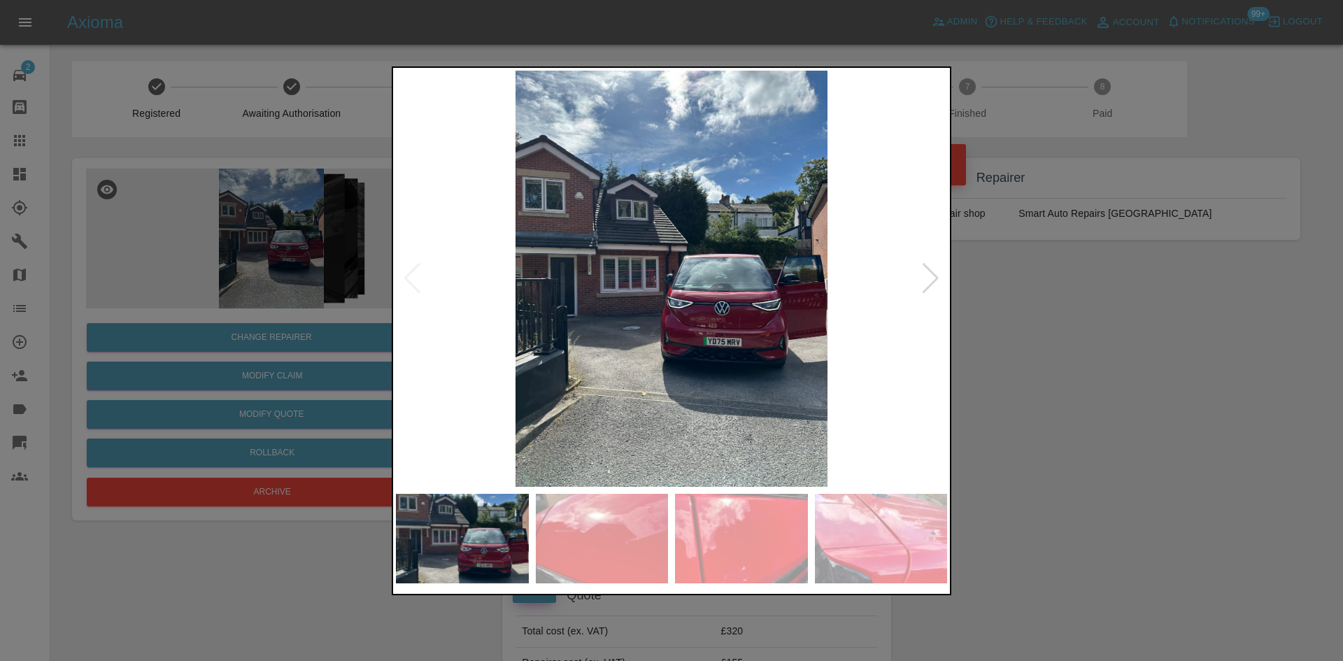
click at [710, 316] on img at bounding box center [671, 279] width 551 height 416
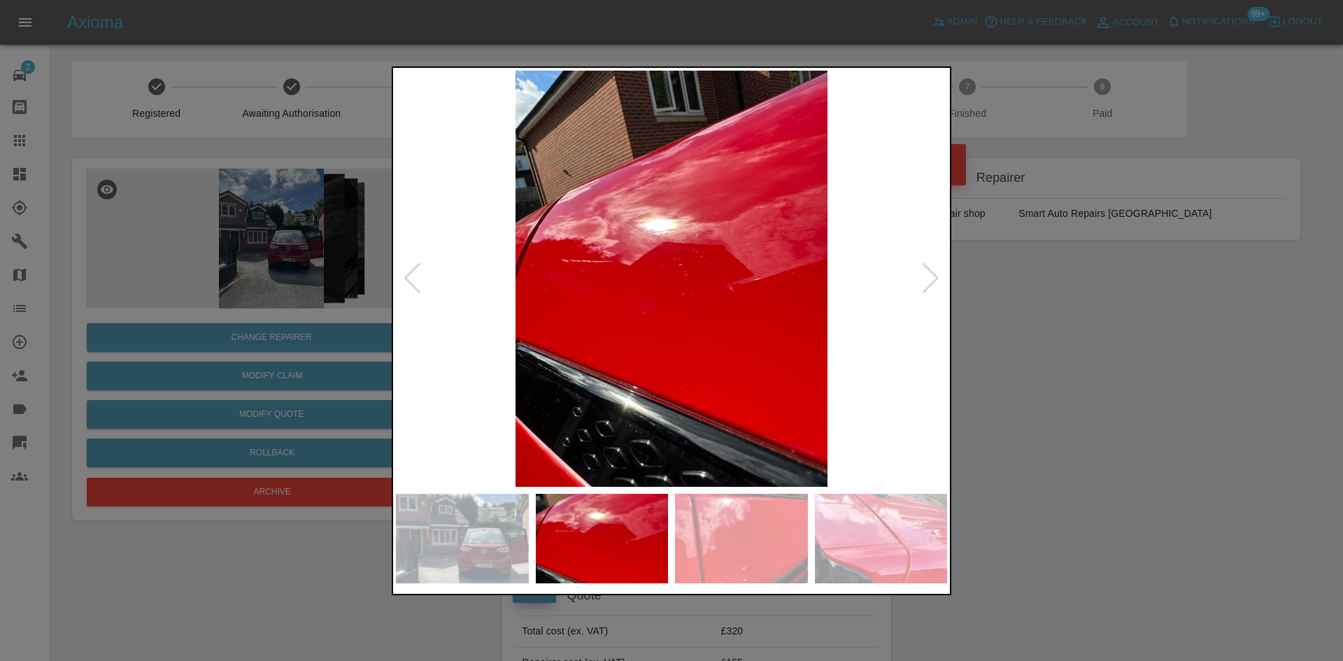
click at [242, 243] on div at bounding box center [671, 330] width 1343 height 661
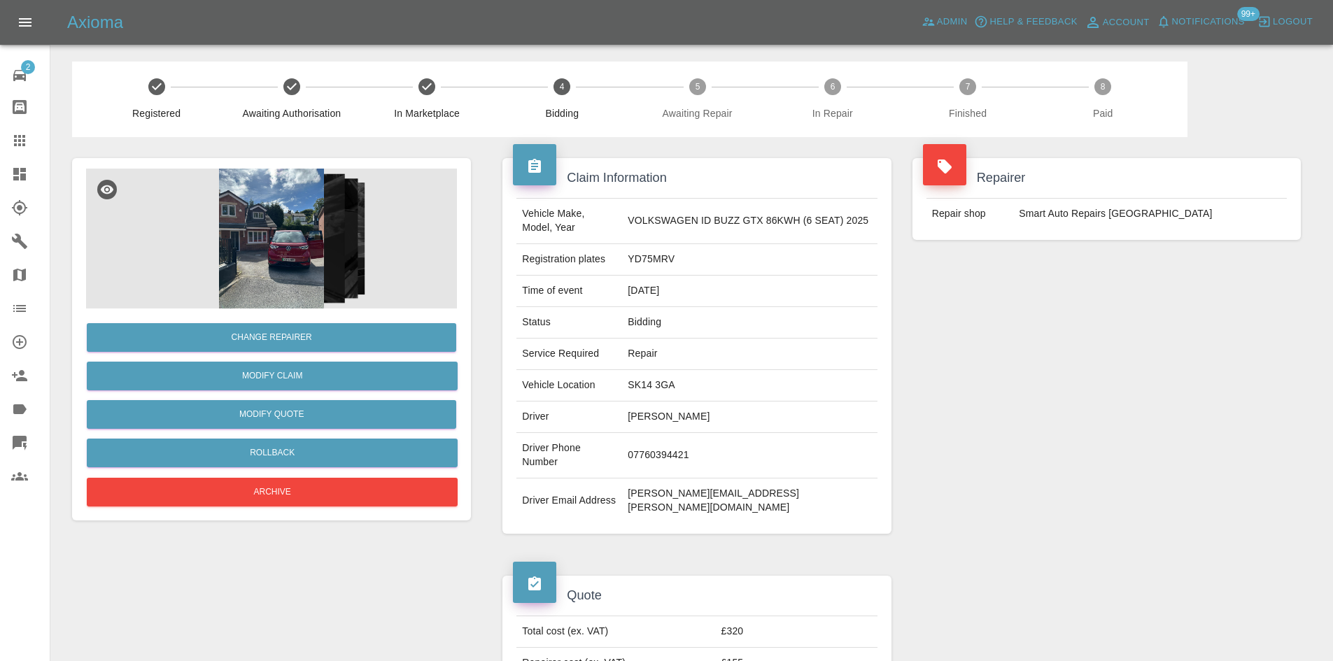
click at [300, 218] on img at bounding box center [271, 239] width 371 height 140
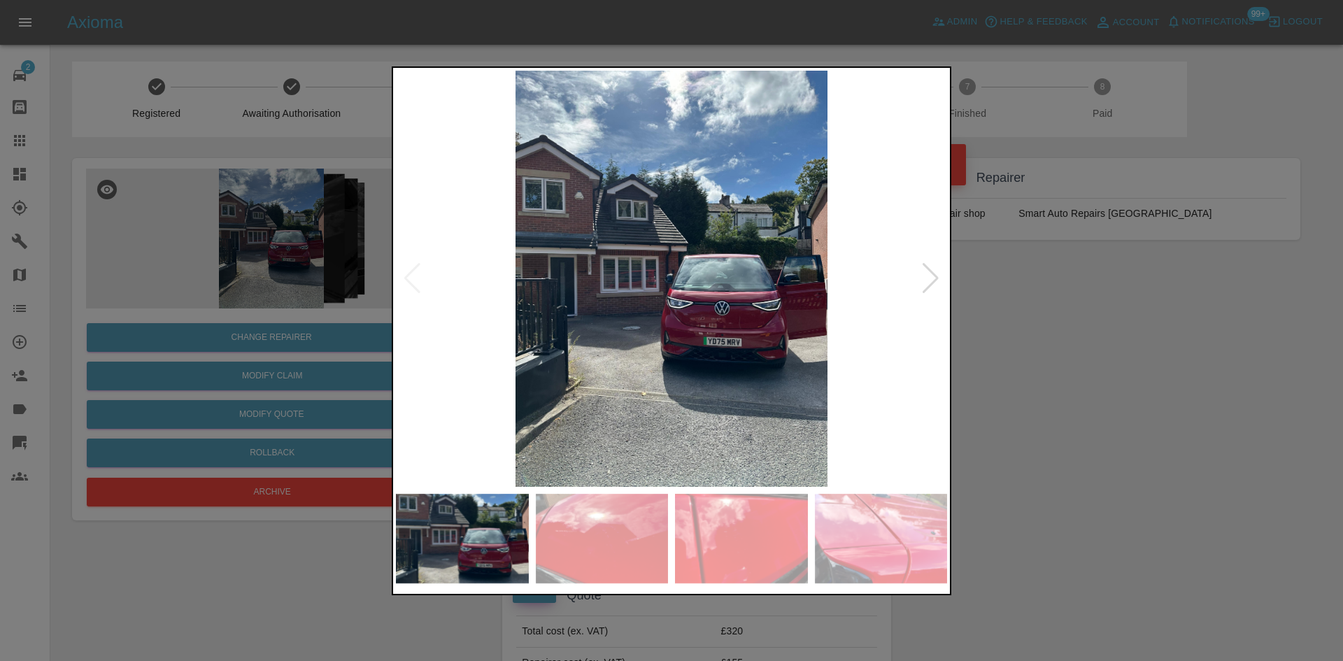
drag, startPoint x: 166, startPoint y: 266, endPoint x: 208, endPoint y: 271, distance: 41.6
click at [173, 262] on div at bounding box center [671, 330] width 1343 height 661
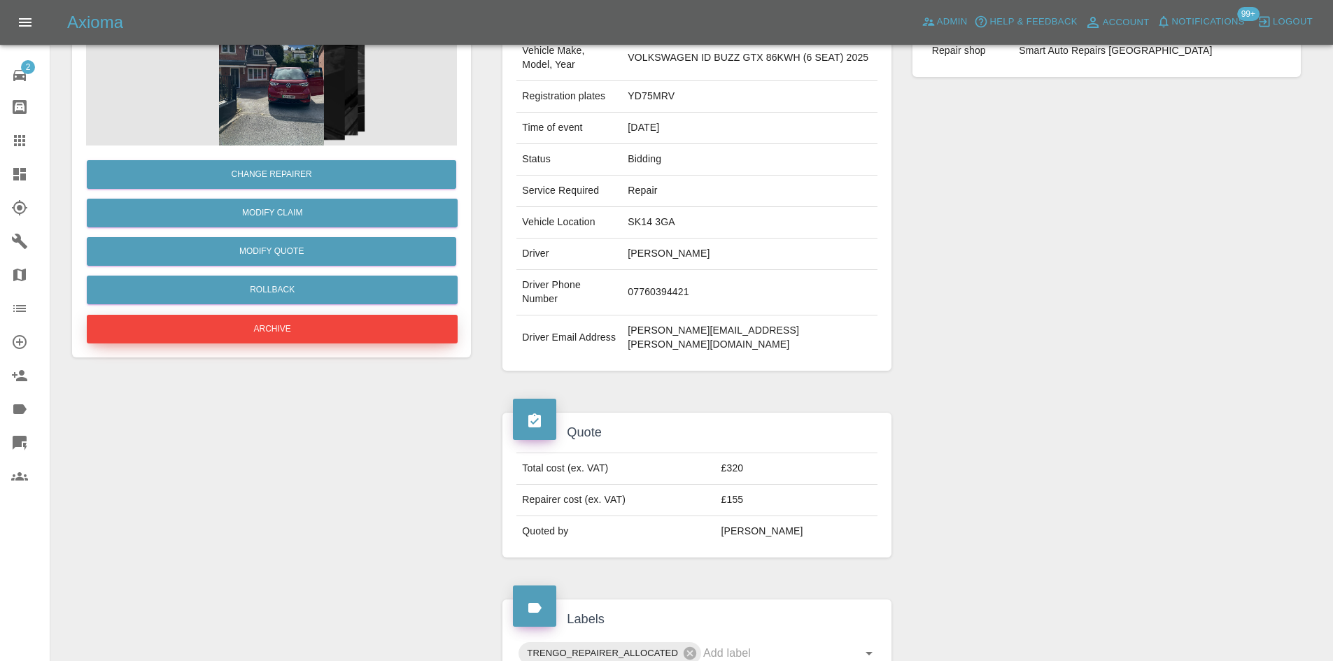
scroll to position [157, 0]
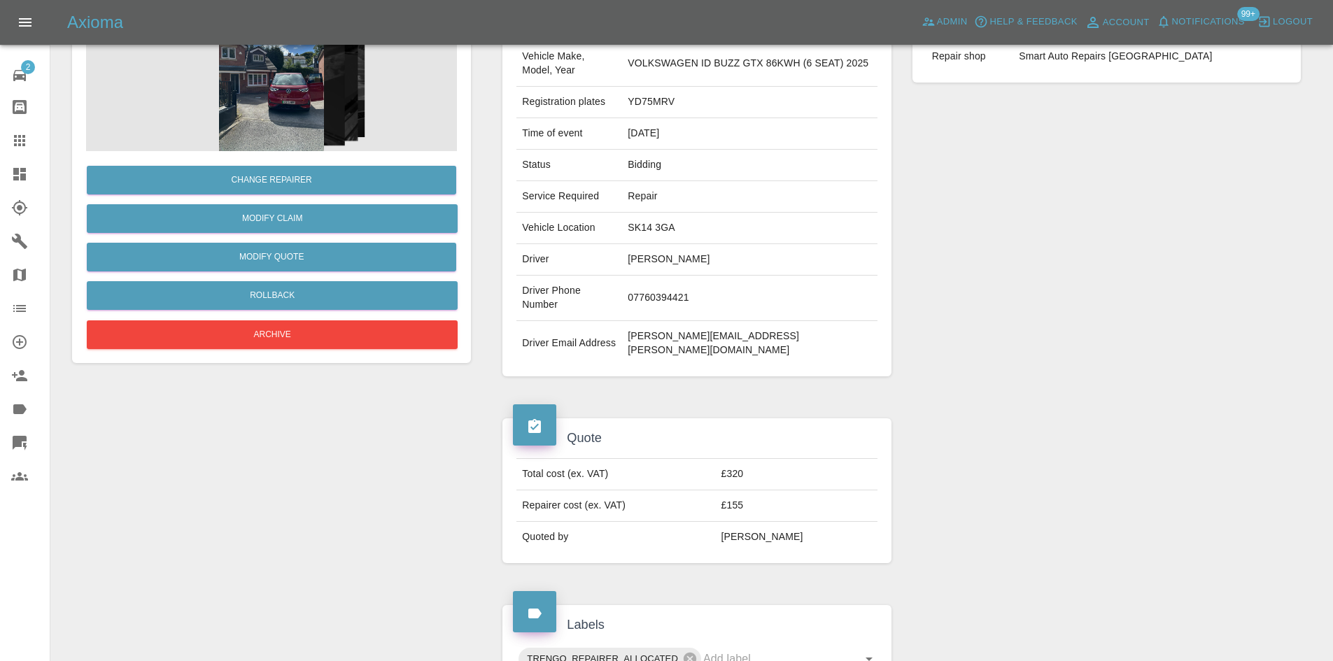
click at [300, 119] on img at bounding box center [271, 81] width 371 height 140
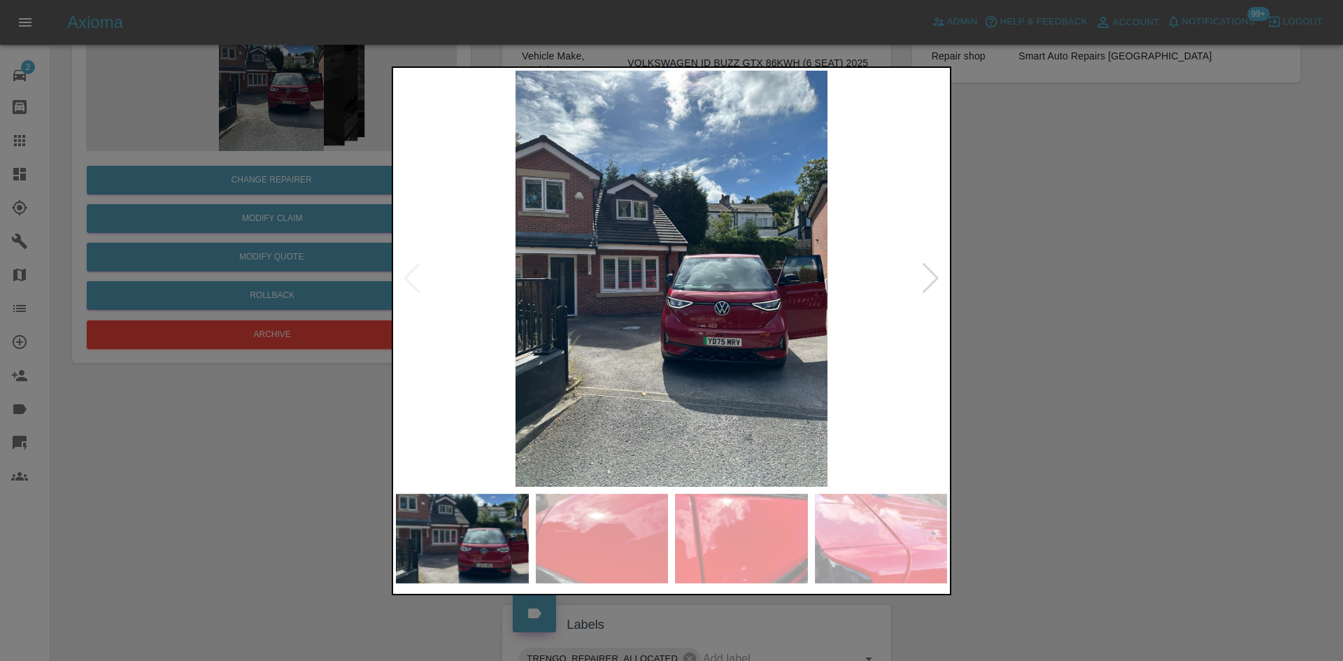
click at [716, 276] on img at bounding box center [671, 279] width 551 height 416
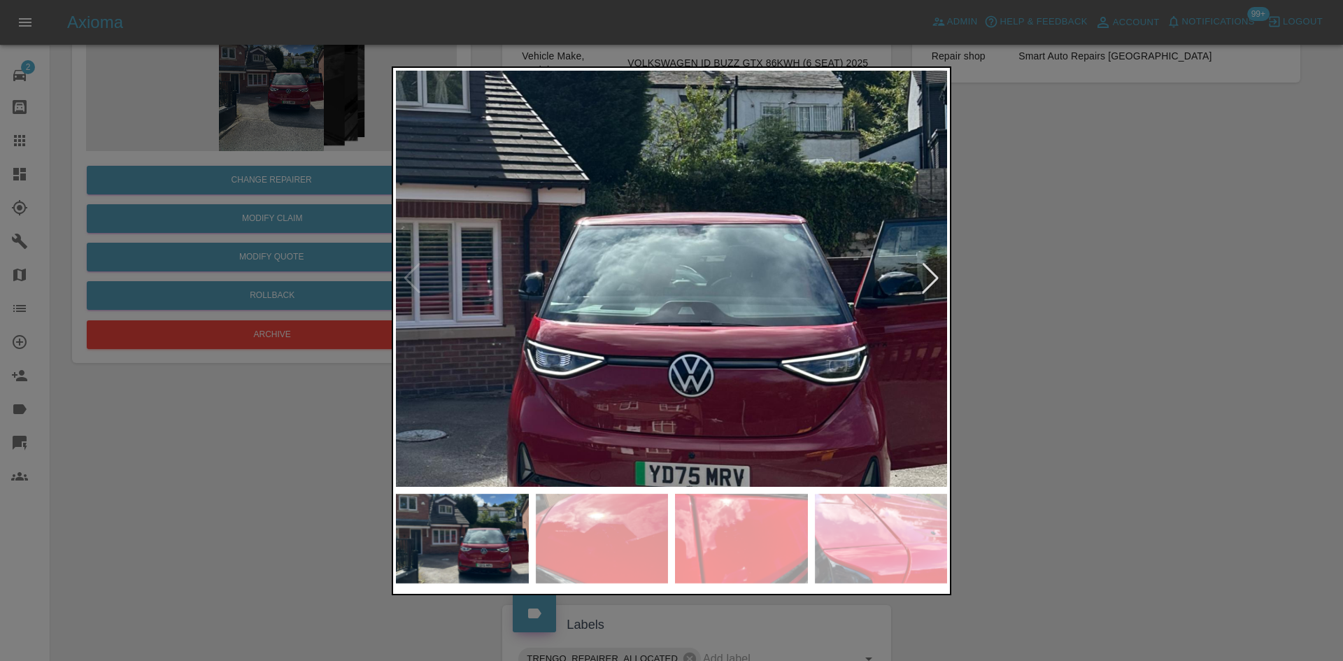
click at [715, 291] on img at bounding box center [539, 286] width 1654 height 1249
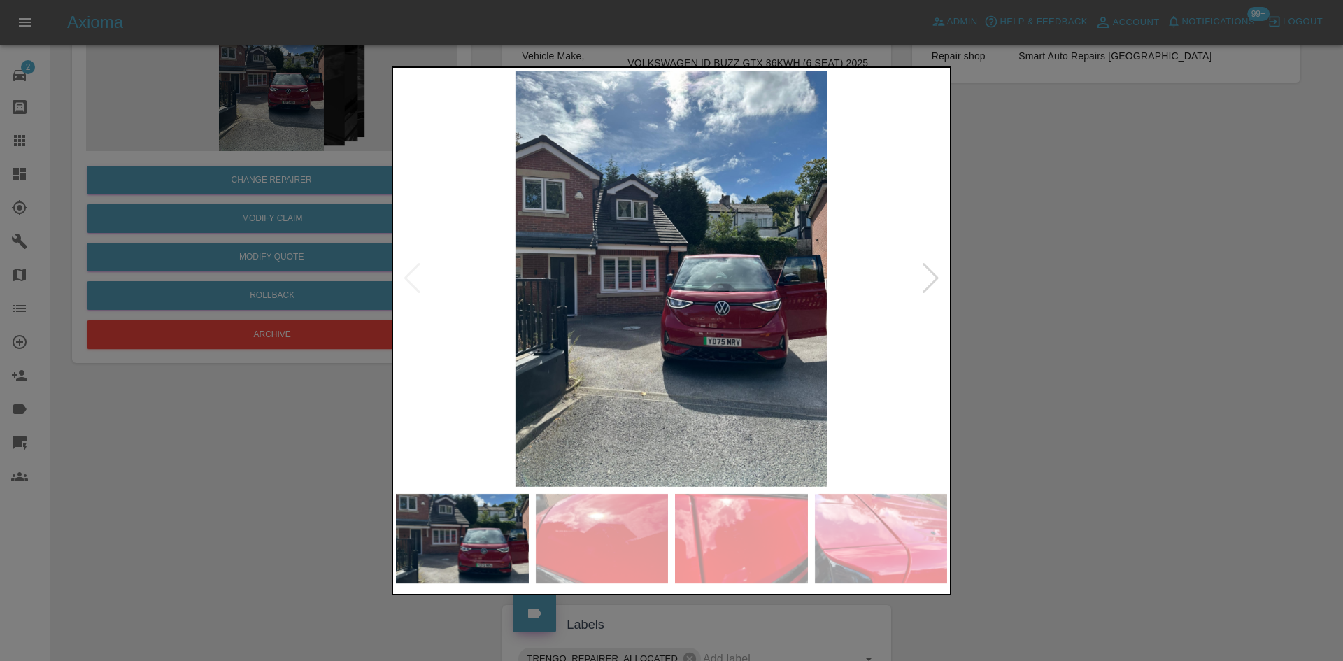
click at [632, 327] on img at bounding box center [671, 279] width 551 height 416
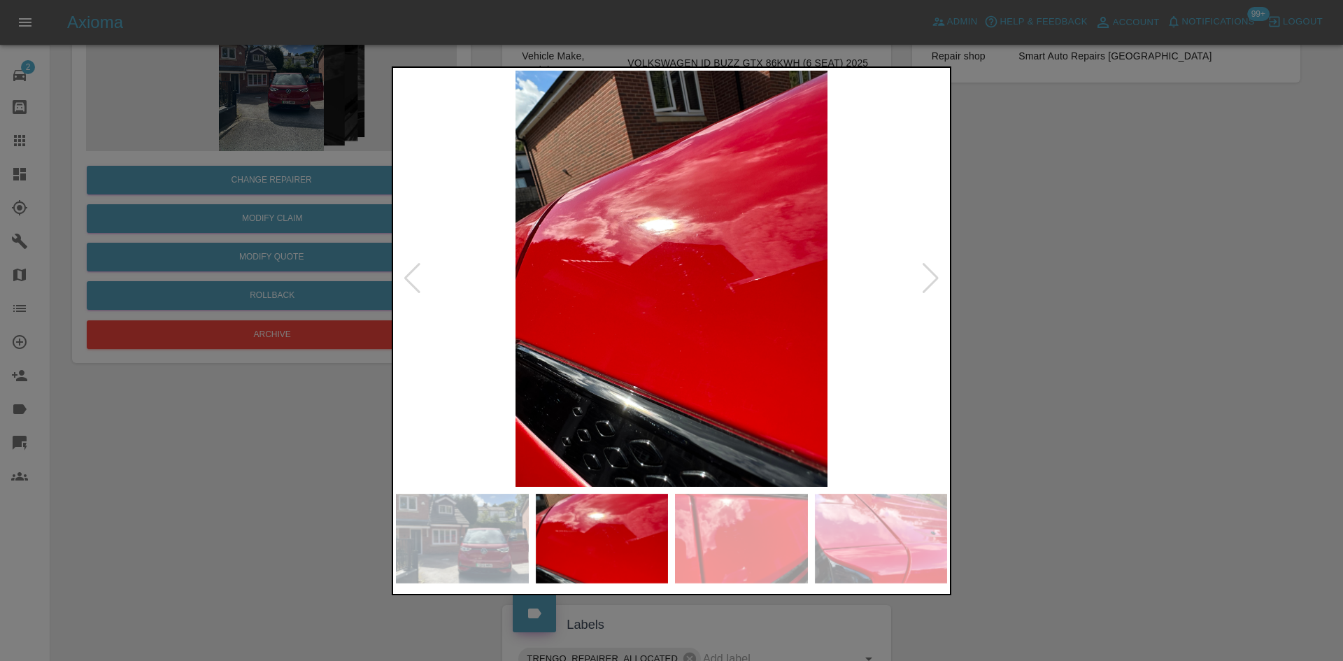
click at [692, 327] on img at bounding box center [671, 279] width 551 height 416
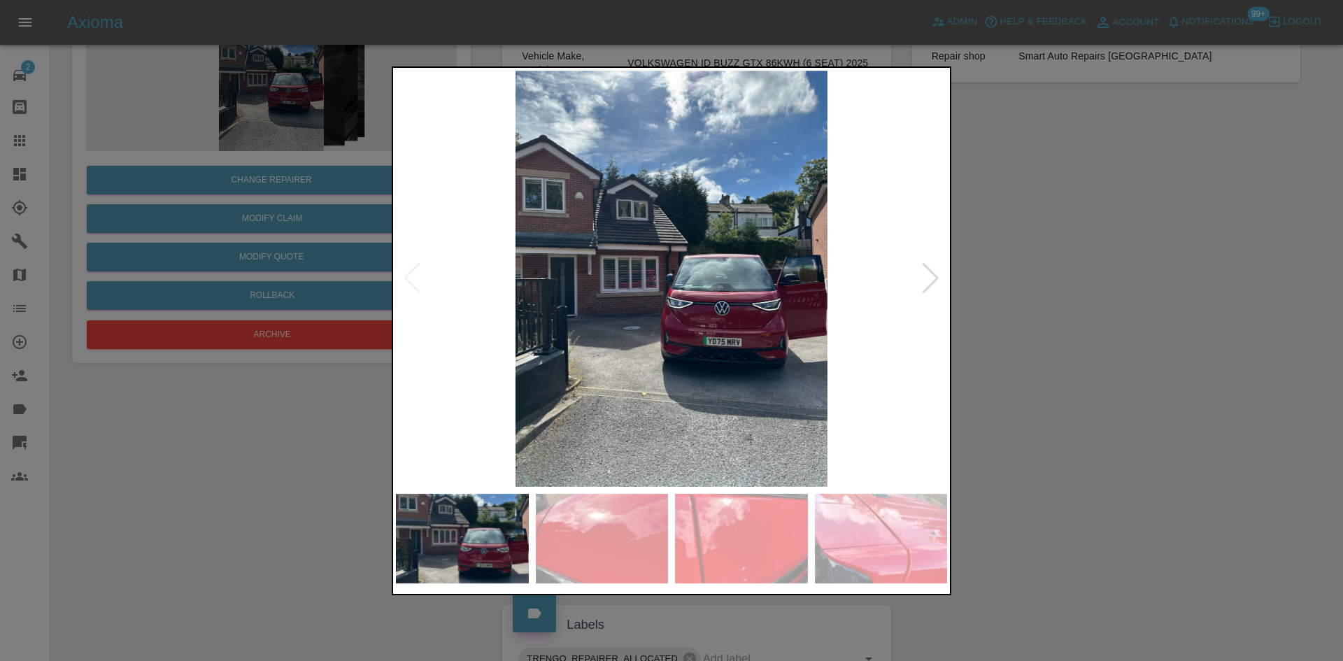
click at [703, 313] on img at bounding box center [671, 279] width 551 height 416
click at [701, 313] on img at bounding box center [671, 279] width 551 height 416
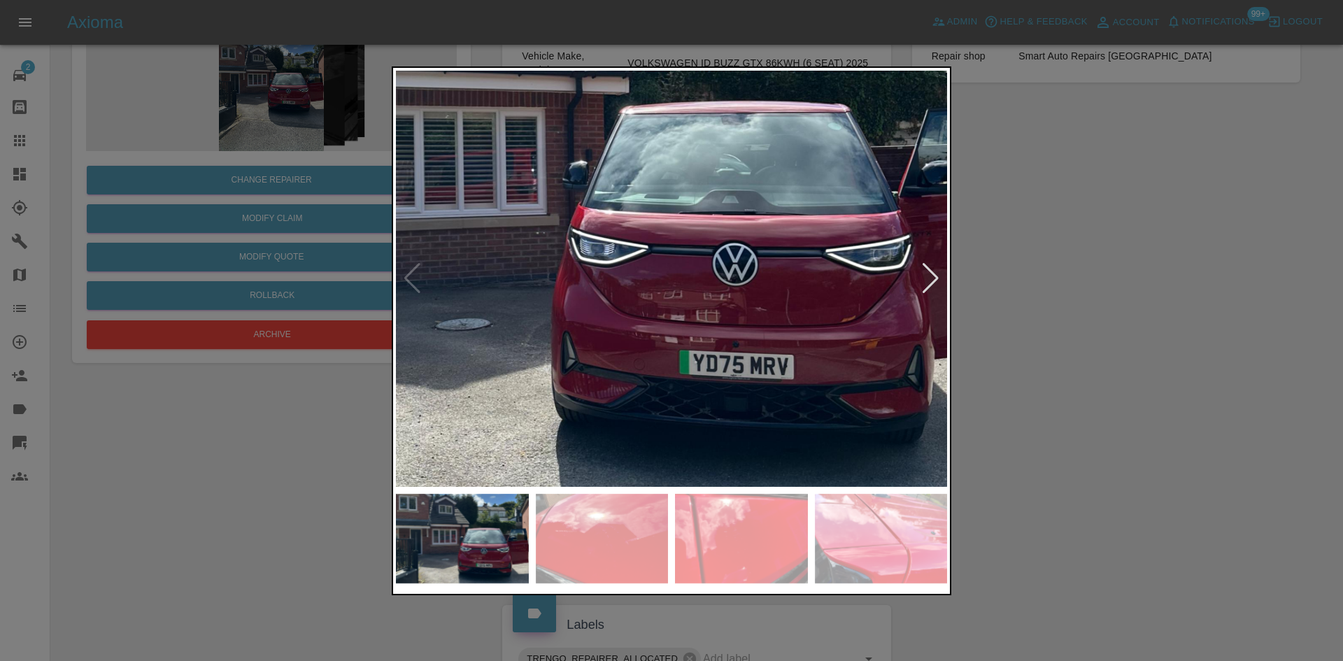
click at [700, 311] on img at bounding box center [584, 175] width 1654 height 1249
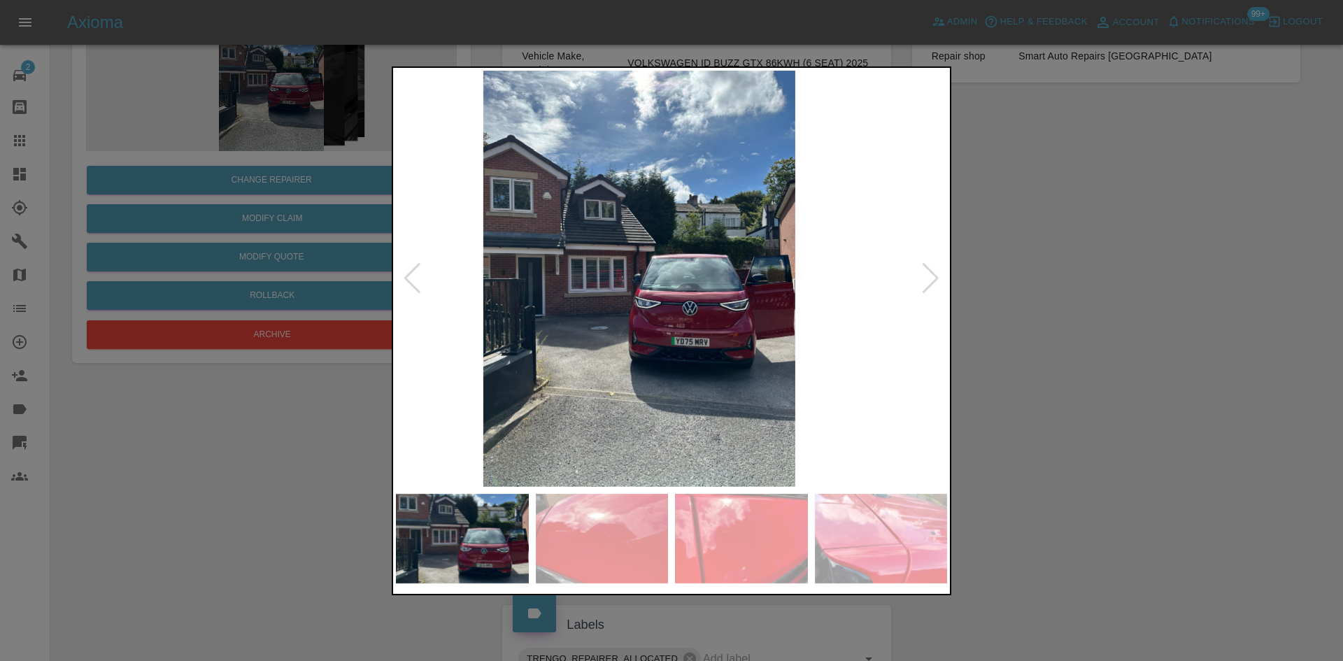
click at [656, 322] on img at bounding box center [639, 279] width 551 height 416
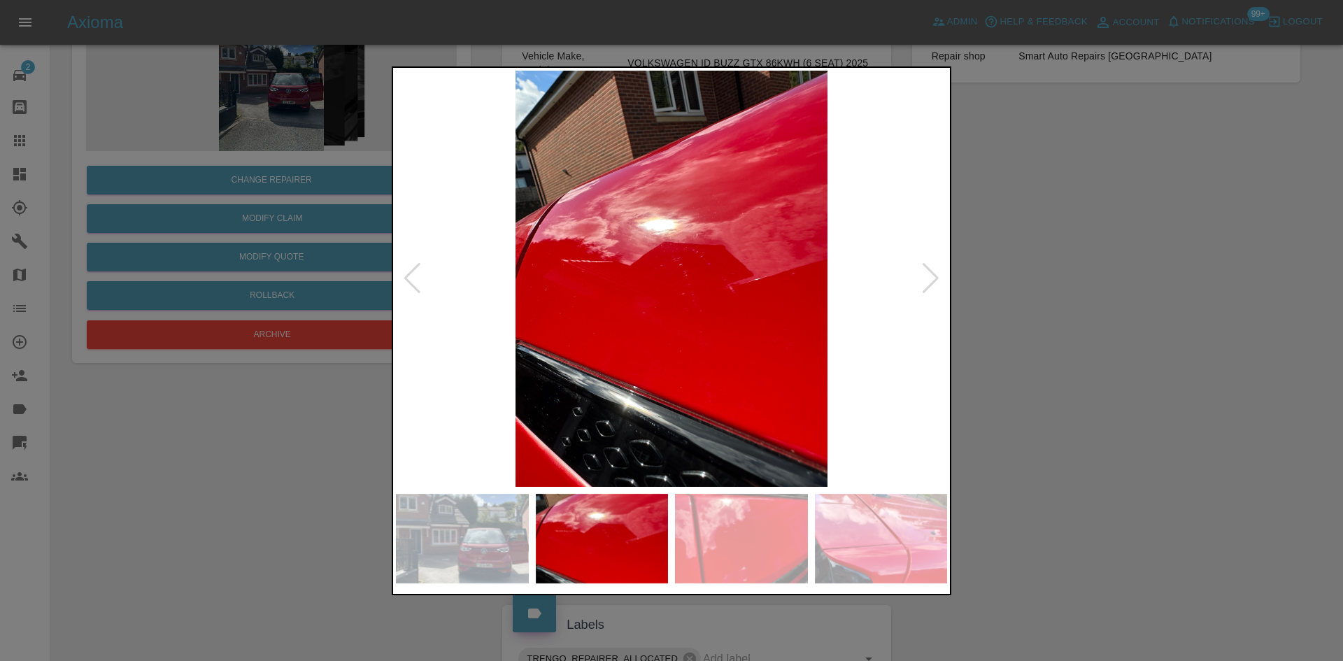
click at [656, 328] on img at bounding box center [671, 279] width 551 height 416
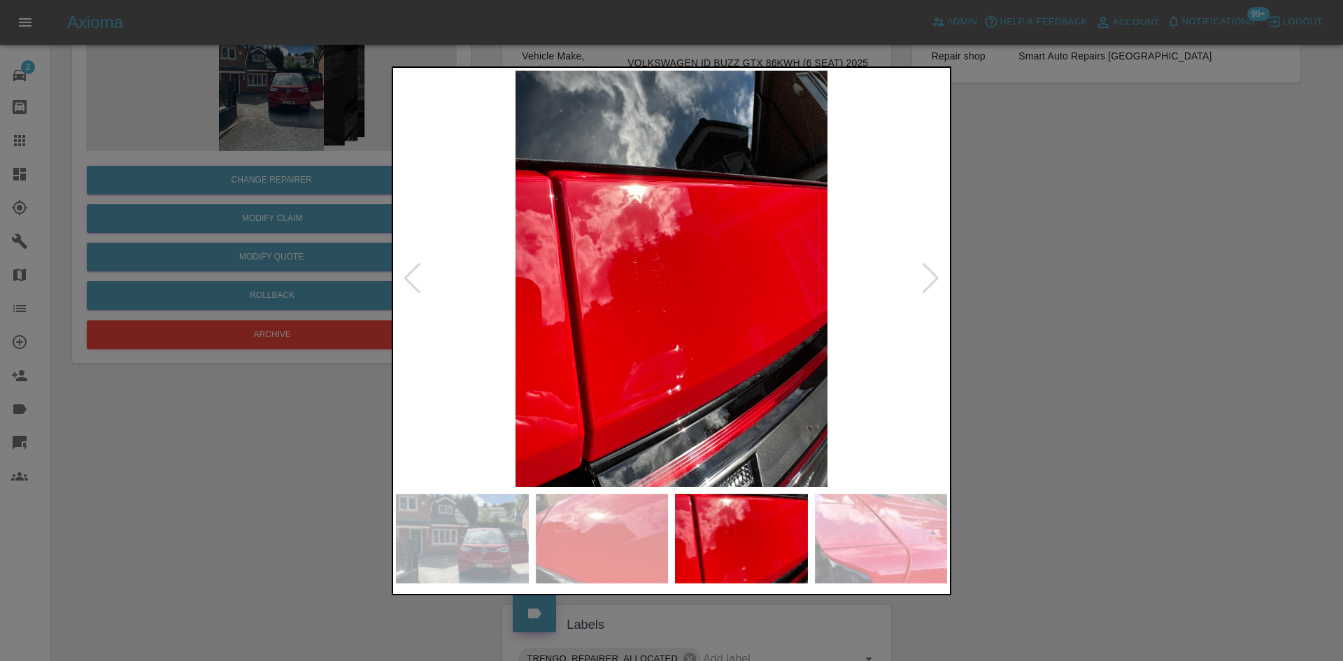
click at [583, 326] on img at bounding box center [671, 279] width 551 height 416
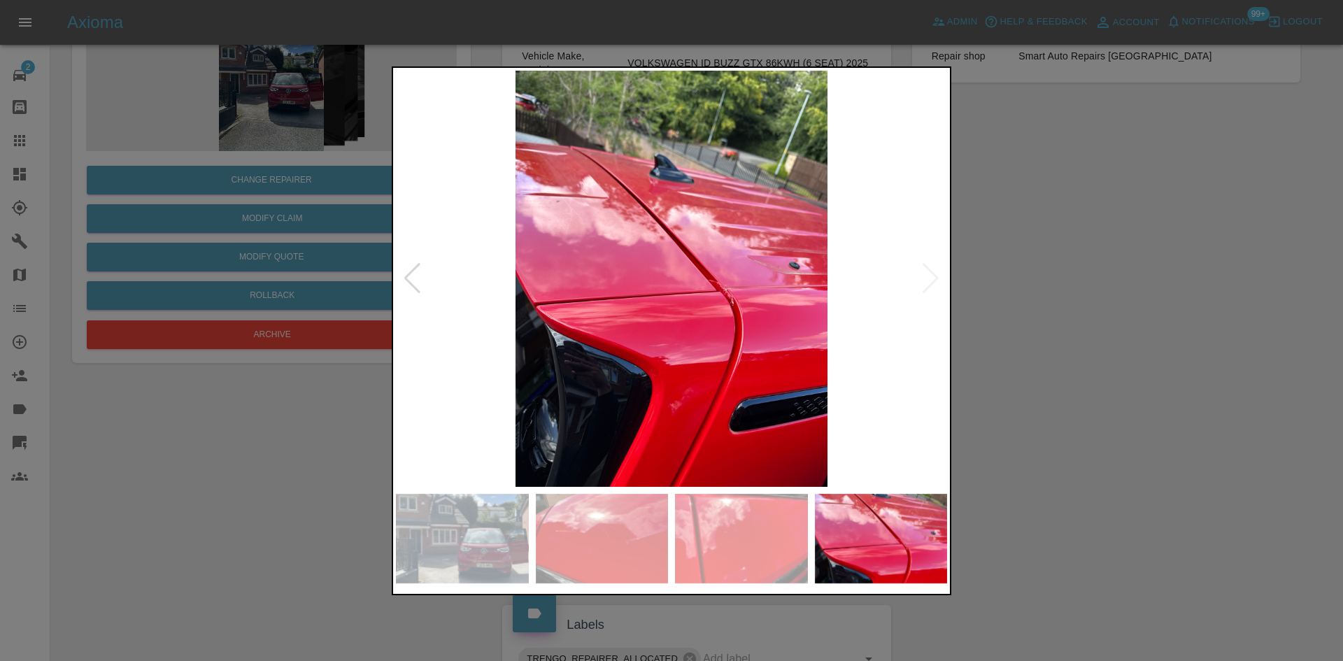
click at [726, 313] on img at bounding box center [671, 279] width 551 height 416
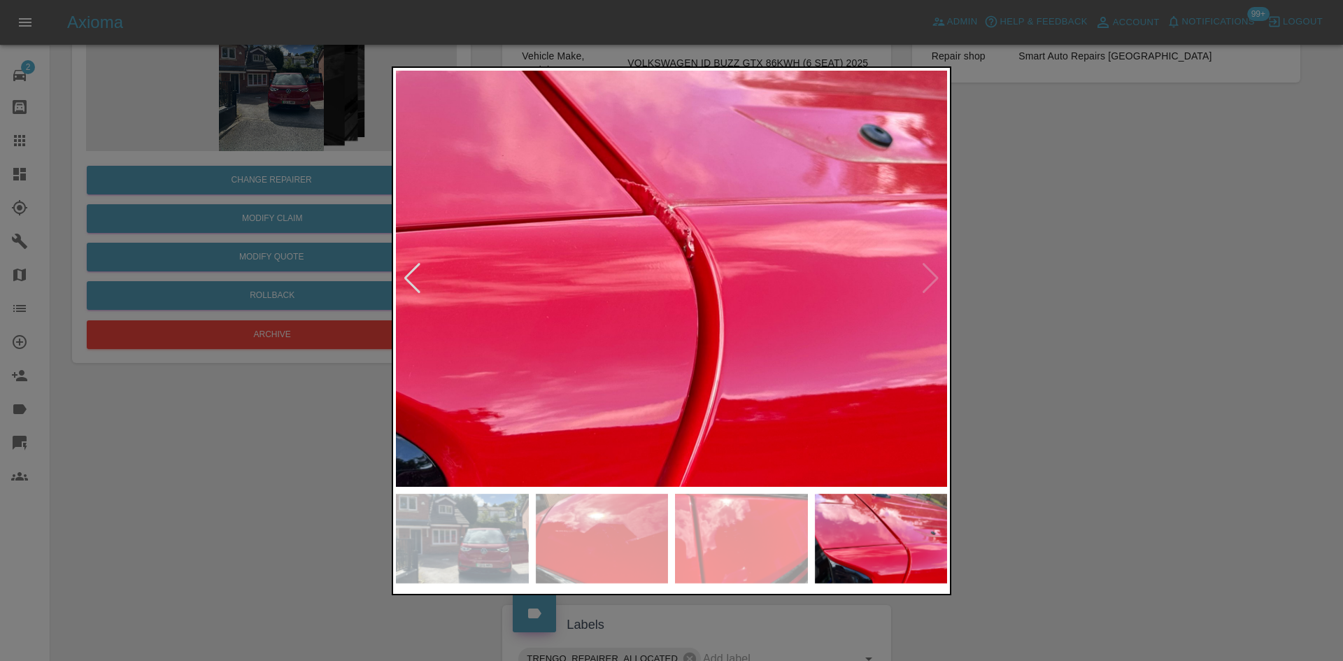
click at [726, 312] on img at bounding box center [508, 175] width 1654 height 1249
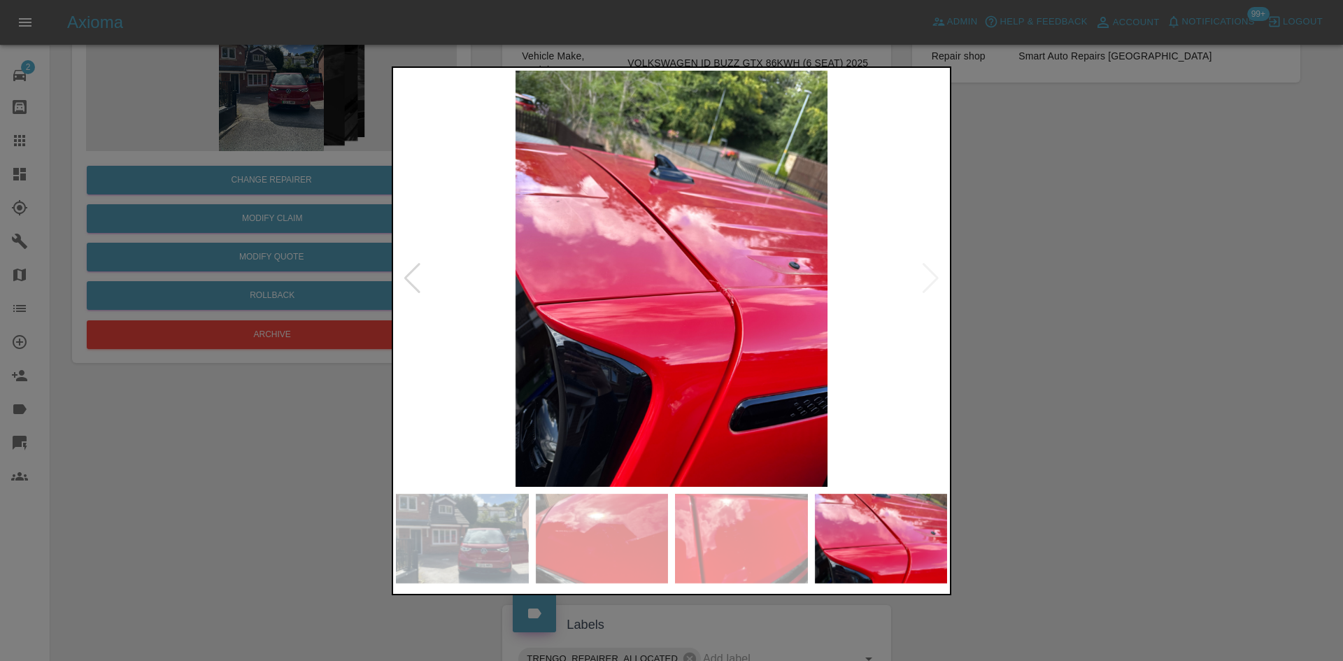
click at [523, 314] on img at bounding box center [671, 279] width 551 height 416
click at [866, 341] on img at bounding box center [671, 279] width 551 height 416
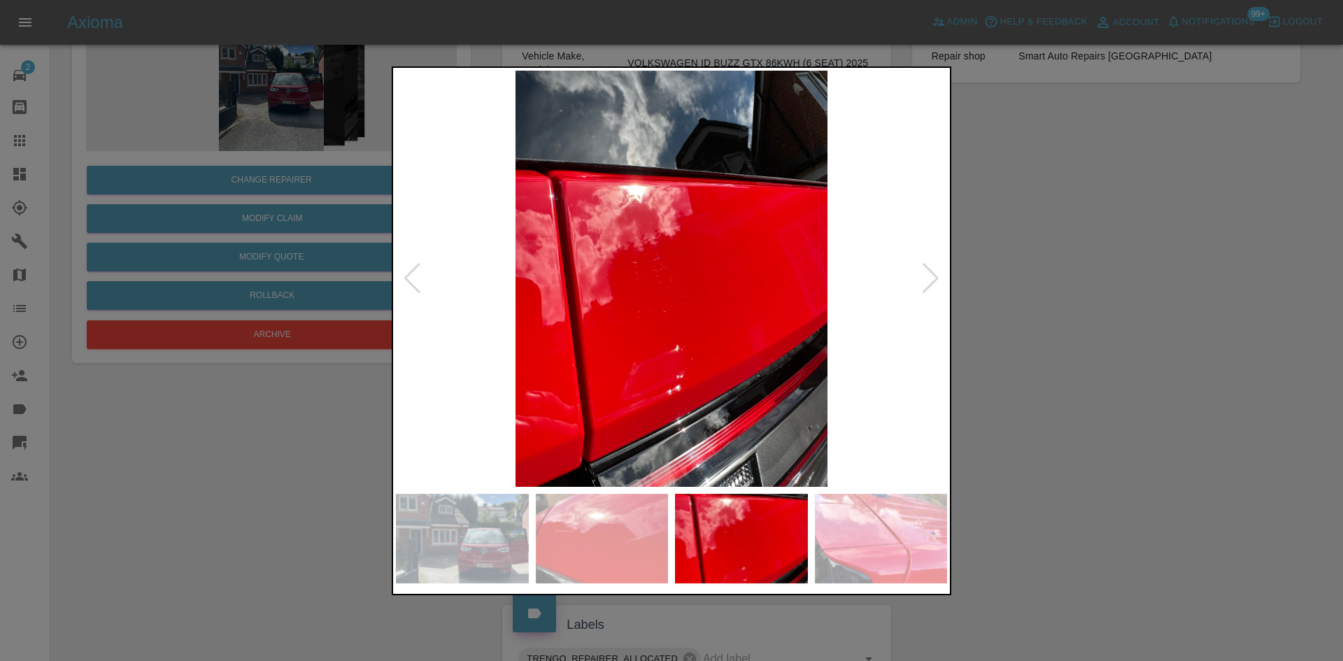
click at [821, 316] on img at bounding box center [671, 279] width 551 height 416
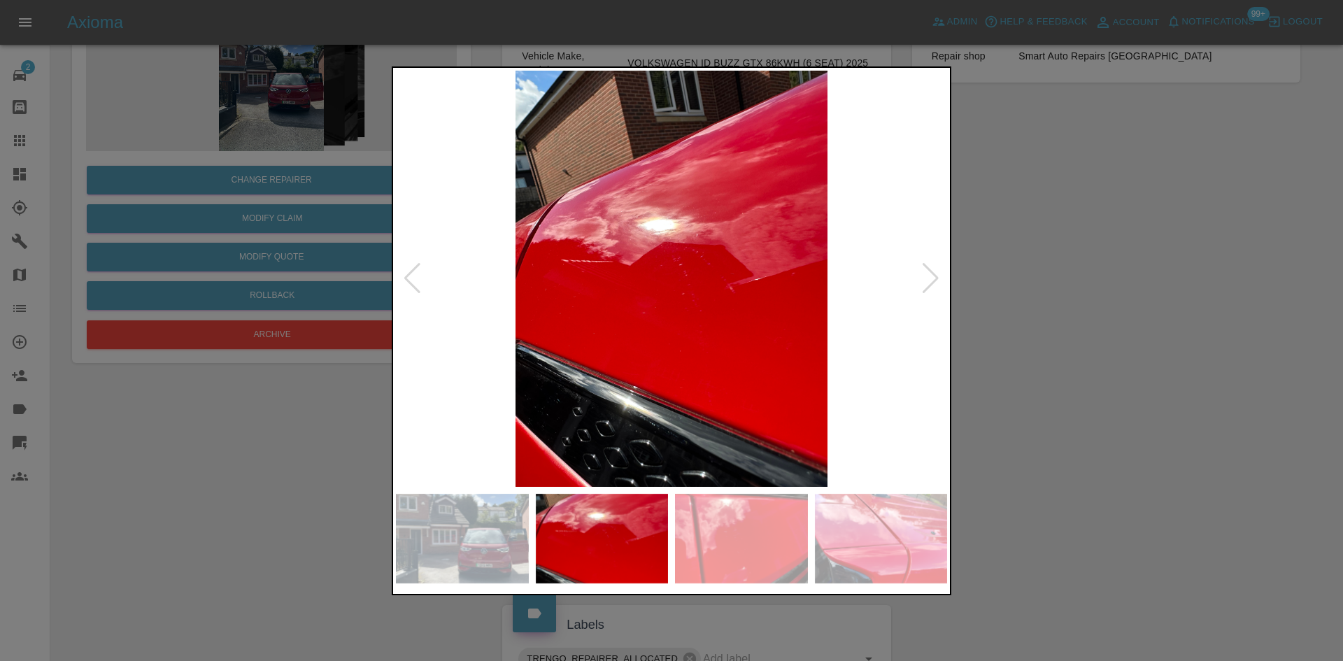
drag, startPoint x: 316, startPoint y: 488, endPoint x: 173, endPoint y: 469, distance: 144.7
click at [306, 489] on div at bounding box center [671, 330] width 1343 height 661
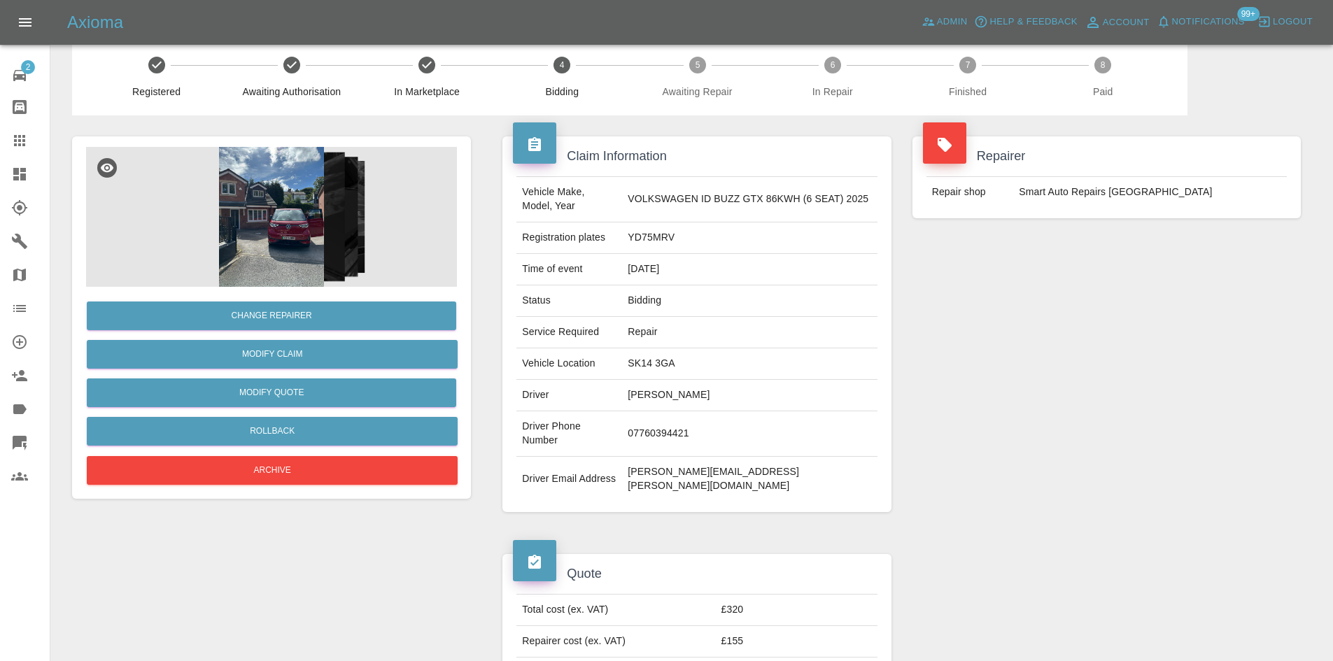
scroll to position [0, 0]
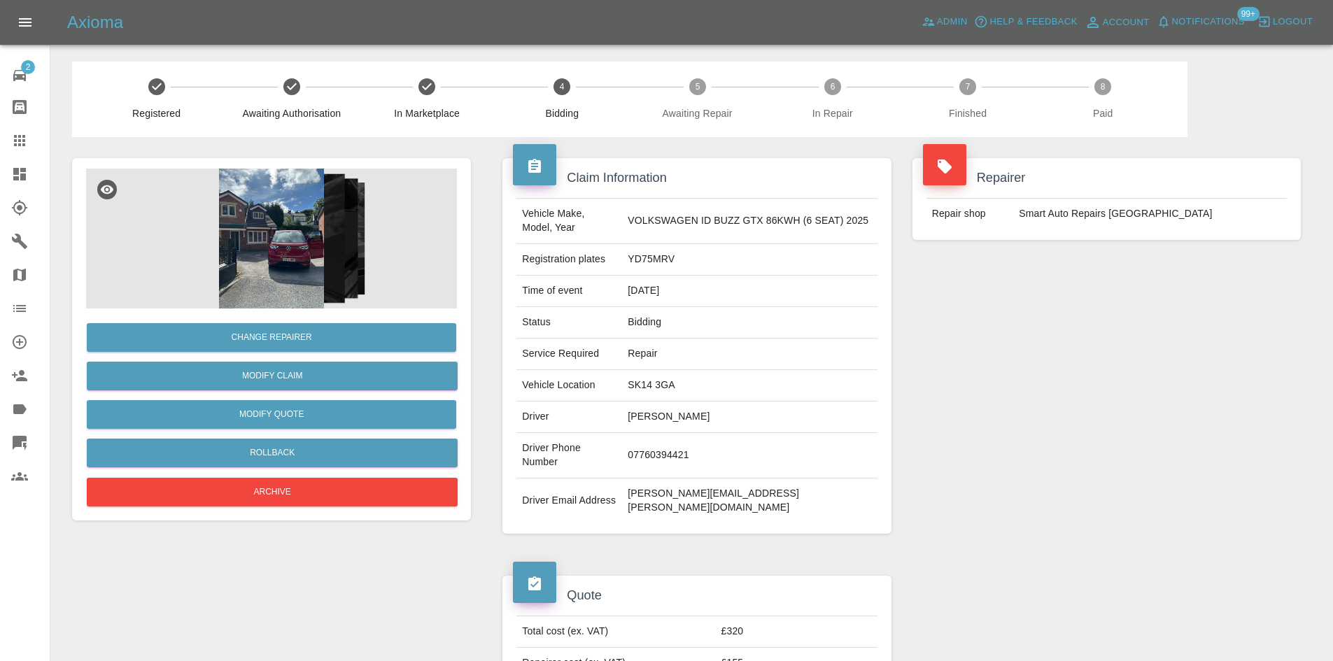
click at [325, 240] on img at bounding box center [271, 239] width 371 height 140
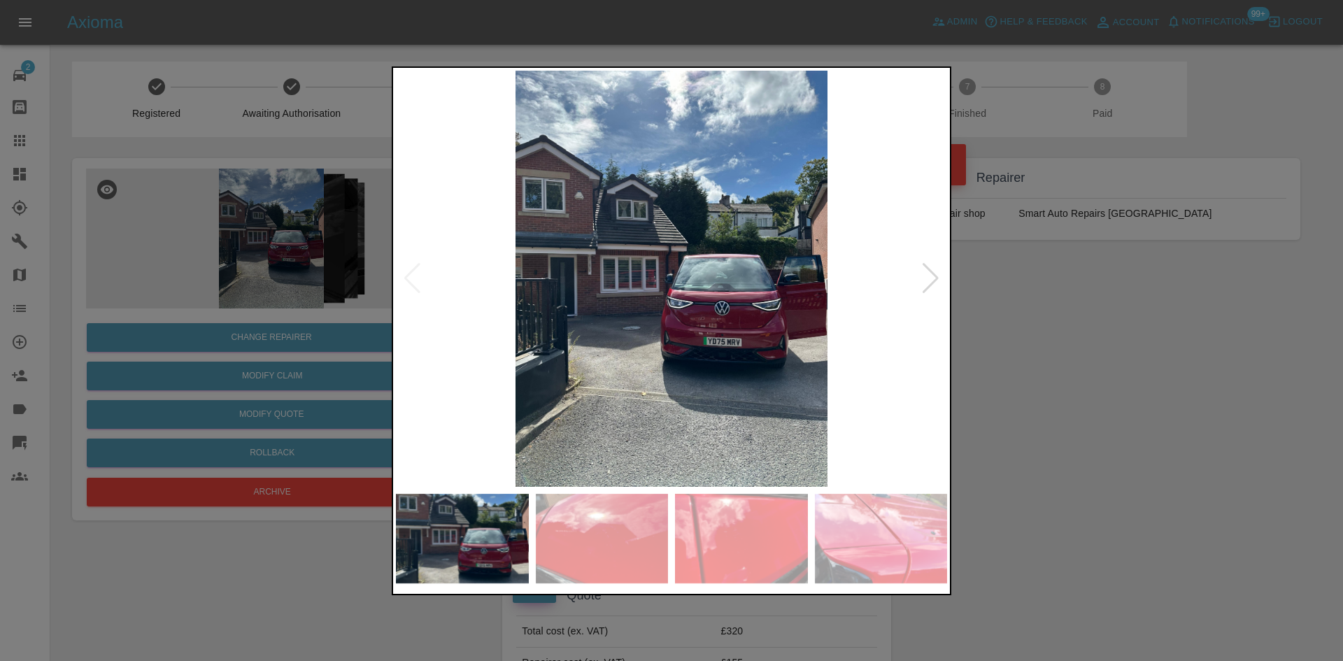
click at [257, 229] on div at bounding box center [671, 330] width 1343 height 661
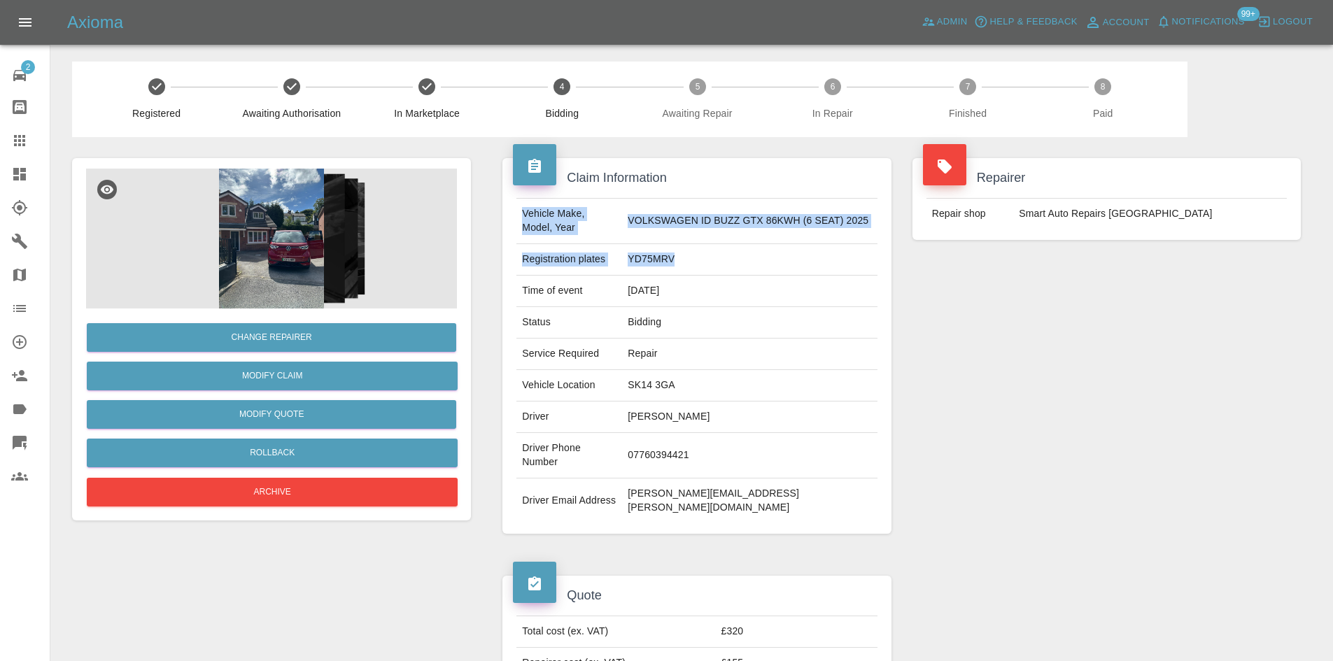
drag, startPoint x: 695, startPoint y: 259, endPoint x: 521, endPoint y: 213, distance: 179.4
click at [521, 213] on tbody "Vehicle Make, Model, Year VOLKSWAGEN ID BUZZ GTX 86KWH (6 SEAT) 2025 Registrati…" at bounding box center [696, 361] width 360 height 325
copy tbody "Vehicle Make, Model, Year VOLKSWAGEN ID BUZZ GTX 86KWH (6 SEAT) 2025 Registrati…"
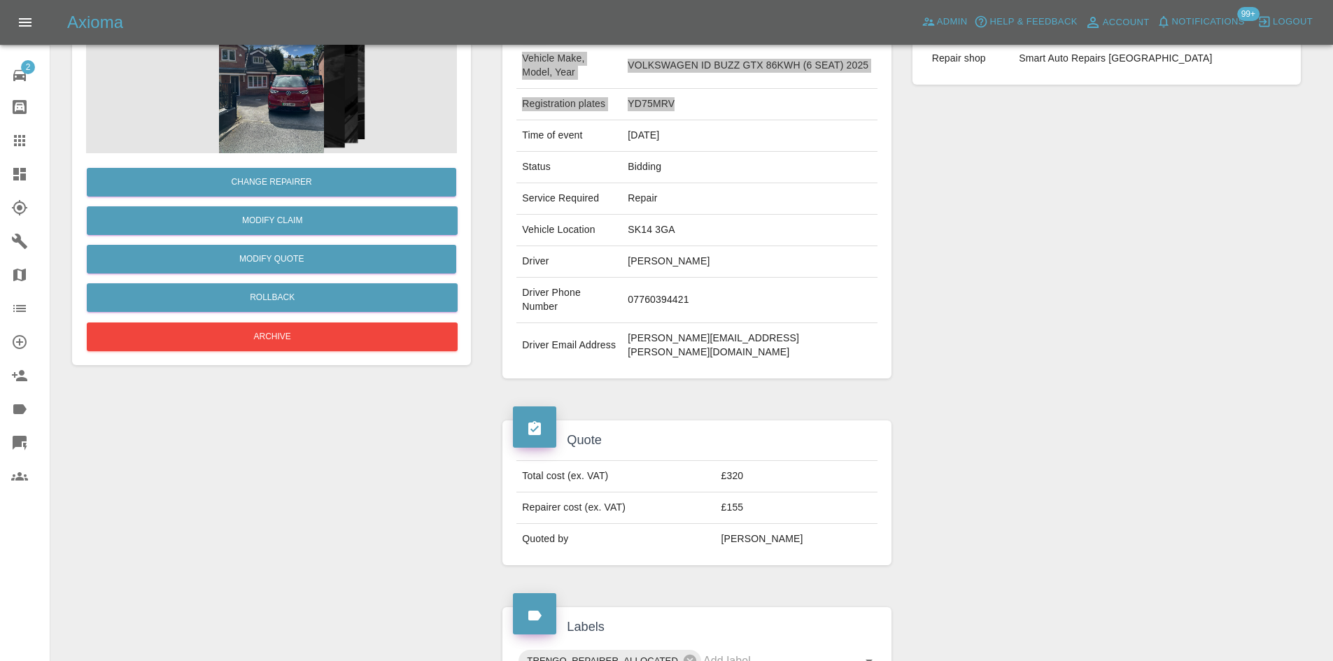
scroll to position [210, 0]
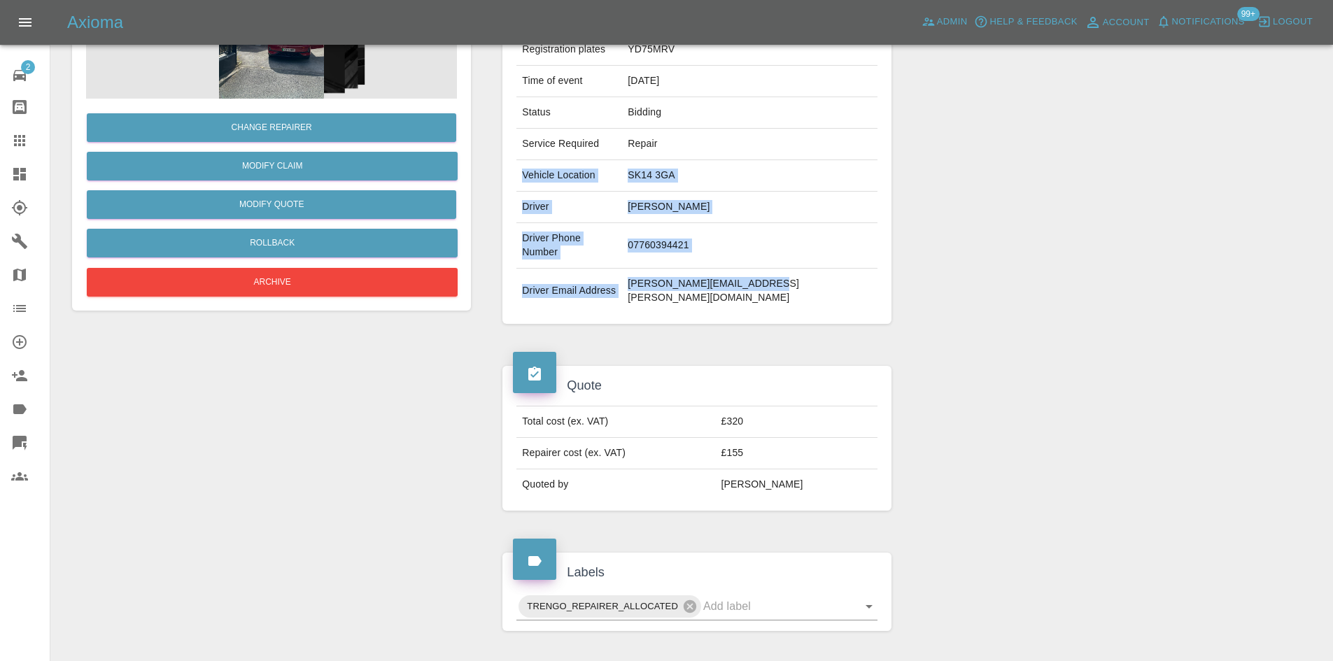
drag, startPoint x: 779, startPoint y: 269, endPoint x: 516, endPoint y: 177, distance: 278.1
click at [522, 172] on tbody "Vehicle Make, Model, Year VOLKSWAGEN ID BUZZ GTX 86KWH (6 SEAT) 2025 Registrati…" at bounding box center [696, 151] width 360 height 325
copy tbody "Vehicle Location SK14 3GA Driver Richard Wilde Driver Phone Number 07760394421 …"
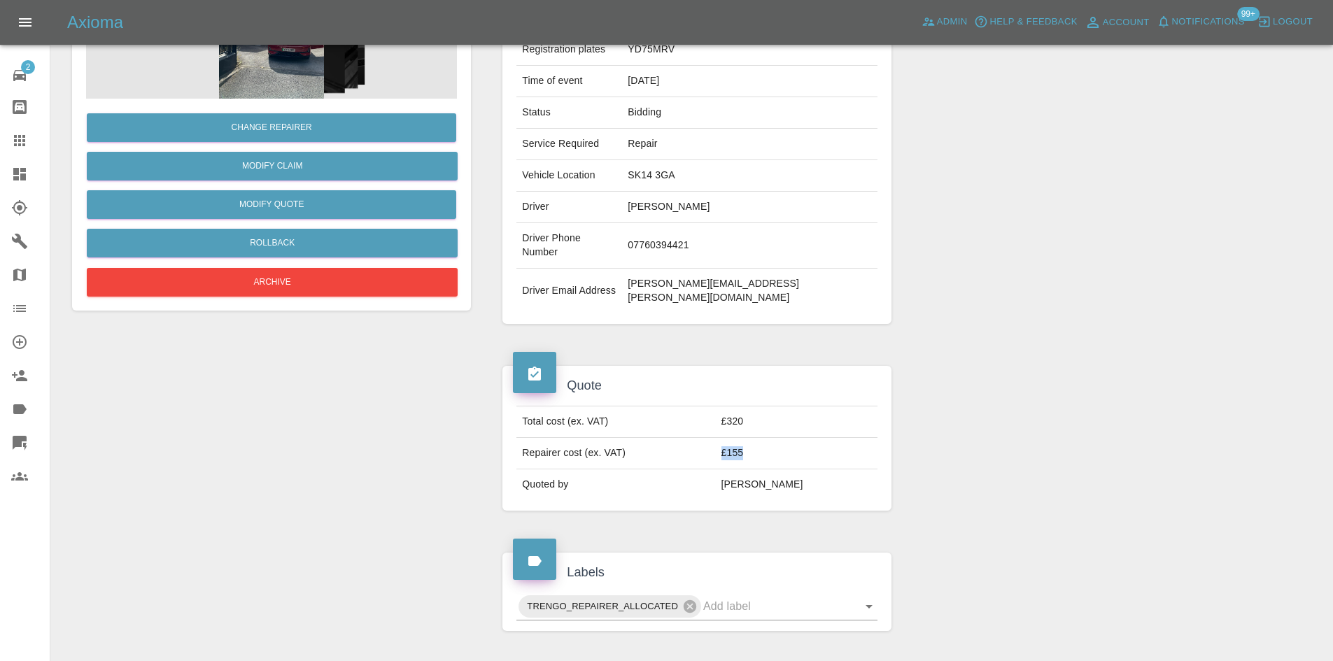
drag, startPoint x: 776, startPoint y: 421, endPoint x: 734, endPoint y: 429, distance: 42.7
click at [741, 438] on tr "Repairer cost (ex. VAT) £155" at bounding box center [696, 453] width 360 height 31
copy tr "£155"
click at [757, 438] on td "£155" at bounding box center [797, 453] width 162 height 31
click at [763, 438] on td "£155" at bounding box center [797, 453] width 162 height 31
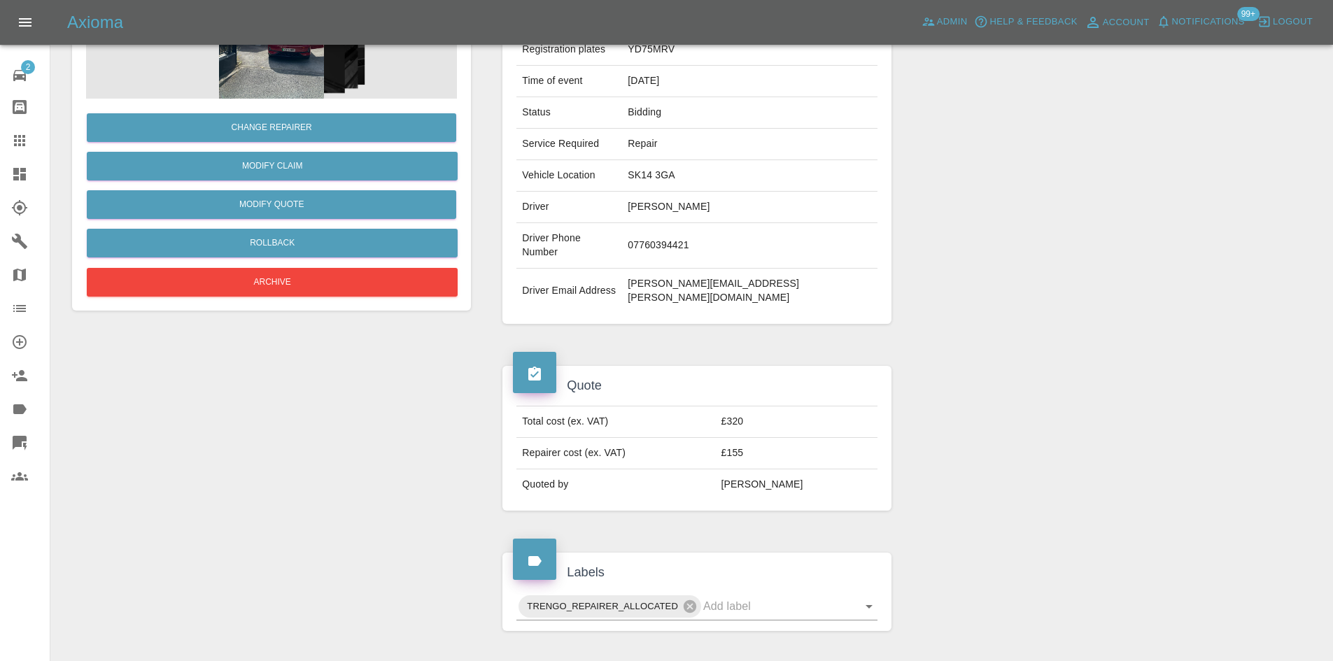
click at [762, 438] on td "£155" at bounding box center [797, 453] width 162 height 31
copy td "155"
drag, startPoint x: 796, startPoint y: 441, endPoint x: 751, endPoint y: 412, distance: 53.8
click at [782, 430] on tbody "Total cost (ex. VAT) £320 Repairer cost (ex. VAT) £155 Quoted by Alex Kennett" at bounding box center [696, 453] width 360 height 94
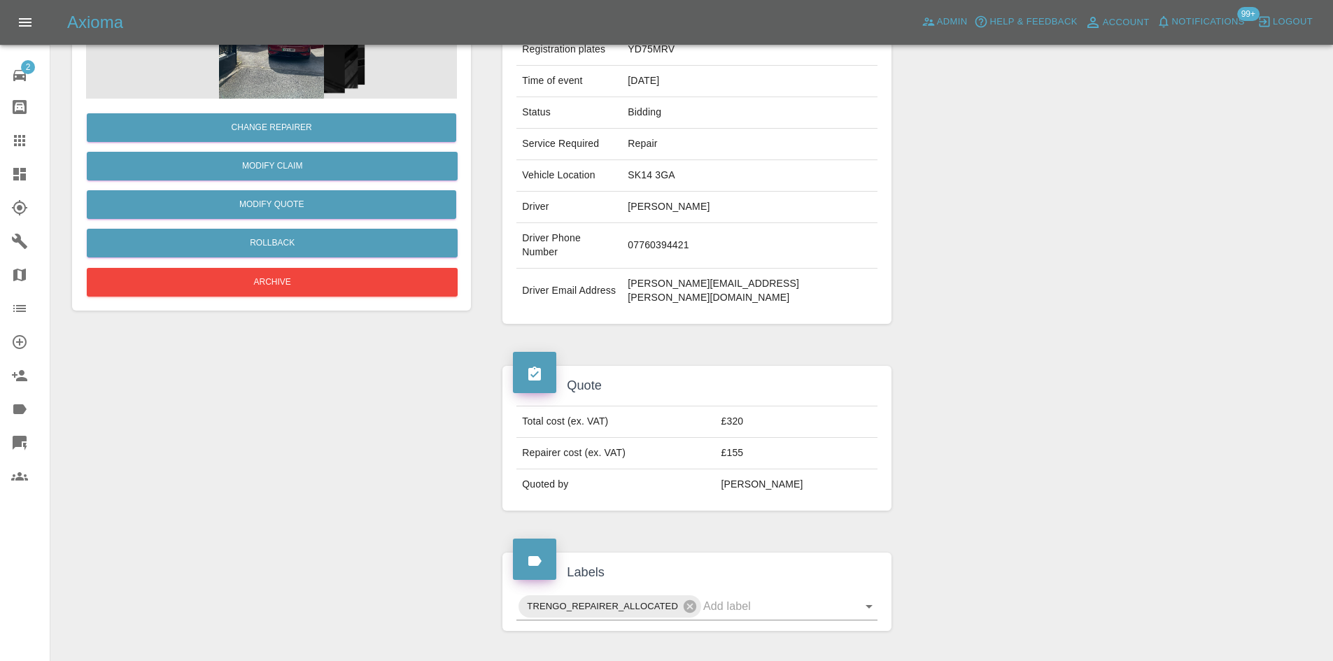
click at [753, 438] on td "£155" at bounding box center [797, 453] width 162 height 31
drag, startPoint x: 749, startPoint y: 424, endPoint x: 768, endPoint y: 427, distance: 19.9
click at [770, 438] on td "£155" at bounding box center [797, 453] width 162 height 31
copy td "£155"
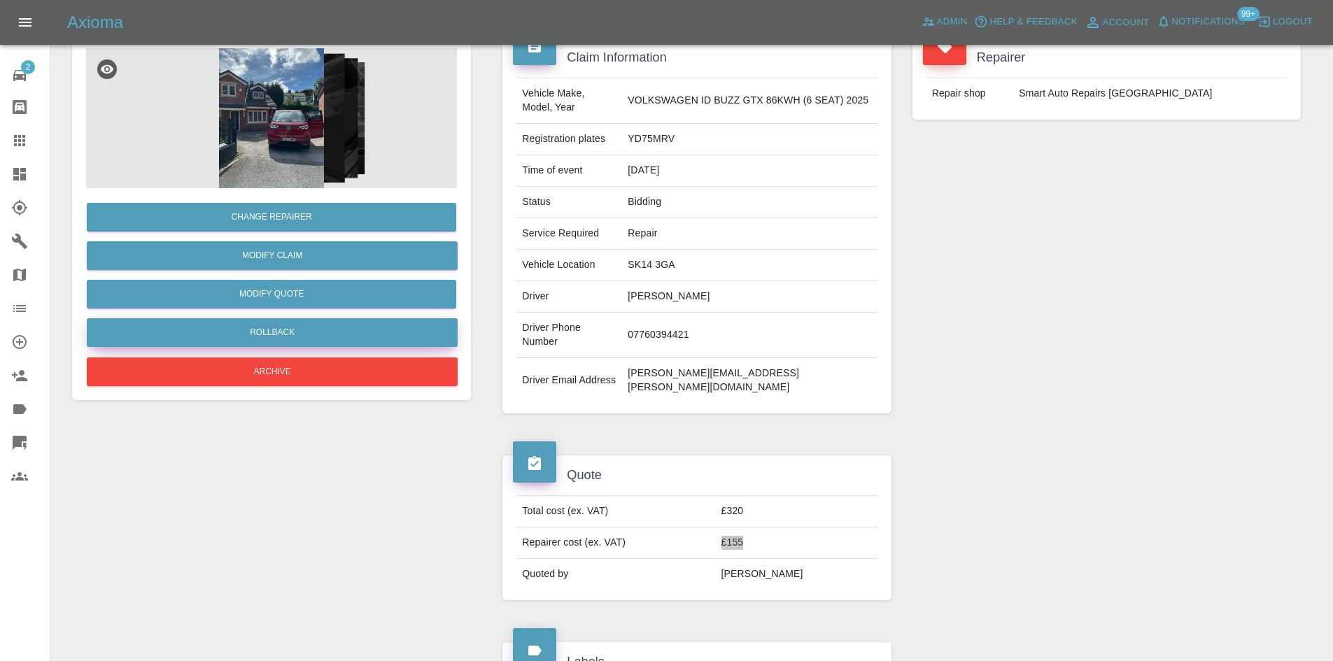
scroll to position [0, 0]
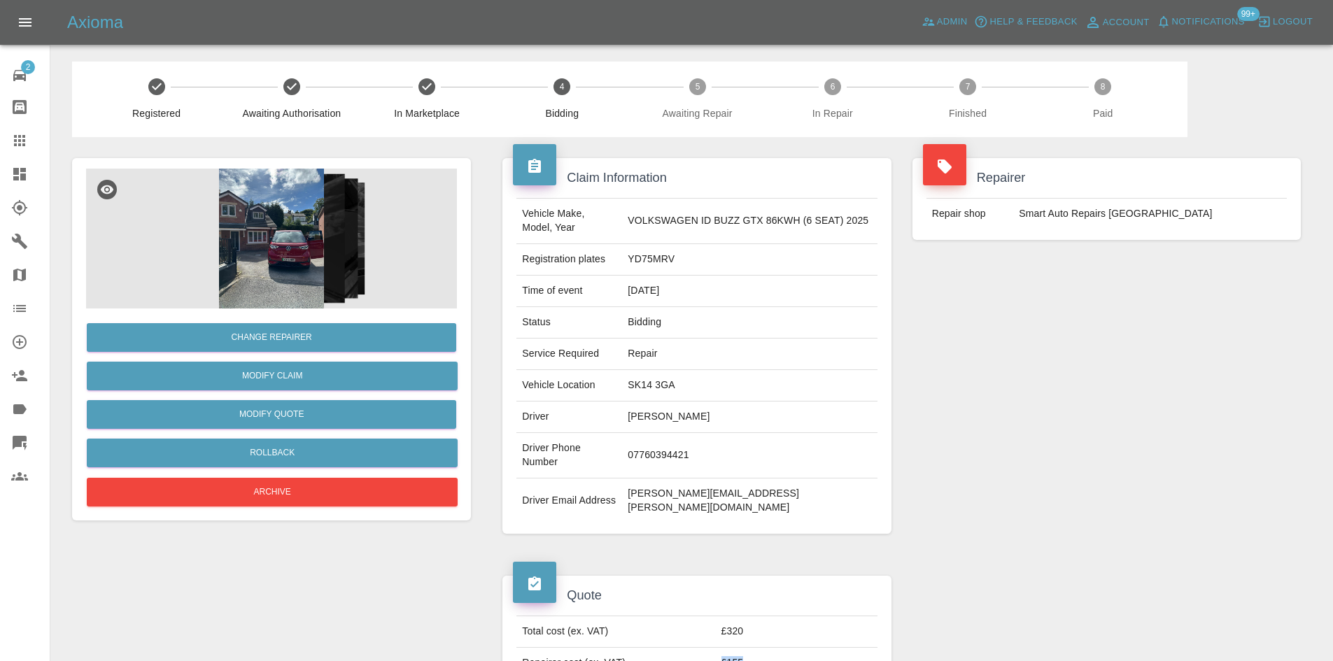
click at [305, 267] on img at bounding box center [271, 239] width 371 height 140
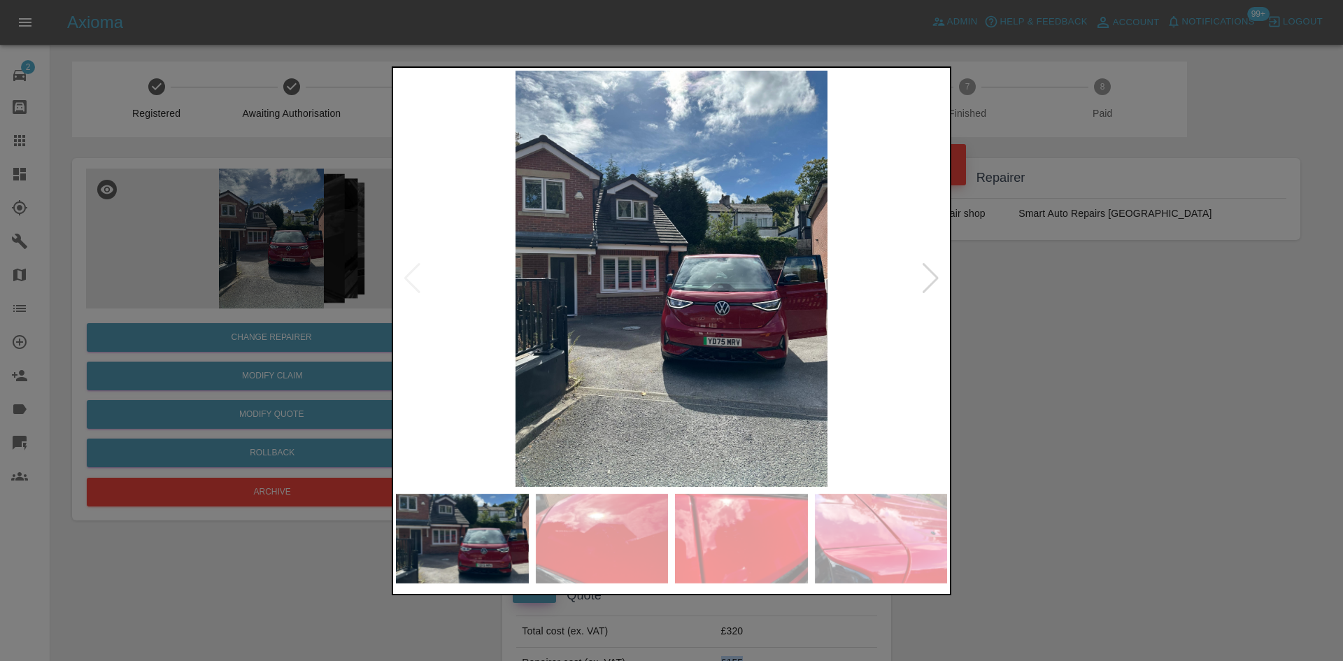
click at [718, 332] on img at bounding box center [671, 279] width 551 height 416
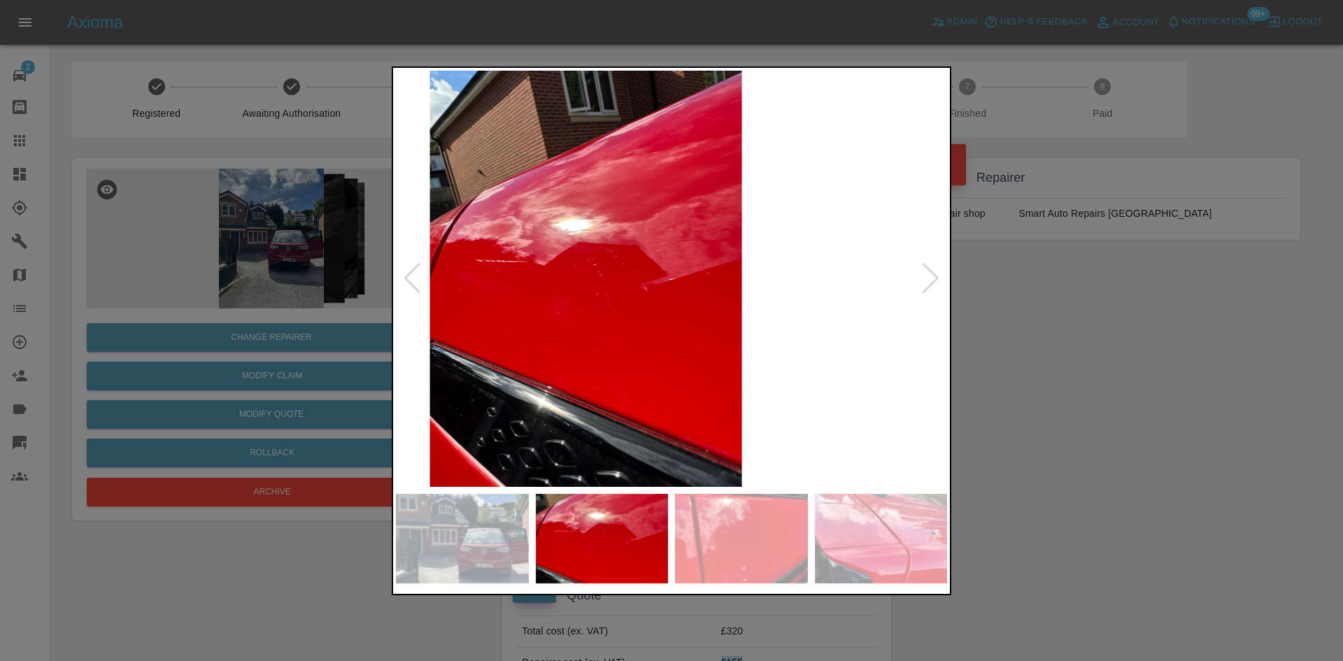
click at [597, 314] on img at bounding box center [586, 279] width 551 height 416
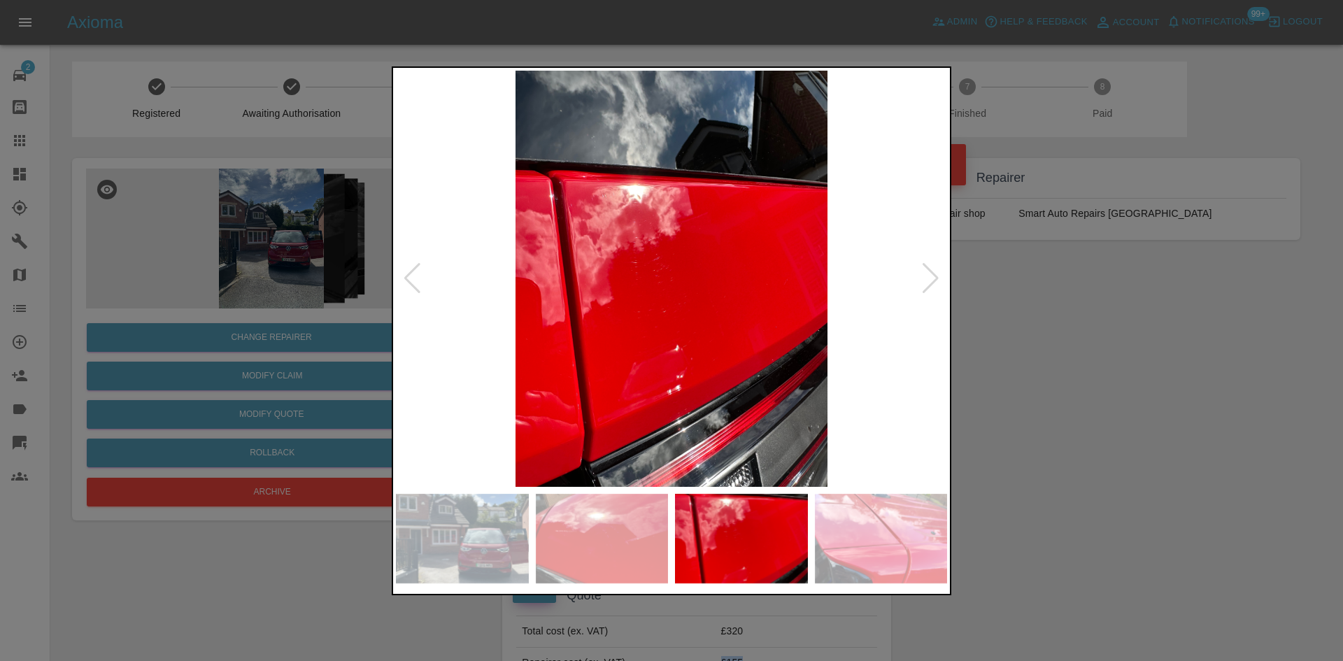
click at [548, 302] on img at bounding box center [671, 279] width 551 height 416
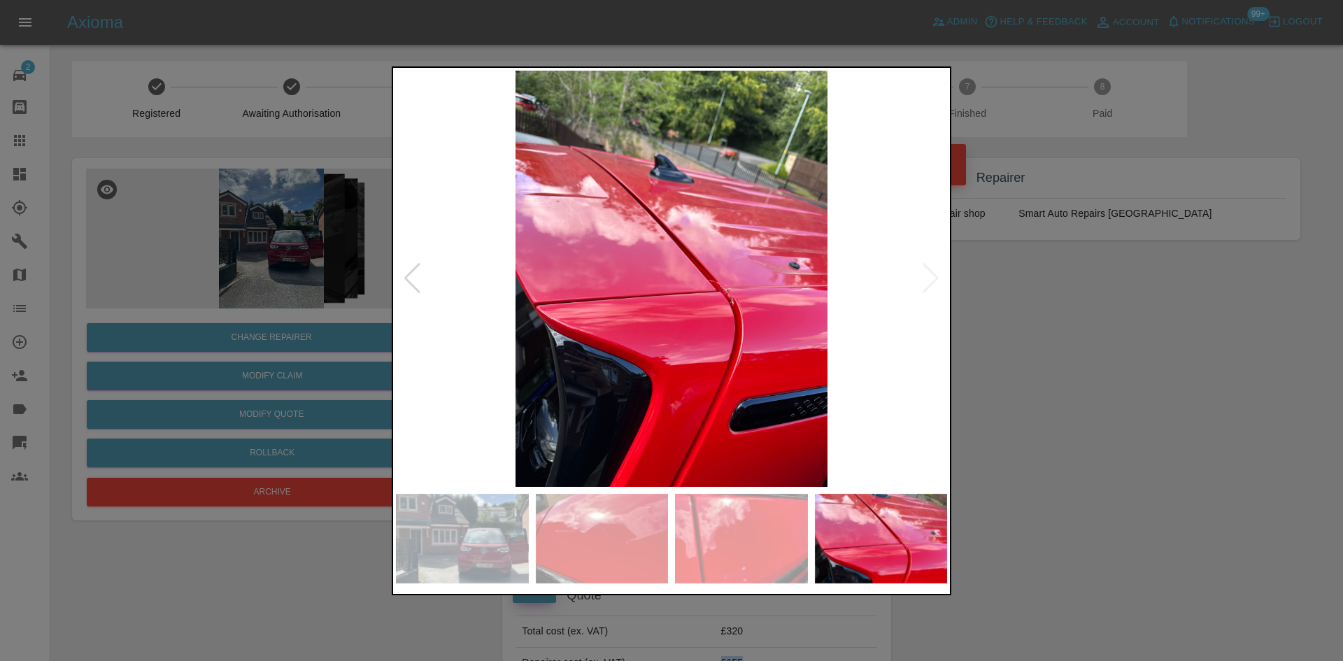
click at [196, 227] on div at bounding box center [671, 330] width 1343 height 661
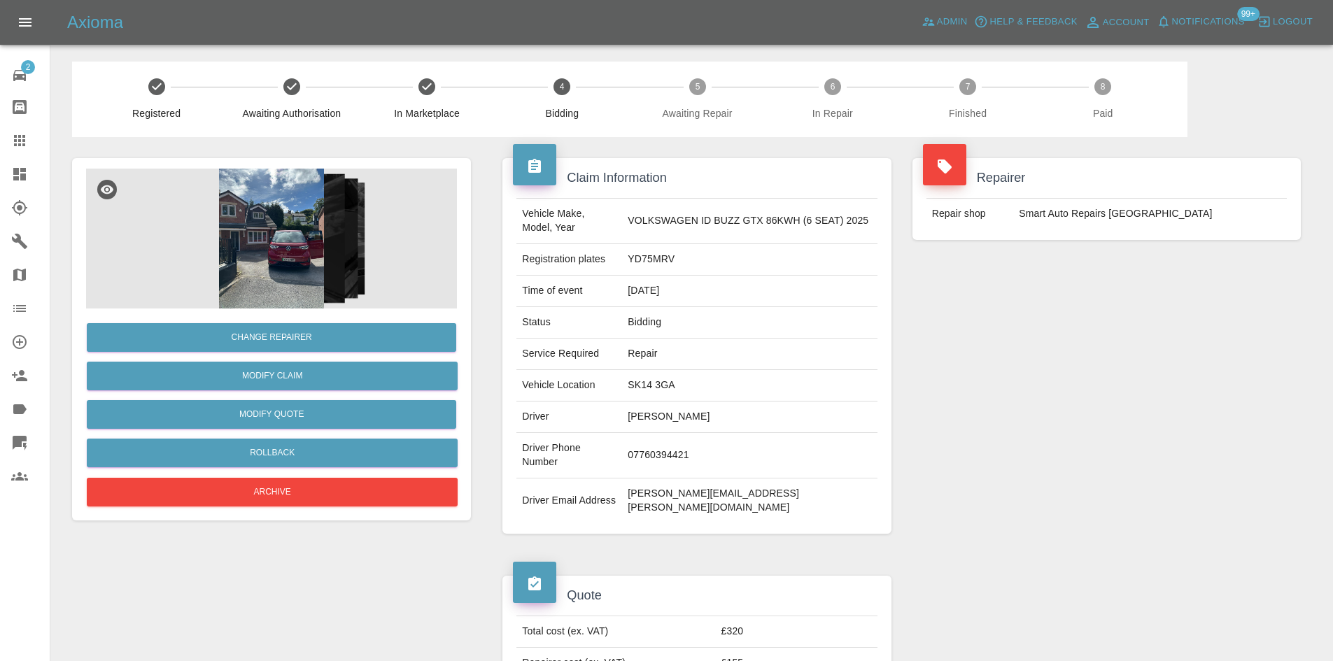
click at [669, 259] on td "YD75MRV" at bounding box center [749, 259] width 255 height 31
copy td "YD75MRV"
